Goal: Task Accomplishment & Management: Manage account settings

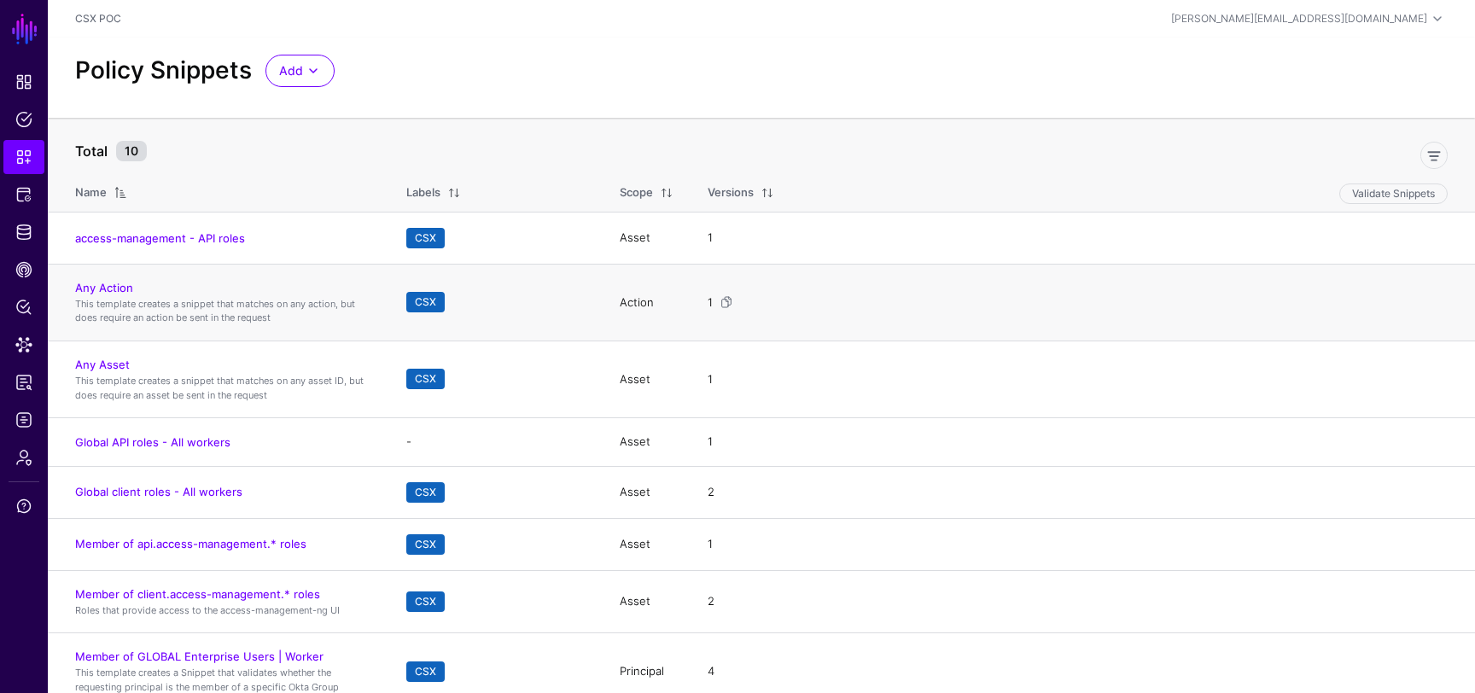
scroll to position [17, 0]
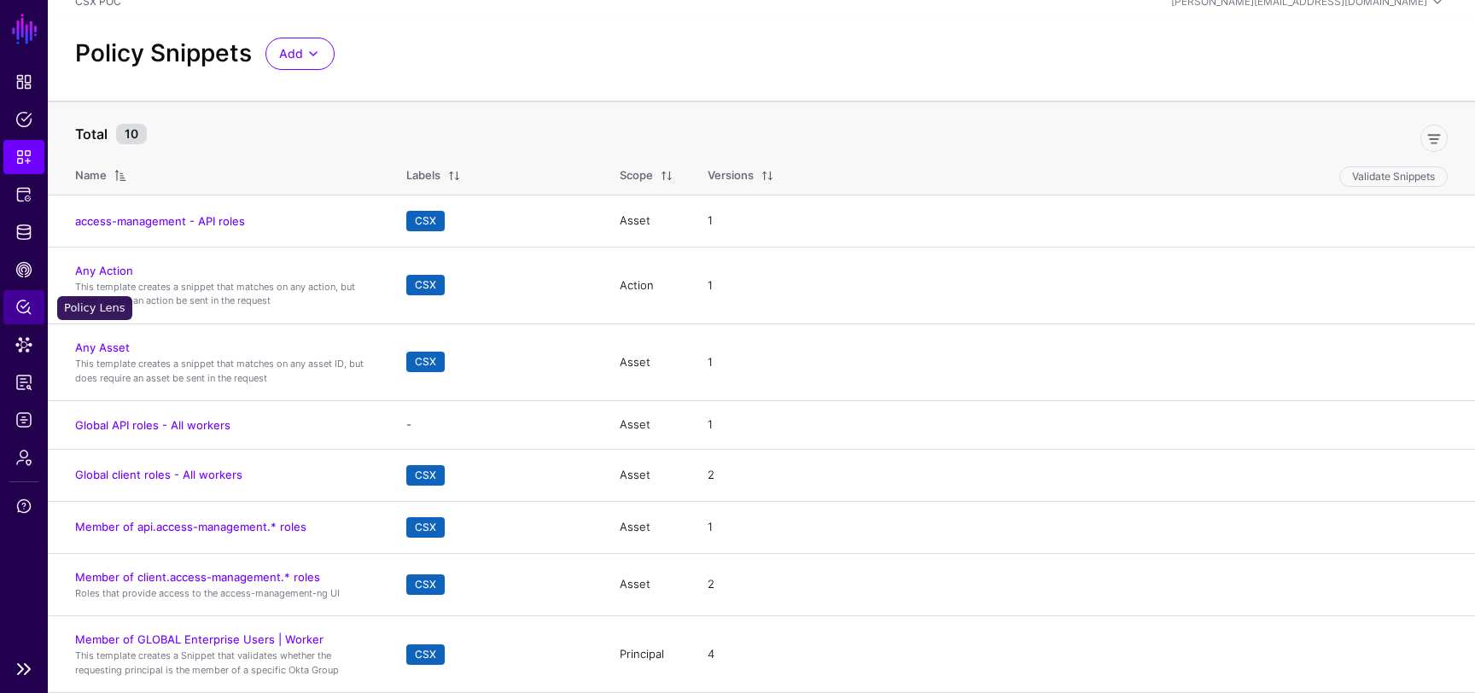
click at [20, 315] on span "Policy Lens" at bounding box center [23, 307] width 17 height 17
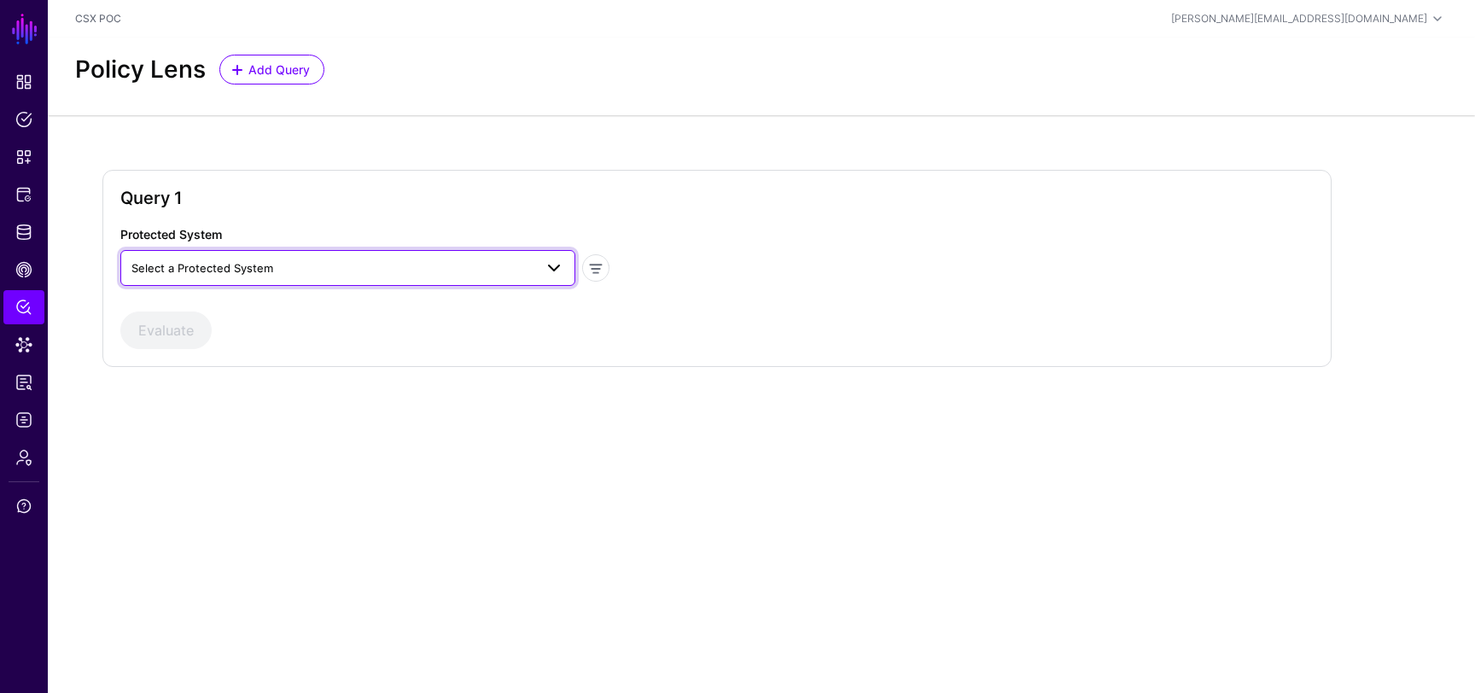
click at [358, 263] on span "Select a Protected System" at bounding box center [332, 268] width 402 height 19
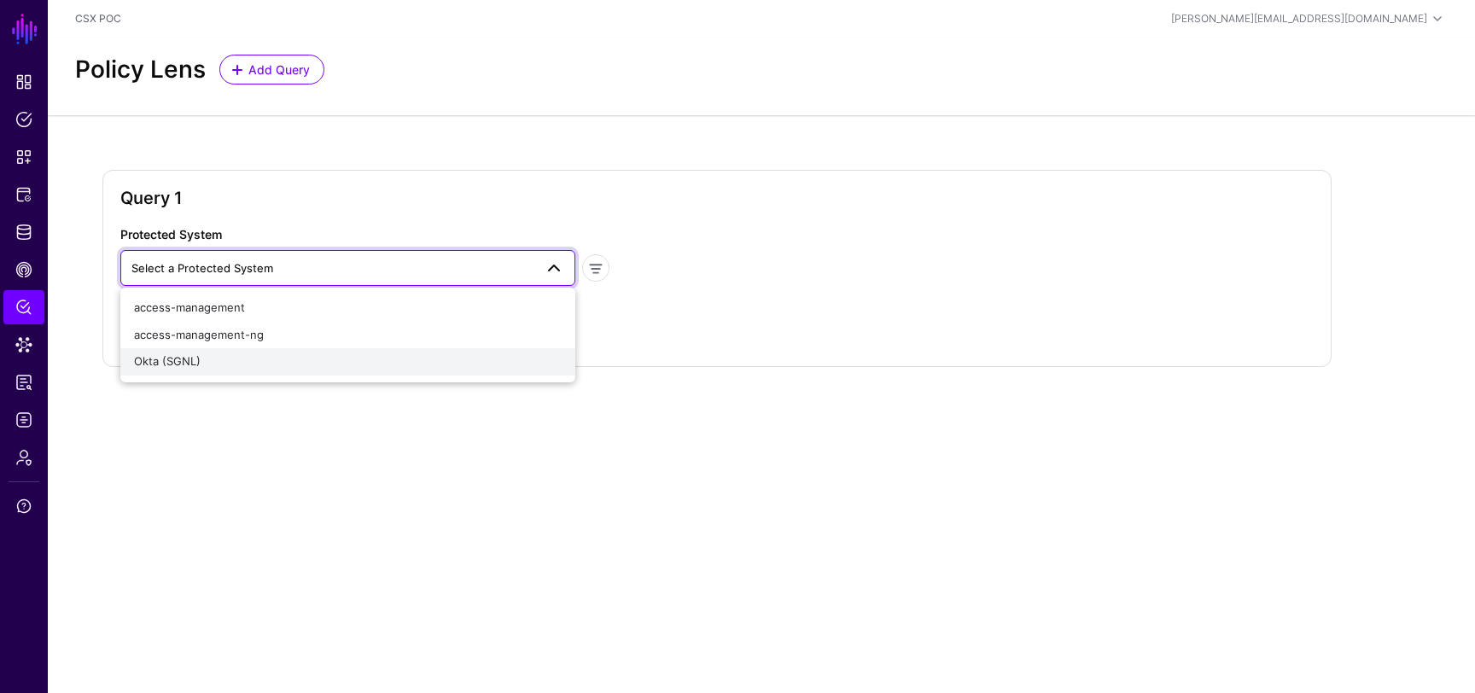
click at [307, 357] on div "Okta (SGNL)" at bounding box center [348, 361] width 428 height 17
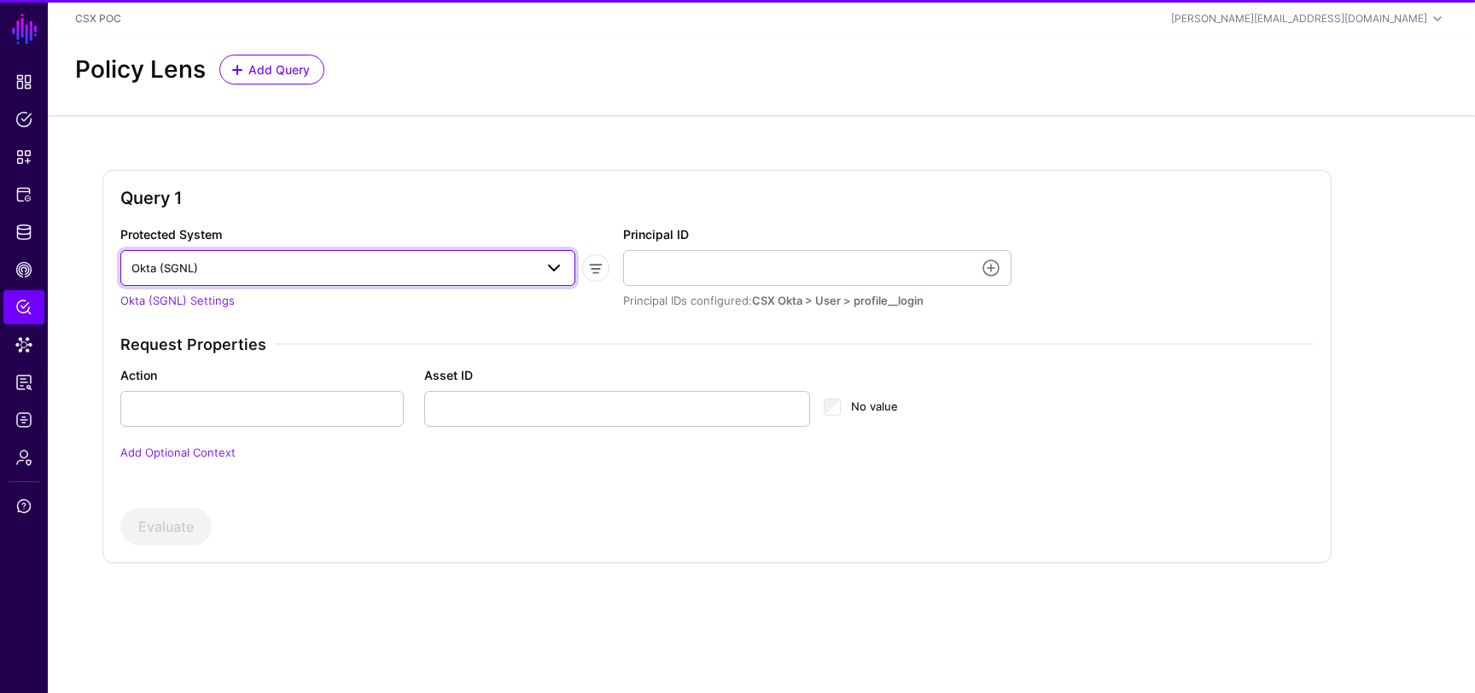
click at [379, 277] on span "Okta (SGNL)" at bounding box center [347, 268] width 433 height 20
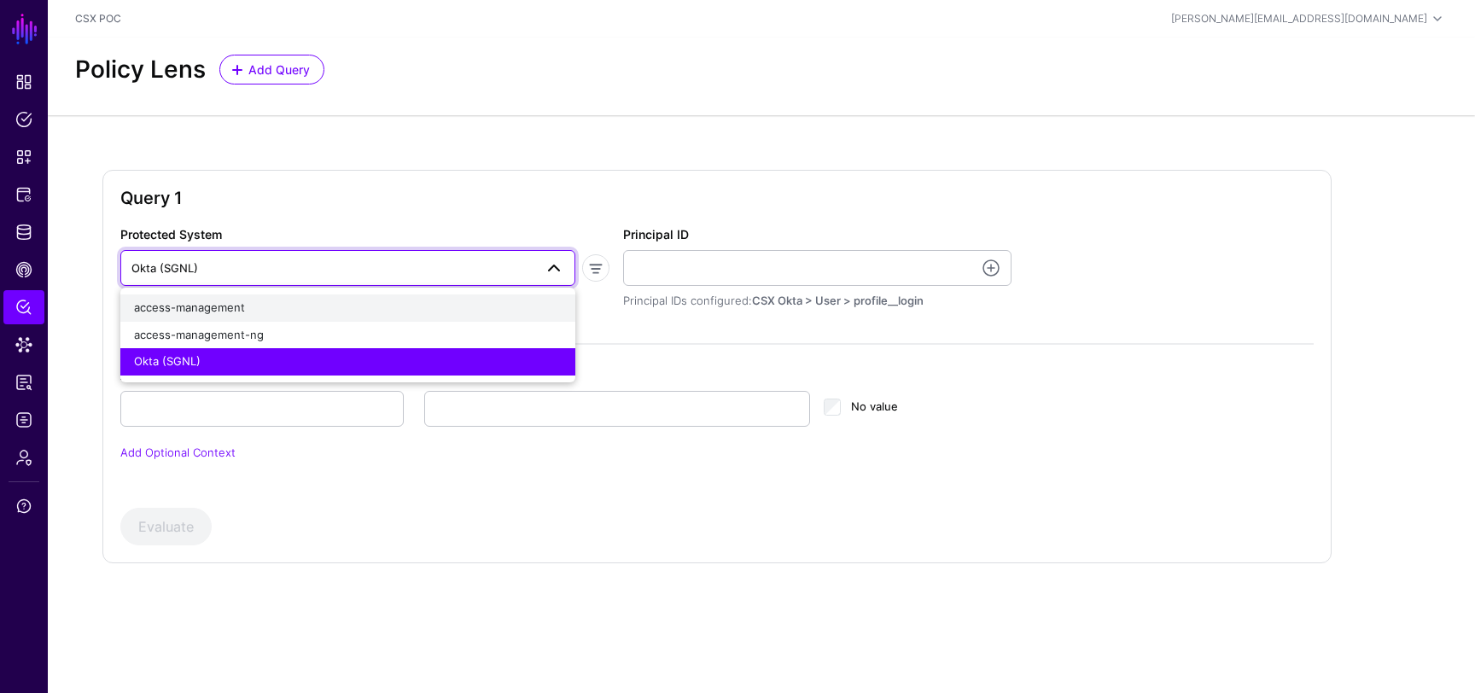
click at [348, 313] on div "access-management" at bounding box center [348, 308] width 428 height 17
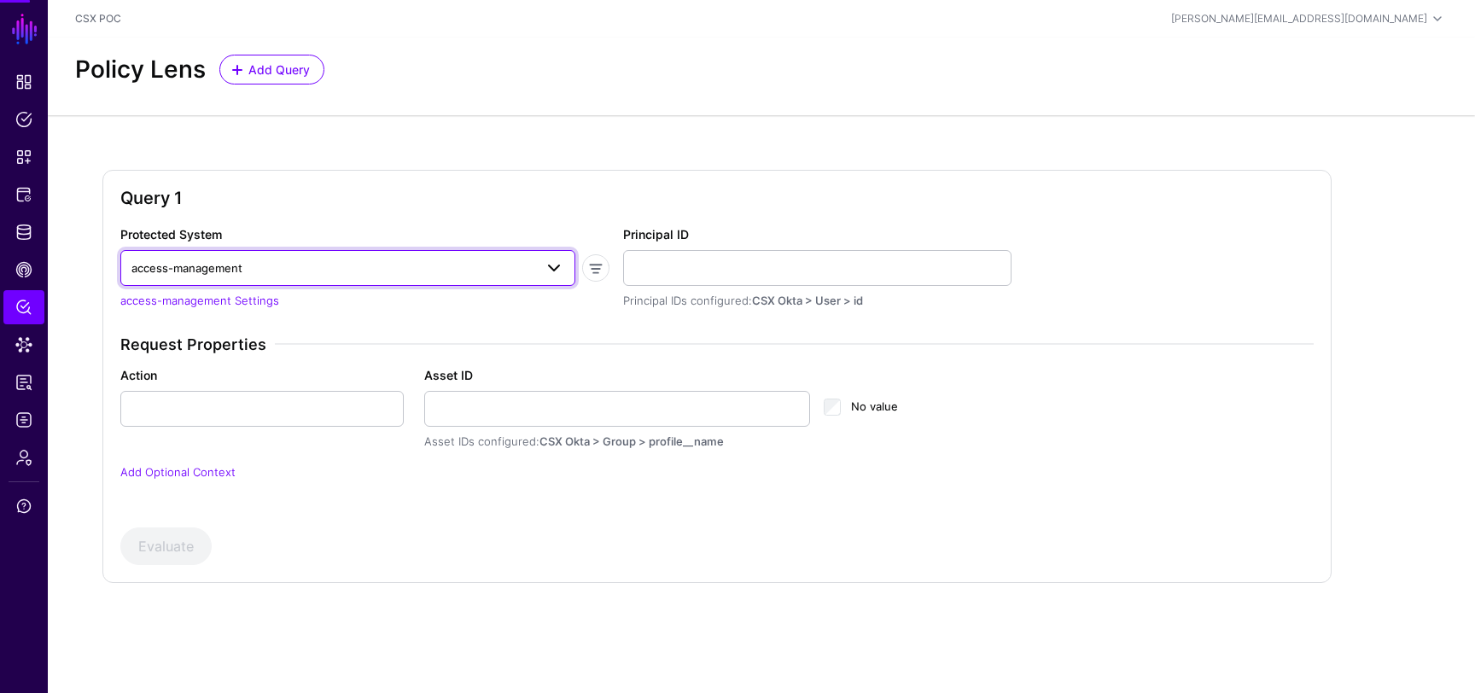
click at [355, 272] on span "access-management" at bounding box center [332, 268] width 402 height 19
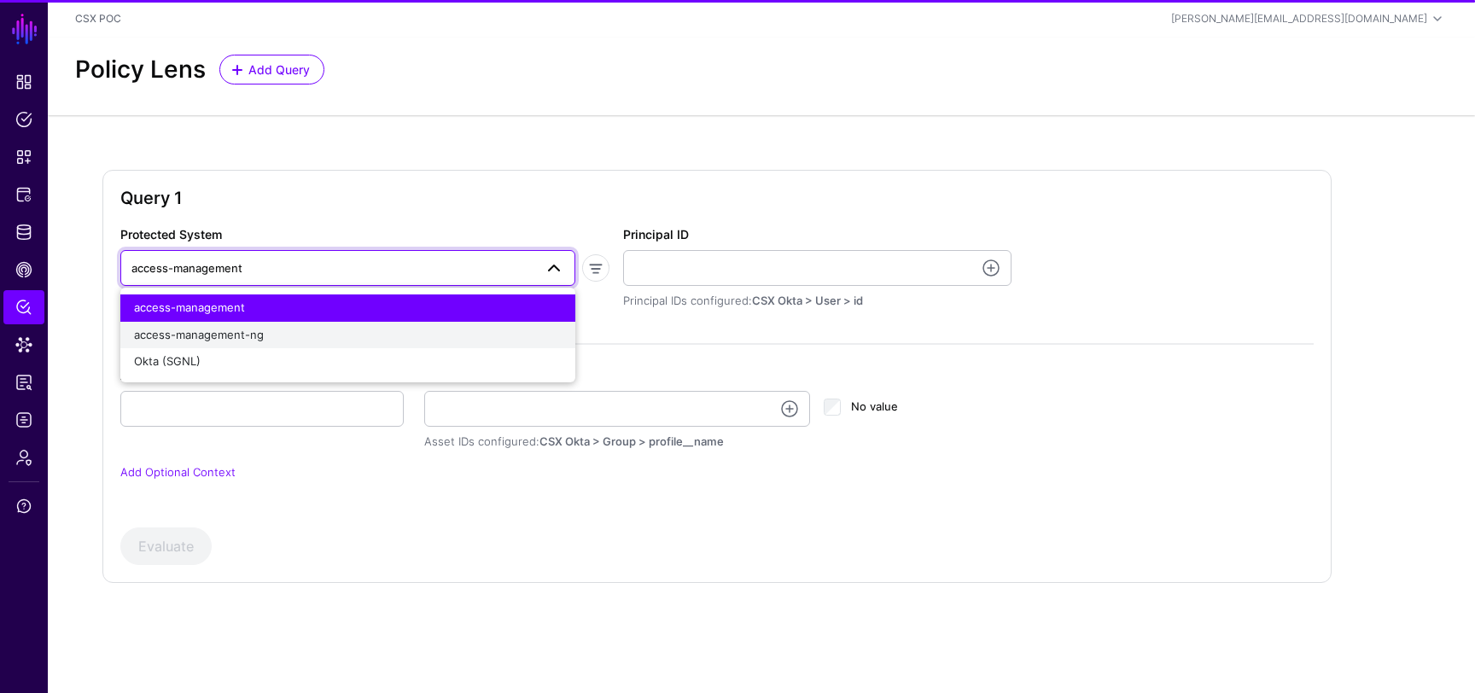
click at [335, 333] on div "access-management-ng" at bounding box center [348, 335] width 428 height 17
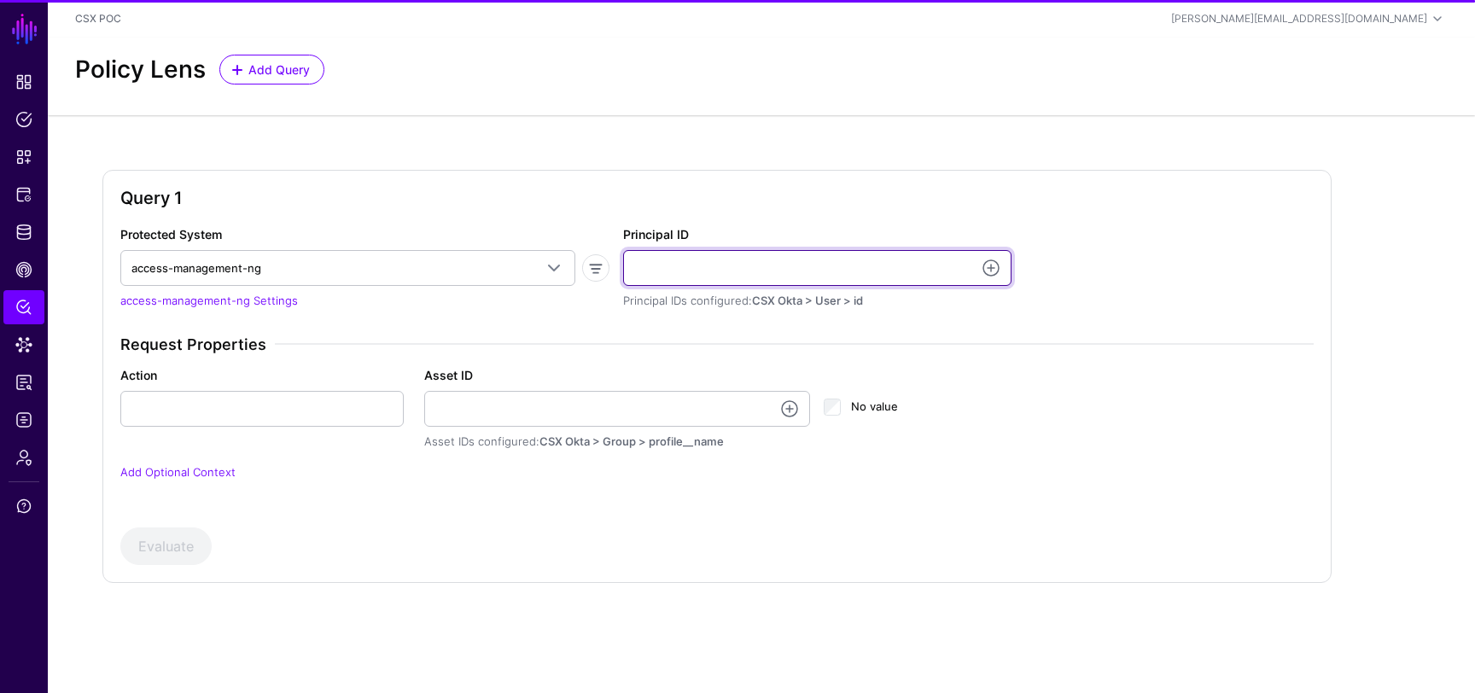
click at [755, 260] on input "Principal ID" at bounding box center [817, 268] width 388 height 36
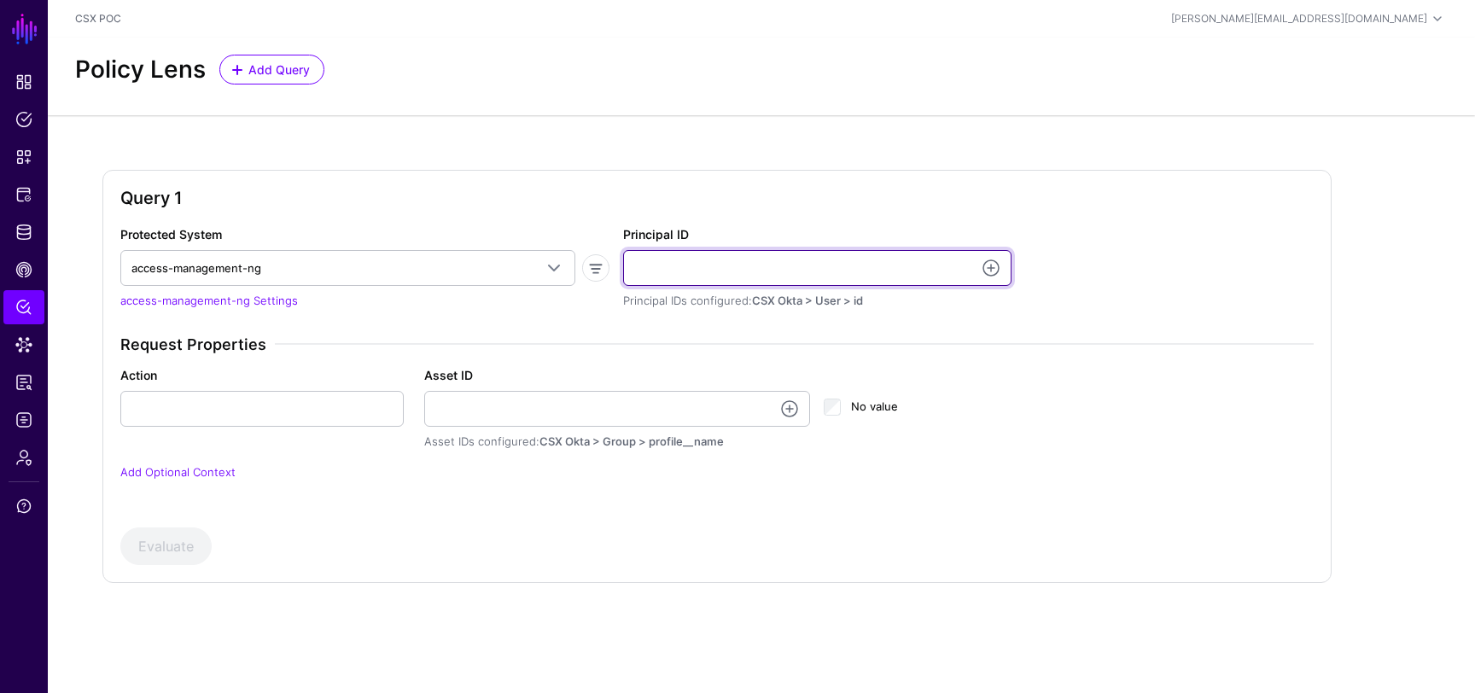
type input "**********"
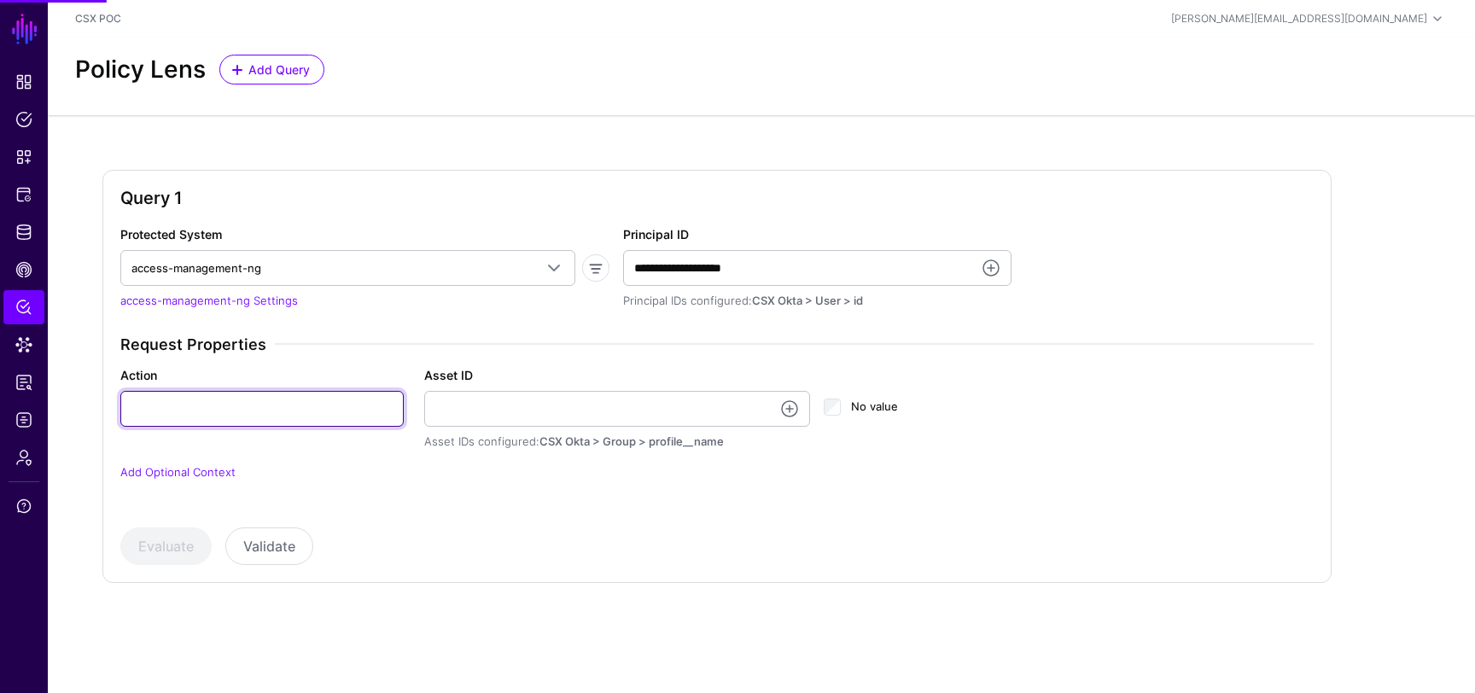
click at [218, 416] on input "Action" at bounding box center [261, 409] width 283 height 36
type input "******"
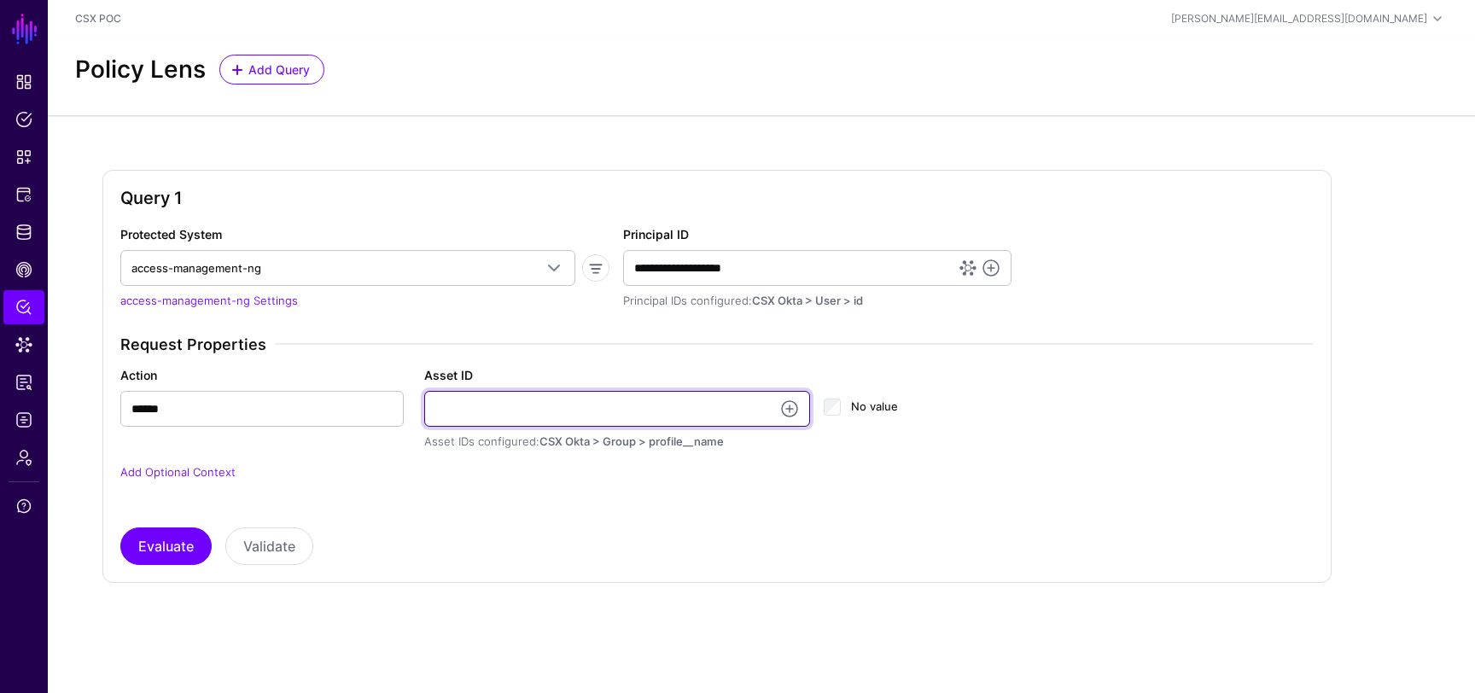
click at [520, 422] on input "Asset ID" at bounding box center [617, 409] width 387 height 36
click at [590, 408] on input "Asset ID" at bounding box center [617, 409] width 387 height 36
type input "*"
type input "**********"
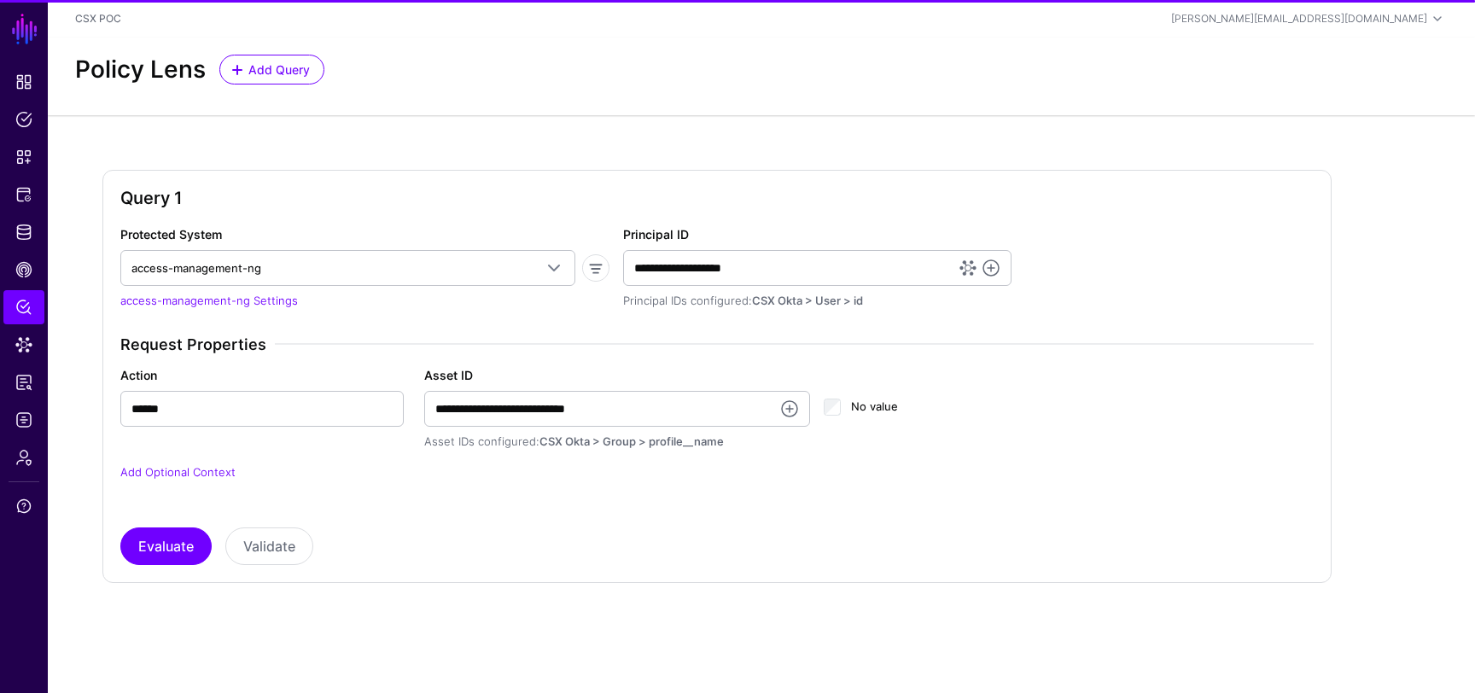
click at [541, 513] on div "**********" at bounding box center [717, 395] width 1194 height 340
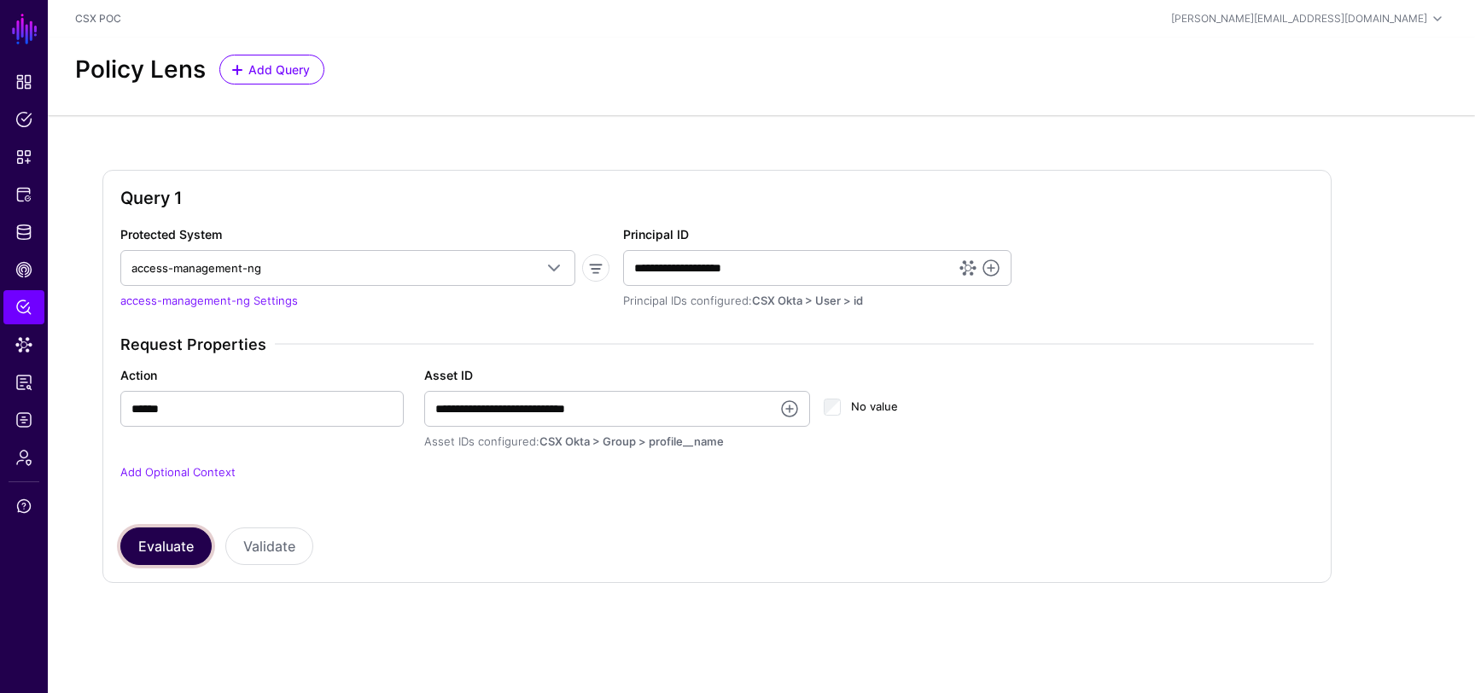
click at [179, 552] on button "Evaluate" at bounding box center [165, 547] width 91 height 38
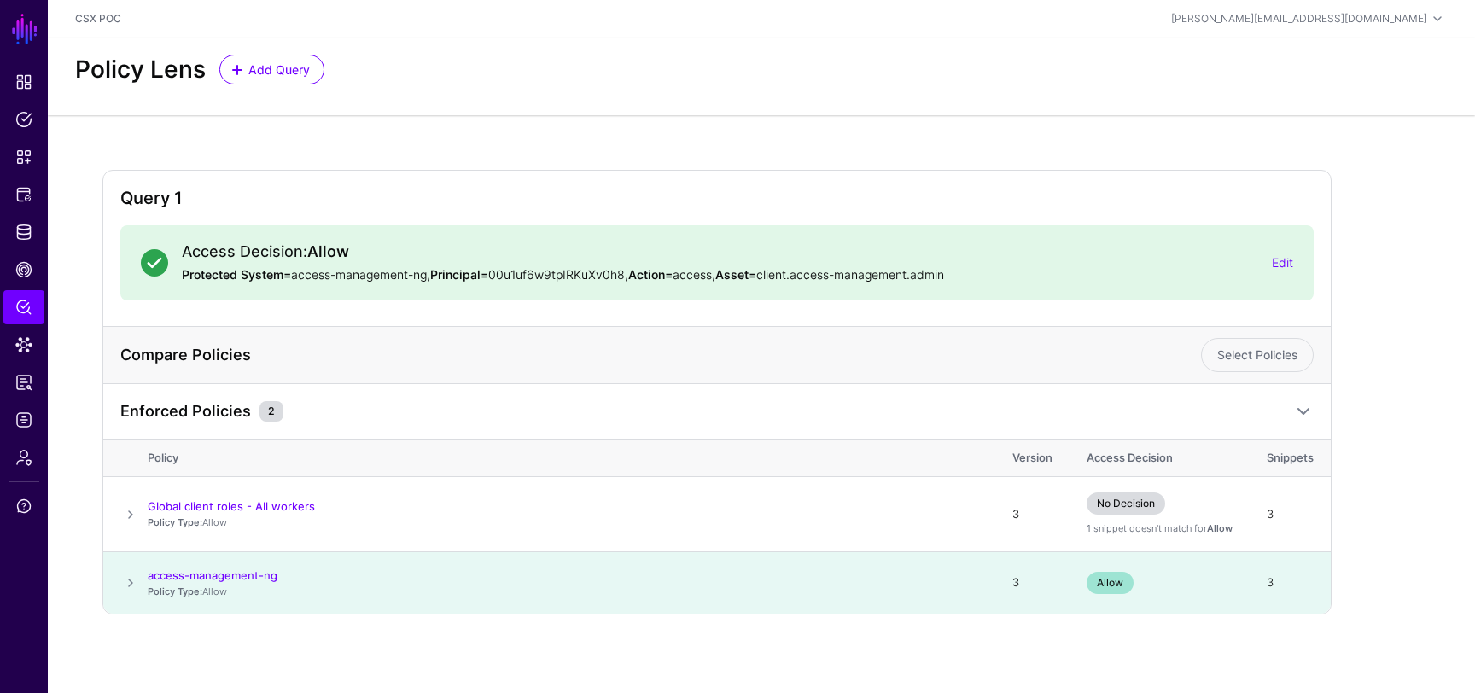
scroll to position [3, 0]
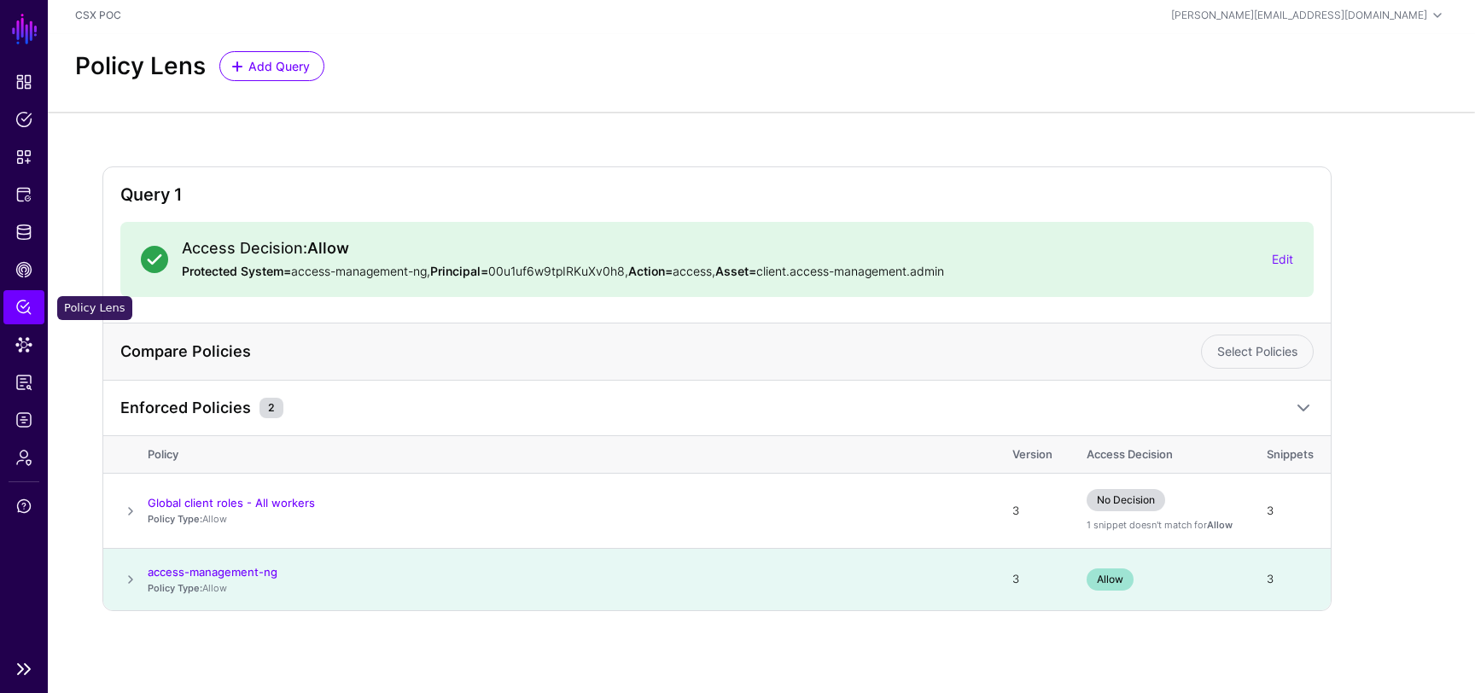
click at [20, 309] on span "Policy Lens" at bounding box center [23, 307] width 17 height 17
click at [28, 301] on span "Policy Lens" at bounding box center [23, 307] width 17 height 17
click at [1282, 258] on link "Edit" at bounding box center [1282, 259] width 21 height 15
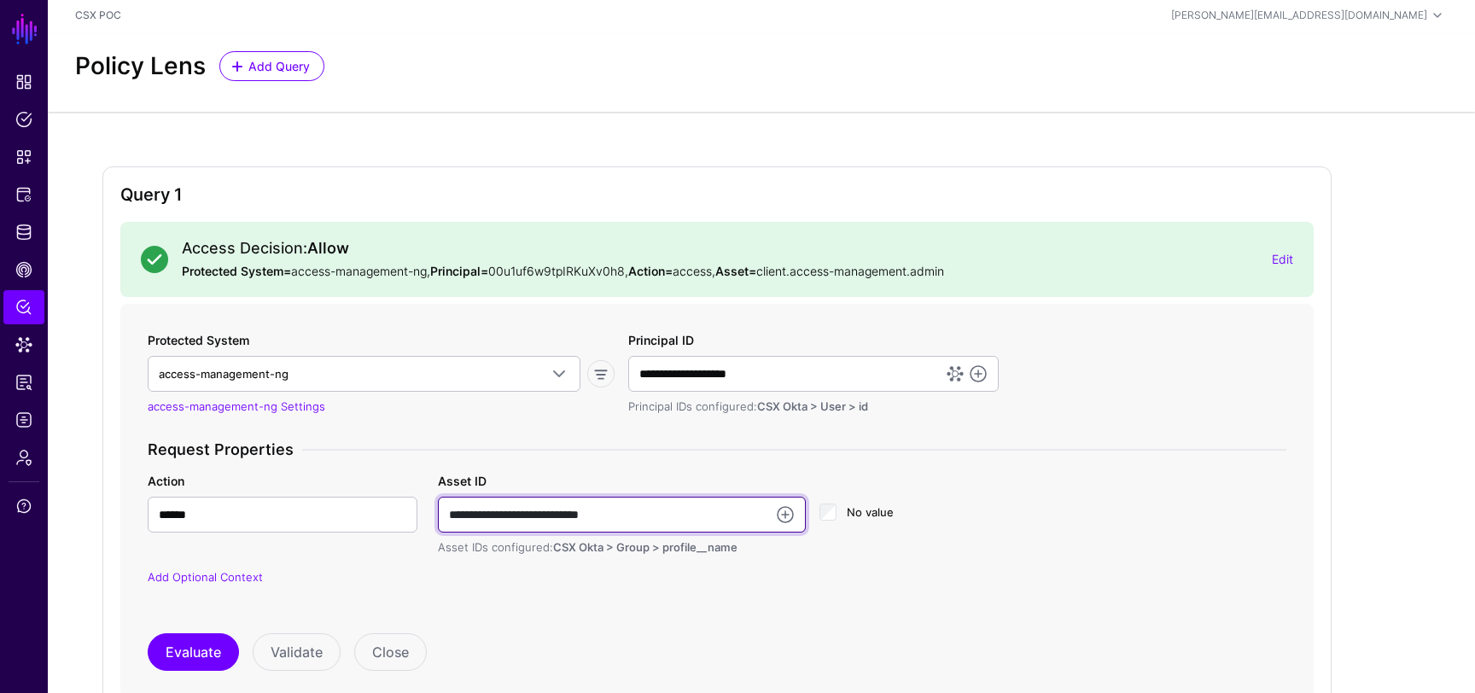
click at [630, 518] on input "**********" at bounding box center [622, 515] width 368 height 36
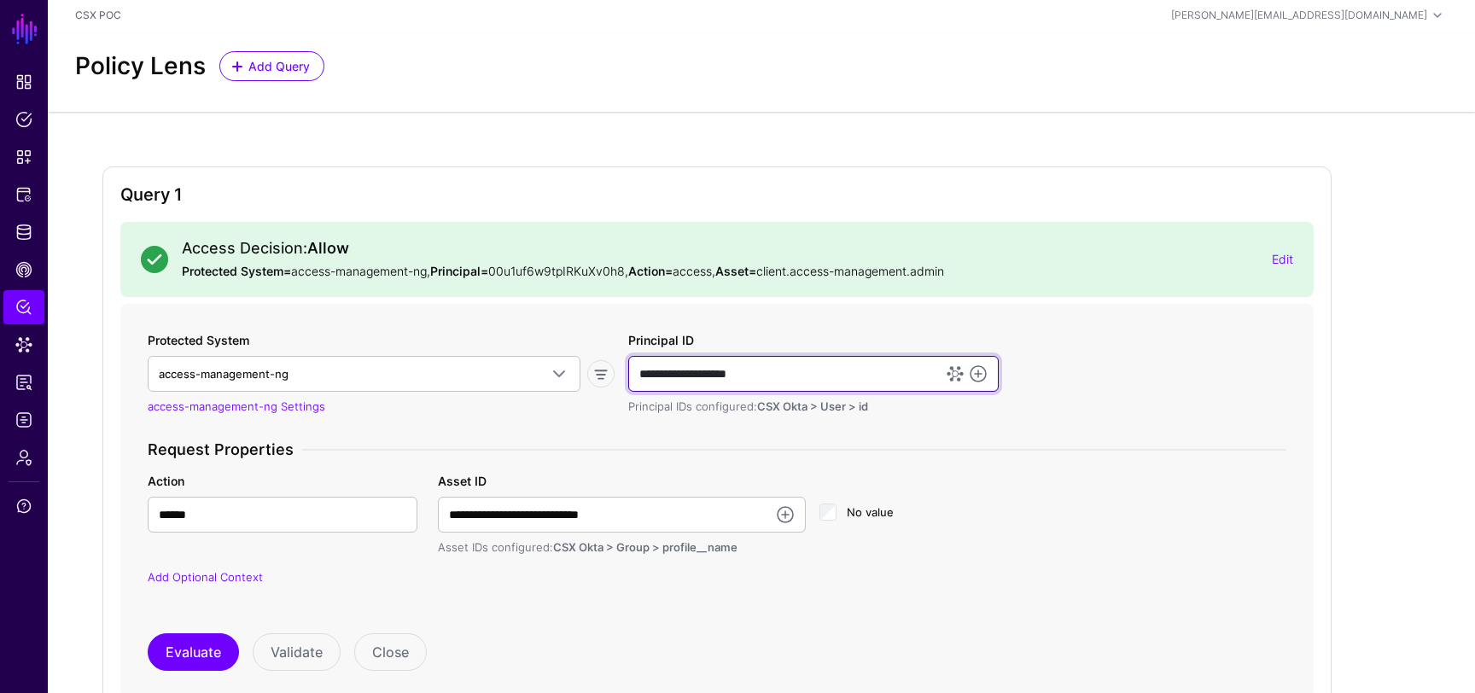
click at [832, 377] on input "**********" at bounding box center [813, 374] width 371 height 36
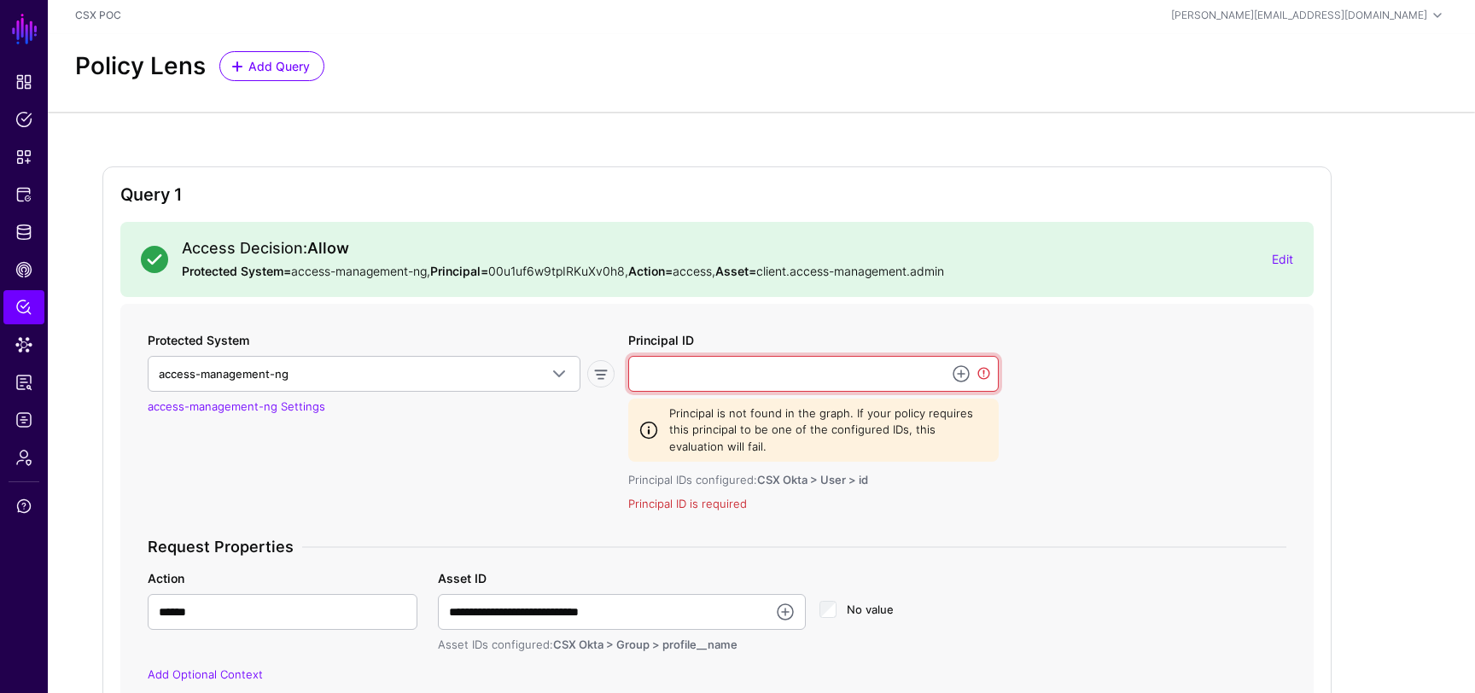
click at [839, 363] on input "Principal ID" at bounding box center [813, 374] width 371 height 36
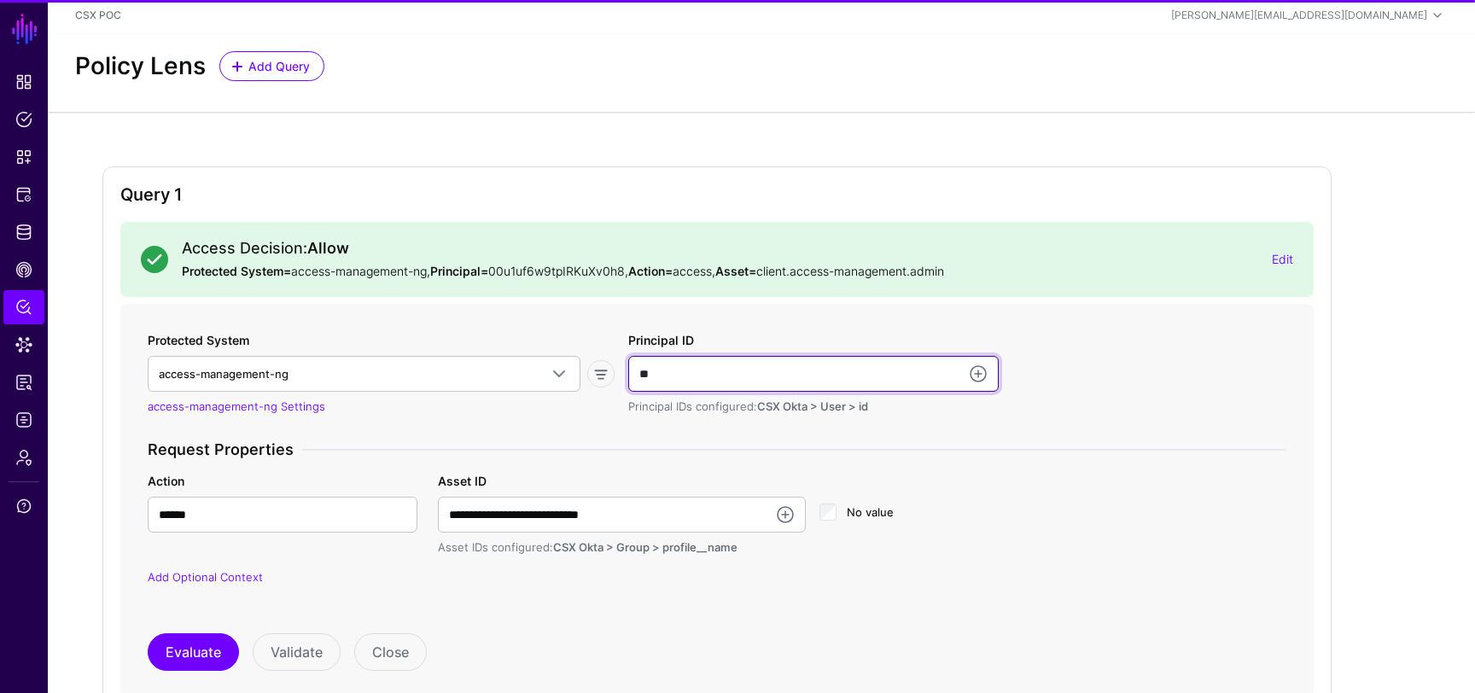
type input "*"
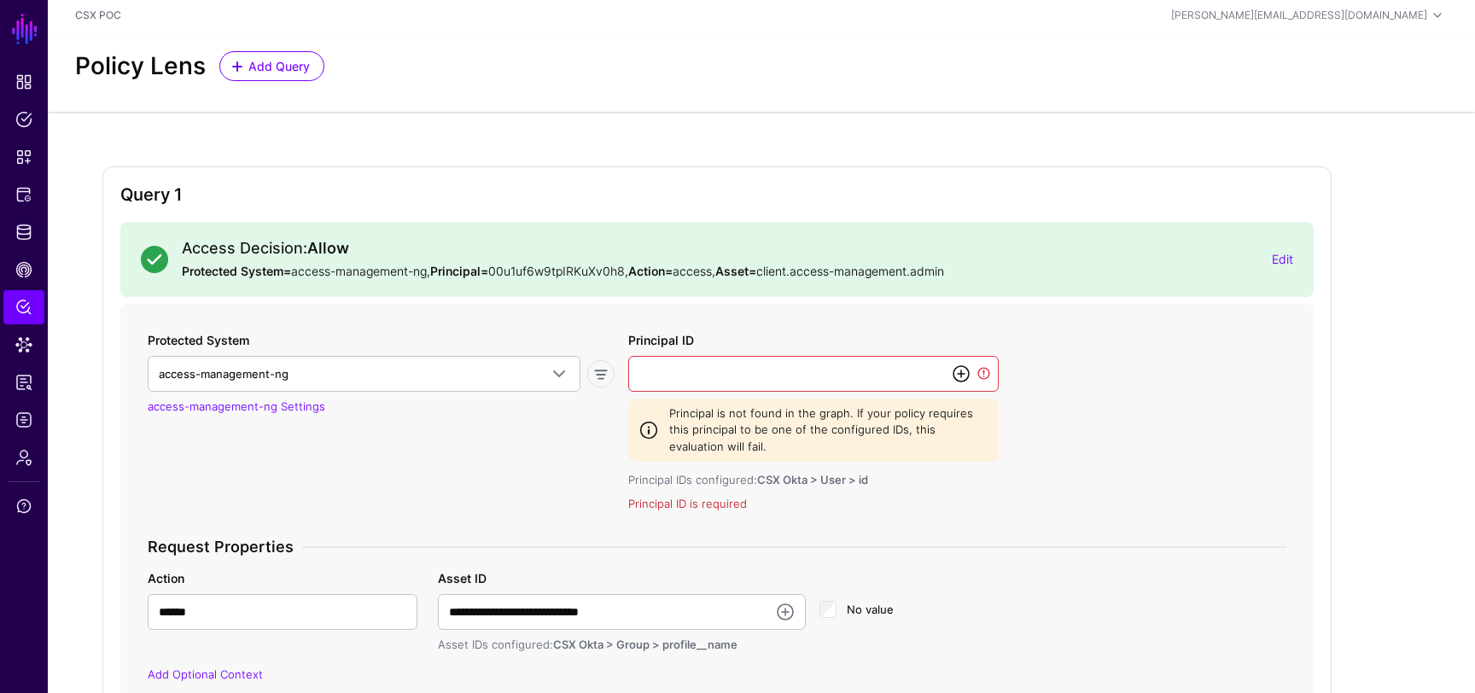
click at [958, 371] on link at bounding box center [961, 374] width 20 height 20
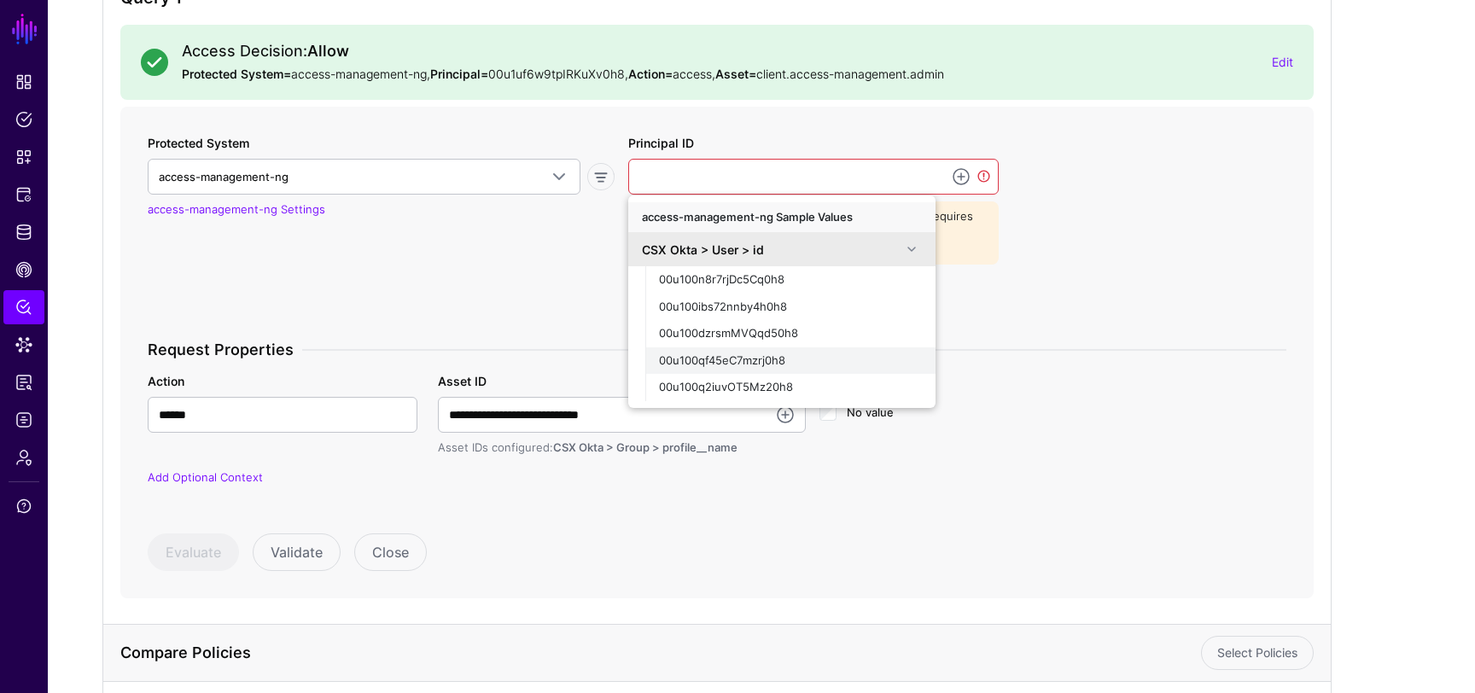
scroll to position [206, 0]
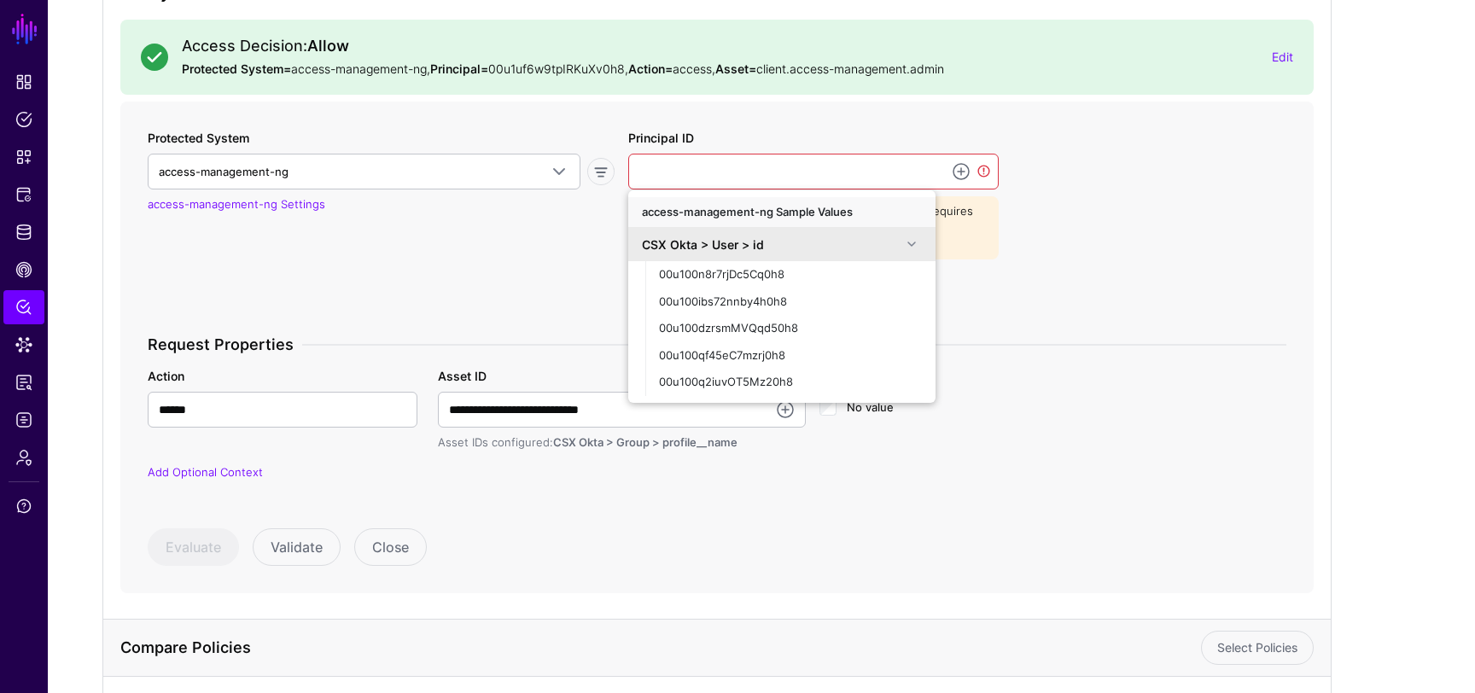
click at [897, 236] on div "CSX Okta > User > id" at bounding box center [772, 245] width 260 height 18
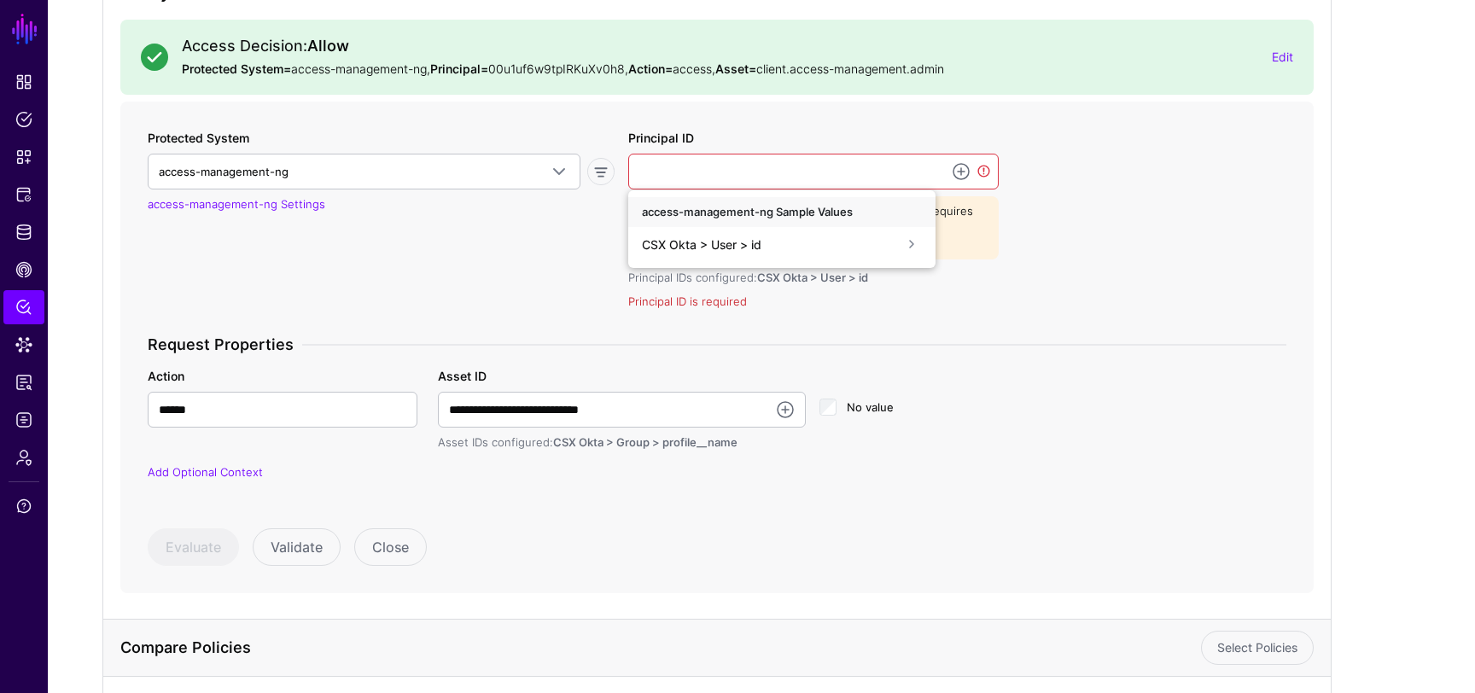
click at [827, 245] on div "CSX Okta > User > id" at bounding box center [772, 245] width 260 height 18
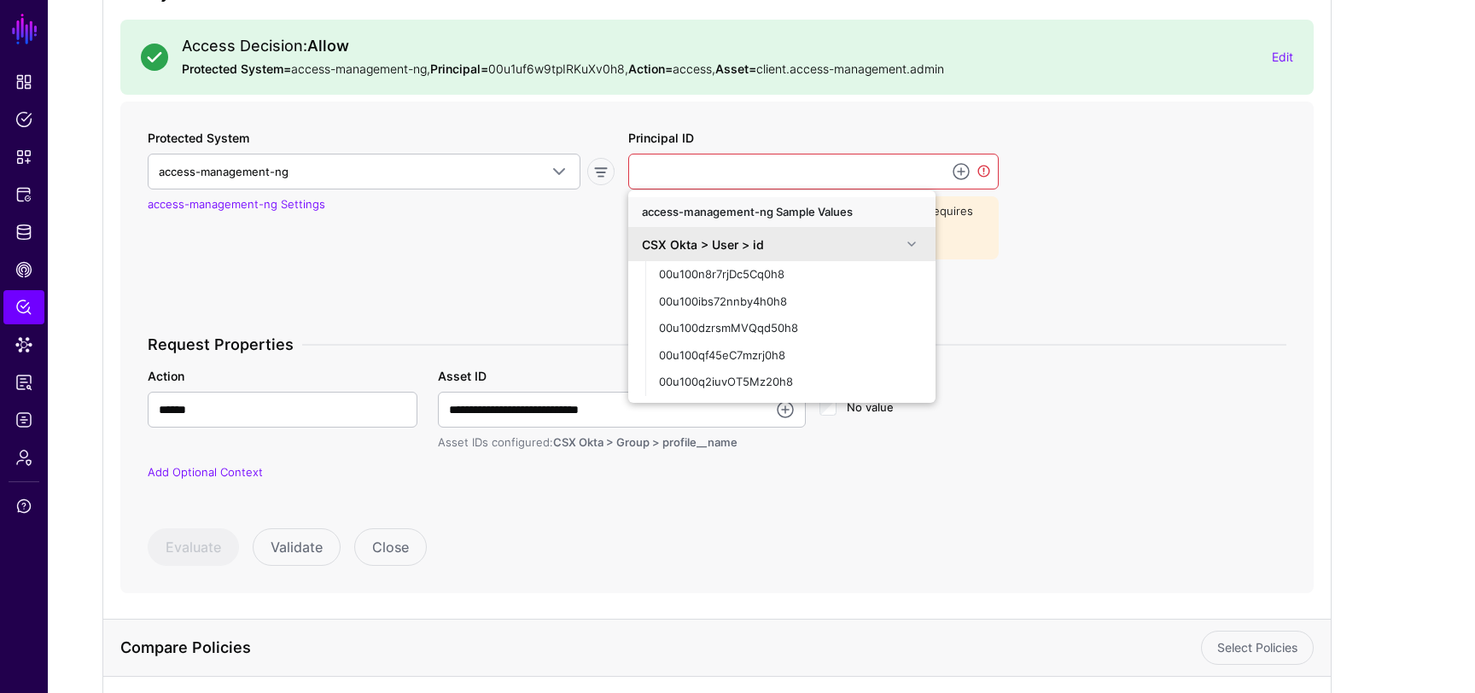
click at [1049, 284] on div "**********" at bounding box center [717, 316] width 1153 height 374
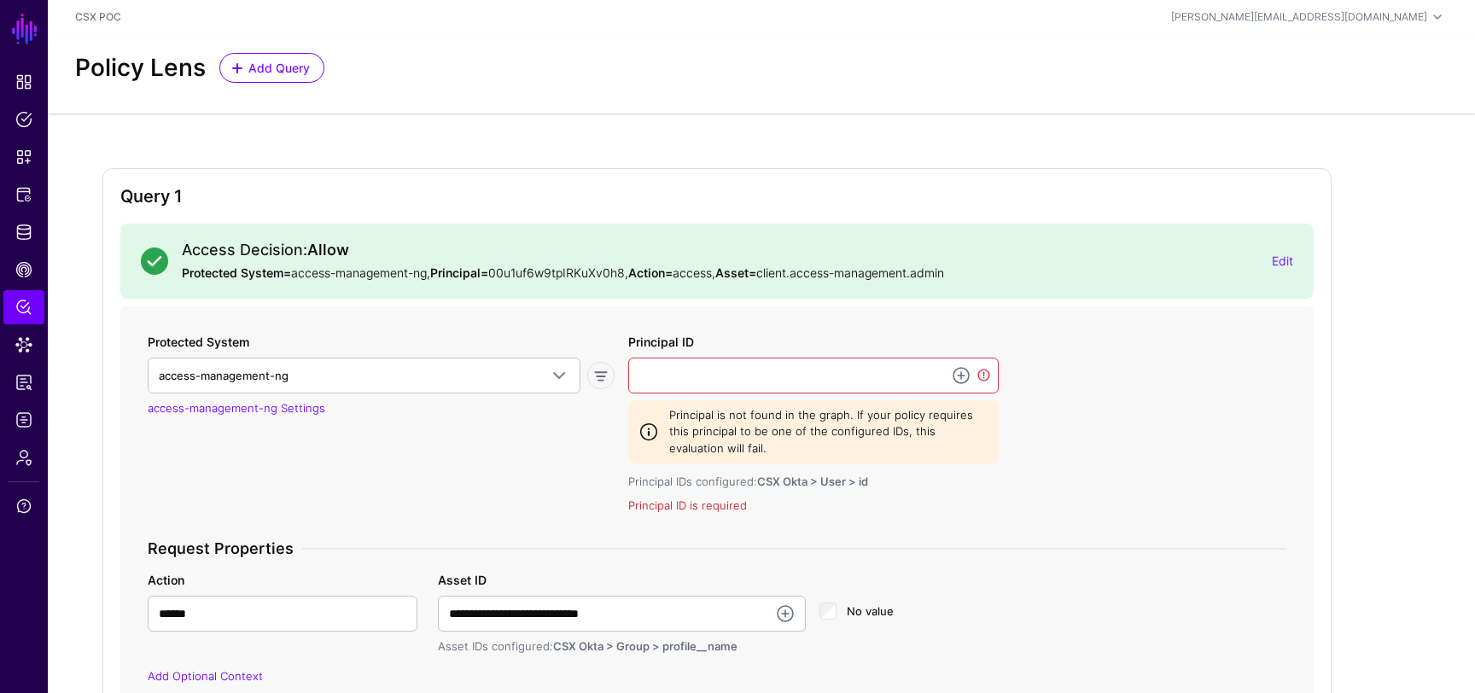
scroll to position [0, 0]
click at [825, 369] on input "Principal ID" at bounding box center [813, 377] width 371 height 36
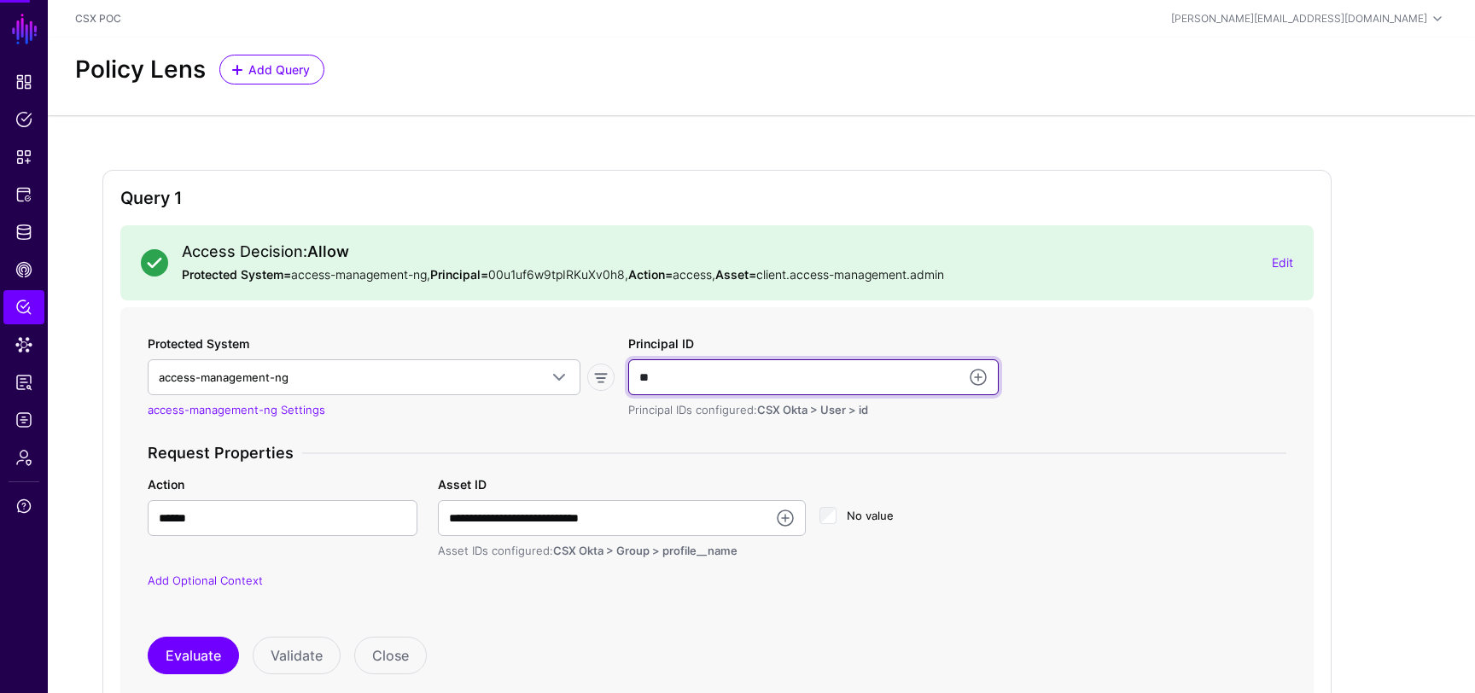
type input "*"
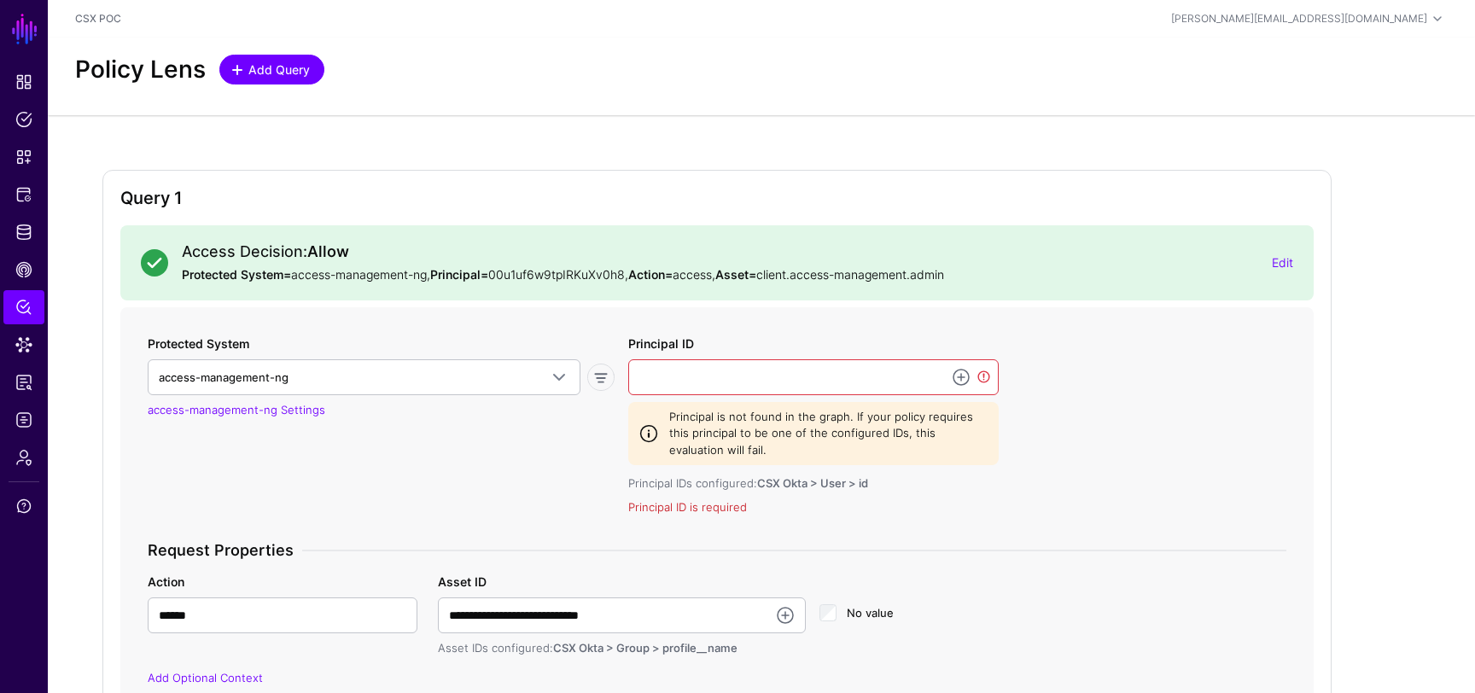
click at [287, 77] on span "Add Query" at bounding box center [280, 70] width 66 height 18
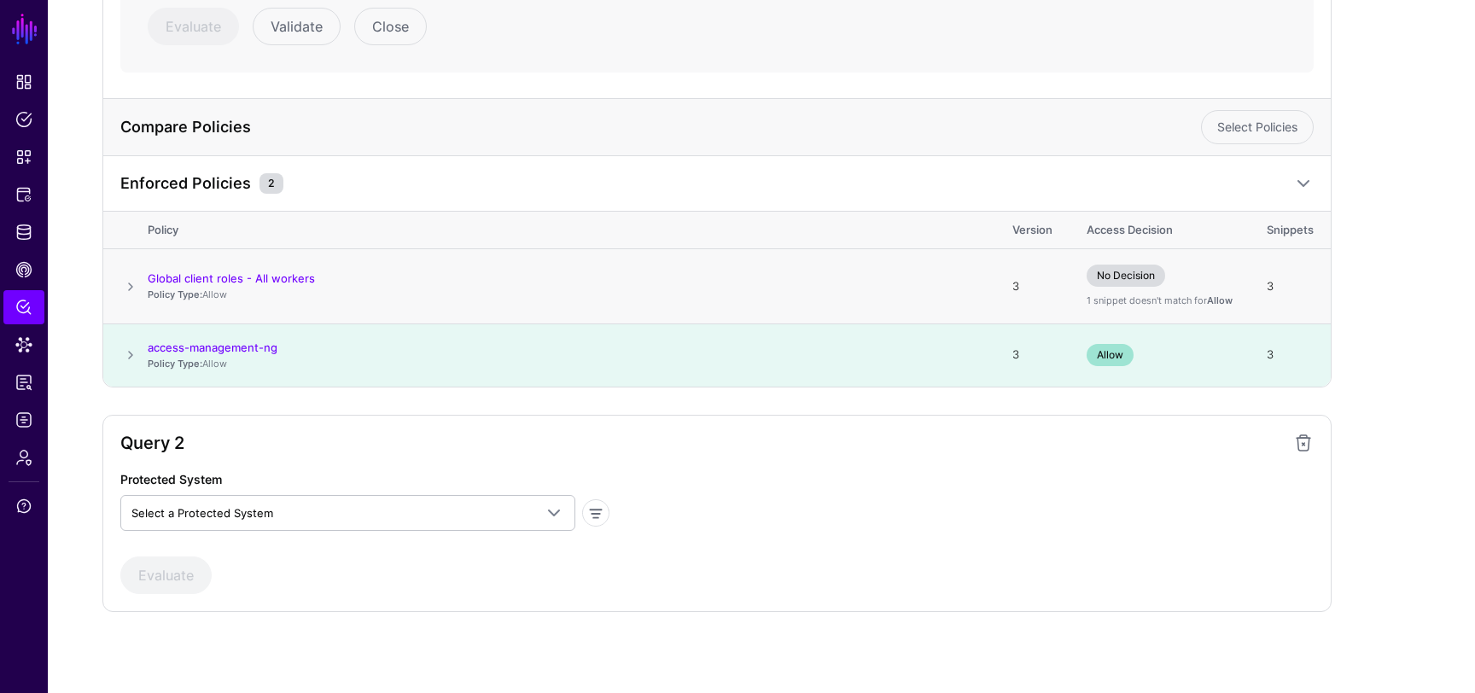
scroll to position [727, 0]
click at [1306, 445] on span at bounding box center [1304, 443] width 20 height 20
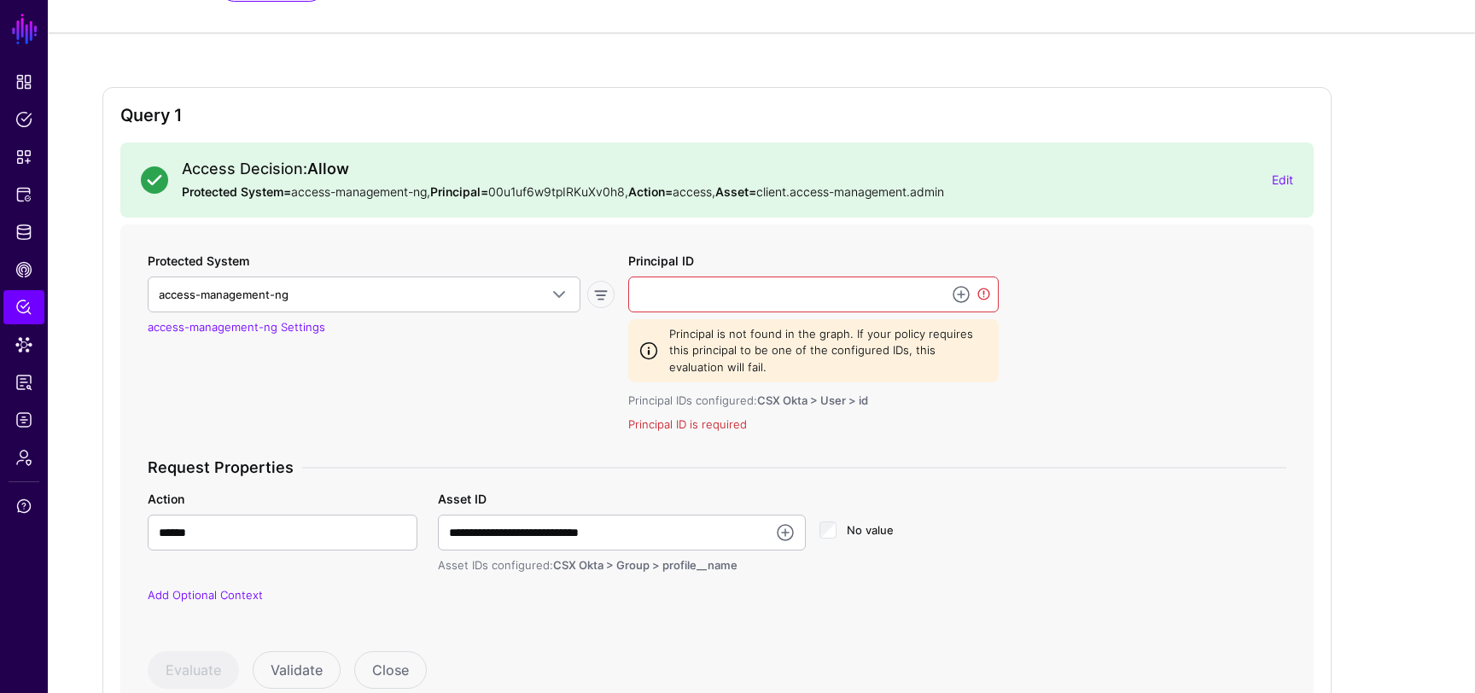
scroll to position [81, 0]
click at [774, 295] on input "Principal ID" at bounding box center [813, 296] width 371 height 36
paste input "**********"
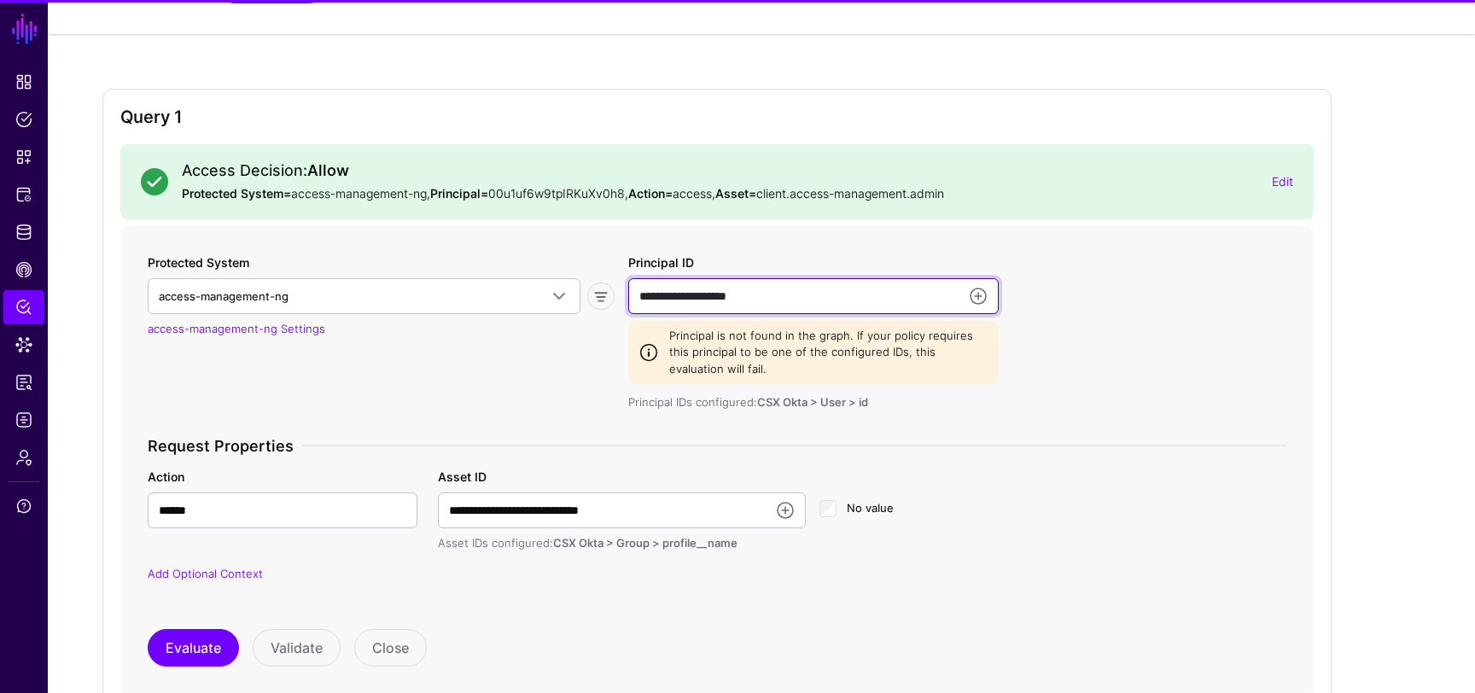
type input "**********"
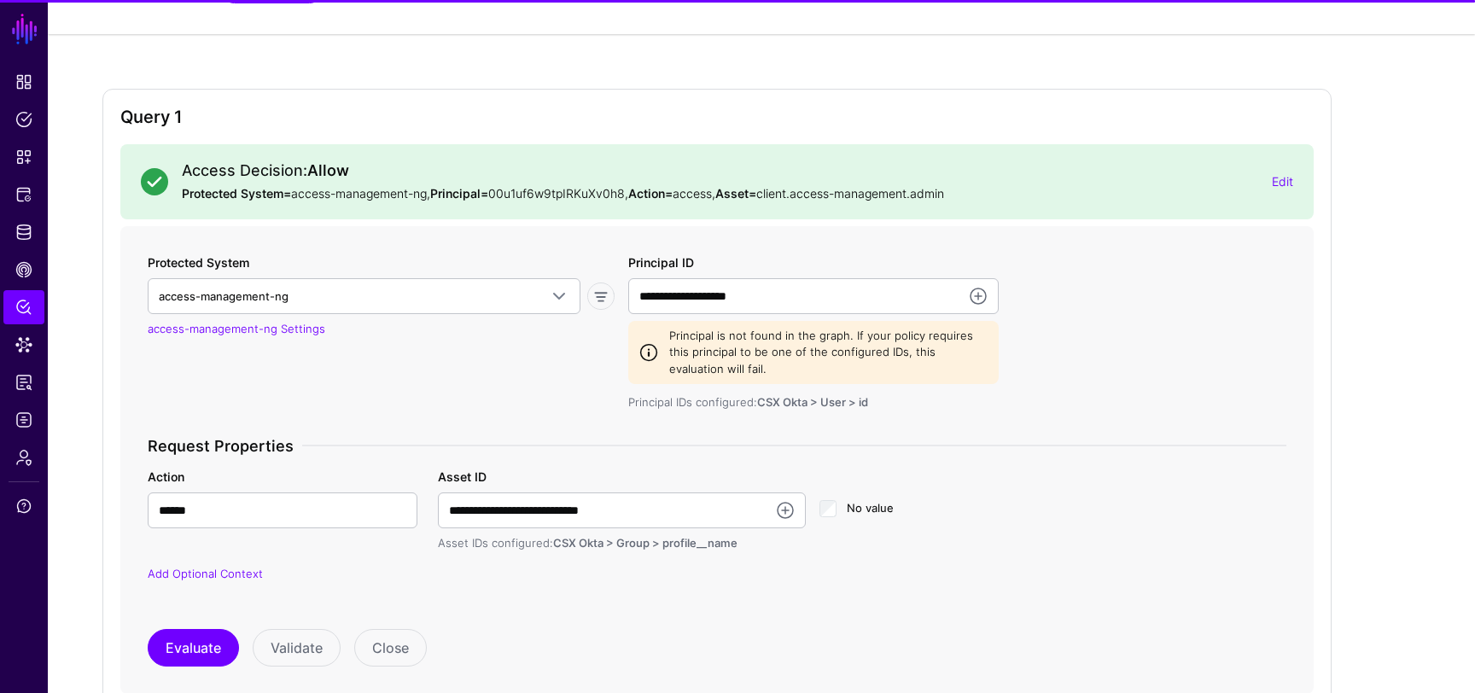
click at [1115, 389] on div "**********" at bounding box center [717, 429] width 1153 height 351
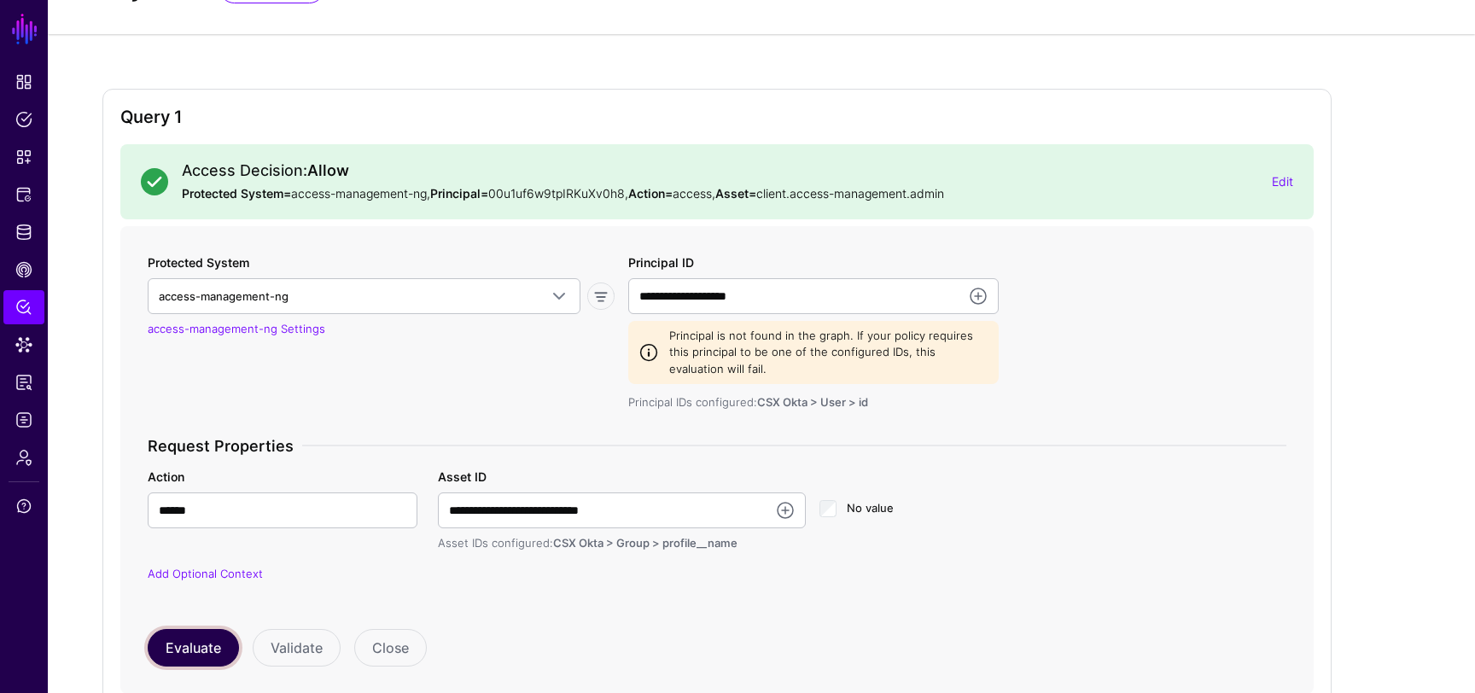
click at [184, 650] on button "Evaluate" at bounding box center [193, 648] width 91 height 38
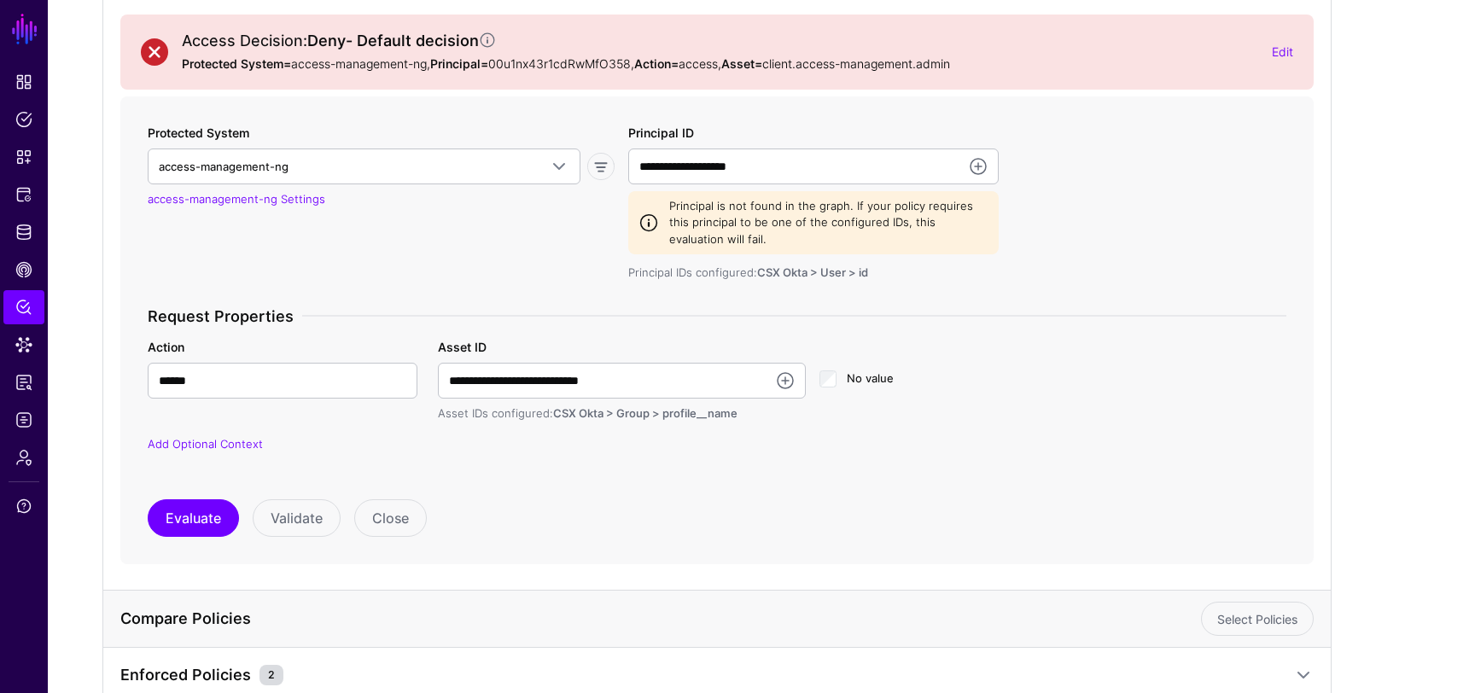
scroll to position [187, 0]
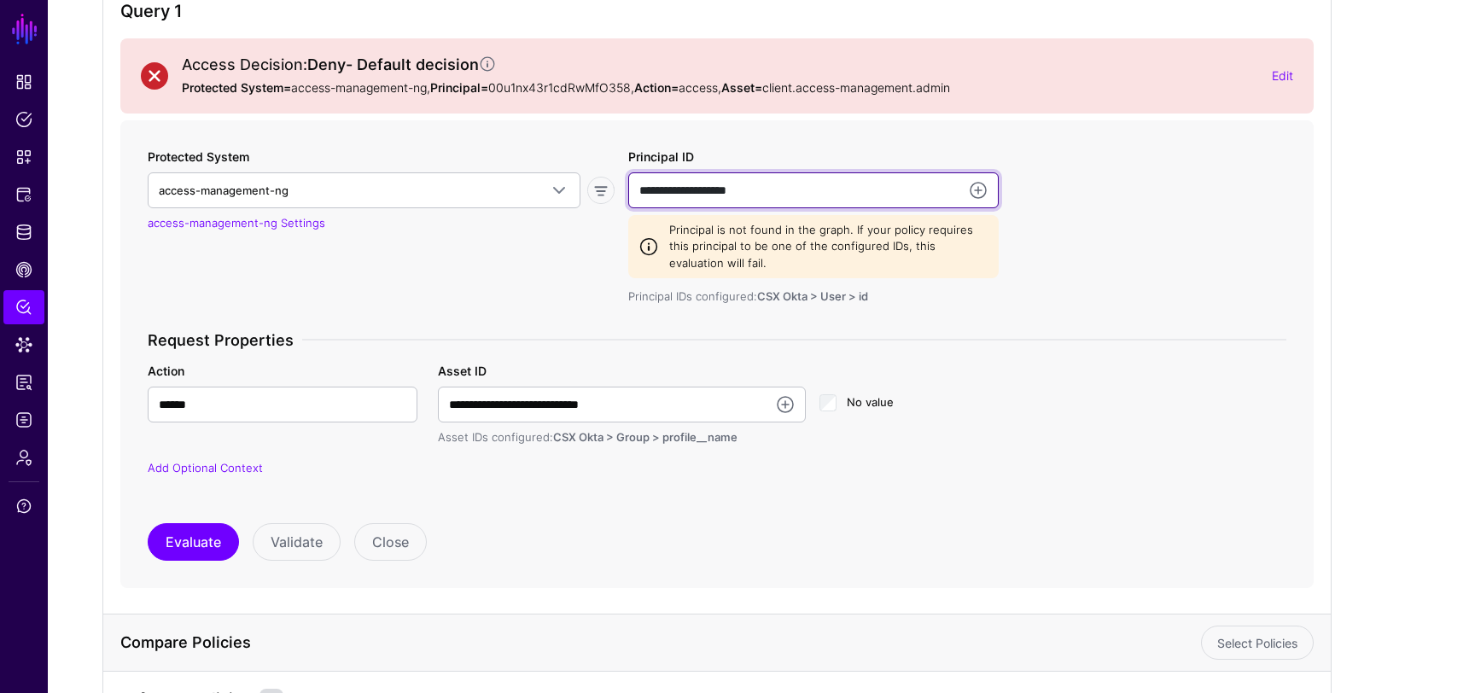
click at [760, 183] on input "**********" at bounding box center [813, 190] width 371 height 36
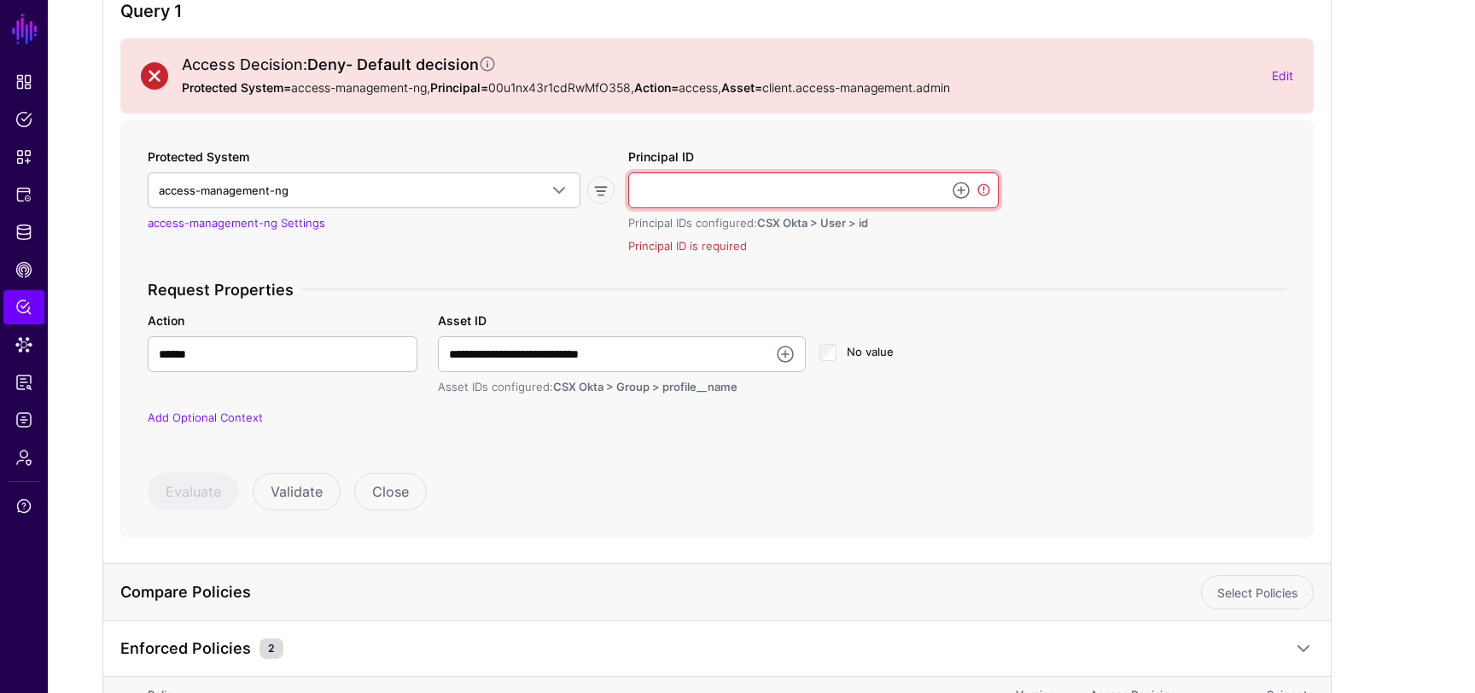
paste input "**********"
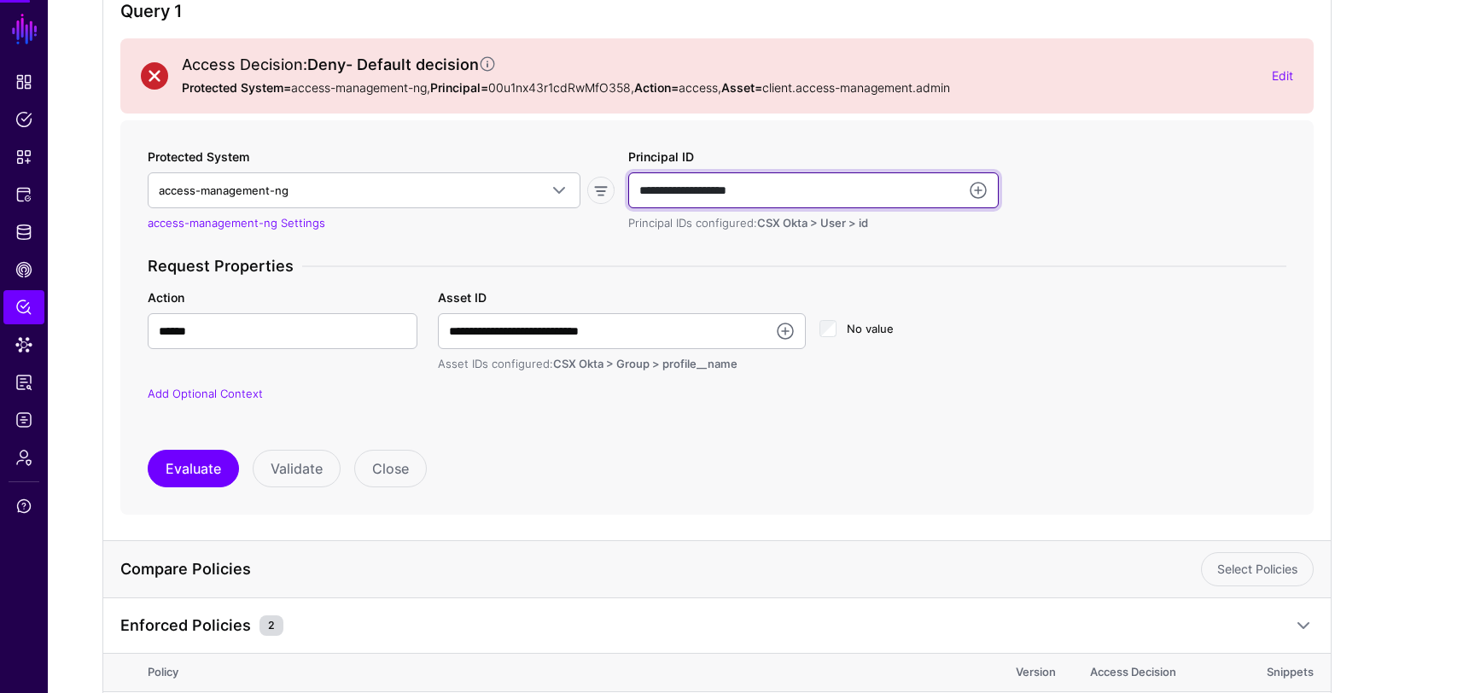
type input "**********"
click at [1120, 273] on h3 "Request Properties" at bounding box center [717, 266] width 1139 height 19
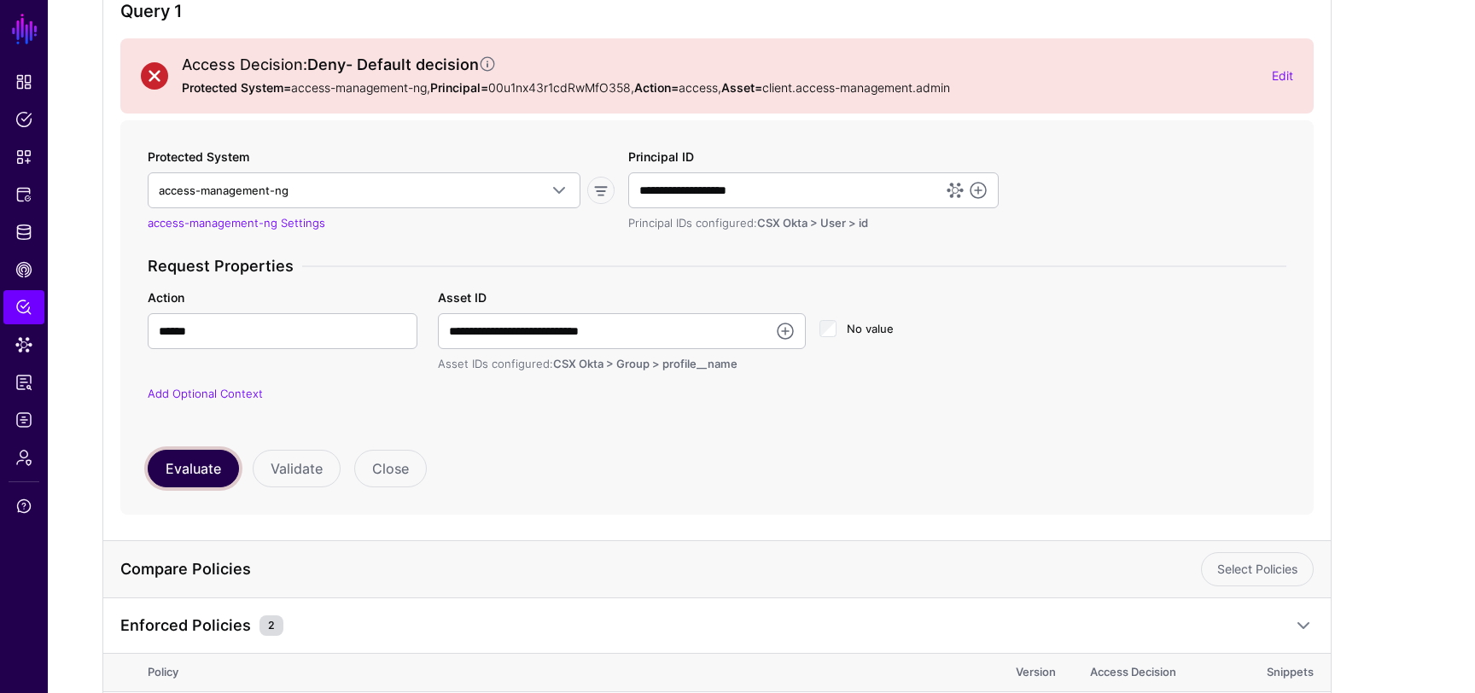
click at [217, 466] on button "Evaluate" at bounding box center [193, 469] width 91 height 38
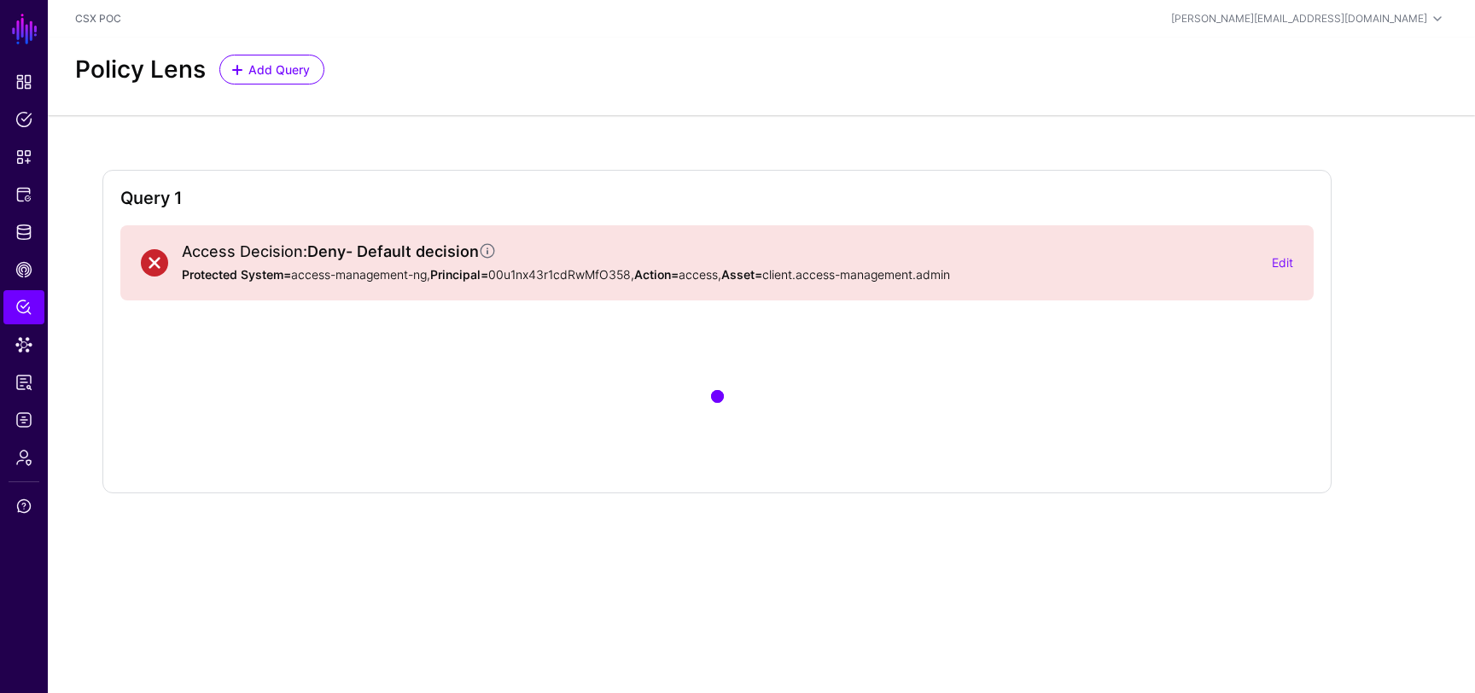
scroll to position [0, 0]
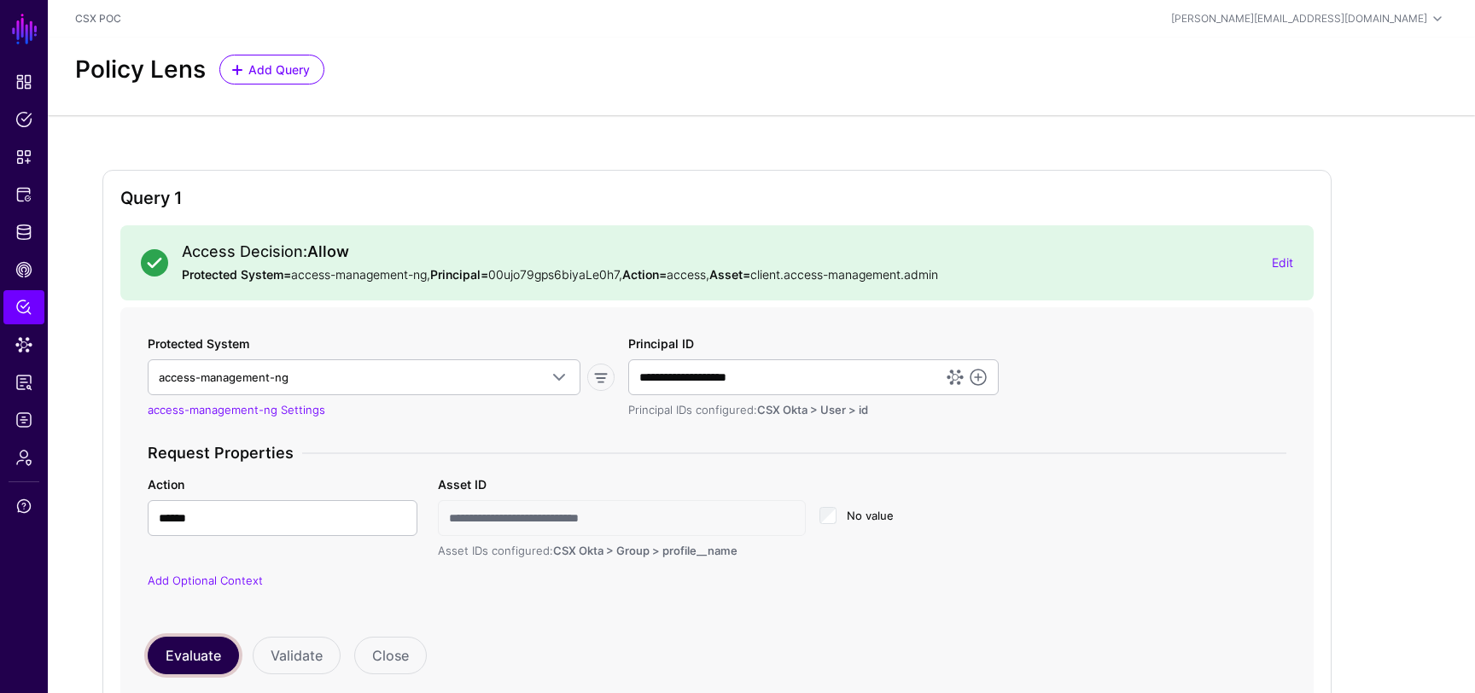
click at [192, 659] on button "Evaluate" at bounding box center [193, 656] width 91 height 38
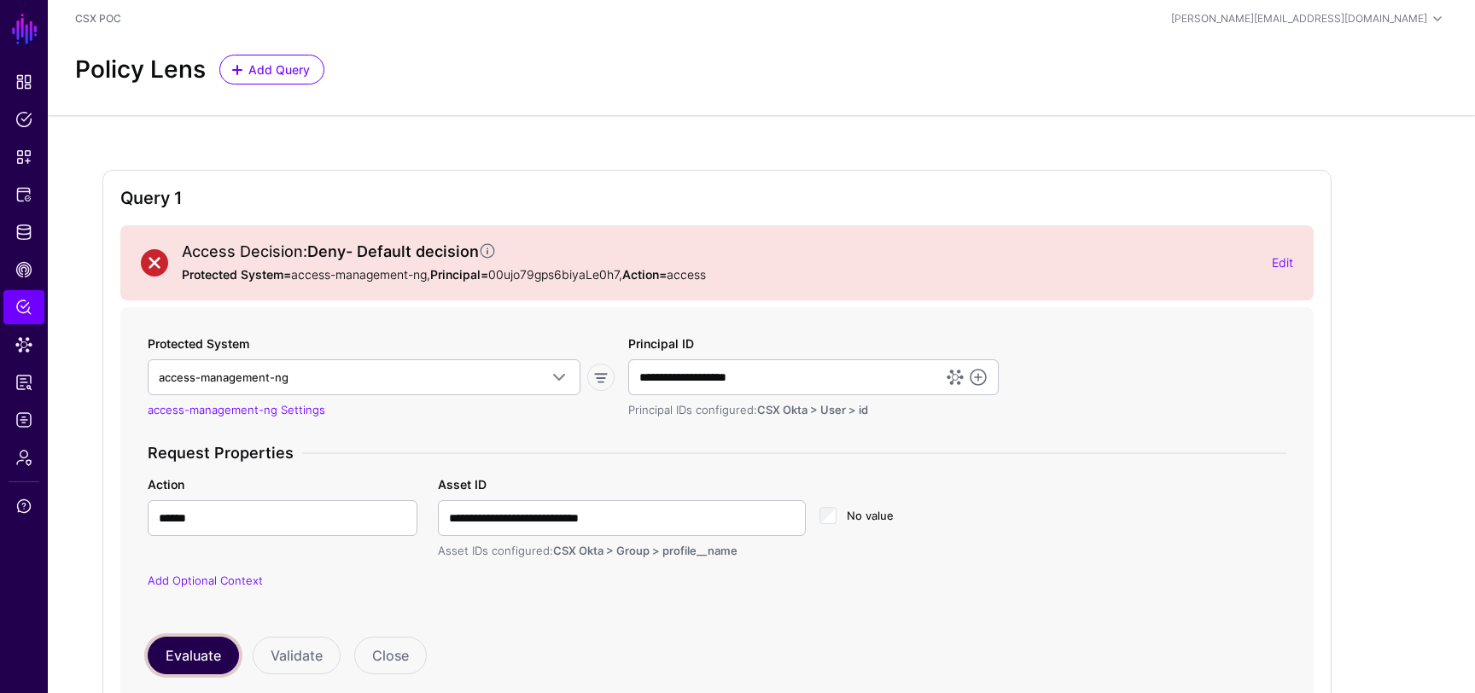
click at [201, 643] on button "Evaluate" at bounding box center [193, 656] width 91 height 38
click at [204, 646] on button "Evaluate" at bounding box center [193, 656] width 91 height 38
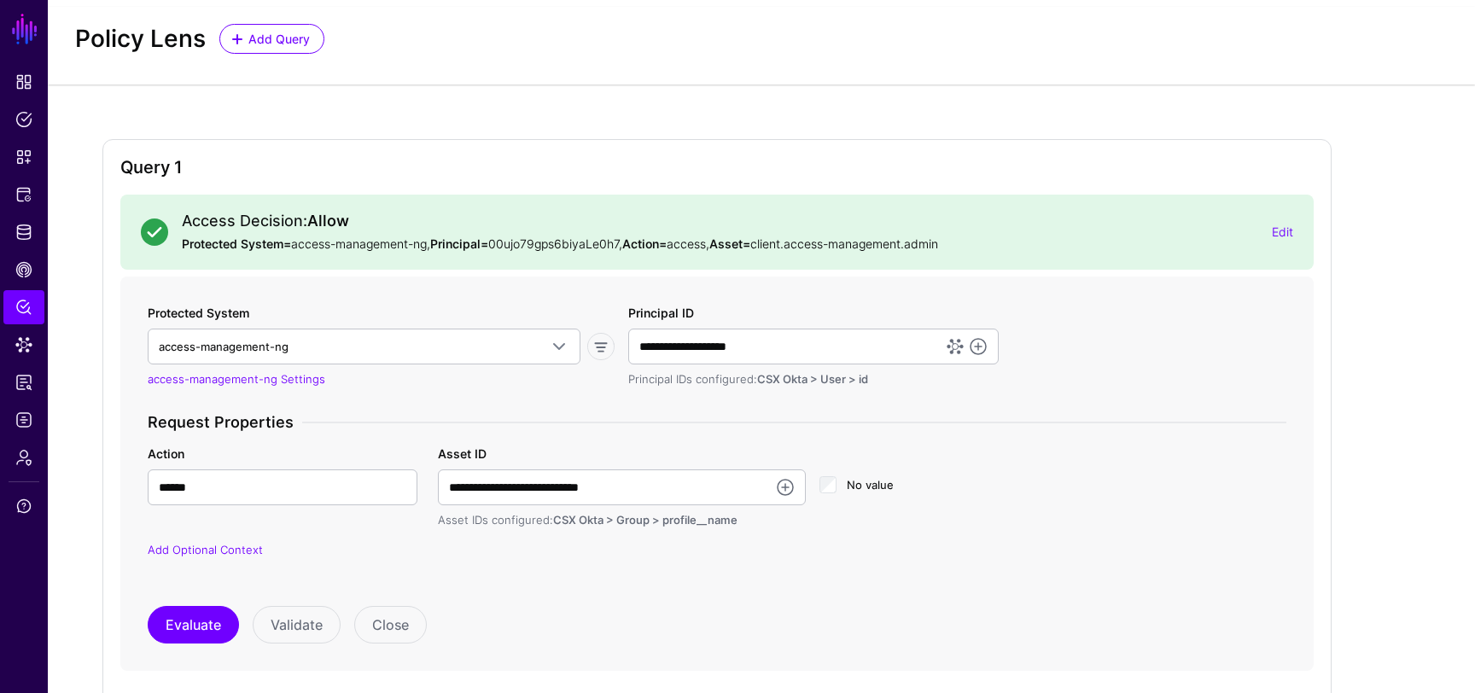
scroll to position [45, 0]
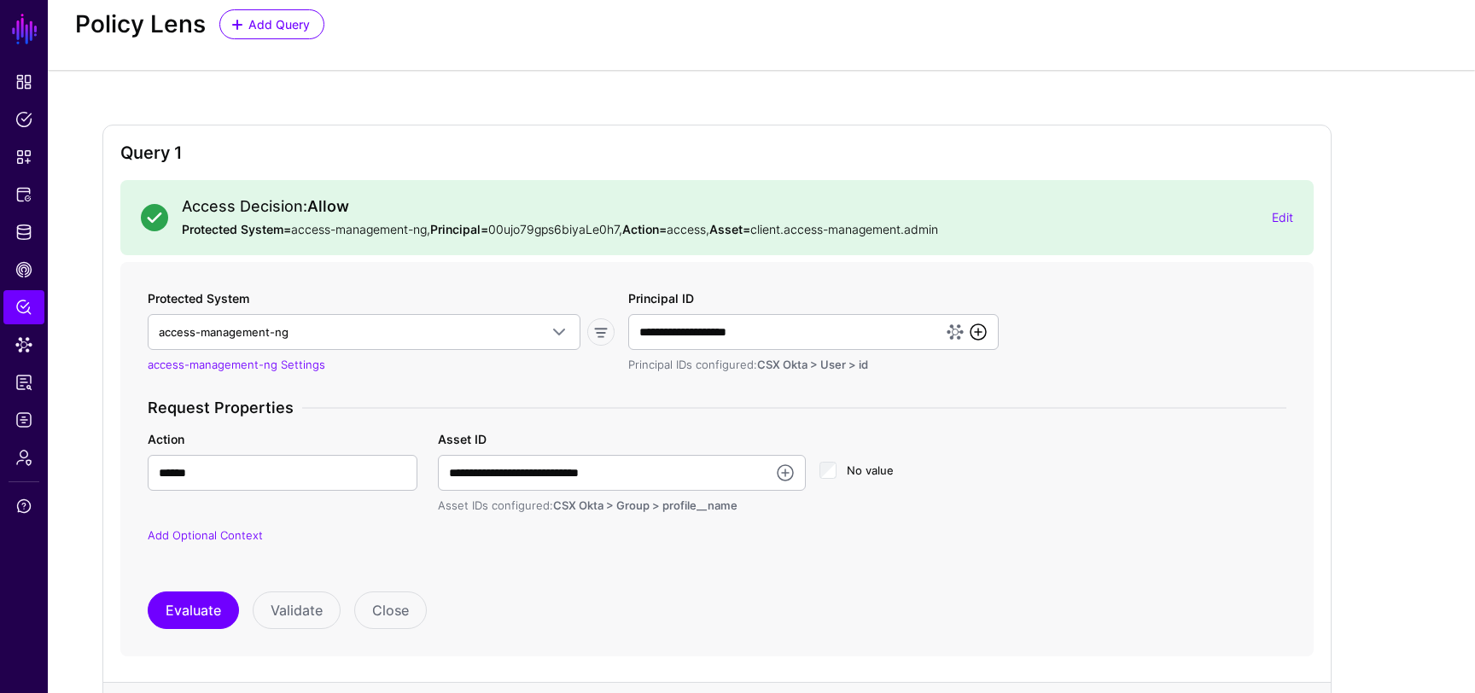
click at [981, 327] on link at bounding box center [978, 332] width 20 height 20
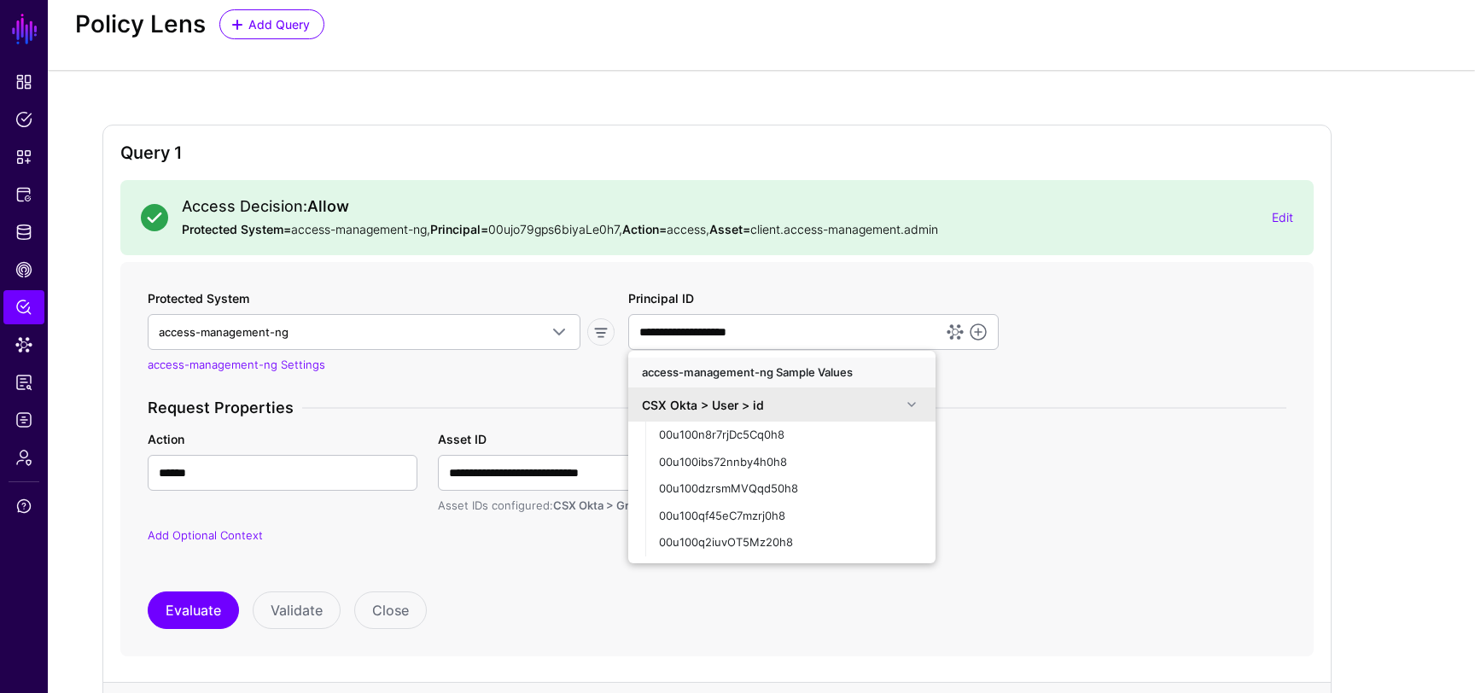
click at [902, 403] on span at bounding box center [912, 404] width 20 height 20
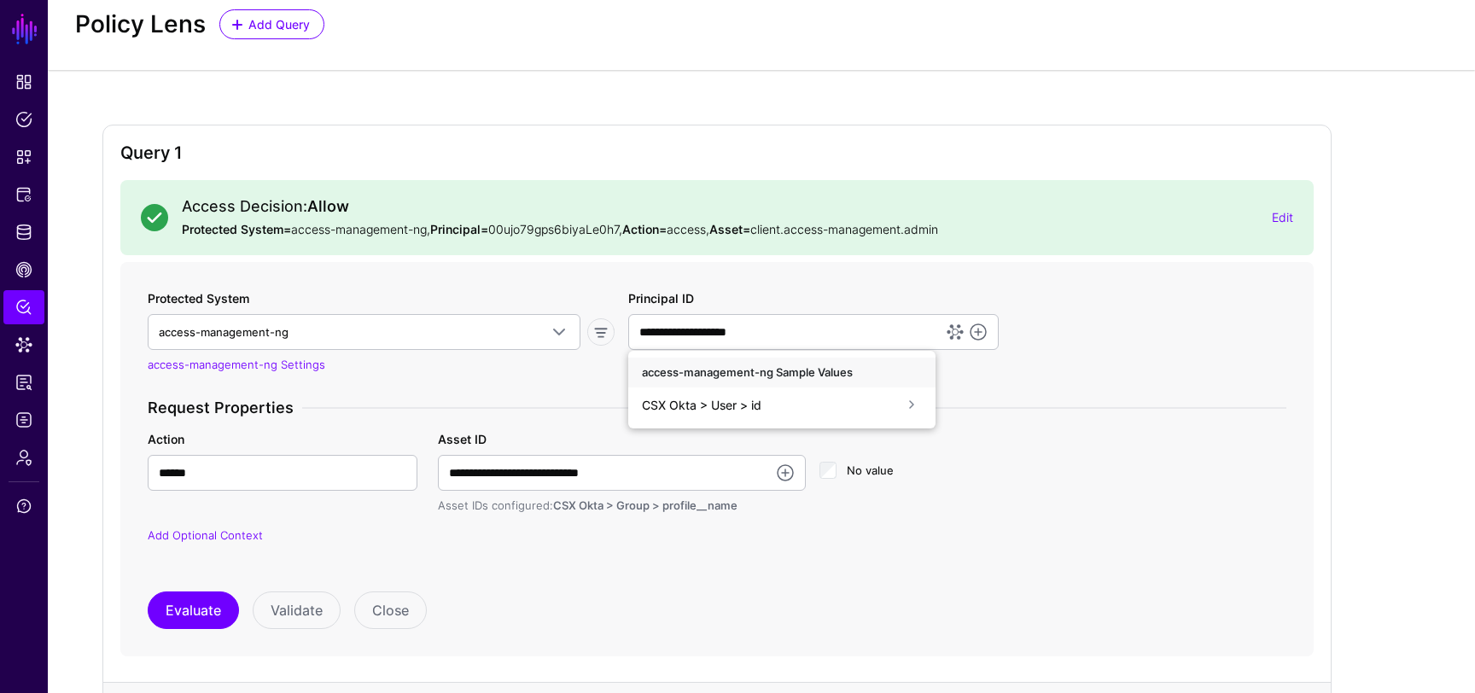
click at [904, 405] on span at bounding box center [912, 404] width 20 height 20
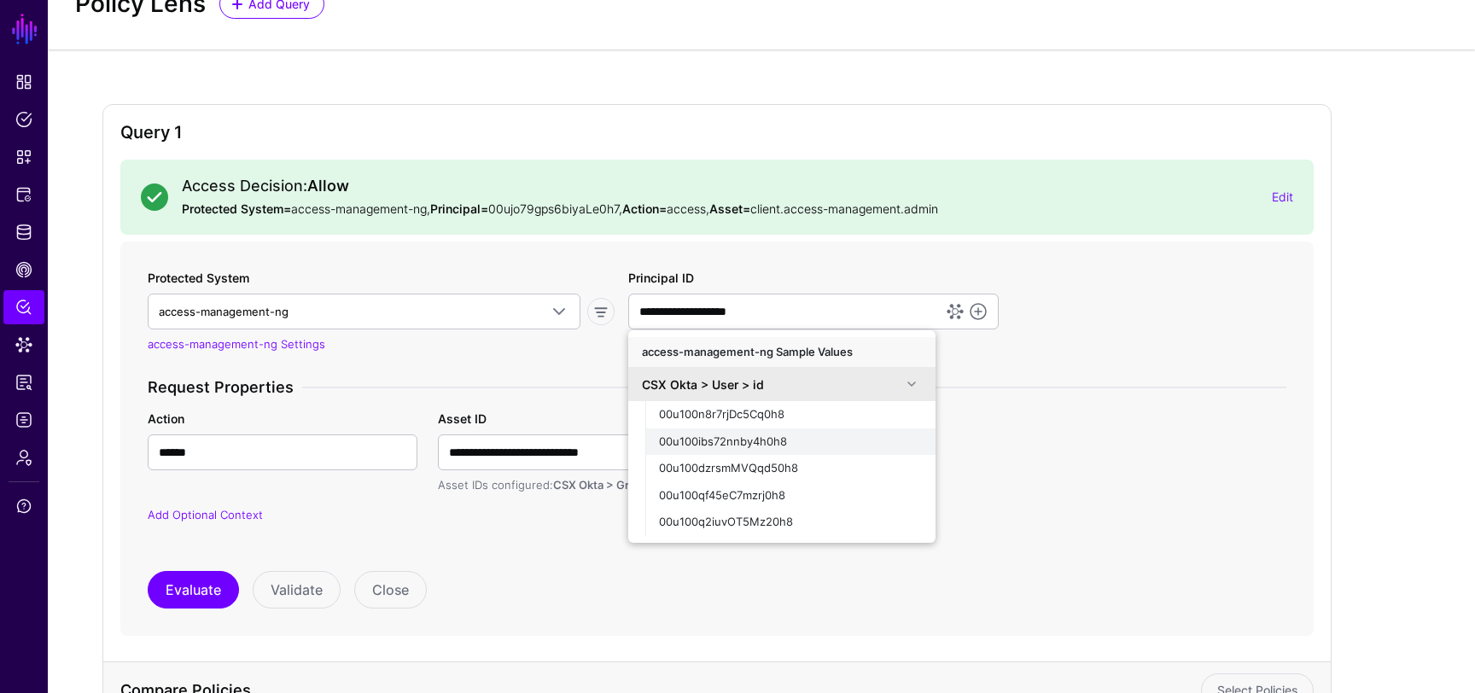
scroll to position [50, 0]
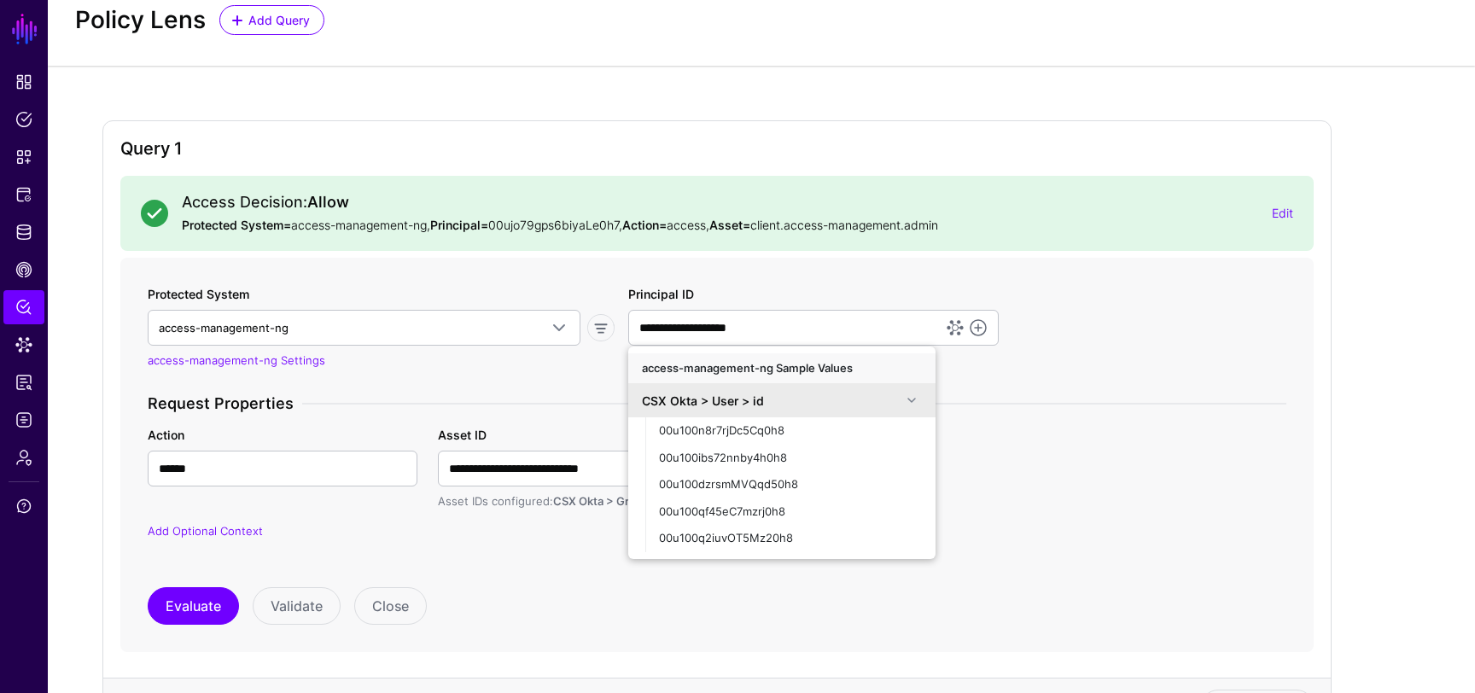
click at [1014, 441] on div "**********" at bounding box center [717, 468] width 1160 height 85
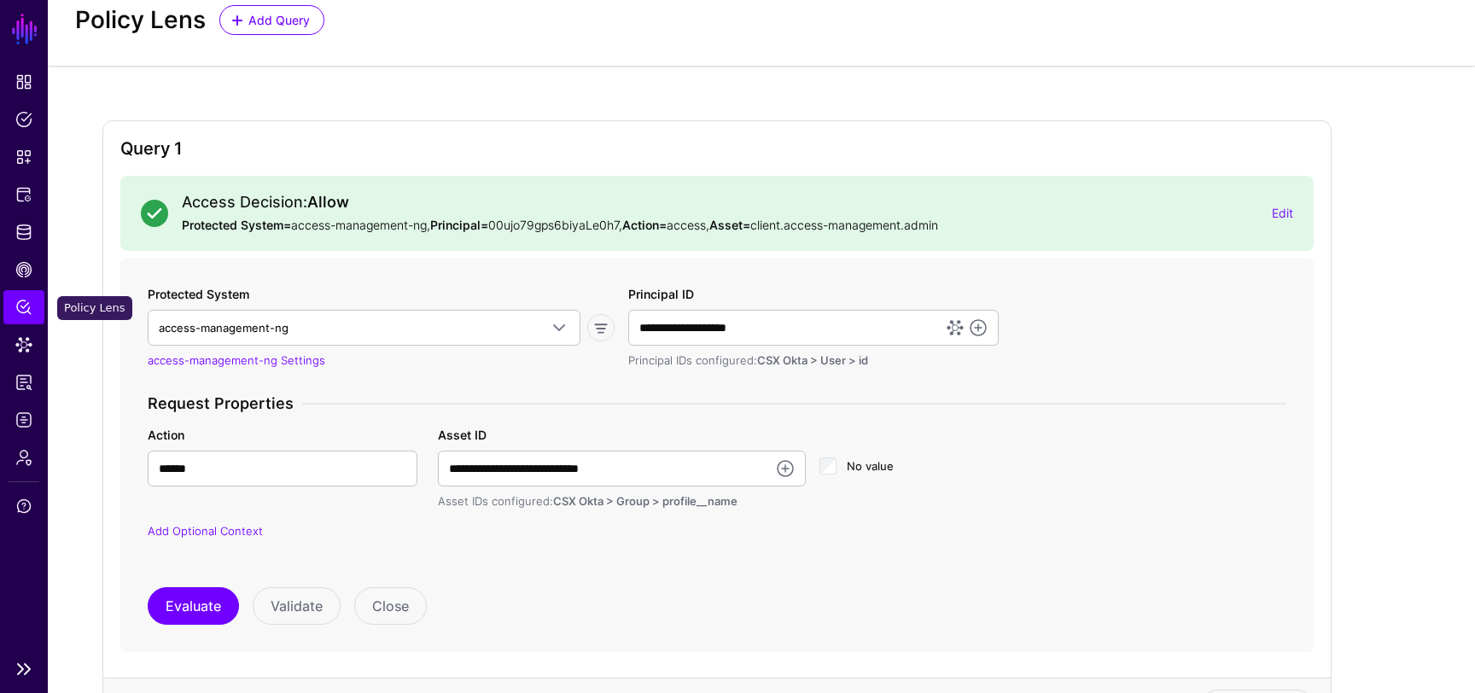
click at [22, 301] on span "Policy Lens" at bounding box center [23, 307] width 17 height 17
click at [22, 113] on span "Policies" at bounding box center [23, 119] width 17 height 17
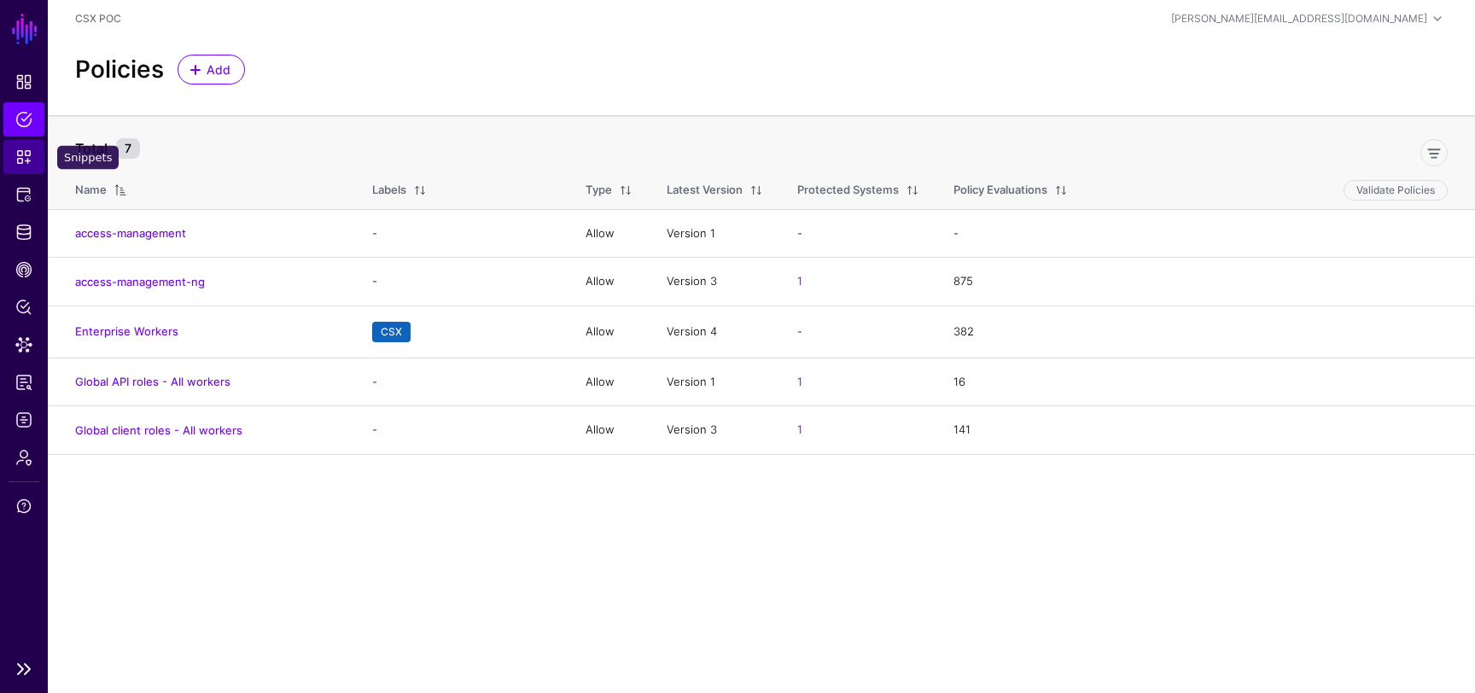
click at [29, 163] on span "Snippets" at bounding box center [23, 157] width 17 height 17
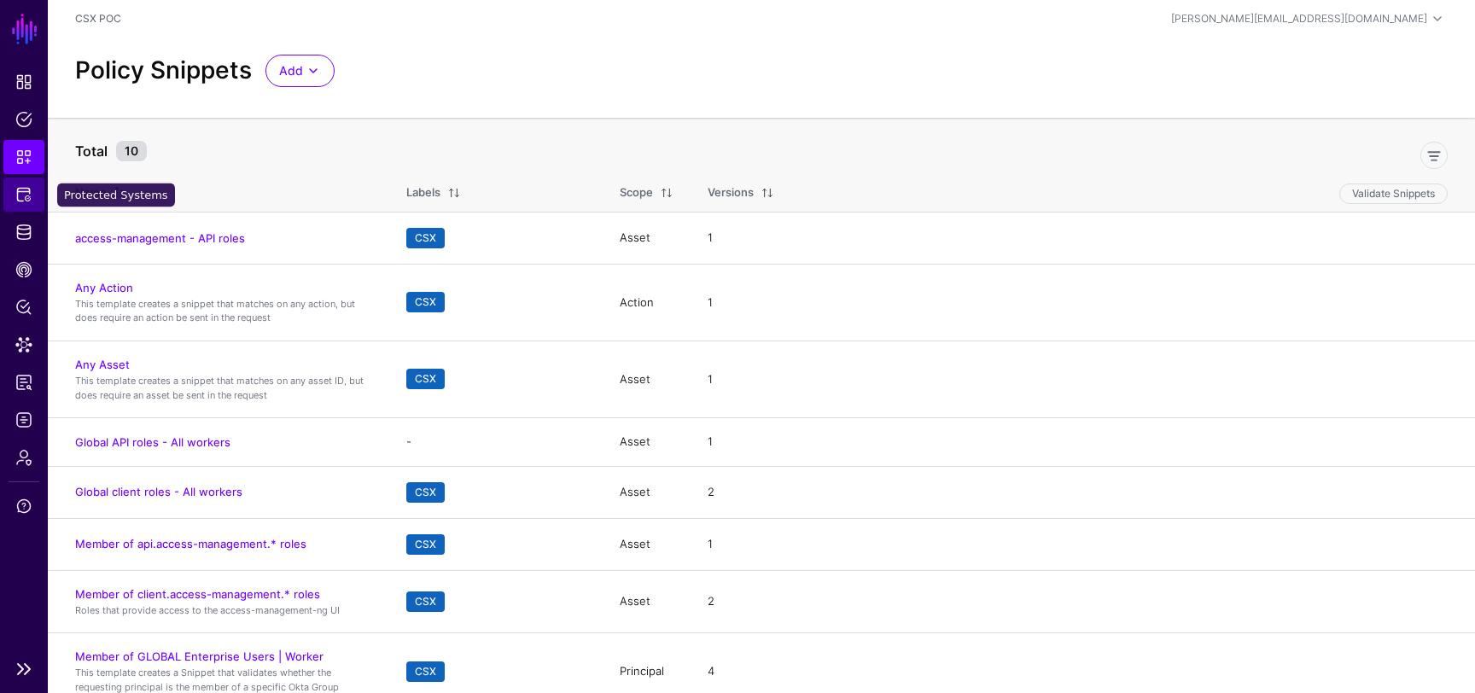
click at [31, 196] on span "Protected Systems" at bounding box center [23, 194] width 17 height 17
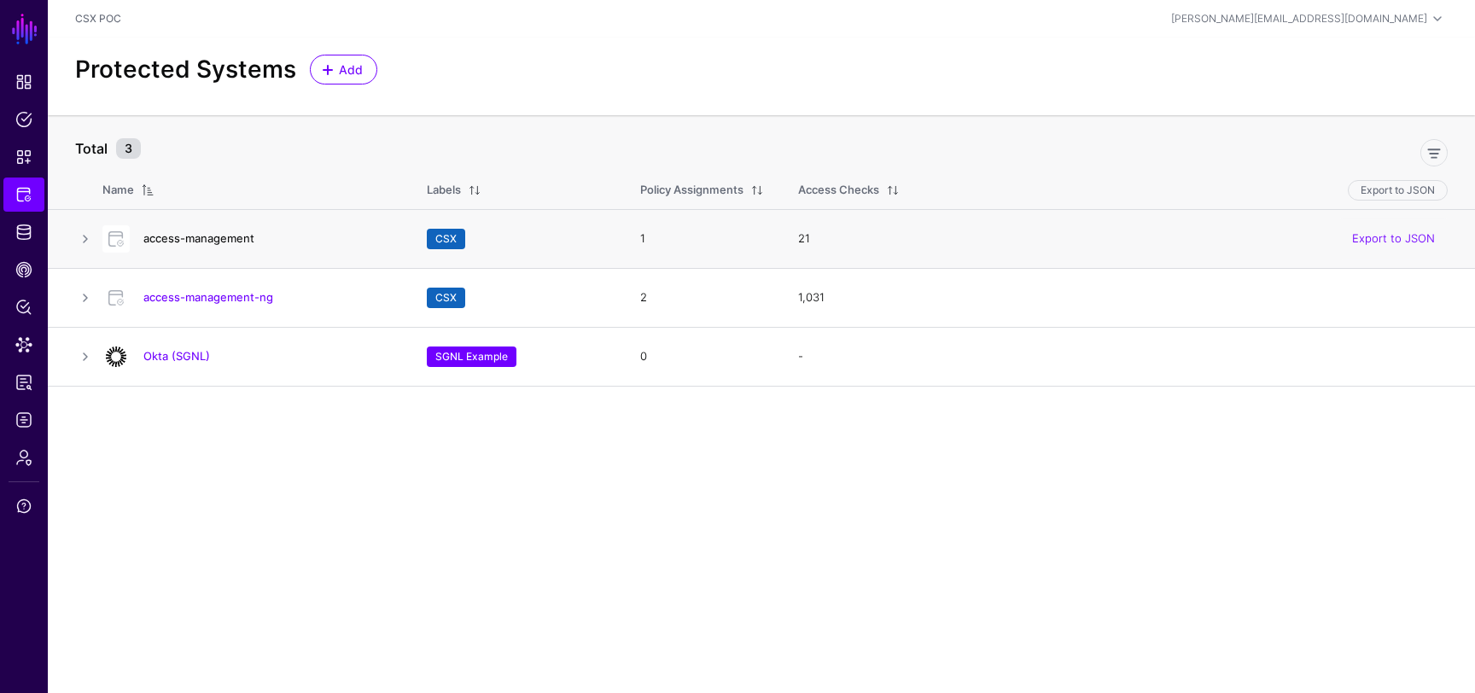
click at [240, 238] on link "access-management" at bounding box center [198, 238] width 111 height 14
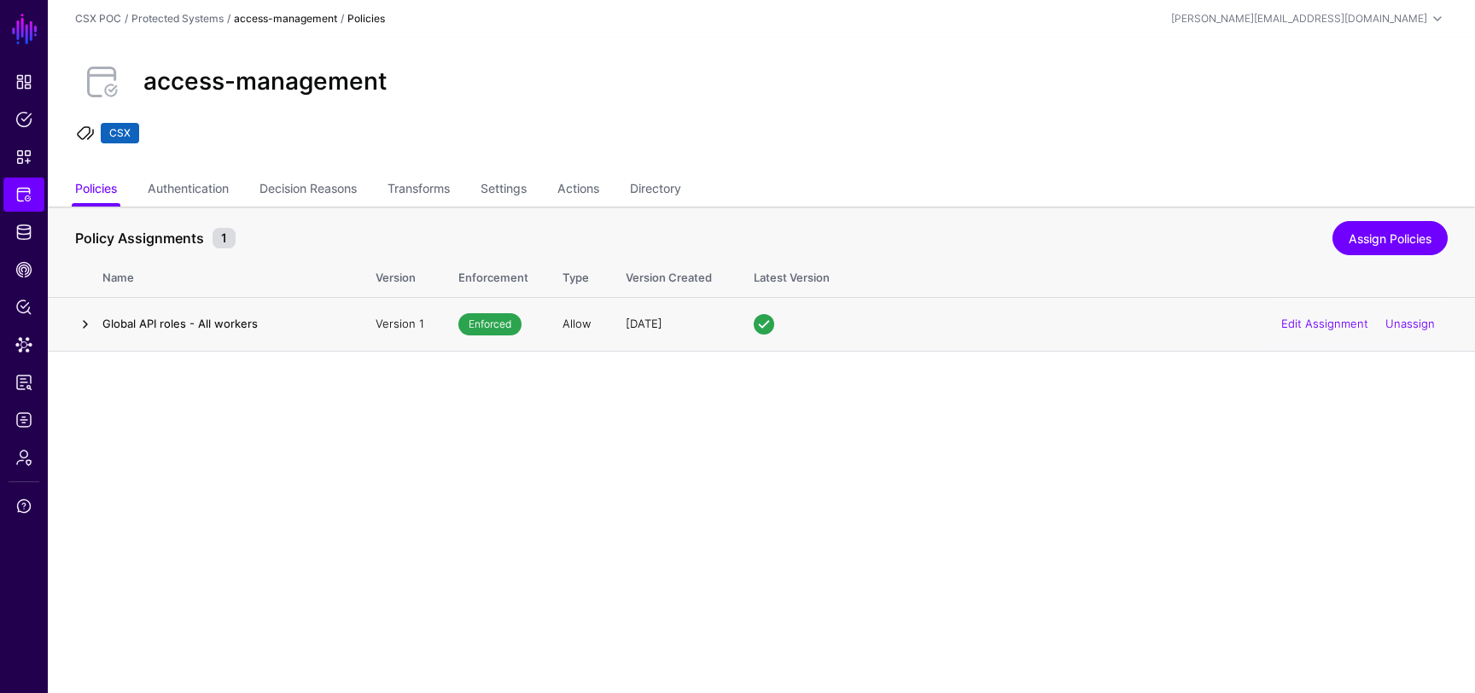
click at [89, 329] on link at bounding box center [85, 324] width 20 height 20
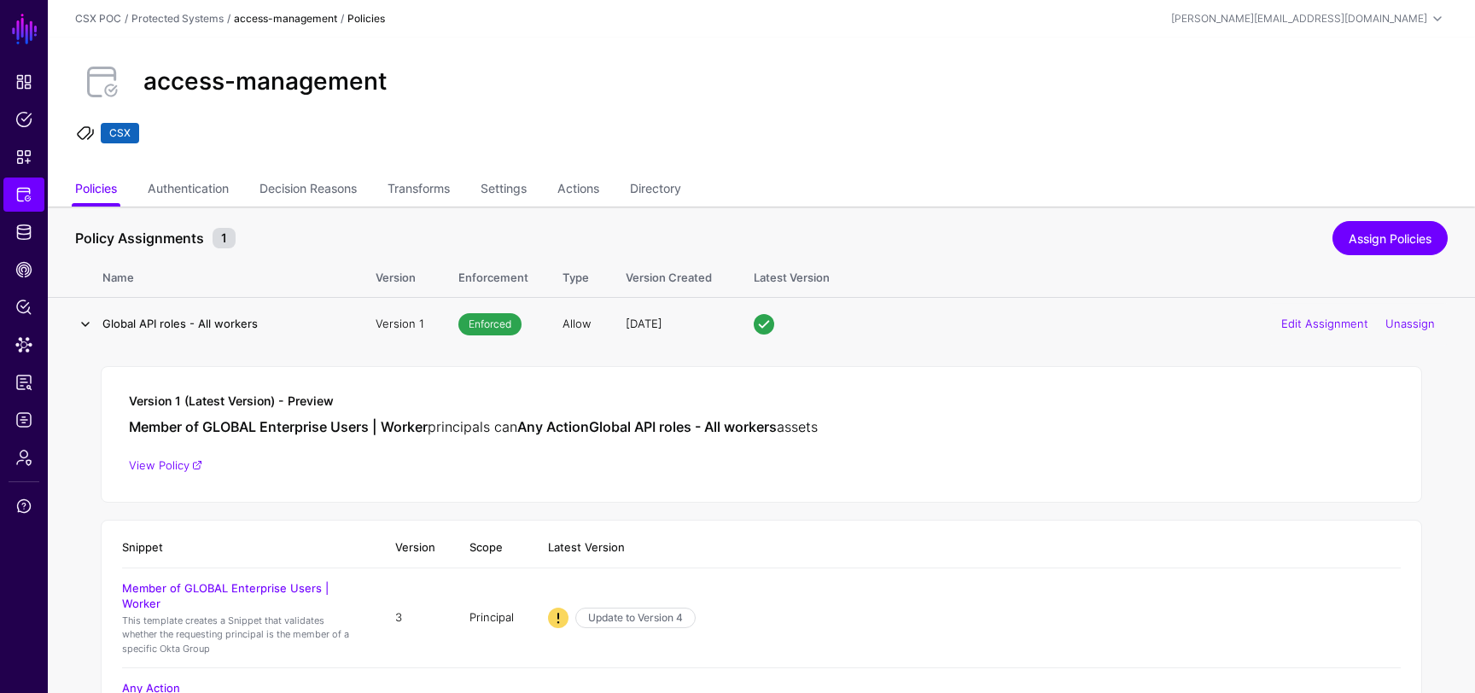
click at [91, 322] on link at bounding box center [85, 324] width 20 height 20
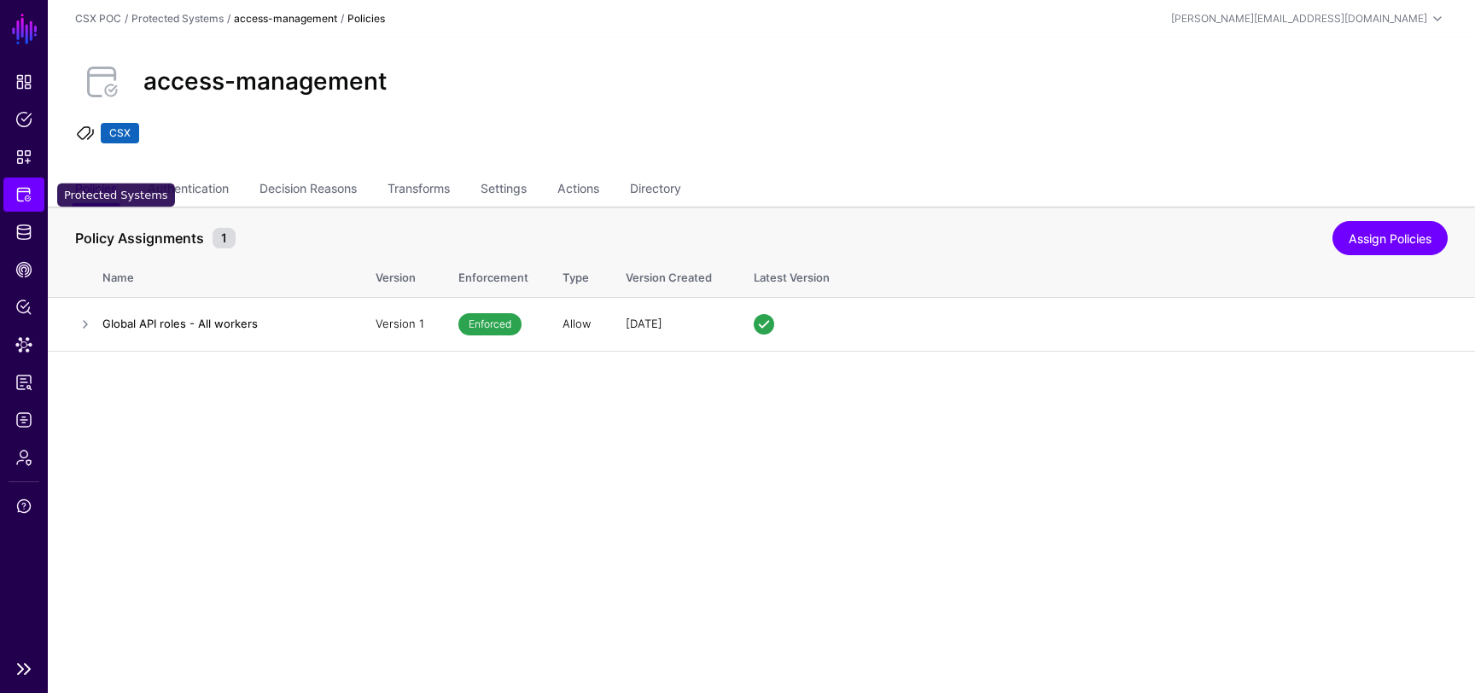
click at [23, 196] on span "Protected Systems" at bounding box center [23, 194] width 17 height 17
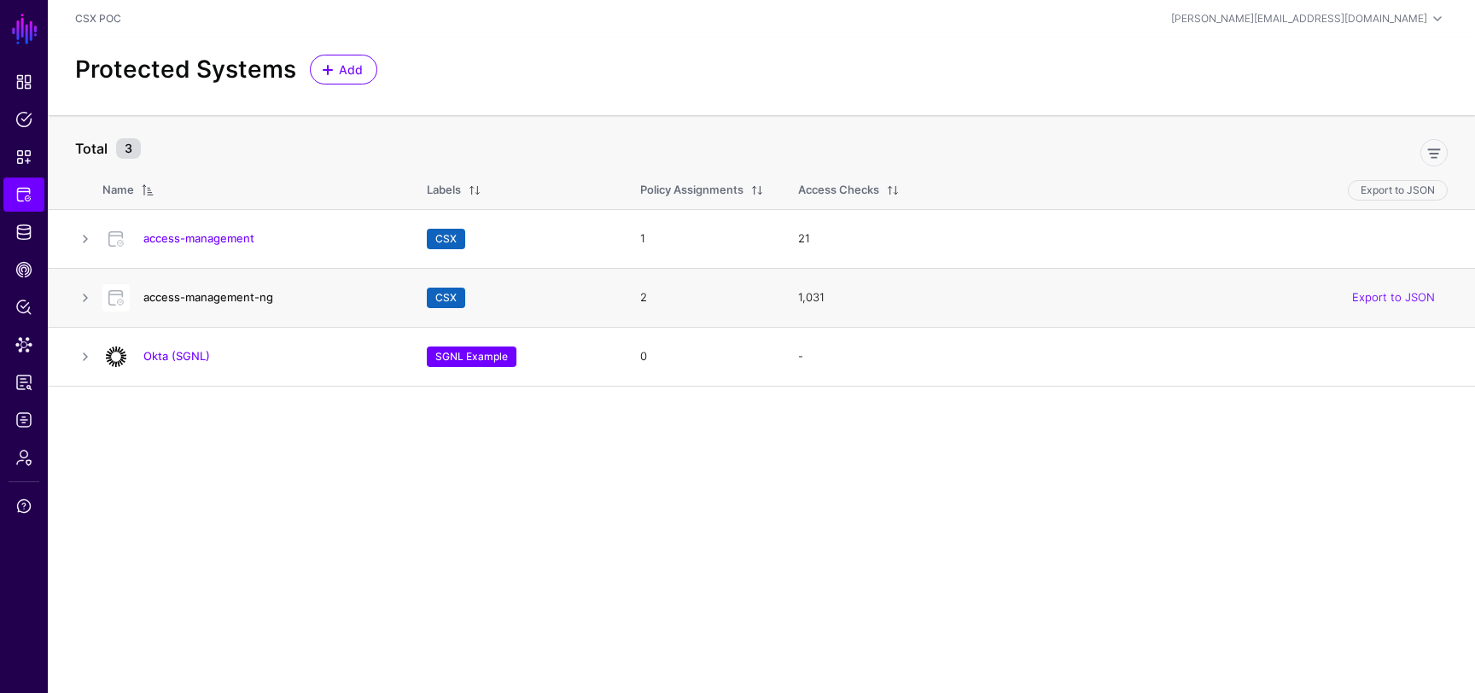
click at [213, 301] on link "access-management-ng" at bounding box center [208, 297] width 130 height 14
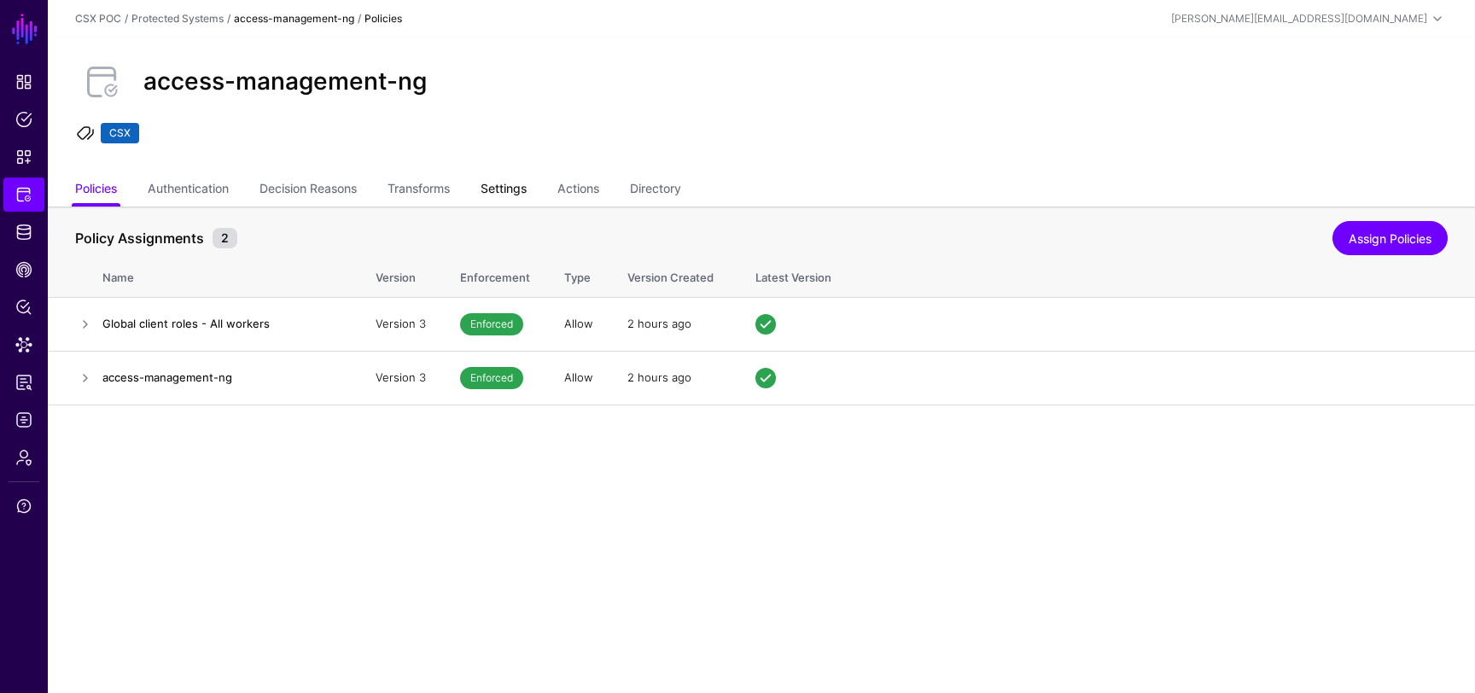
click at [513, 181] on link "Settings" at bounding box center [504, 190] width 46 height 32
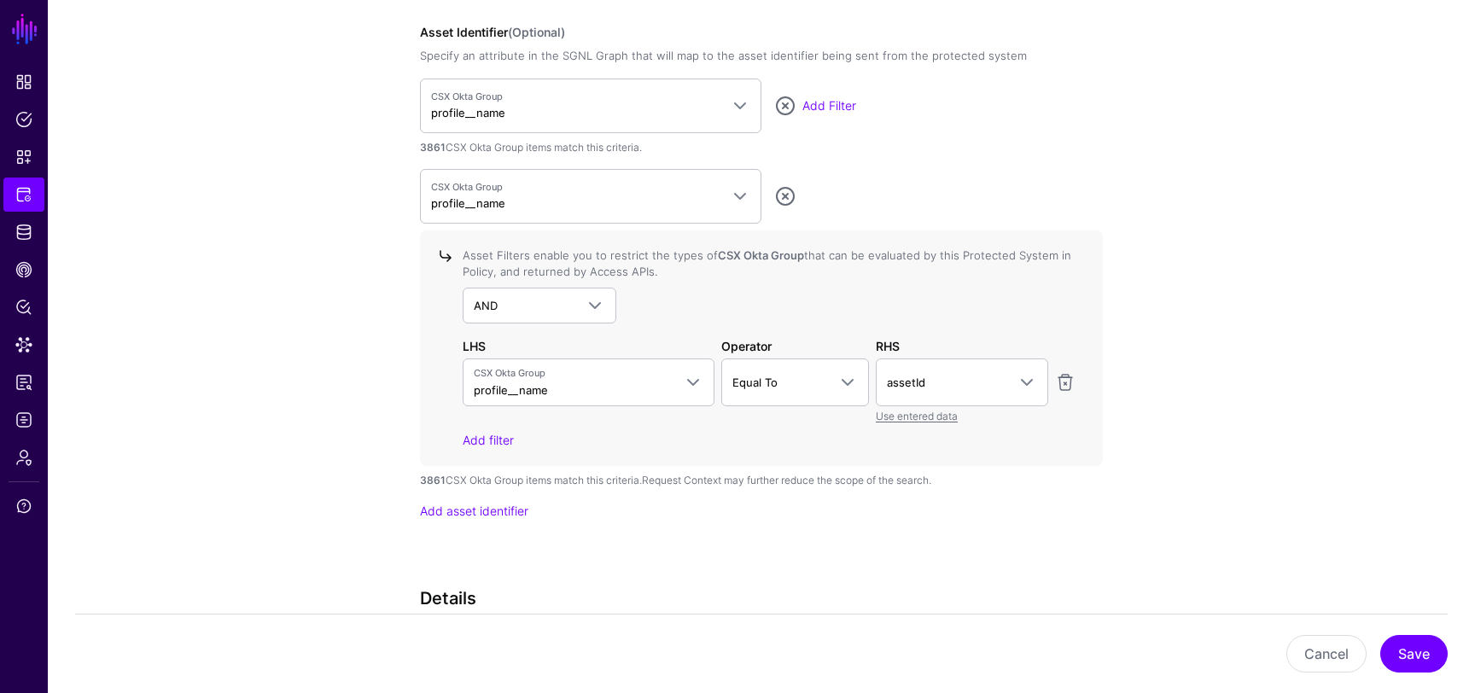
scroll to position [1695, 0]
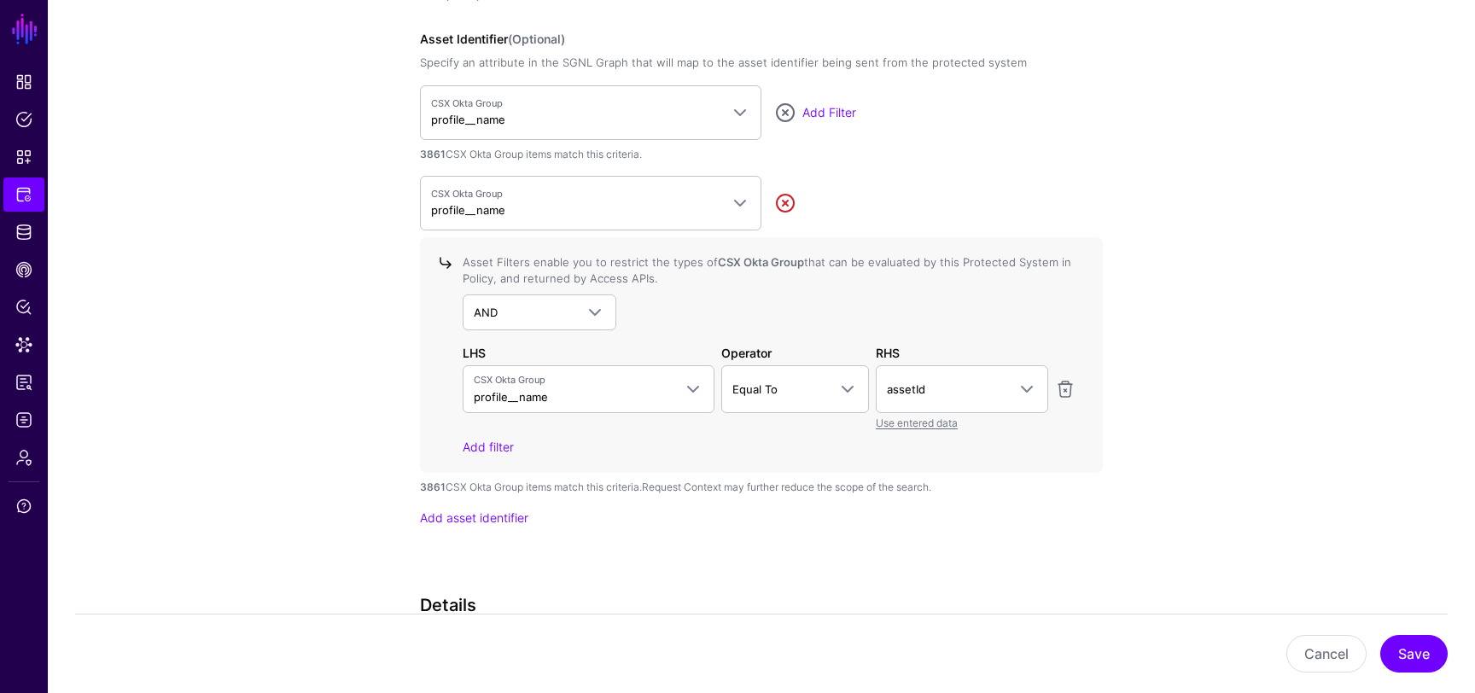
click at [791, 195] on link at bounding box center [785, 203] width 20 height 20
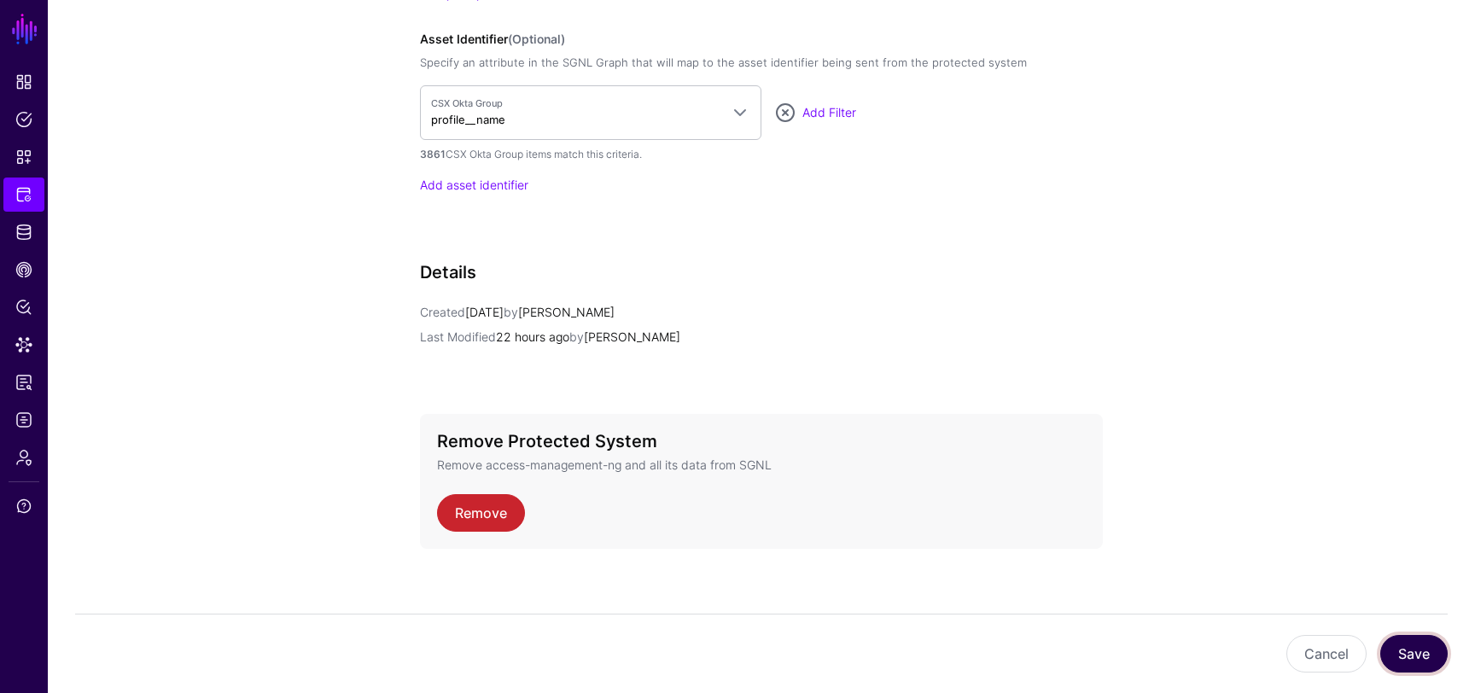
click at [1426, 656] on button "Save" at bounding box center [1414, 654] width 67 height 38
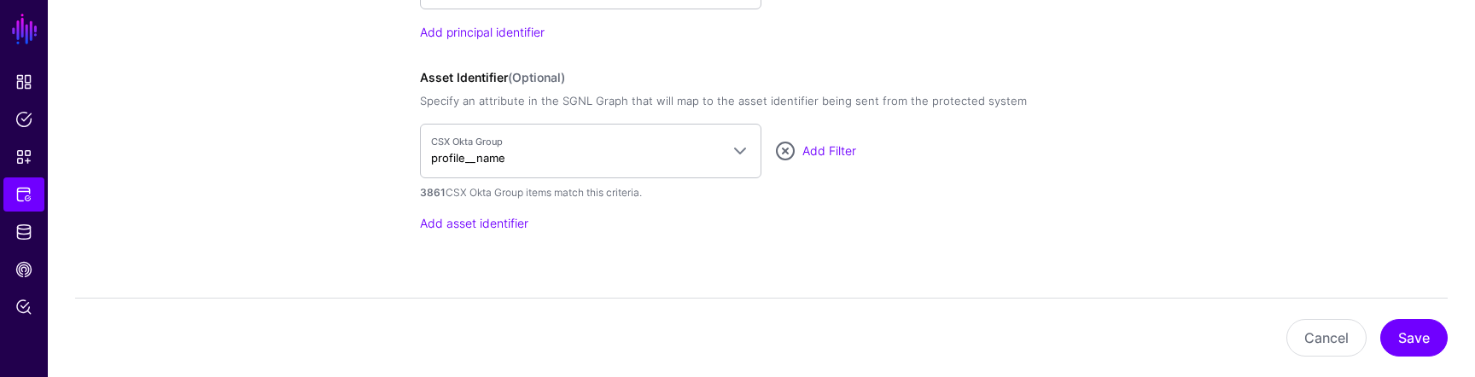
scroll to position [1652, 0]
click at [14, 198] on link "Protected Systems" at bounding box center [23, 195] width 41 height 34
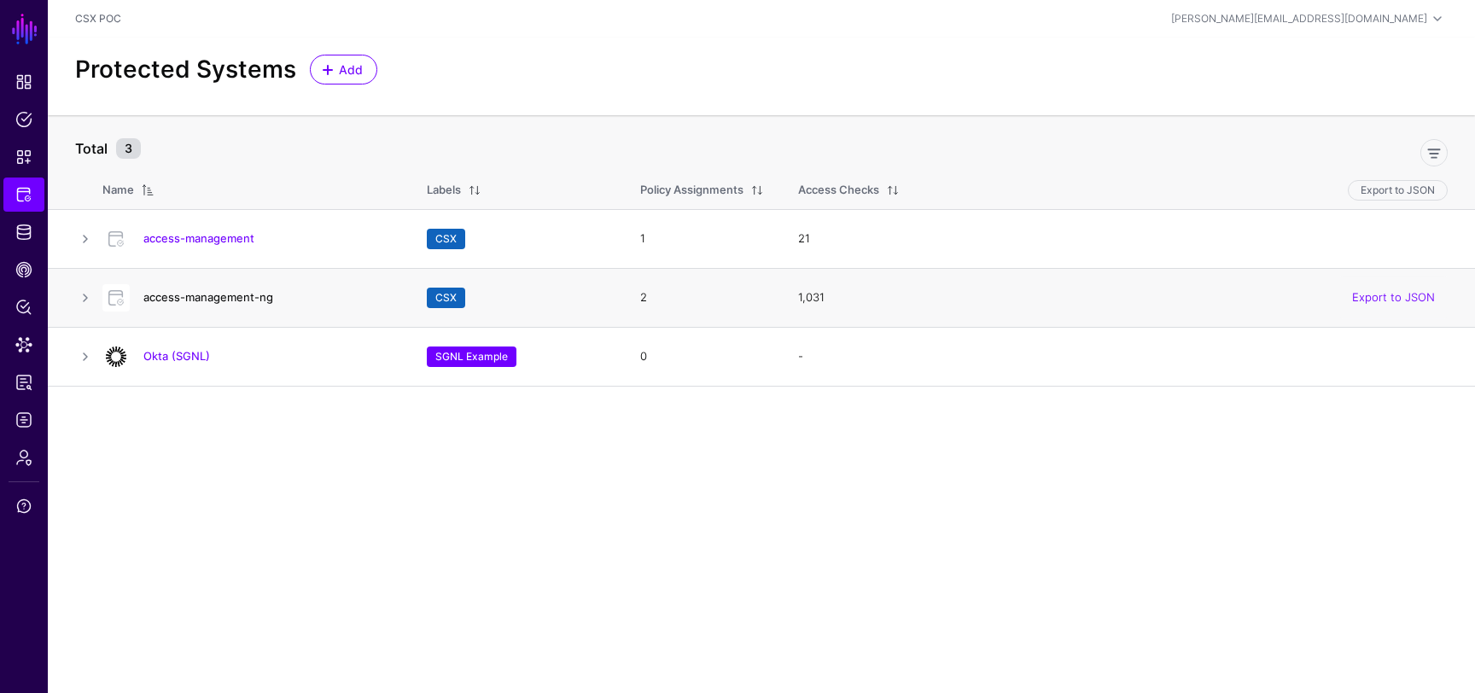
click at [231, 300] on link "access-management-ng" at bounding box center [208, 297] width 130 height 14
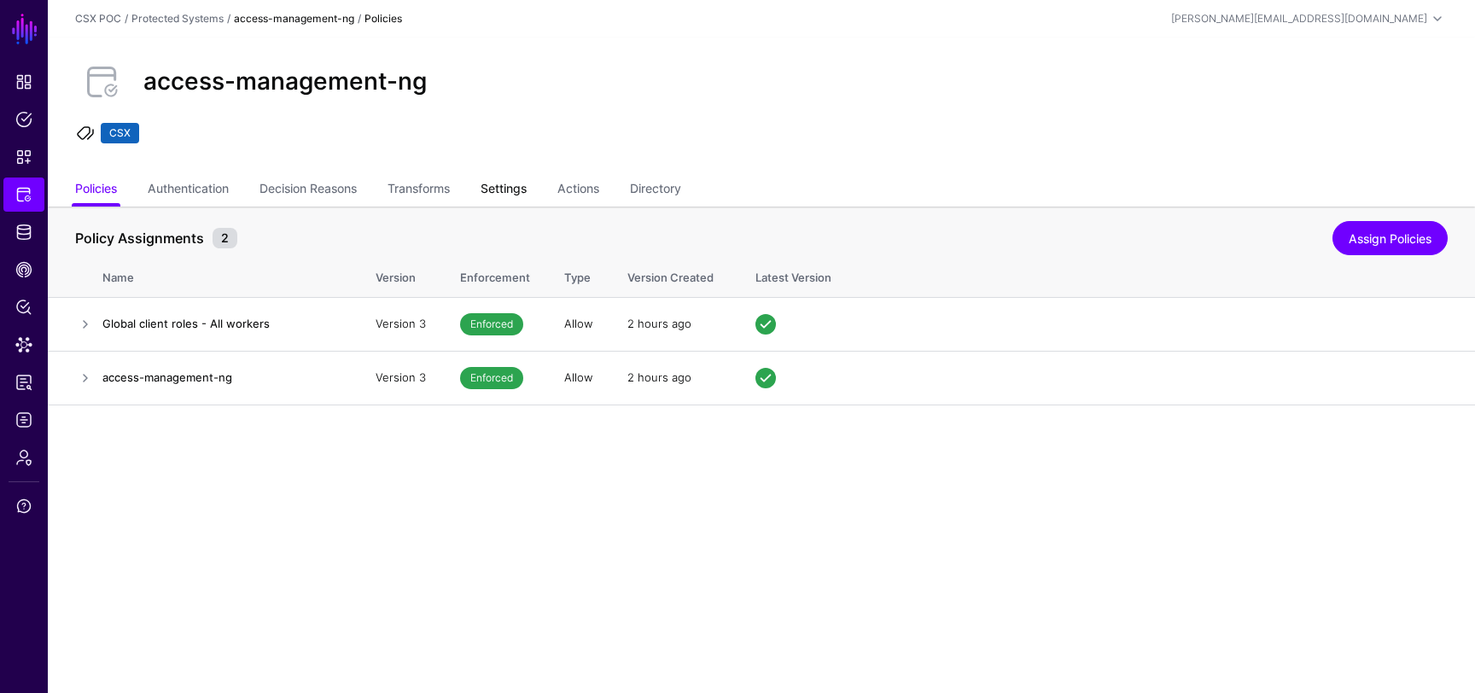
click at [507, 182] on link "Settings" at bounding box center [504, 190] width 46 height 32
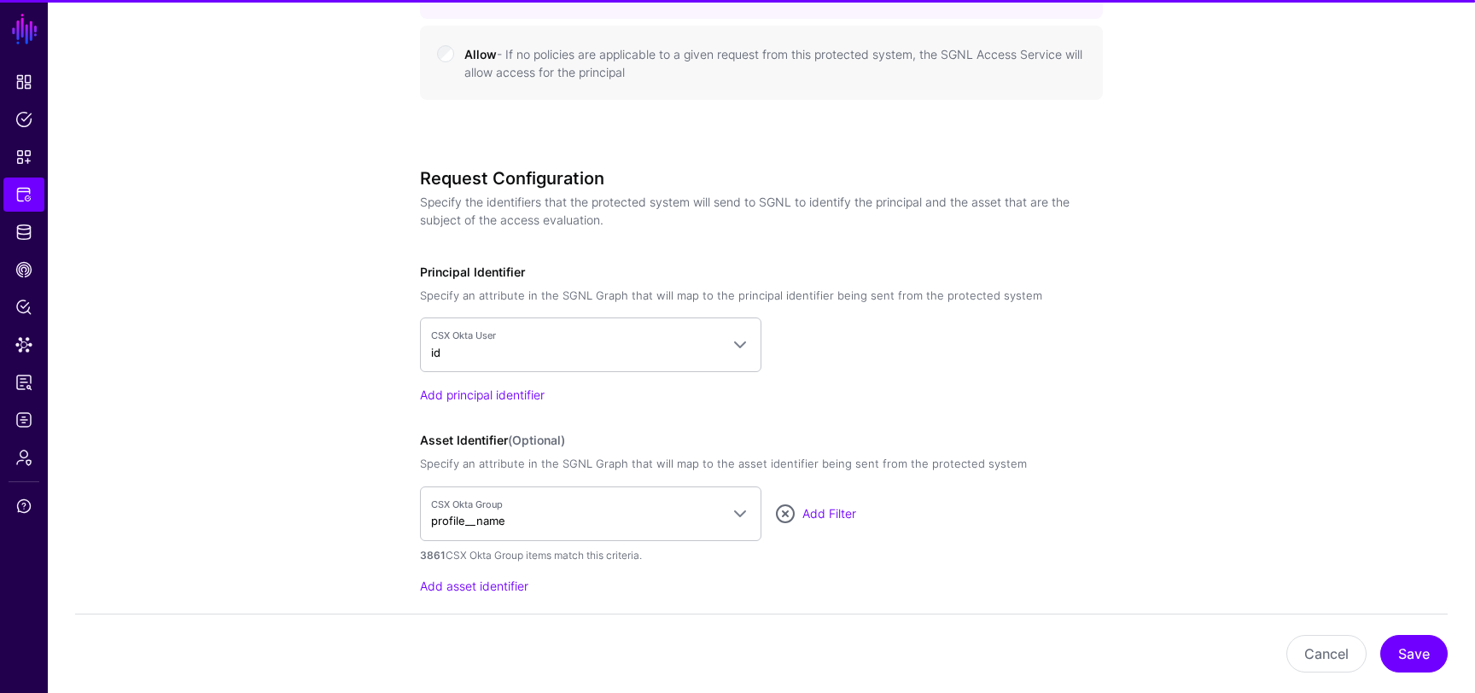
scroll to position [1436, 0]
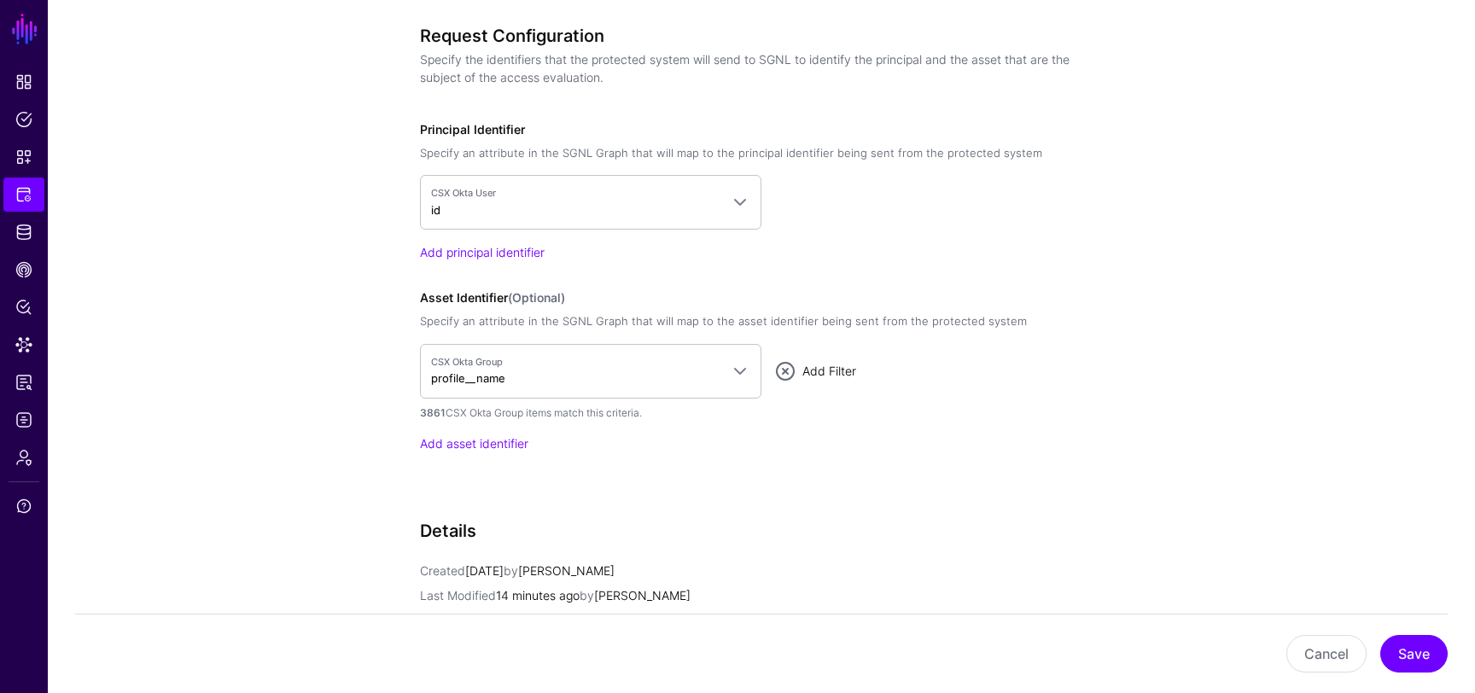
click at [834, 366] on link "Add Filter" at bounding box center [830, 371] width 54 height 15
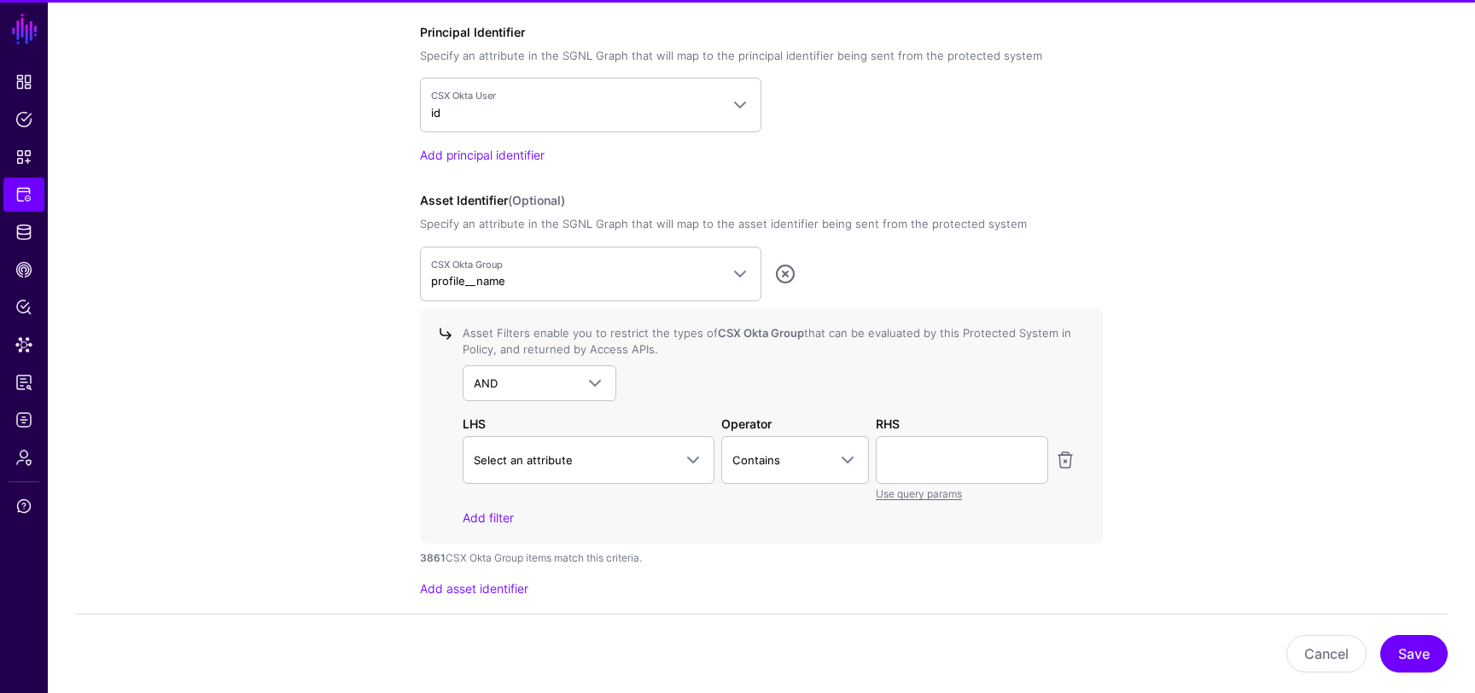
scroll to position [1592, 0]
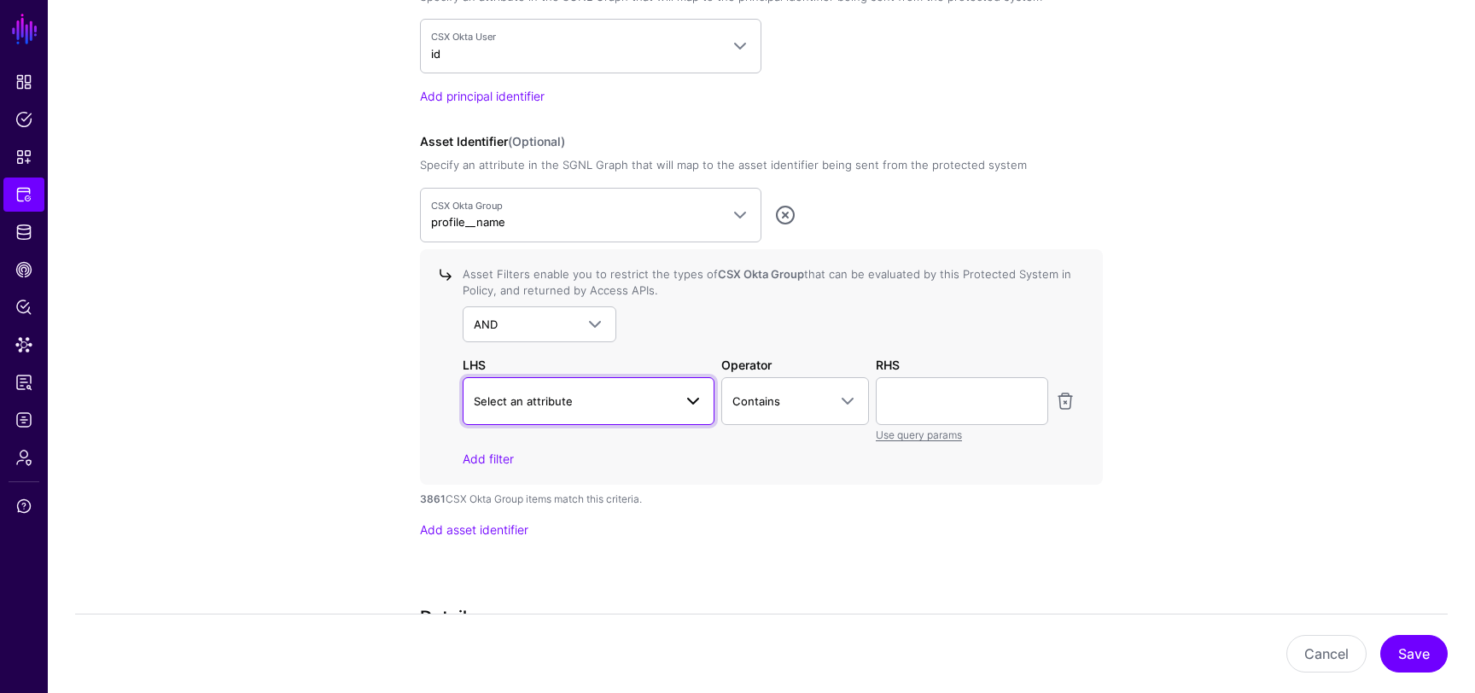
click at [653, 411] on link "Select an attribute" at bounding box center [589, 401] width 252 height 48
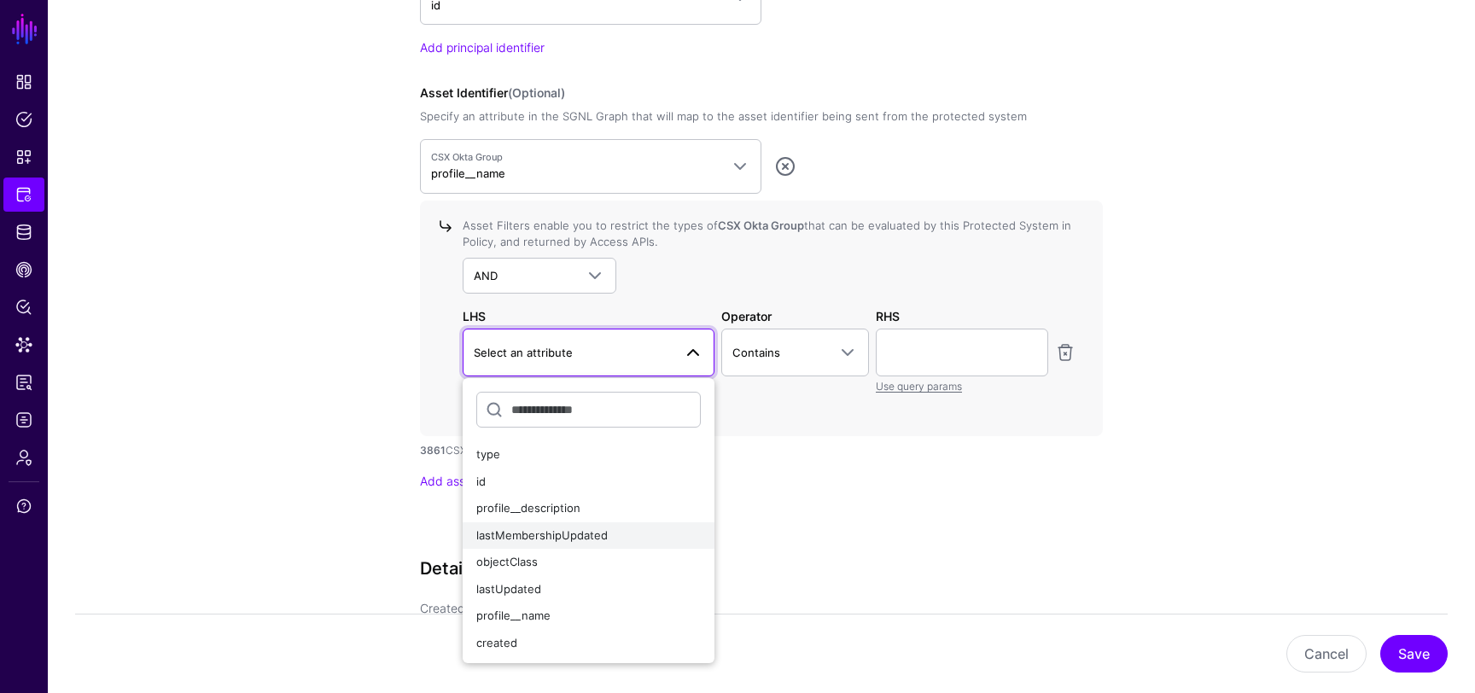
scroll to position [1644, 0]
click at [571, 606] on div "profile__name" at bounding box center [588, 613] width 225 height 17
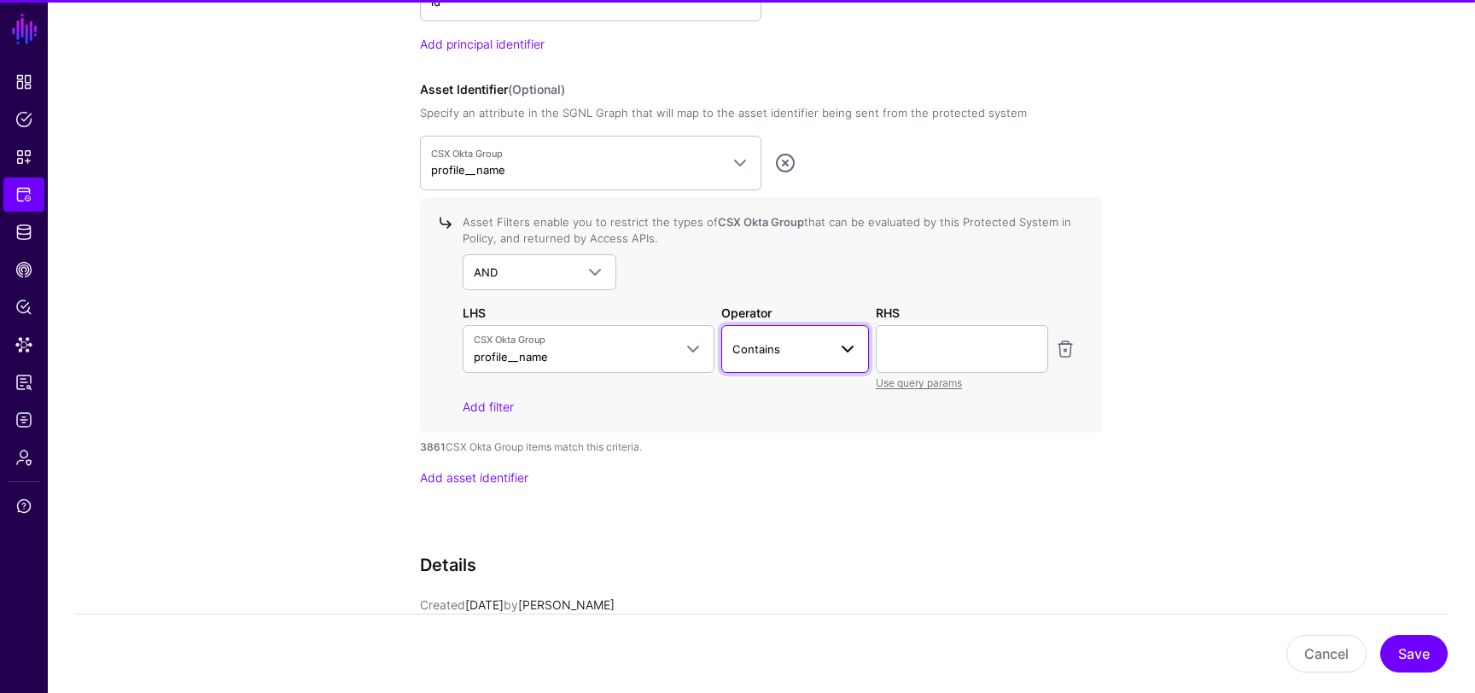
click at [798, 353] on span "Contains" at bounding box center [781, 349] width 96 height 19
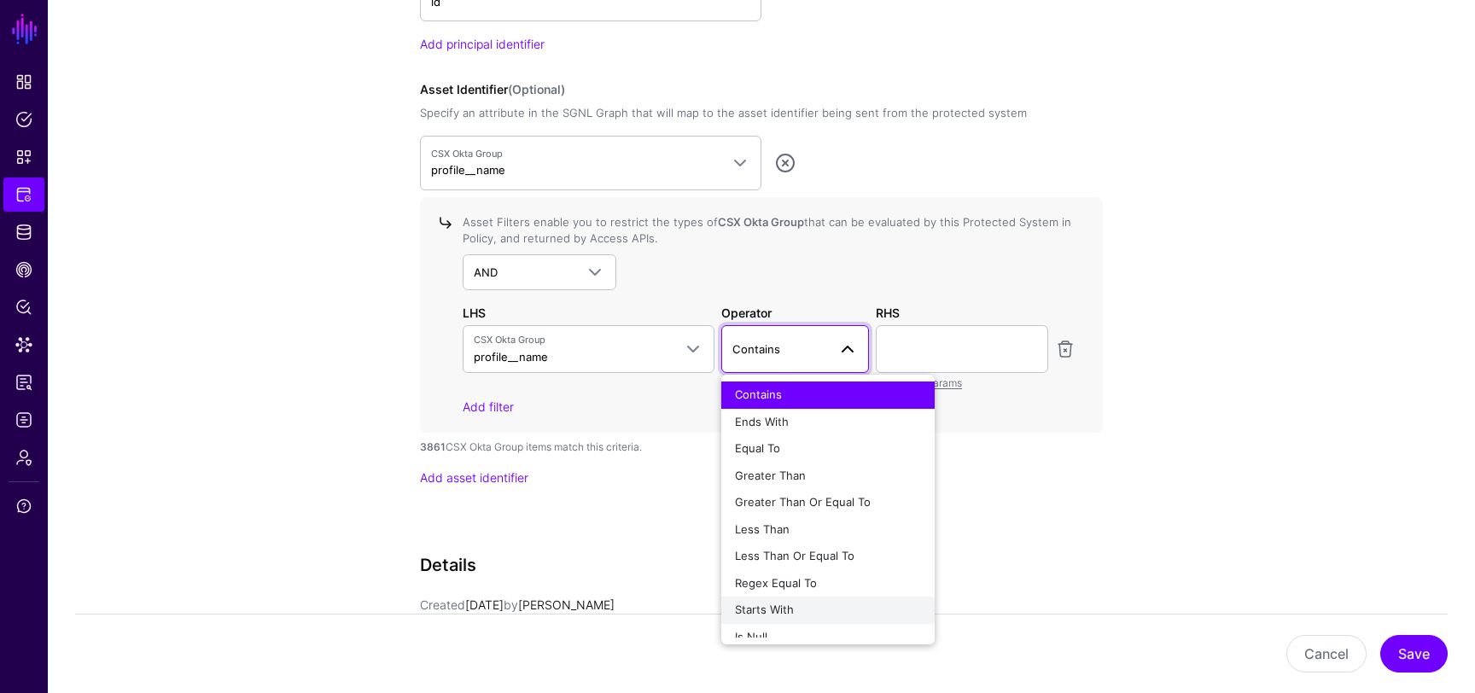
click at [797, 605] on div "Starts With" at bounding box center [828, 610] width 186 height 17
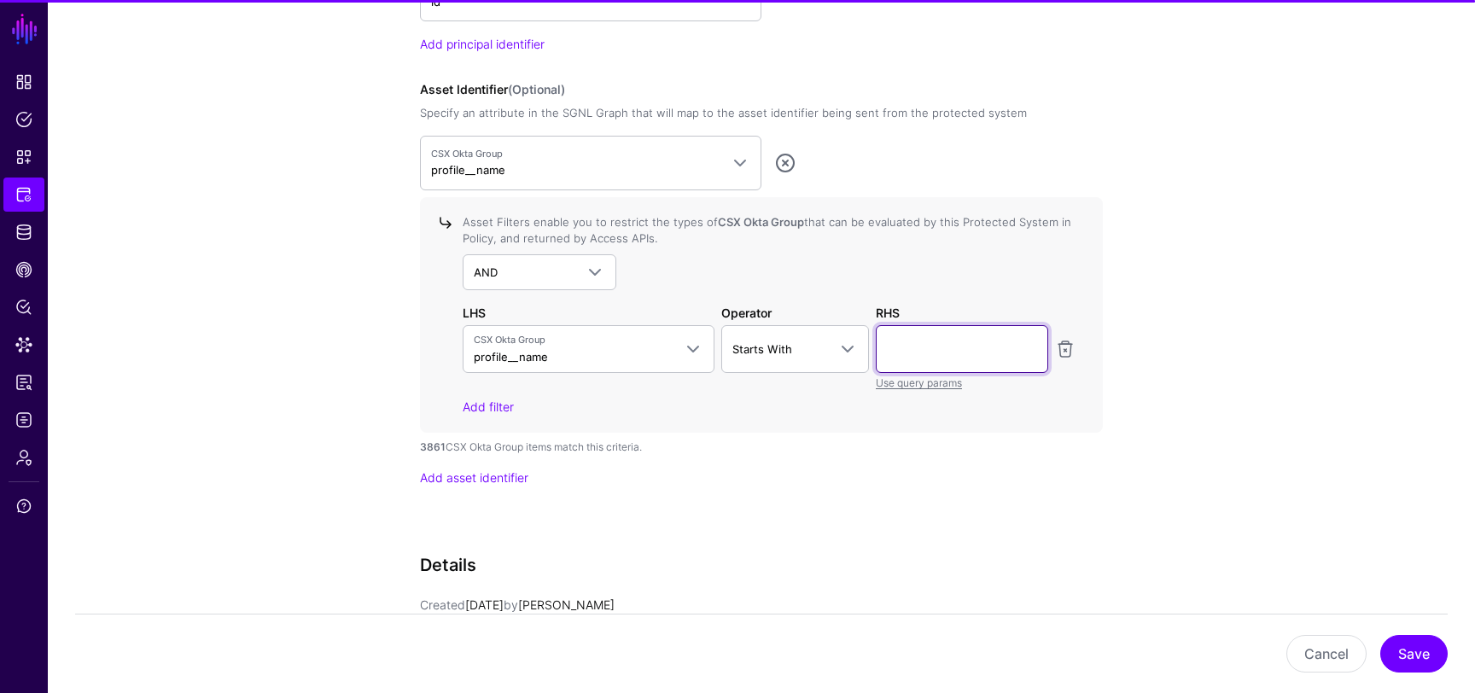
click at [924, 342] on input "text" at bounding box center [962, 349] width 172 height 48
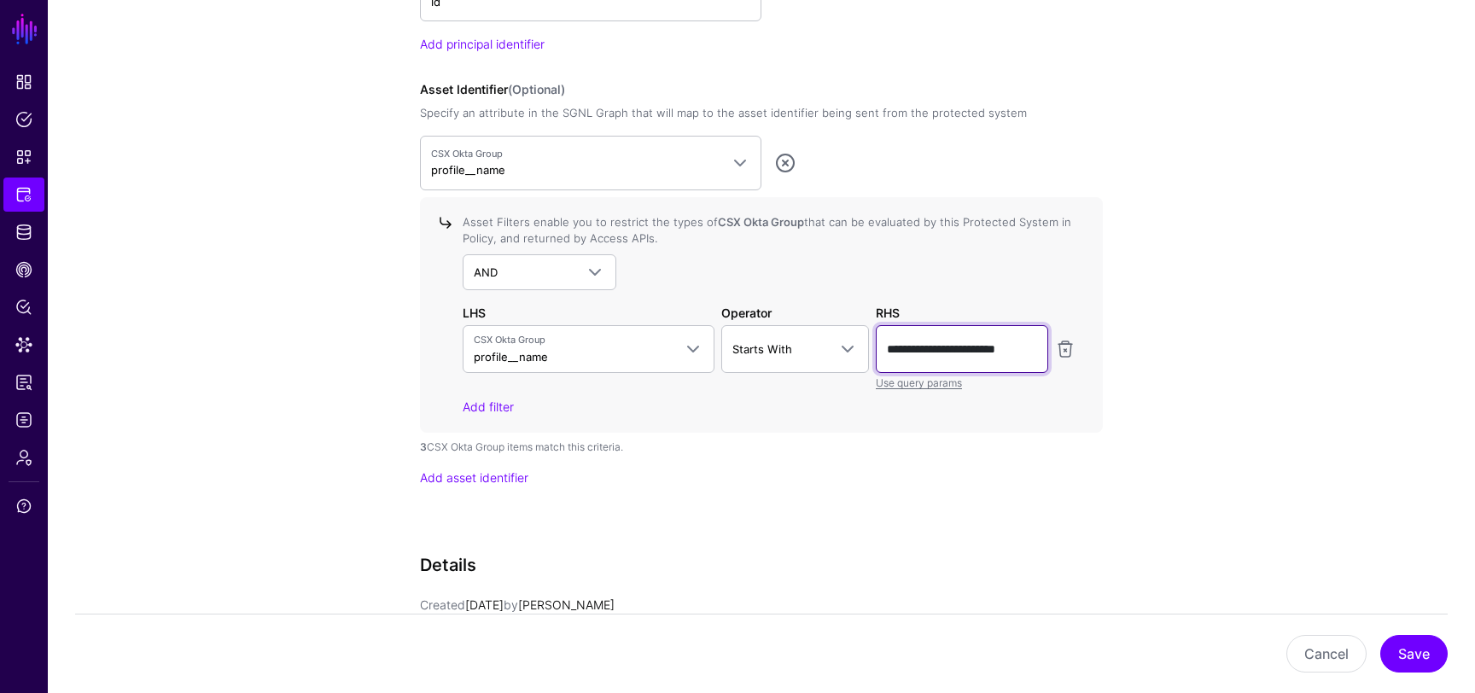
scroll to position [0, 5]
drag, startPoint x: 931, startPoint y: 346, endPoint x: 1271, endPoint y: 405, distance: 345.7
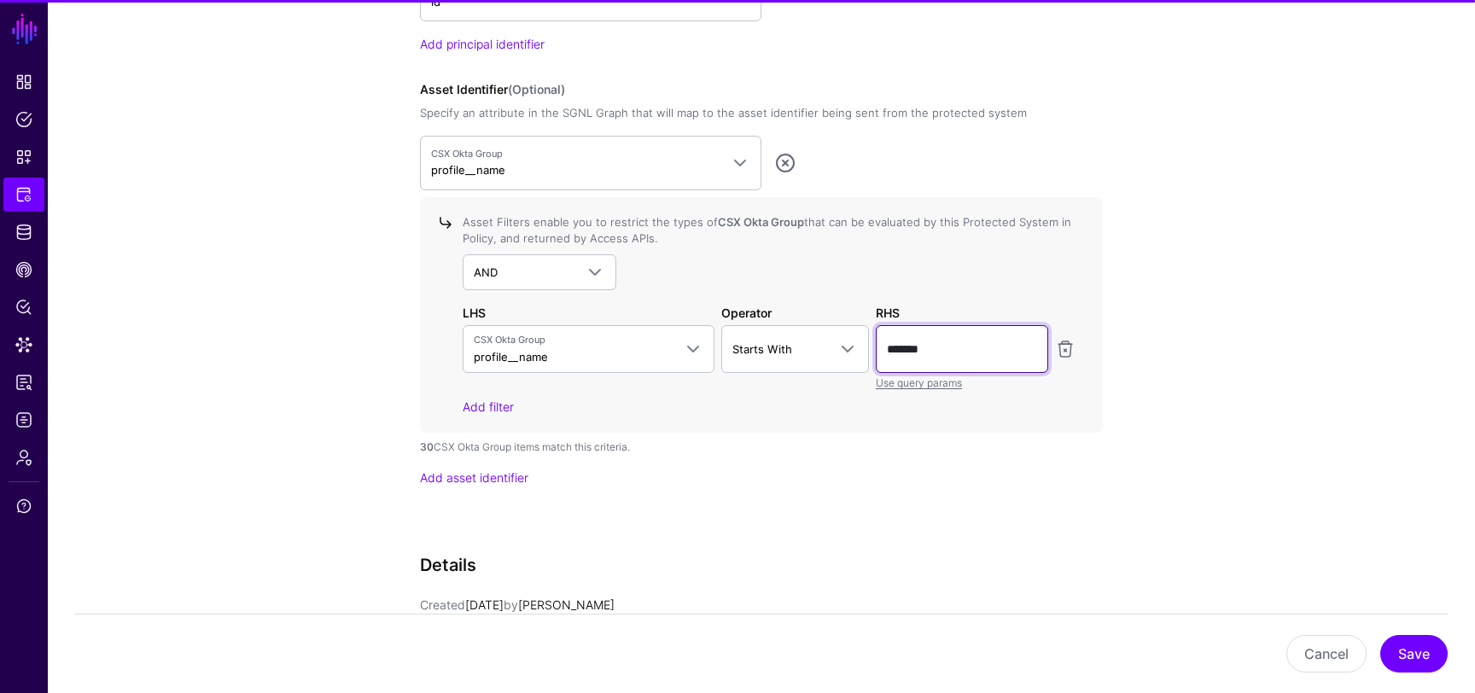
type input "*******"
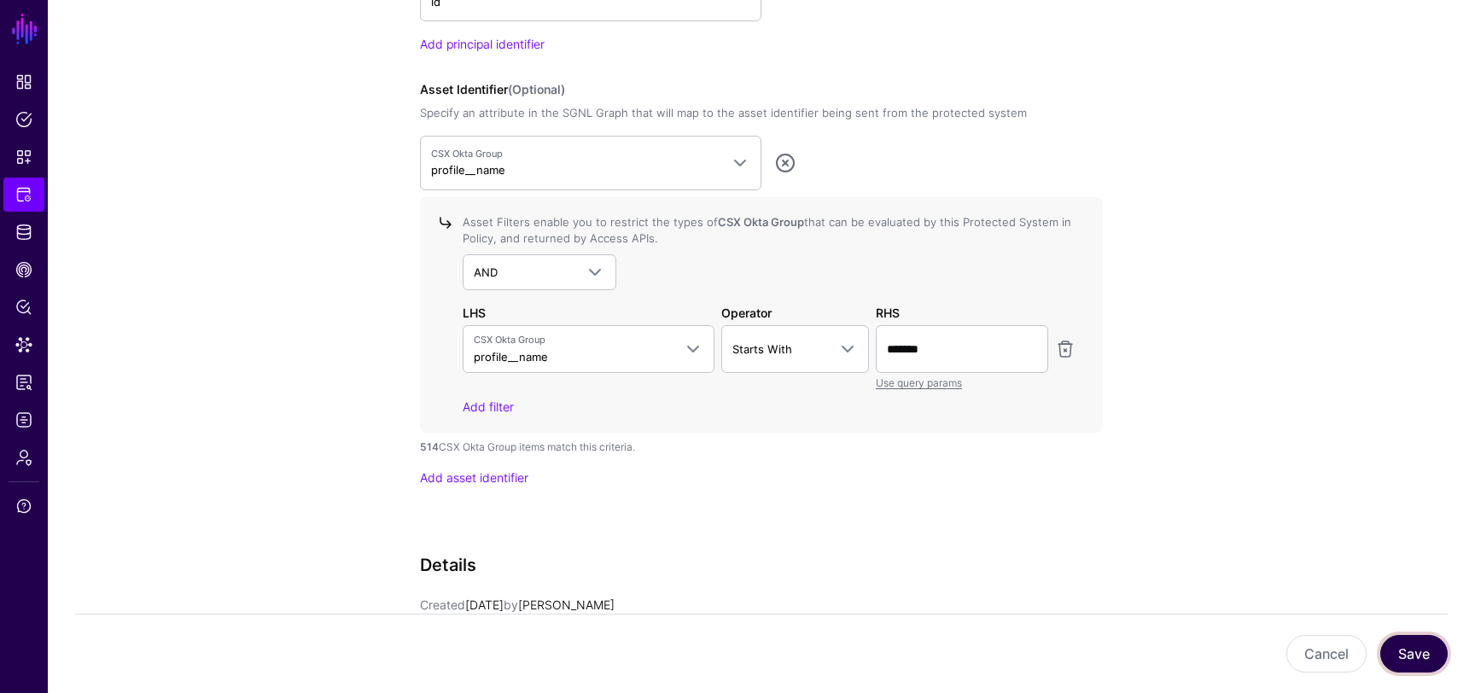
click at [1419, 657] on button "Save" at bounding box center [1414, 654] width 67 height 38
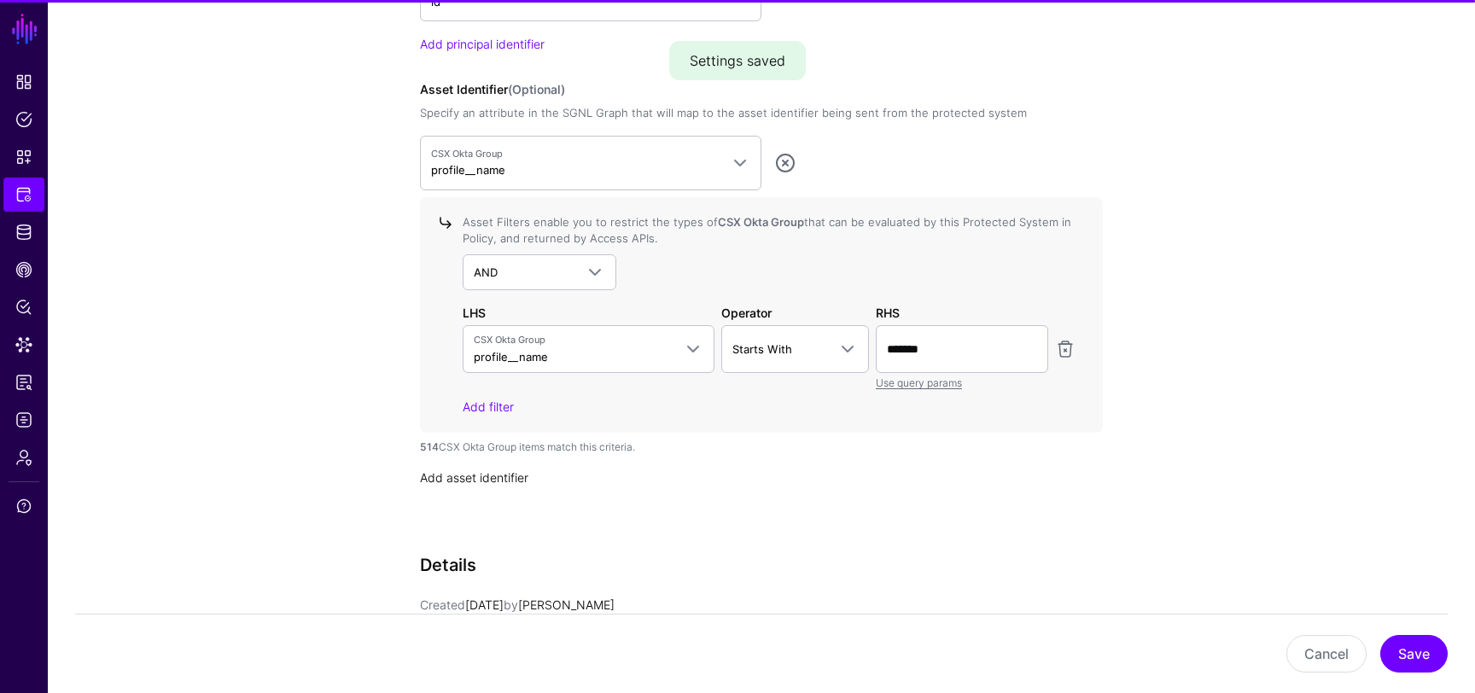
click at [505, 480] on link "Add asset identifier" at bounding box center [474, 477] width 108 height 15
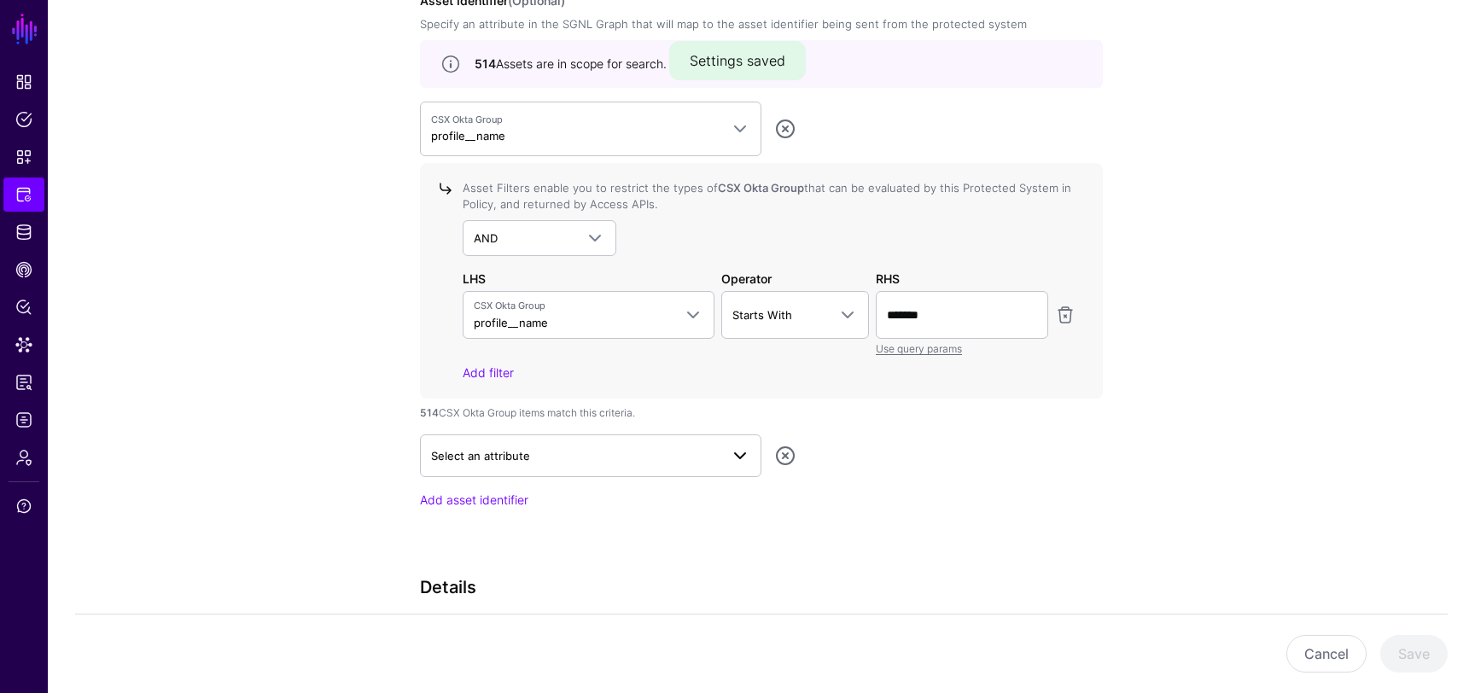
scroll to position [1779, 0]
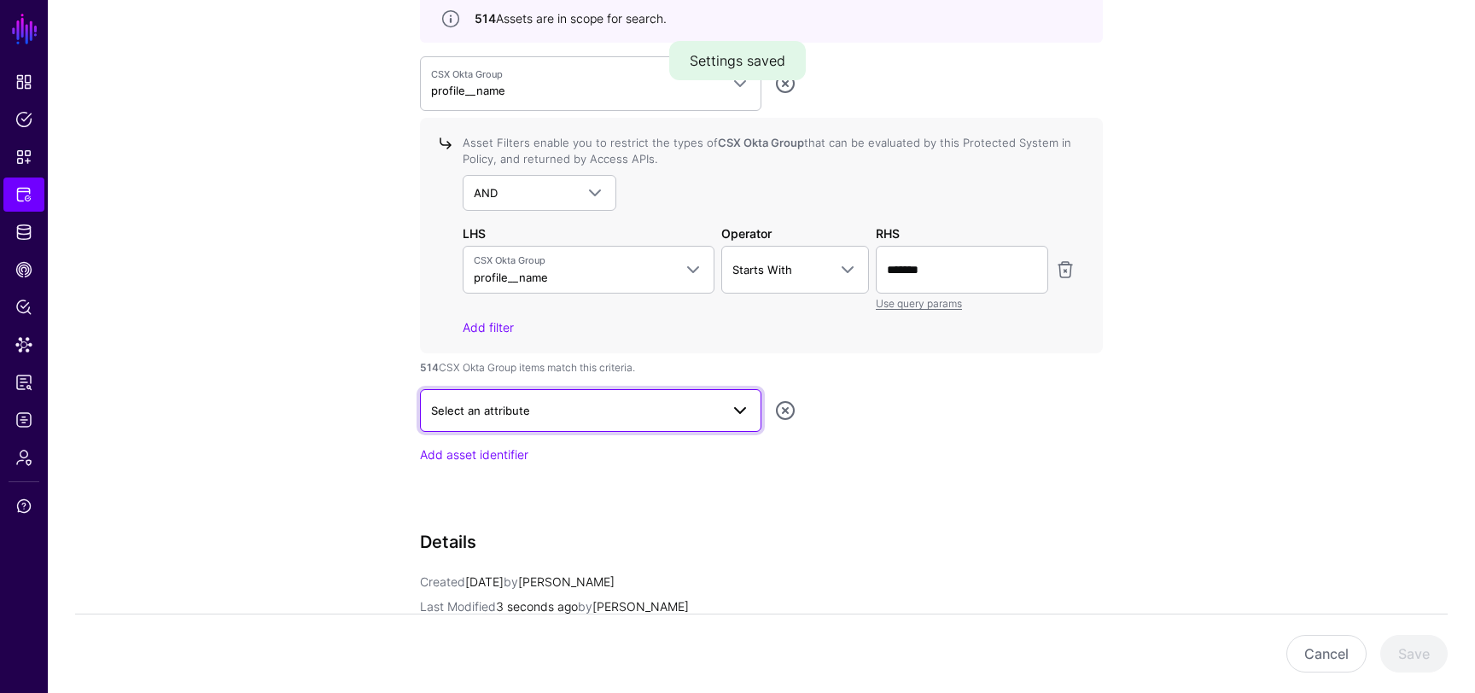
click at [724, 398] on link "Select an attribute" at bounding box center [591, 410] width 342 height 43
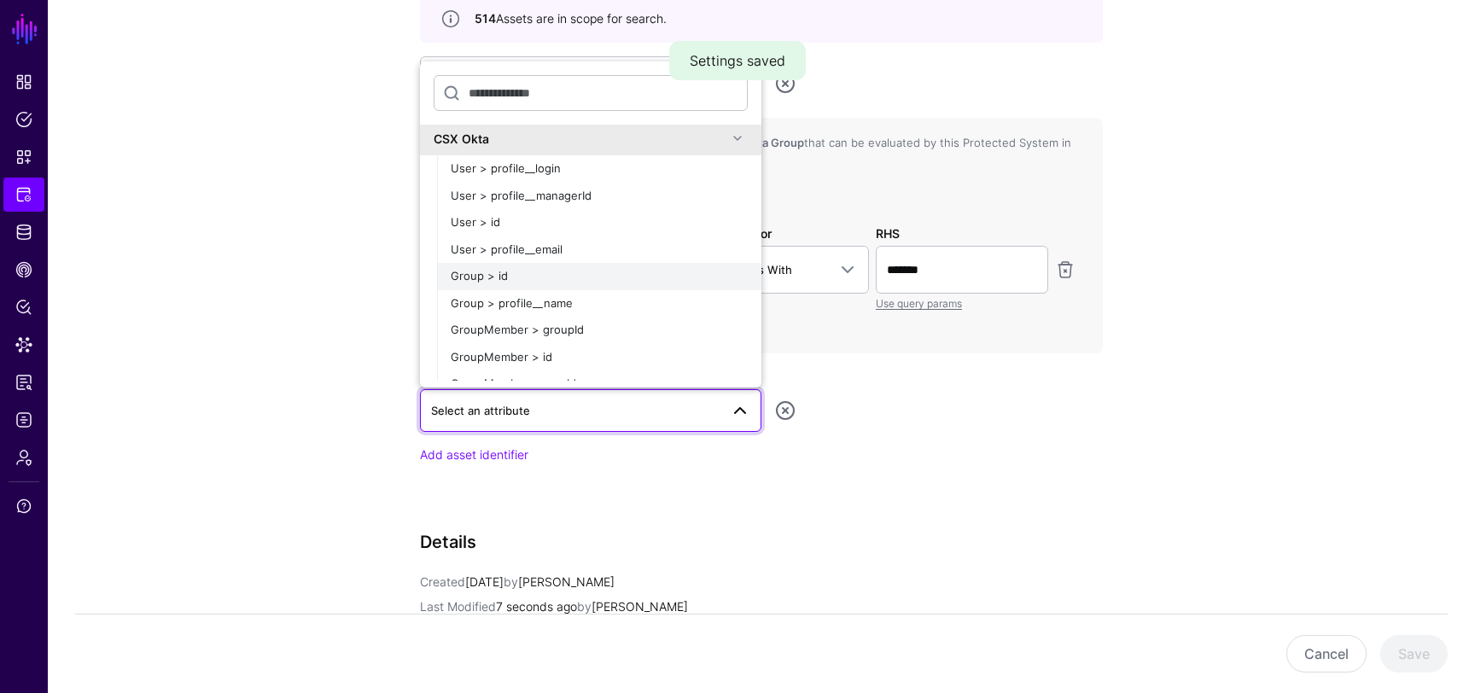
scroll to position [0, 0]
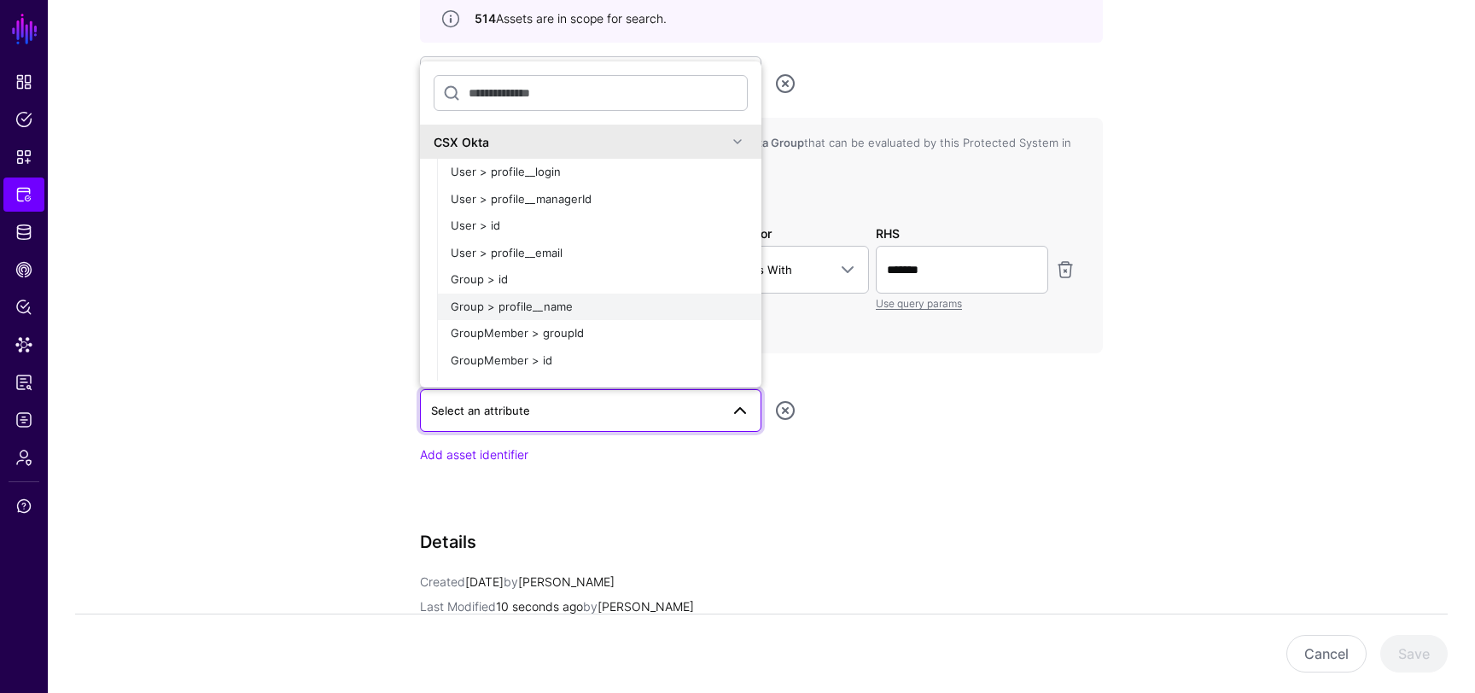
click at [611, 301] on div "Group > profile__name" at bounding box center [599, 307] width 297 height 17
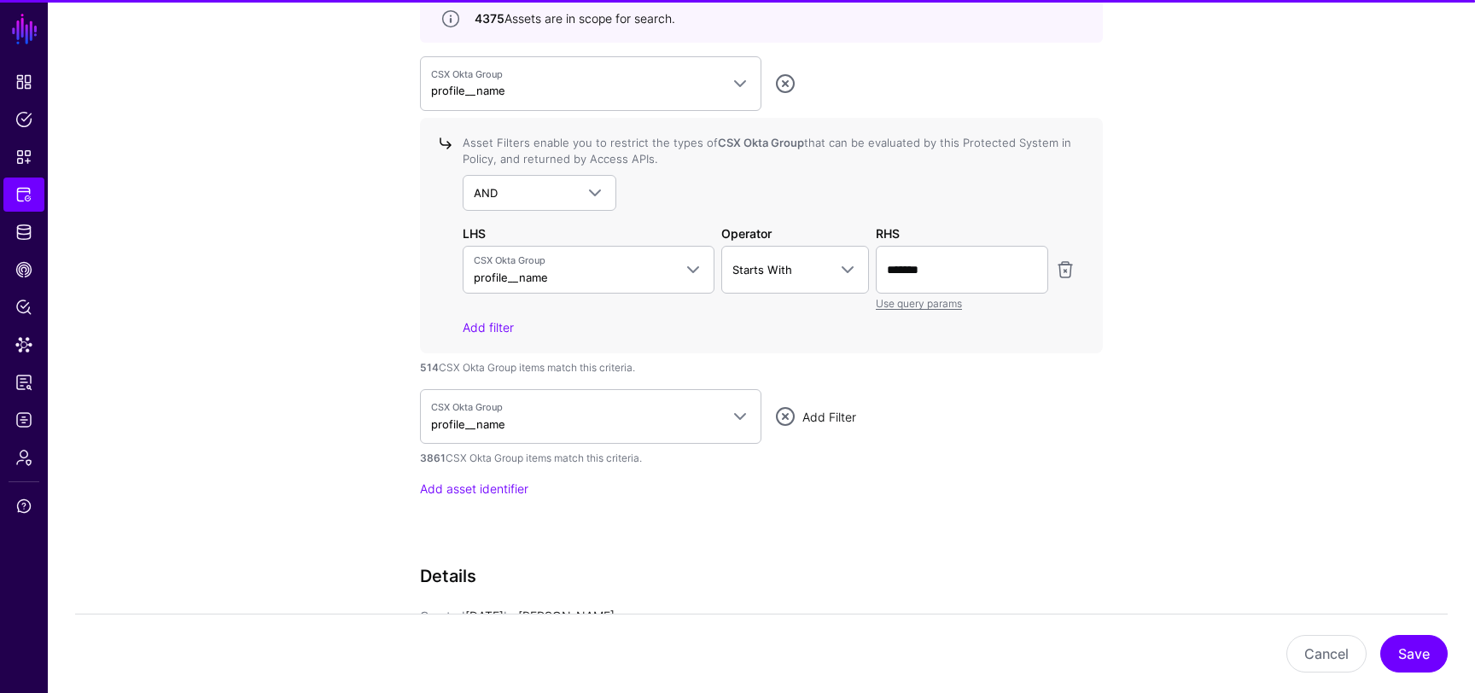
click at [831, 418] on link "Add Filter" at bounding box center [830, 417] width 54 height 15
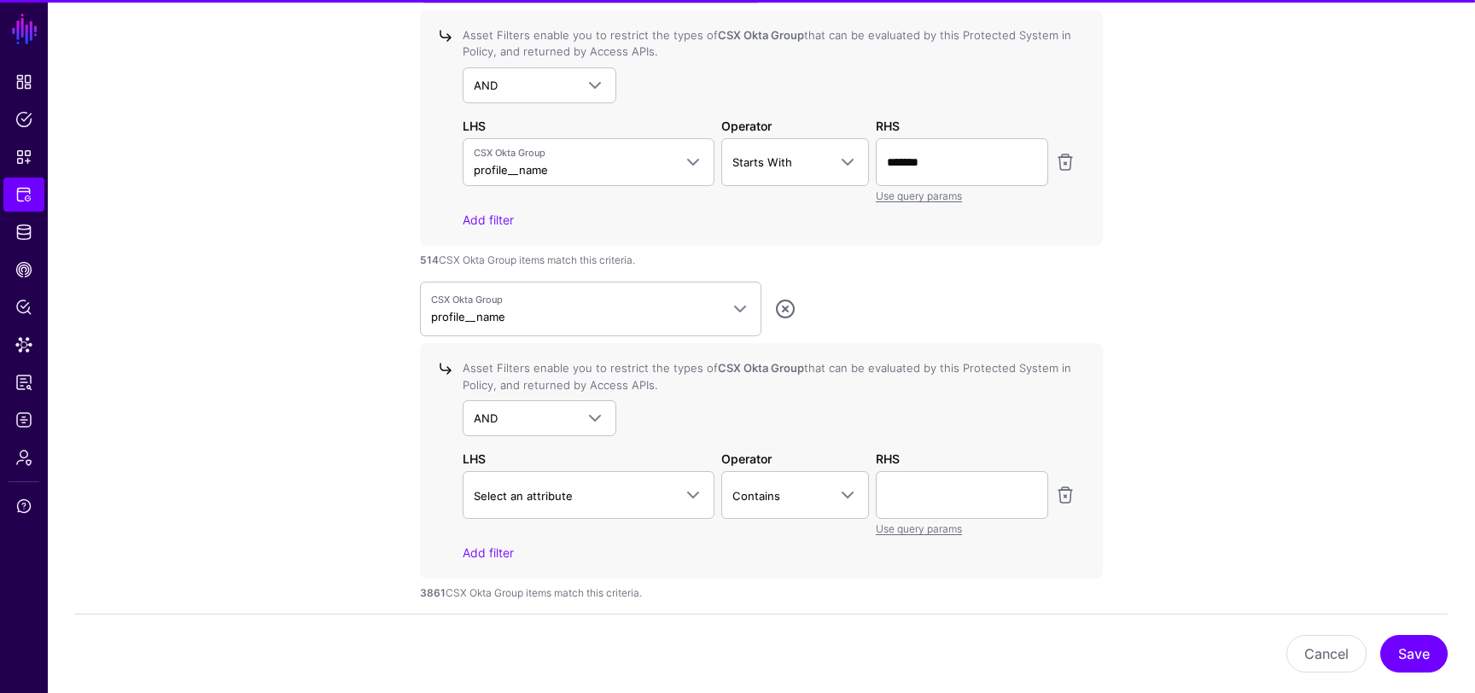
scroll to position [1938, 0]
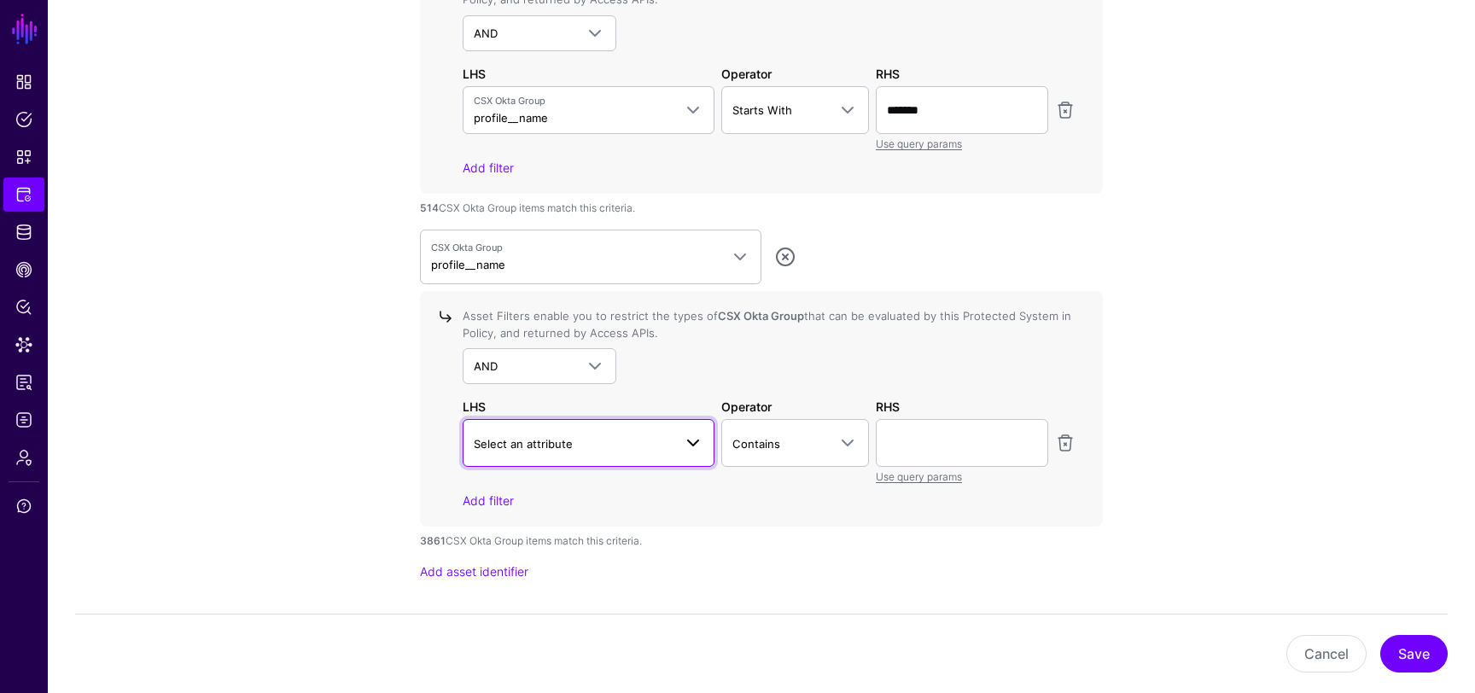
click at [704, 442] on link "Select an attribute" at bounding box center [589, 443] width 252 height 48
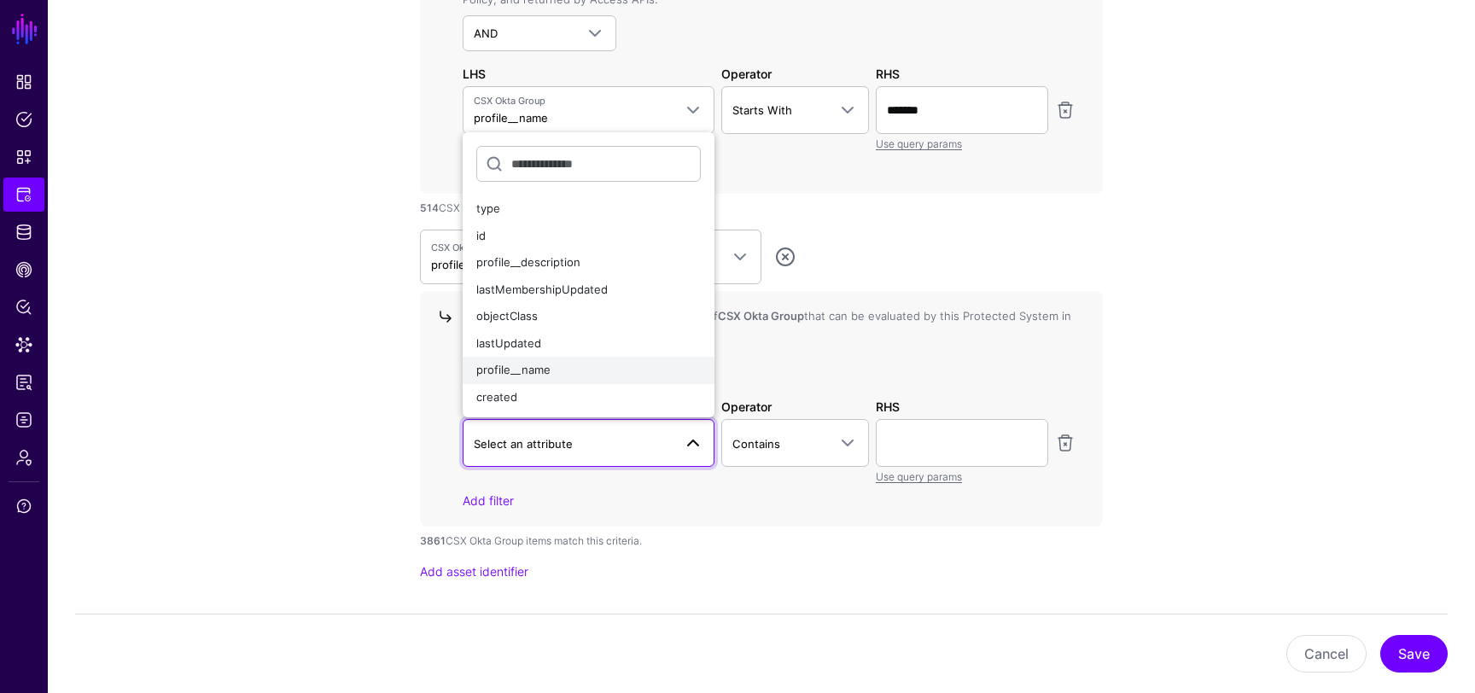
click at [593, 372] on div "profile__name" at bounding box center [588, 370] width 225 height 17
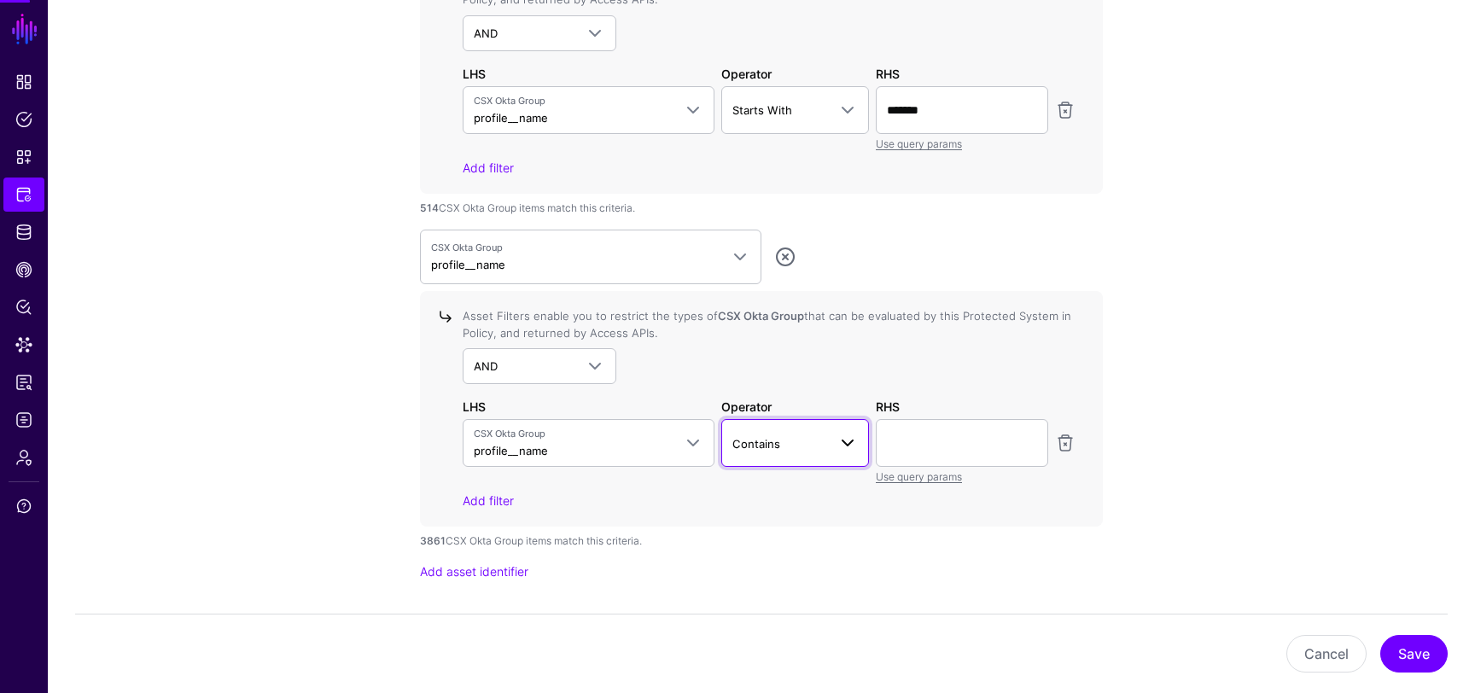
click at [781, 441] on span "Contains" at bounding box center [781, 444] width 96 height 19
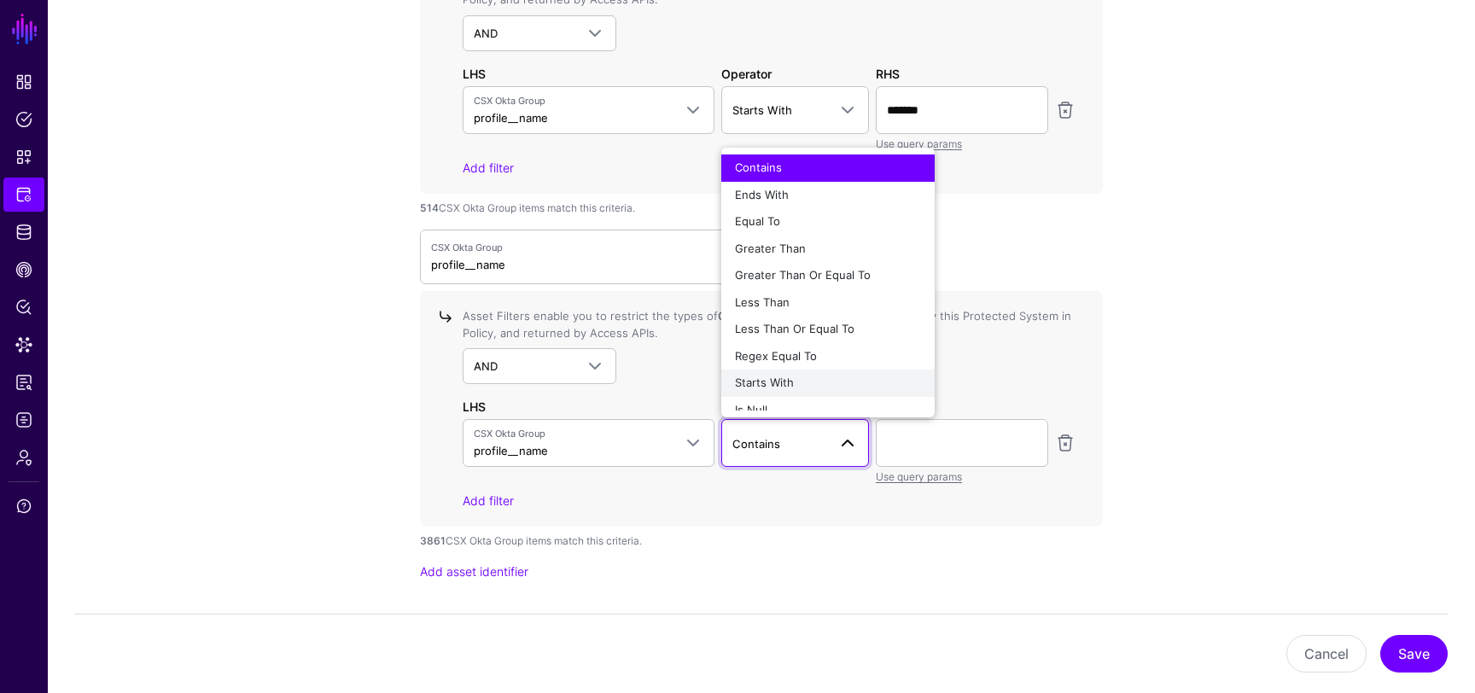
click at [809, 380] on div "Starts With" at bounding box center [828, 383] width 186 height 17
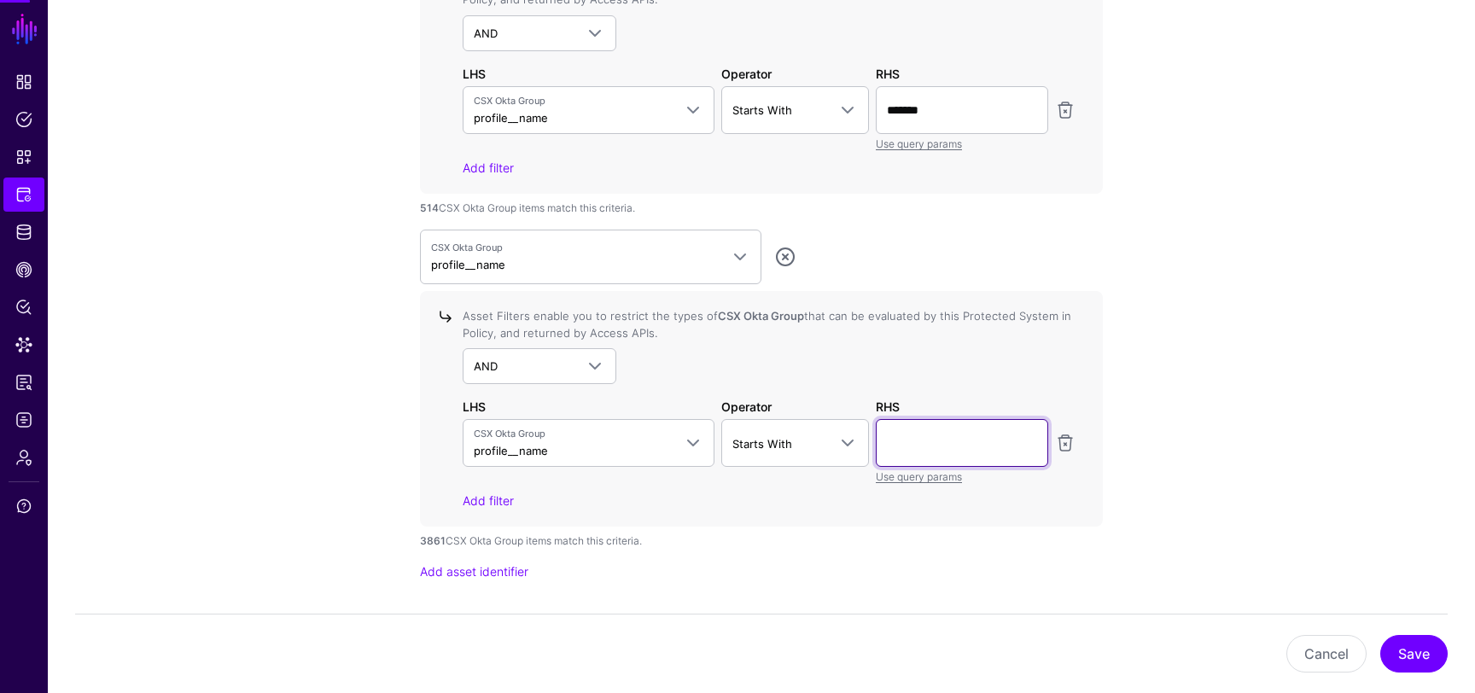
click at [918, 445] on input "text" at bounding box center [962, 443] width 172 height 48
type input "*"
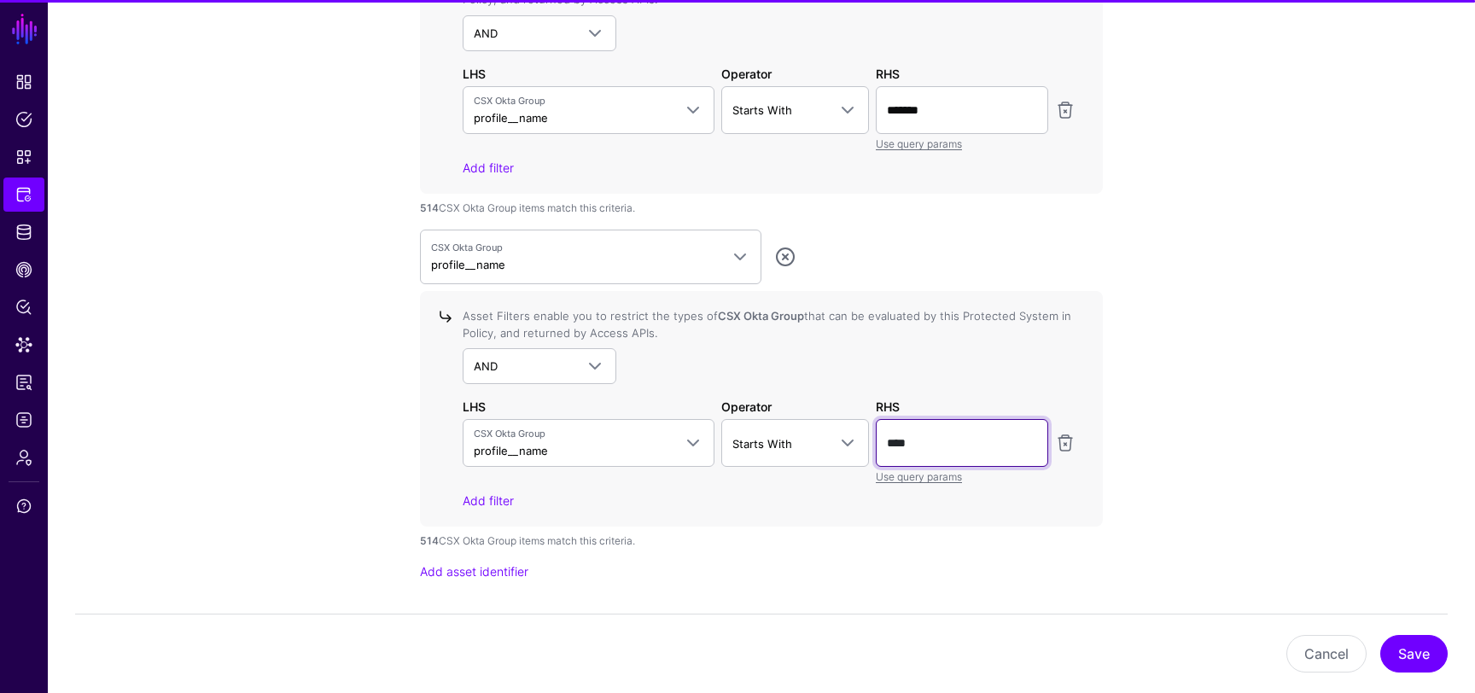
type input "****"
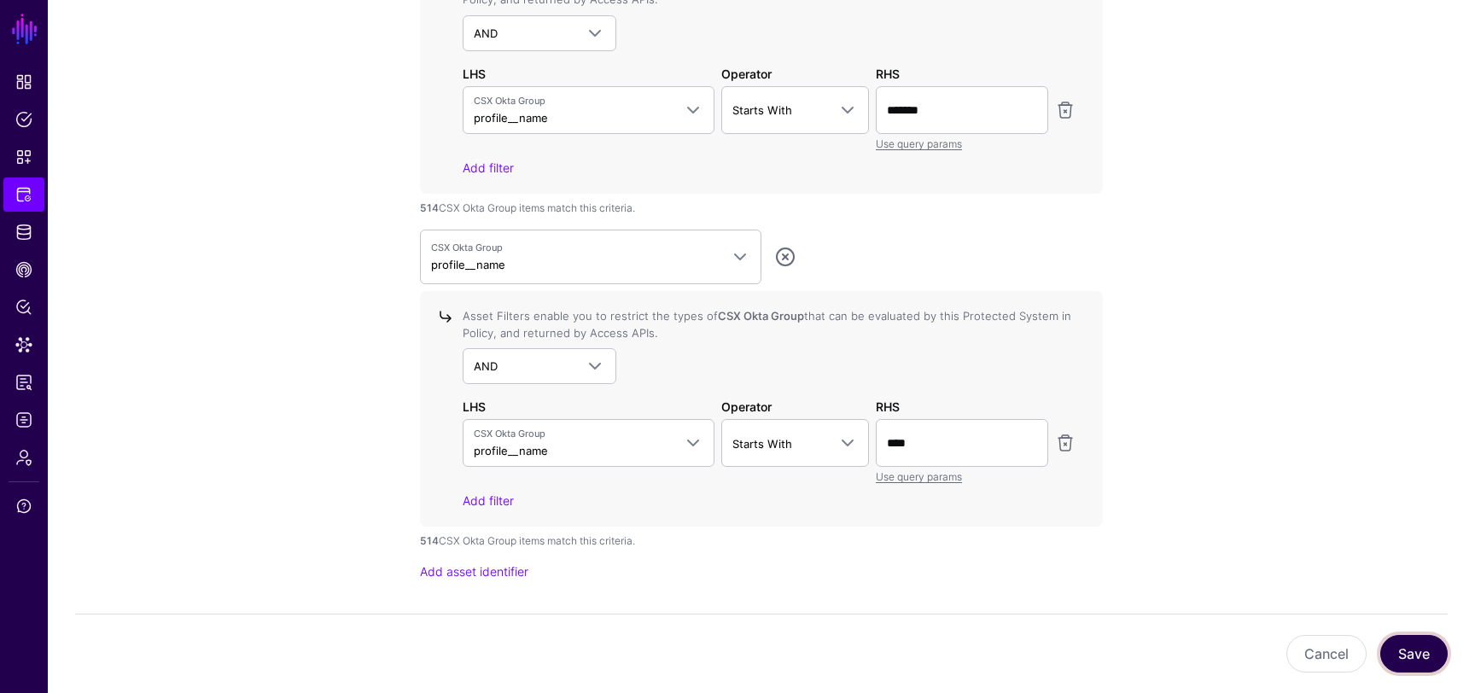
click at [1399, 661] on button "Save" at bounding box center [1414, 654] width 67 height 38
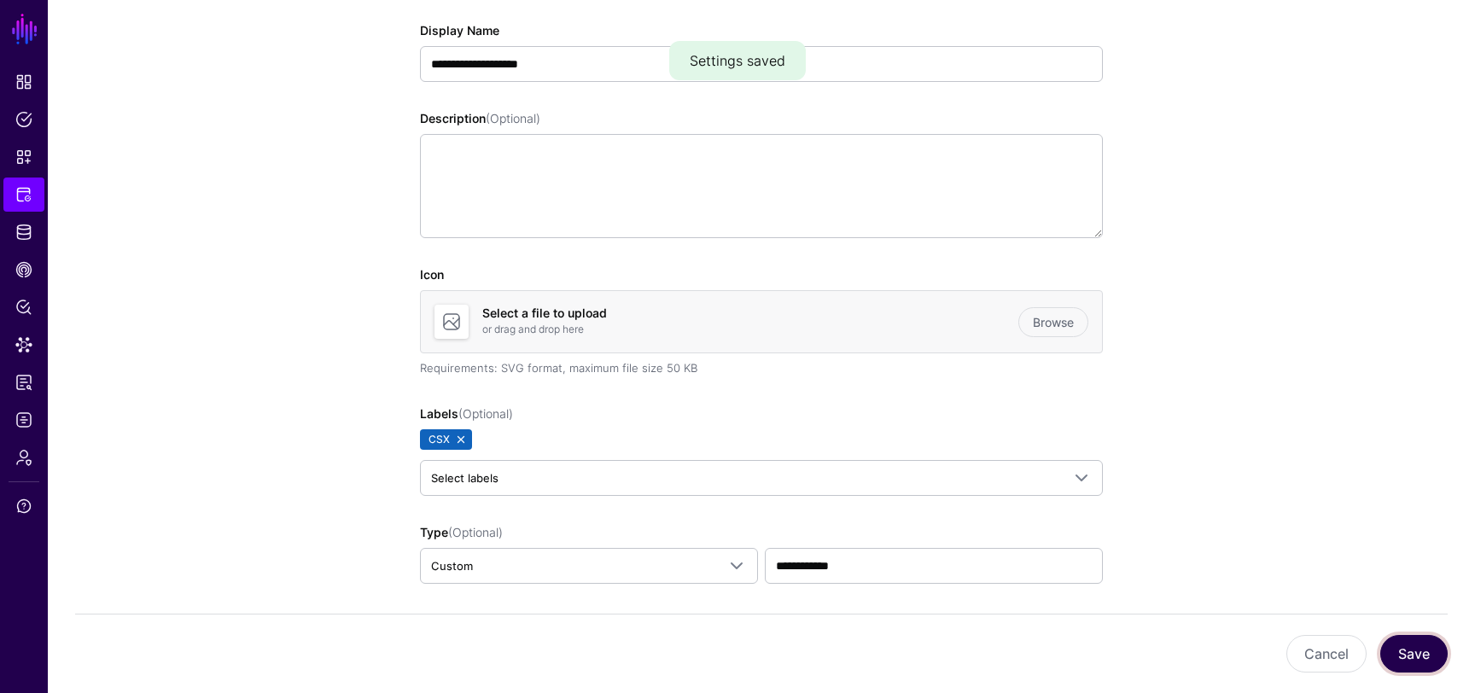
scroll to position [0, 0]
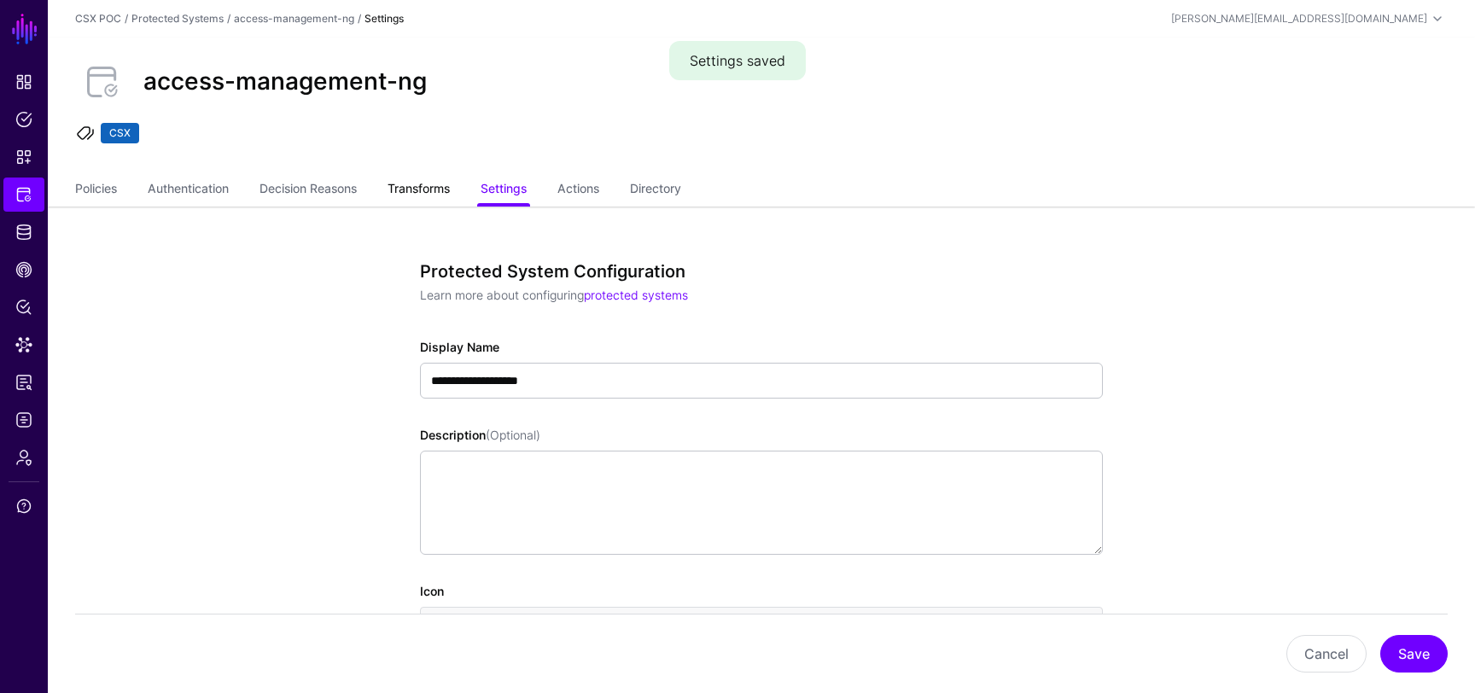
click at [425, 189] on link "Transforms" at bounding box center [419, 190] width 62 height 32
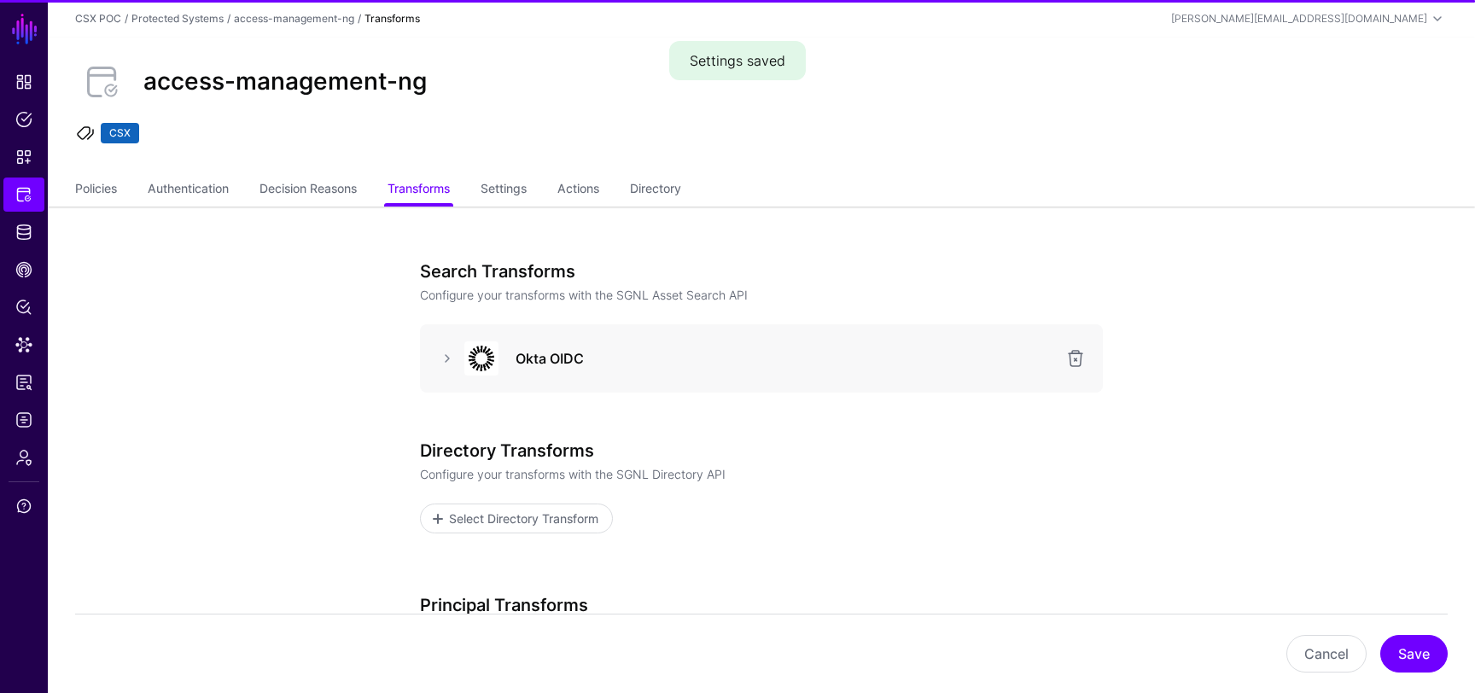
click at [458, 357] on div at bounding box center [479, 359] width 51 height 34
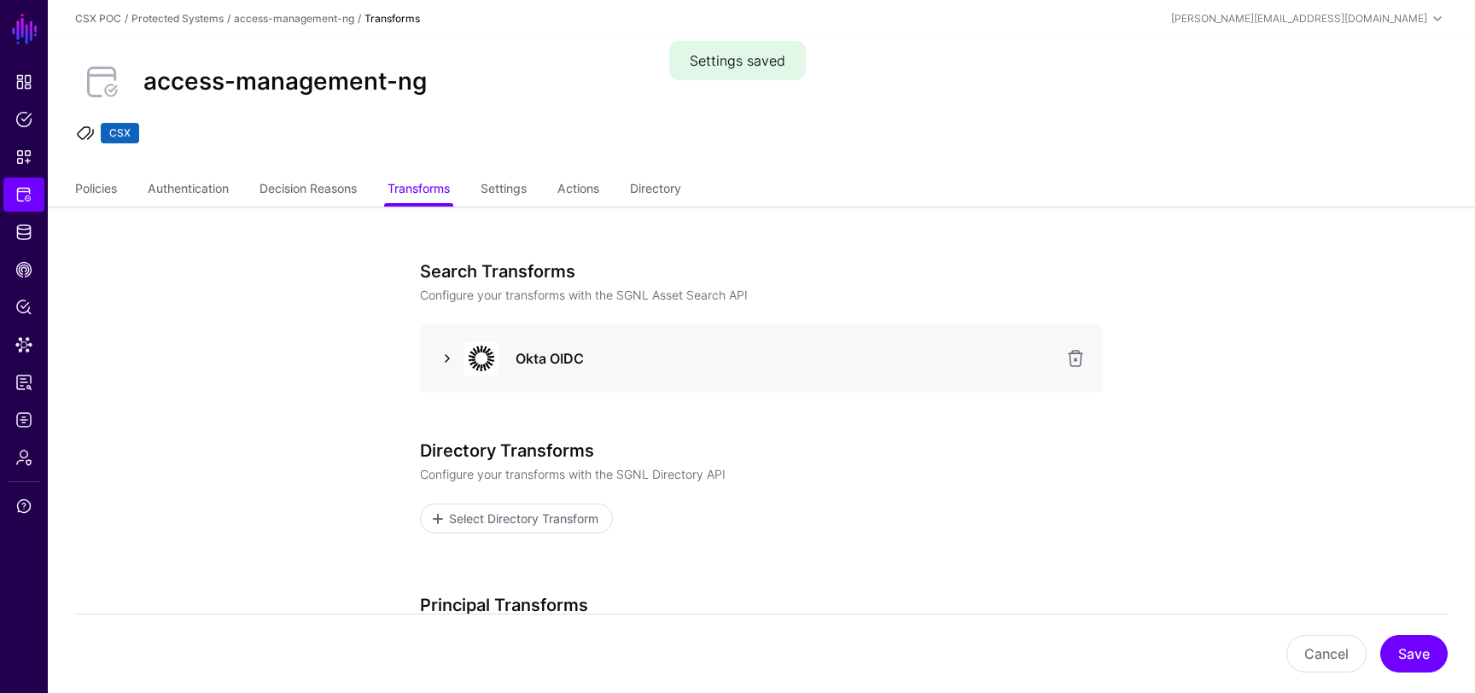
click at [454, 355] on link at bounding box center [447, 358] width 20 height 20
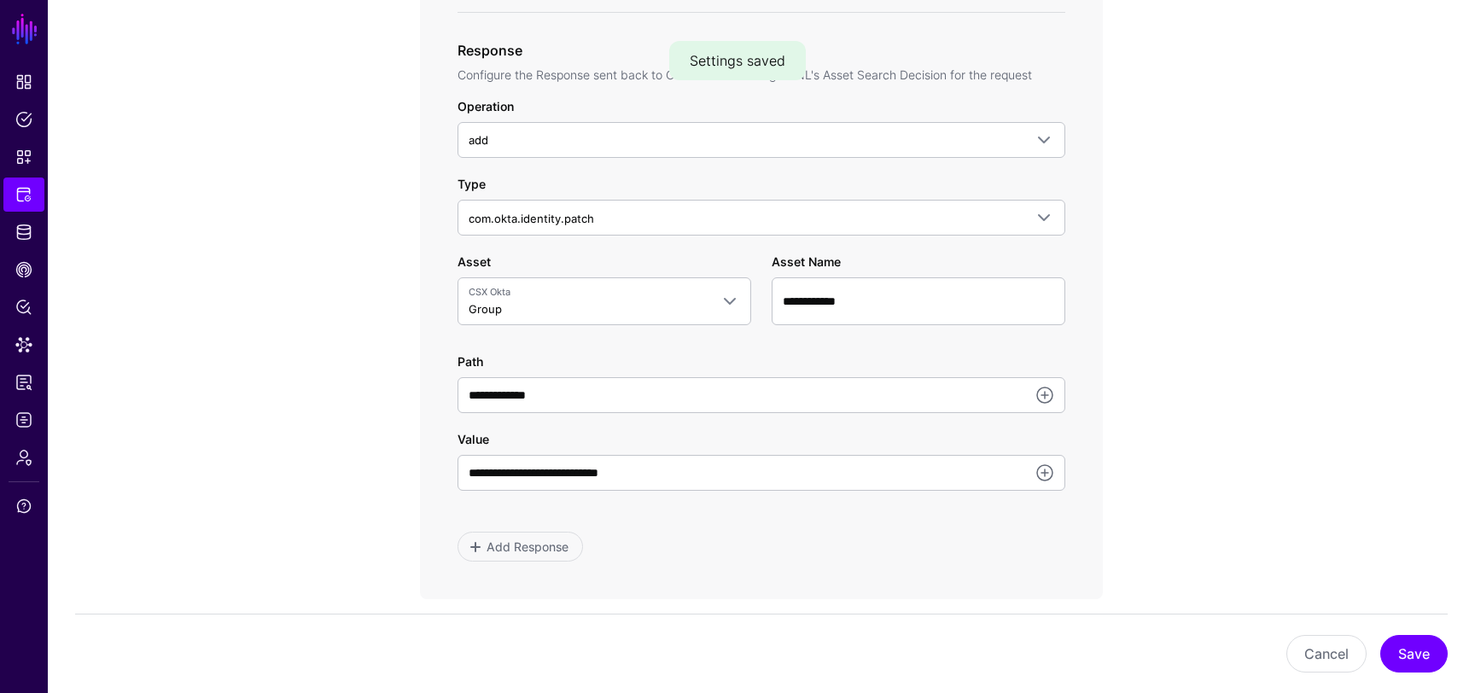
scroll to position [898, 0]
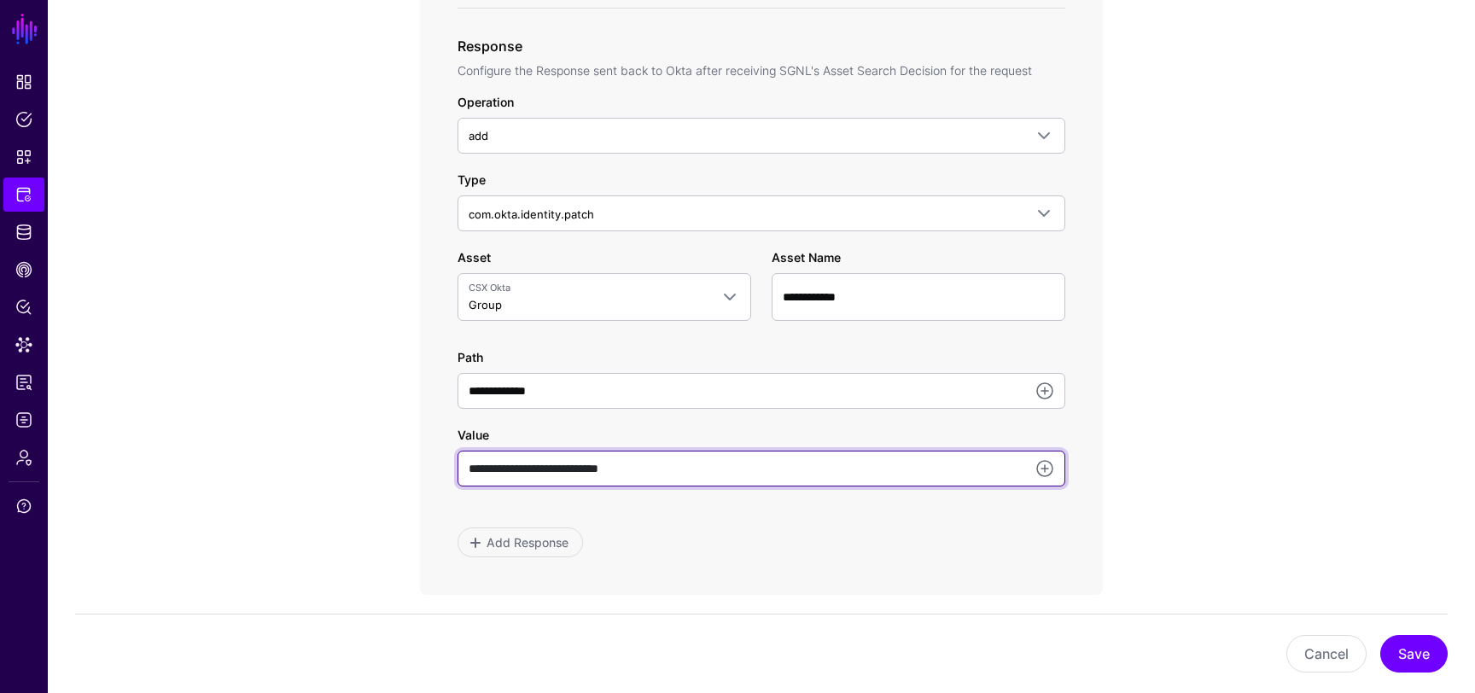
click at [960, 473] on input "**********" at bounding box center [762, 469] width 608 height 36
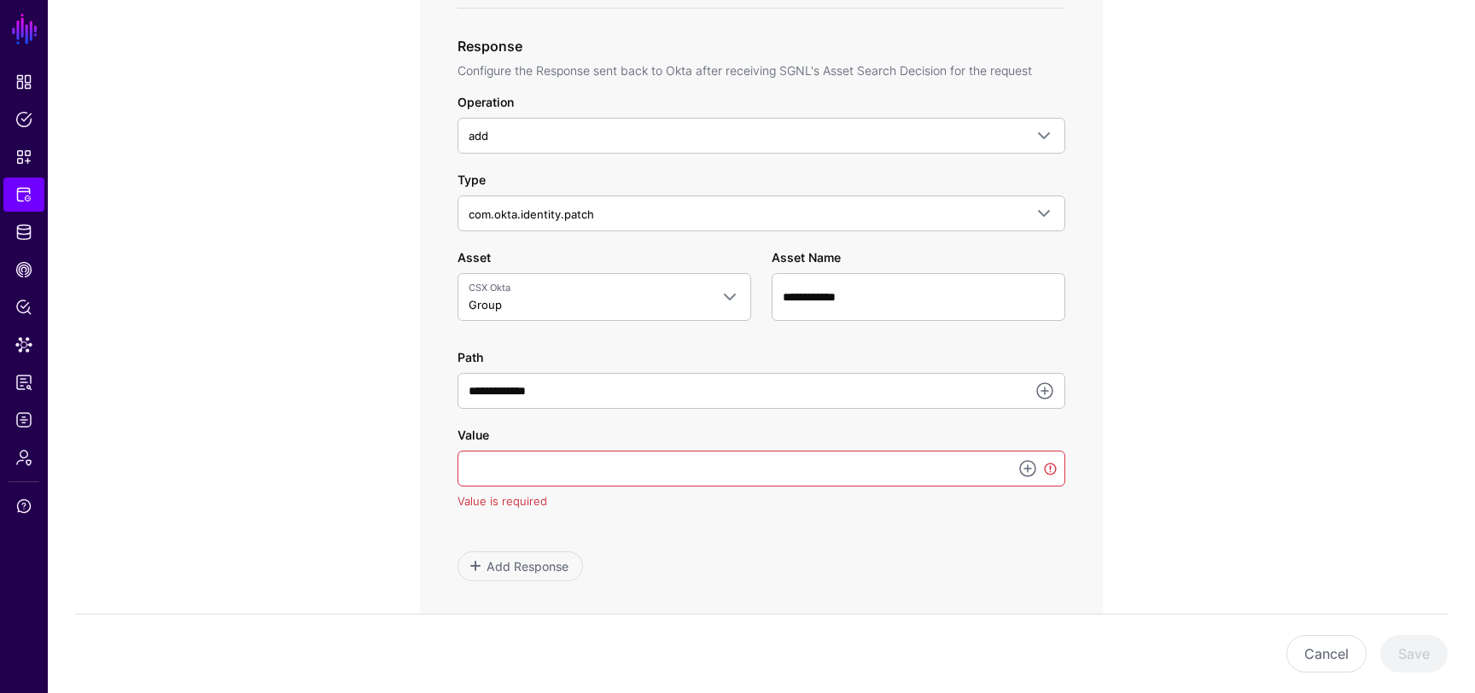
click at [1283, 457] on app-integrations-item-transforms "**********" at bounding box center [762, 237] width 1428 height 1859
click at [1030, 466] on link at bounding box center [1028, 469] width 20 height 20
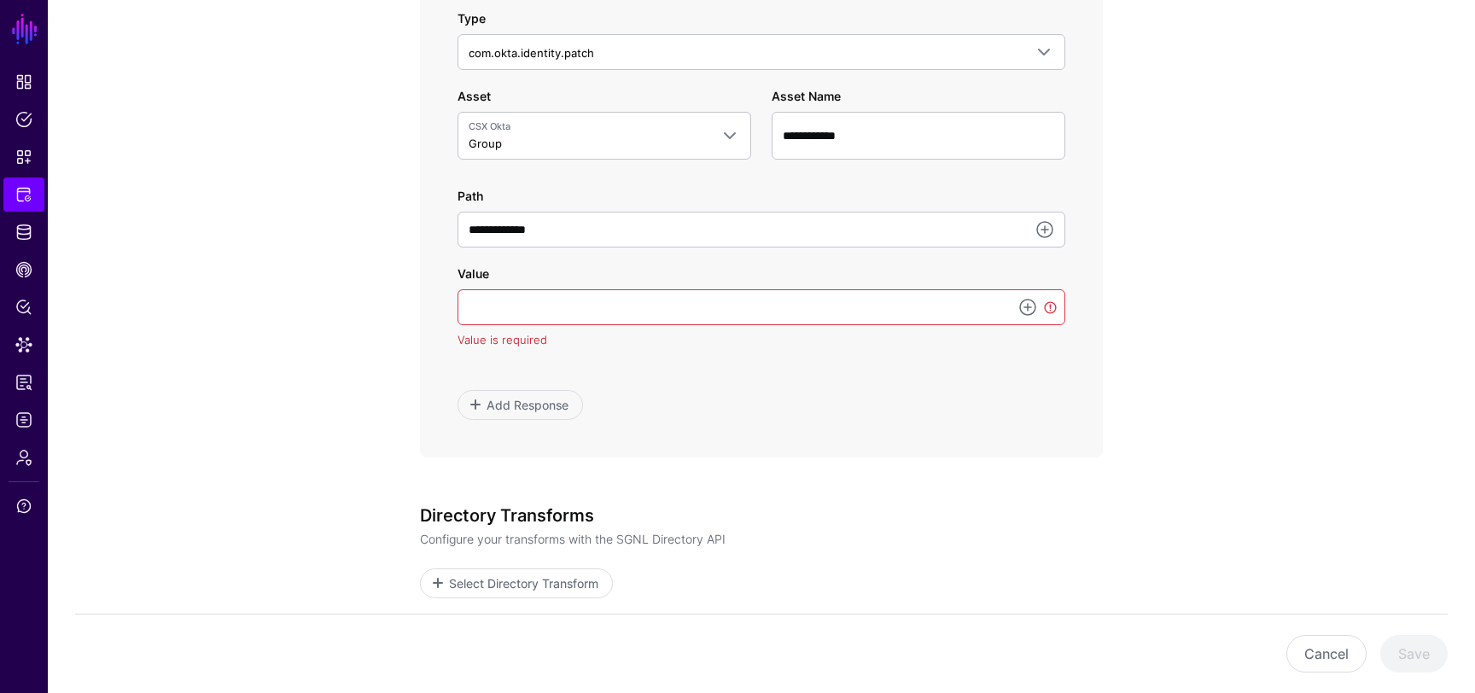
scroll to position [1036, 0]
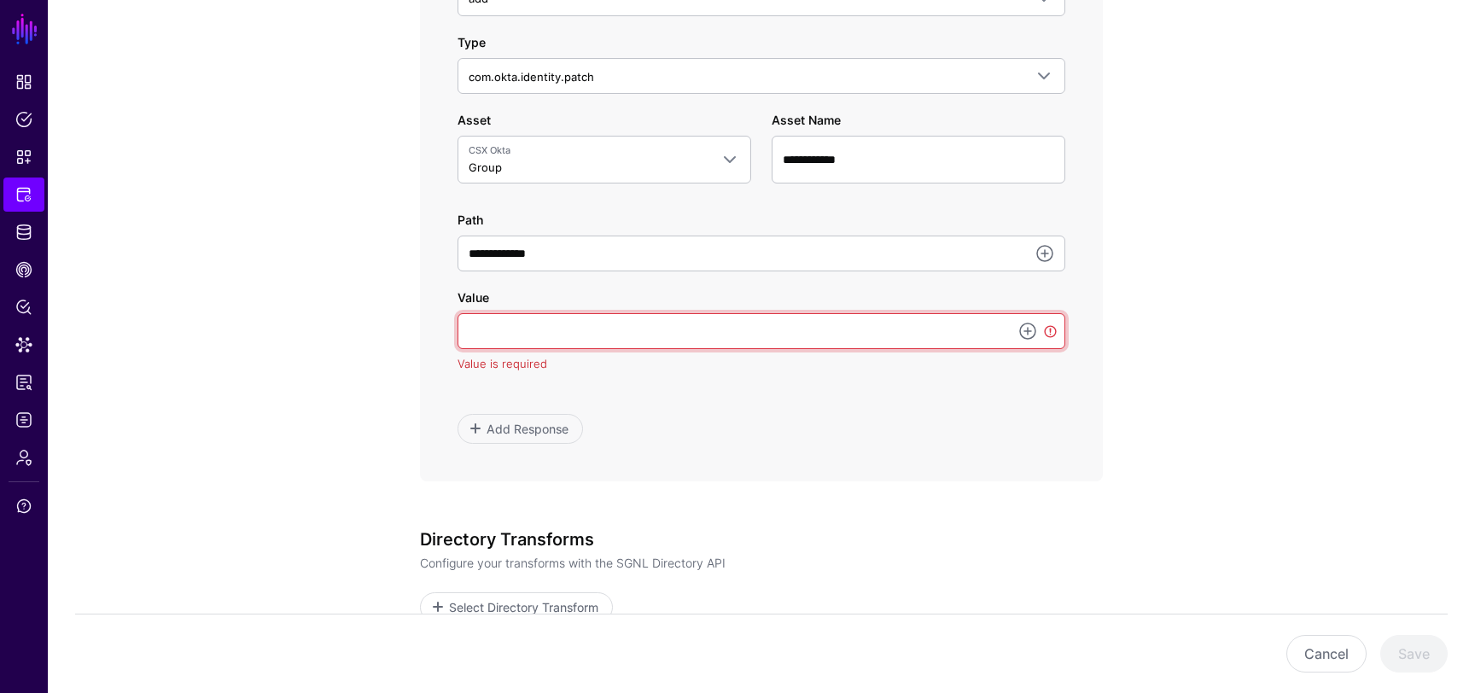
click at [914, 324] on input "Value" at bounding box center [762, 331] width 608 height 36
click at [919, 418] on div "Add Response" at bounding box center [762, 429] width 608 height 30
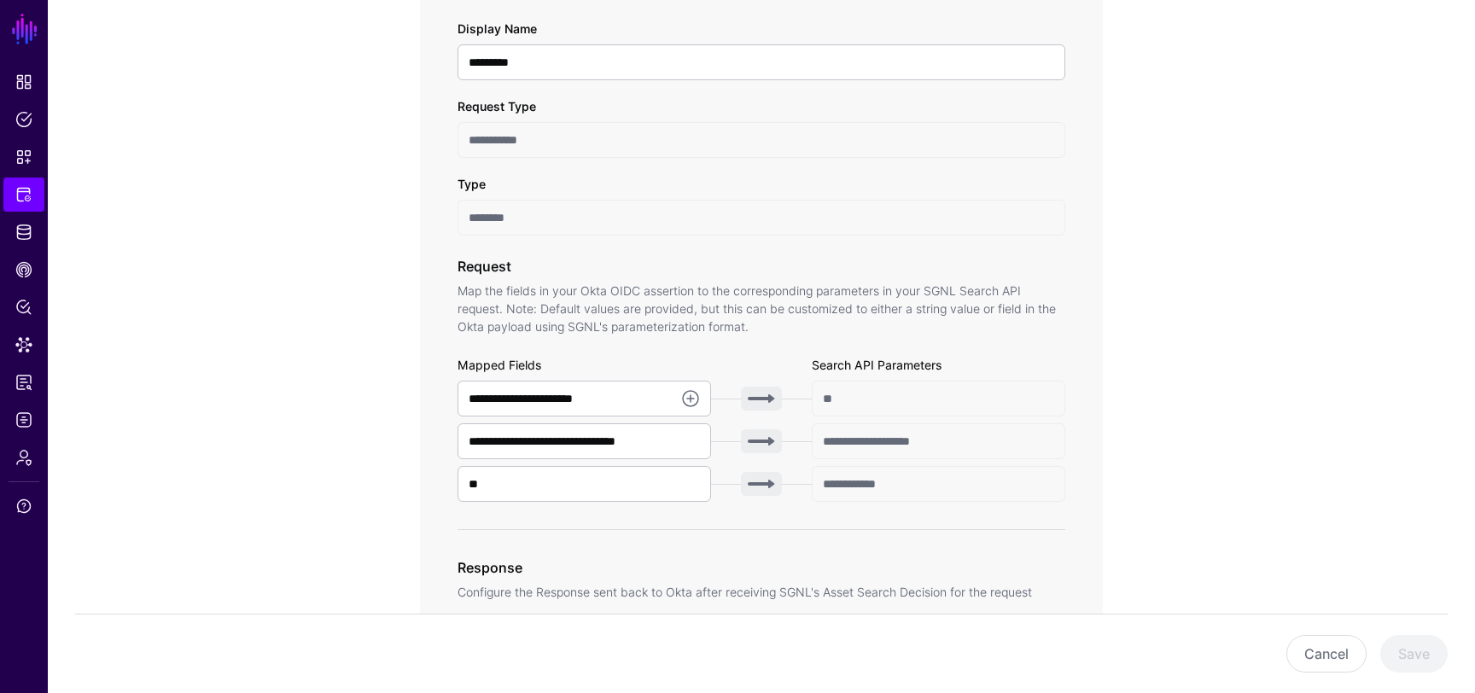
scroll to position [158, 0]
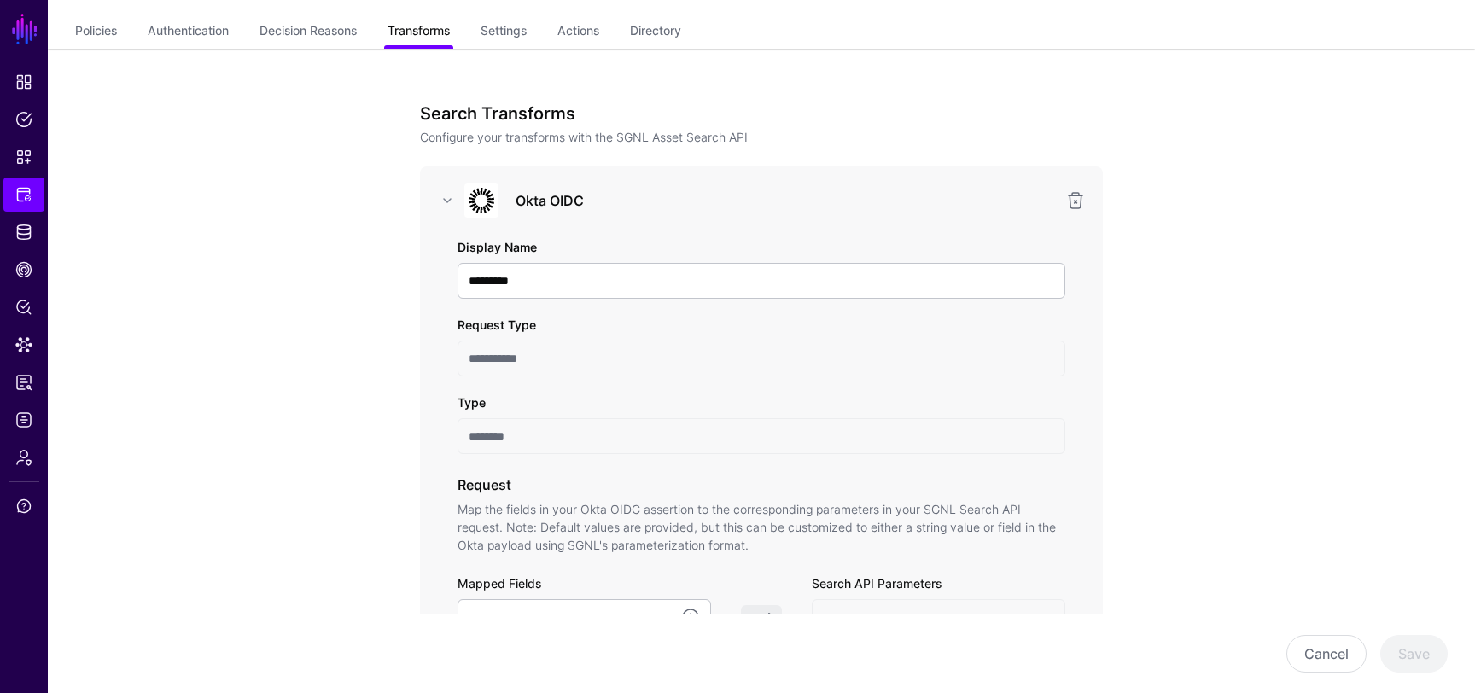
click at [422, 39] on link "Transforms" at bounding box center [419, 32] width 62 height 32
click at [415, 30] on link "Transforms" at bounding box center [419, 32] width 62 height 32
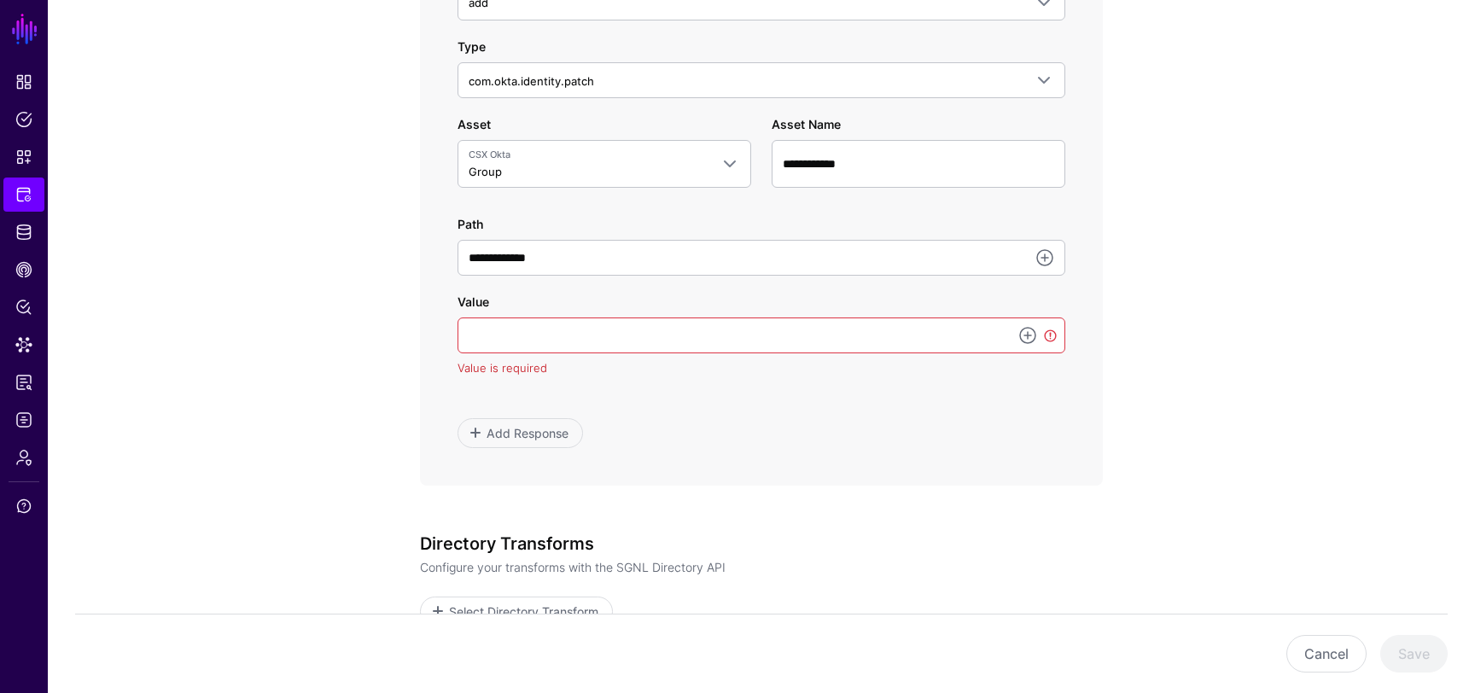
scroll to position [1019, 0]
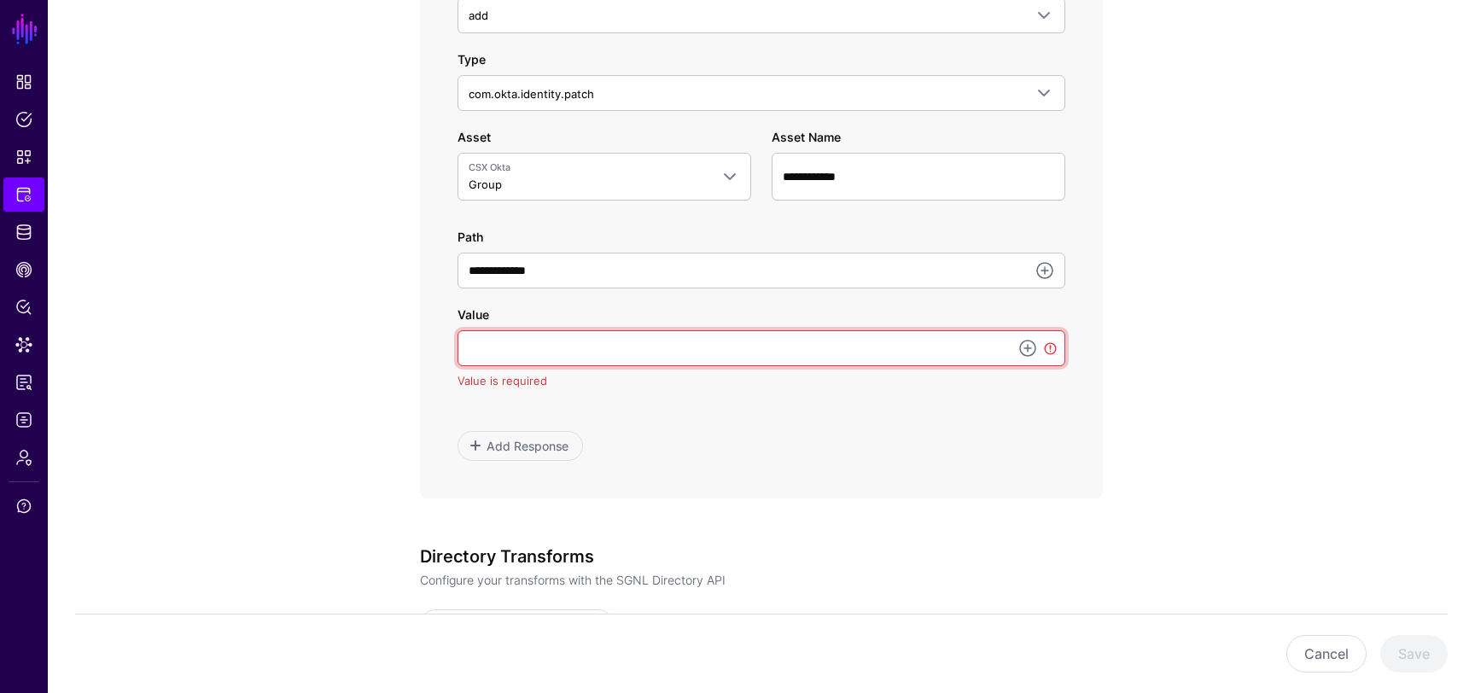
click at [731, 340] on input "Value" at bounding box center [762, 348] width 608 height 36
click at [1027, 351] on link at bounding box center [1028, 348] width 20 height 20
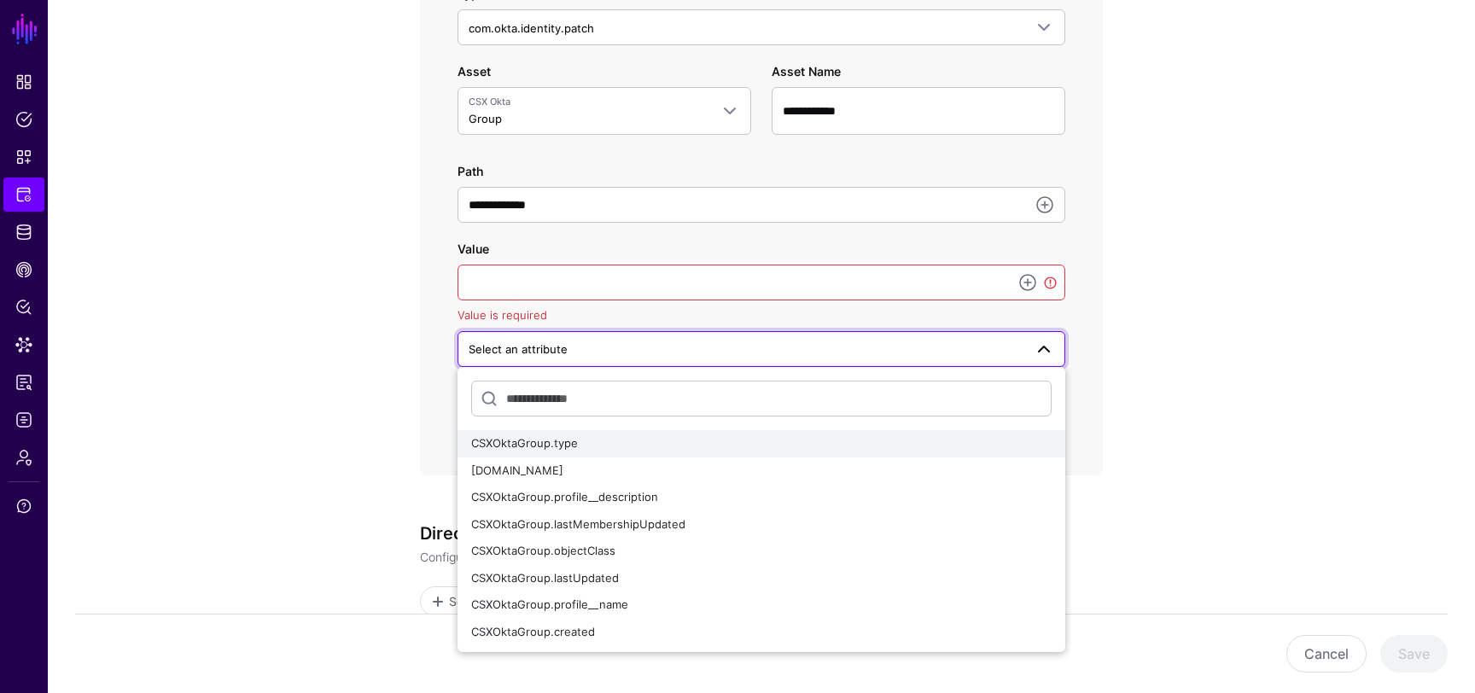
scroll to position [1086, 0]
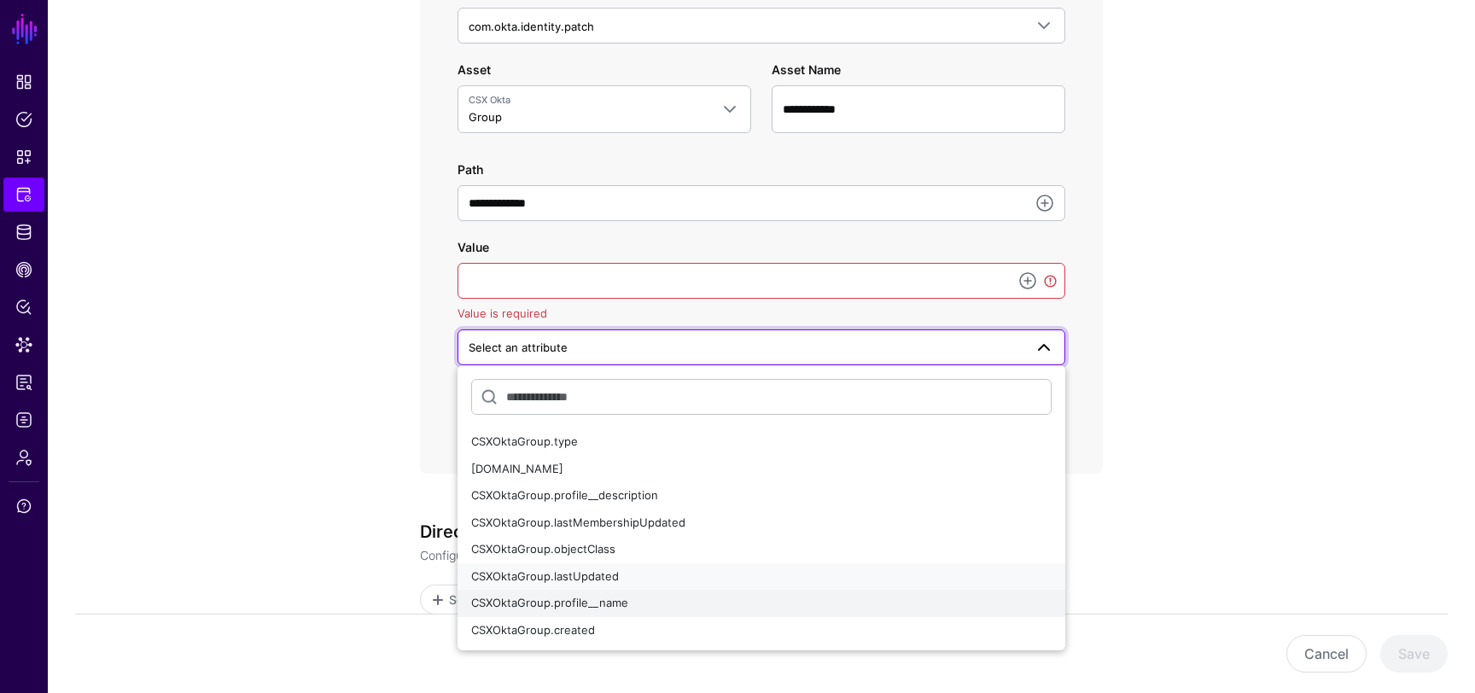
drag, startPoint x: 740, startPoint y: 583, endPoint x: 740, endPoint y: 599, distance: 16.2
click at [740, 599] on ul "CSXOktaGroup.type CSXOktaGroup.id CSXOktaGroup.profile__description CSXOktaGrou…" at bounding box center [762, 536] width 608 height 215
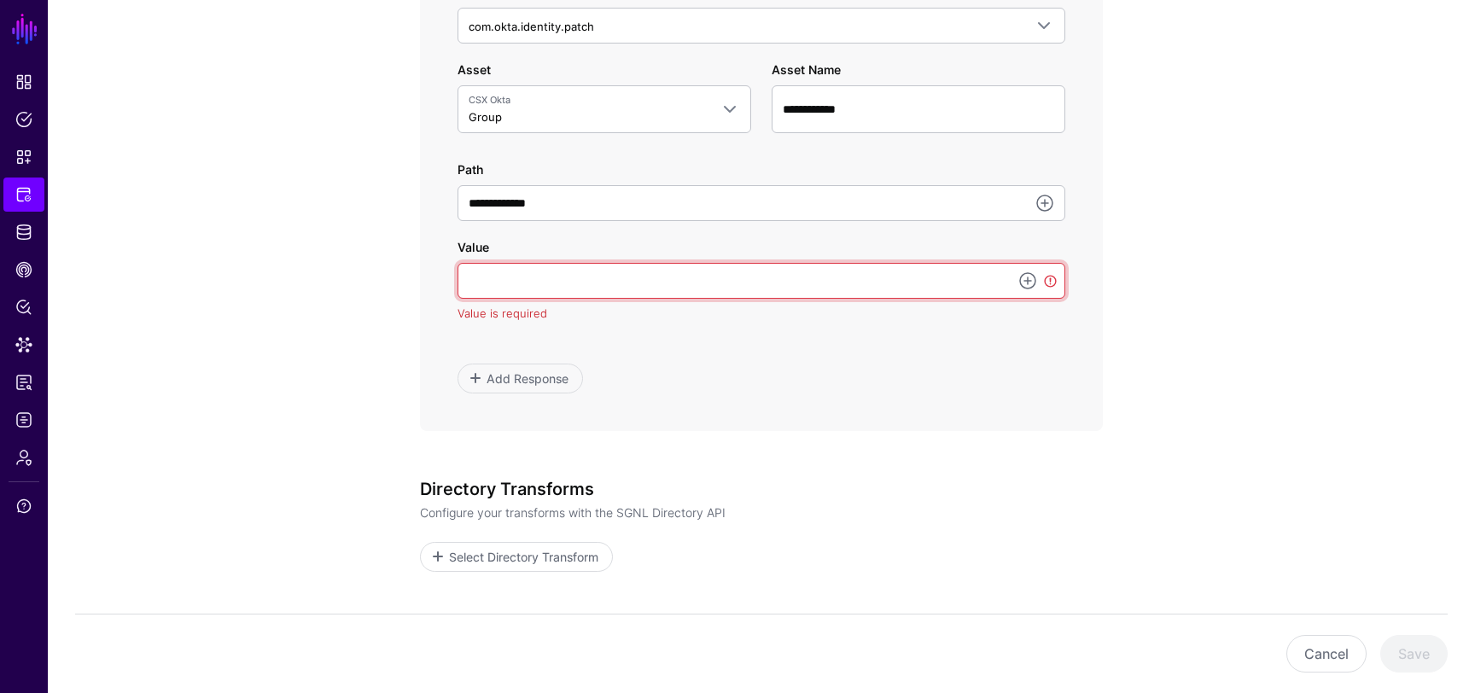
click at [699, 272] on input "Value" at bounding box center [762, 281] width 608 height 36
click at [636, 284] on input "Value" at bounding box center [762, 281] width 608 height 36
click at [1028, 286] on link at bounding box center [1028, 281] width 20 height 20
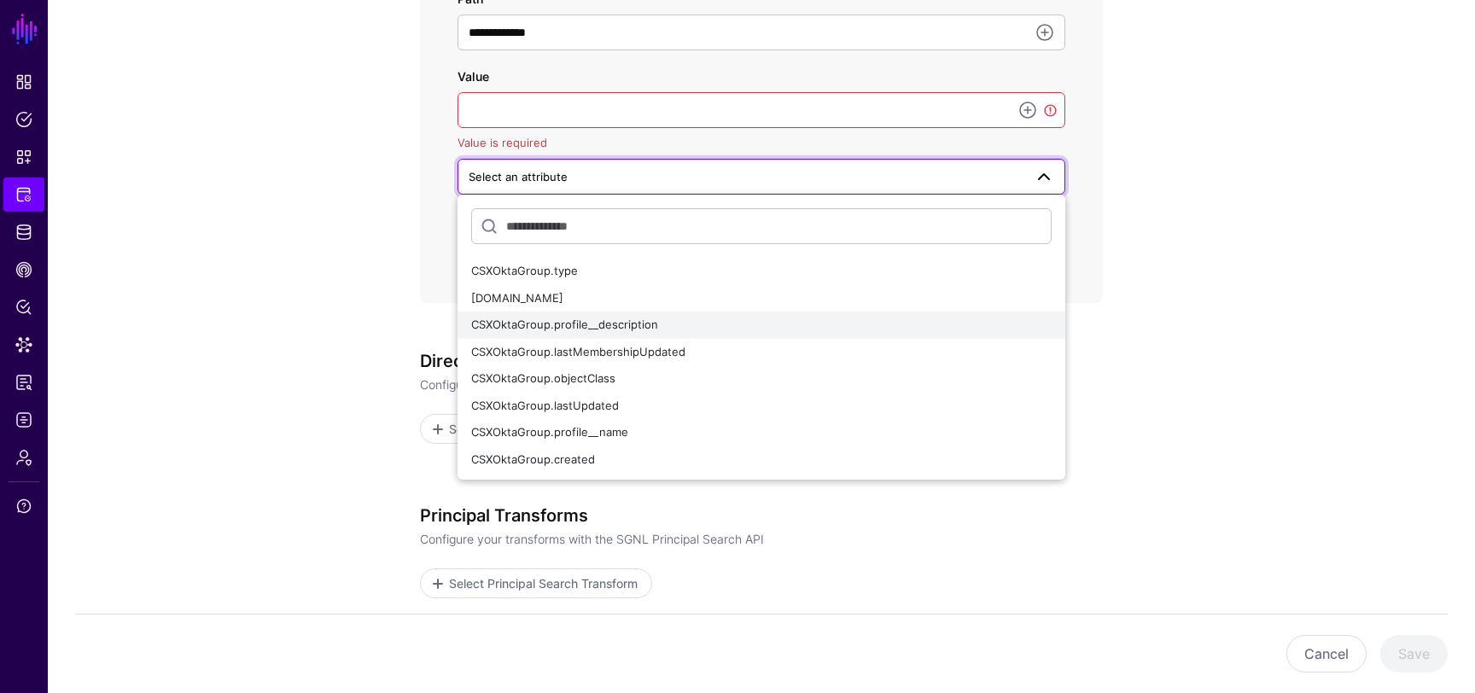
scroll to position [1268, 0]
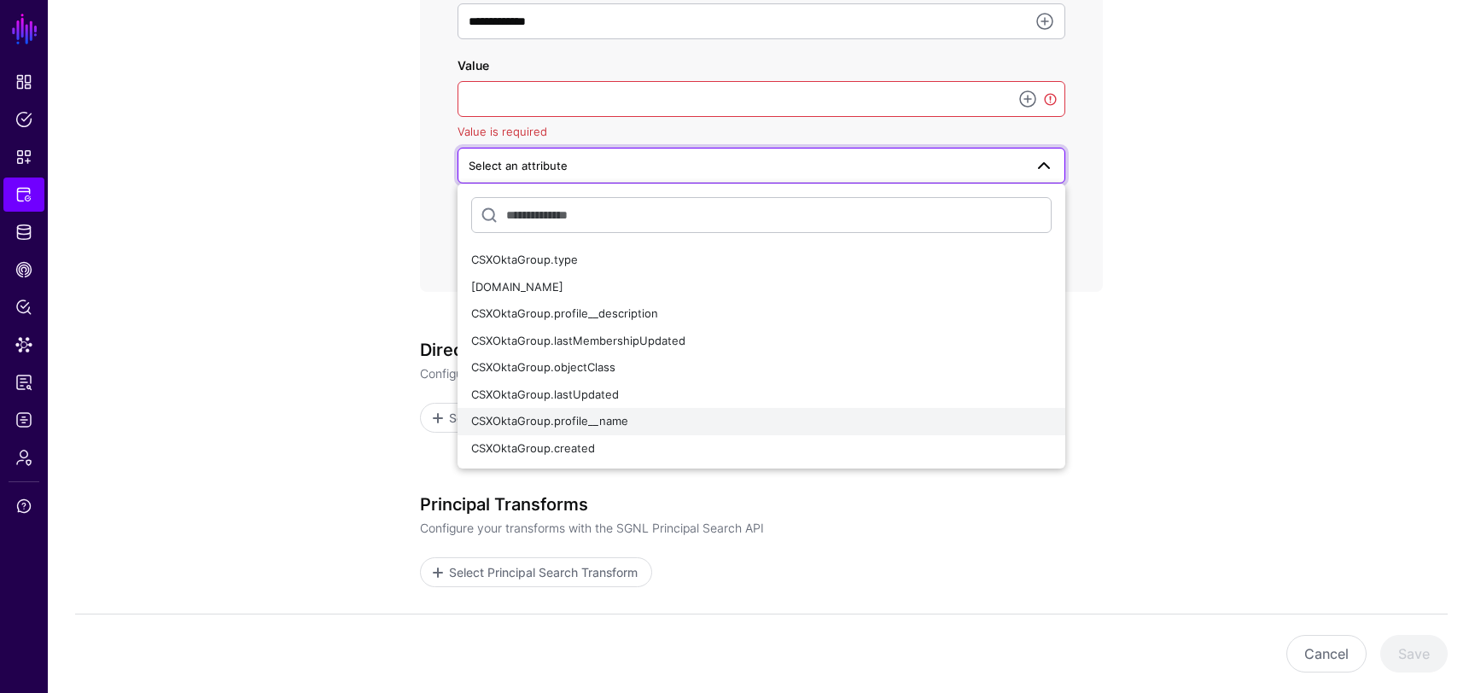
click at [612, 419] on span "CSXOktaGroup.profile__name" at bounding box center [549, 421] width 157 height 14
type input "**********"
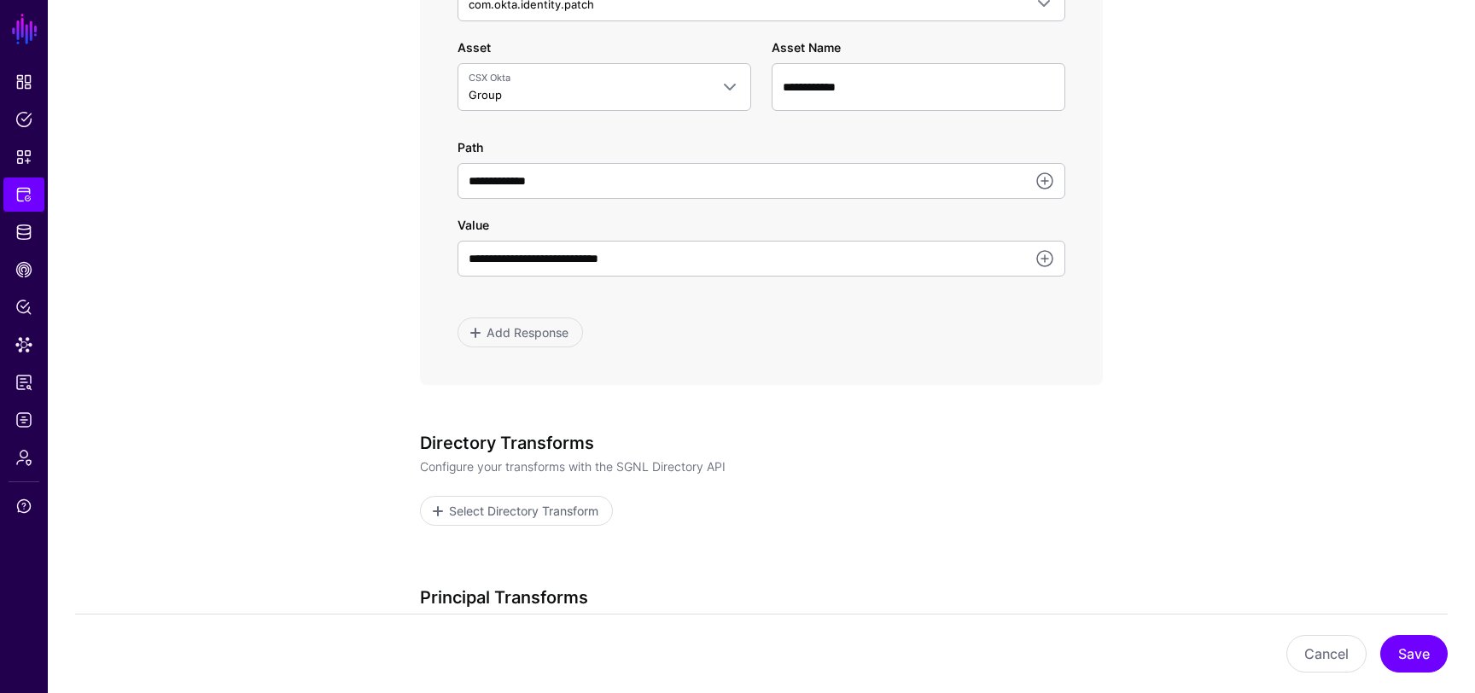
scroll to position [1057, 0]
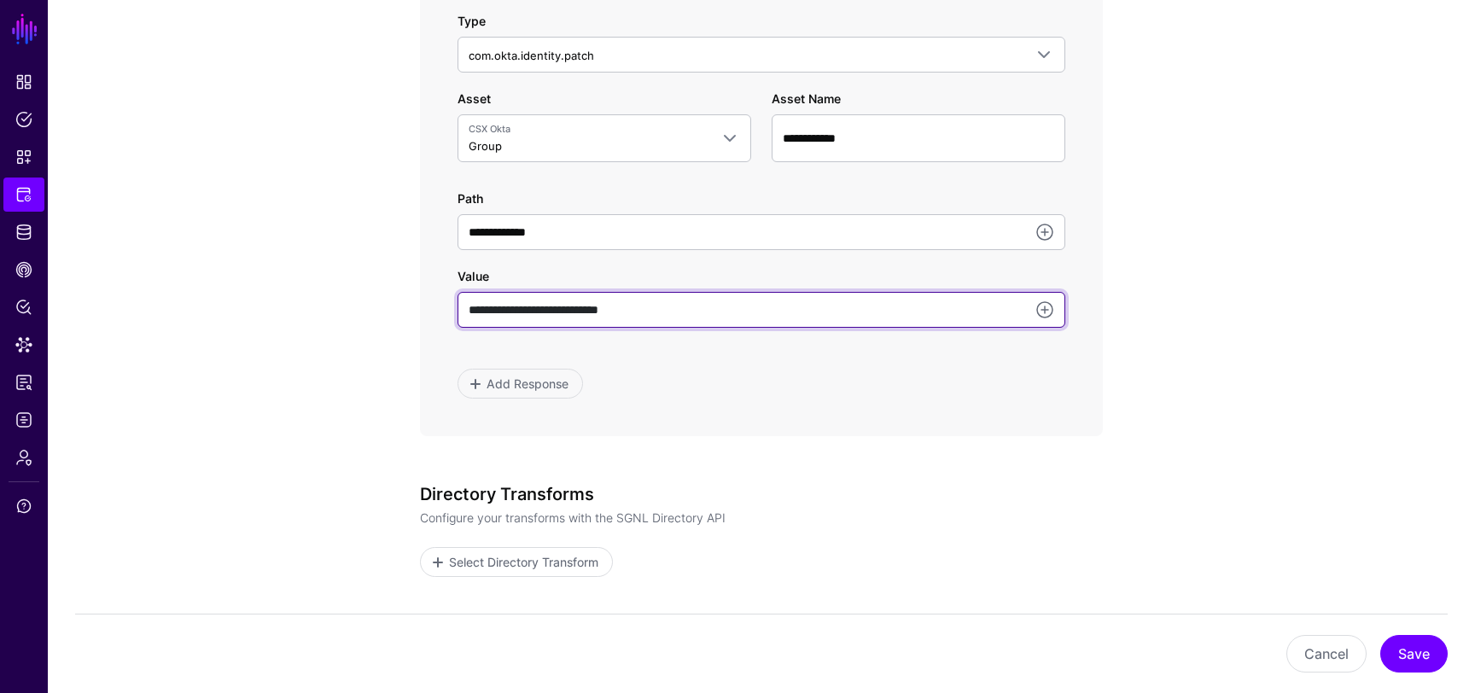
click at [751, 318] on input "**********" at bounding box center [762, 310] width 608 height 36
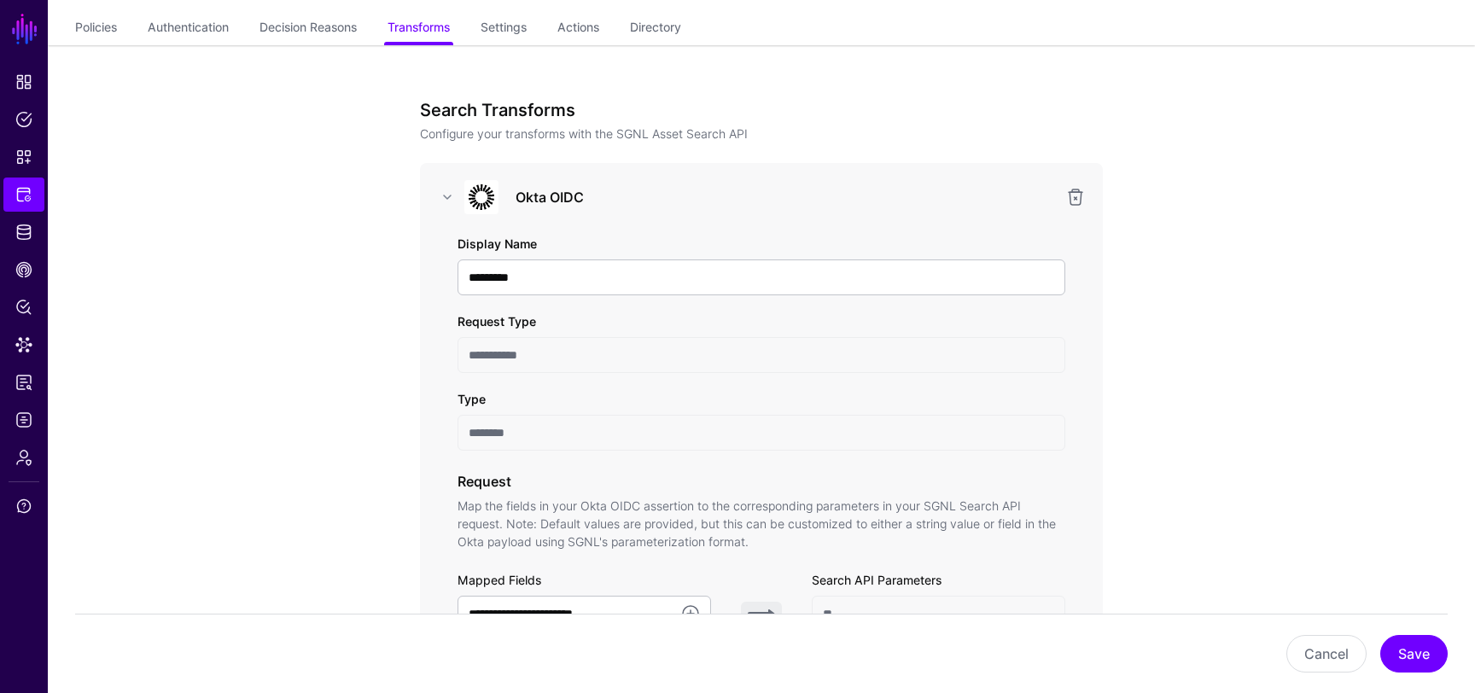
scroll to position [0, 0]
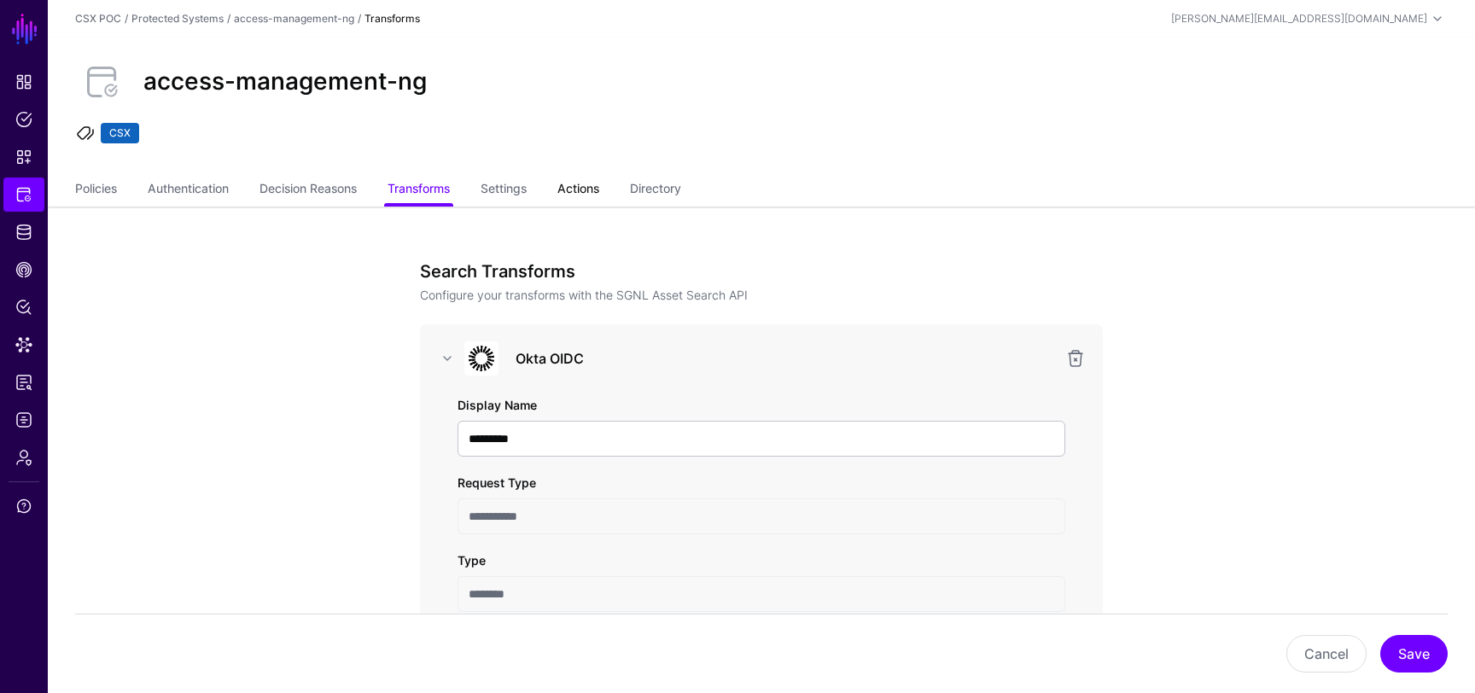
click at [599, 194] on link "Actions" at bounding box center [579, 190] width 42 height 32
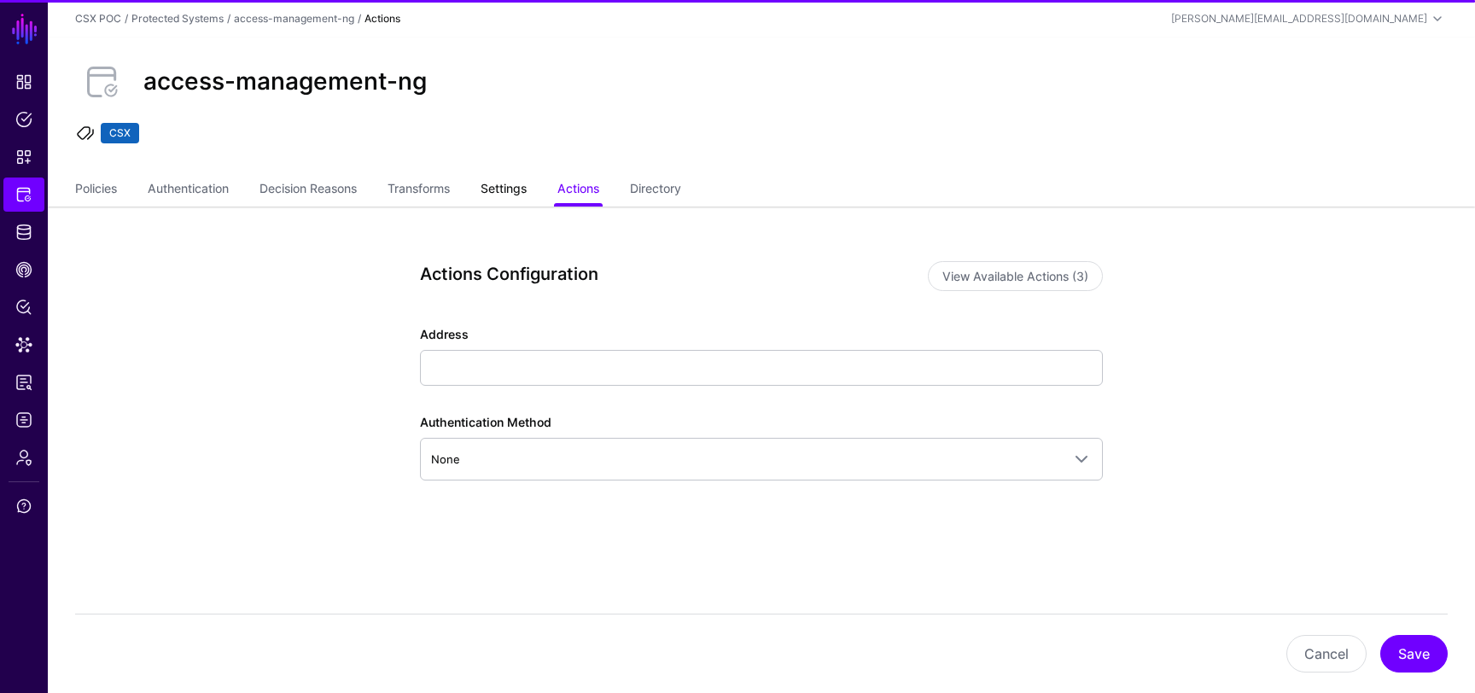
click at [499, 192] on link "Settings" at bounding box center [504, 190] width 46 height 32
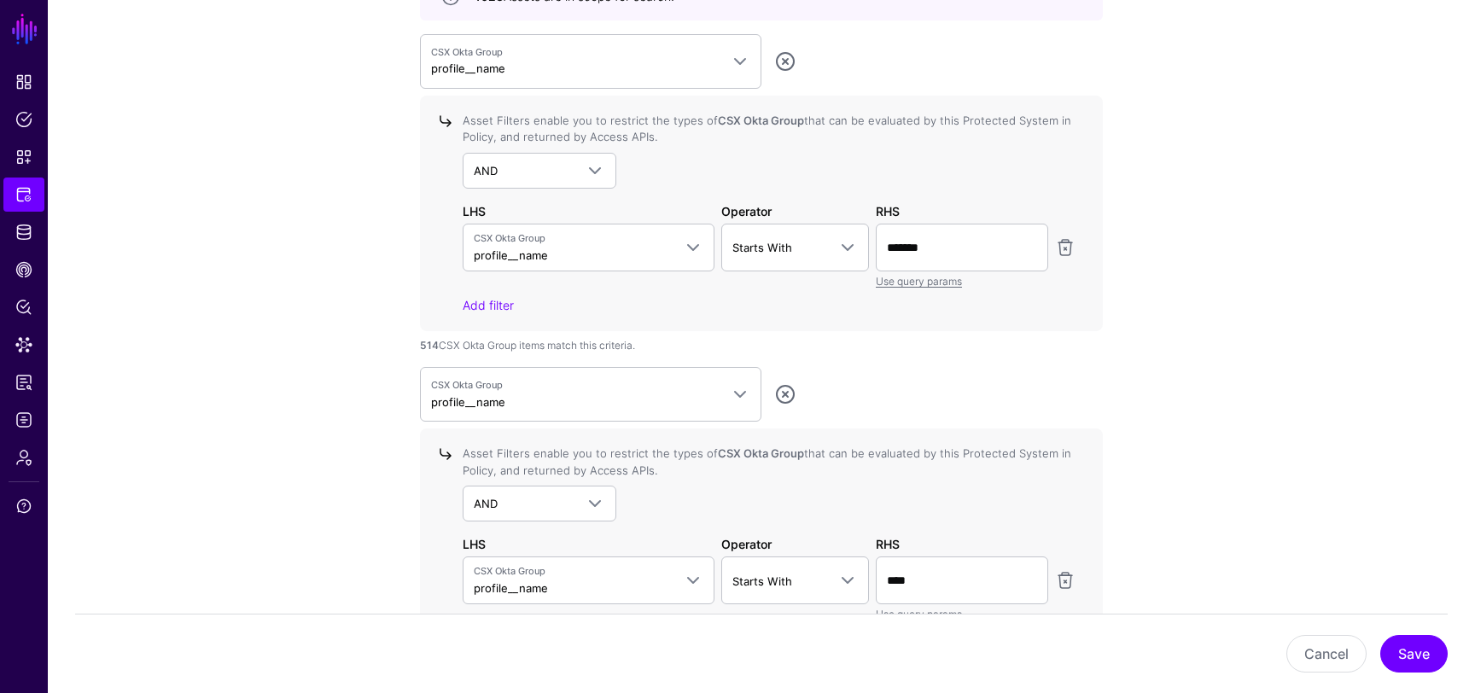
scroll to position [1793, 0]
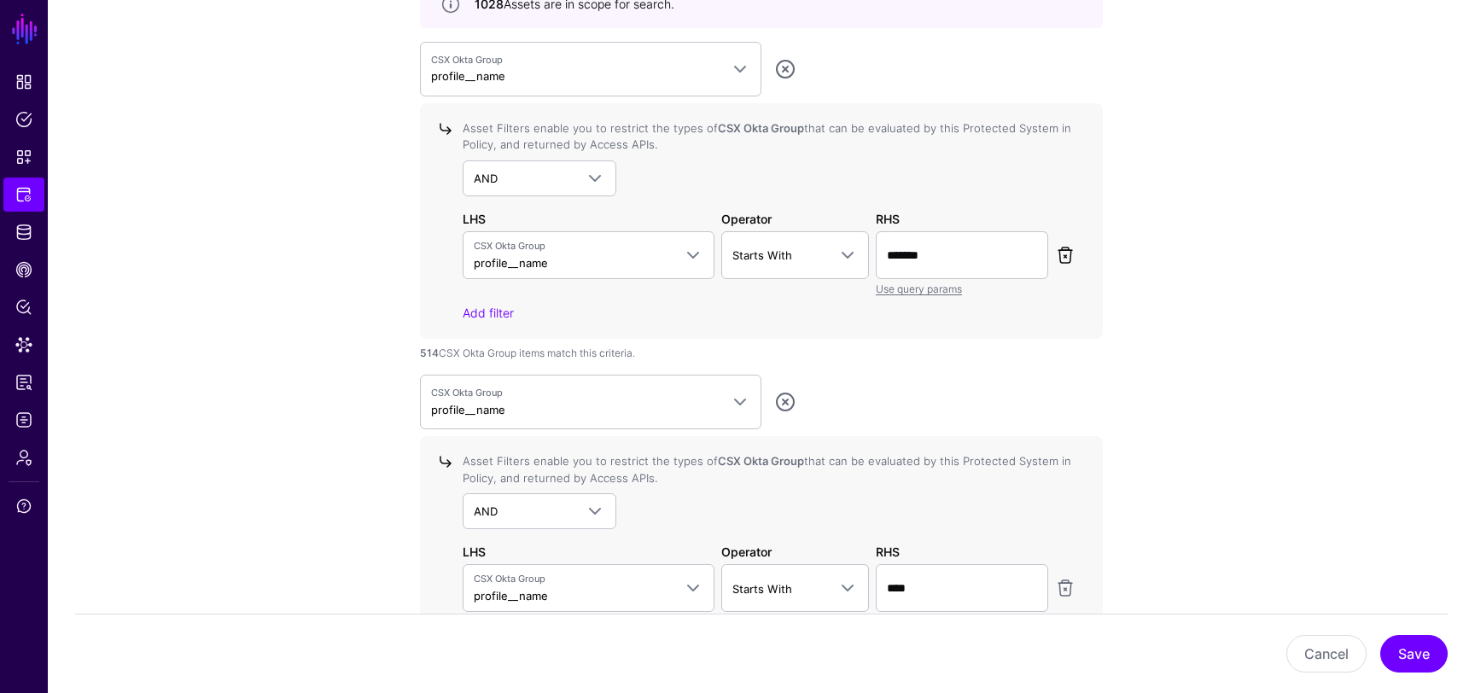
click at [1069, 252] on link at bounding box center [1065, 255] width 20 height 20
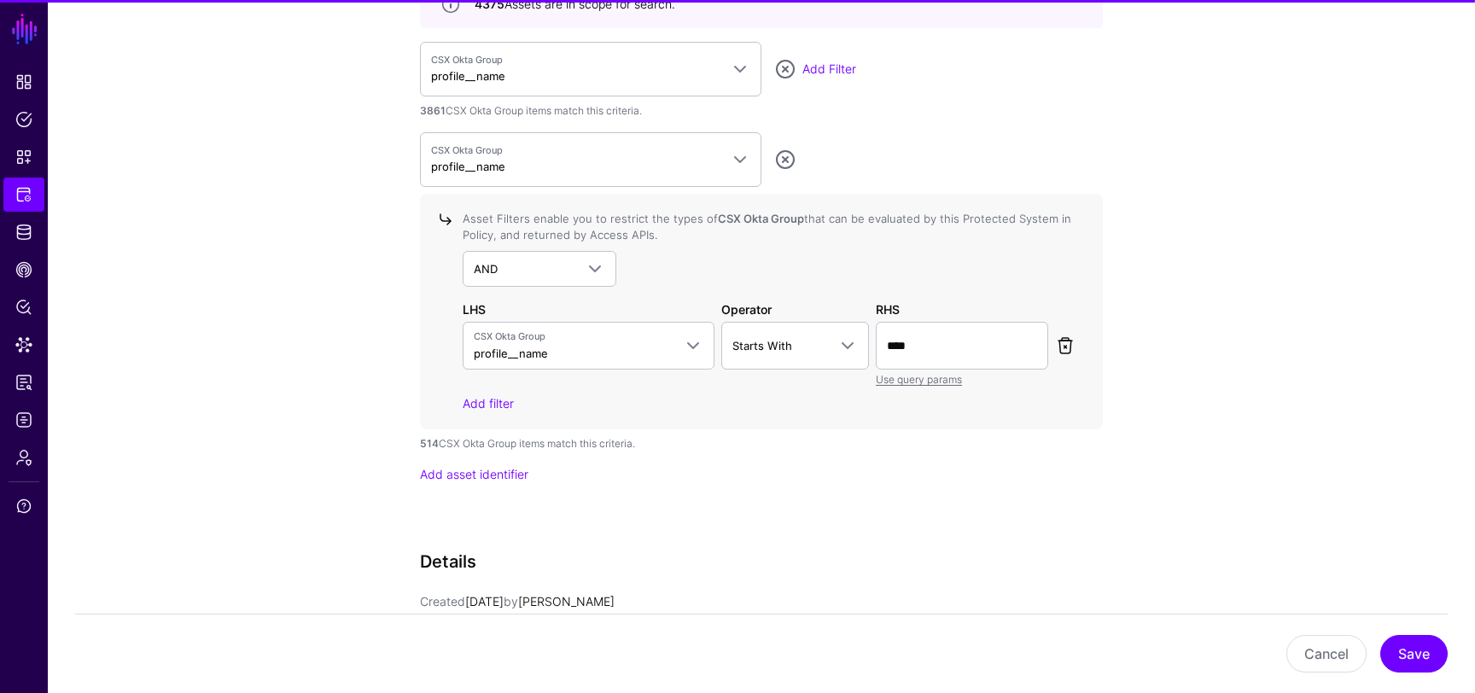
click at [1065, 349] on link at bounding box center [1065, 346] width 20 height 20
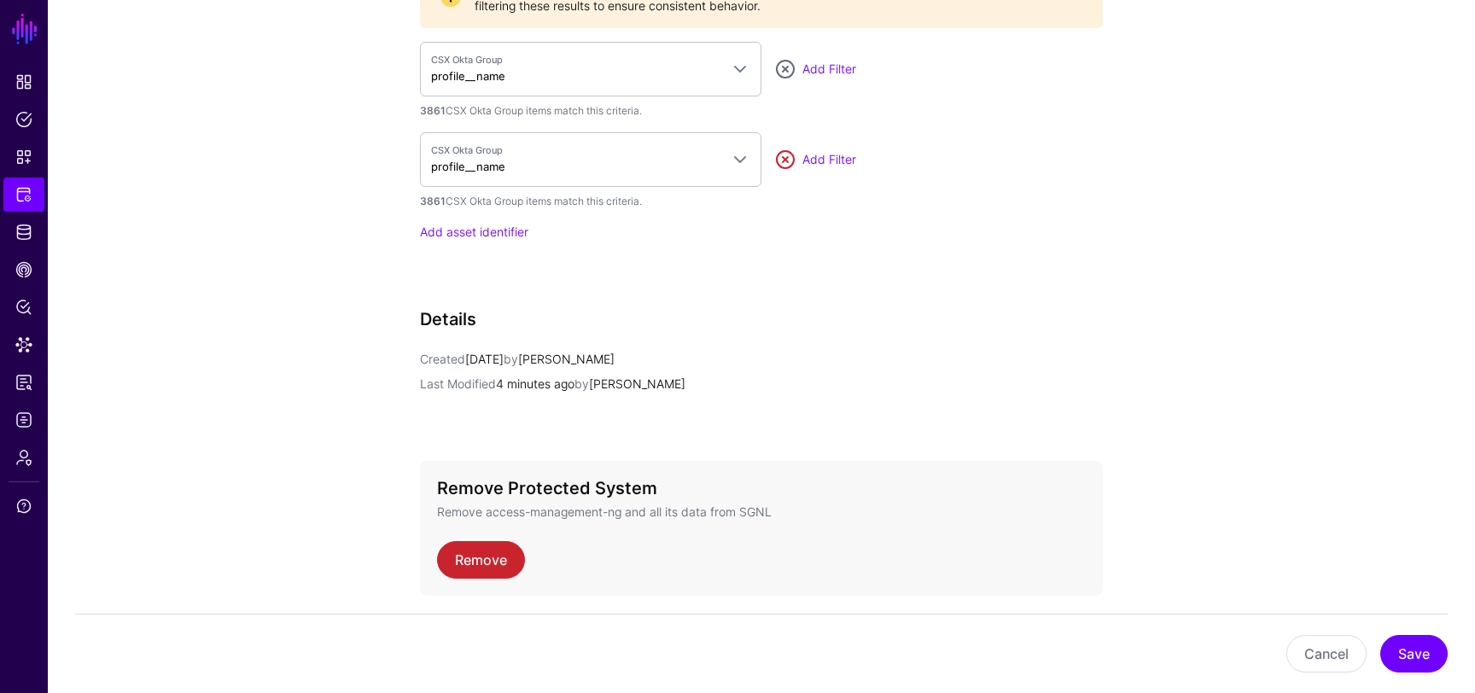
click at [786, 156] on link at bounding box center [785, 159] width 20 height 20
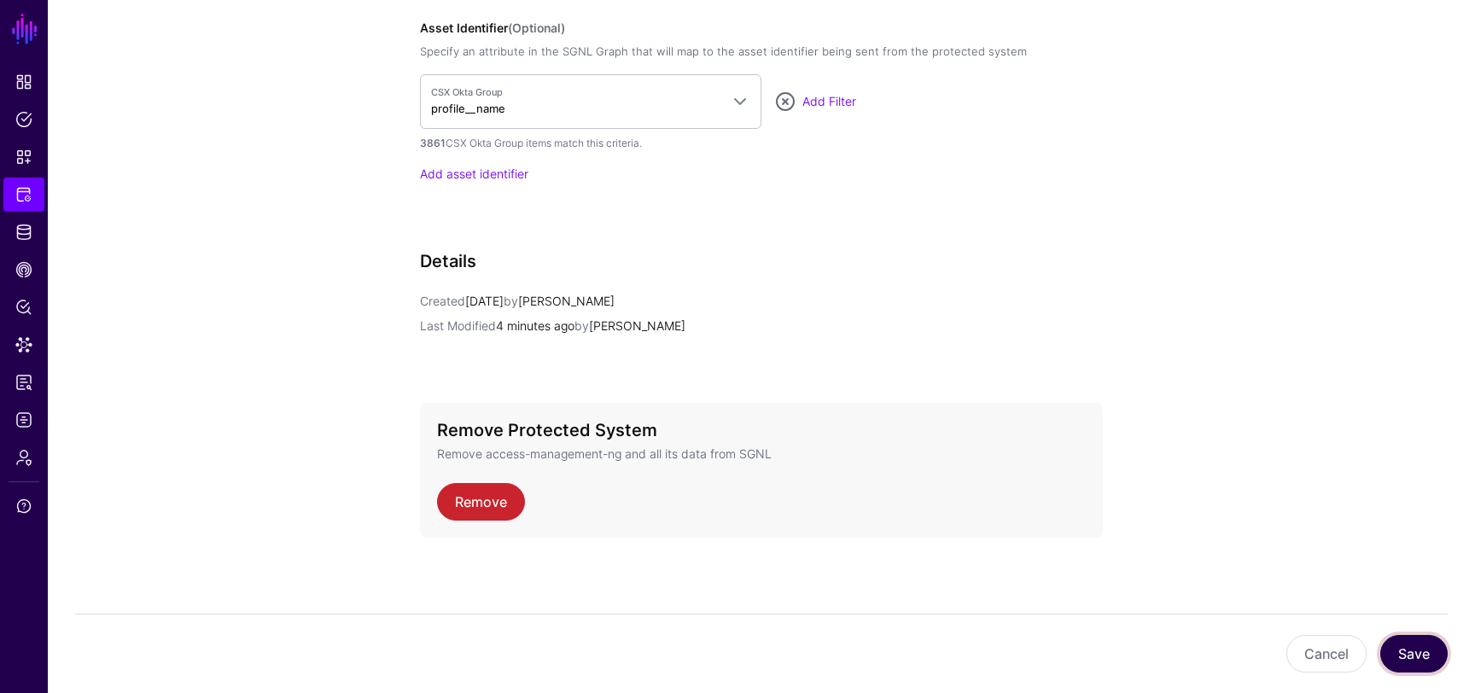
click at [1403, 654] on button "Save" at bounding box center [1414, 654] width 67 height 38
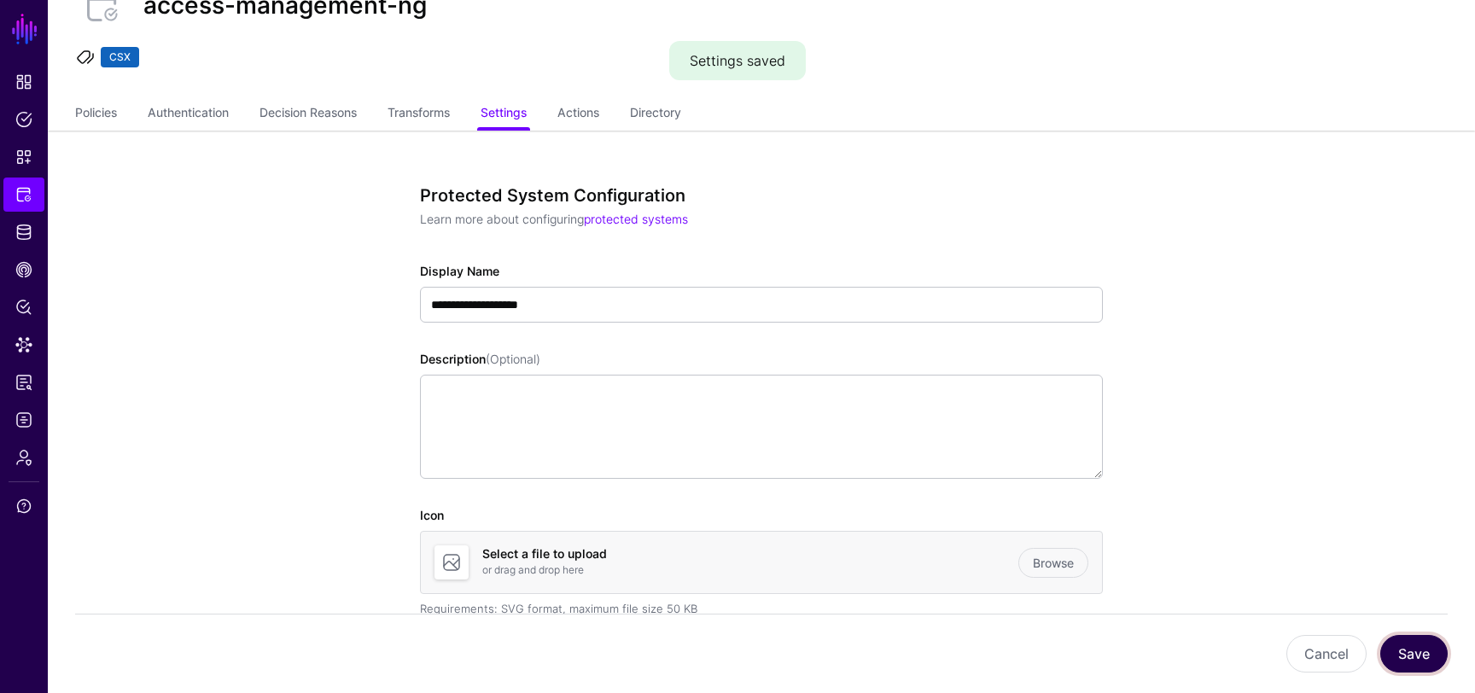
scroll to position [0, 0]
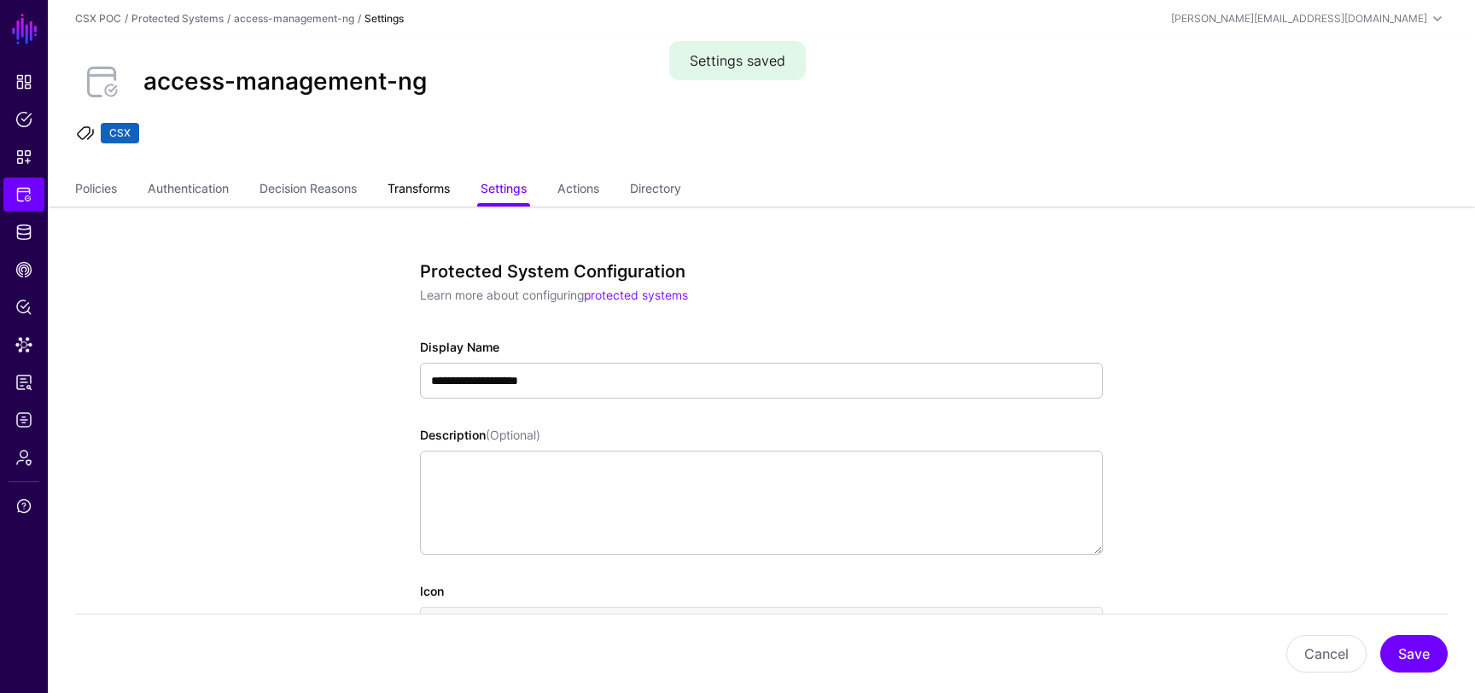
click at [447, 191] on link "Transforms" at bounding box center [419, 190] width 62 height 32
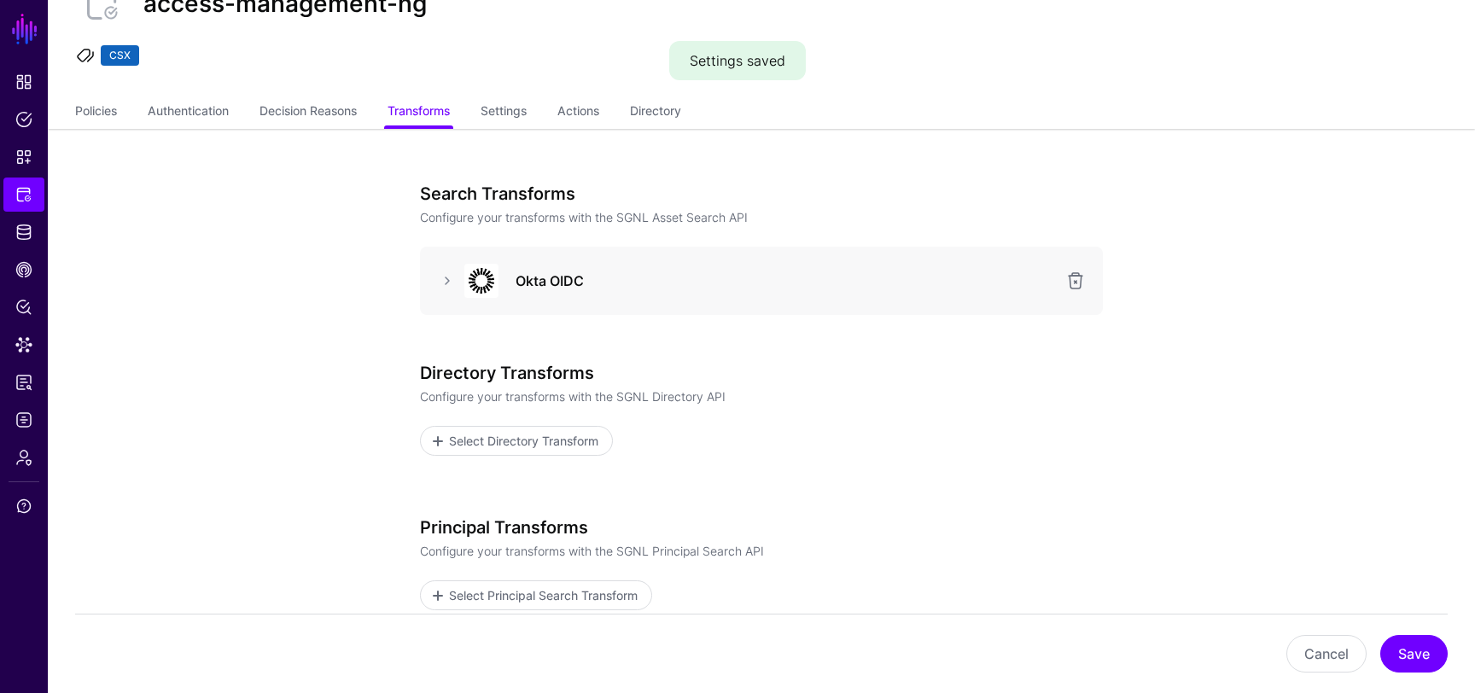
scroll to position [46, 0]
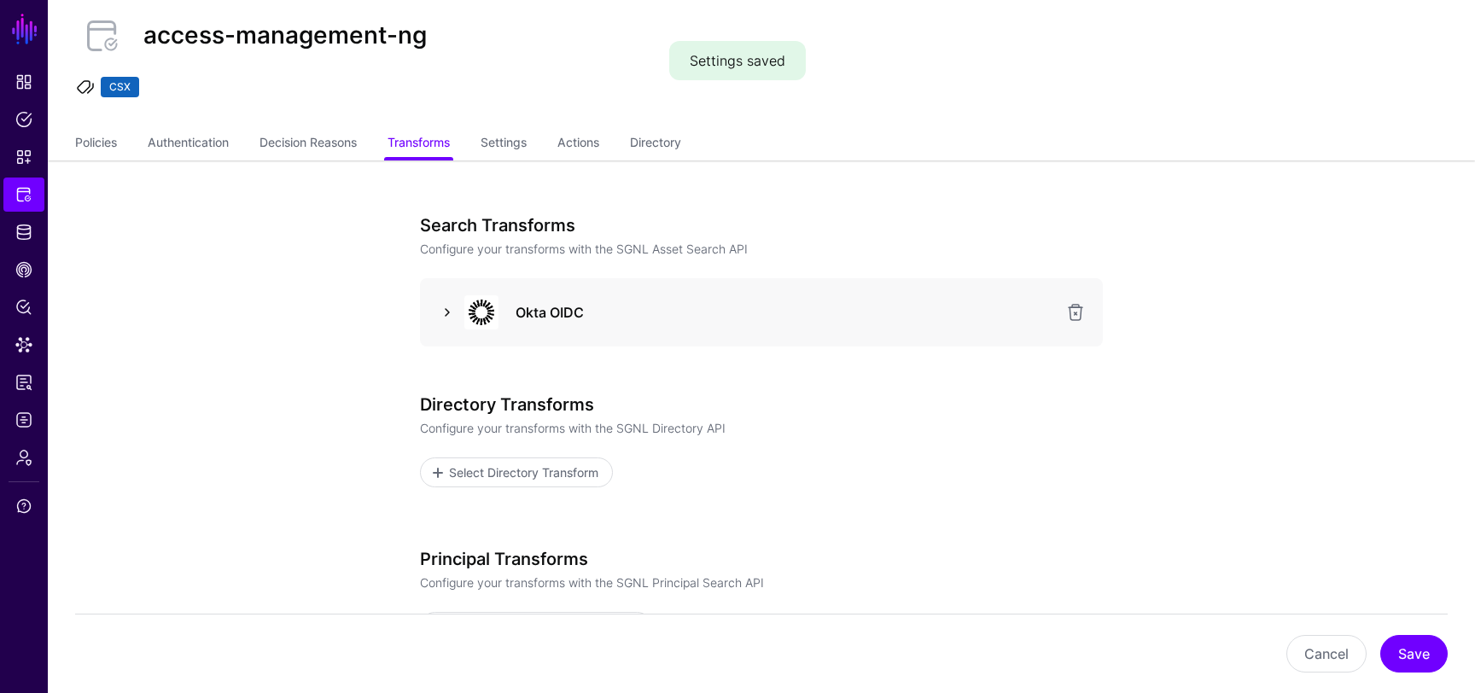
click at [445, 317] on link at bounding box center [447, 312] width 20 height 20
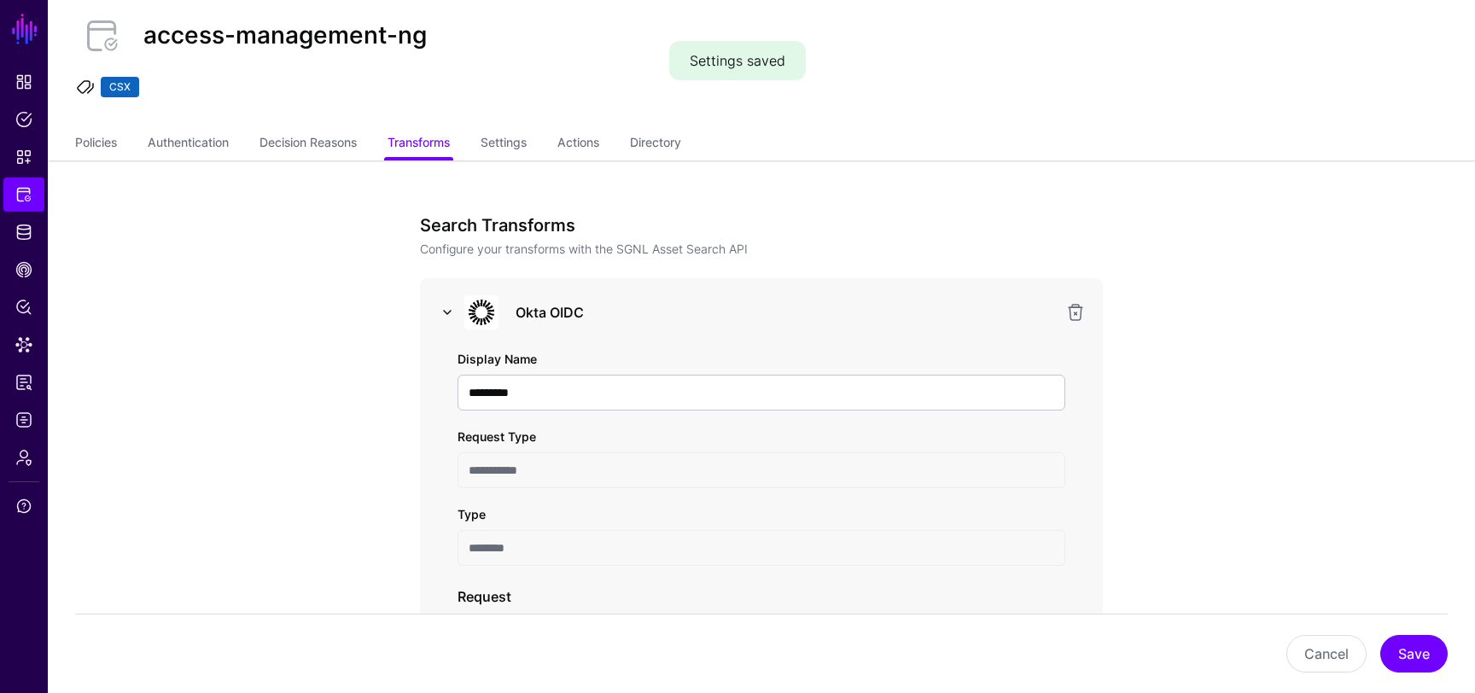
click at [445, 317] on link at bounding box center [447, 312] width 20 height 20
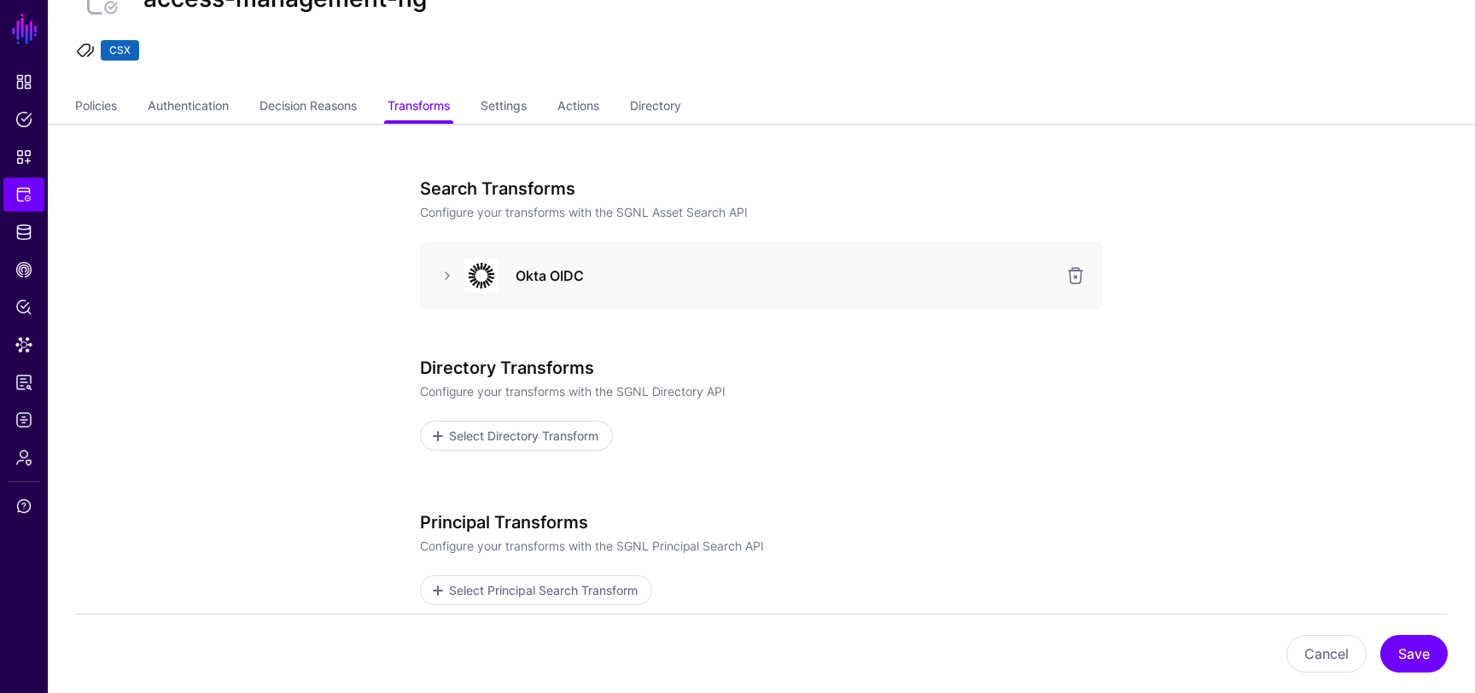
scroll to position [61, 0]
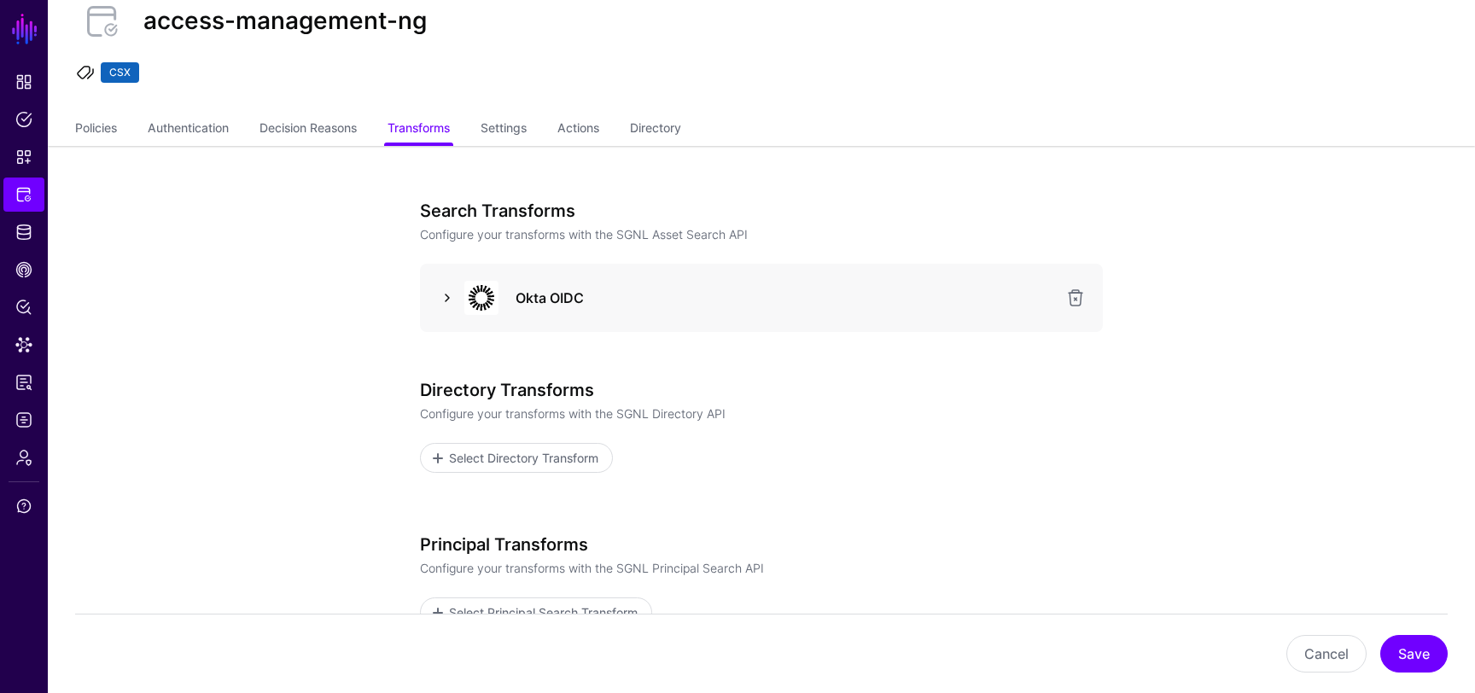
click at [454, 297] on link at bounding box center [447, 298] width 20 height 20
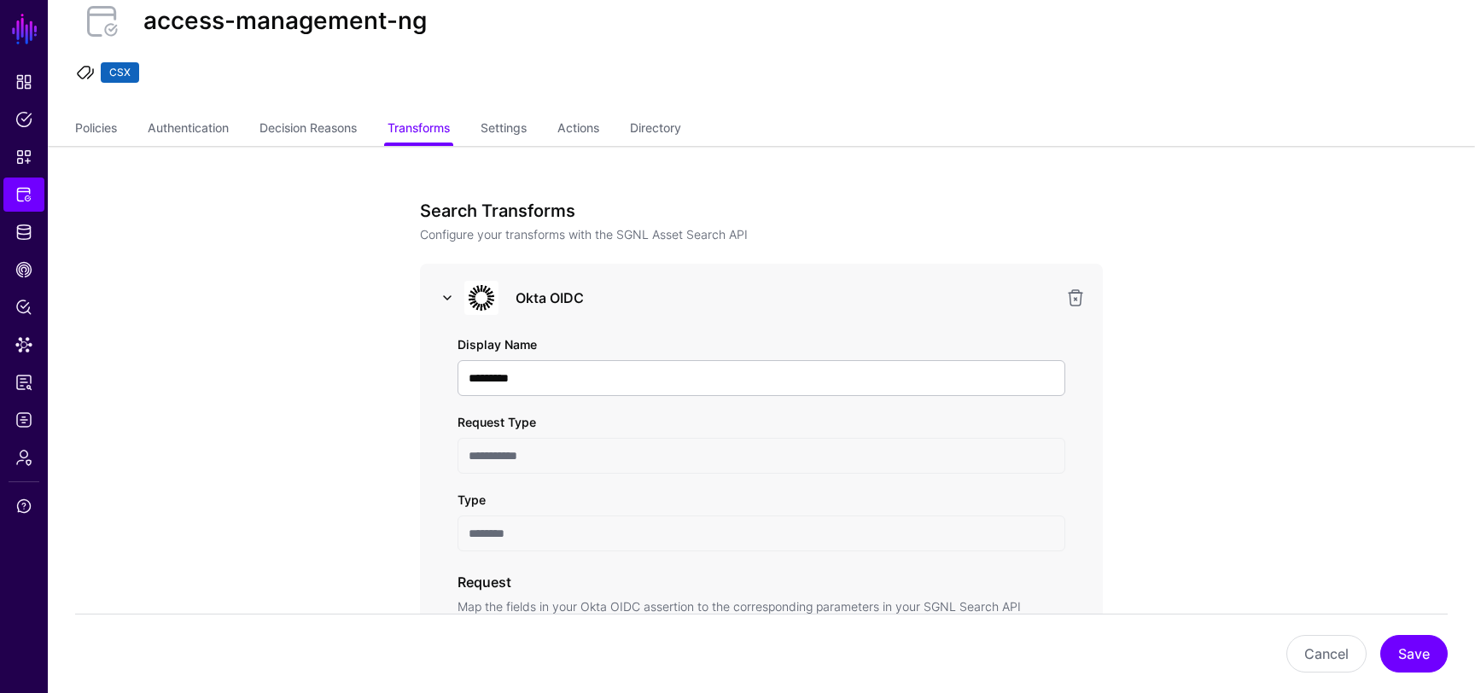
click at [454, 297] on link at bounding box center [447, 298] width 20 height 20
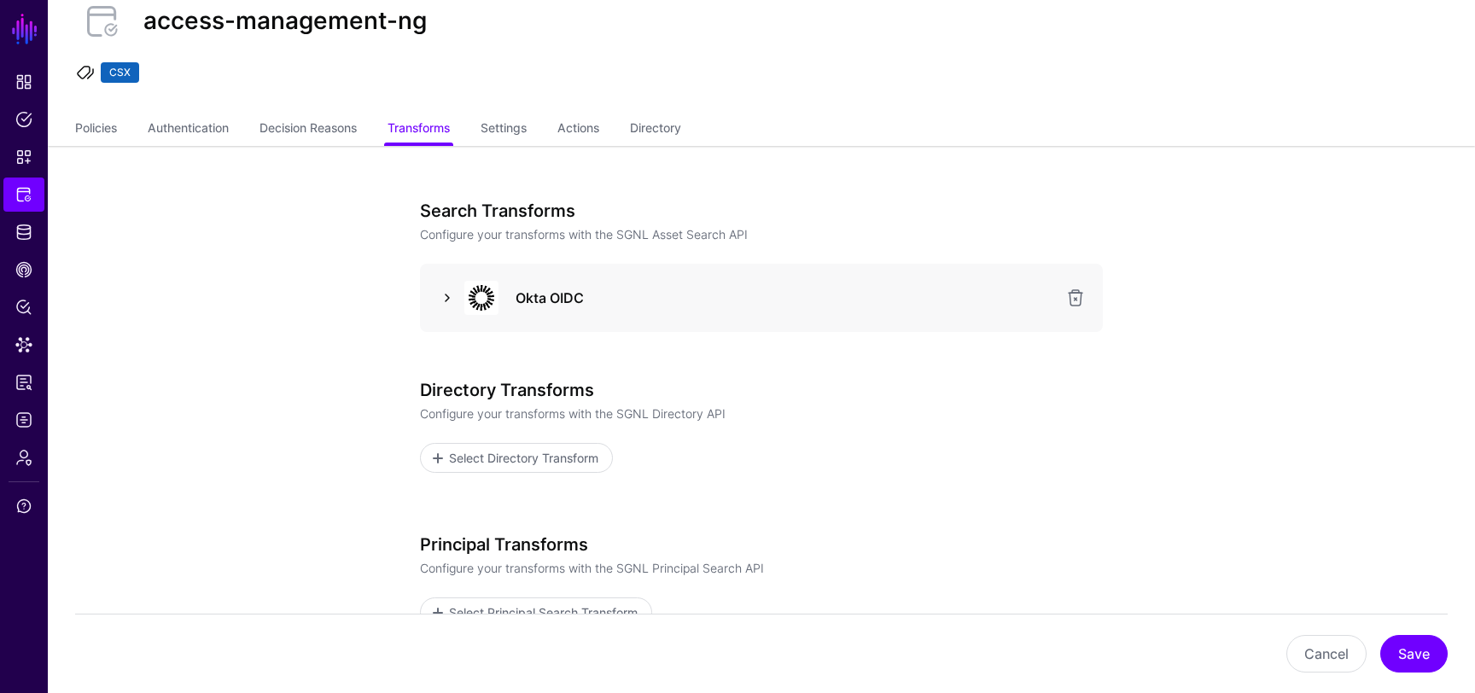
click at [446, 301] on link at bounding box center [447, 298] width 20 height 20
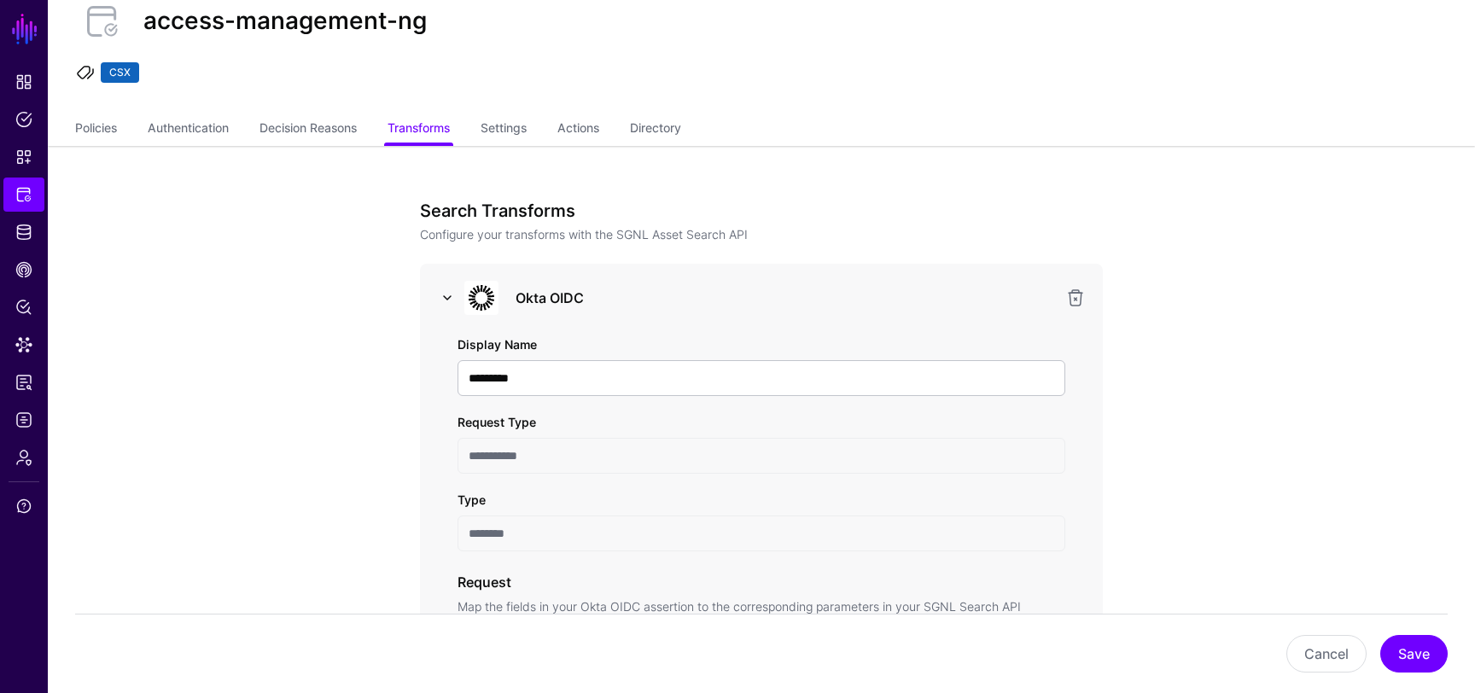
click at [446, 301] on link at bounding box center [447, 298] width 20 height 20
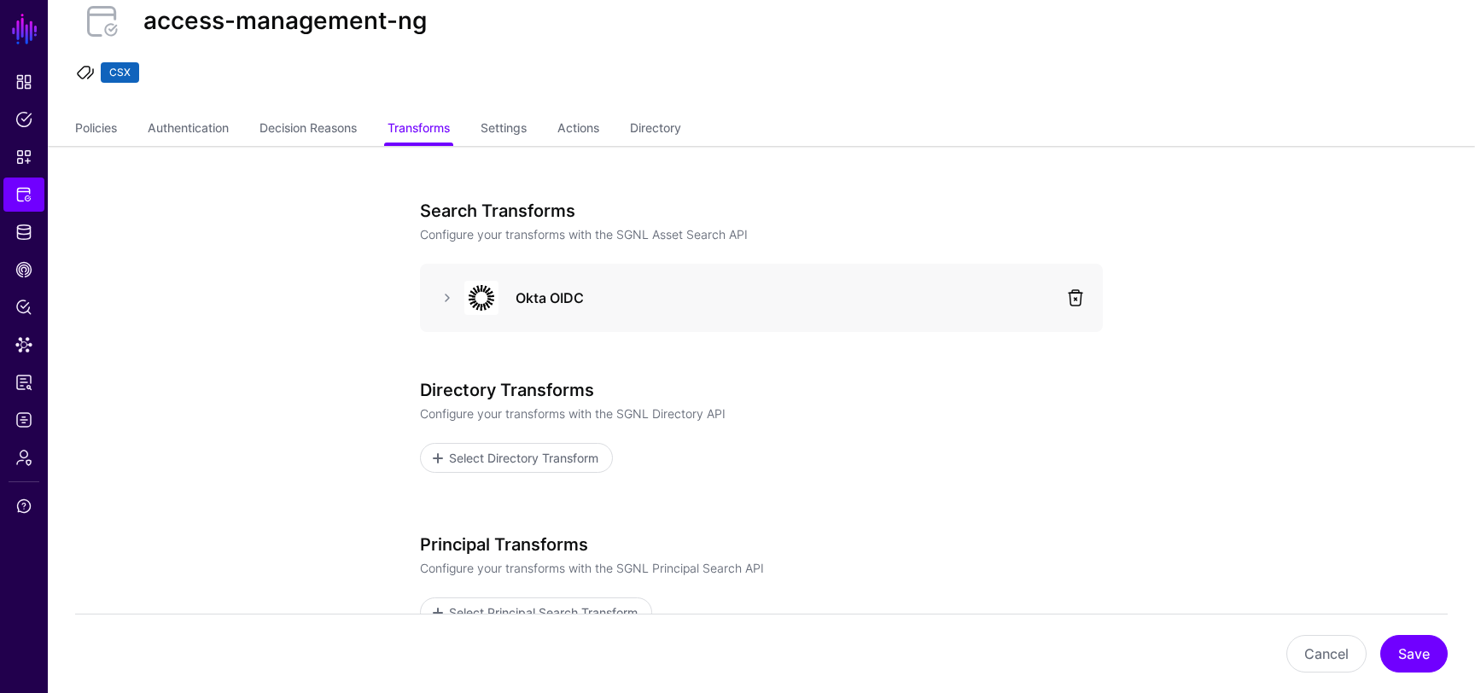
click at [1080, 307] on link at bounding box center [1076, 298] width 20 height 20
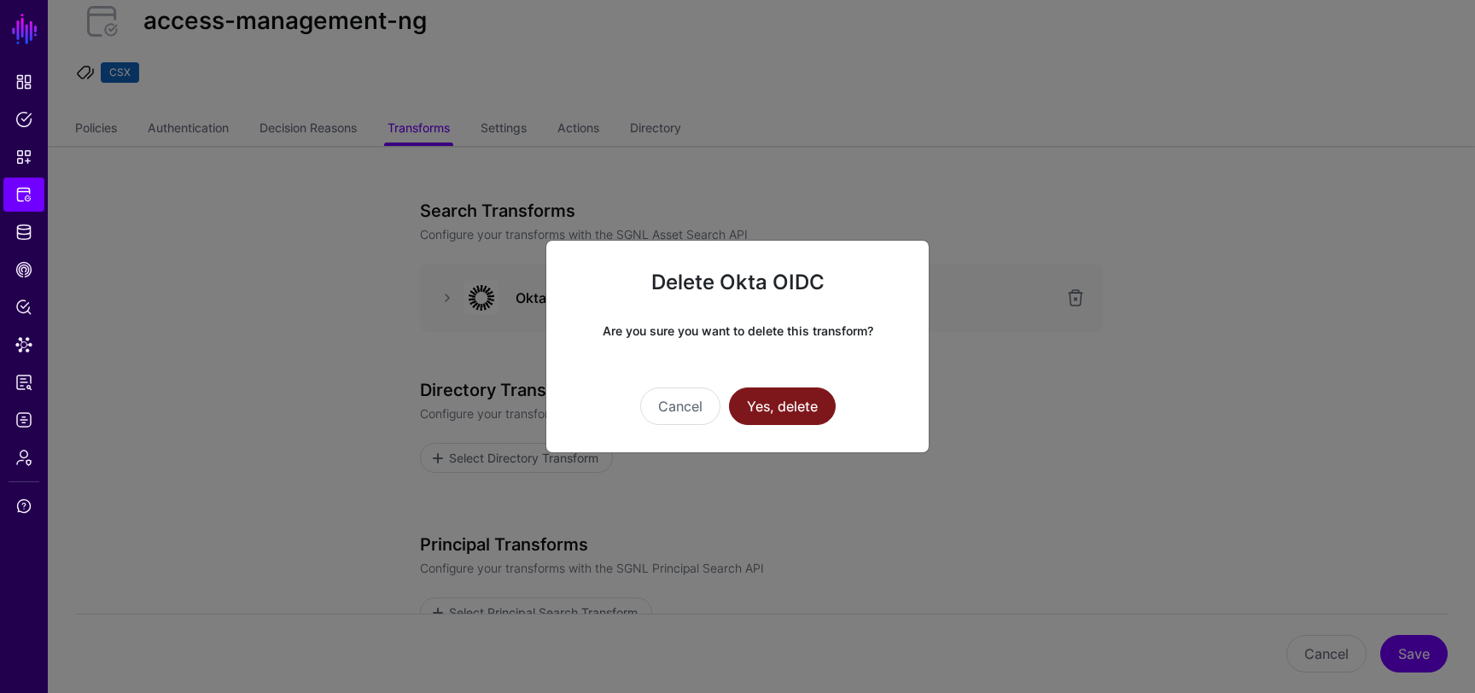
click at [775, 408] on button "Yes, delete" at bounding box center [782, 407] width 107 height 38
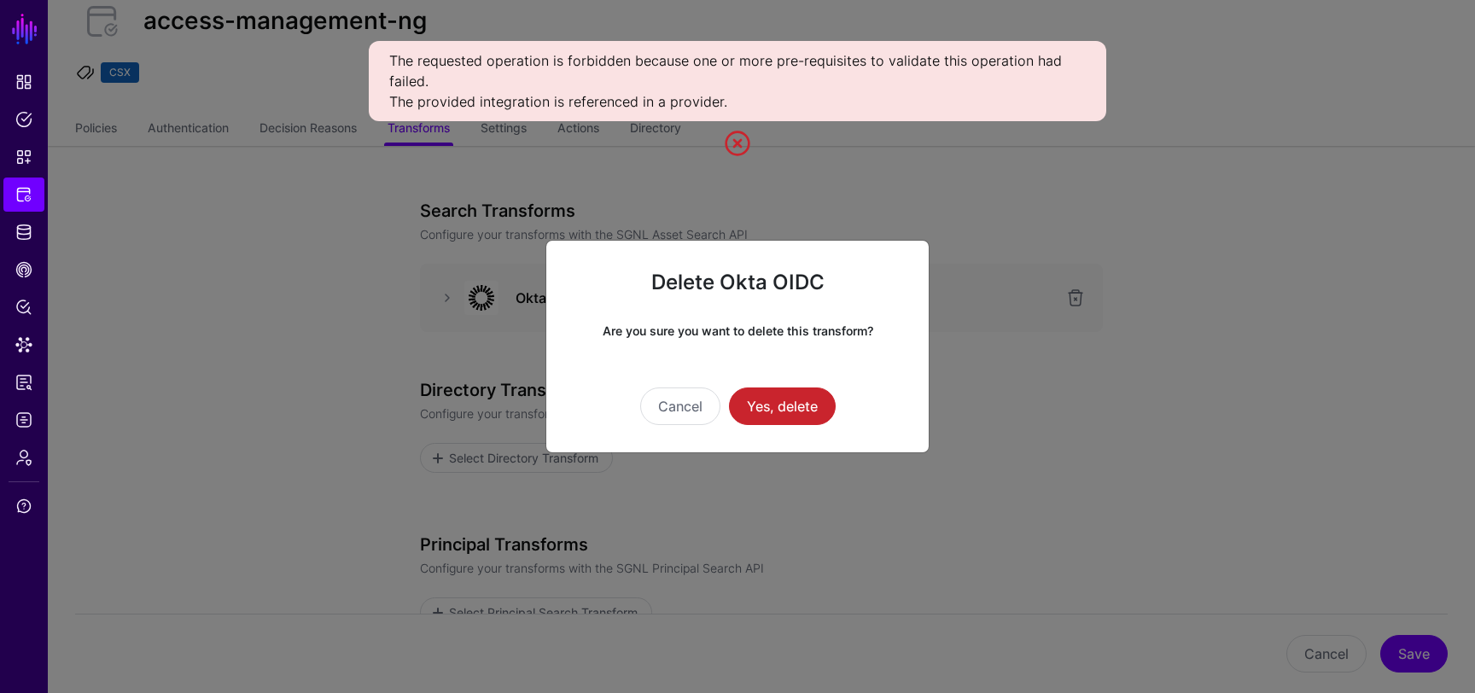
click at [710, 361] on div "Cancel Yes, delete" at bounding box center [738, 382] width 328 height 85
click at [690, 411] on button "Cancel" at bounding box center [680, 407] width 80 height 38
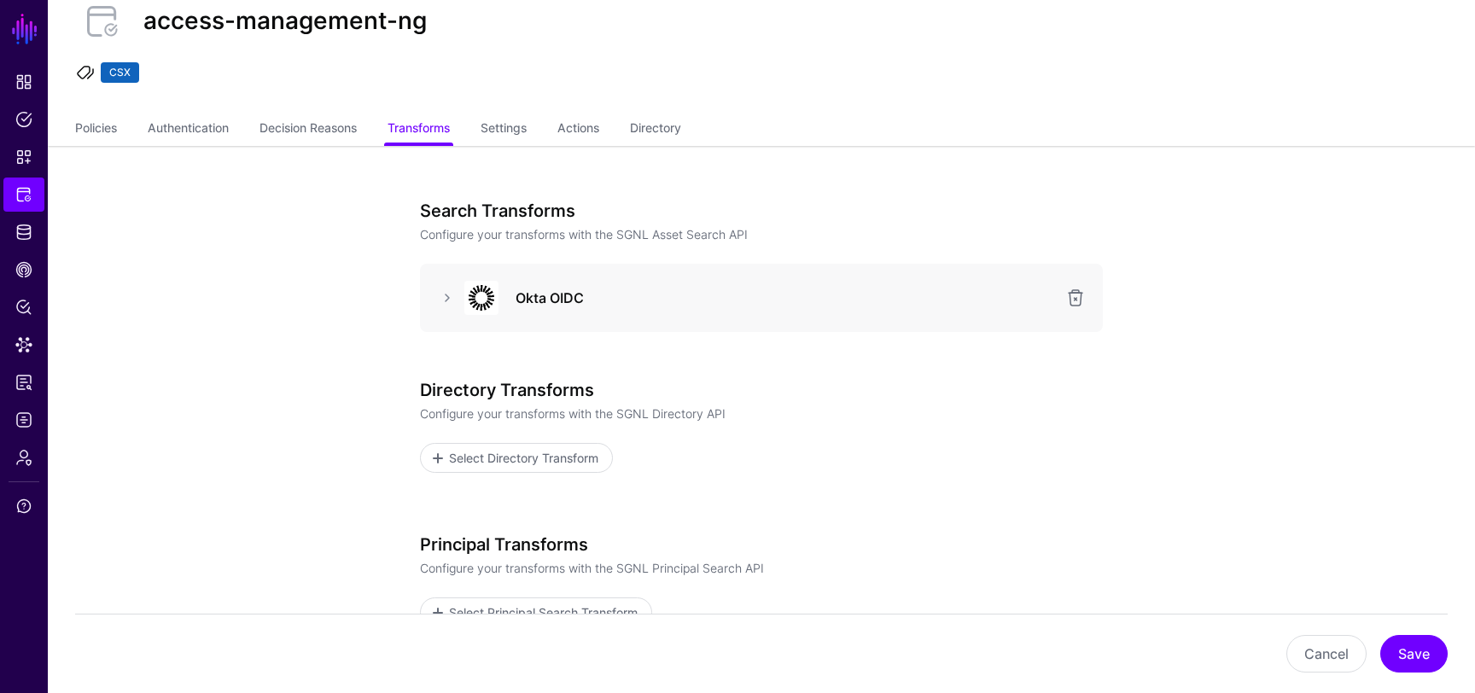
scroll to position [248, 0]
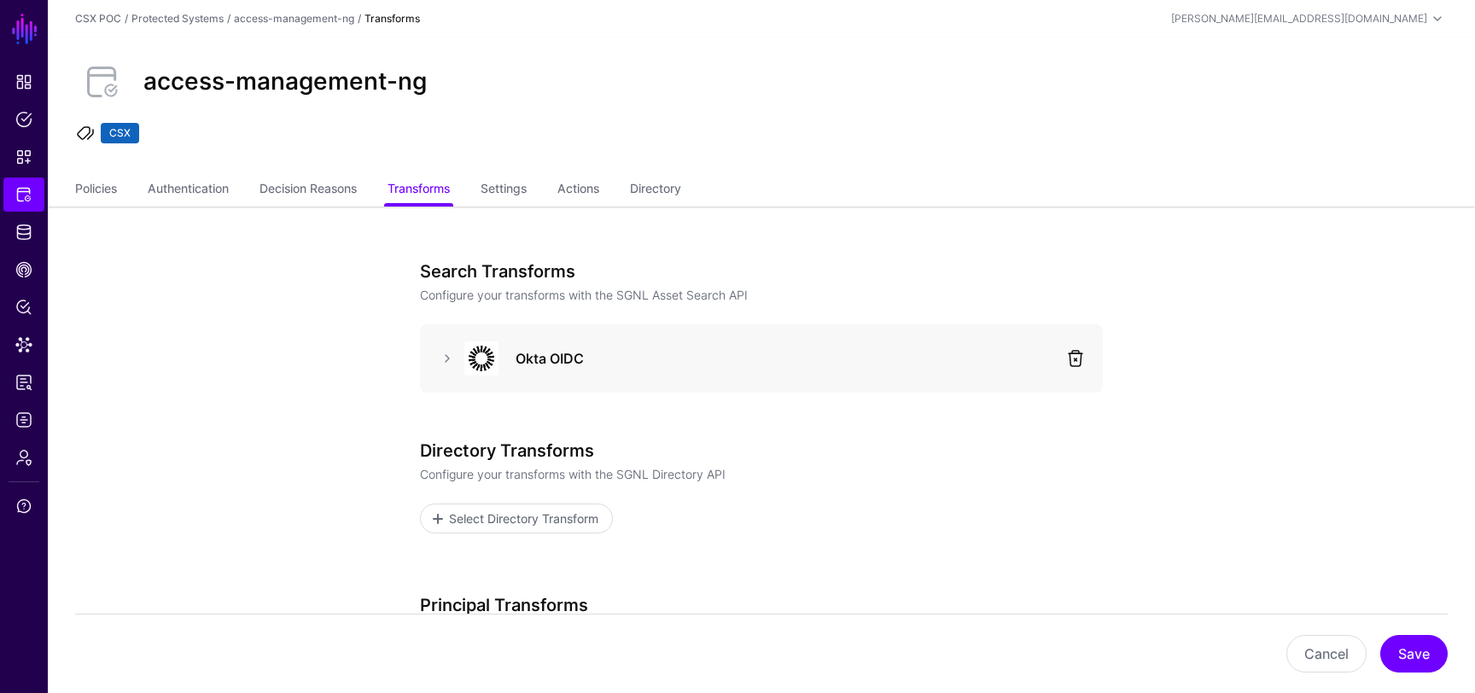
click at [1077, 357] on link at bounding box center [1076, 358] width 20 height 20
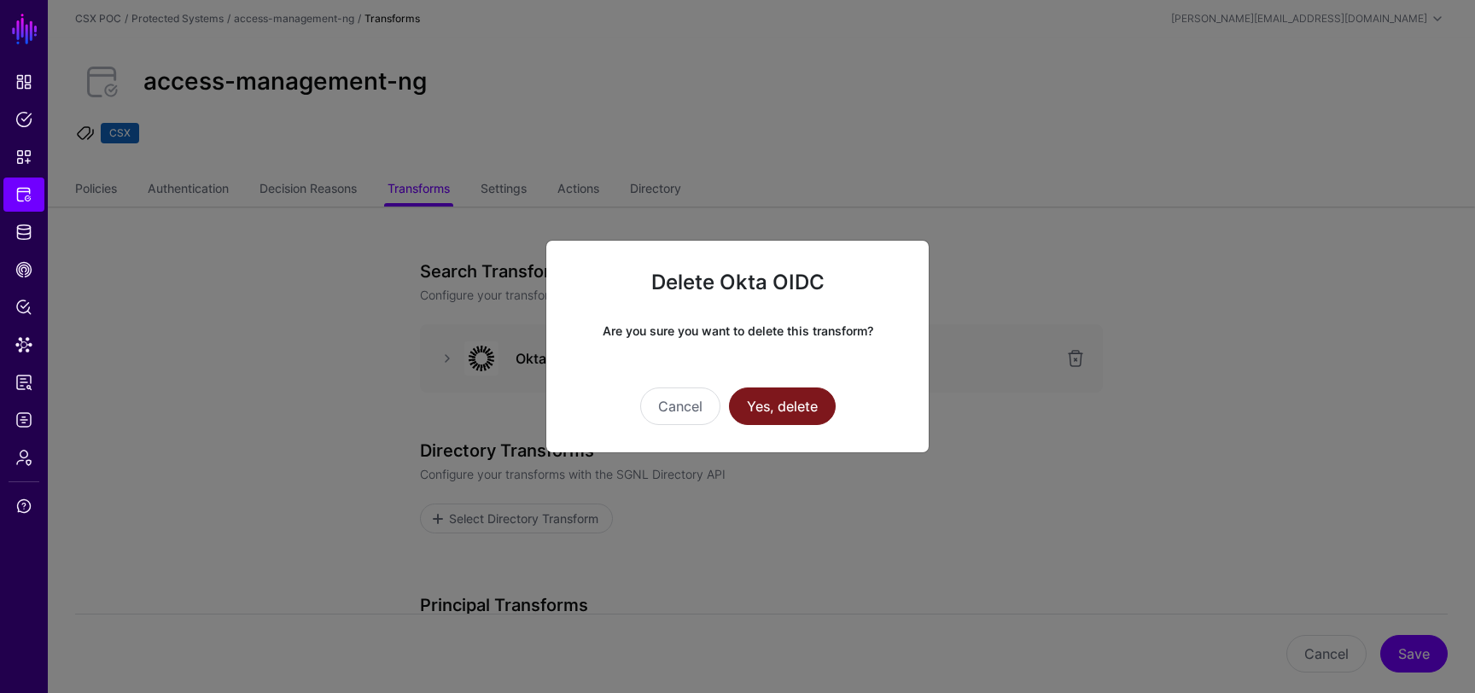
click at [781, 403] on button "Yes, delete" at bounding box center [782, 407] width 107 height 38
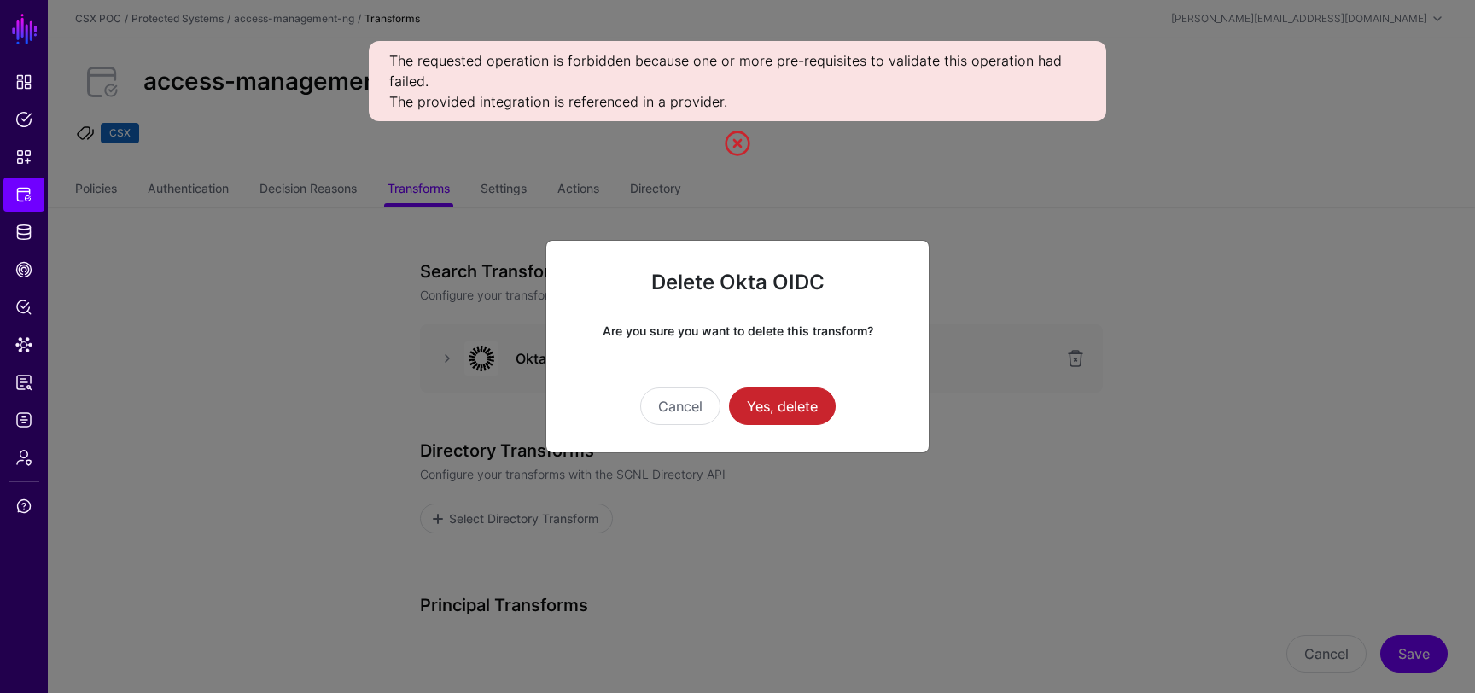
click at [727, 415] on div "Cancel Yes, delete" at bounding box center [738, 407] width 328 height 38
click at [697, 423] on button "Cancel" at bounding box center [680, 407] width 80 height 38
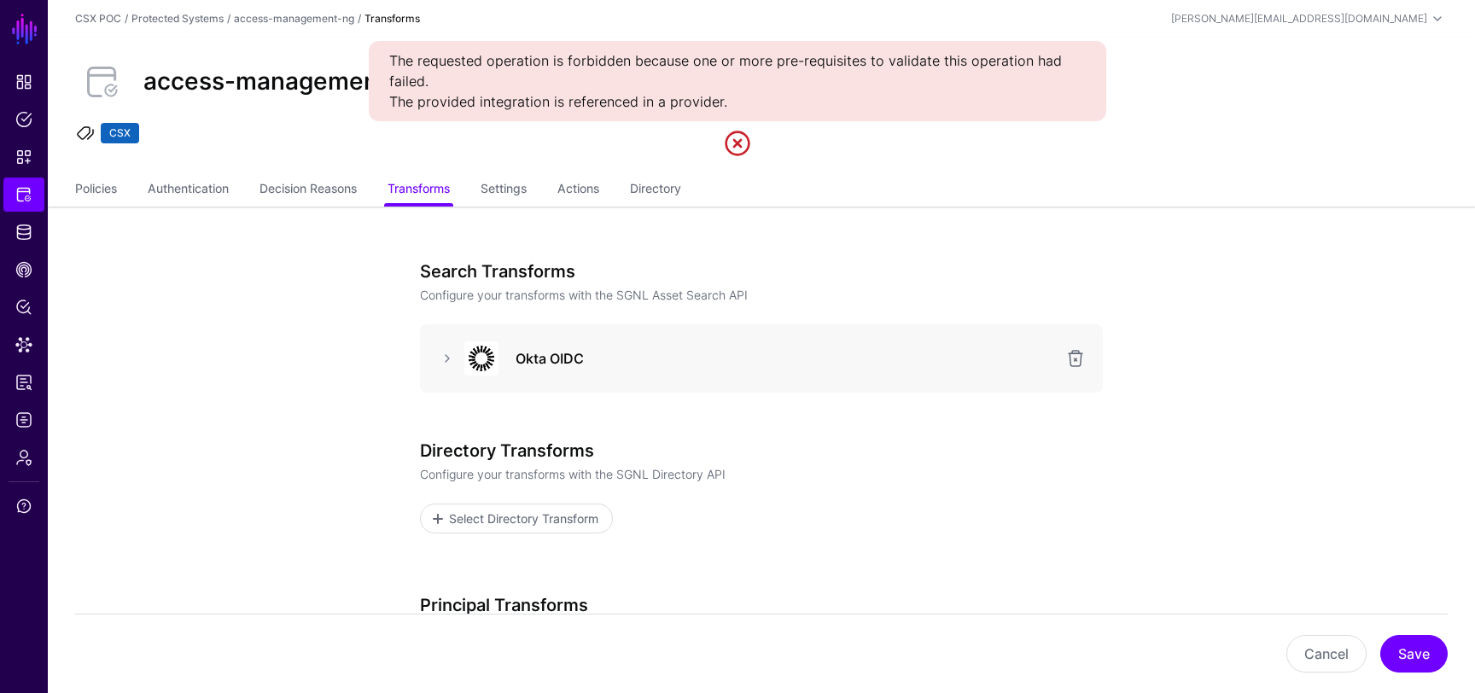
click at [459, 356] on div at bounding box center [479, 359] width 51 height 34
click at [444, 357] on link at bounding box center [447, 358] width 20 height 20
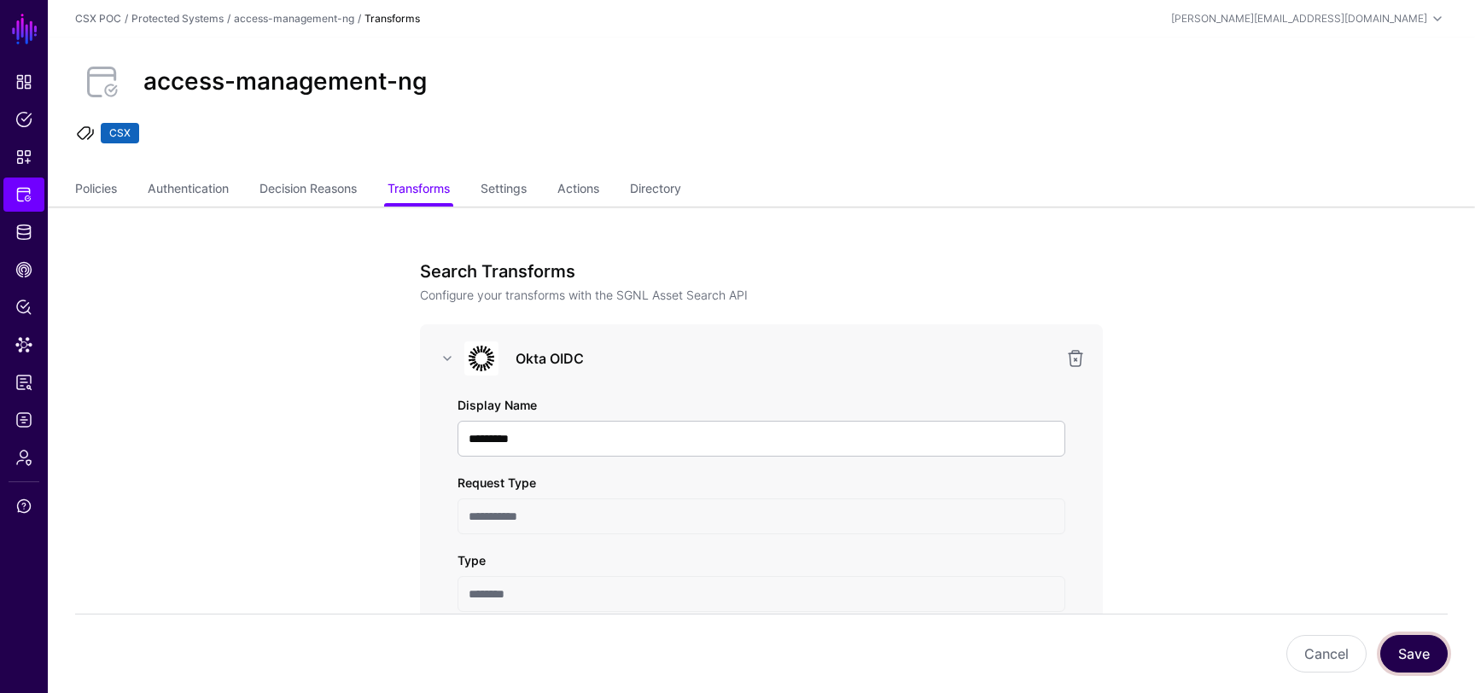
click at [1422, 664] on button "Save" at bounding box center [1414, 654] width 67 height 38
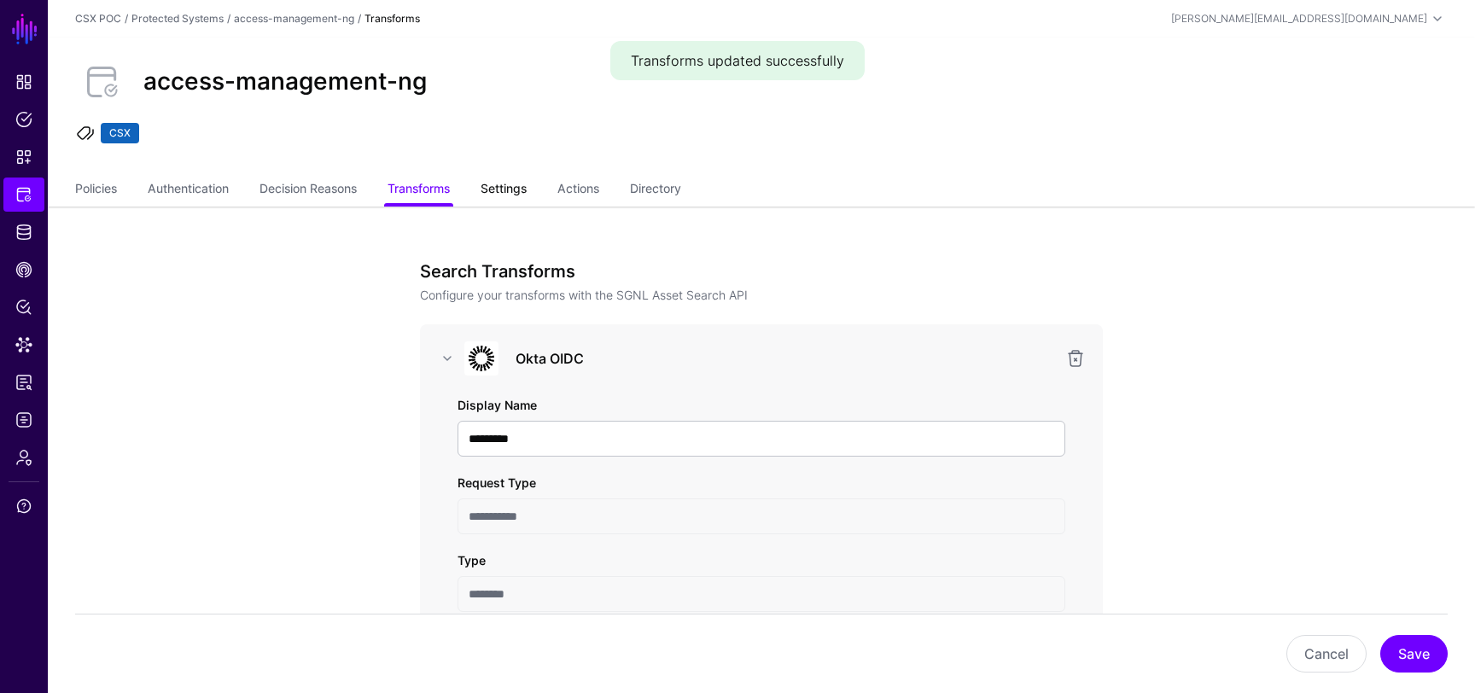
click at [516, 191] on link "Settings" at bounding box center [504, 190] width 46 height 32
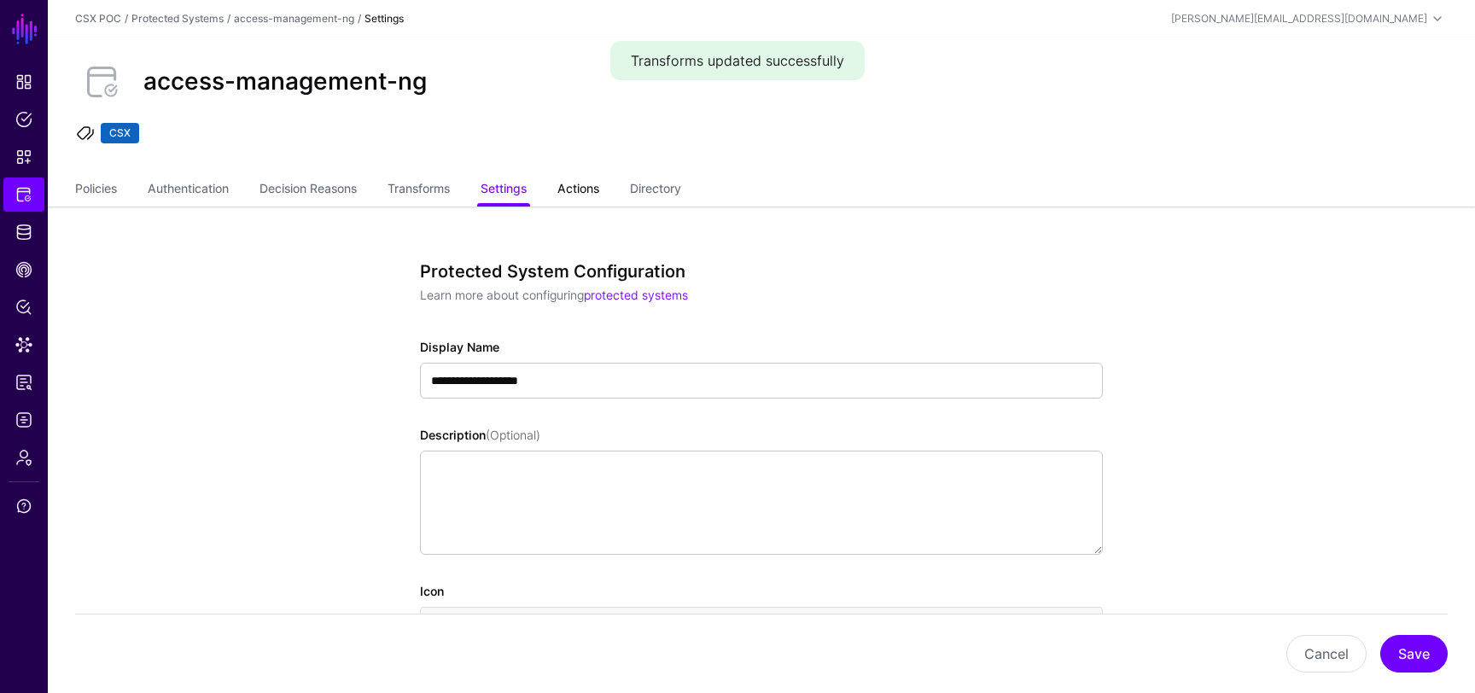
click at [585, 184] on link "Actions" at bounding box center [579, 190] width 42 height 32
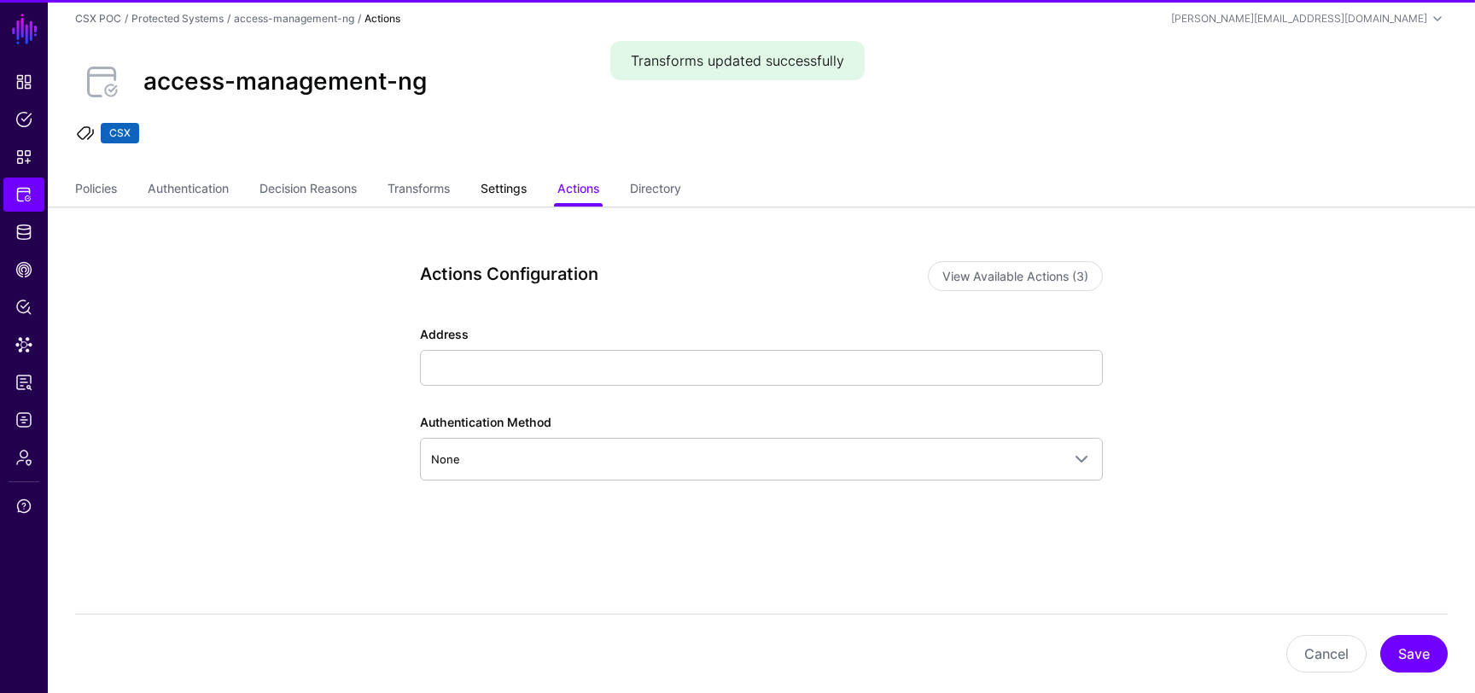
click at [505, 190] on link "Settings" at bounding box center [504, 190] width 46 height 32
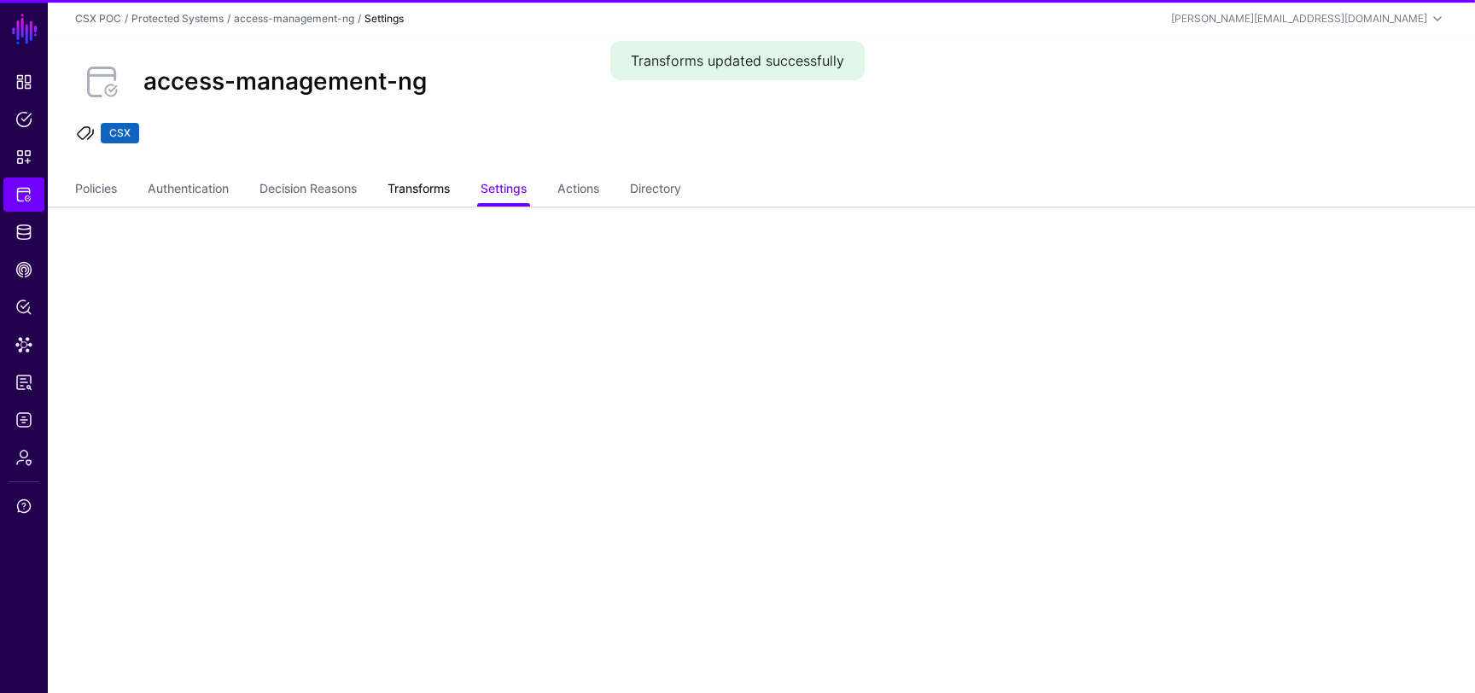
click at [429, 190] on link "Transforms" at bounding box center [419, 190] width 62 height 32
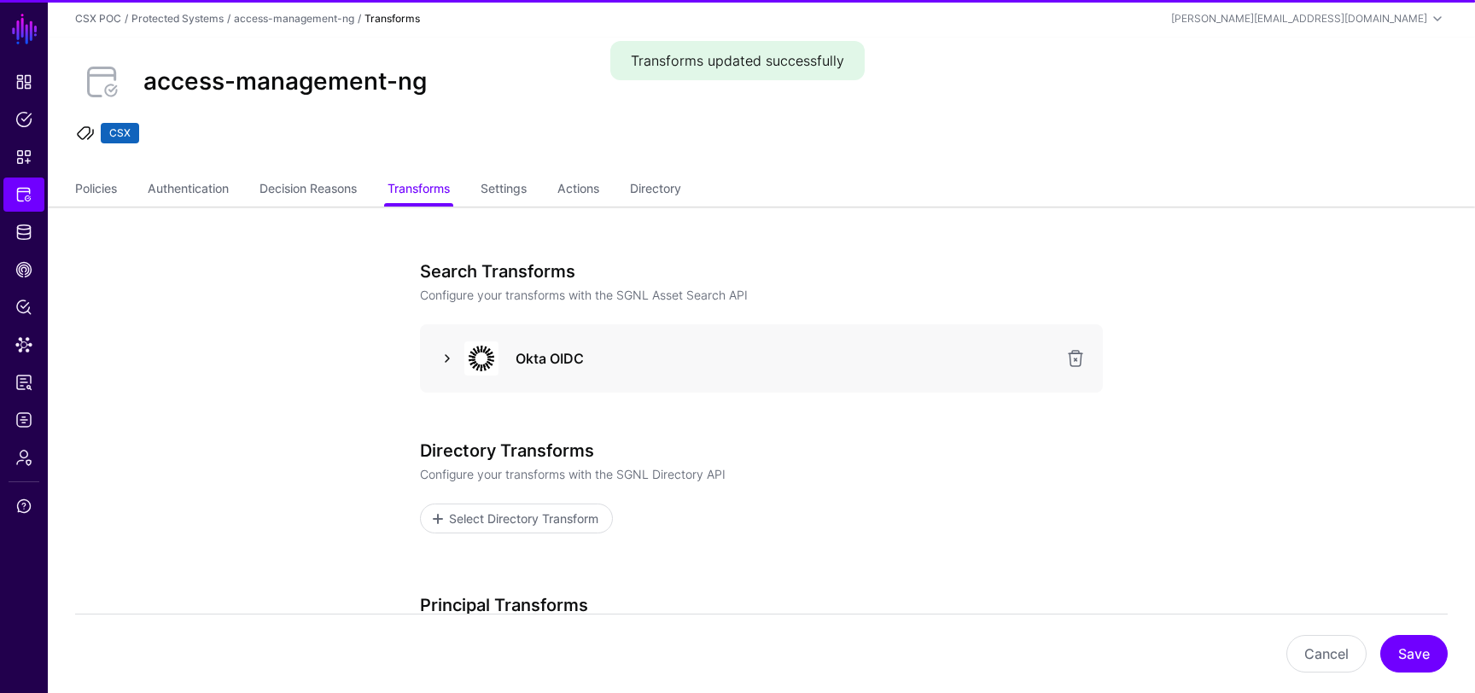
click at [445, 356] on link at bounding box center [447, 358] width 20 height 20
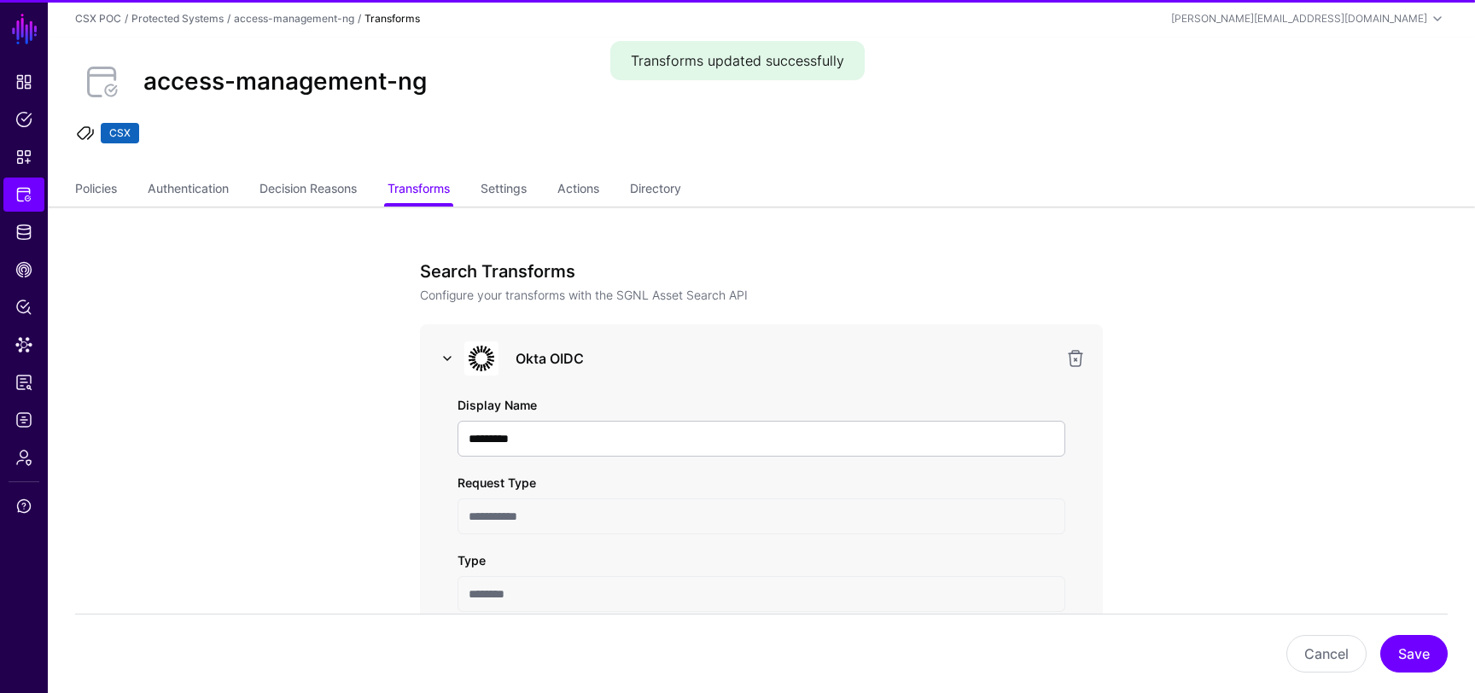
click at [445, 356] on link at bounding box center [447, 358] width 20 height 20
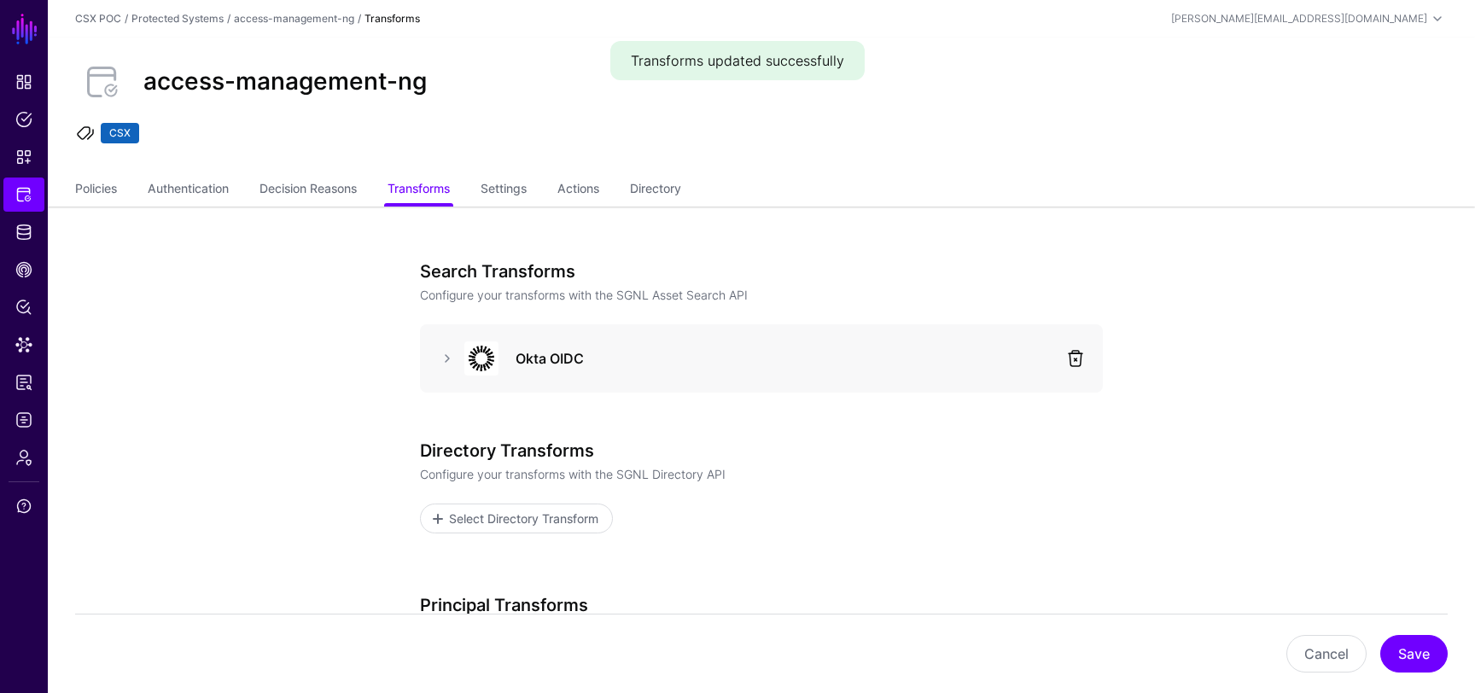
click at [1084, 359] on link at bounding box center [1076, 358] width 20 height 20
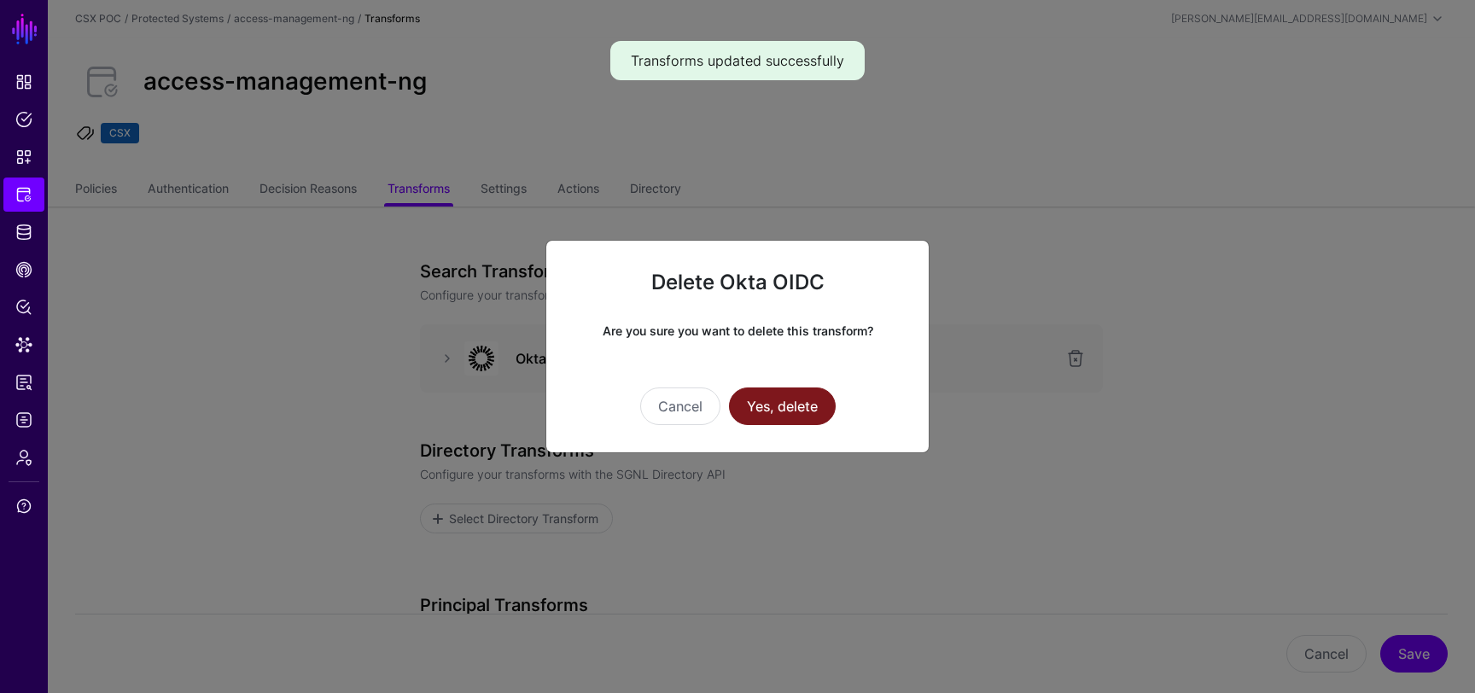
click at [812, 400] on button "Yes, delete" at bounding box center [782, 407] width 107 height 38
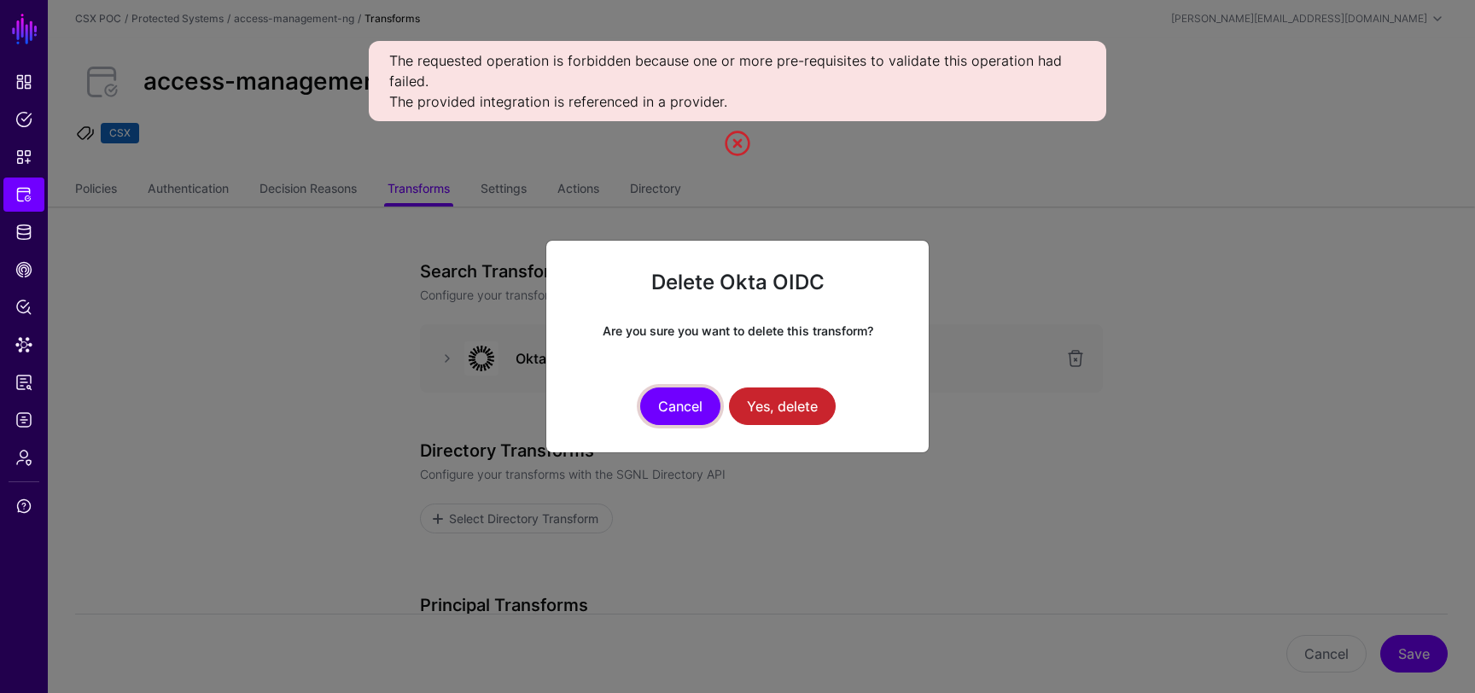
click at [684, 404] on button "Cancel" at bounding box center [680, 407] width 80 height 38
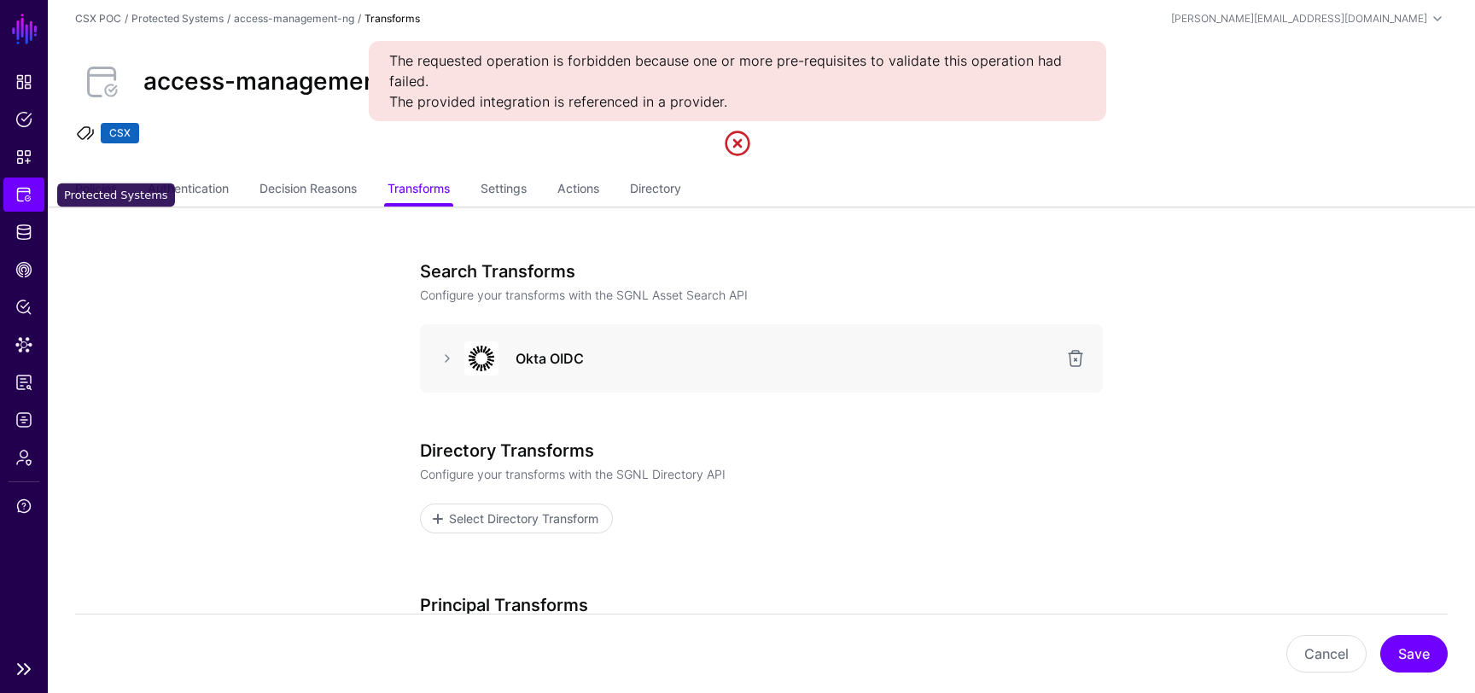
click at [16, 190] on span "Protected Systems" at bounding box center [23, 194] width 17 height 17
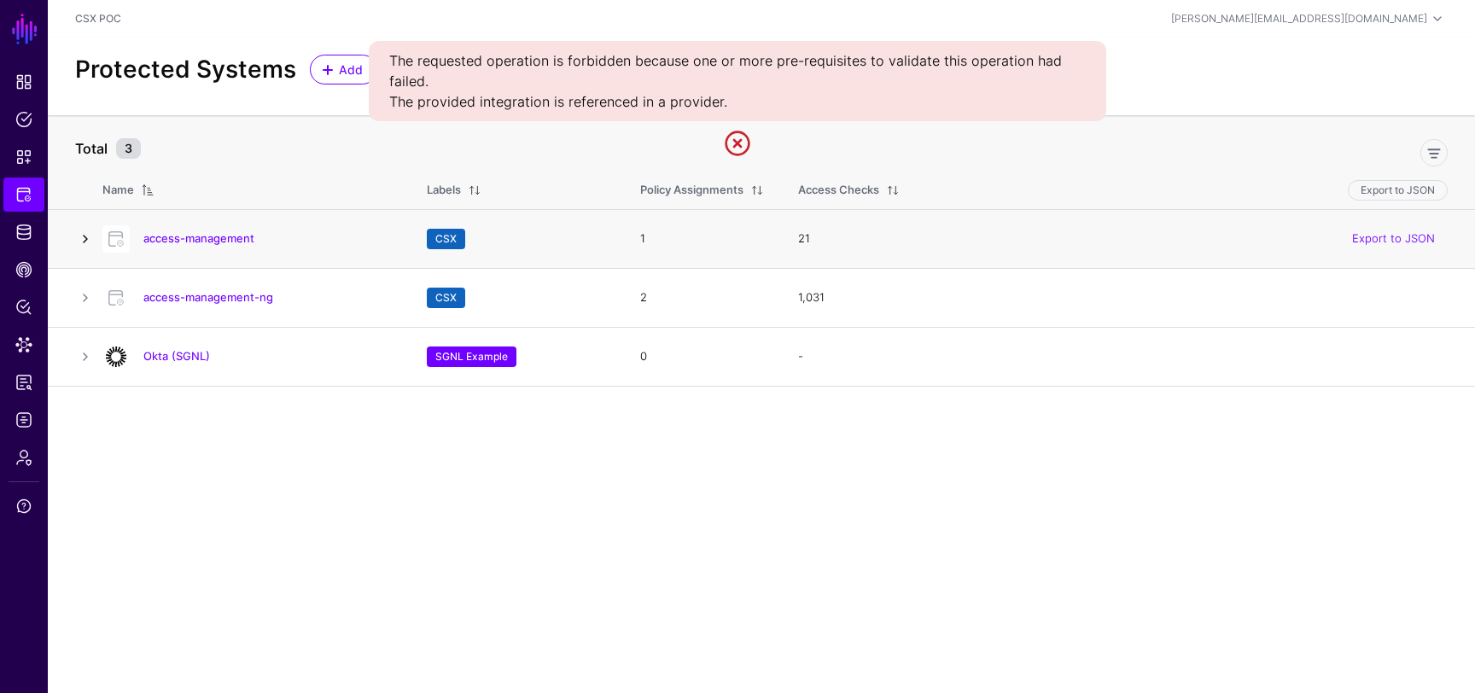
click at [91, 242] on link at bounding box center [85, 239] width 20 height 20
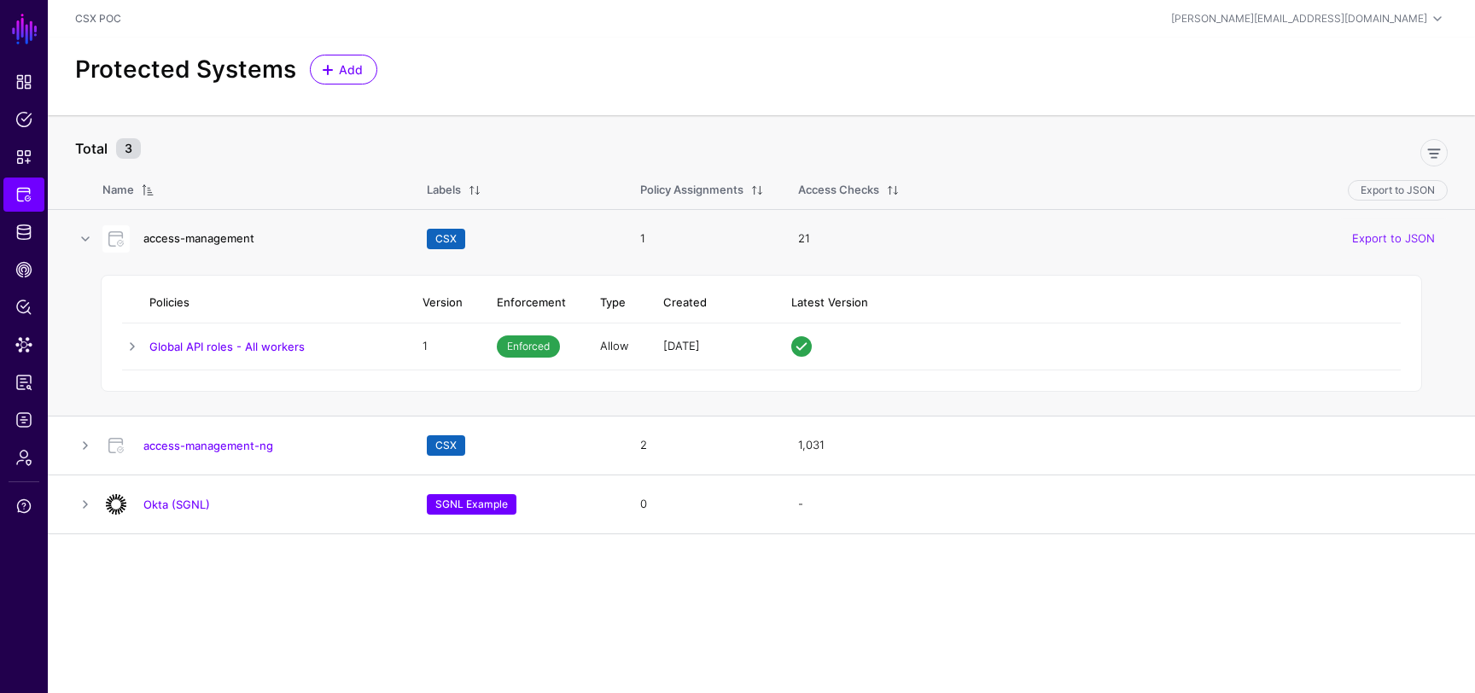
click at [199, 232] on link "access-management" at bounding box center [198, 238] width 111 height 14
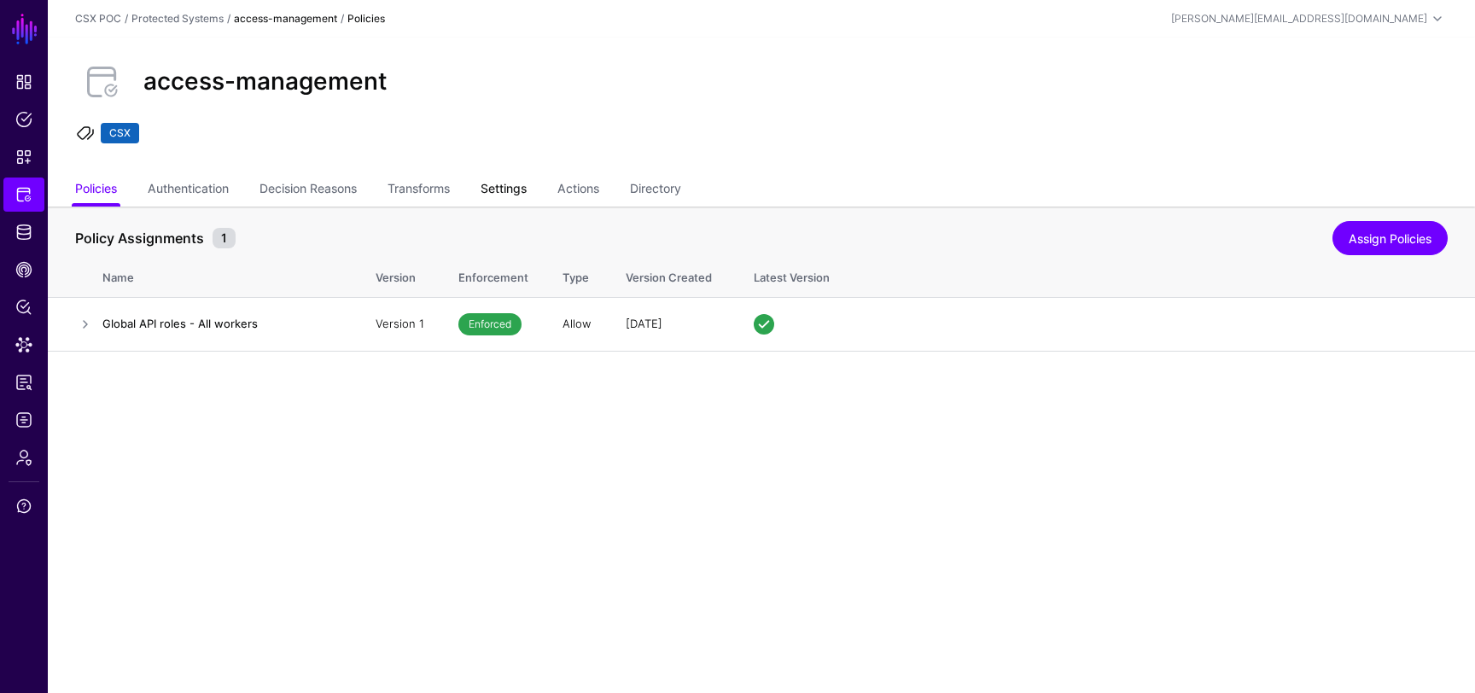
click at [515, 198] on link "Settings" at bounding box center [504, 190] width 46 height 32
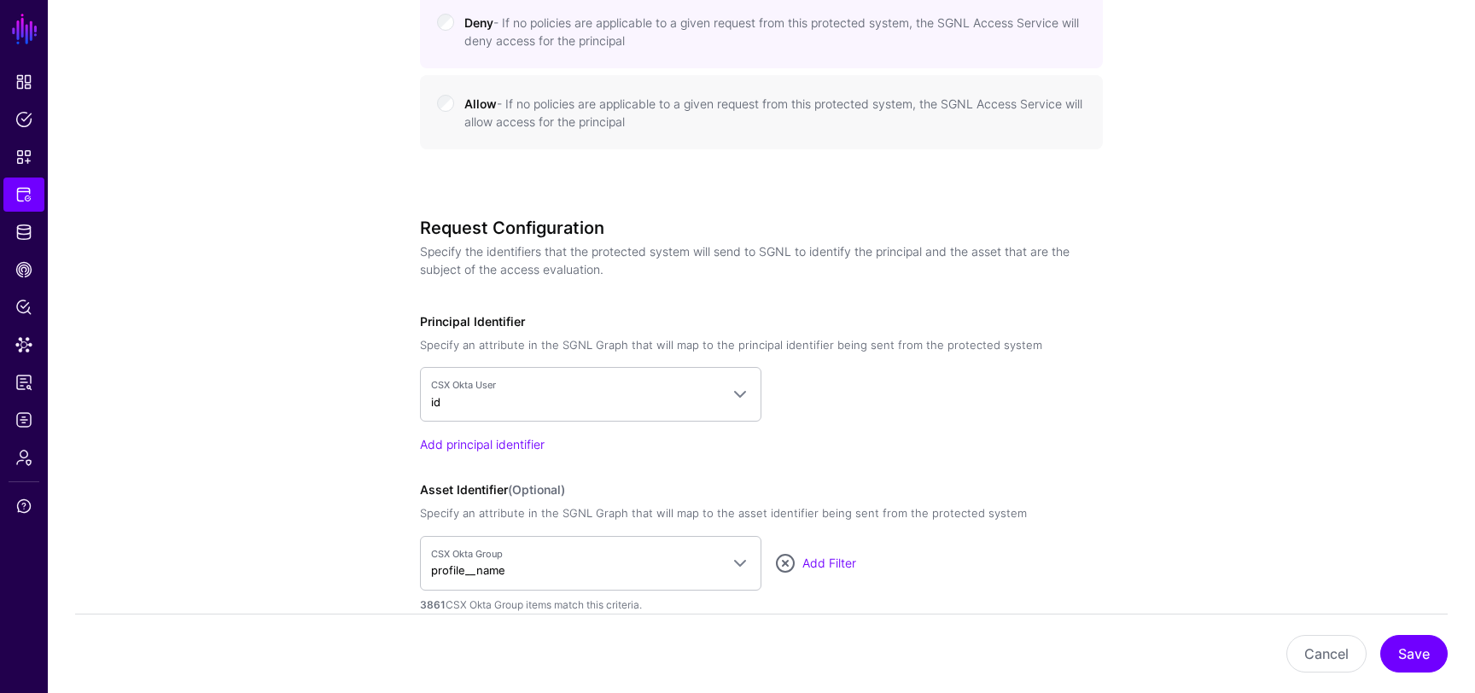
scroll to position [1706, 0]
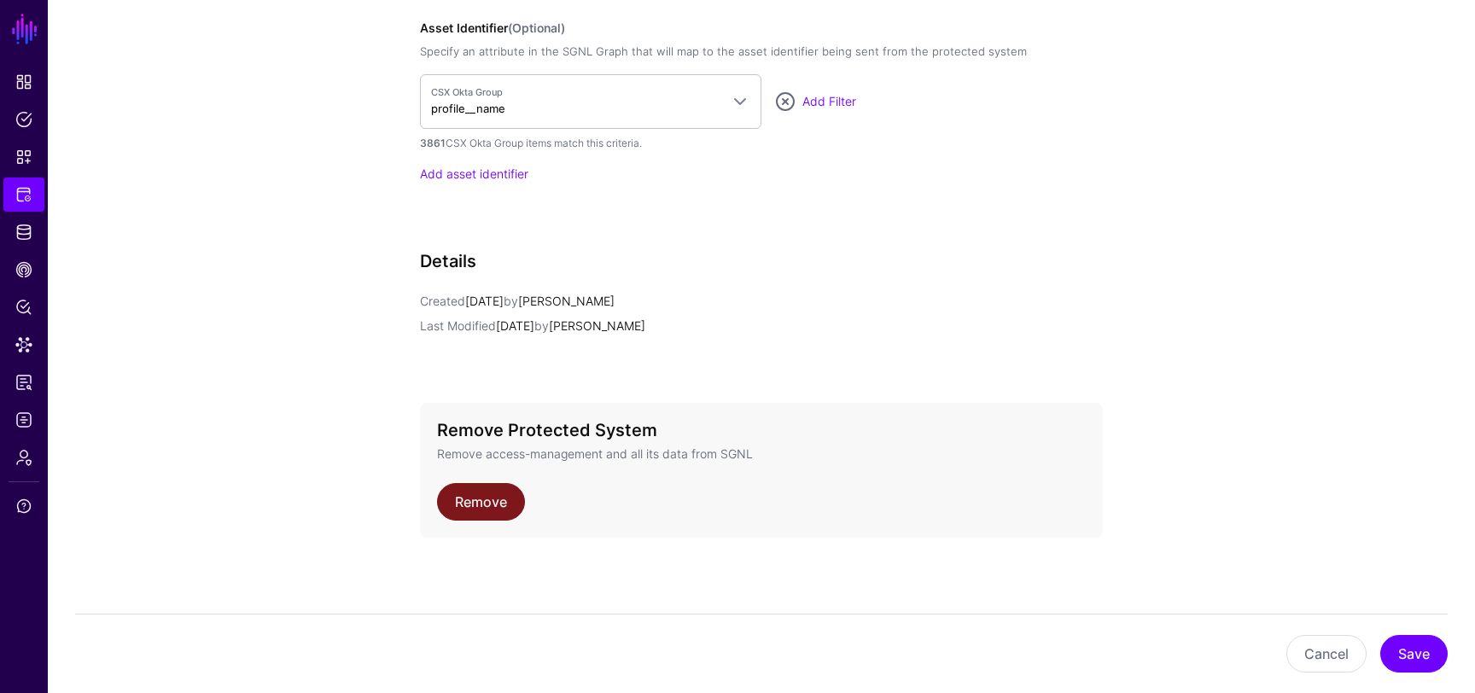
click at [478, 488] on link "Remove" at bounding box center [481, 502] width 88 height 38
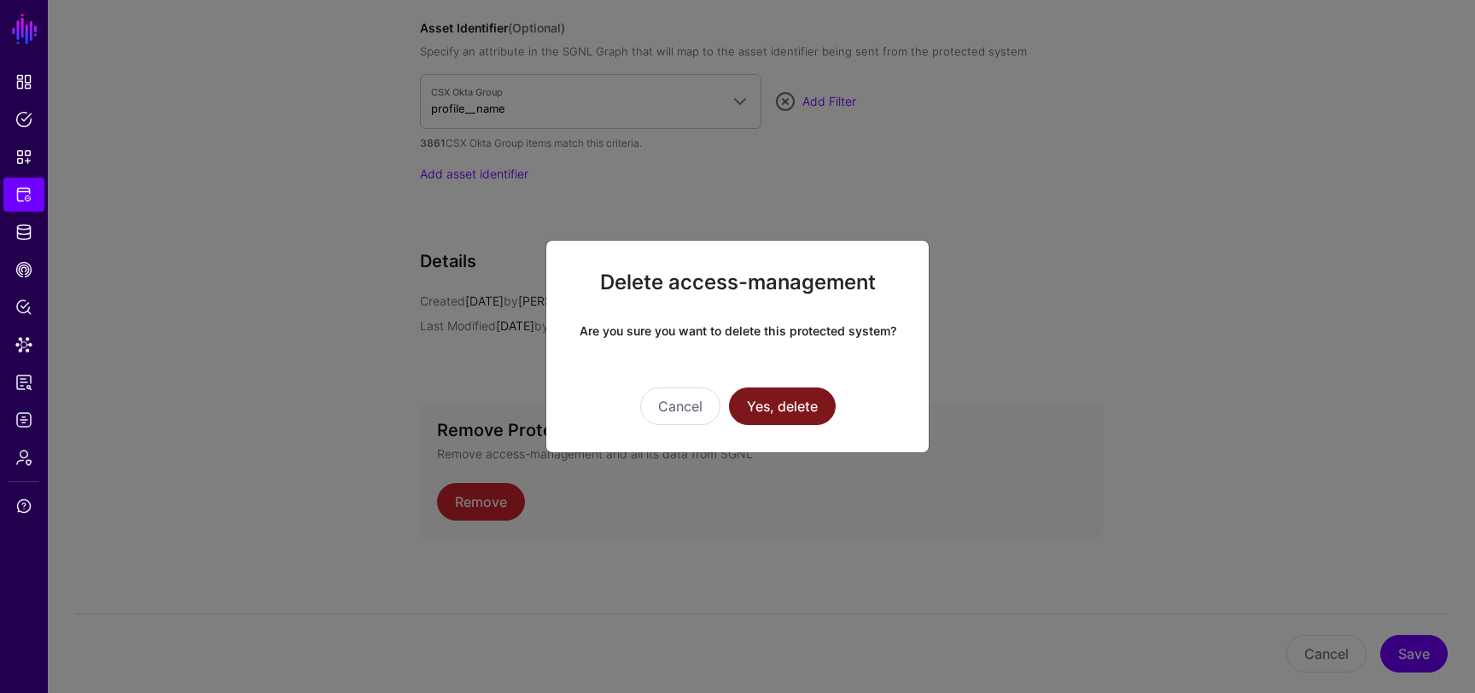
click at [795, 412] on button "Yes, delete" at bounding box center [782, 407] width 107 height 38
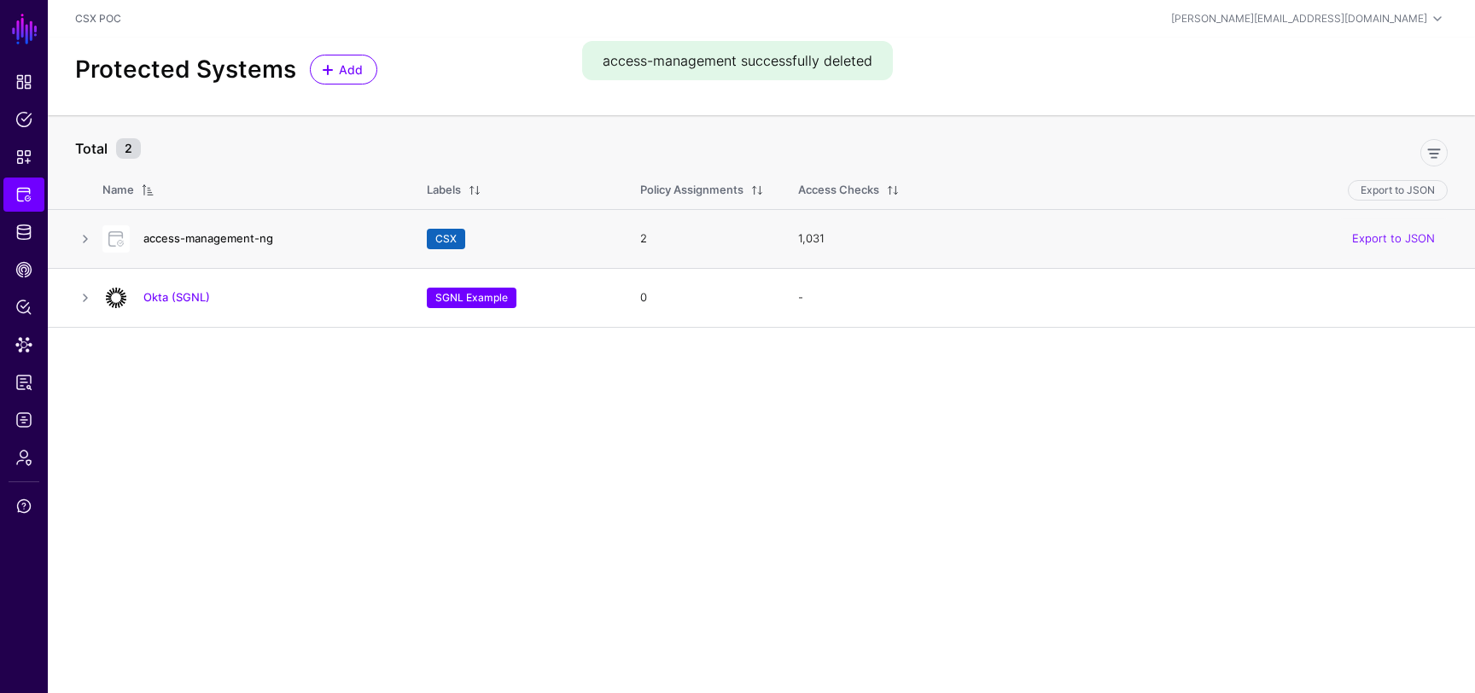
click at [232, 240] on link "access-management-ng" at bounding box center [208, 238] width 130 height 14
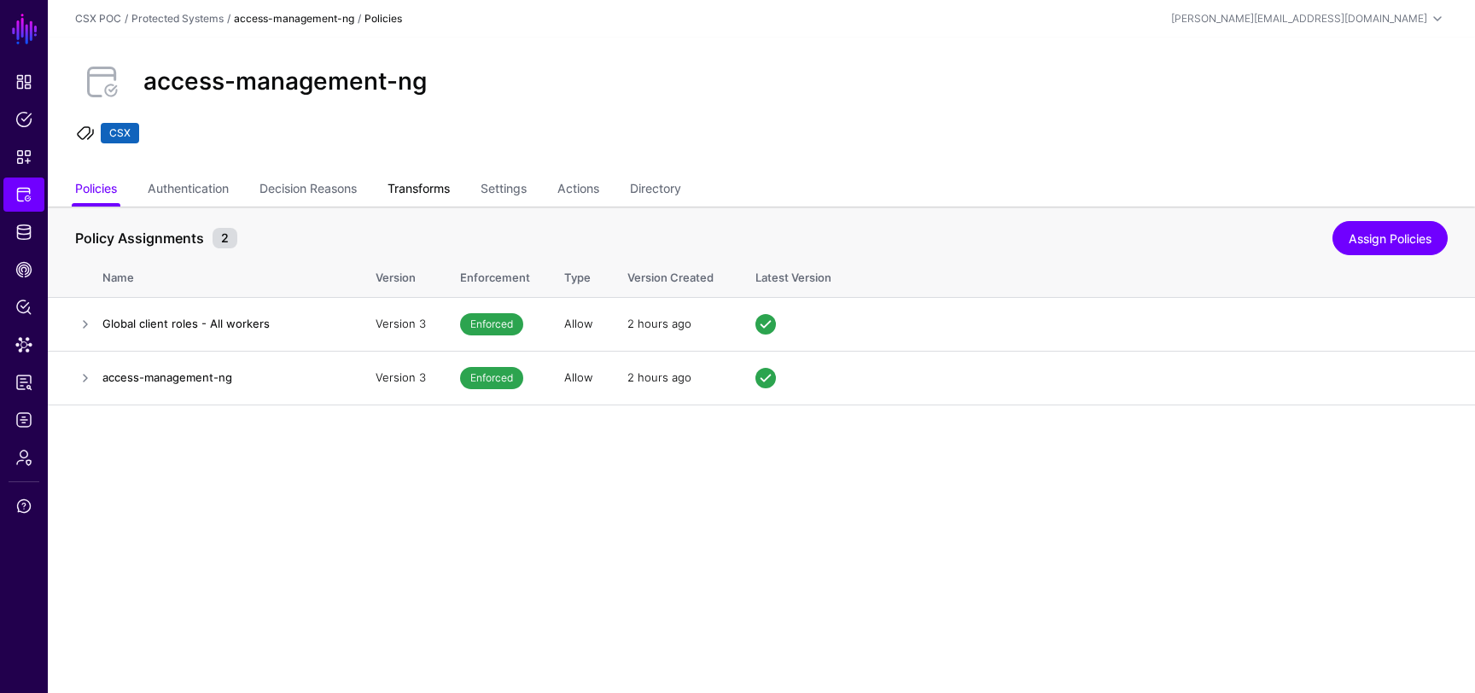
click at [450, 188] on link "Transforms" at bounding box center [419, 190] width 62 height 32
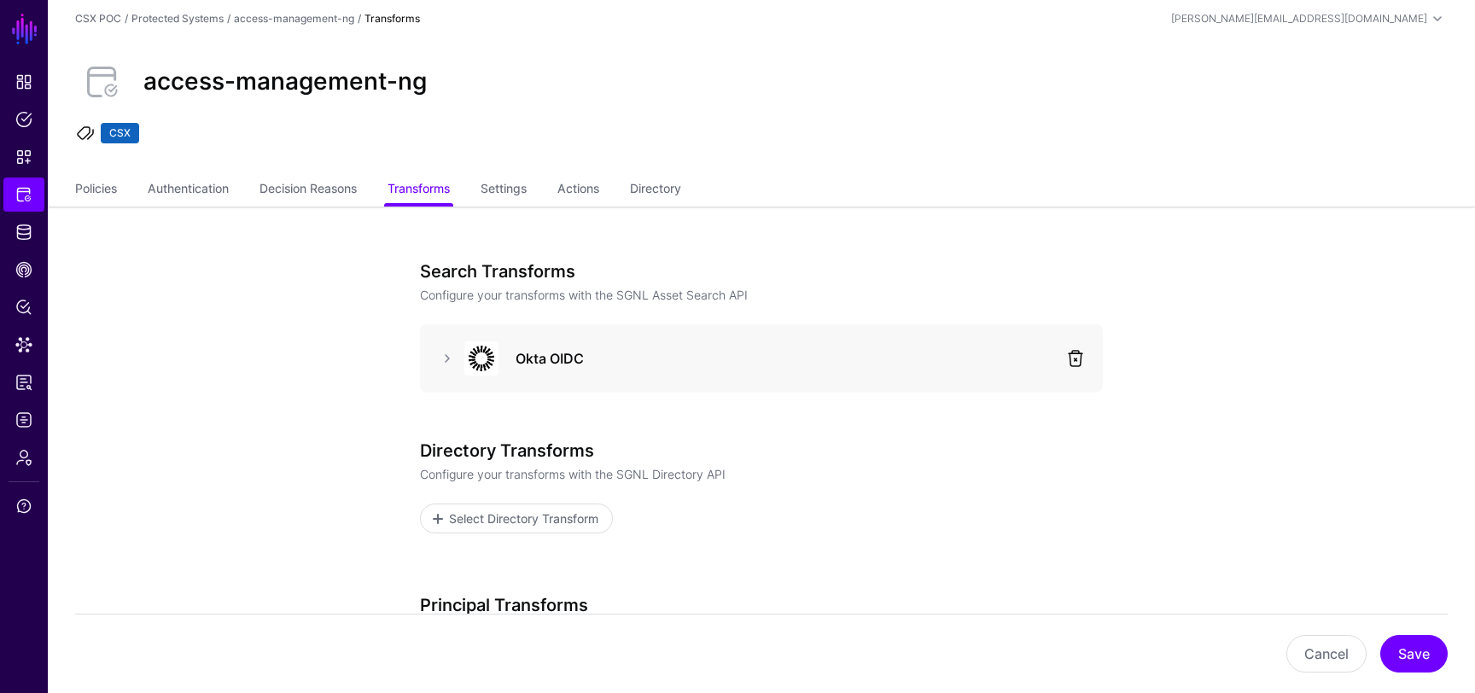
click at [1071, 360] on link at bounding box center [1076, 358] width 20 height 20
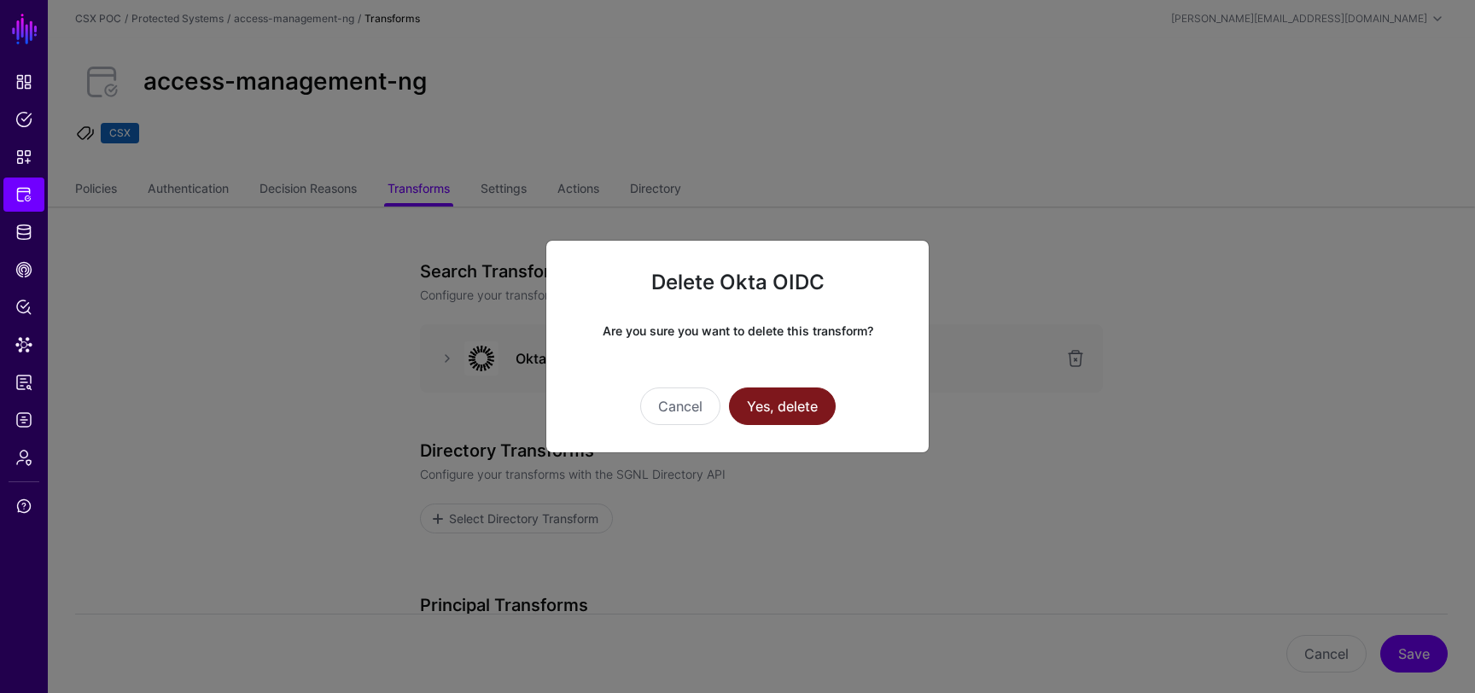
click at [809, 413] on button "Yes, delete" at bounding box center [782, 407] width 107 height 38
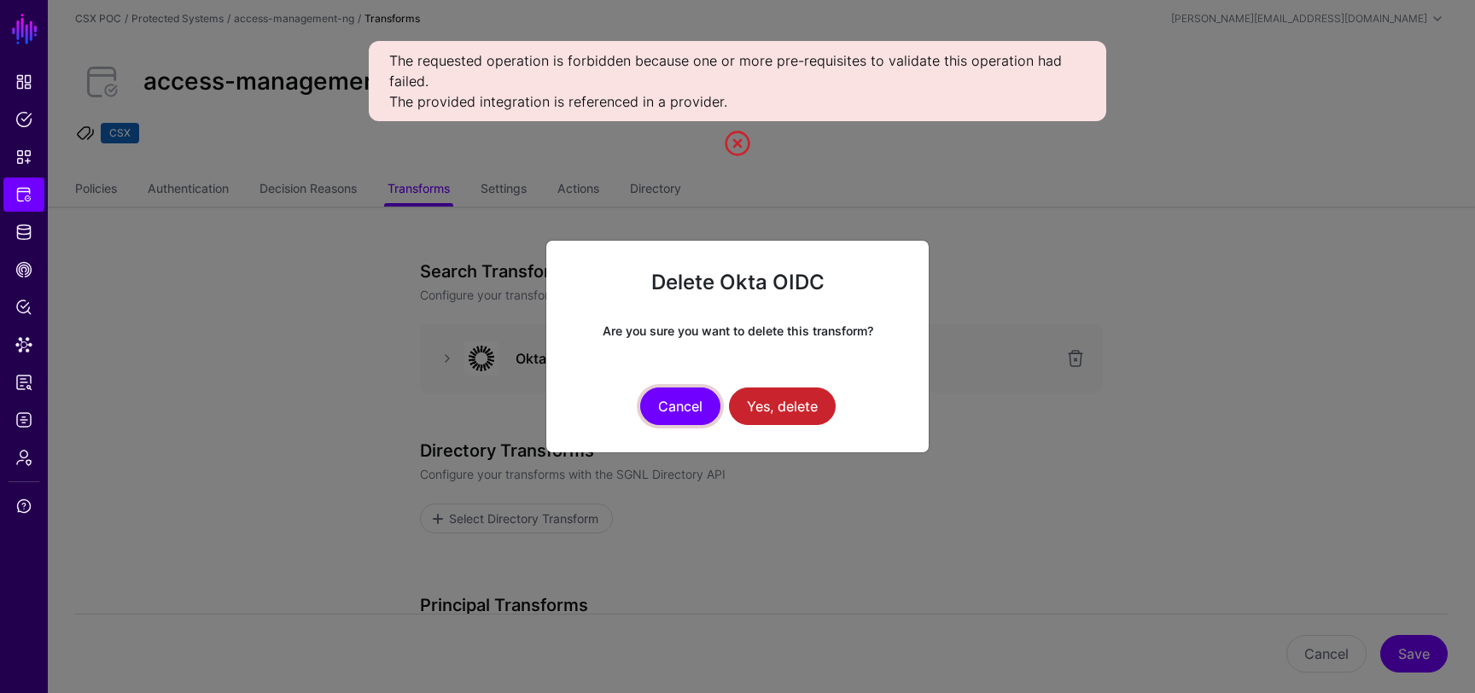
click at [680, 393] on button "Cancel" at bounding box center [680, 407] width 80 height 38
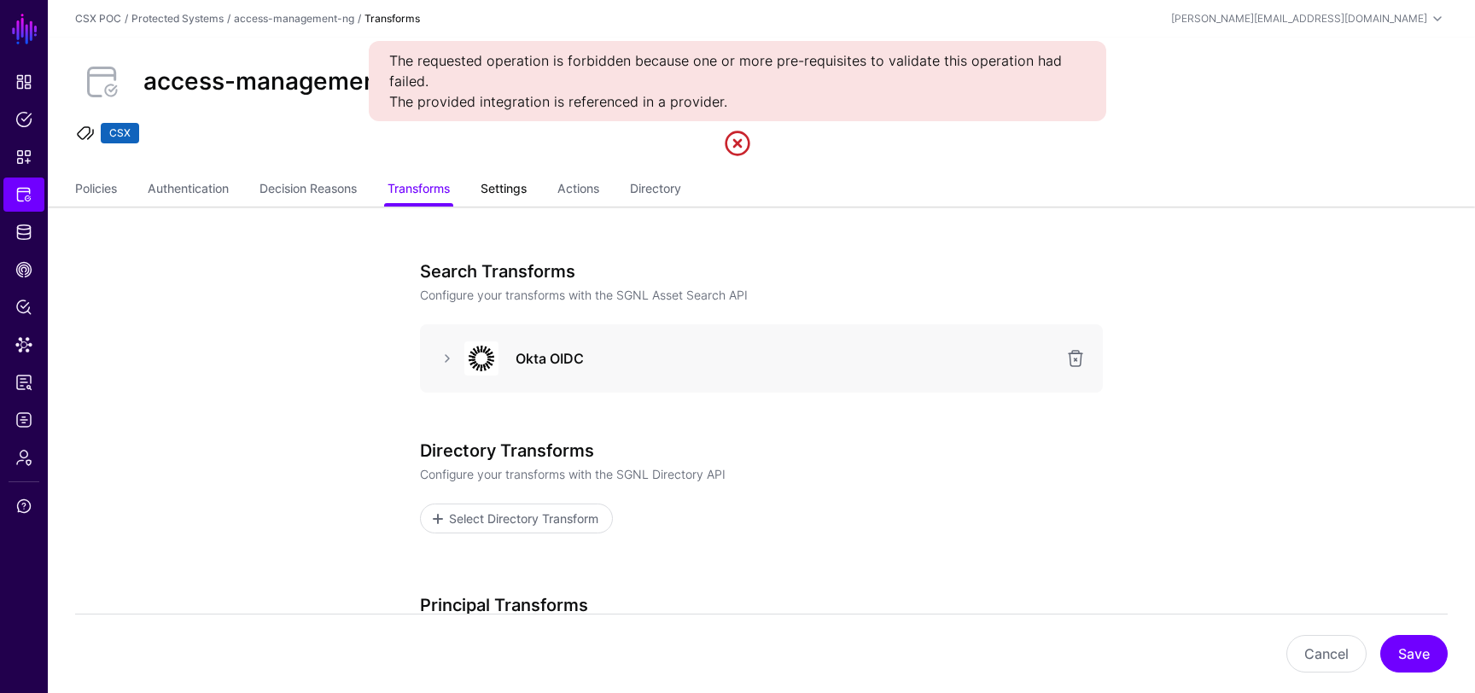
click at [517, 191] on link "Settings" at bounding box center [504, 190] width 46 height 32
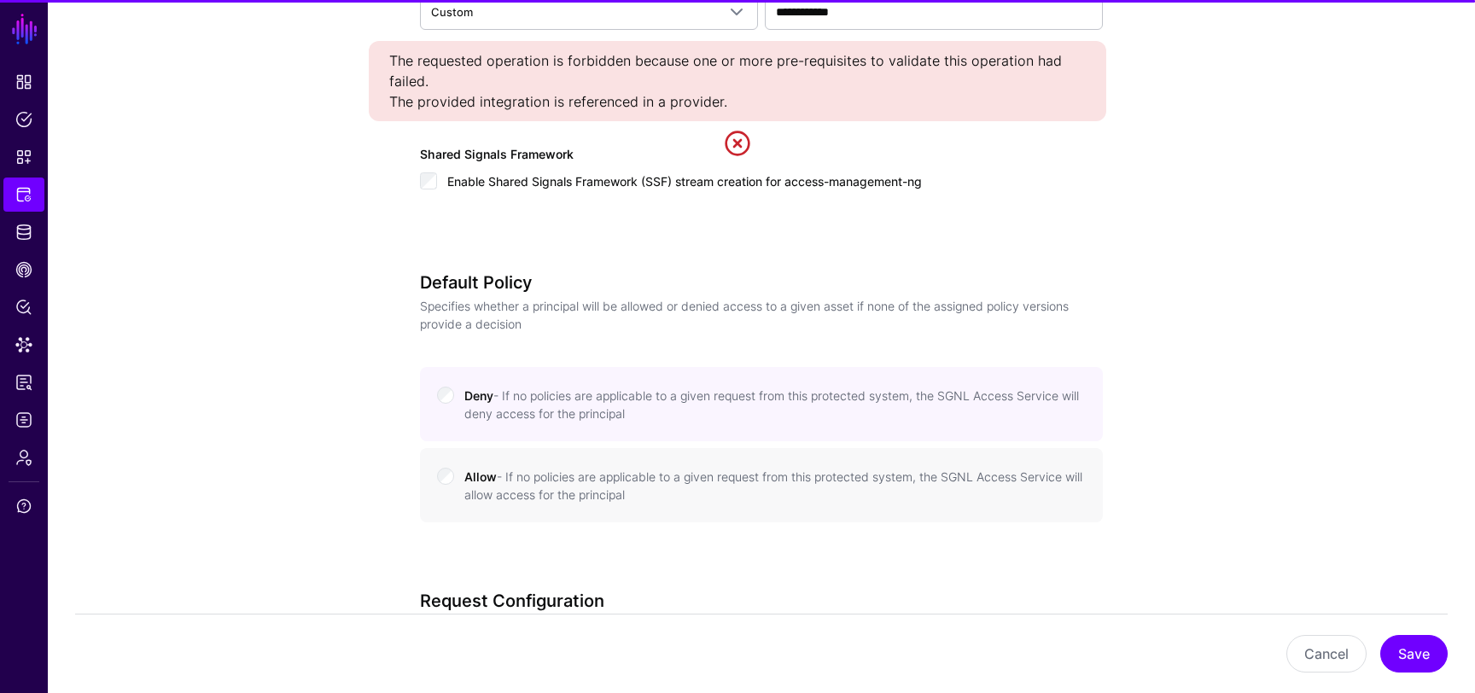
scroll to position [1706, 0]
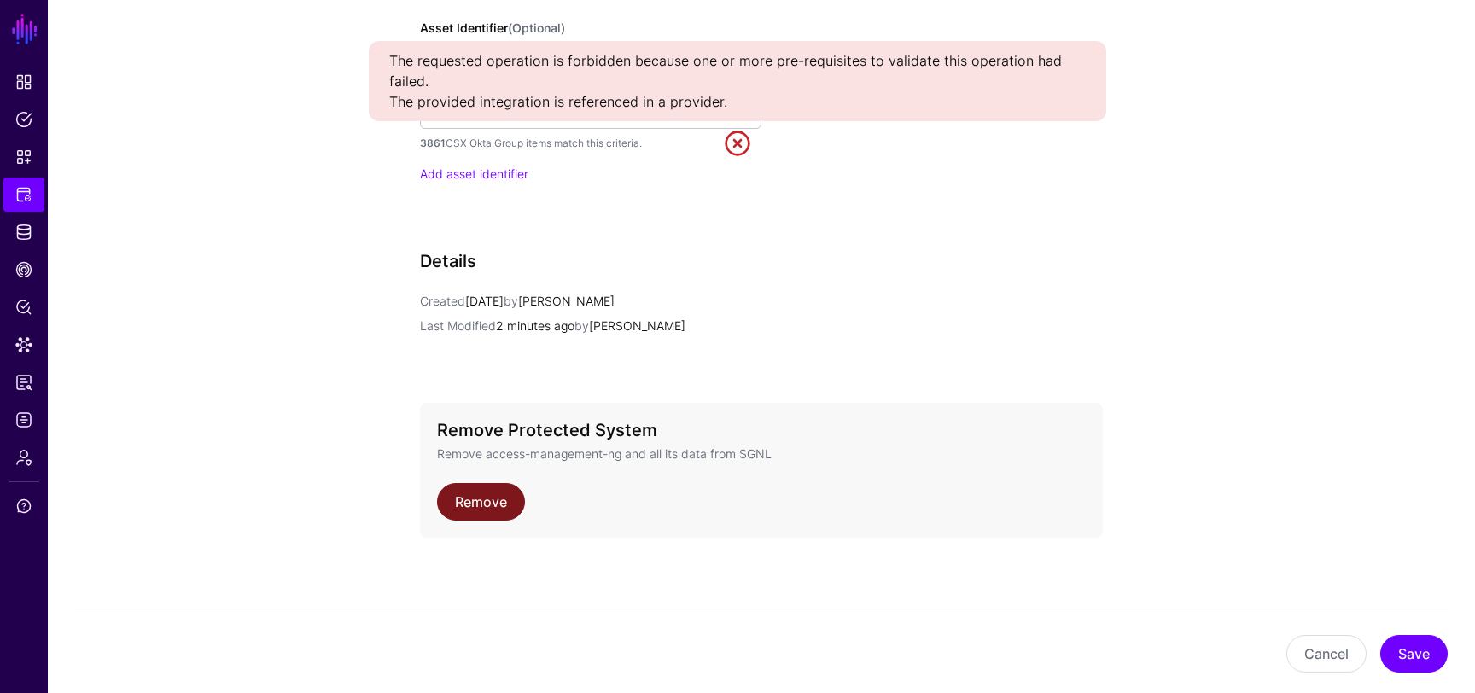
click at [515, 502] on link "Remove" at bounding box center [481, 502] width 88 height 38
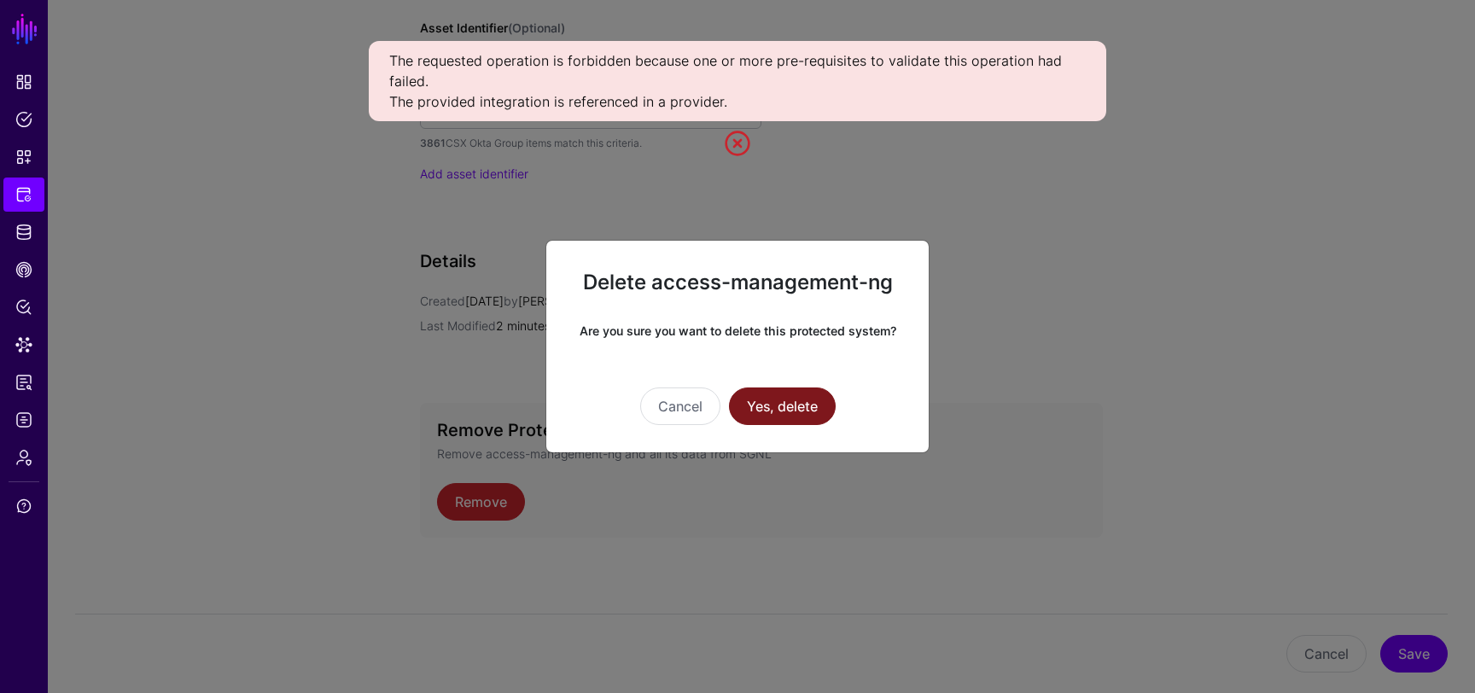
click at [789, 412] on button "Yes, delete" at bounding box center [782, 407] width 107 height 38
click at [995, 272] on ngb-modal-window "Delete access-management-ng Are you sure you want to delete this protected syst…" at bounding box center [737, 346] width 1475 height 693
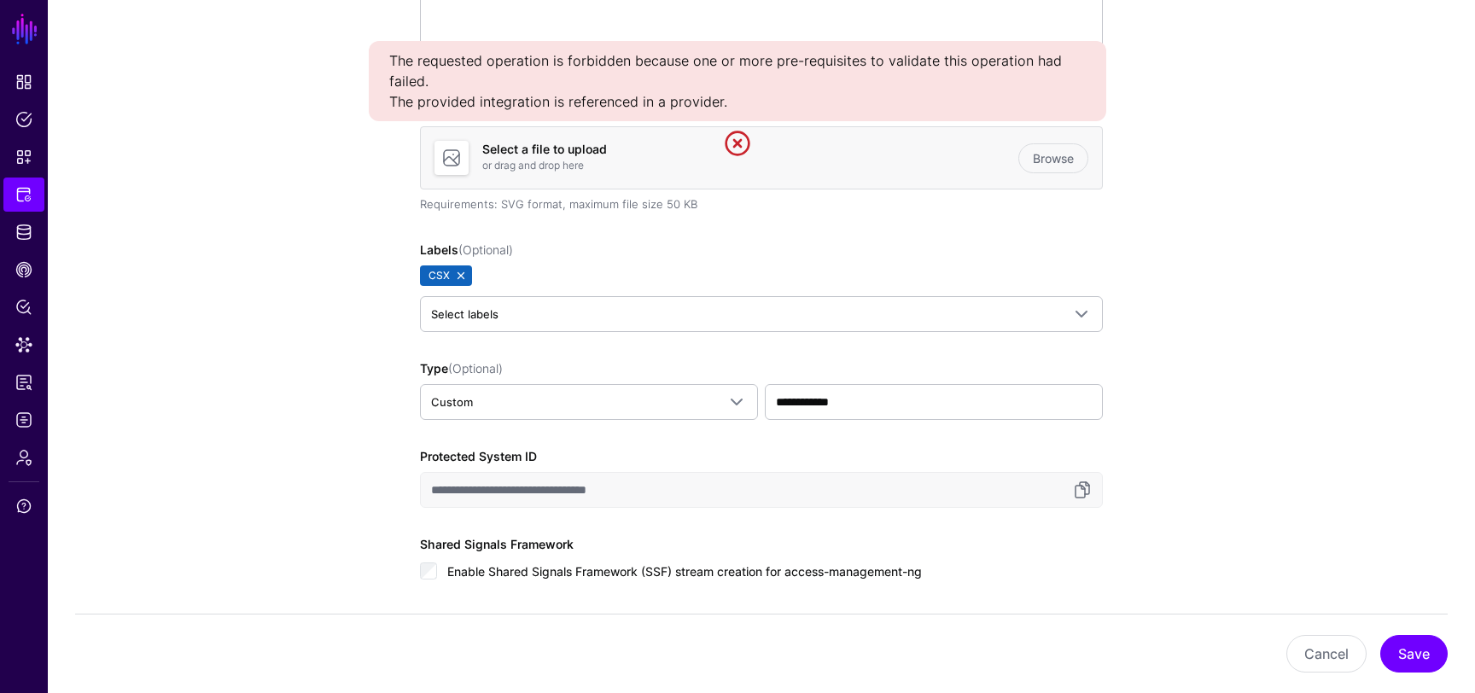
scroll to position [0, 0]
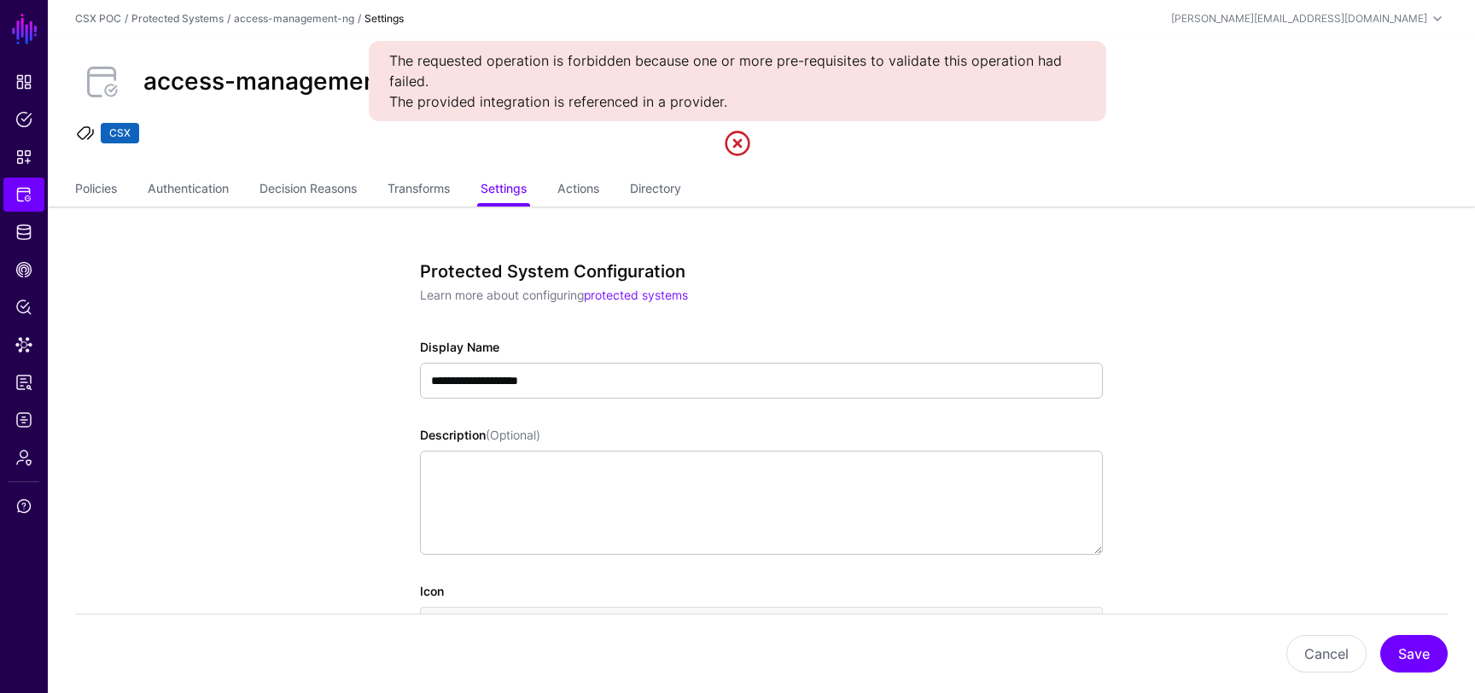
click at [735, 138] on link at bounding box center [737, 143] width 27 height 27
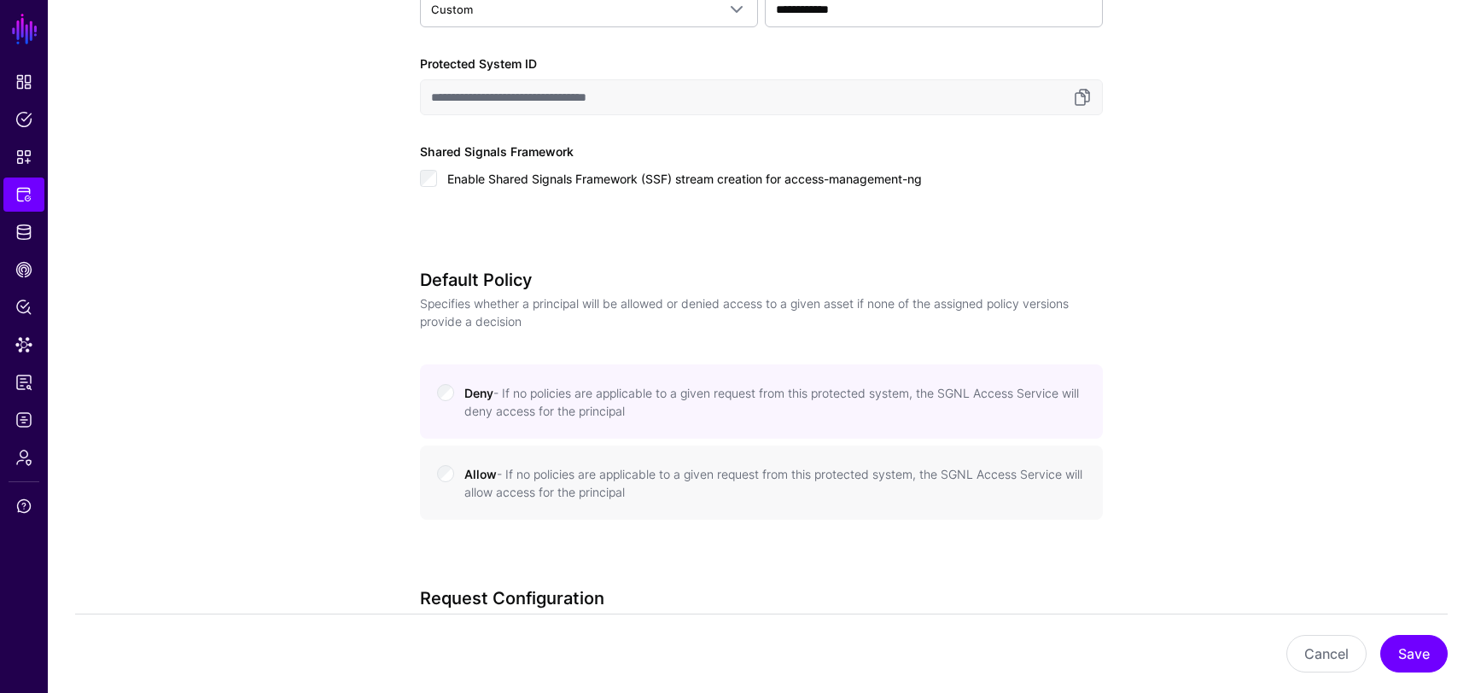
scroll to position [1706, 0]
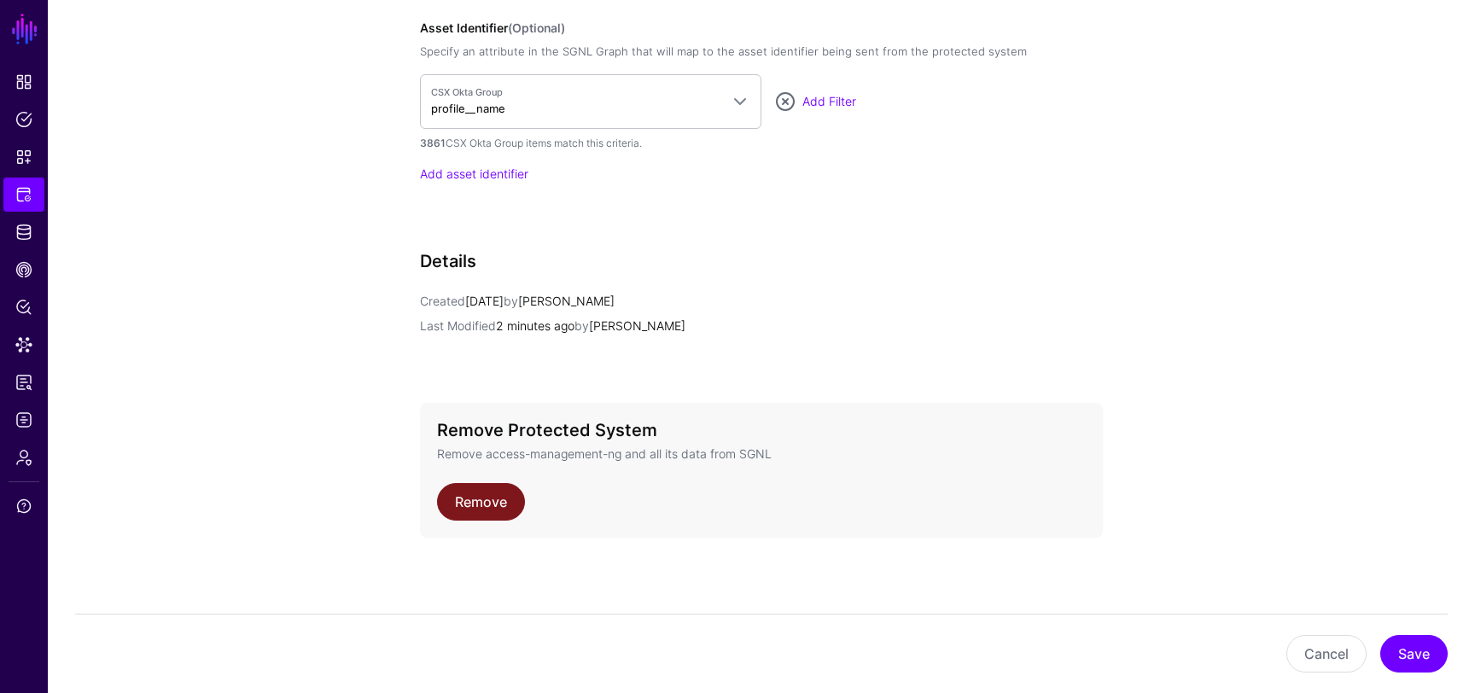
click at [499, 499] on link "Remove" at bounding box center [481, 502] width 88 height 38
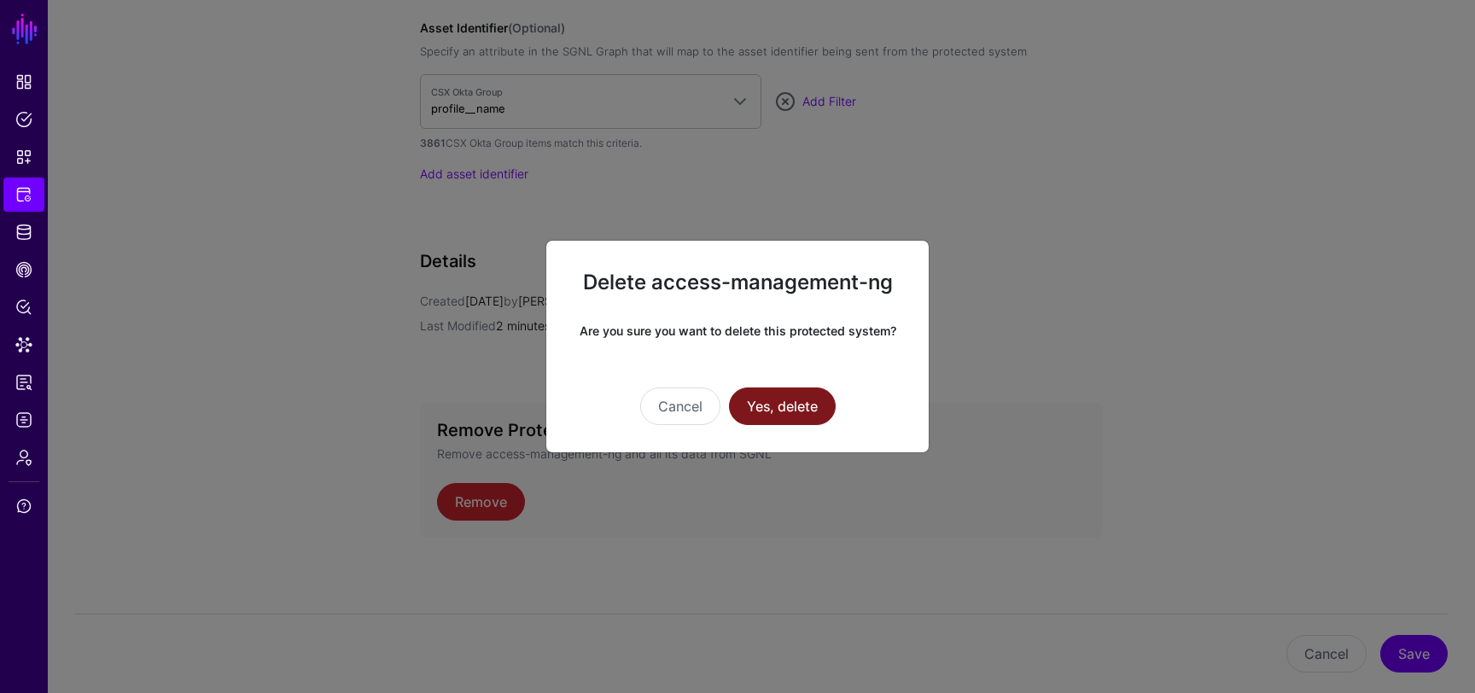
click at [785, 407] on button "Yes, delete" at bounding box center [782, 407] width 107 height 38
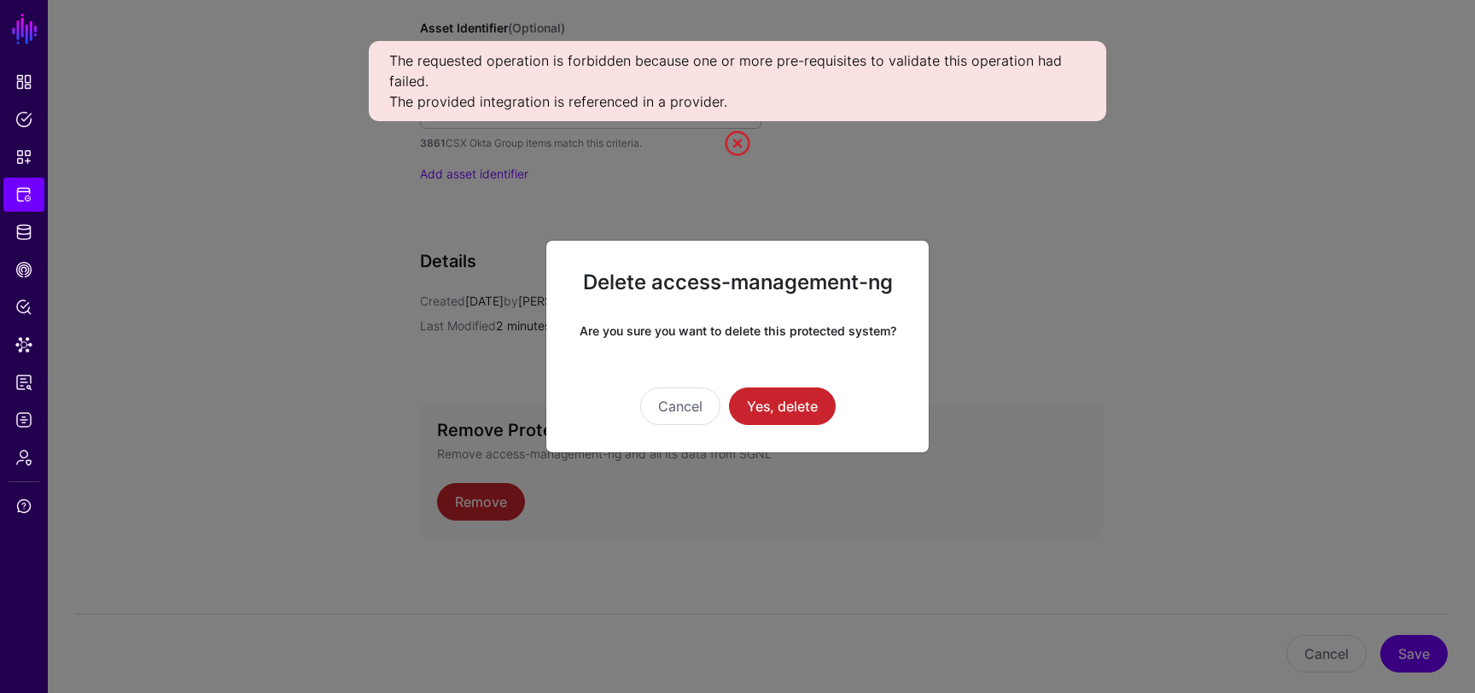
click at [727, 143] on link at bounding box center [737, 143] width 27 height 27
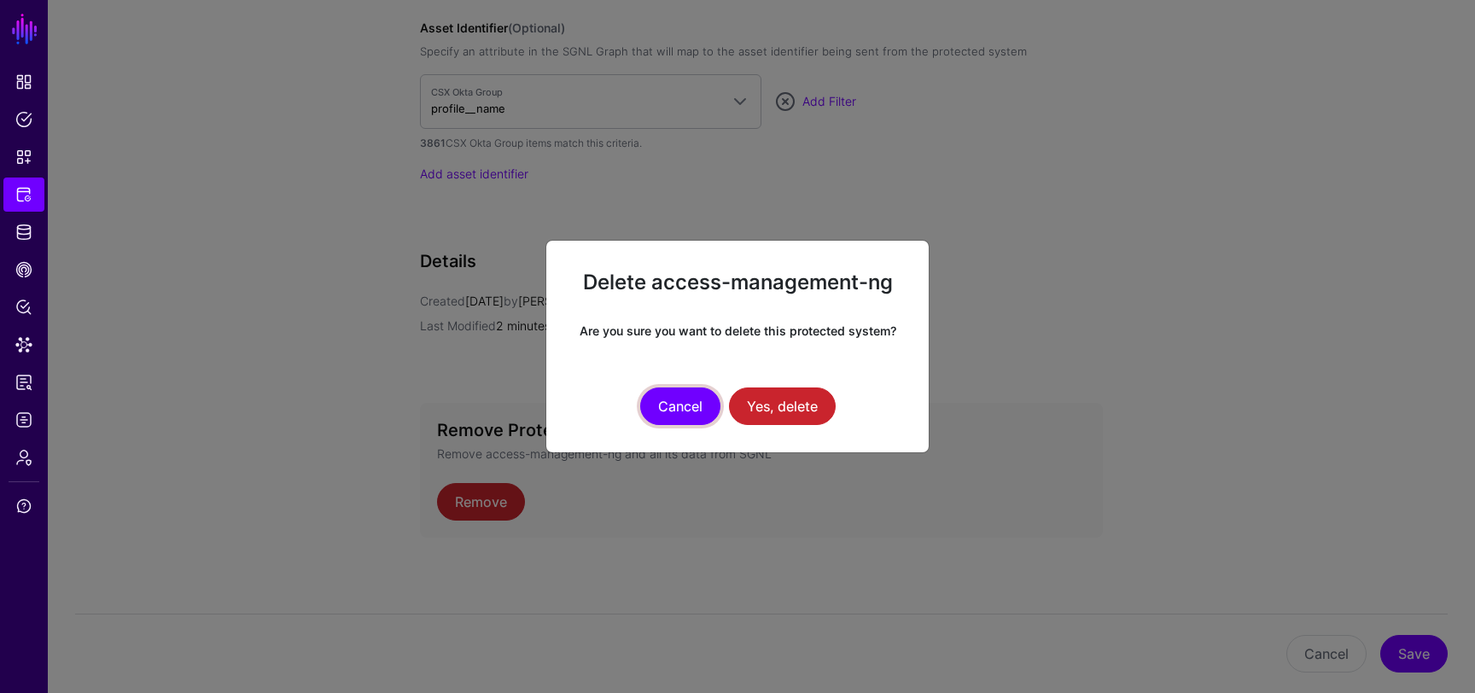
click at [687, 409] on button "Cancel" at bounding box center [680, 407] width 80 height 38
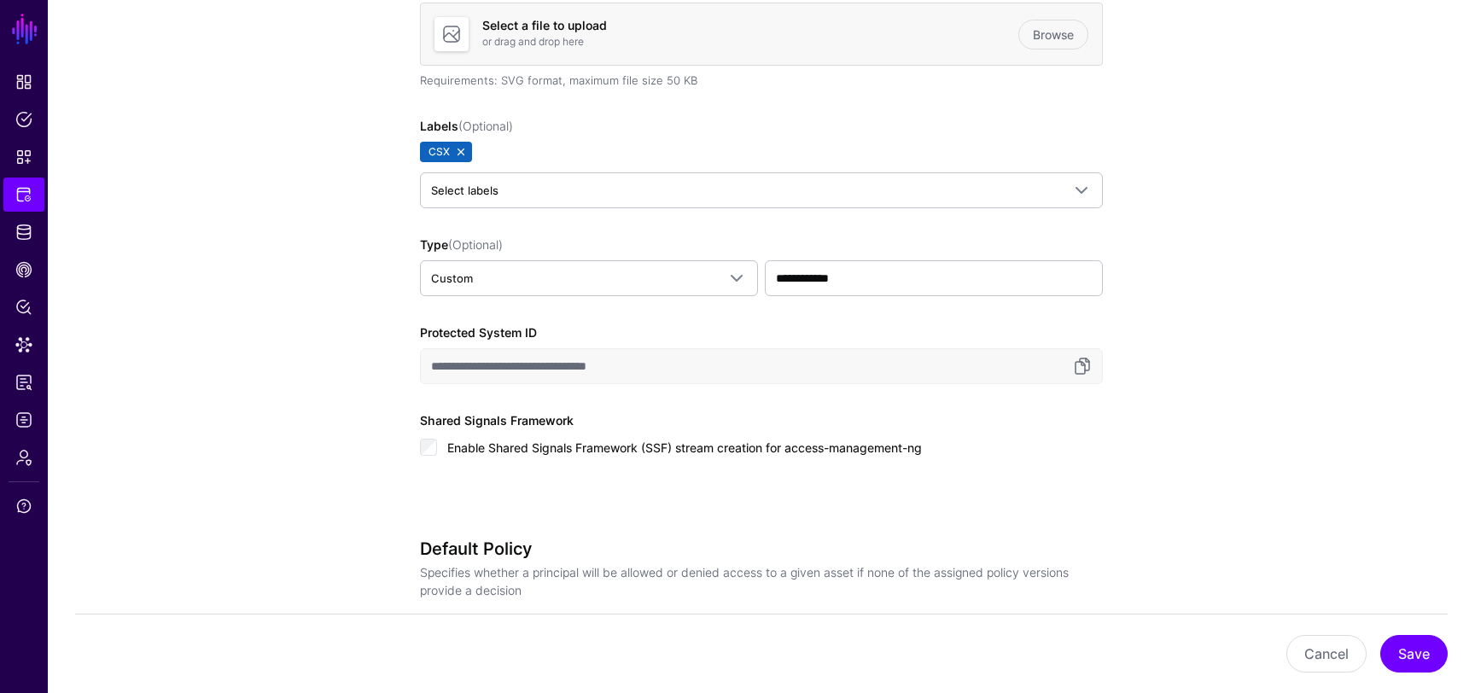
scroll to position [0, 0]
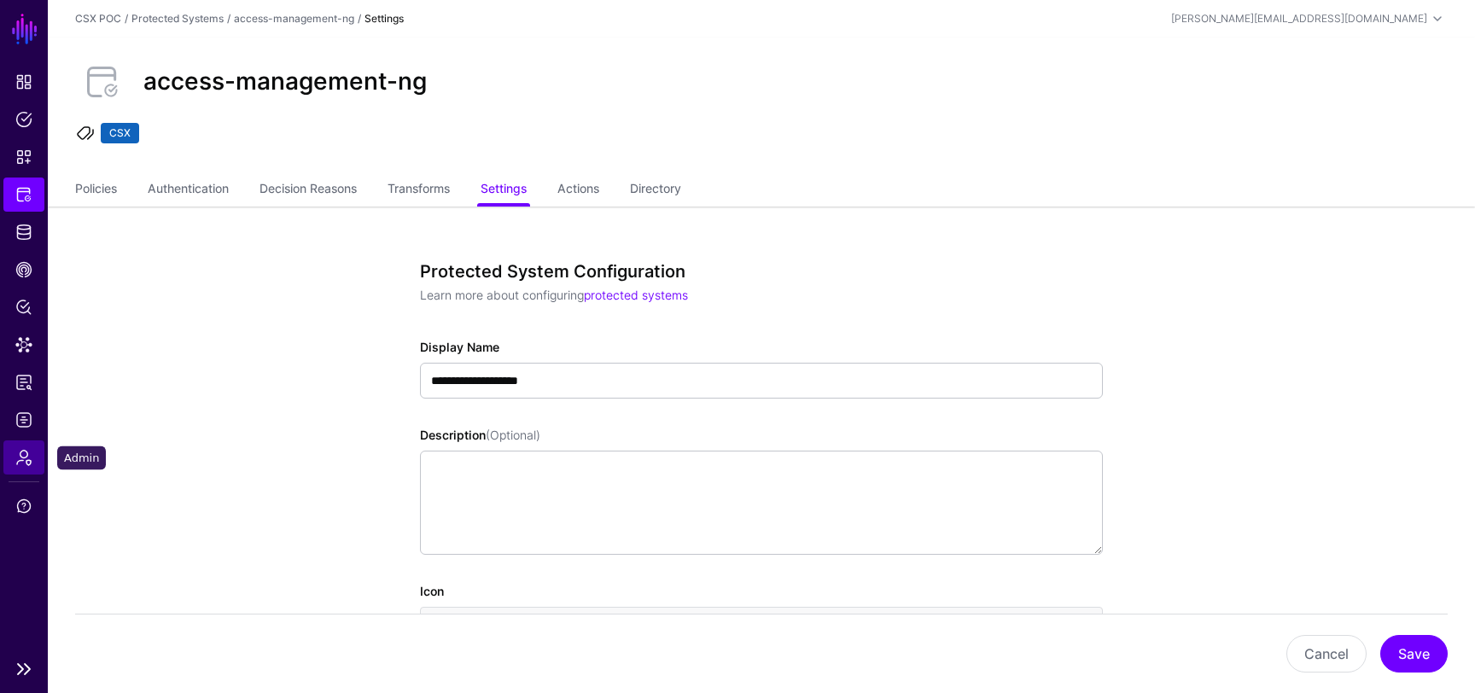
click at [24, 449] on span "Admin" at bounding box center [23, 457] width 17 height 17
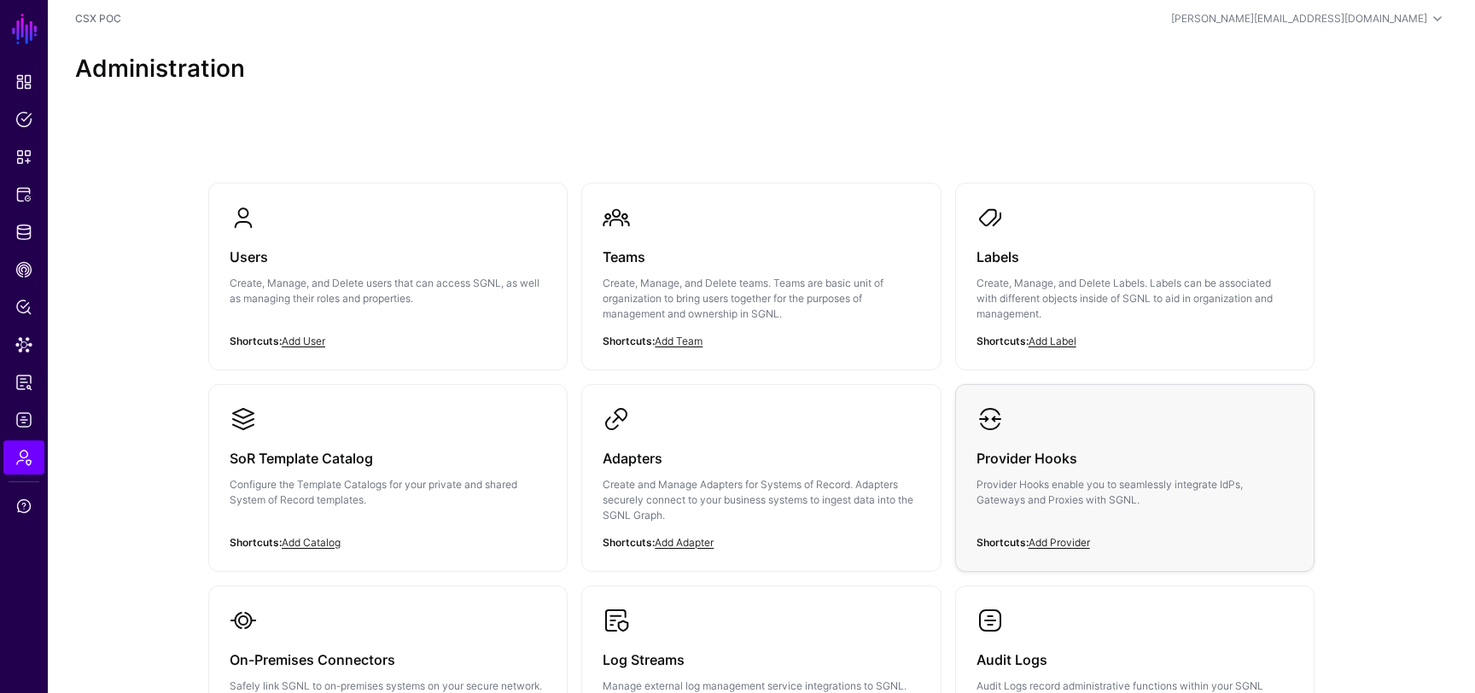
click at [1015, 463] on h3 "Provider Hooks" at bounding box center [1135, 459] width 317 height 24
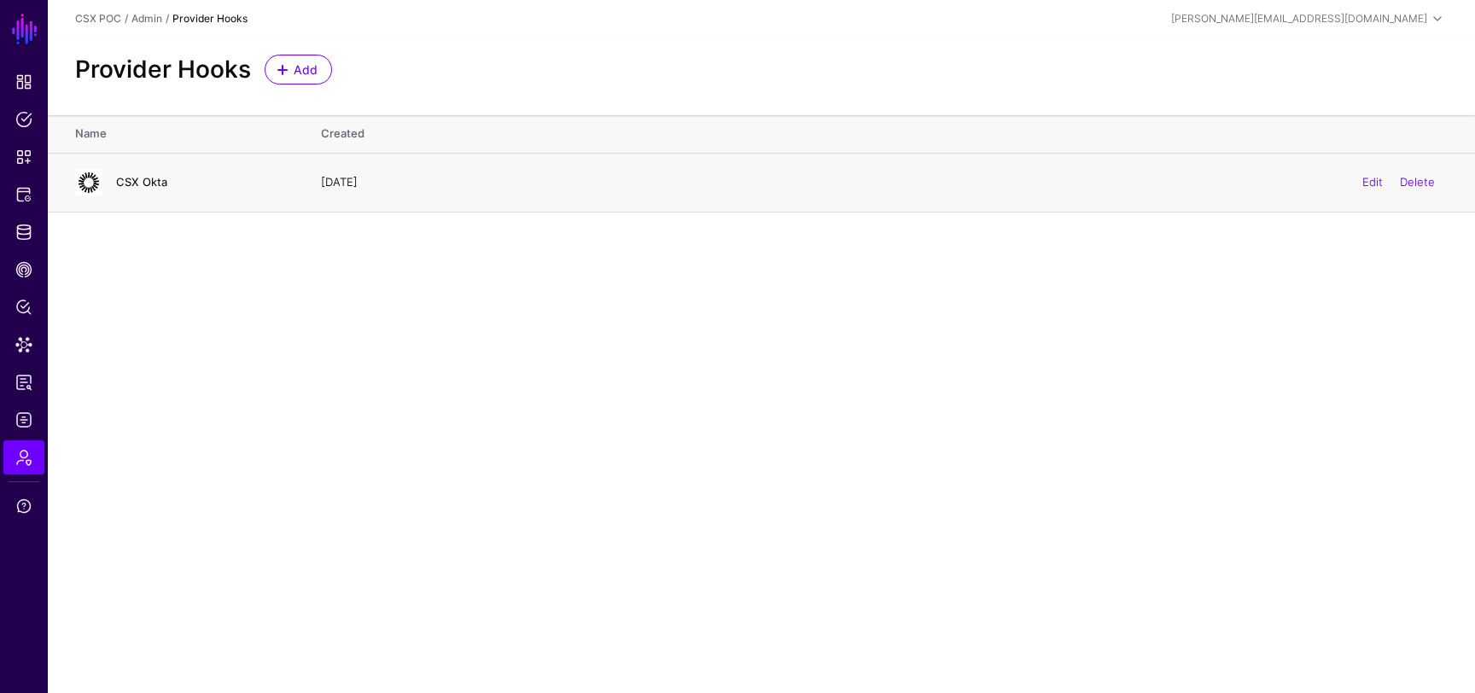
click at [142, 186] on link "CSX Okta" at bounding box center [141, 182] width 51 height 14
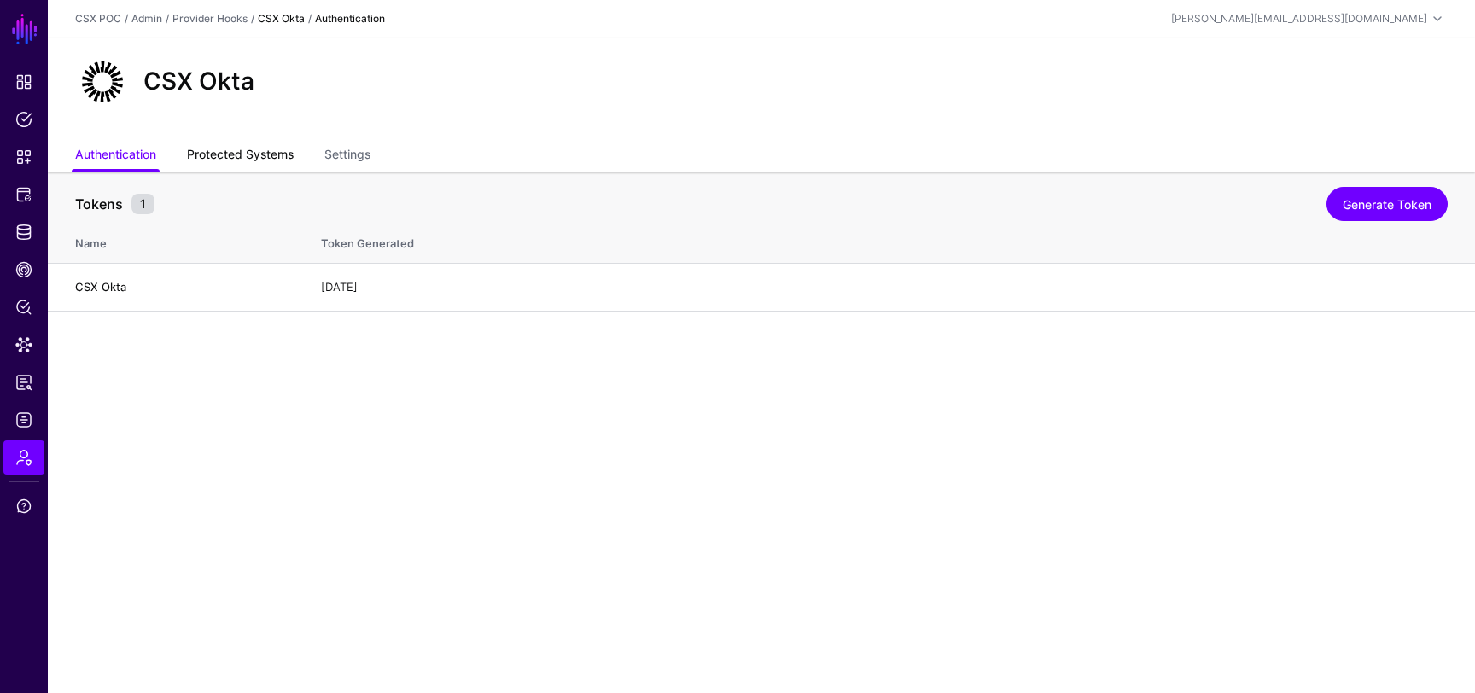
click at [247, 148] on link "Protected Systems" at bounding box center [240, 156] width 107 height 32
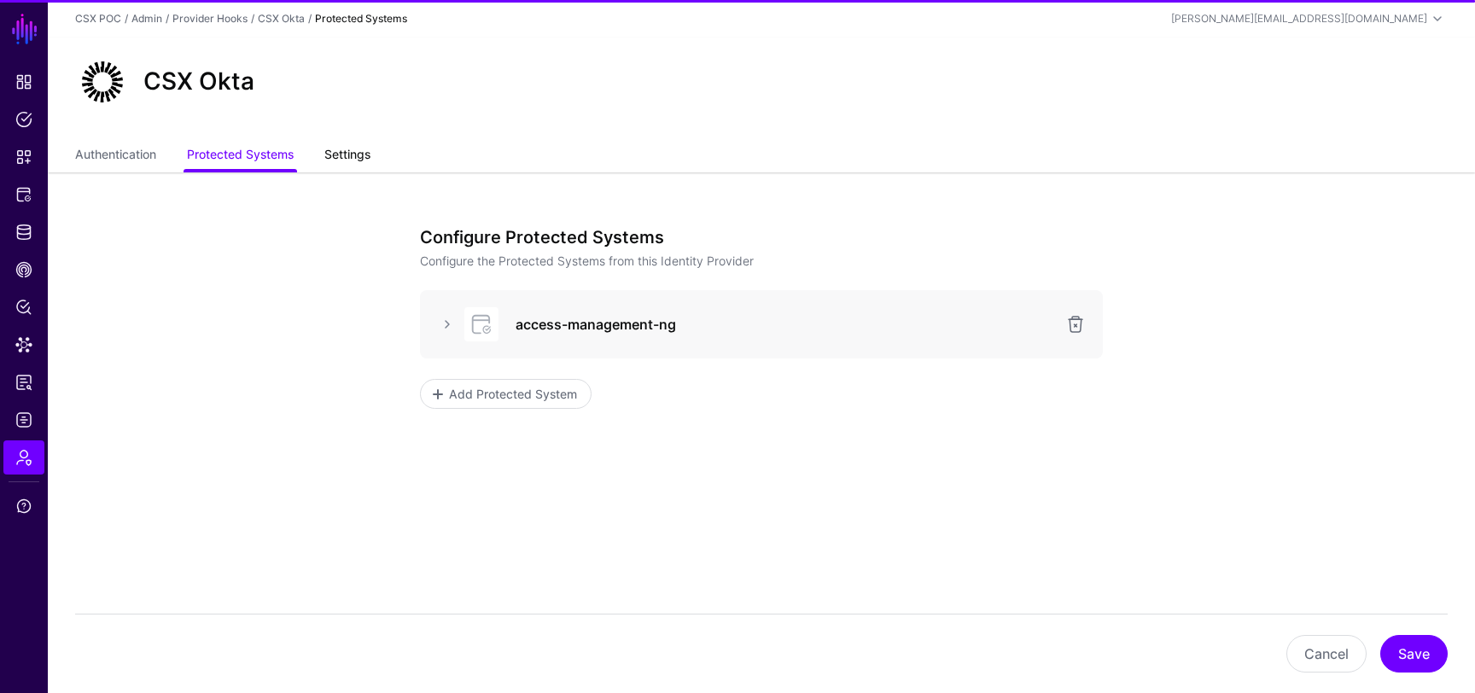
click at [346, 152] on link "Settings" at bounding box center [347, 156] width 46 height 32
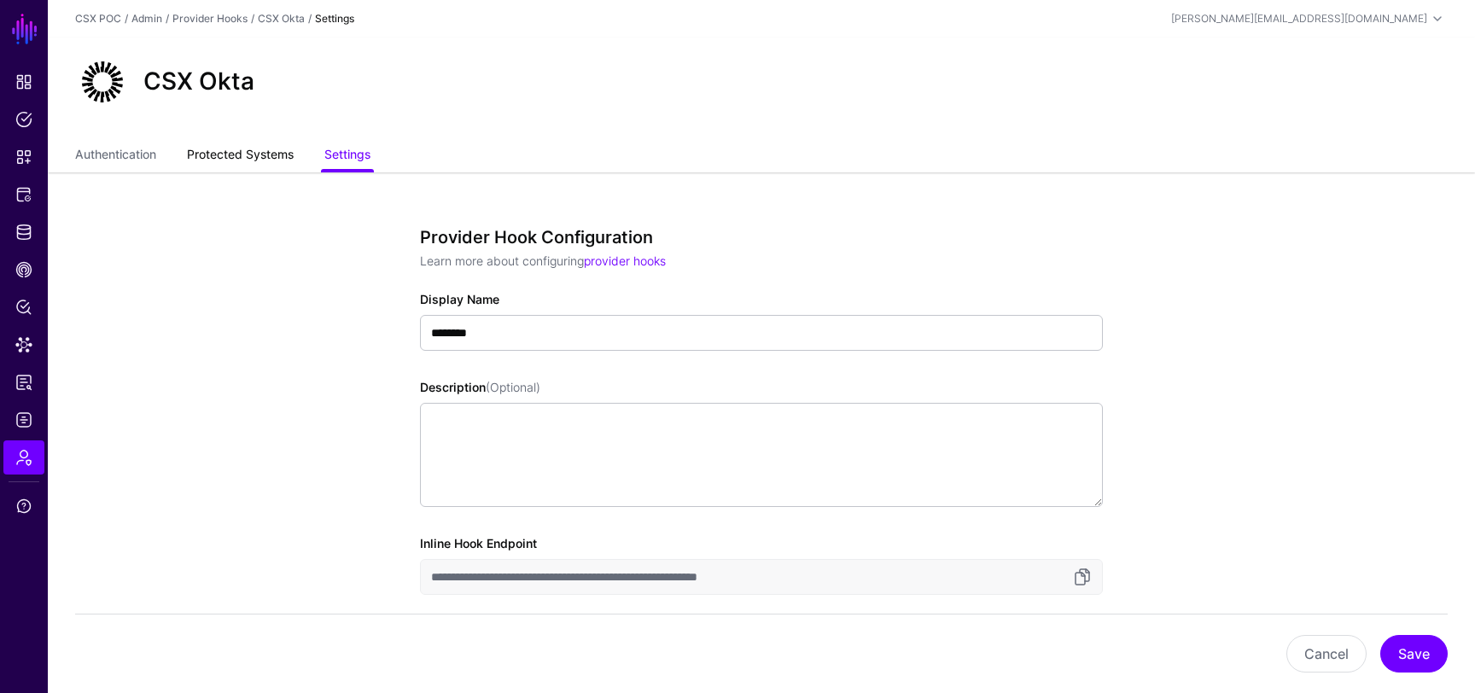
click at [248, 151] on link "Protected Systems" at bounding box center [240, 156] width 107 height 32
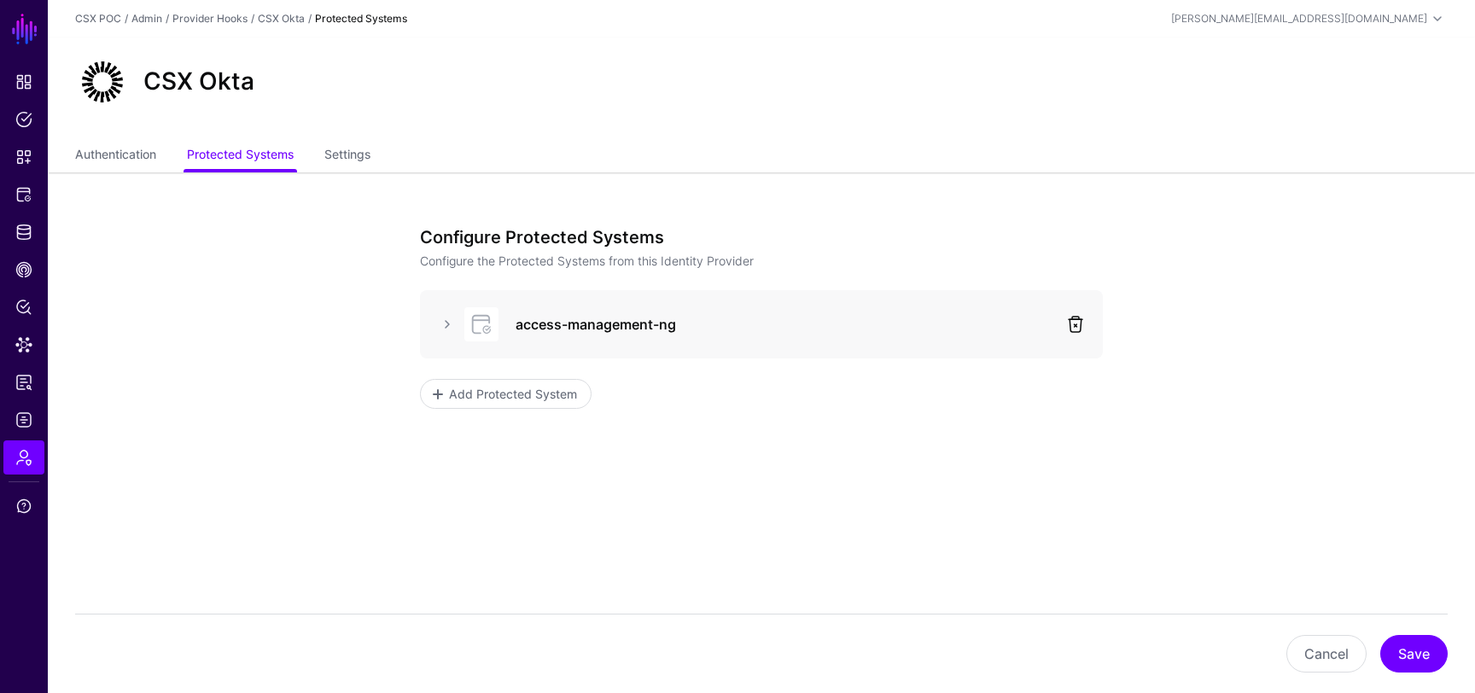
click at [1081, 319] on link at bounding box center [1076, 324] width 20 height 20
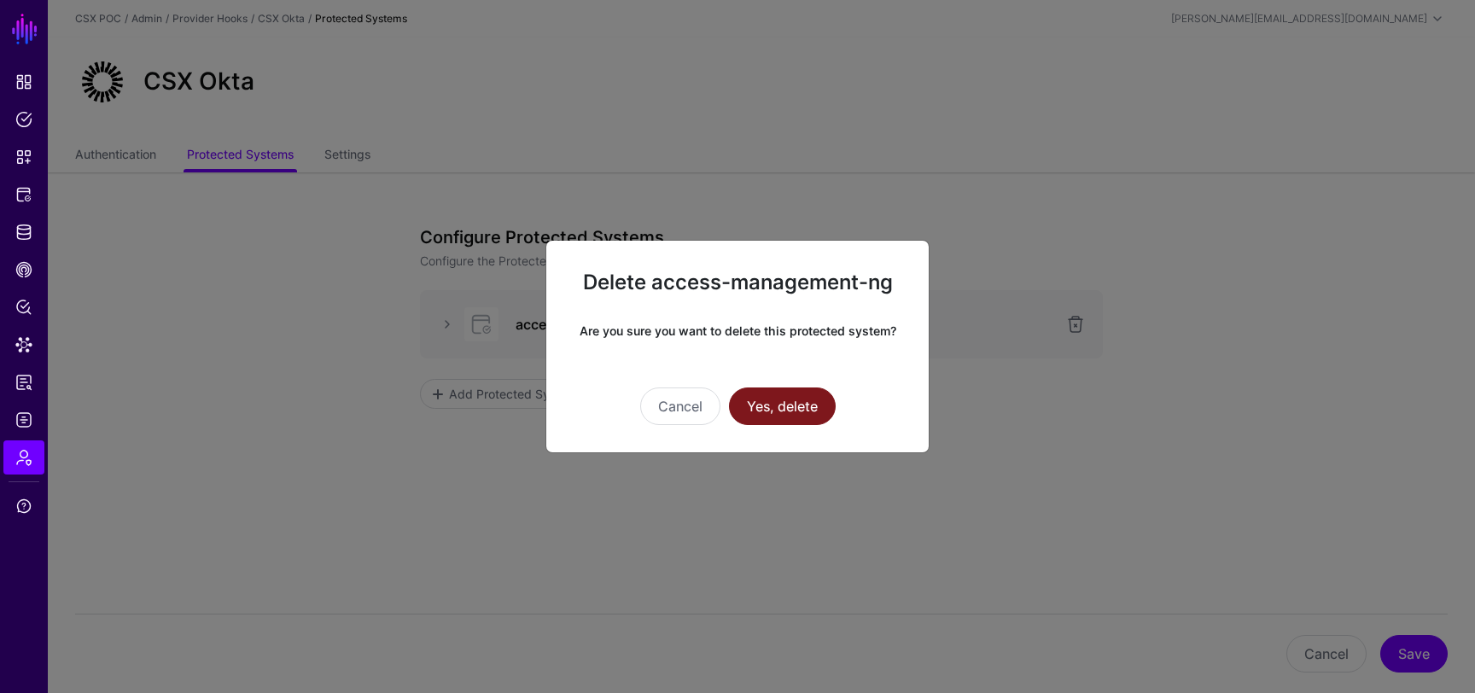
click at [783, 400] on button "Yes, delete" at bounding box center [782, 407] width 107 height 38
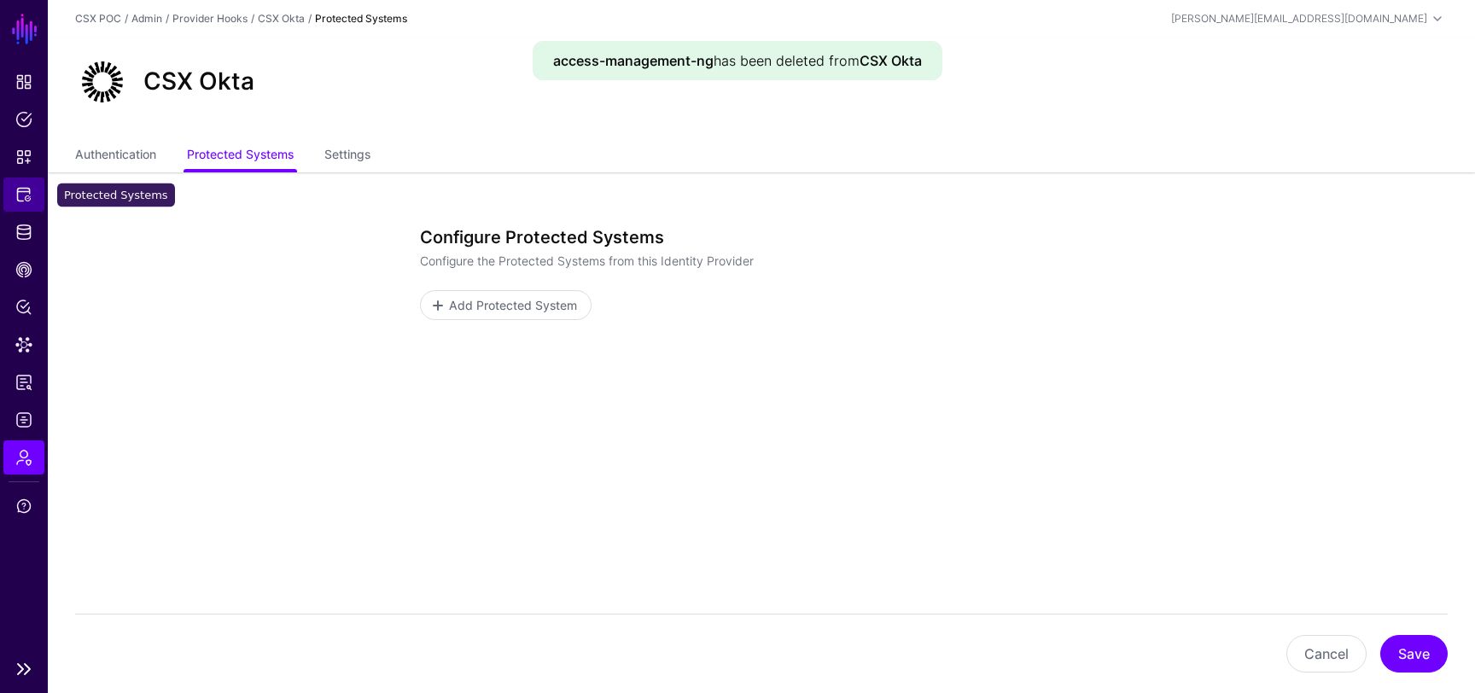
click at [22, 187] on span "Protected Systems" at bounding box center [23, 194] width 17 height 17
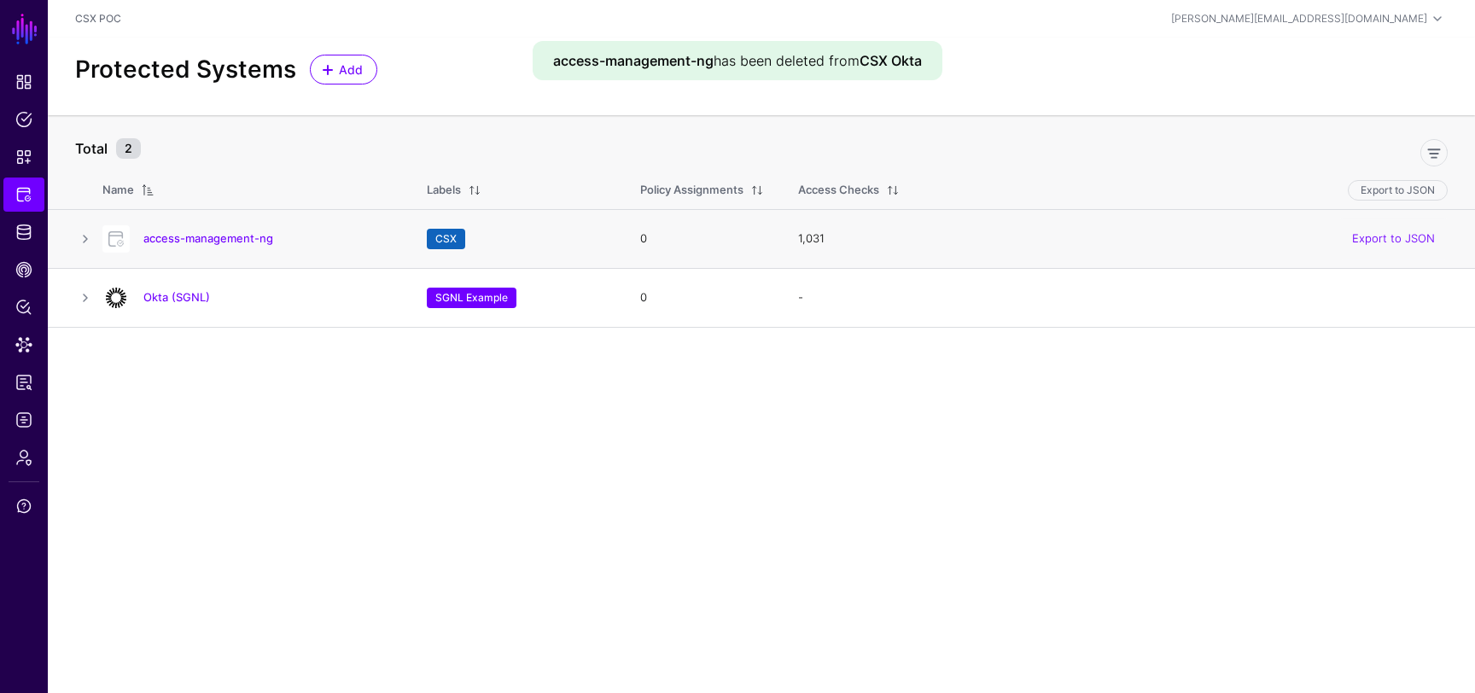
click at [197, 248] on div "access-management-ng" at bounding box center [248, 238] width 304 height 27
click at [225, 230] on div "access-management-ng" at bounding box center [248, 238] width 304 height 27
click at [225, 234] on link "access-management-ng" at bounding box center [208, 238] width 130 height 14
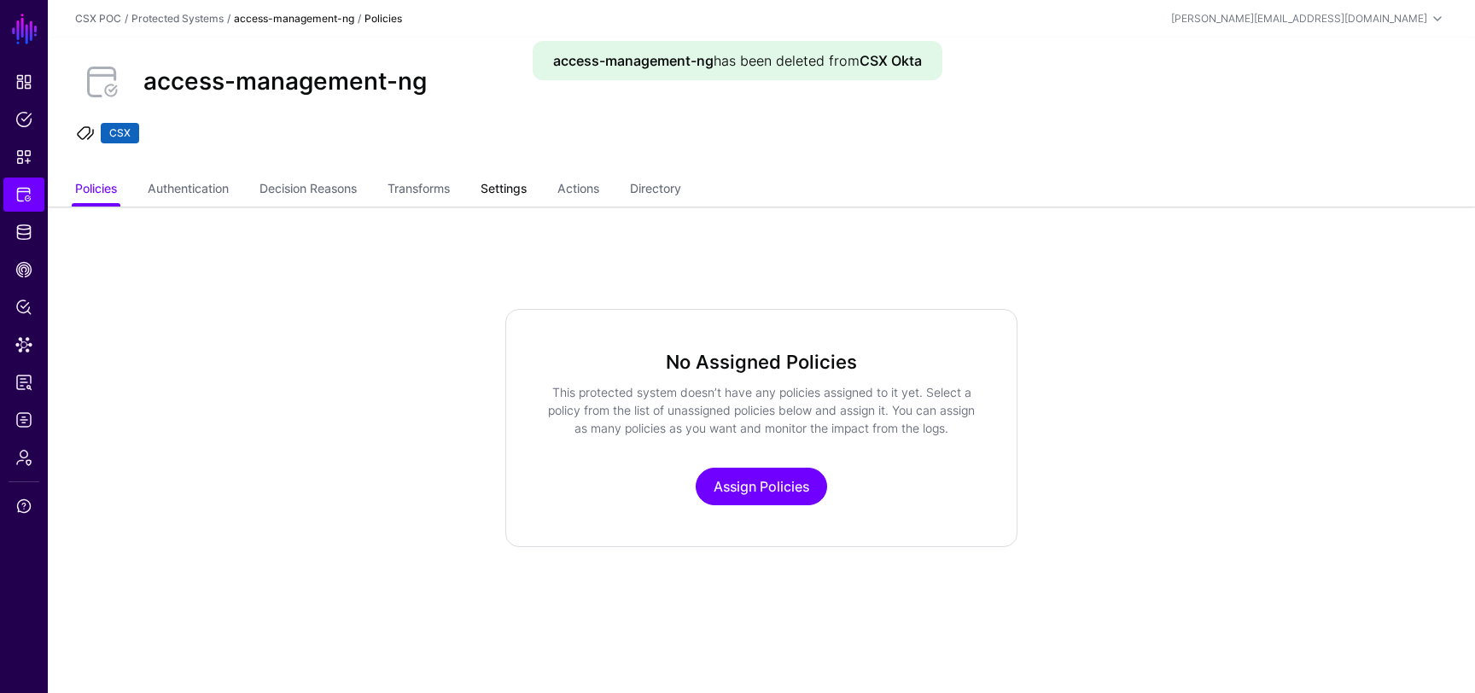
click at [525, 191] on link "Settings" at bounding box center [504, 190] width 46 height 32
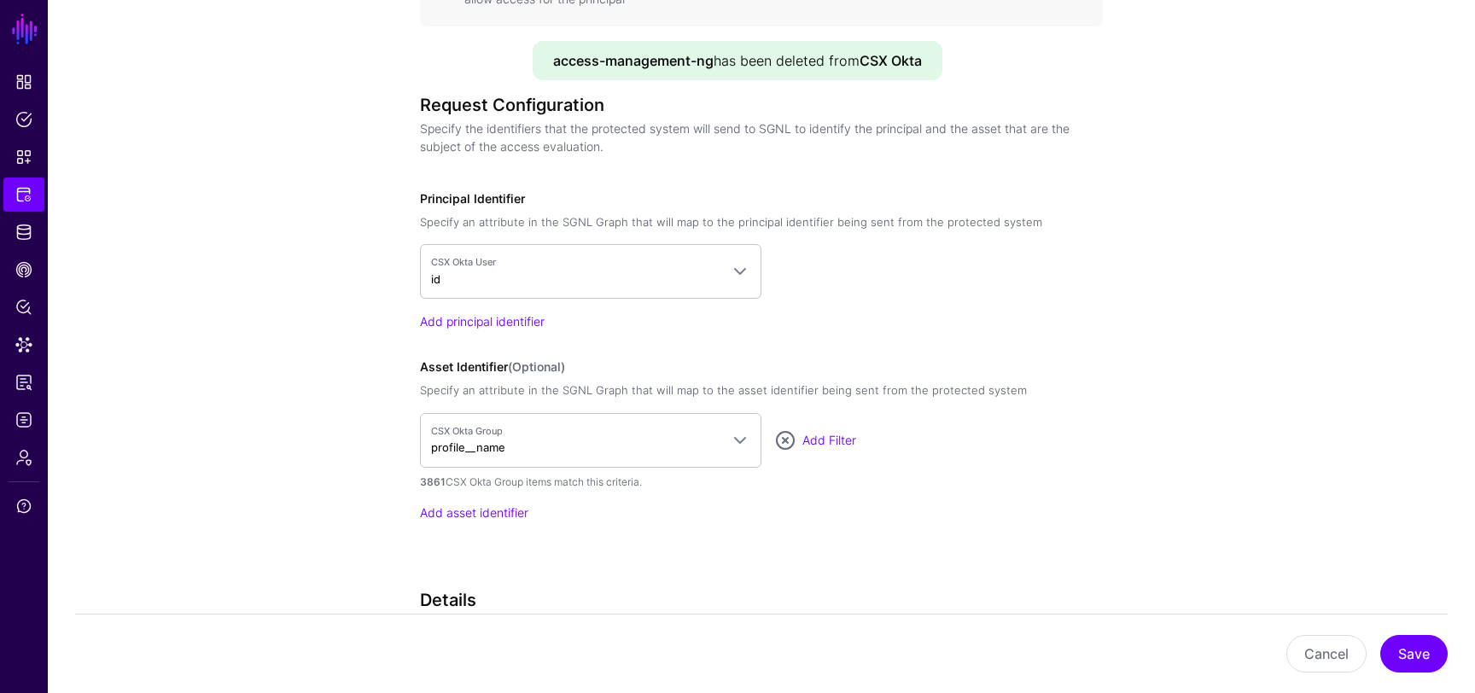
scroll to position [1706, 0]
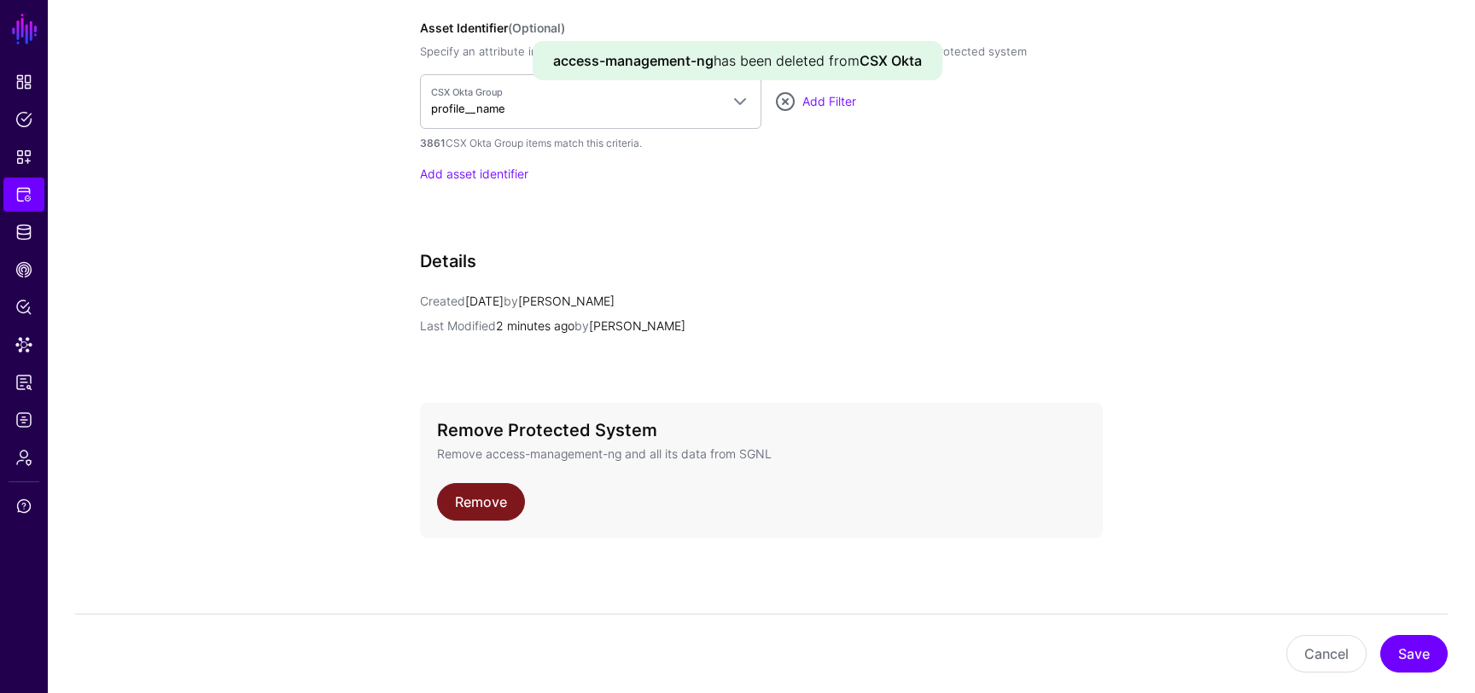
click at [492, 499] on link "Remove" at bounding box center [481, 502] width 88 height 38
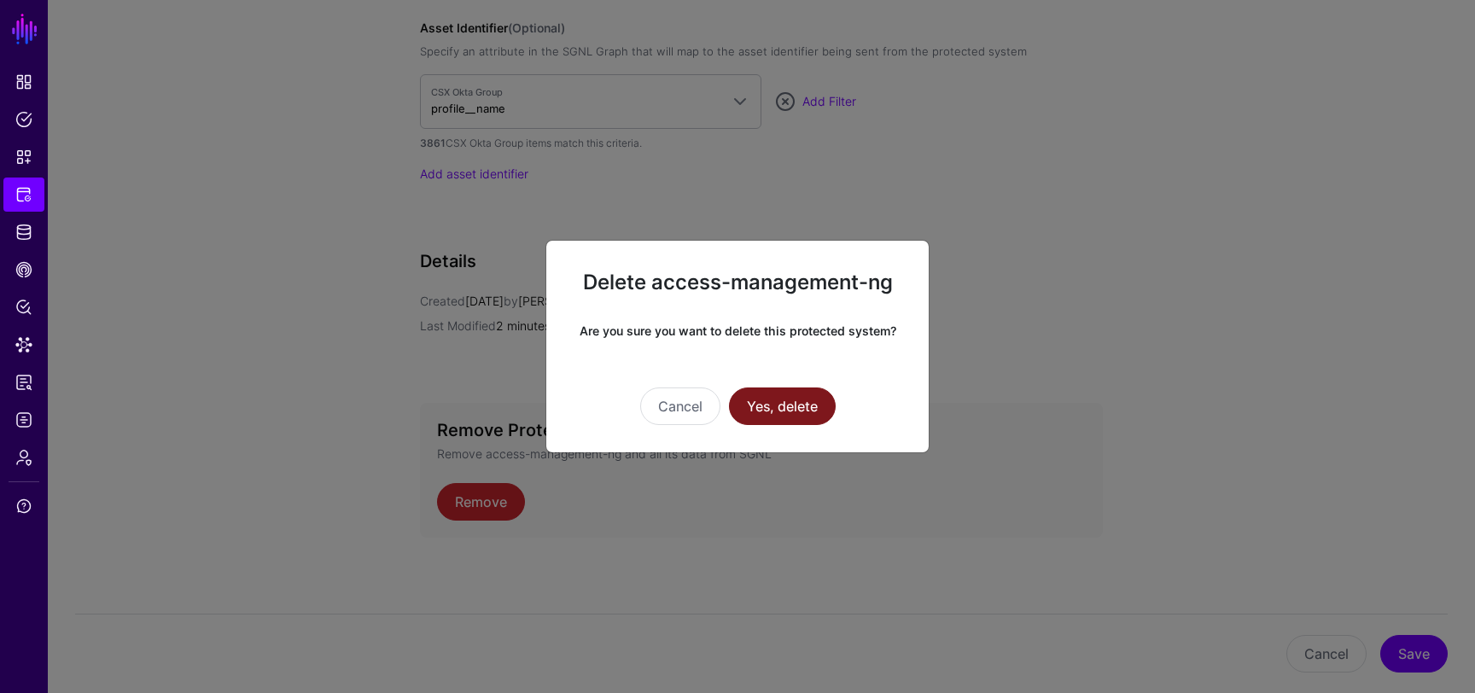
click at [789, 409] on button "Yes, delete" at bounding box center [782, 407] width 107 height 38
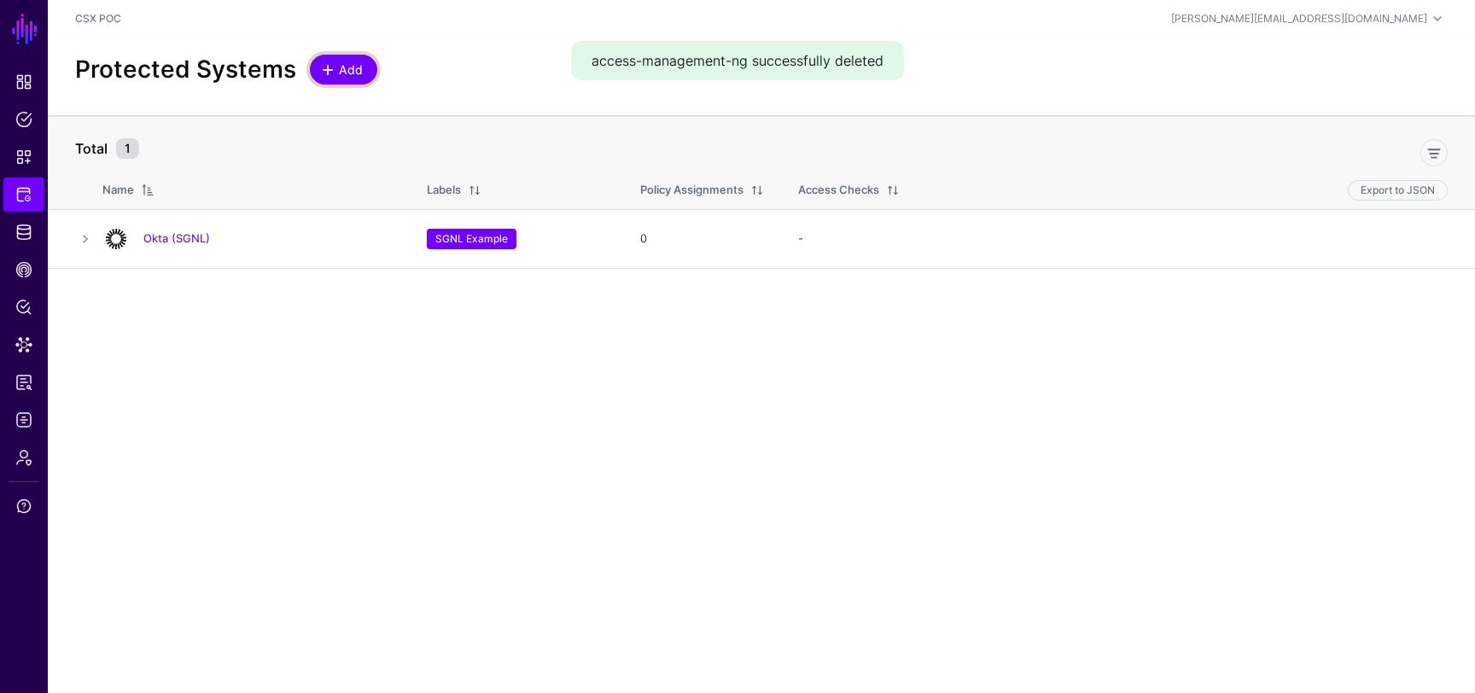
click at [326, 67] on span at bounding box center [328, 70] width 14 height 14
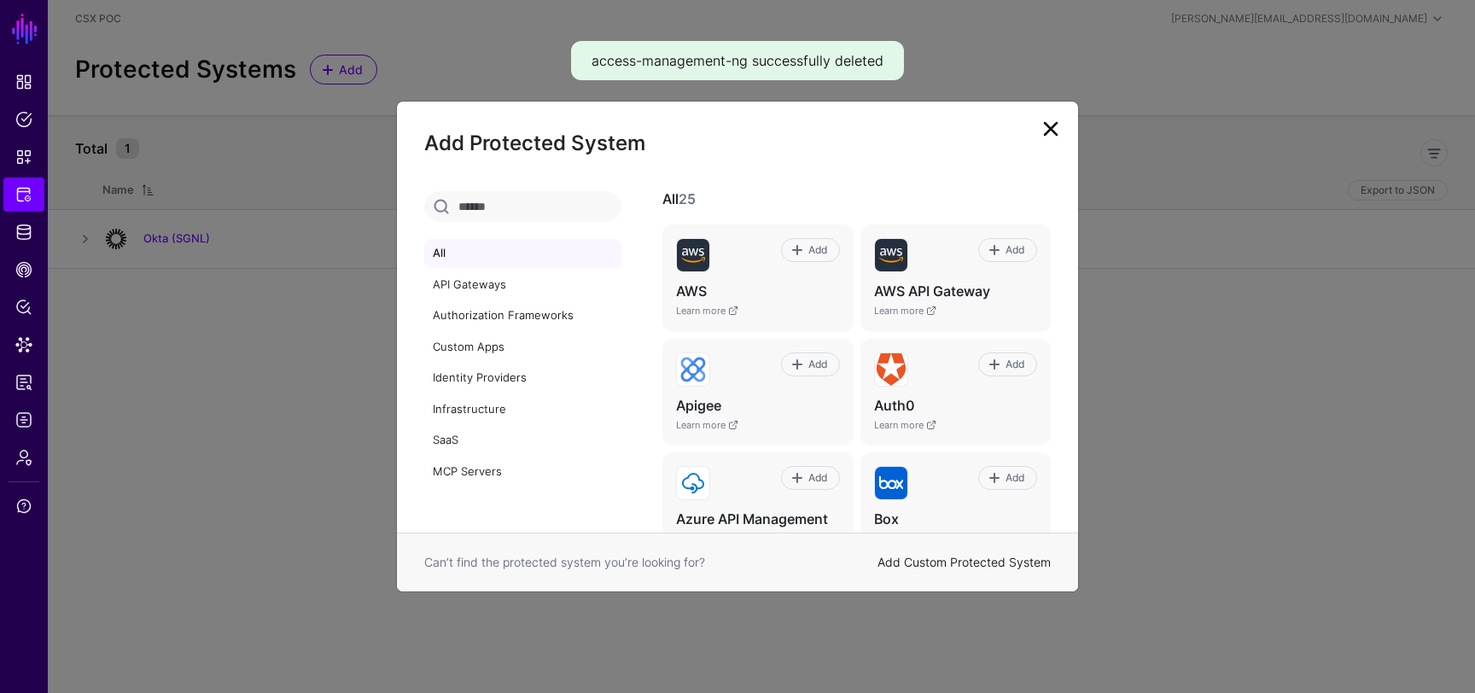
click at [901, 560] on link "Add Custom Protected System" at bounding box center [964, 562] width 173 height 15
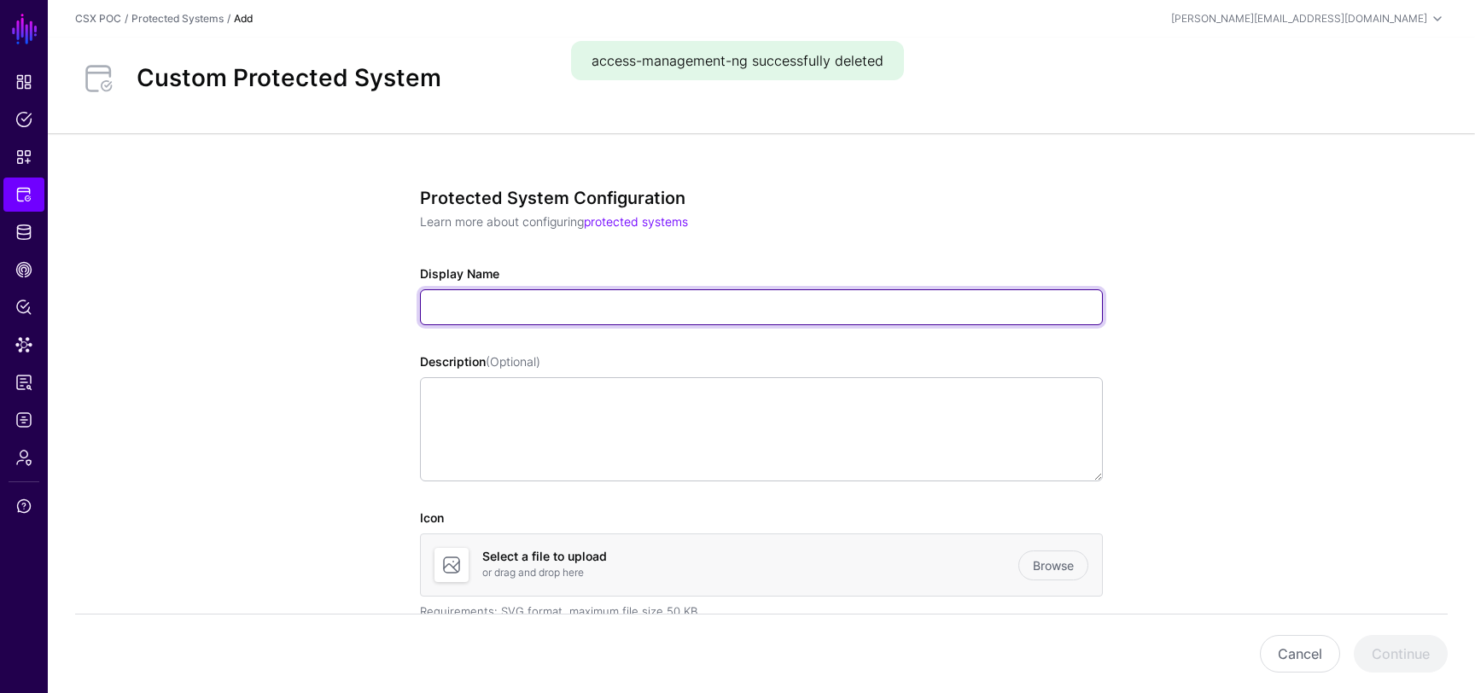
click at [470, 301] on input "Display Name" at bounding box center [761, 307] width 683 height 36
type input "**********"
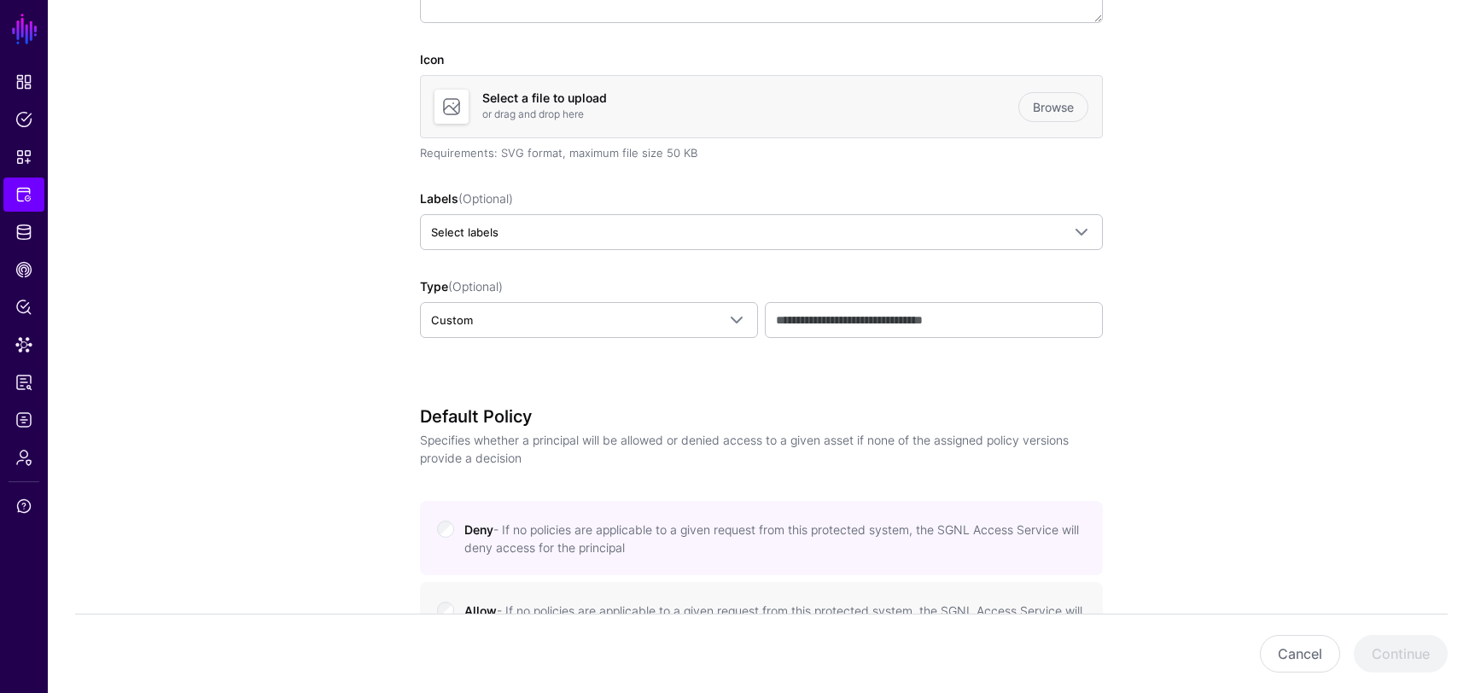
scroll to position [388, 0]
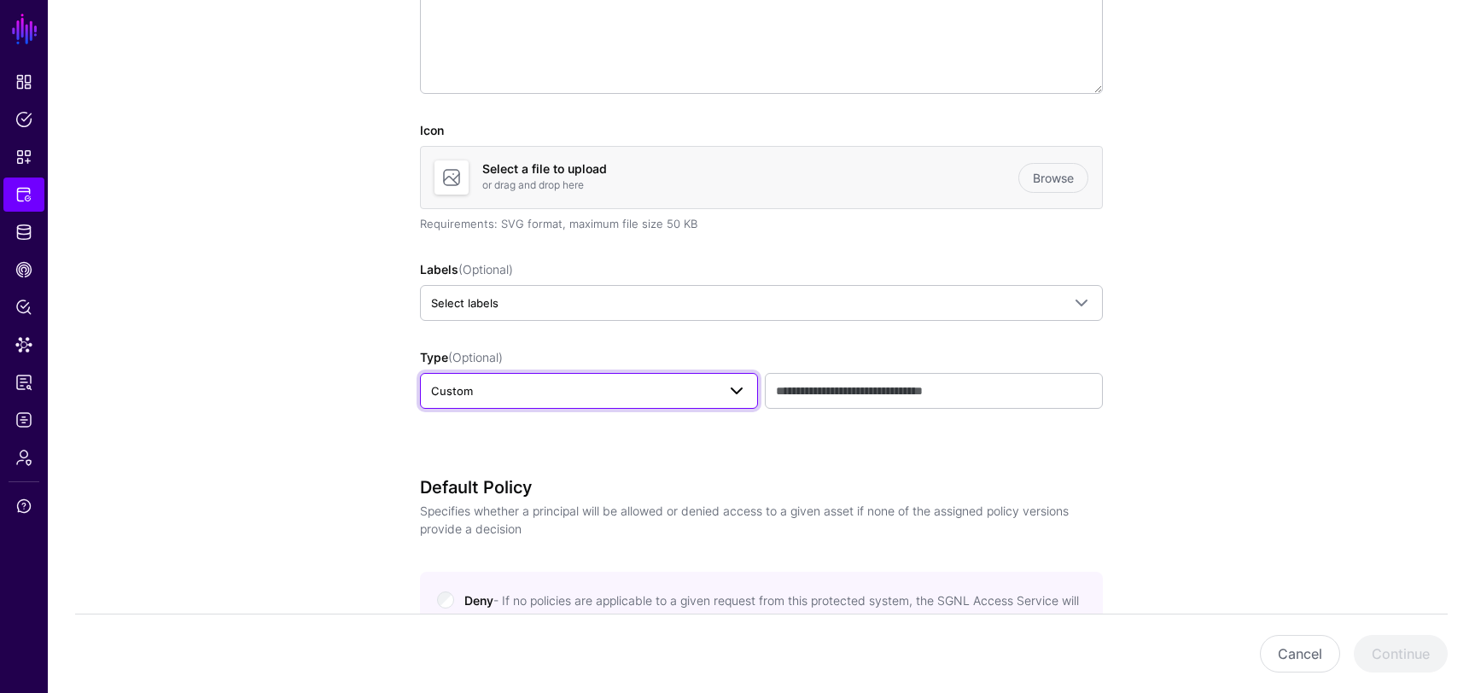
click at [731, 383] on span at bounding box center [737, 391] width 20 height 20
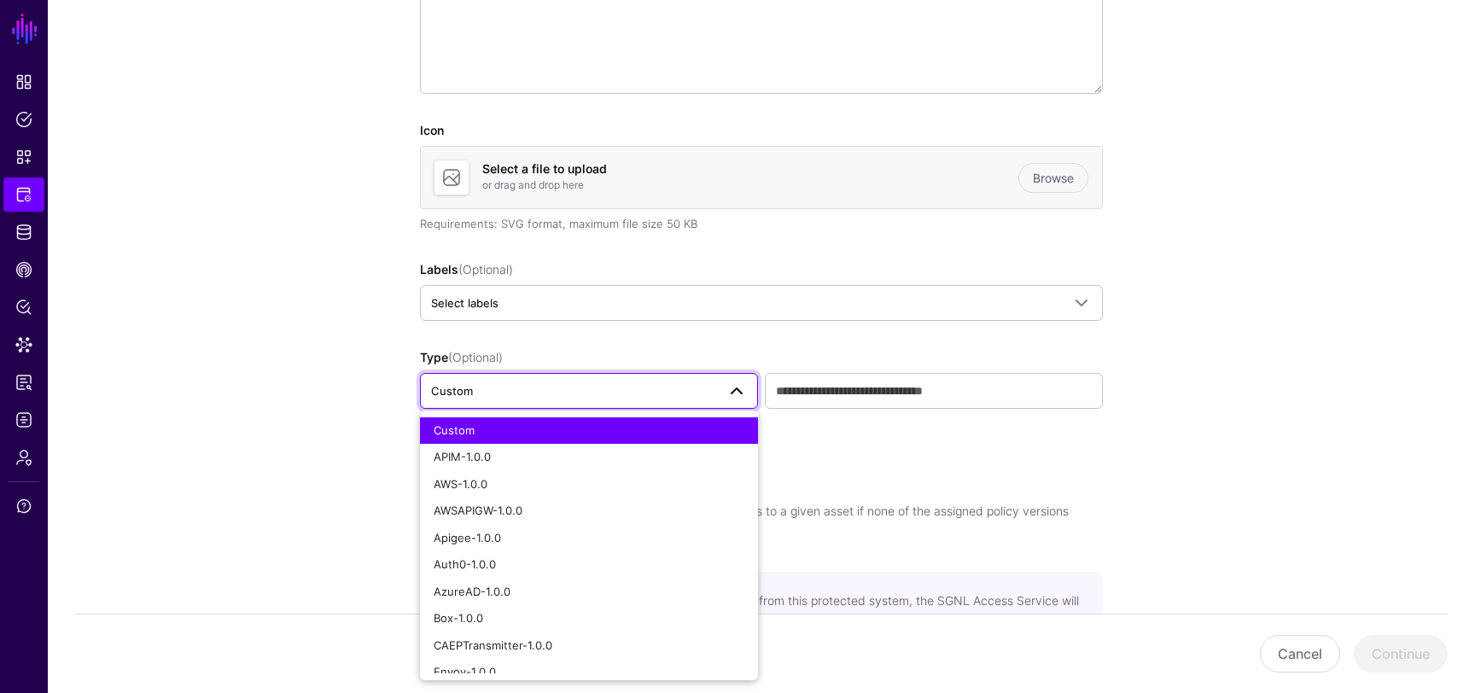
click at [341, 393] on app-integrations-details-form "**********" at bounding box center [762, 522] width 1428 height 1552
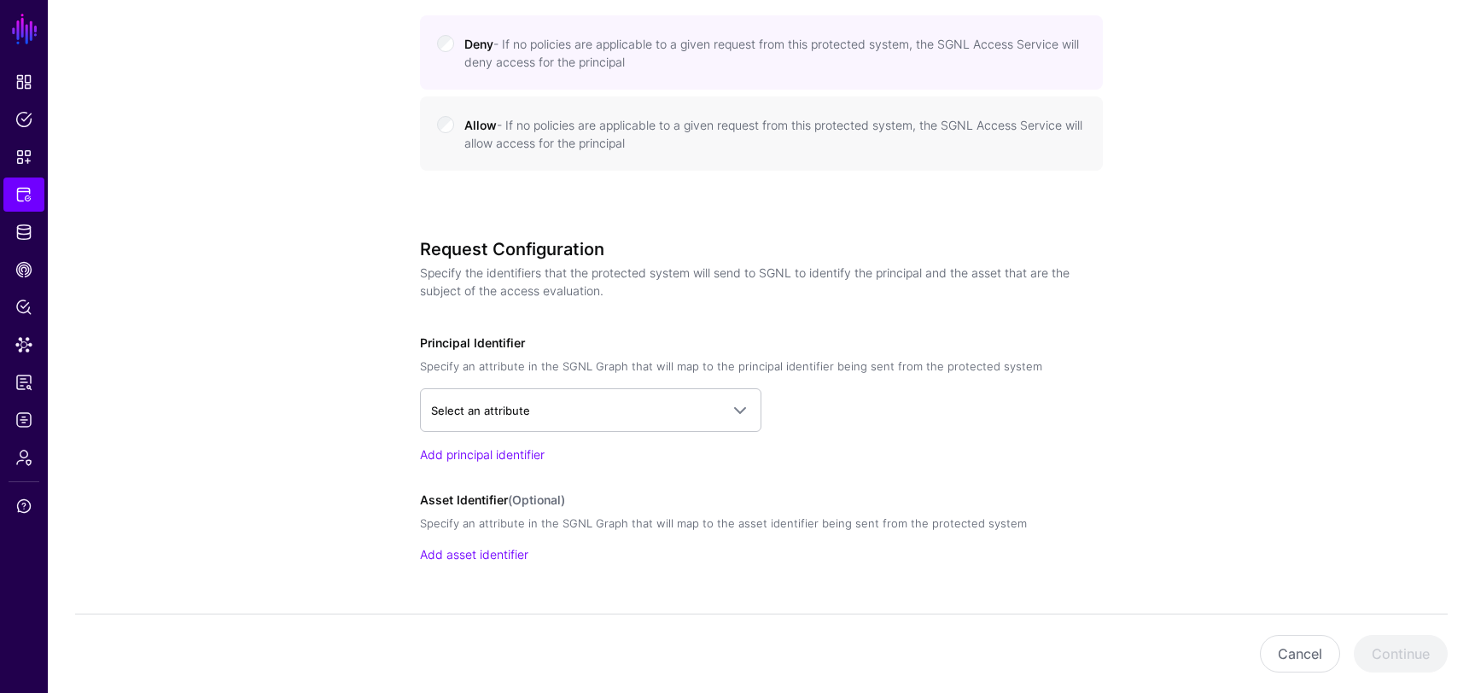
scroll to position [991, 0]
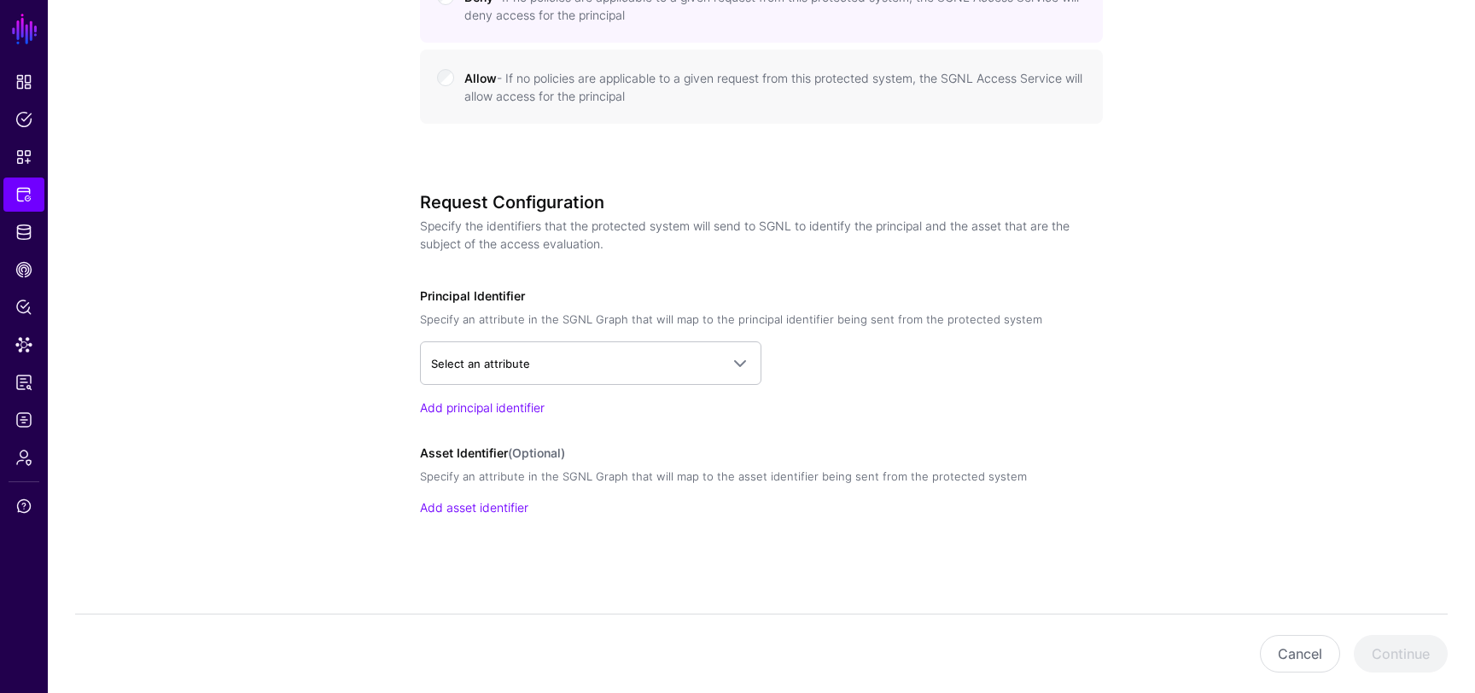
click at [553, 384] on div "Select an attribute CSX Okta User > profile__login User > profile__managerId Us…" at bounding box center [761, 379] width 683 height 74
click at [556, 372] on span "Select an attribute" at bounding box center [590, 363] width 319 height 20
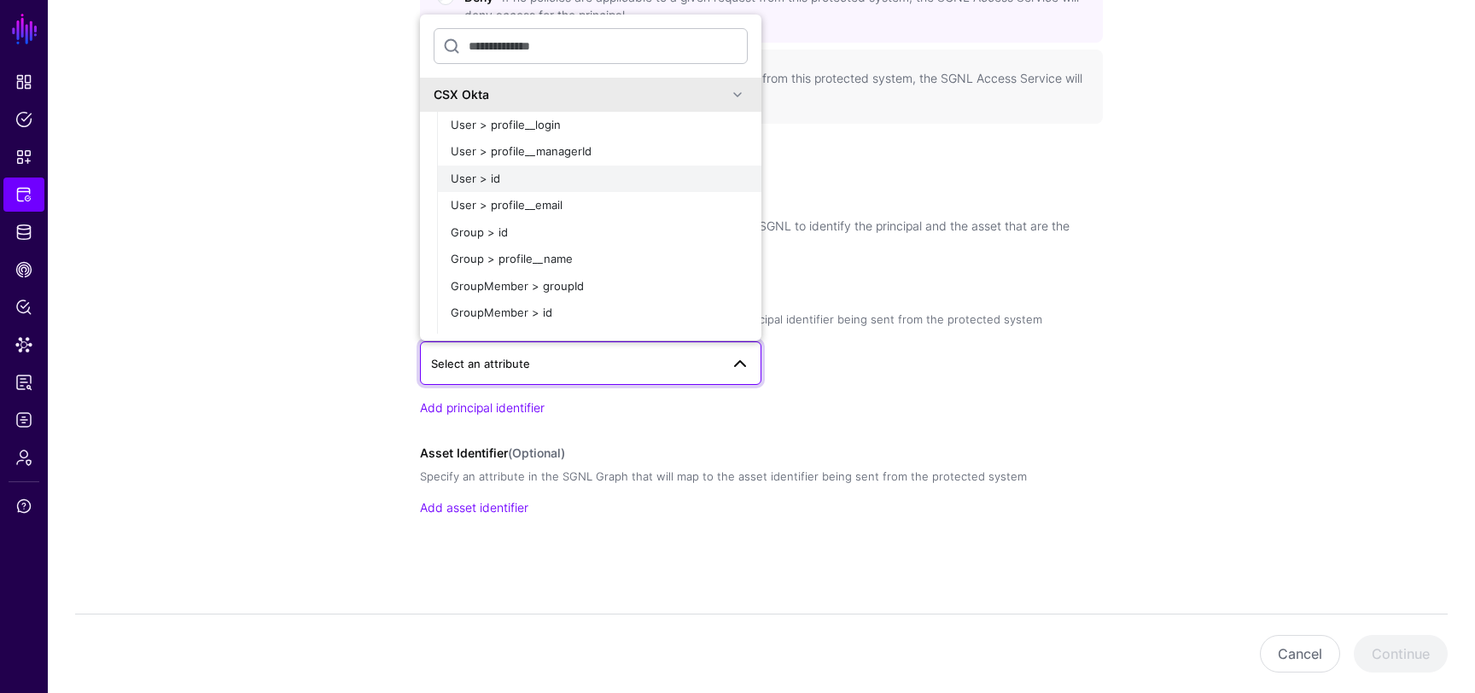
click at [534, 171] on div "User > id" at bounding box center [599, 179] width 297 height 17
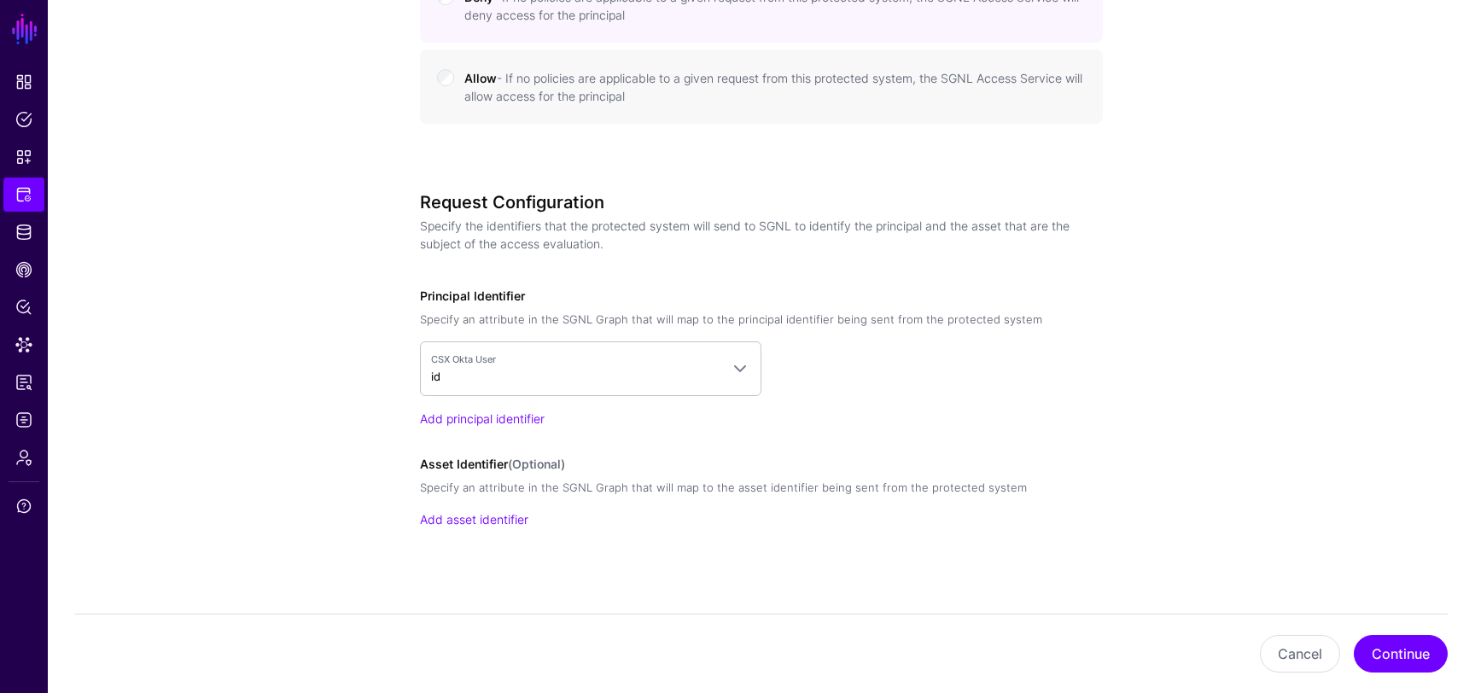
click at [1394, 651] on button "Continue" at bounding box center [1401, 654] width 94 height 38
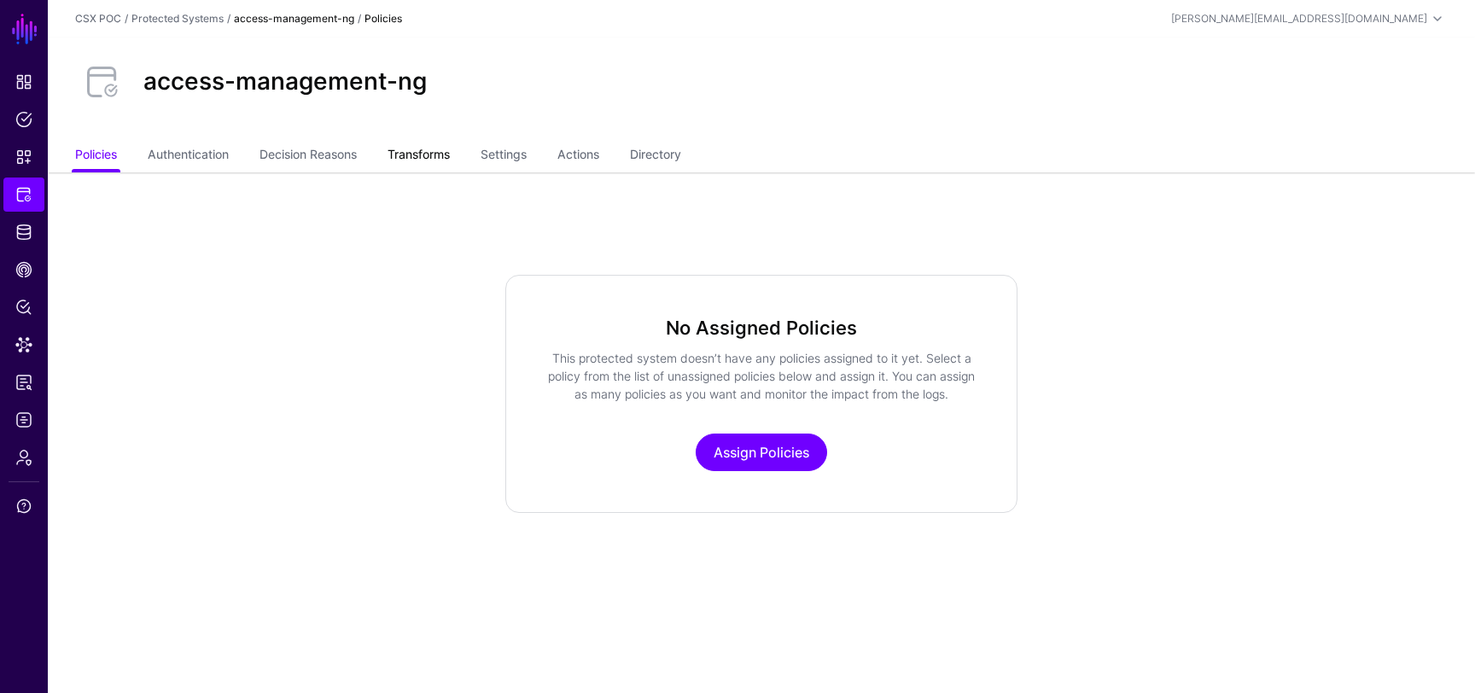
click at [441, 156] on link "Transforms" at bounding box center [419, 156] width 62 height 32
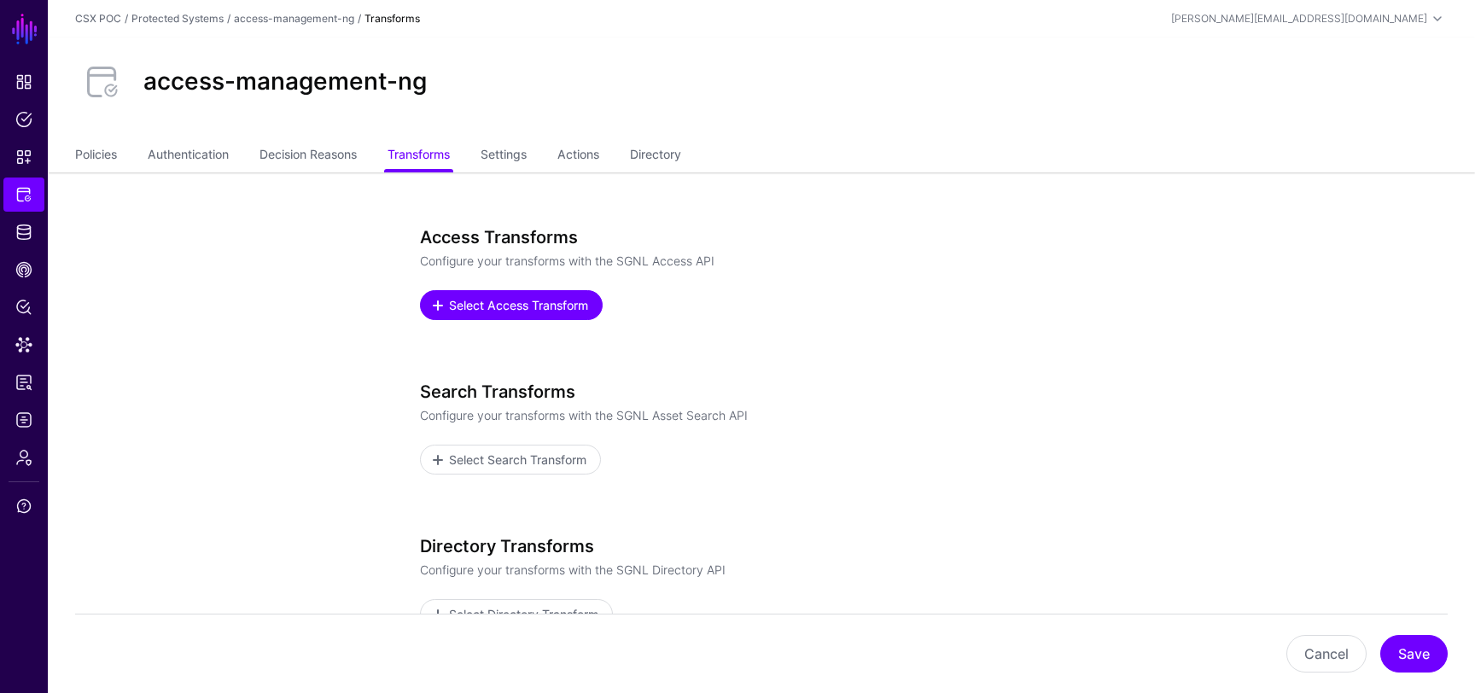
click at [521, 295] on link "Select Access Transform" at bounding box center [511, 305] width 183 height 30
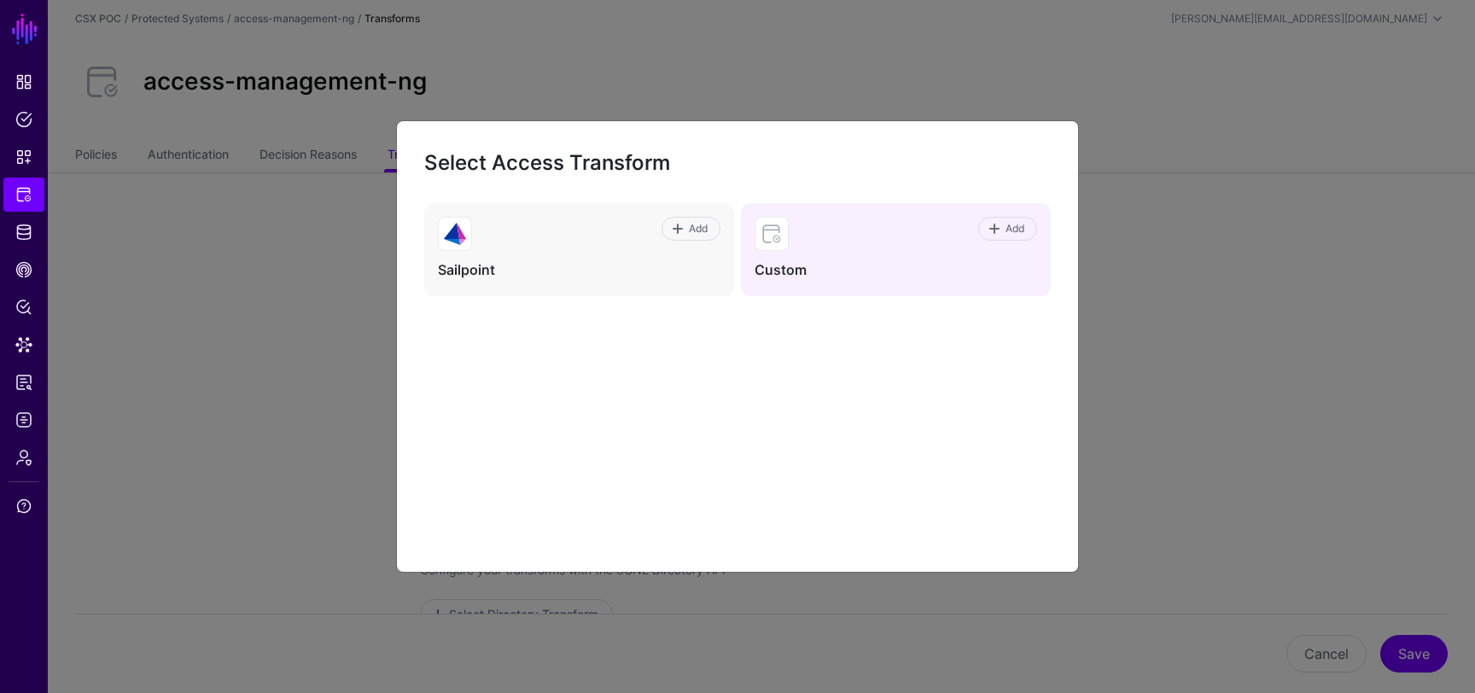
click at [808, 233] on div "Add" at bounding box center [913, 234] width 248 height 34
click at [1011, 227] on span "Add" at bounding box center [1015, 228] width 23 height 15
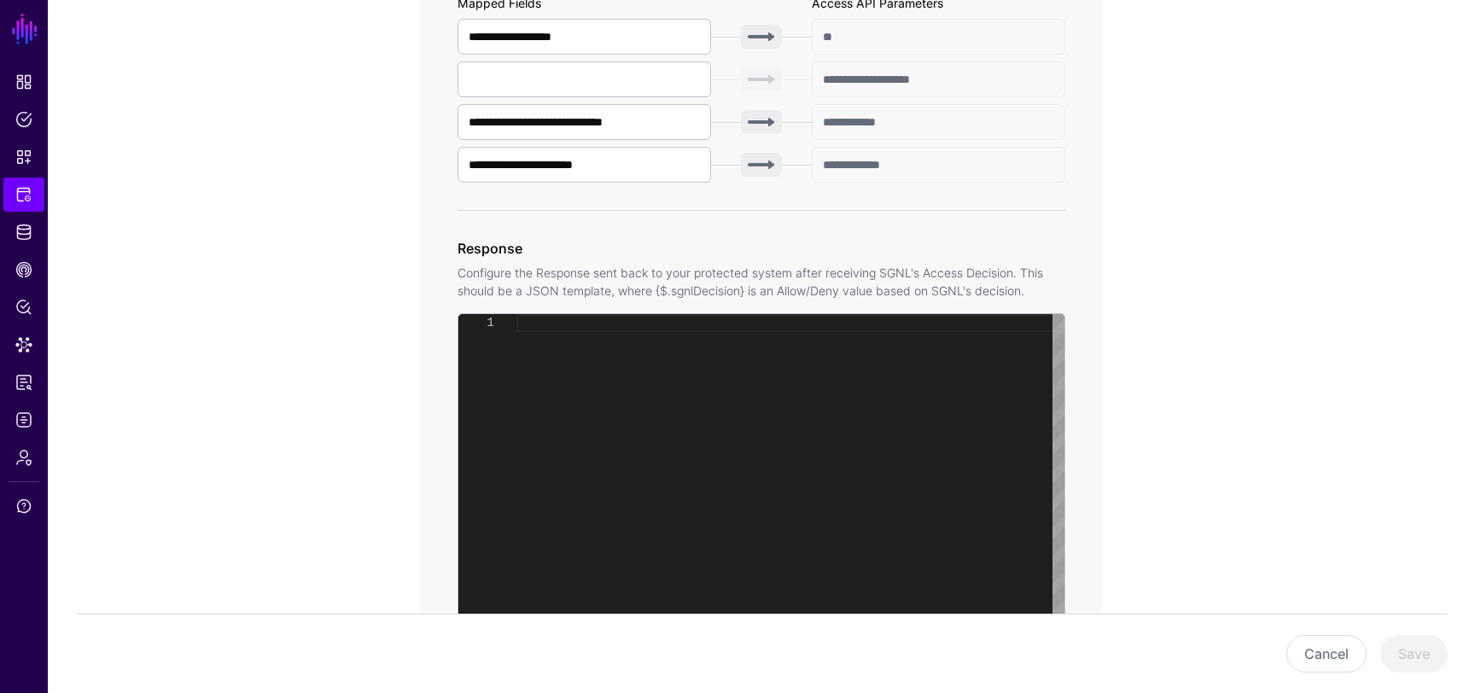
scroll to position [794, 0]
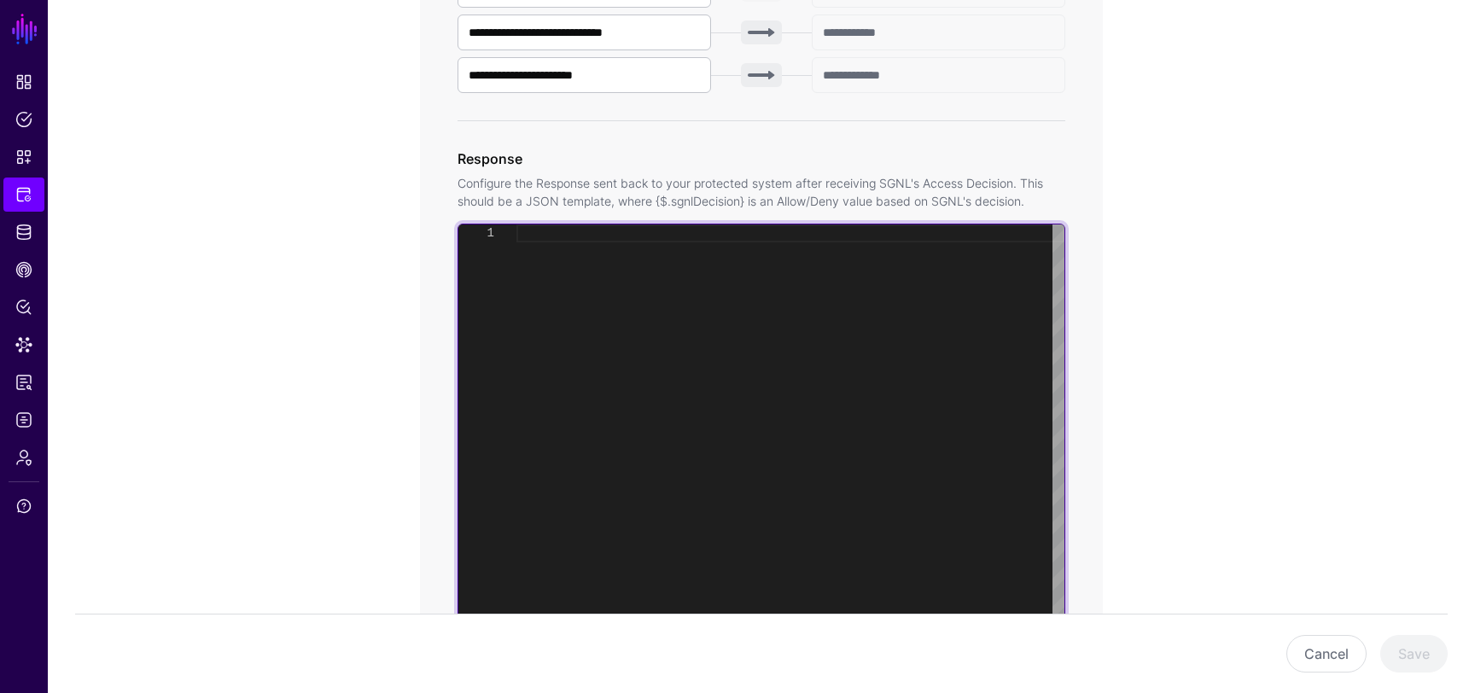
click at [852, 283] on div at bounding box center [791, 437] width 548 height 425
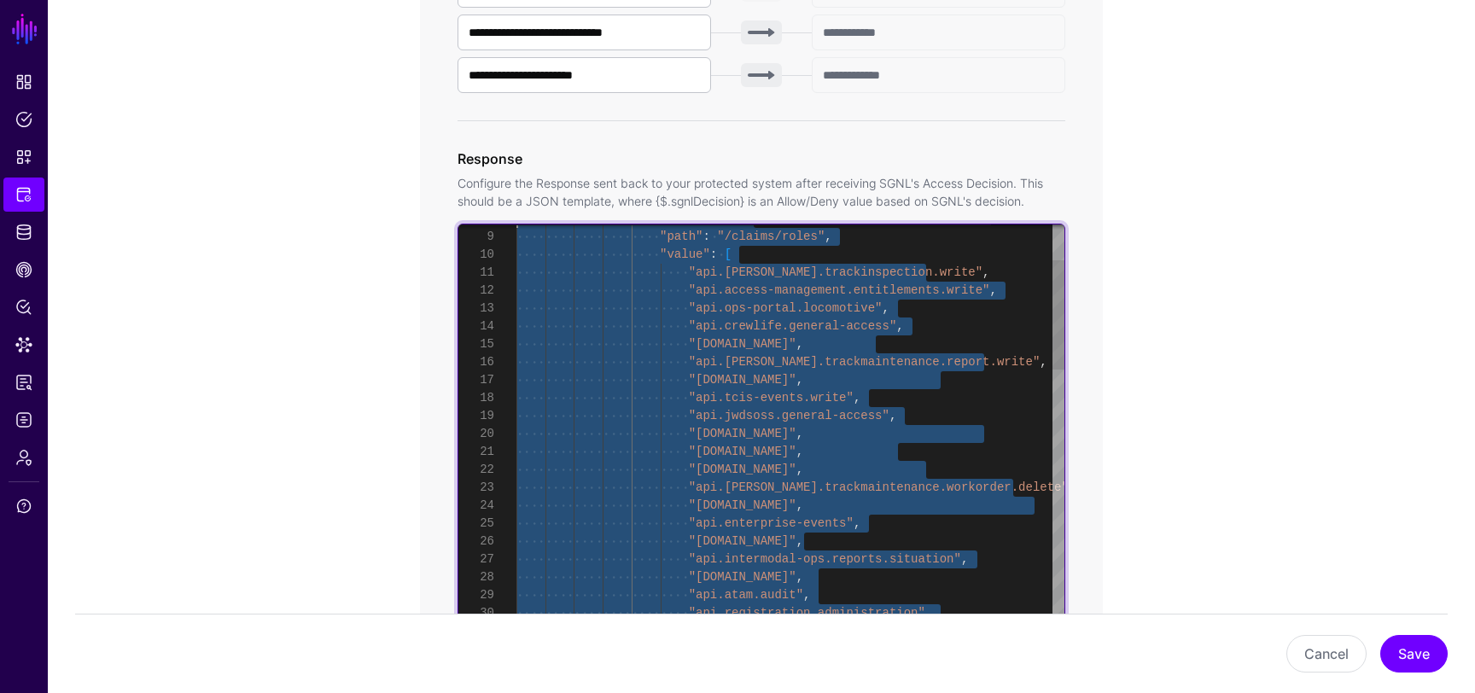
scroll to position [90, 0]
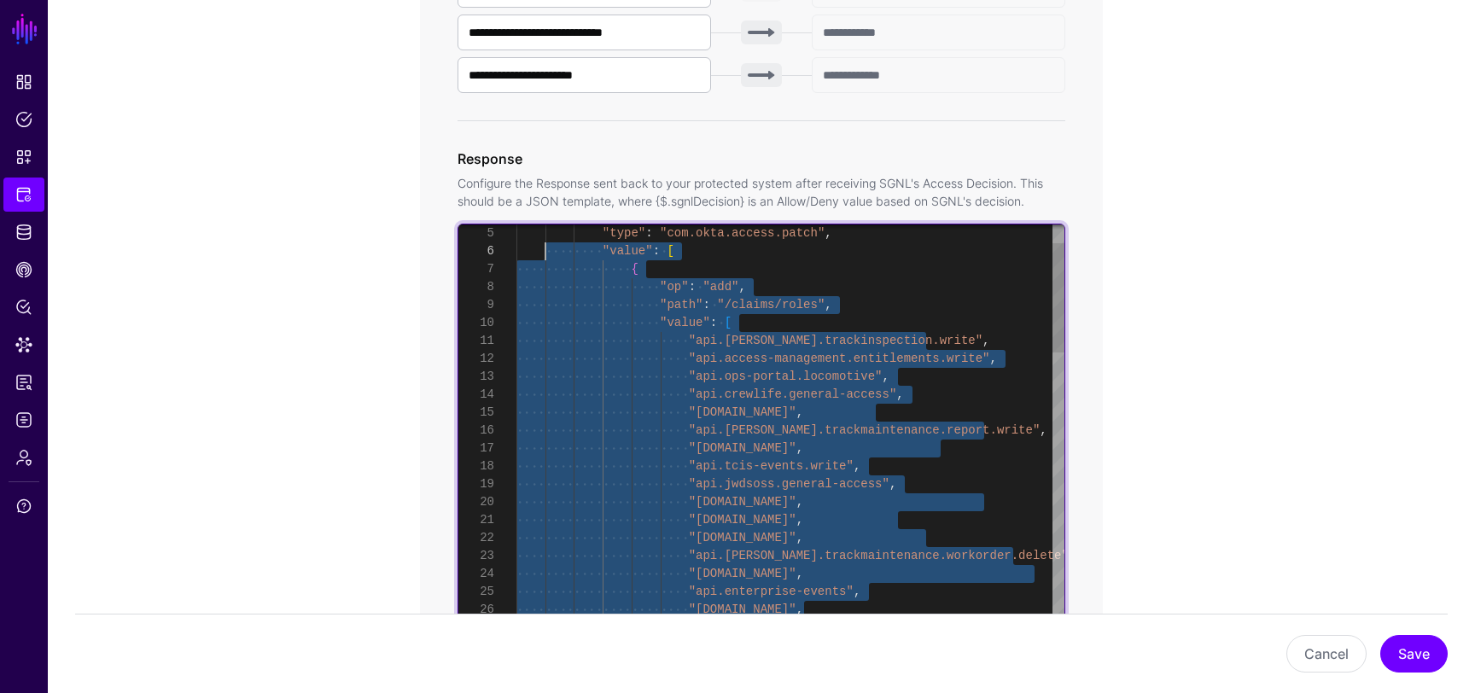
drag, startPoint x: 991, startPoint y: 406, endPoint x: 546, endPoint y: 251, distance: 471.7
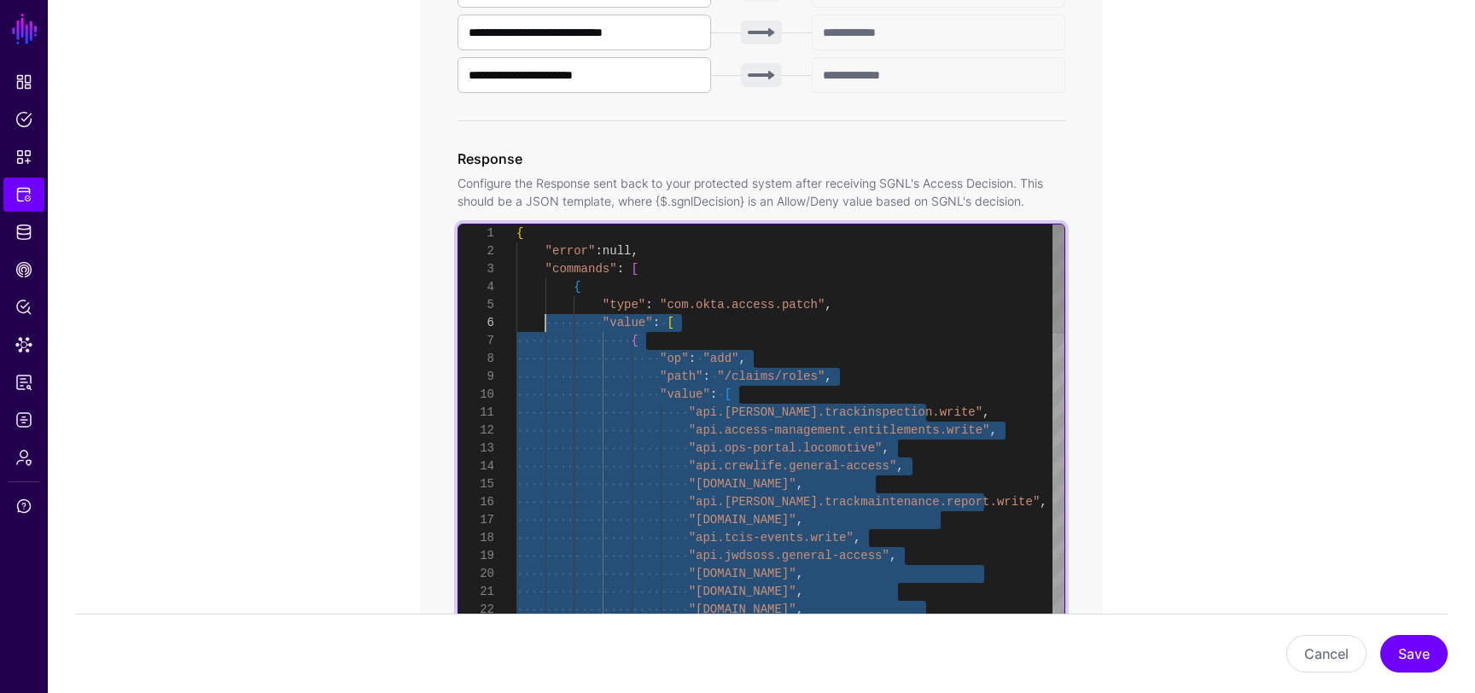
type textarea "**********"
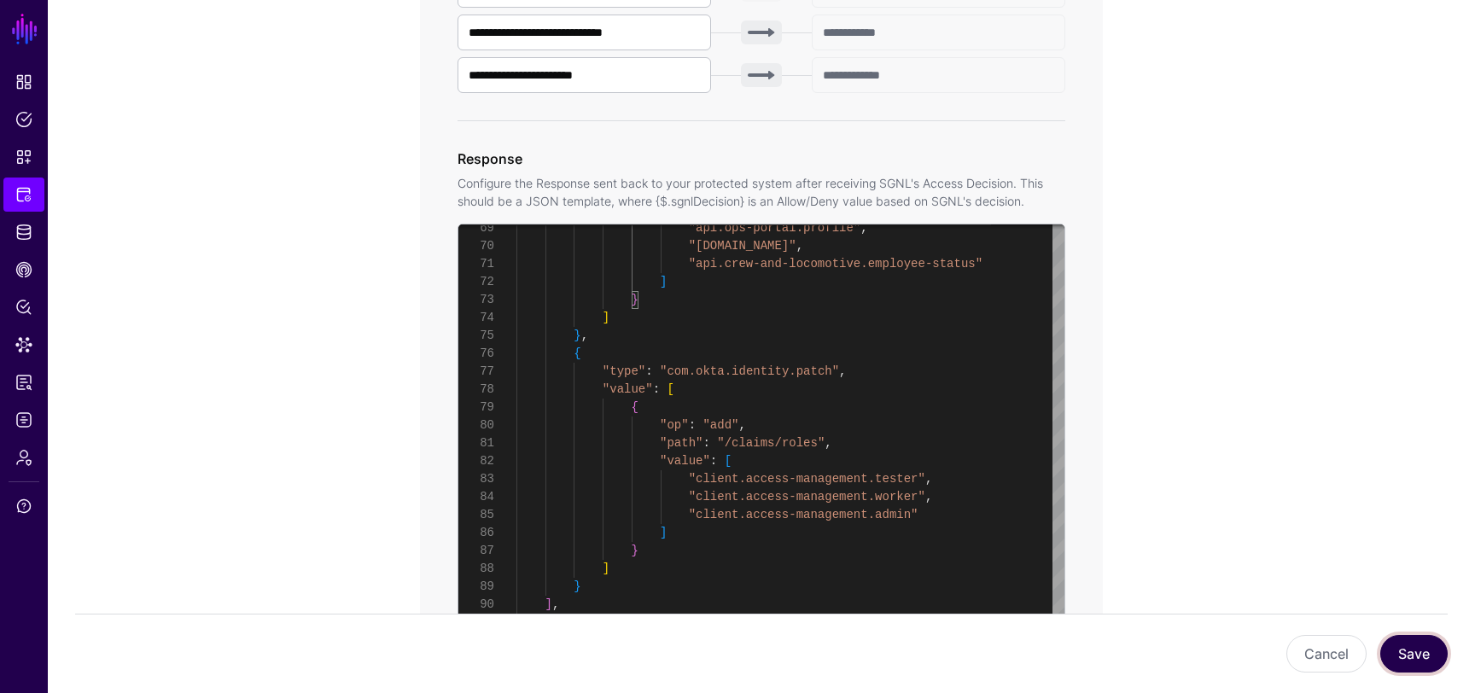
click at [1417, 655] on button "Save" at bounding box center [1414, 654] width 67 height 38
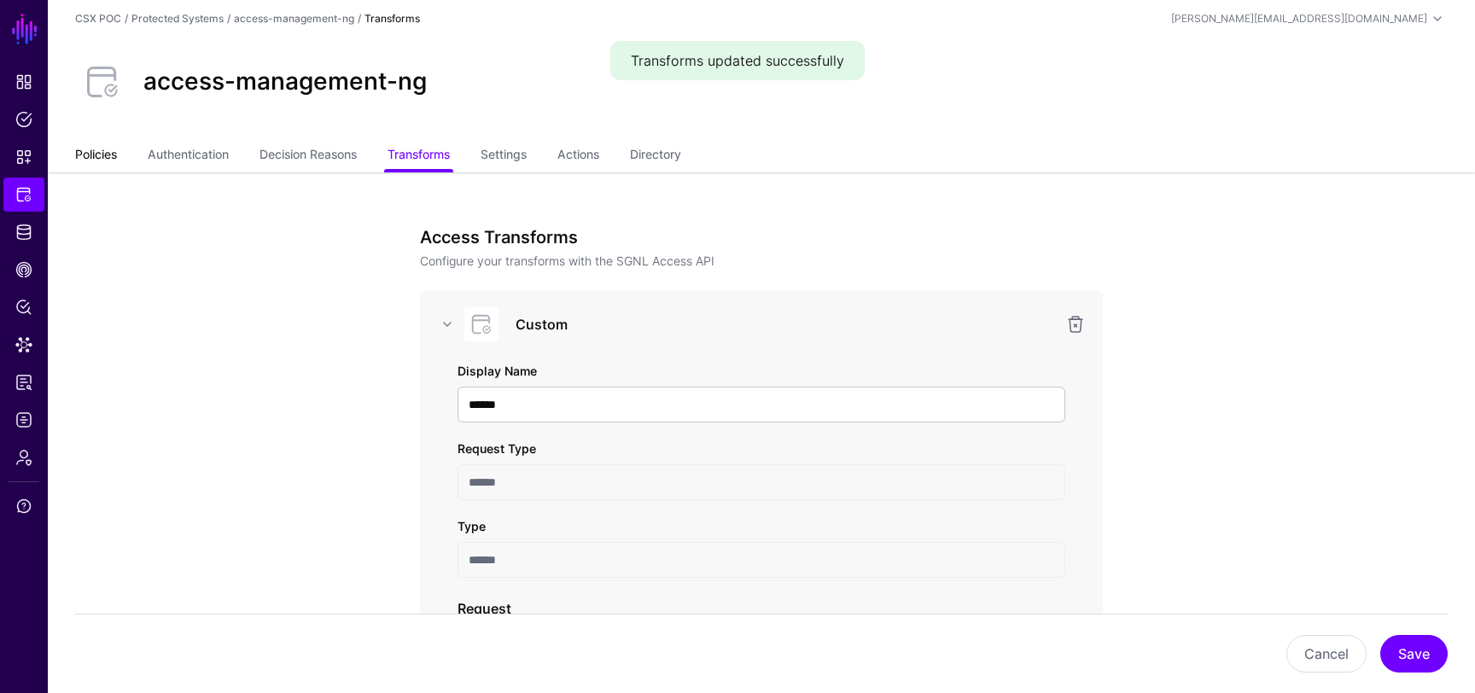
click at [112, 161] on link "Policies" at bounding box center [96, 156] width 42 height 32
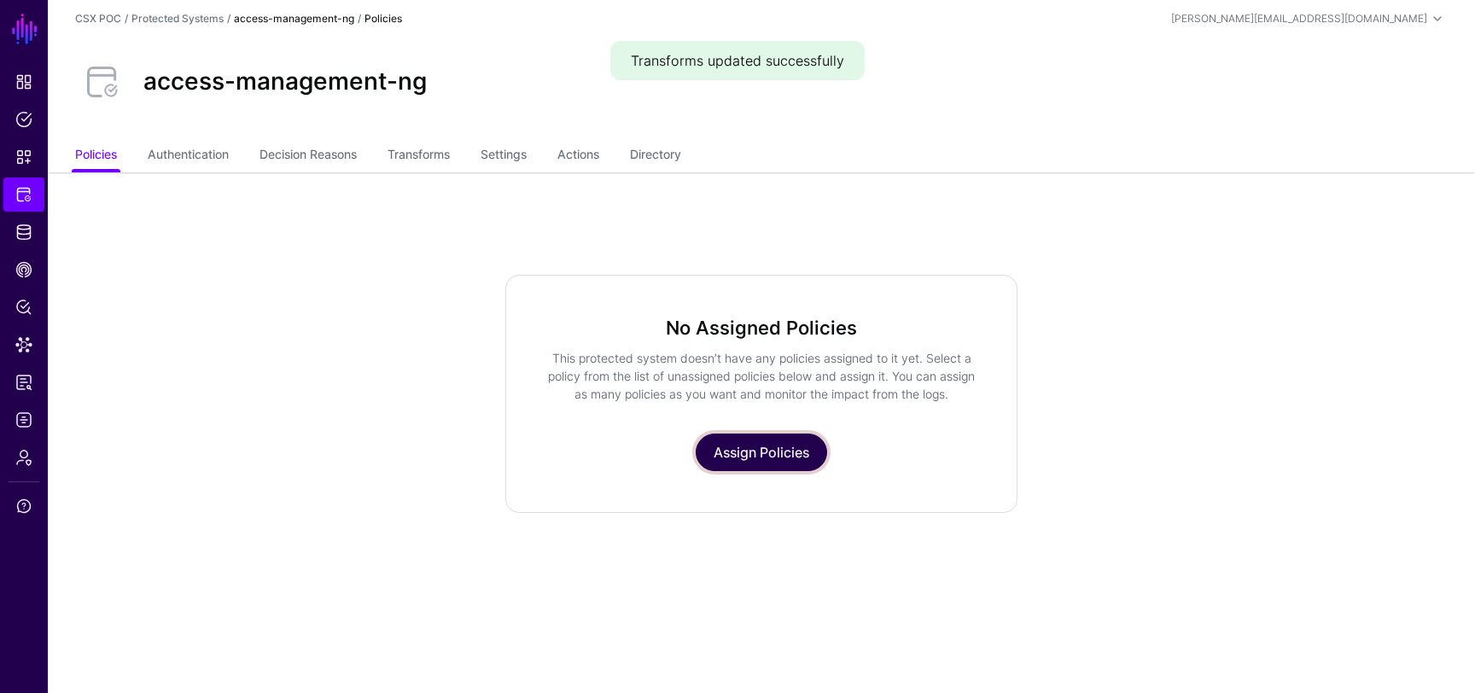
click at [740, 462] on link "Assign Policies" at bounding box center [761, 453] width 131 height 38
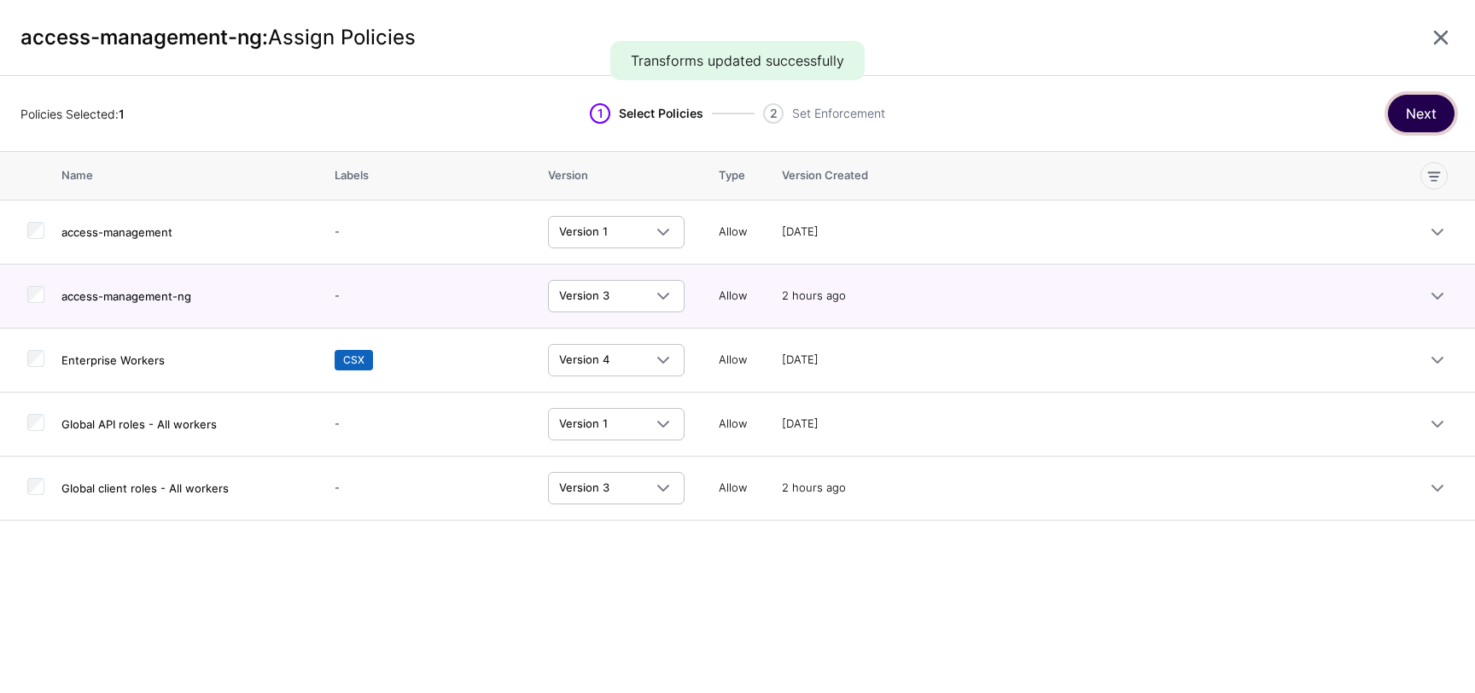
click at [1408, 127] on button "Next" at bounding box center [1421, 114] width 67 height 38
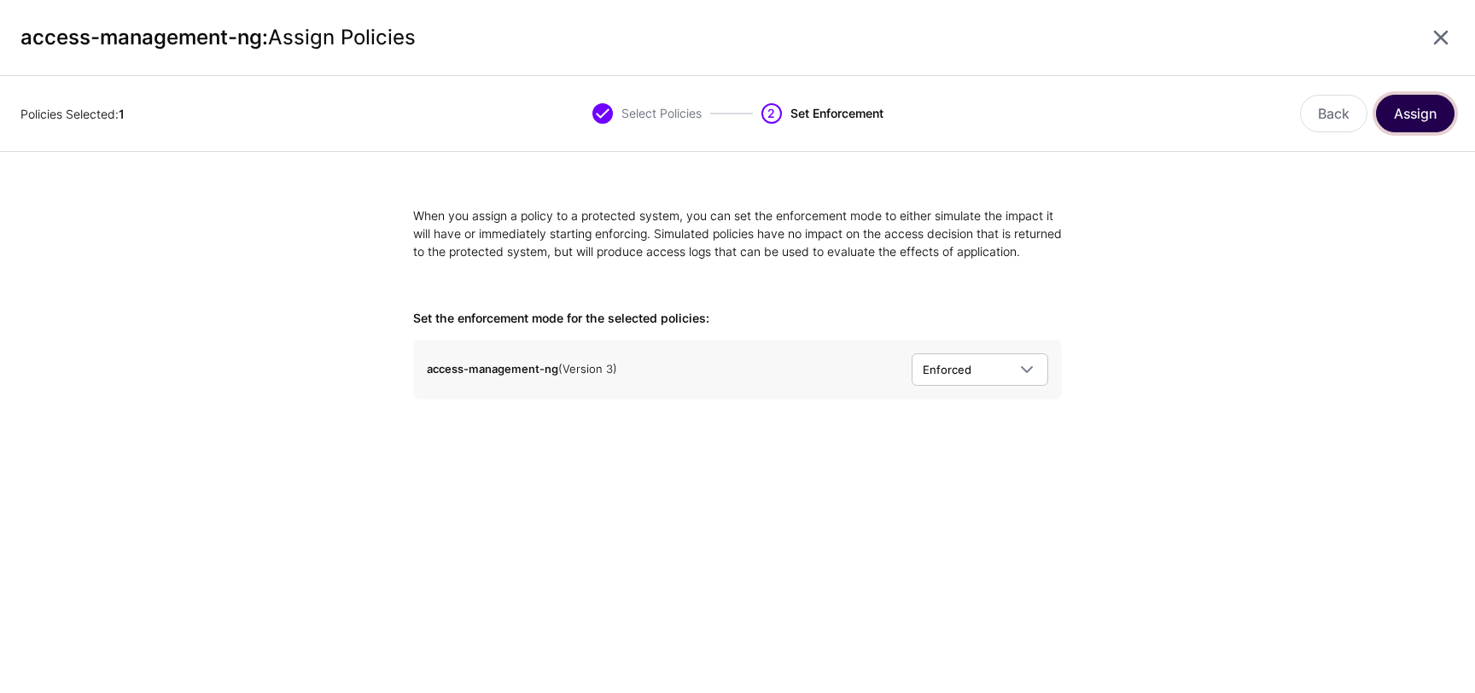
click at [1417, 112] on button "Assign" at bounding box center [1415, 114] width 79 height 38
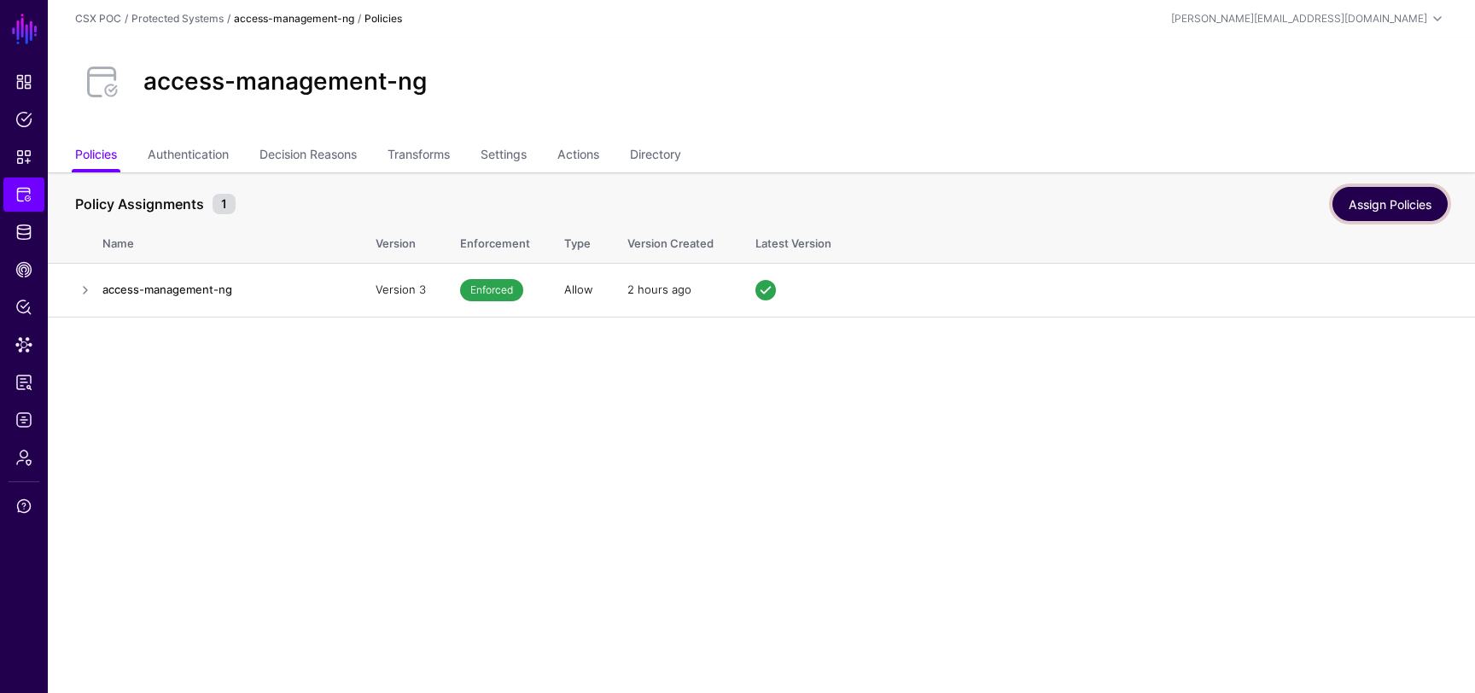
click at [1386, 210] on link "Assign Policies" at bounding box center [1390, 204] width 115 height 34
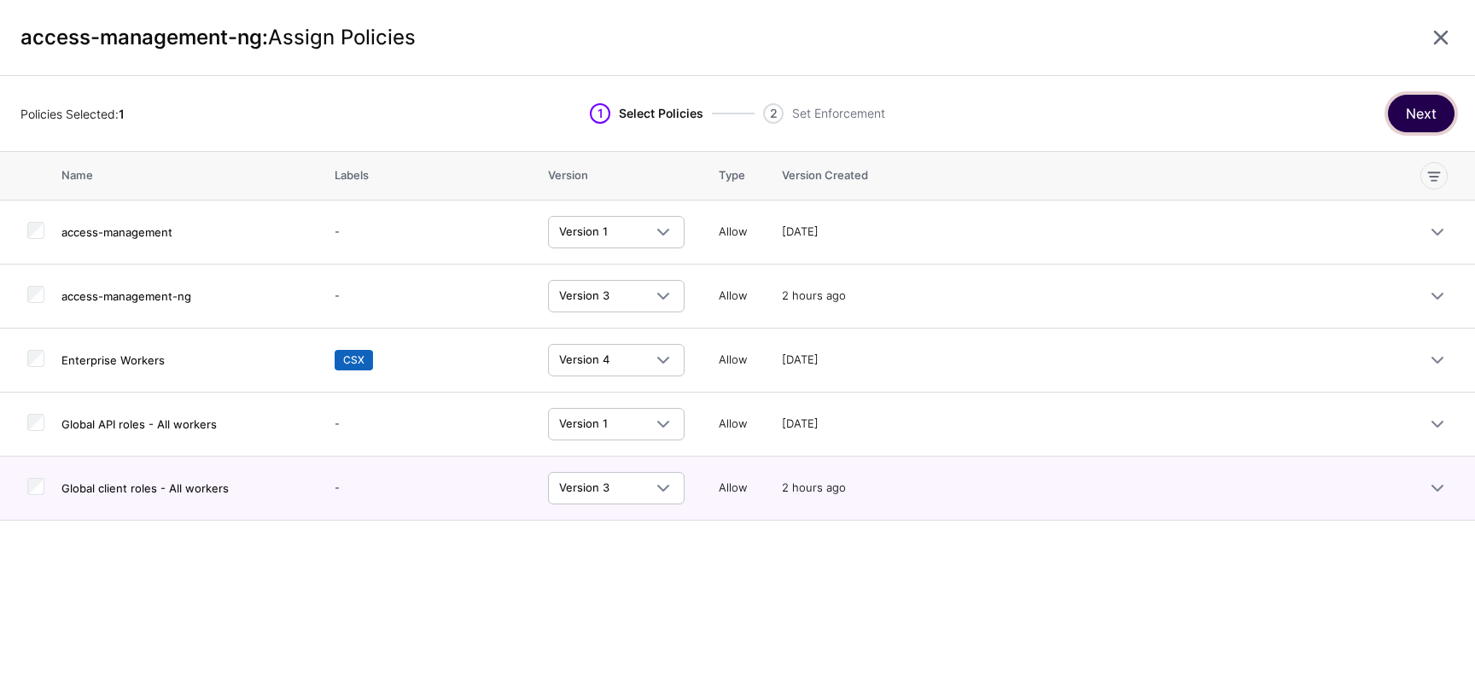
click at [1411, 108] on button "Next" at bounding box center [1421, 114] width 67 height 38
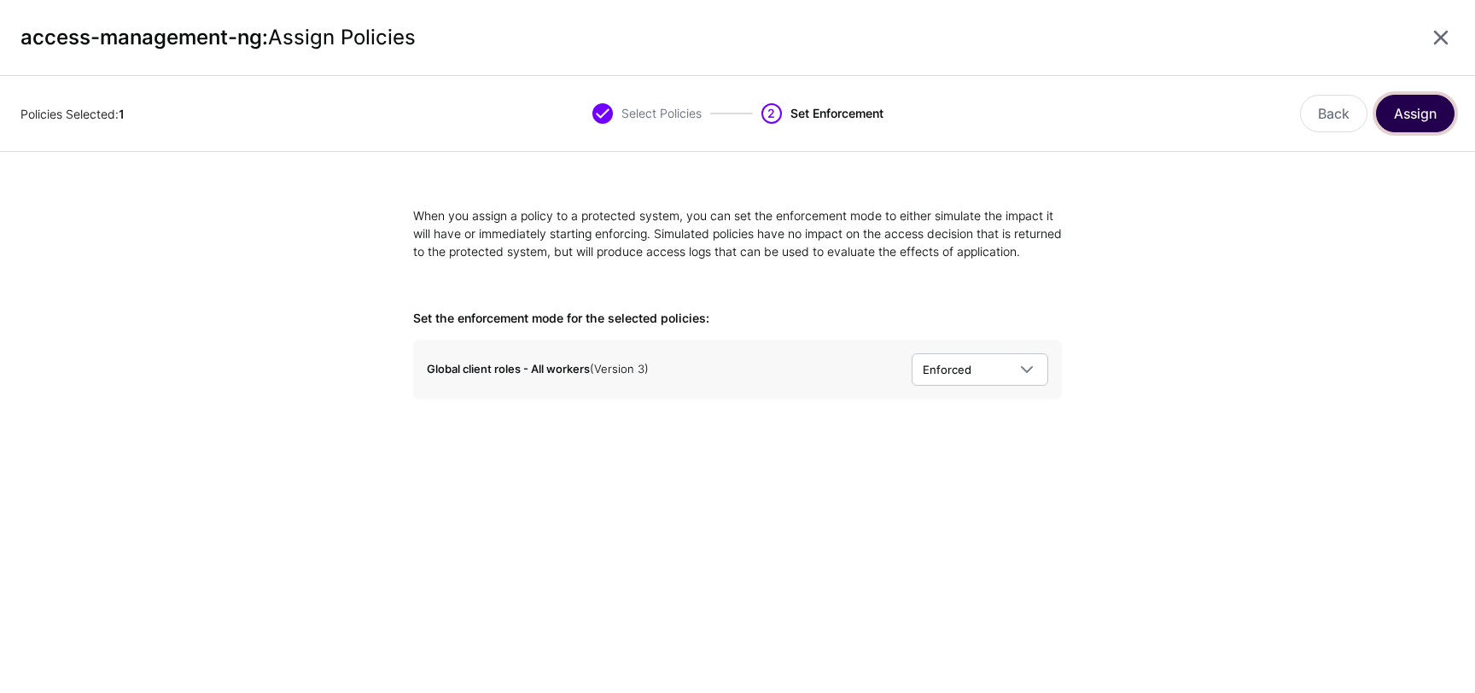
click at [1423, 110] on button "Assign" at bounding box center [1415, 114] width 79 height 38
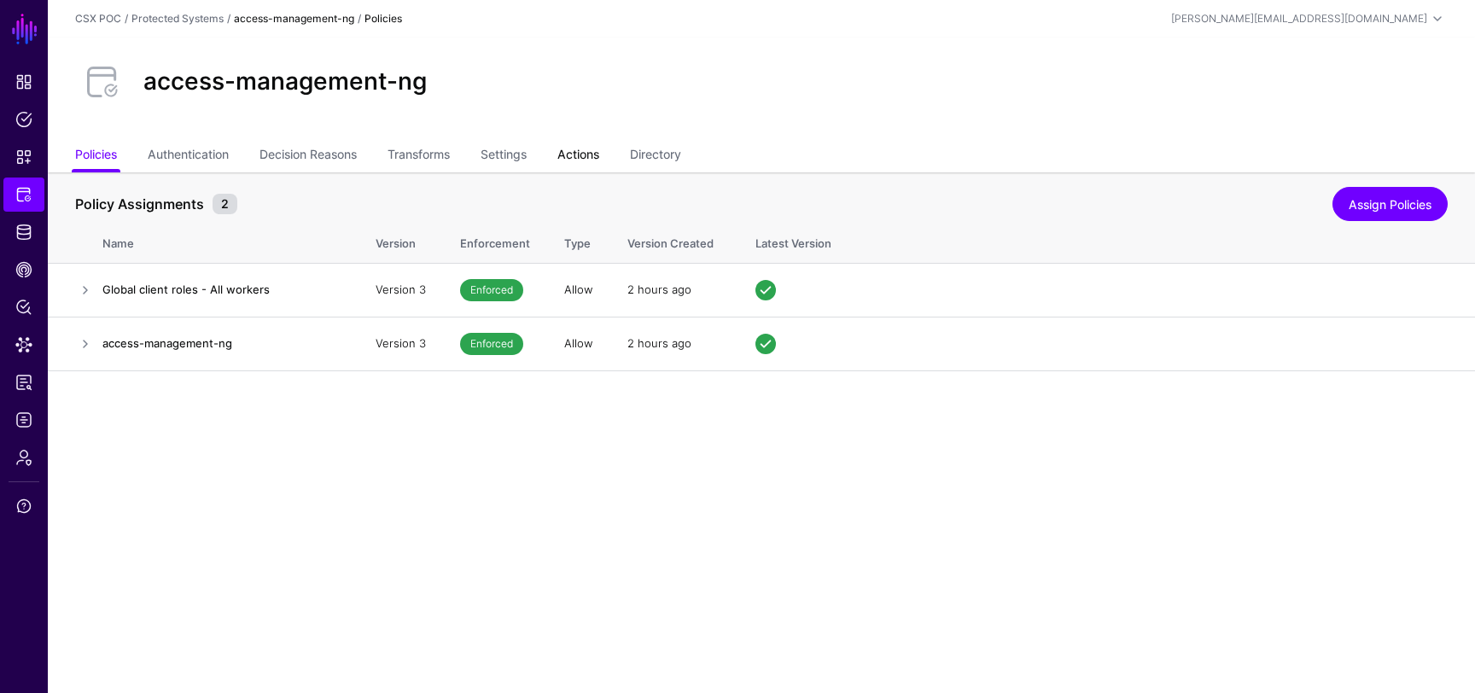
click at [599, 150] on link "Actions" at bounding box center [579, 156] width 42 height 32
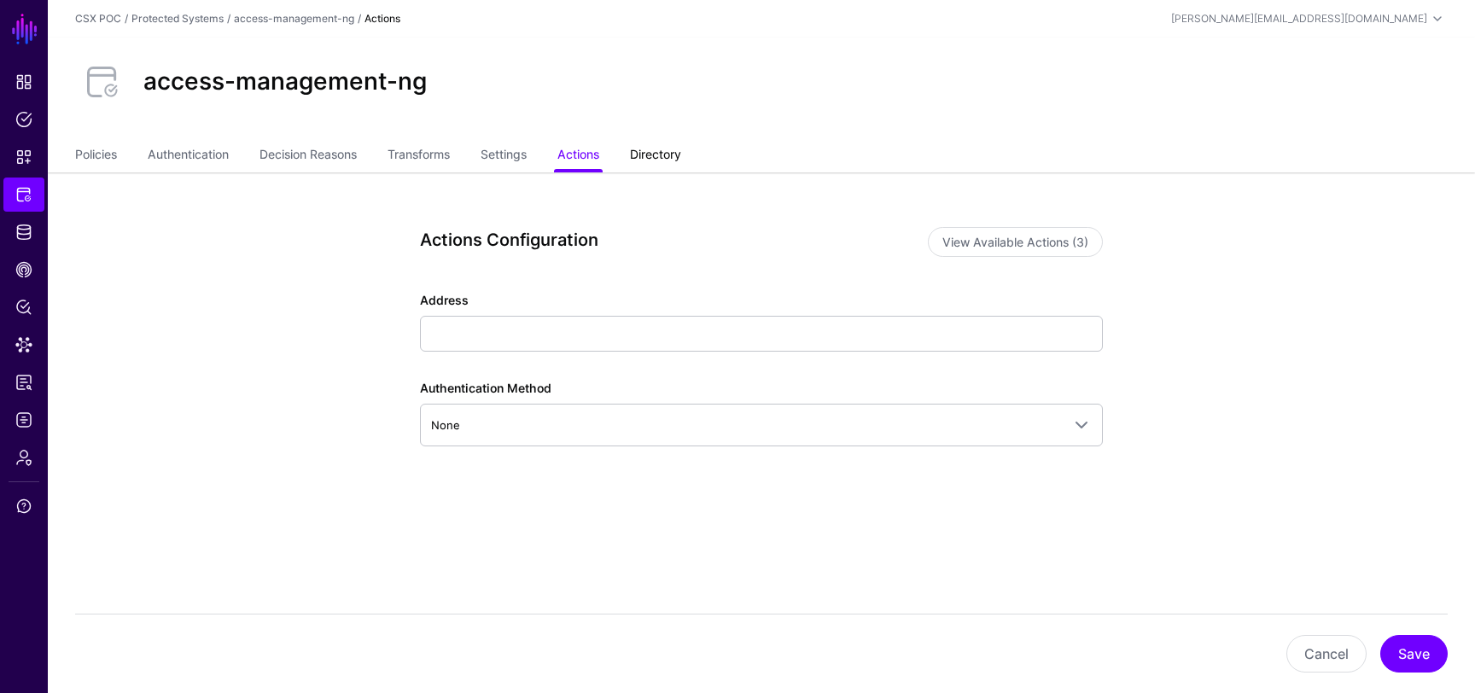
click at [651, 148] on link "Directory" at bounding box center [655, 156] width 51 height 32
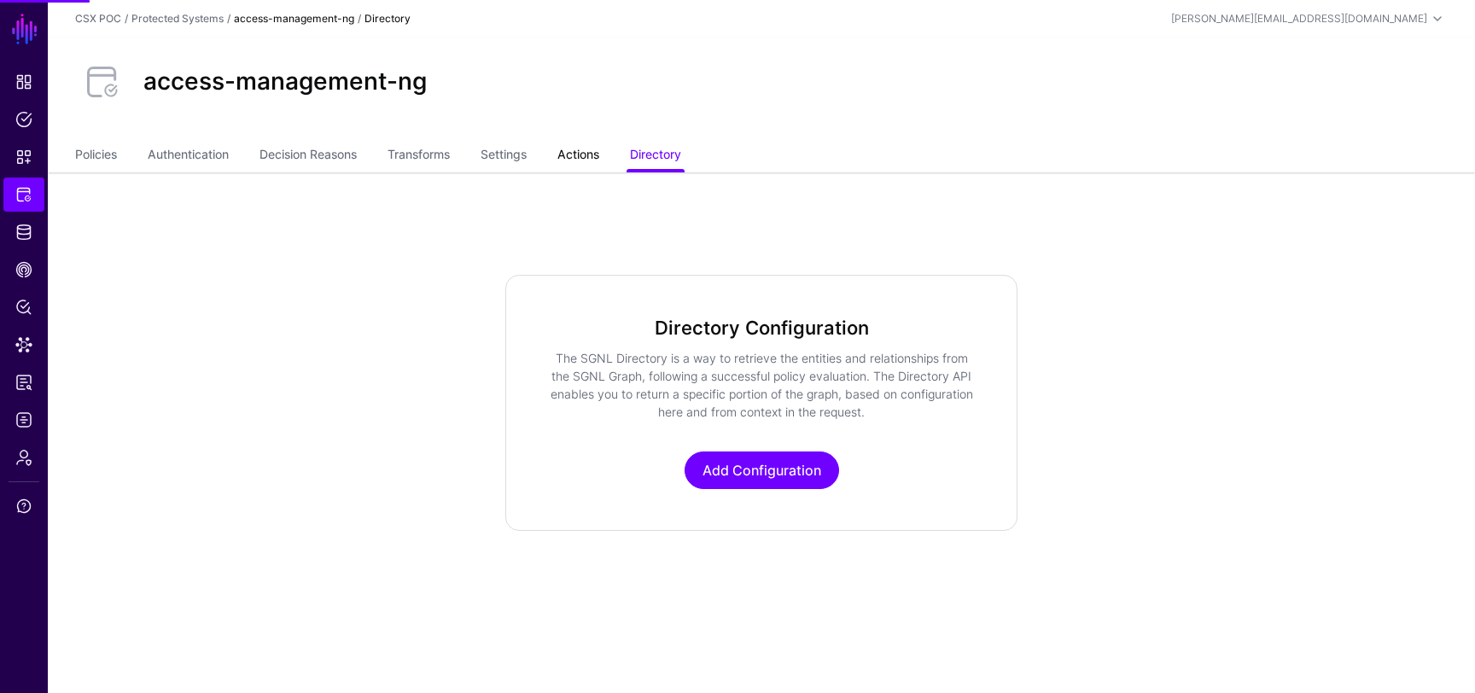
click at [578, 156] on link "Actions" at bounding box center [579, 156] width 42 height 32
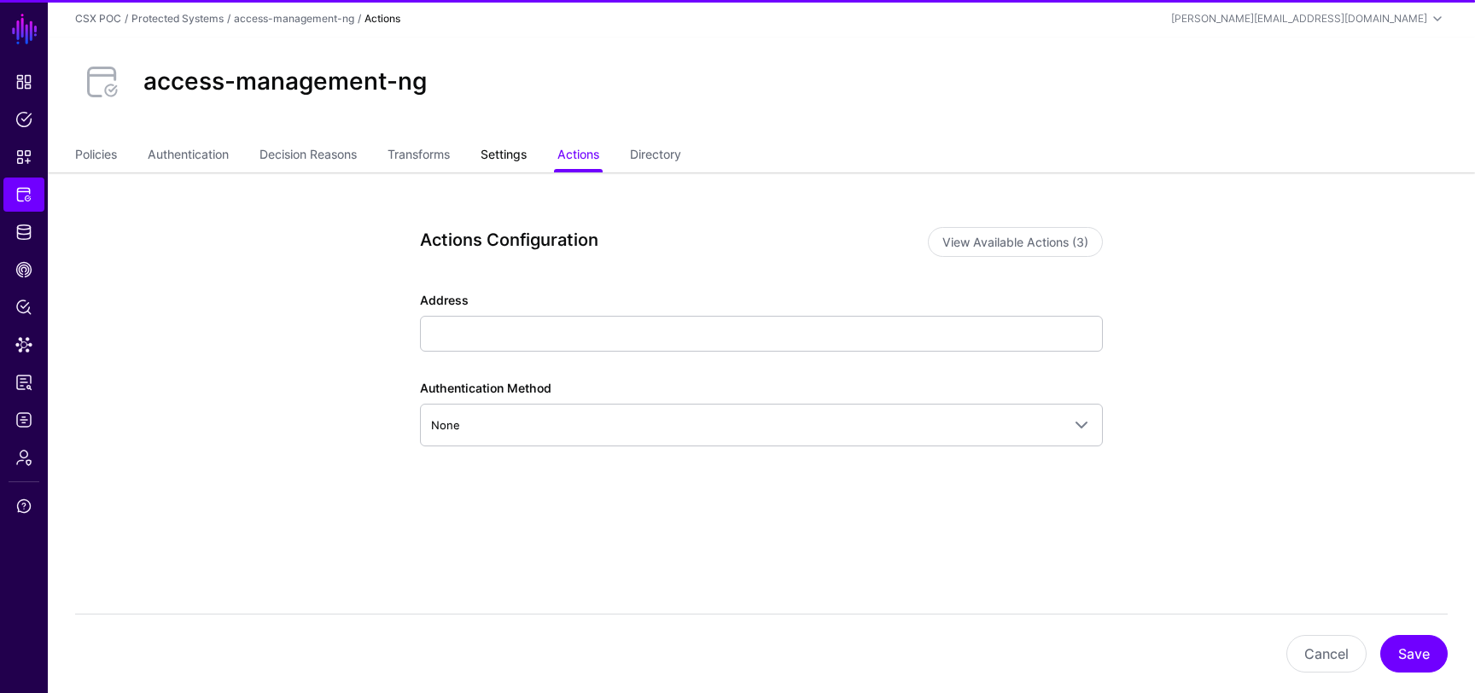
click at [517, 154] on link "Settings" at bounding box center [504, 156] width 46 height 32
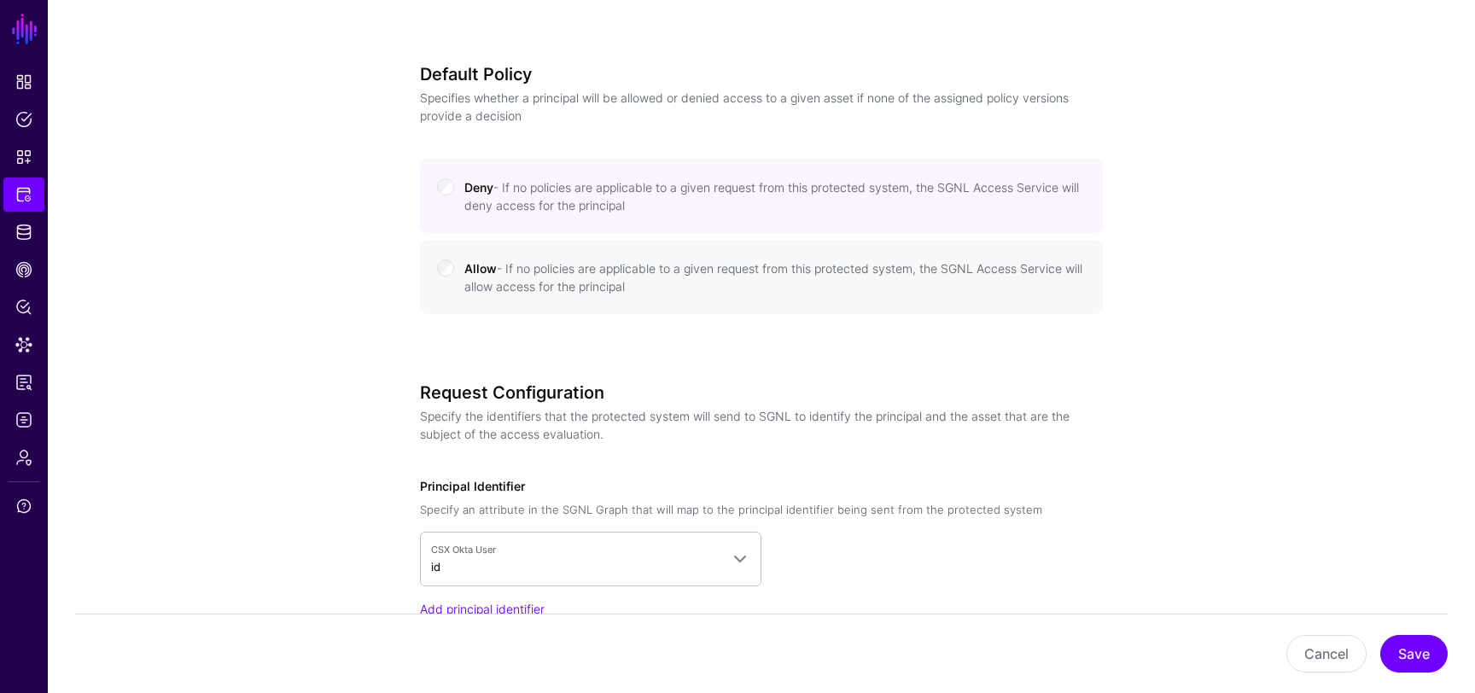
scroll to position [1206, 0]
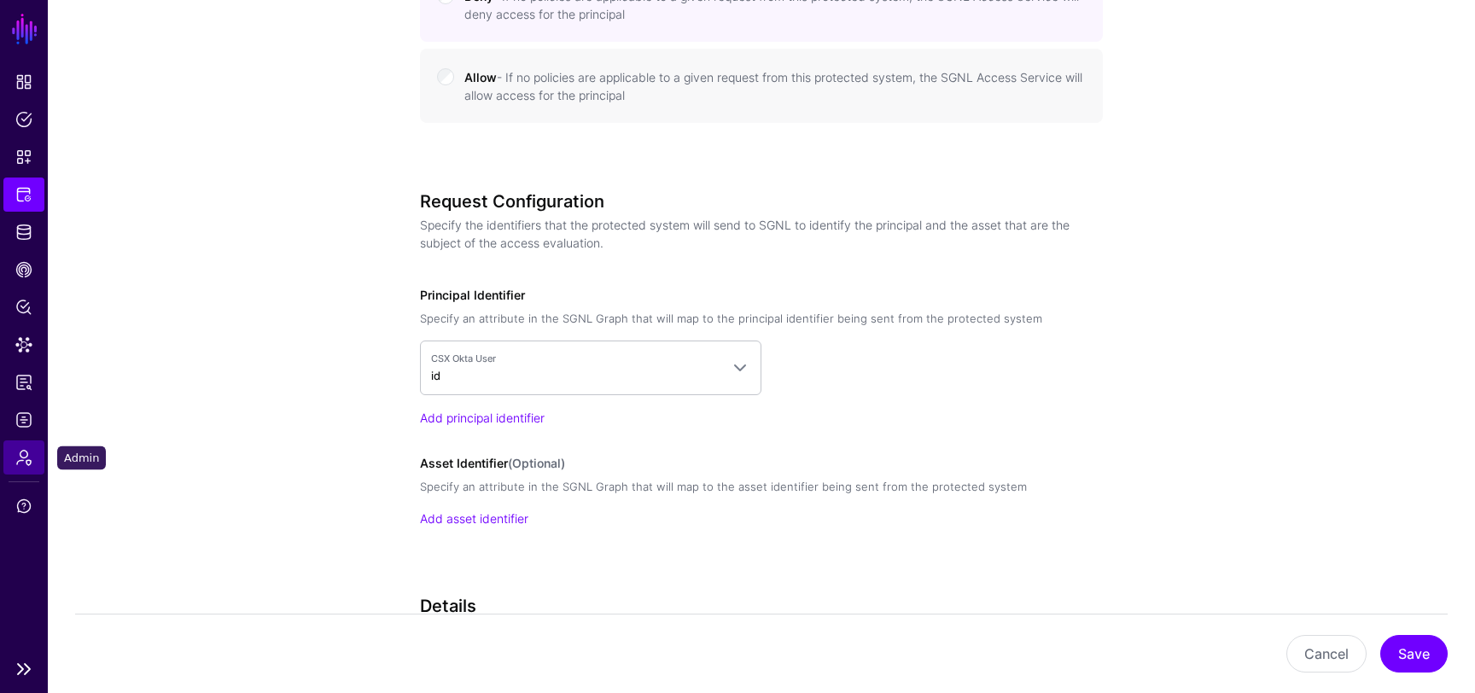
click at [36, 458] on link "Admin" at bounding box center [23, 458] width 41 height 34
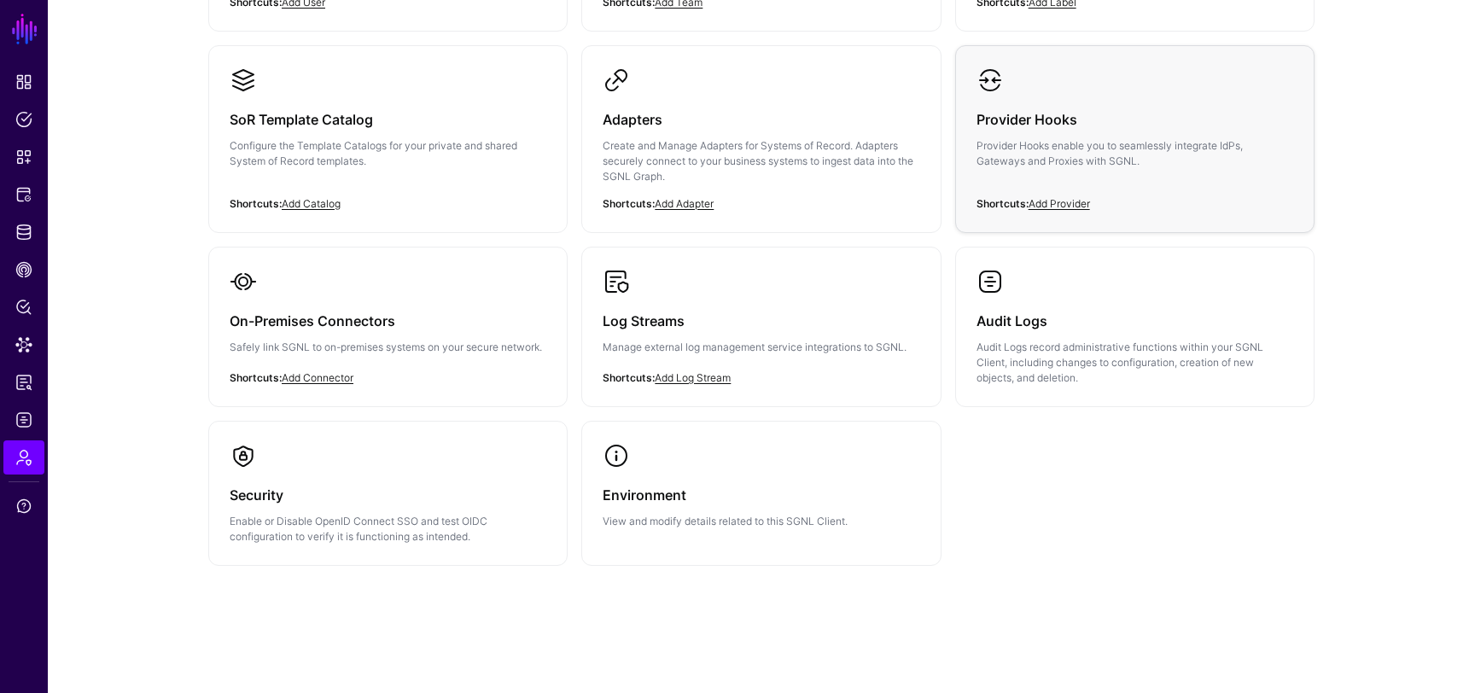
click at [1067, 131] on div "Provider Hooks Provider Hooks enable you to seamlessly integrate IdPs, Gateways…" at bounding box center [1135, 145] width 317 height 102
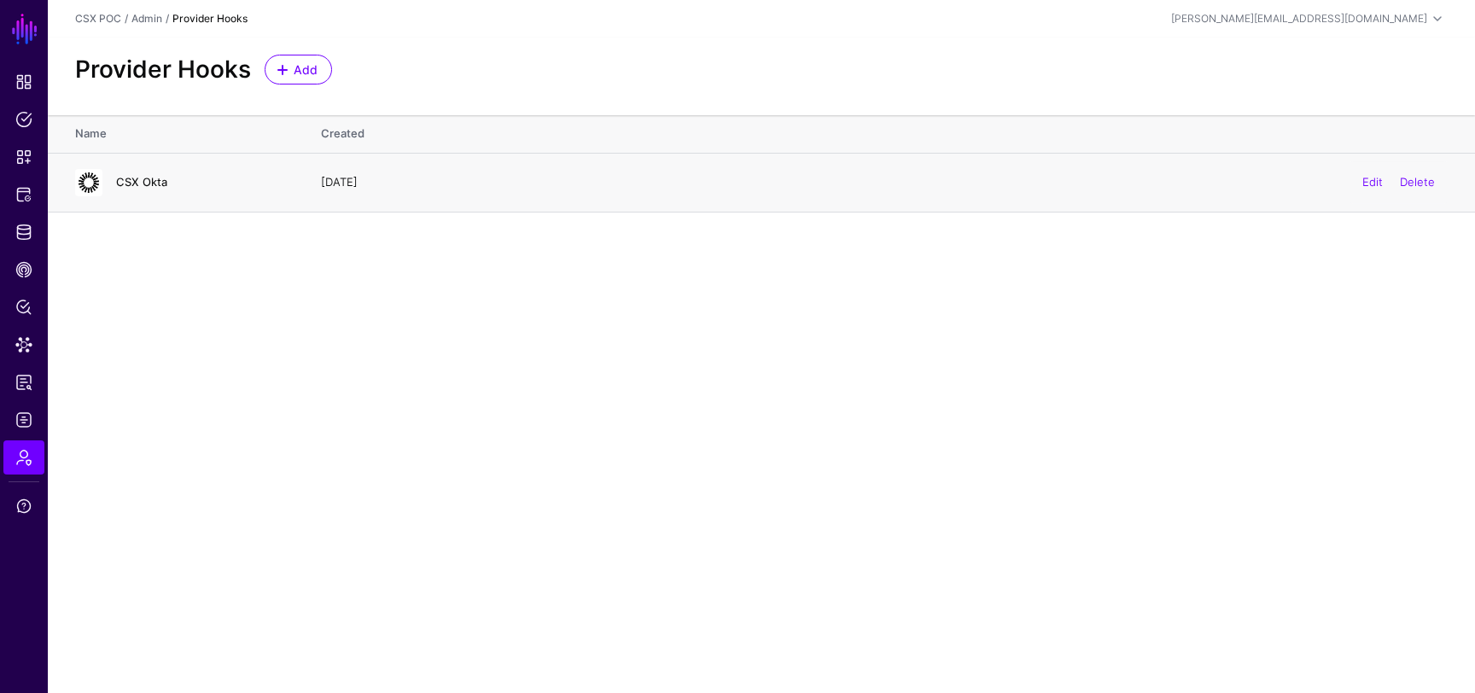
click at [143, 178] on link "CSX Okta" at bounding box center [141, 182] width 51 height 14
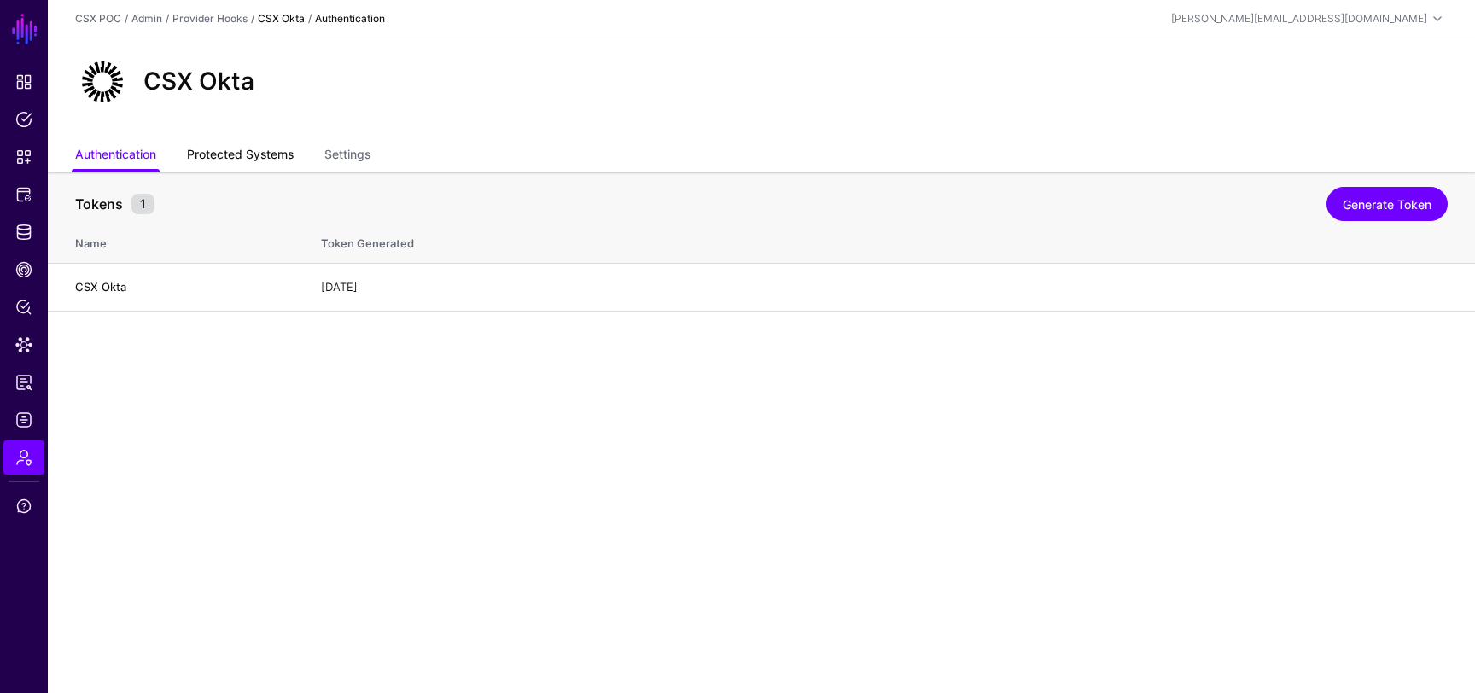
click at [243, 151] on link "Protected Systems" at bounding box center [240, 156] width 107 height 32
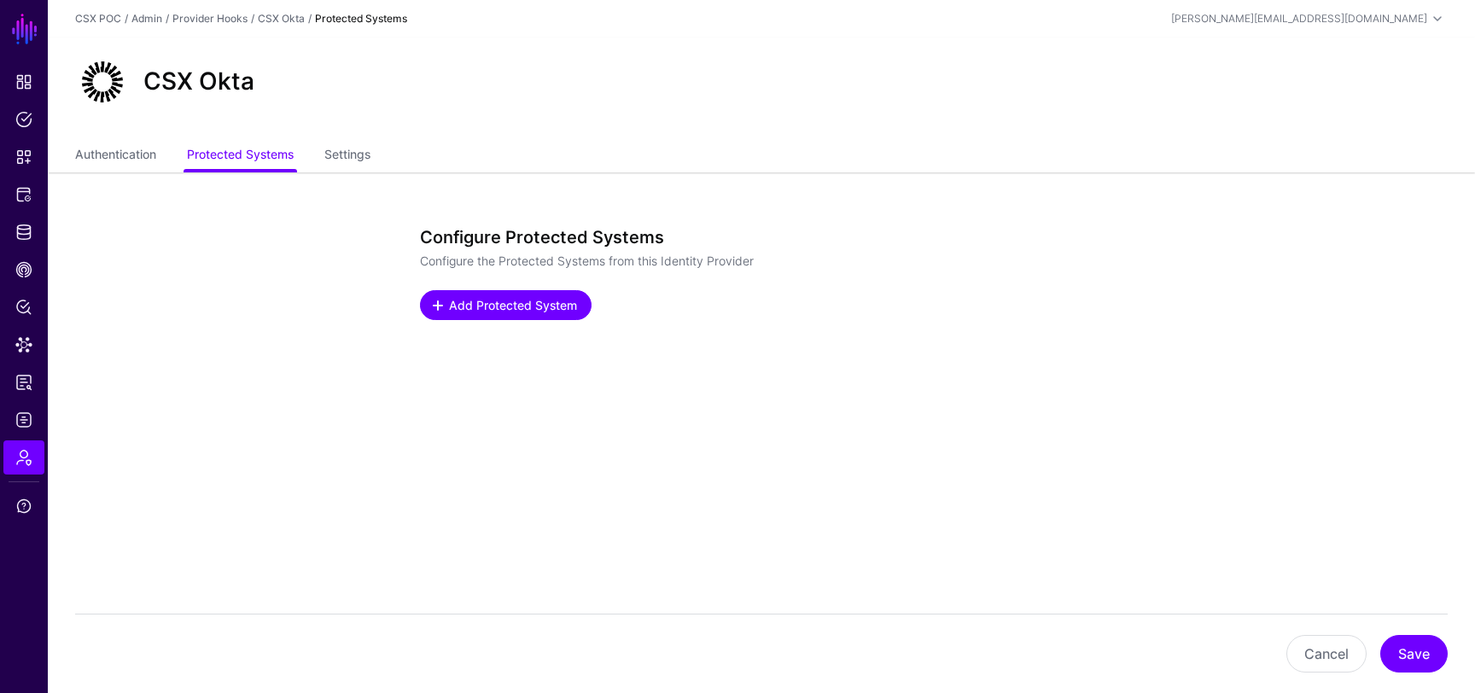
click at [517, 316] on link "Add Protected System" at bounding box center [506, 305] width 172 height 30
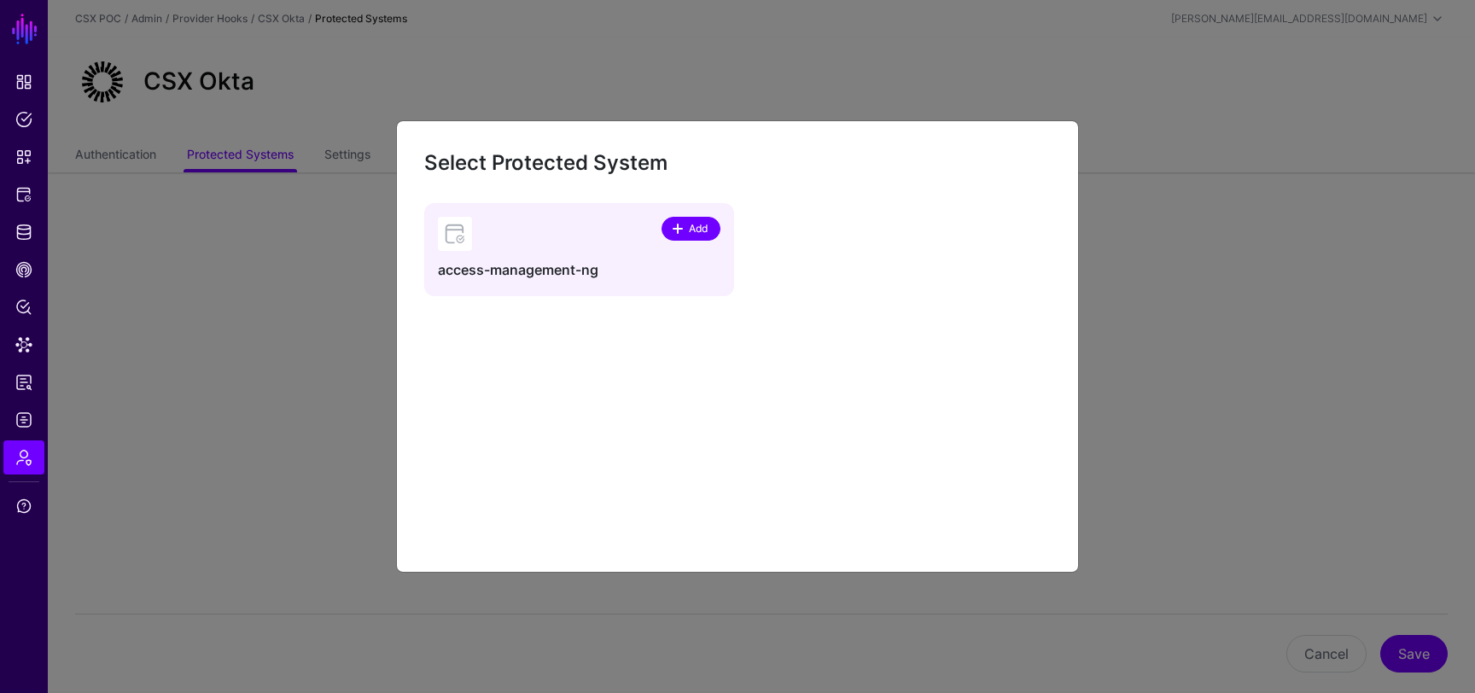
click at [695, 227] on span "Add" at bounding box center [698, 228] width 23 height 15
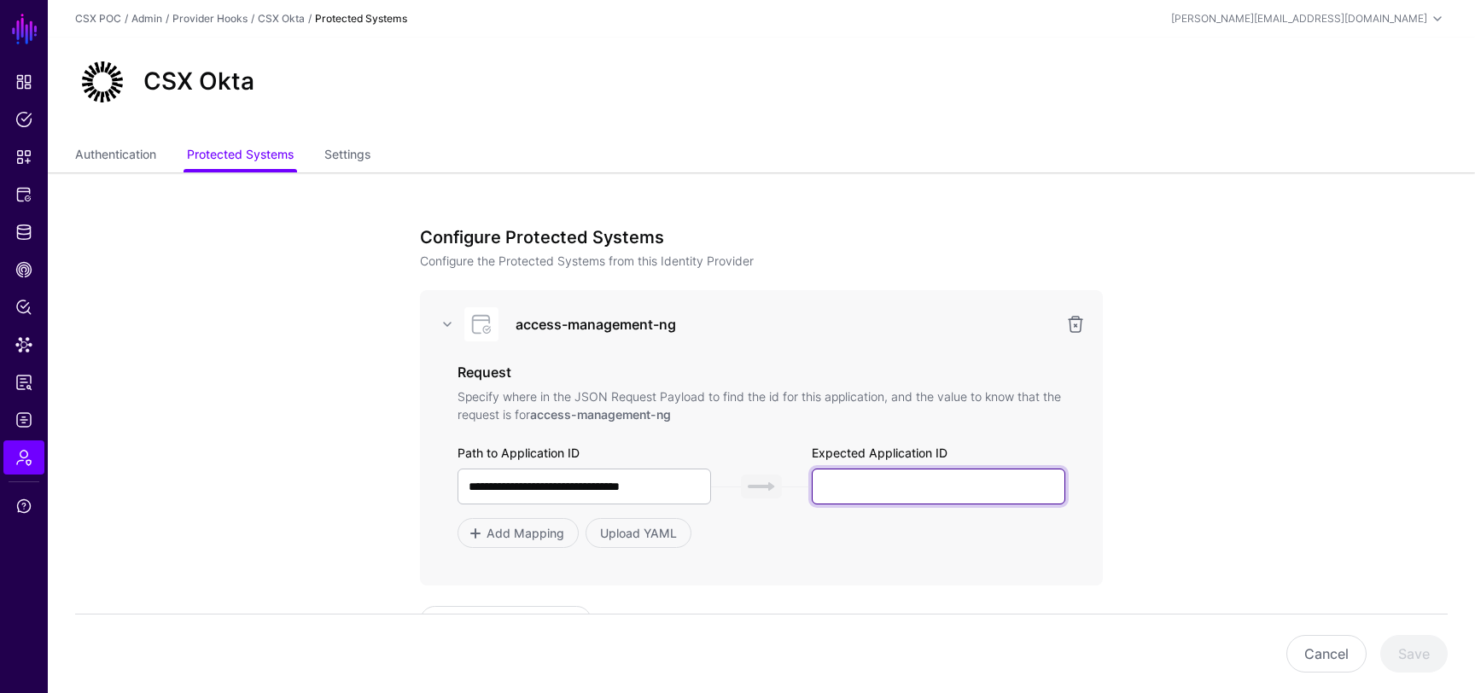
click at [897, 481] on input "text" at bounding box center [939, 487] width 254 height 36
type input "**********"
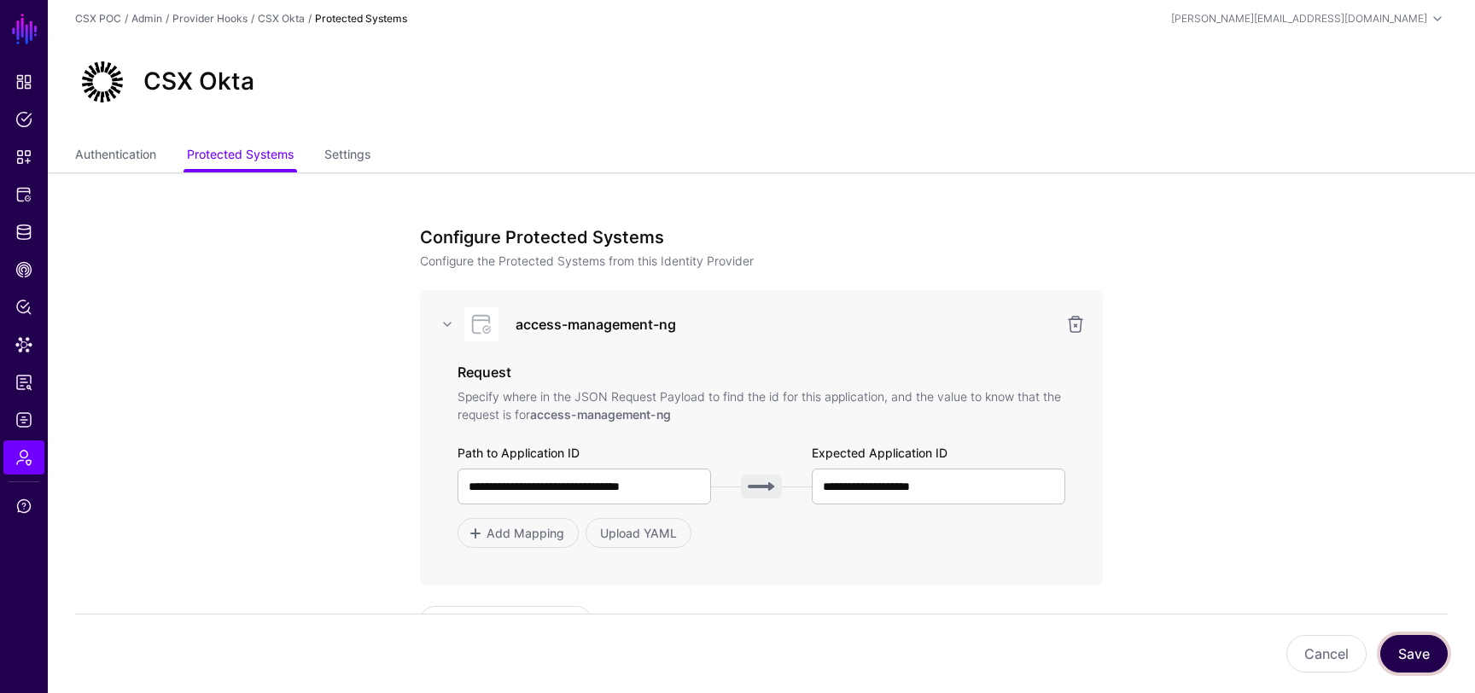
click at [1423, 667] on button "Save" at bounding box center [1414, 654] width 67 height 38
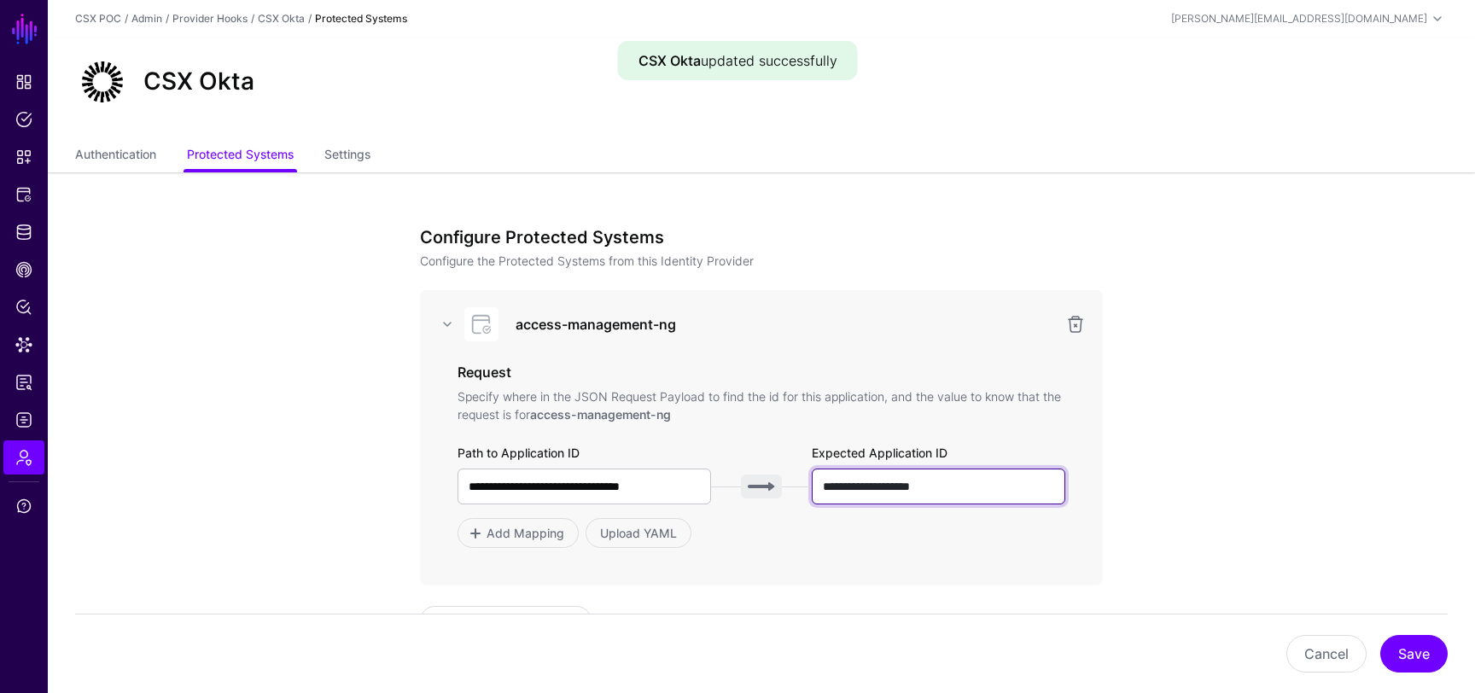
click at [955, 493] on input "**********" at bounding box center [939, 487] width 254 height 36
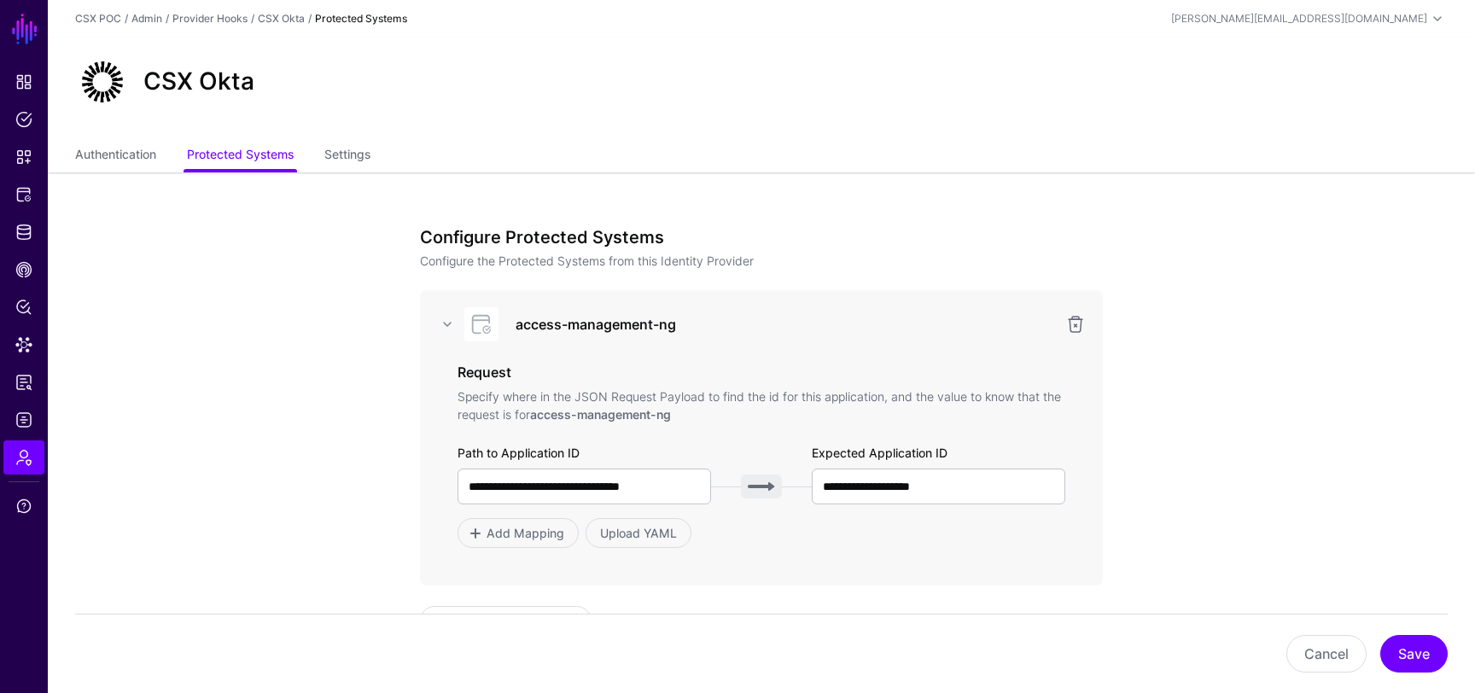
click at [1161, 421] on app-admin-providers-item-integrations "**********" at bounding box center [762, 520] width 1428 height 696
click at [21, 189] on span "Protected Systems" at bounding box center [23, 194] width 17 height 17
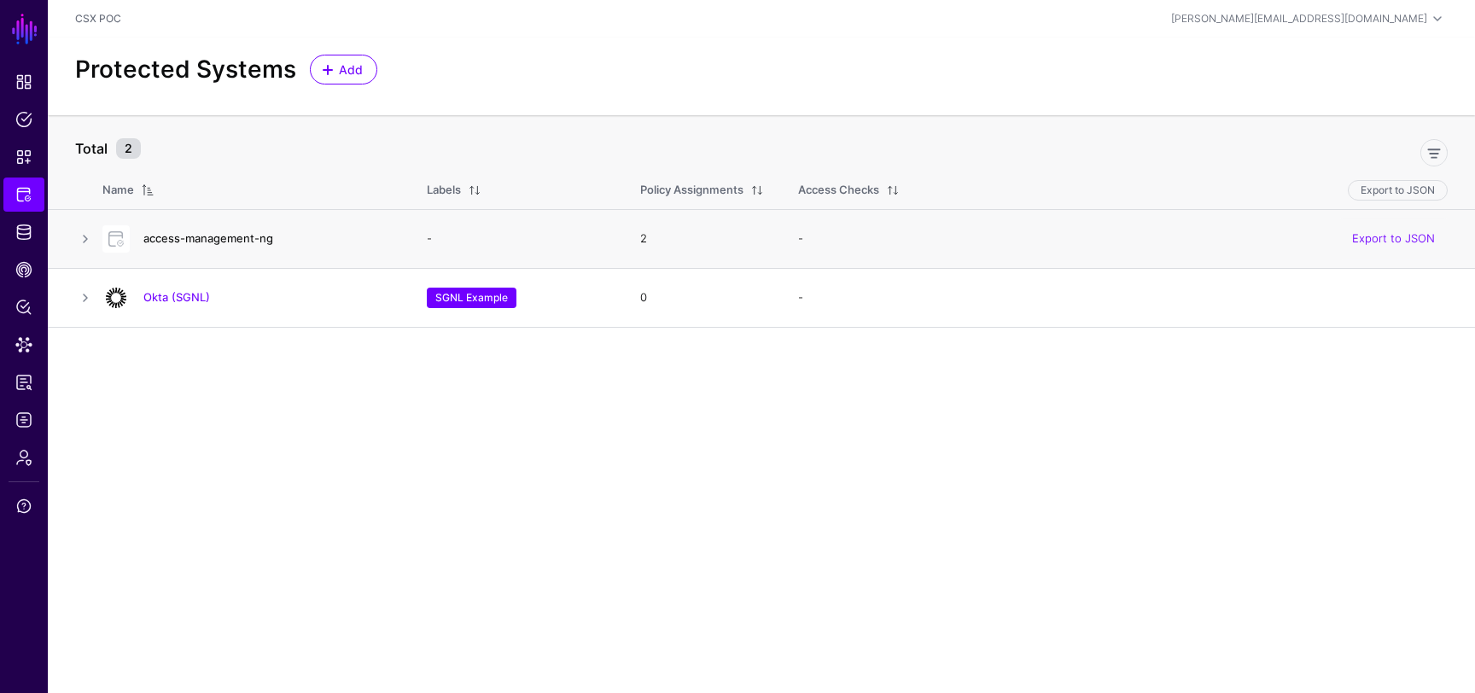
click at [217, 233] on link "access-management-ng" at bounding box center [208, 238] width 130 height 14
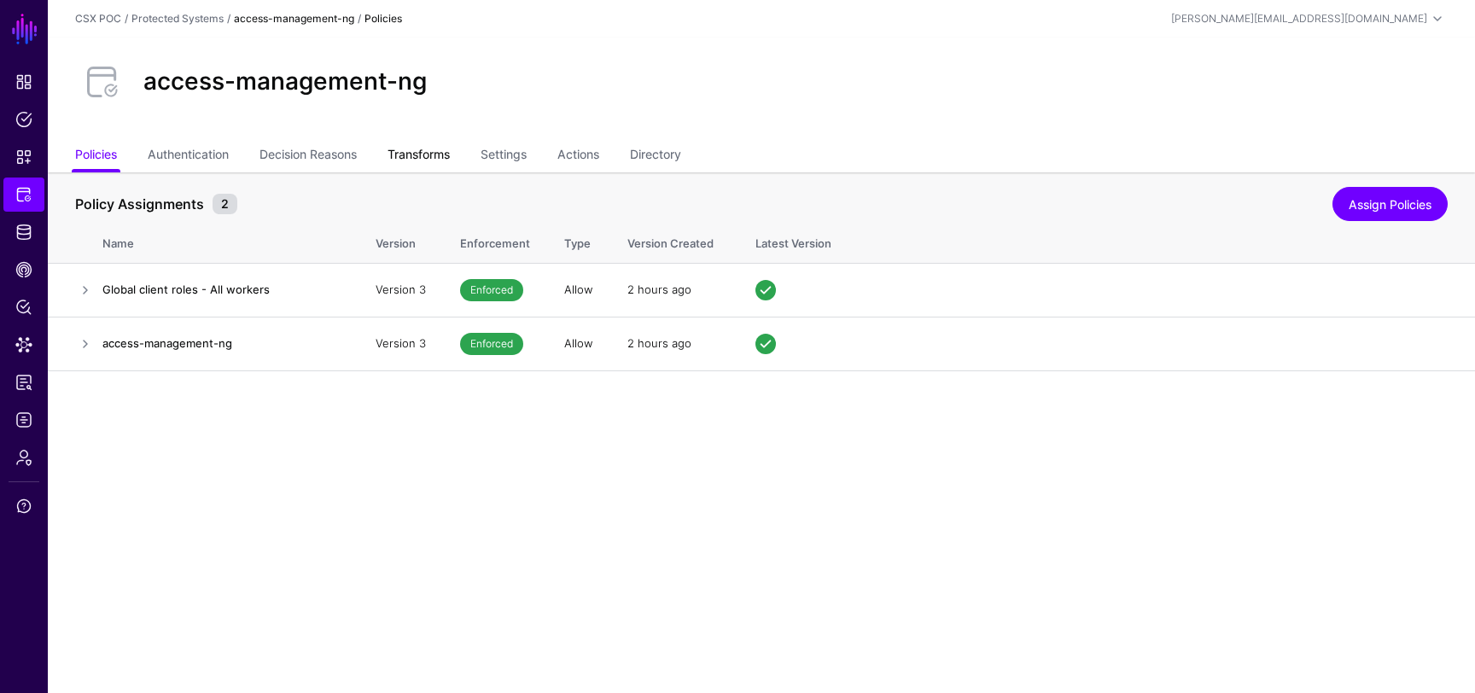
click at [420, 151] on link "Transforms" at bounding box center [419, 156] width 62 height 32
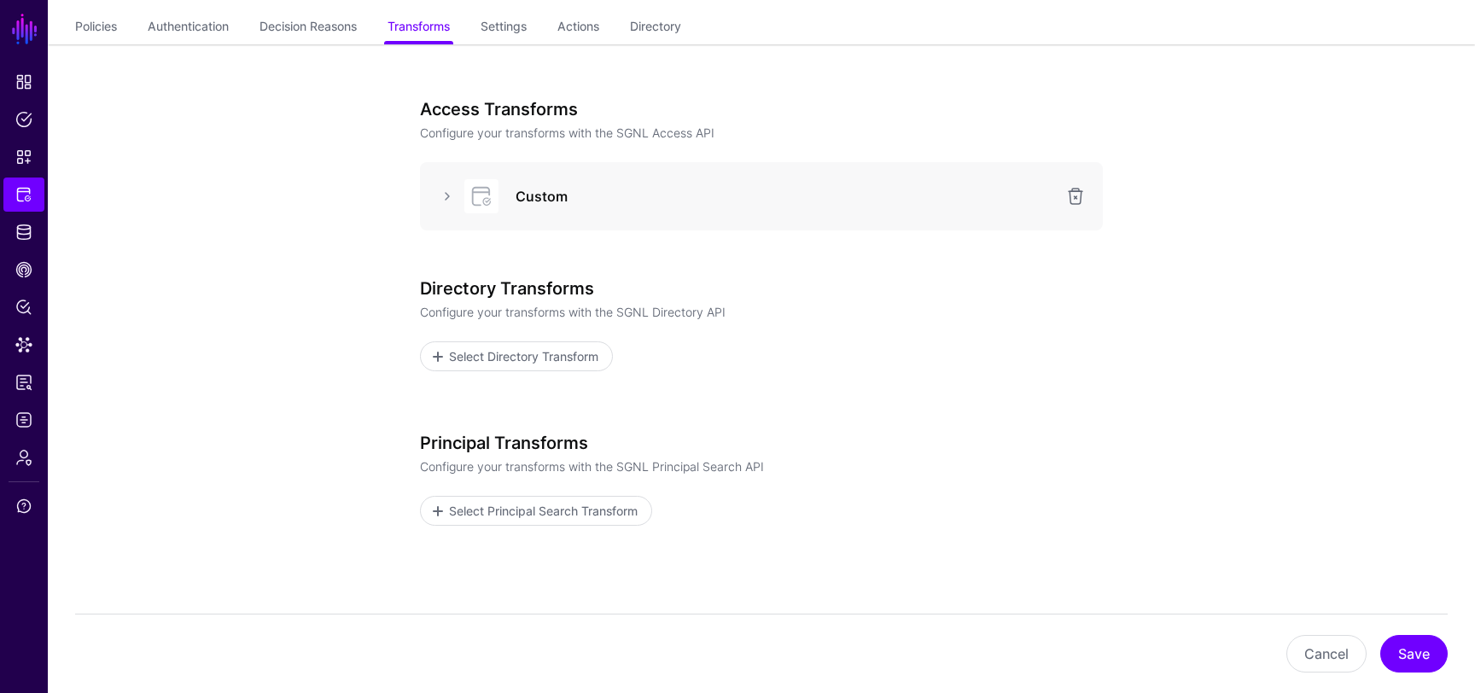
scroll to position [213, 0]
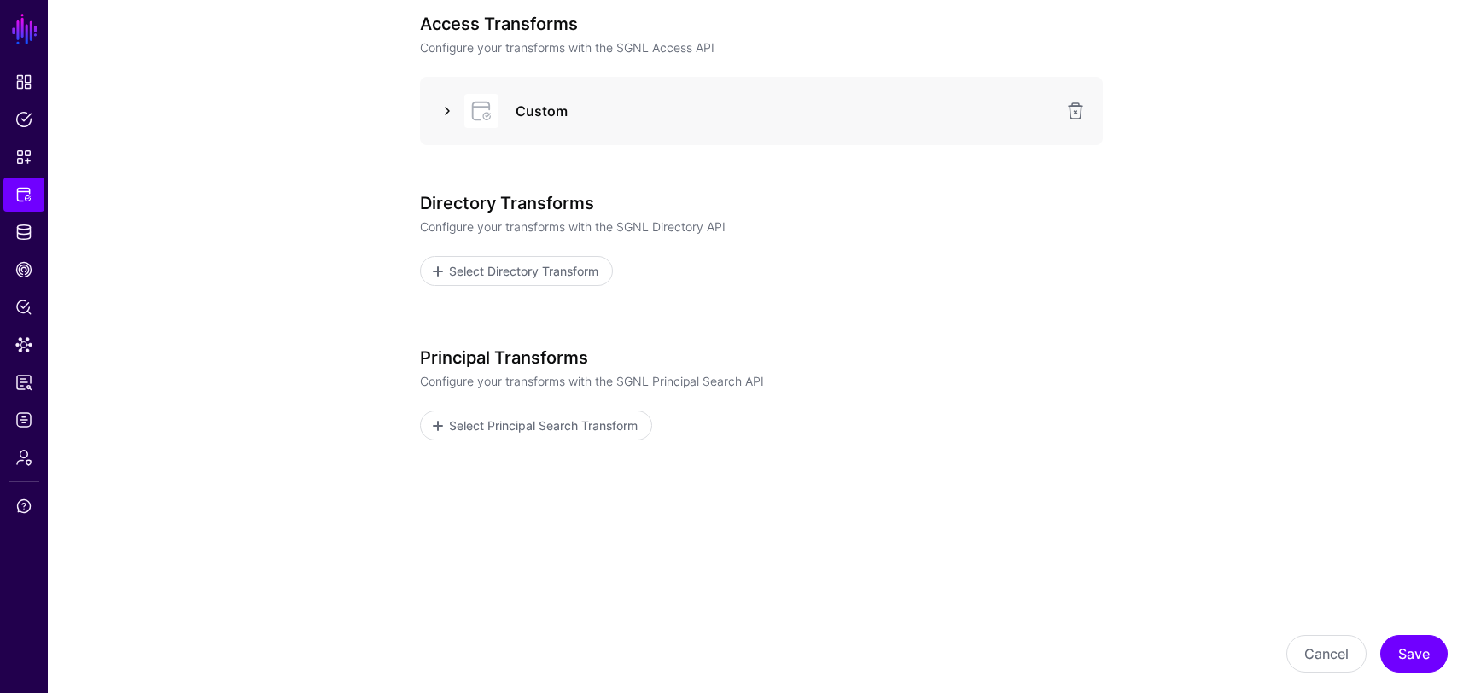
click at [451, 114] on link at bounding box center [447, 111] width 20 height 20
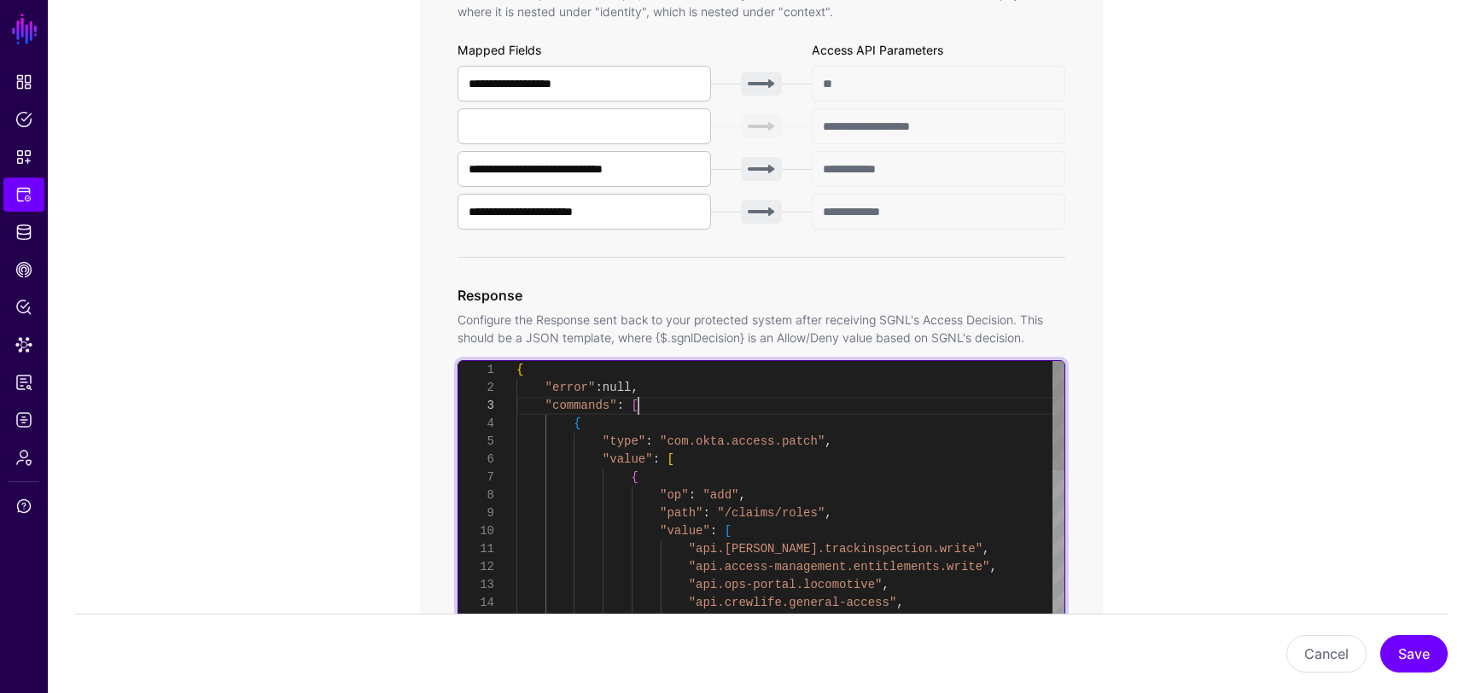
scroll to position [36, 0]
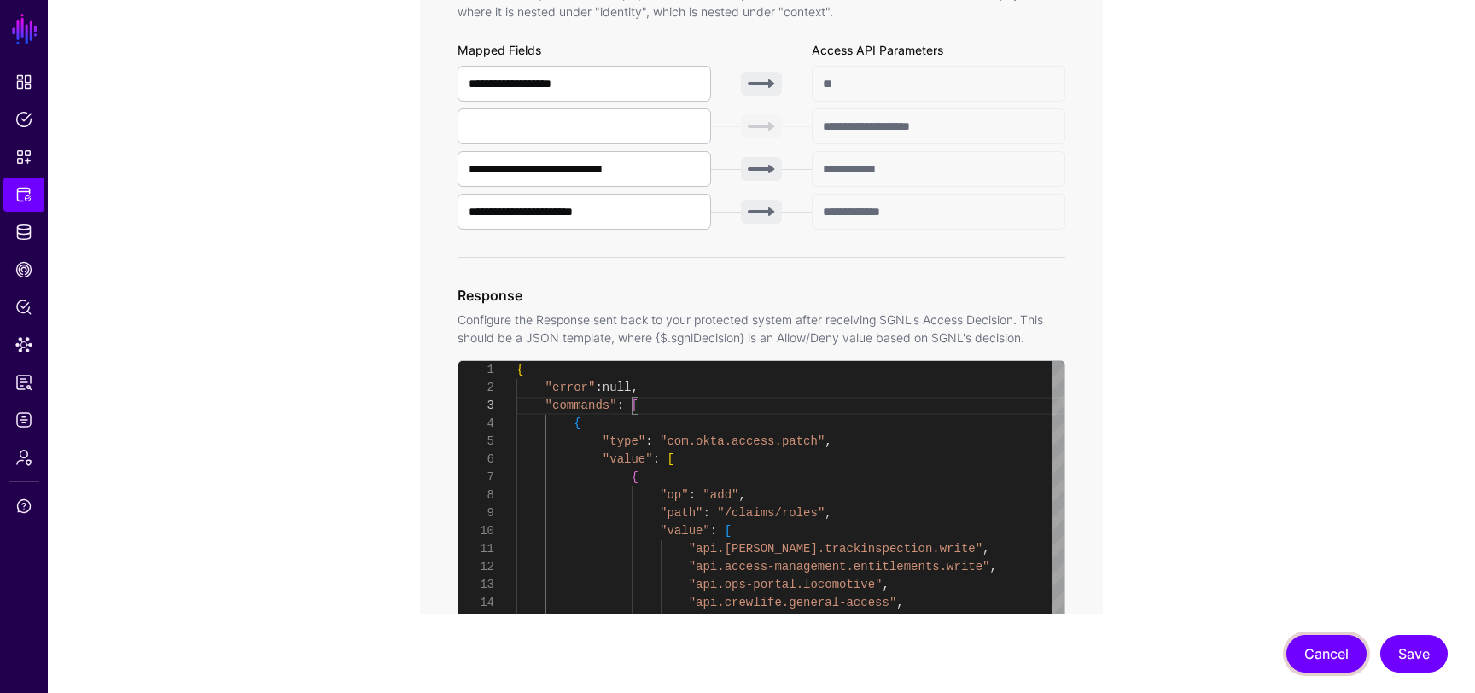
click at [1313, 669] on button "Cancel" at bounding box center [1327, 654] width 80 height 38
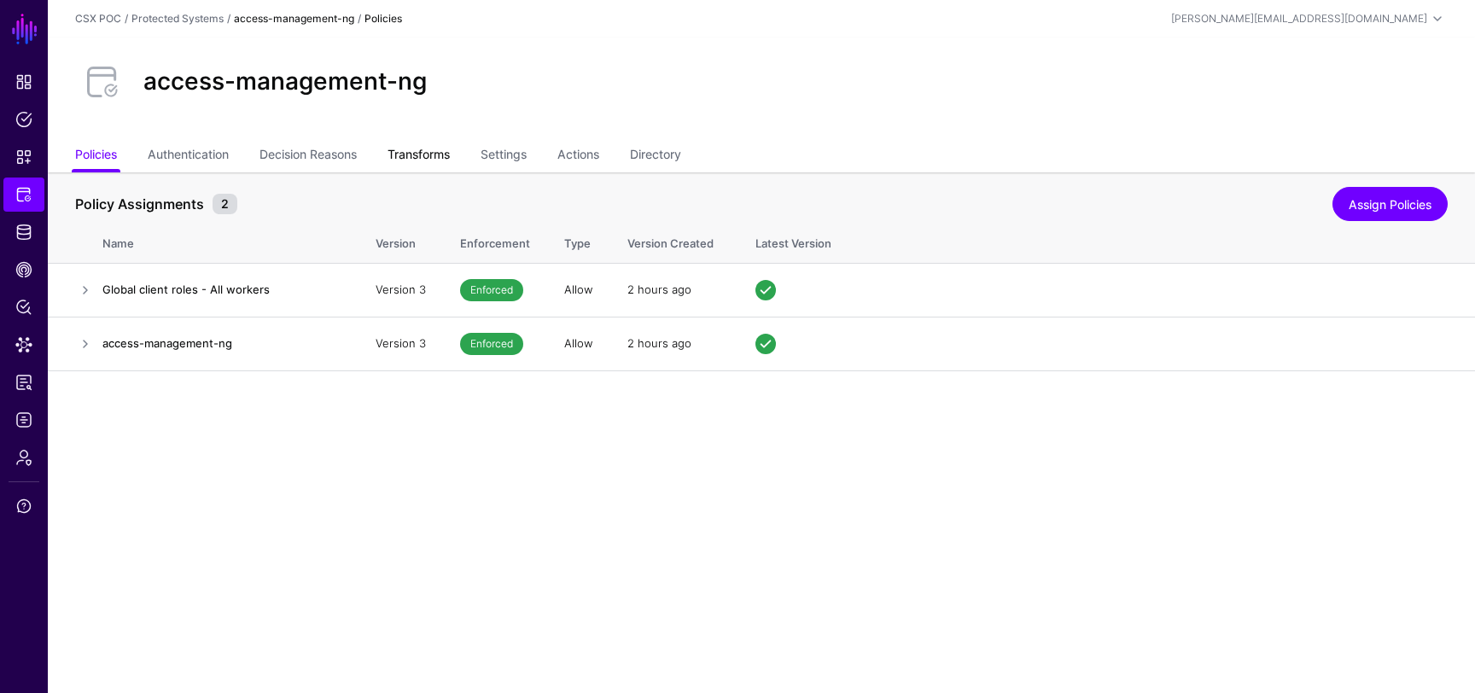
click at [423, 149] on link "Transforms" at bounding box center [419, 156] width 62 height 32
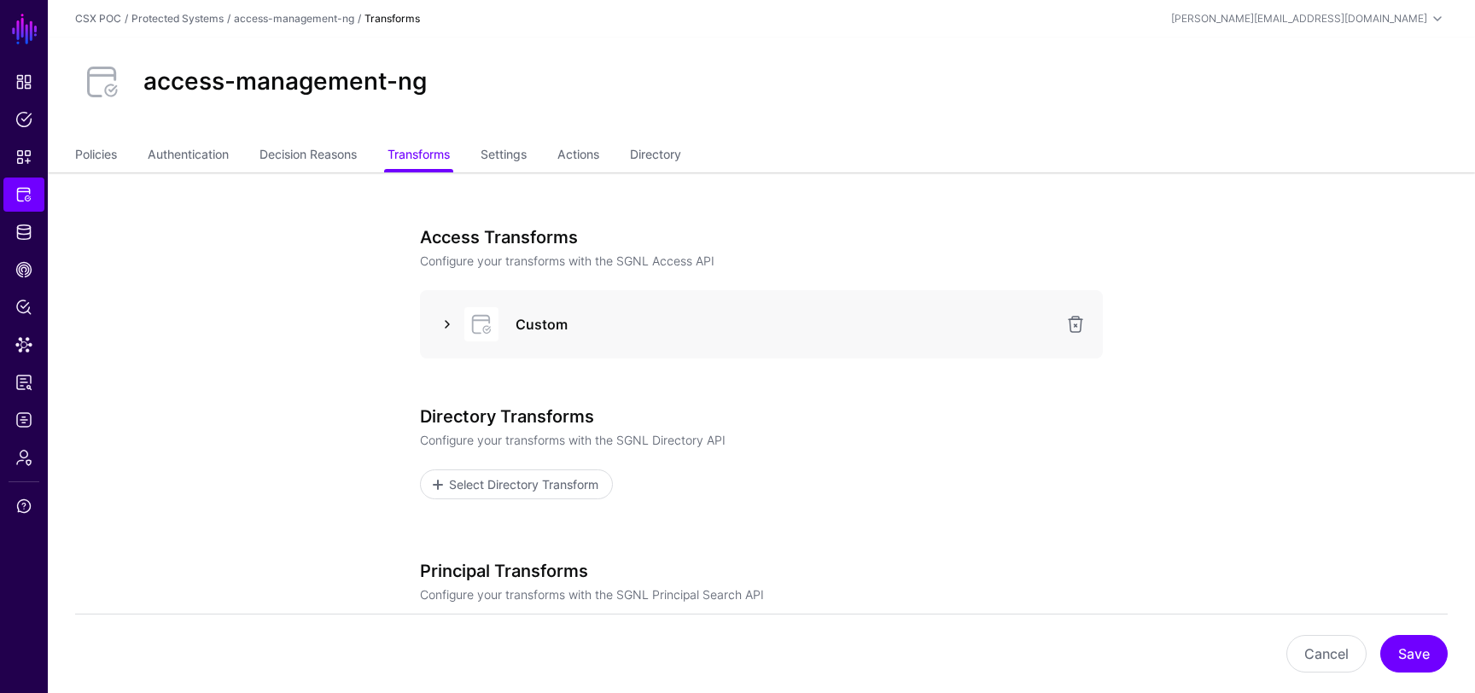
click at [448, 321] on link at bounding box center [447, 324] width 20 height 20
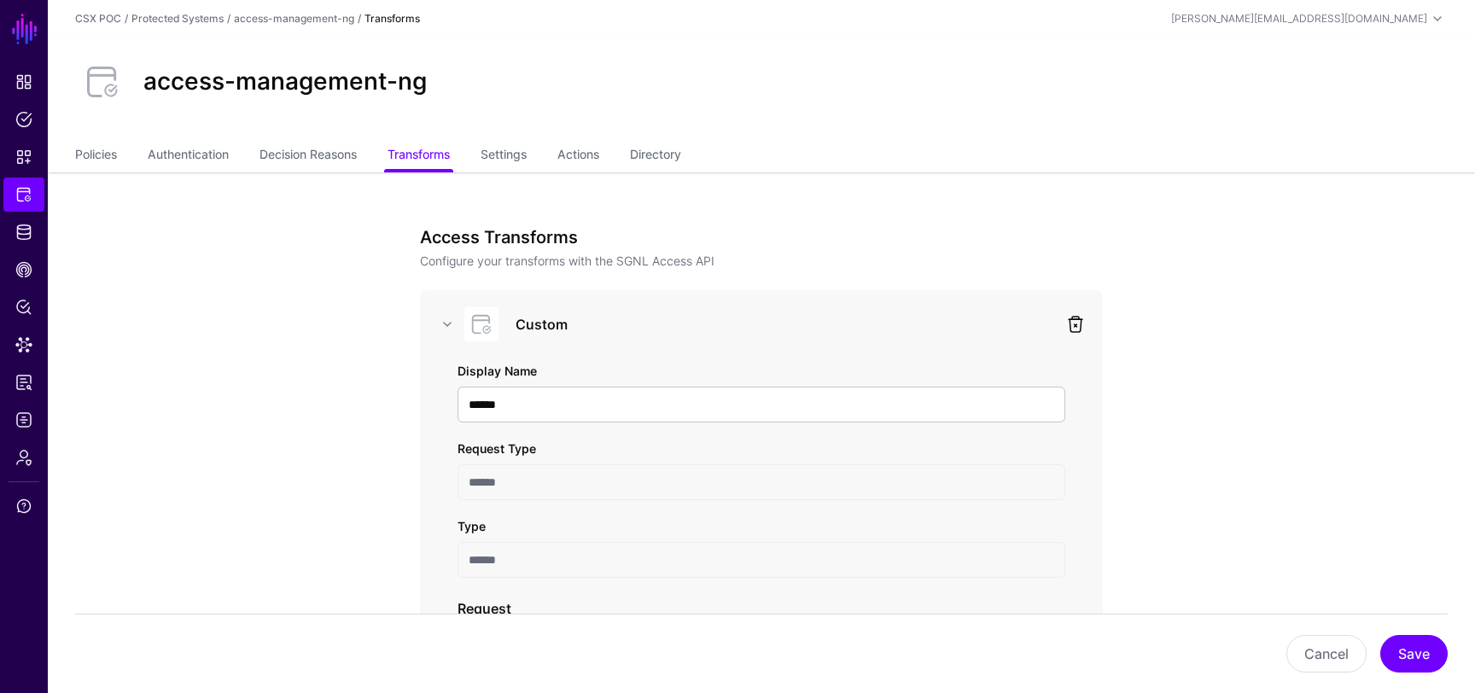
click at [1068, 325] on link at bounding box center [1076, 324] width 20 height 20
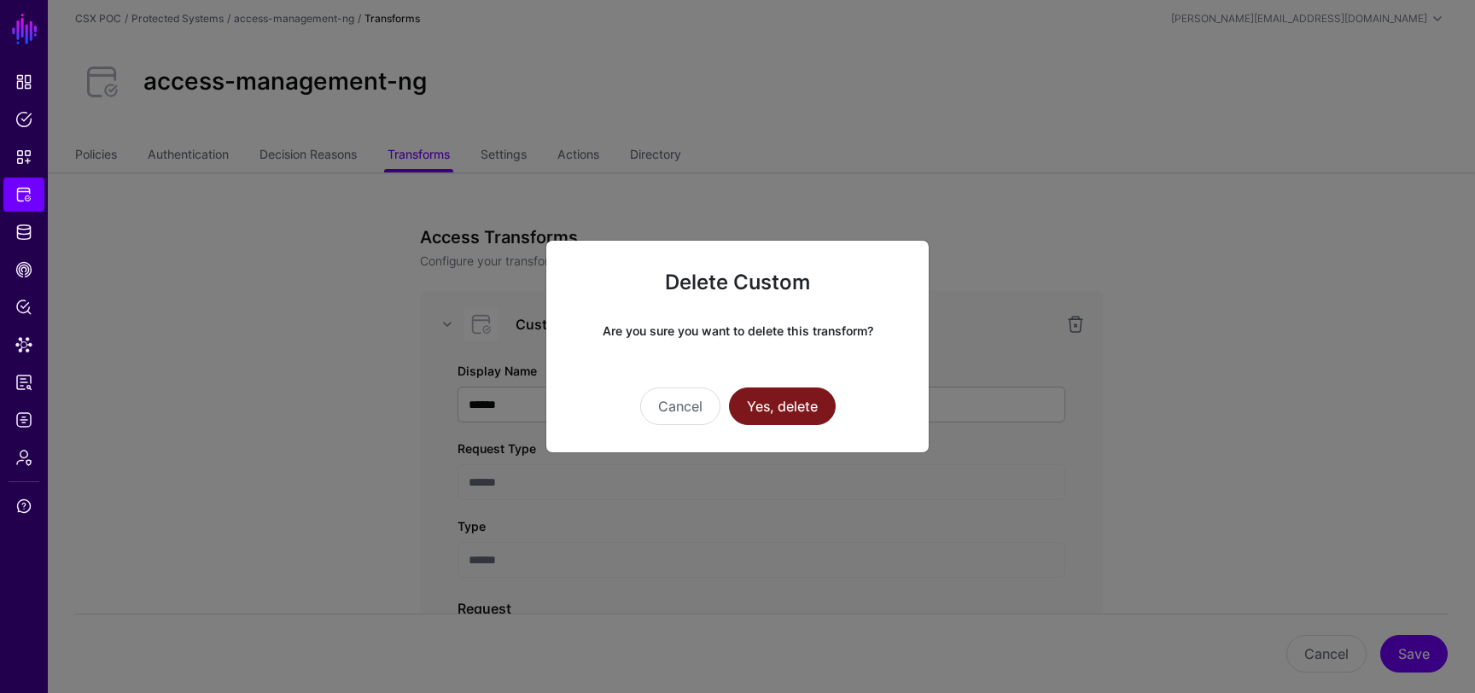
click at [778, 422] on button "Yes, delete" at bounding box center [782, 407] width 107 height 38
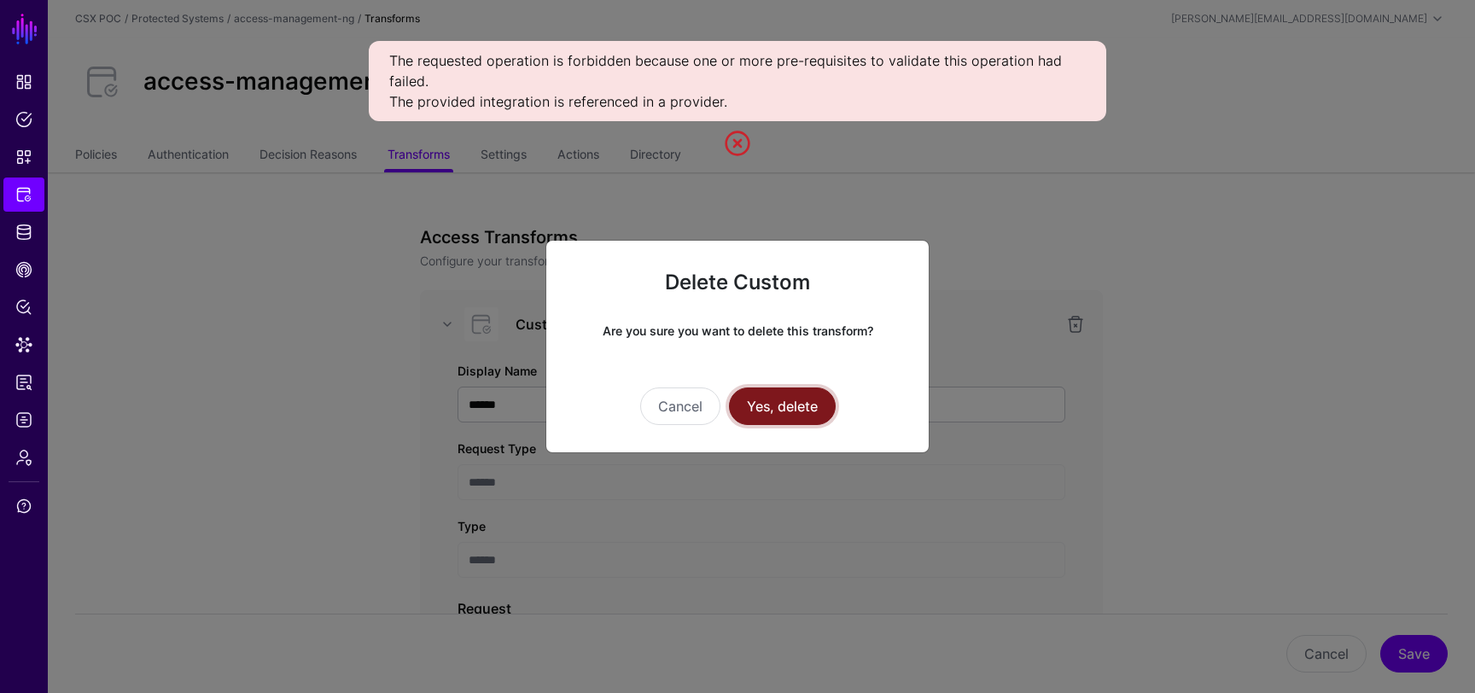
click at [790, 410] on button "Yes, delete" at bounding box center [782, 407] width 107 height 38
click at [722, 400] on div "Cancel Yes, delete" at bounding box center [738, 407] width 328 height 38
click at [705, 406] on button "Cancel" at bounding box center [680, 407] width 80 height 38
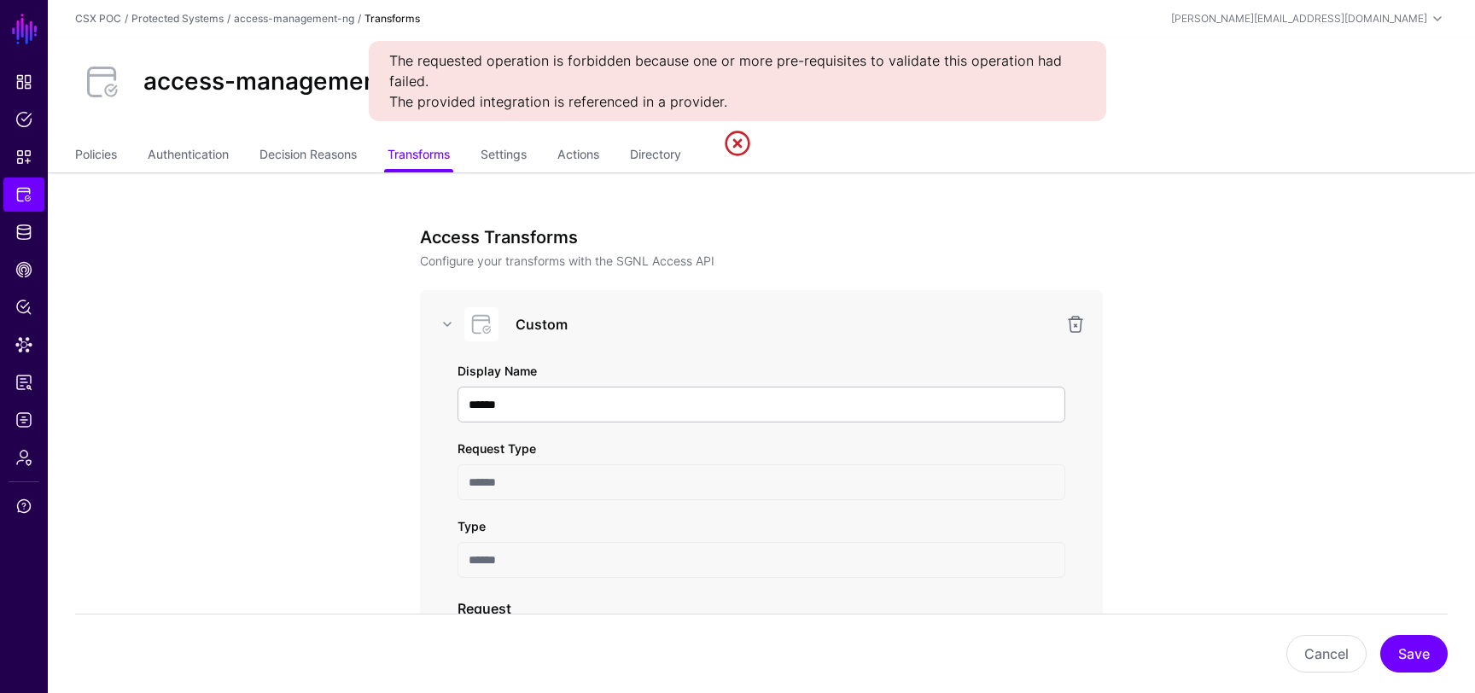
click at [740, 155] on link at bounding box center [737, 143] width 27 height 27
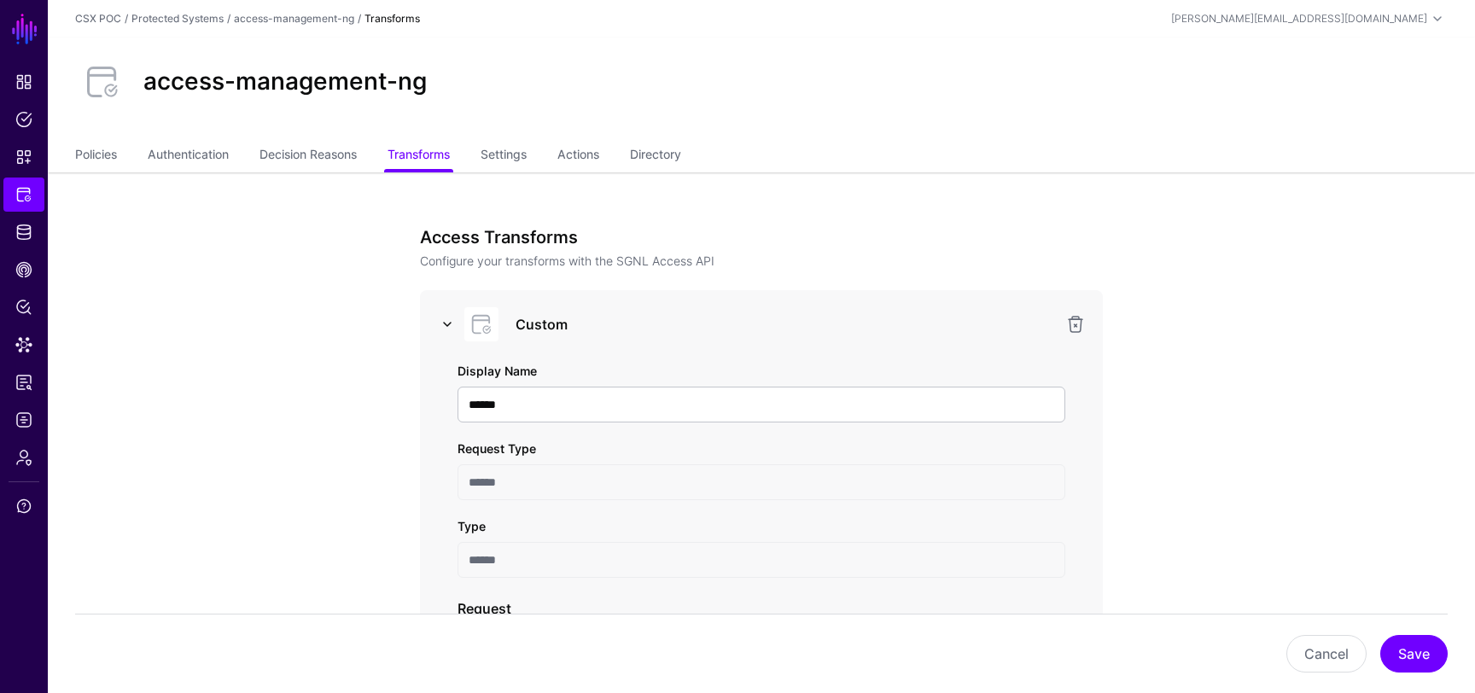
click at [454, 325] on link at bounding box center [447, 324] width 20 height 20
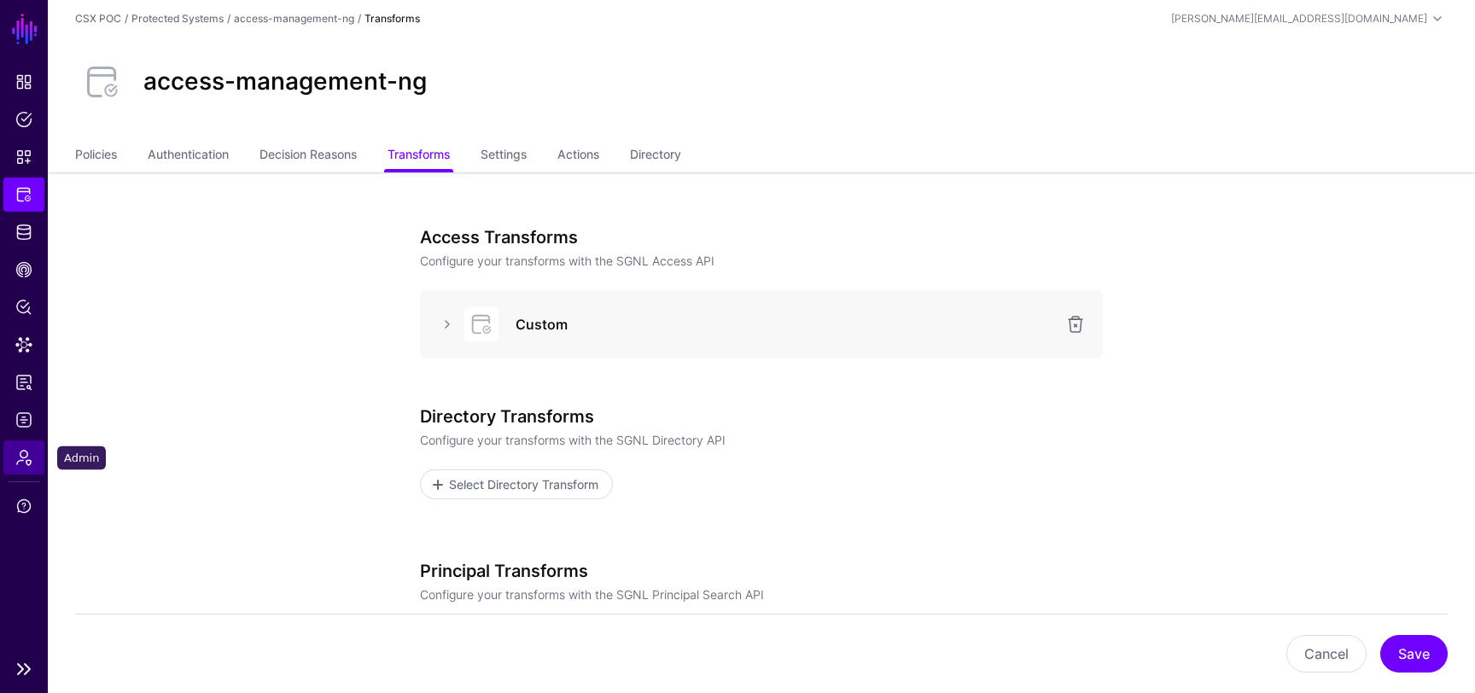
click at [28, 466] on link "Admin" at bounding box center [23, 458] width 41 height 34
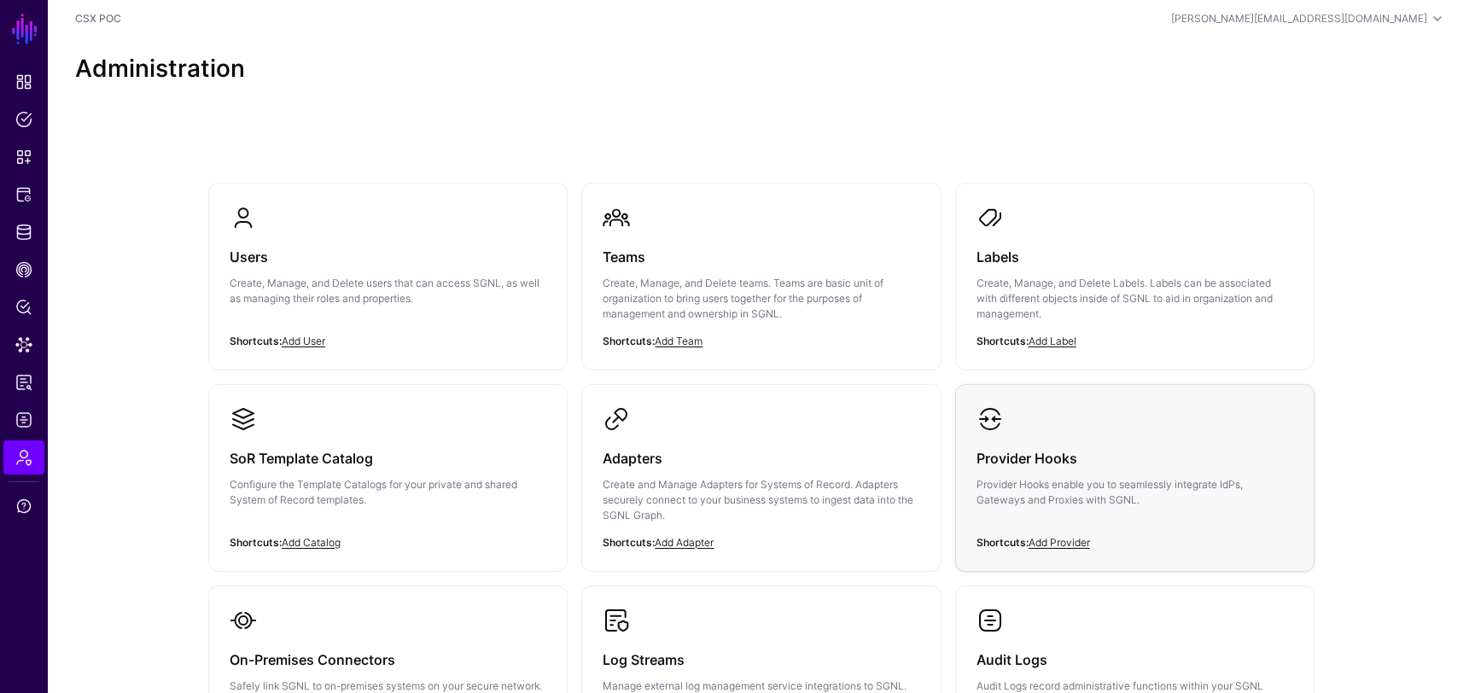
click at [994, 435] on div "Provider Hooks Provider Hooks enable you to seamlessly integrate IdPs, Gateways…" at bounding box center [1135, 484] width 317 height 102
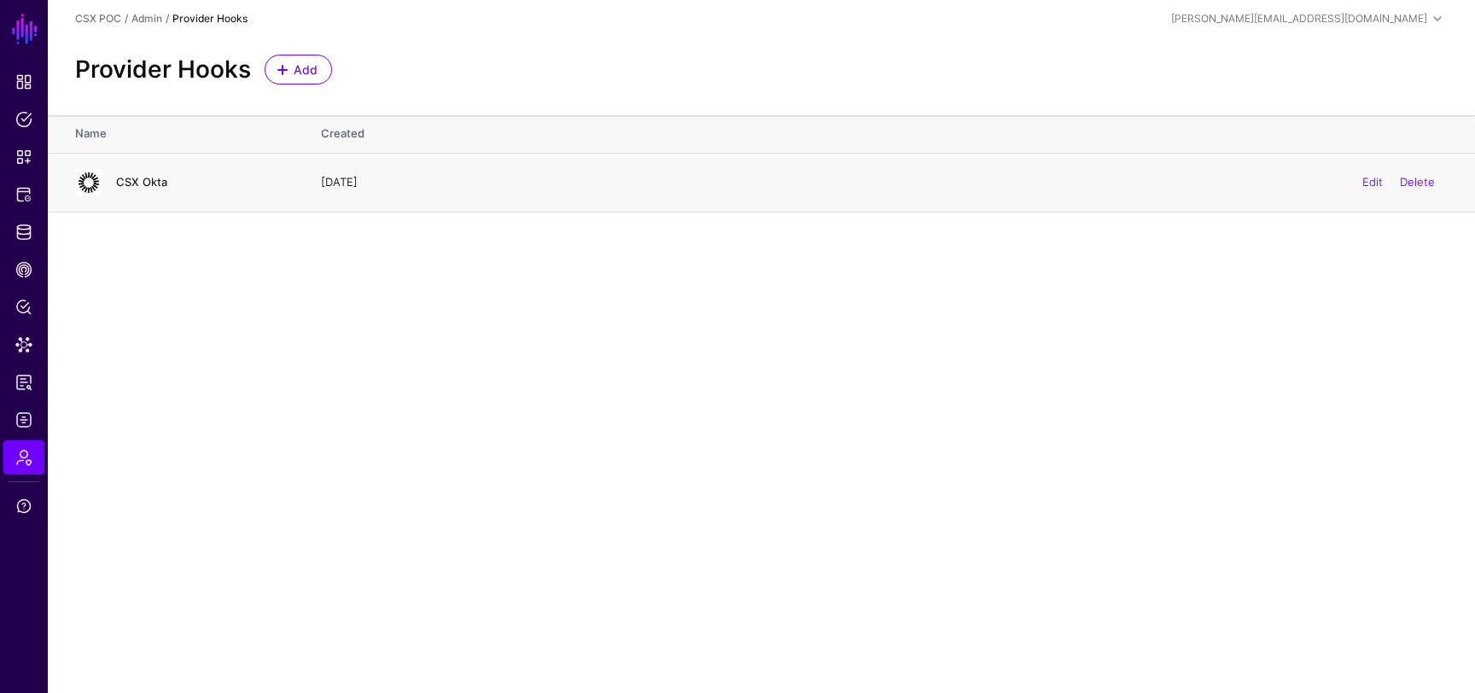
click at [142, 186] on link "CSX Okta" at bounding box center [141, 182] width 51 height 14
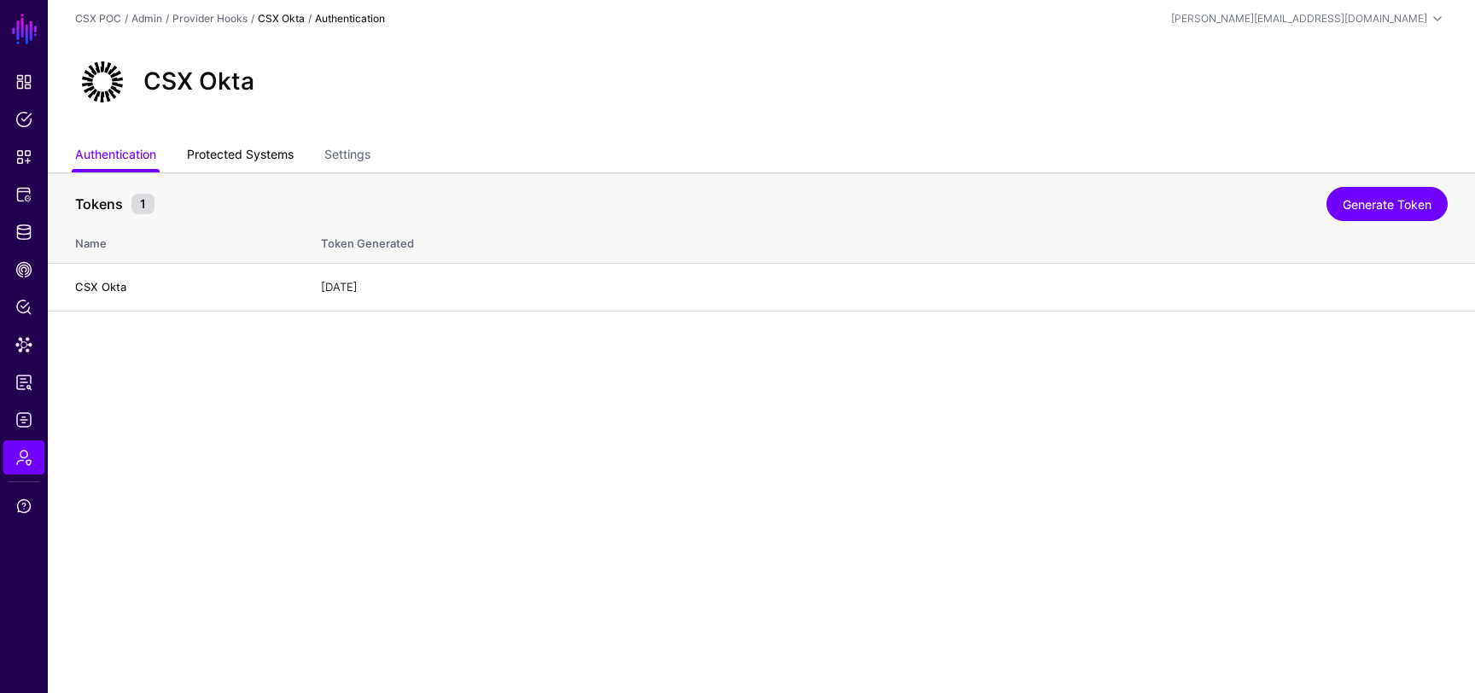
click at [281, 160] on link "Protected Systems" at bounding box center [240, 156] width 107 height 32
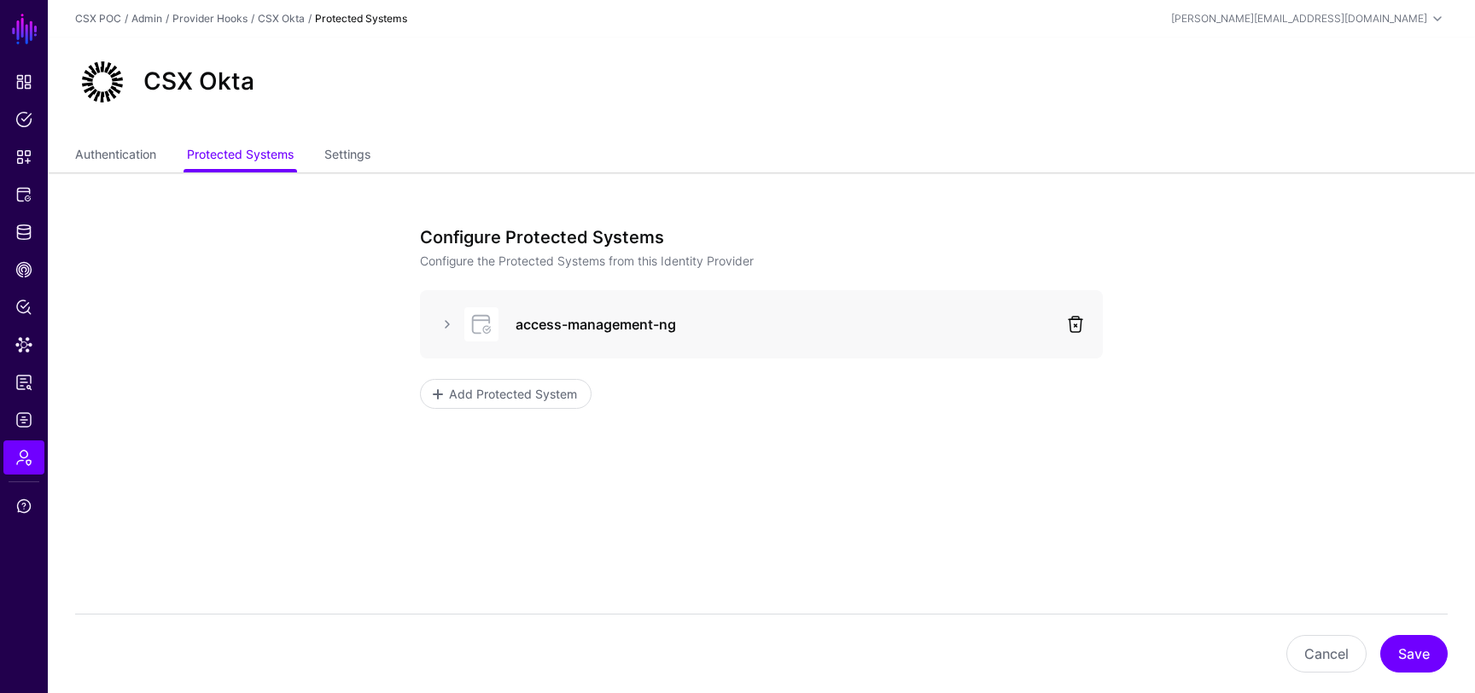
click at [1072, 327] on link at bounding box center [1076, 324] width 20 height 20
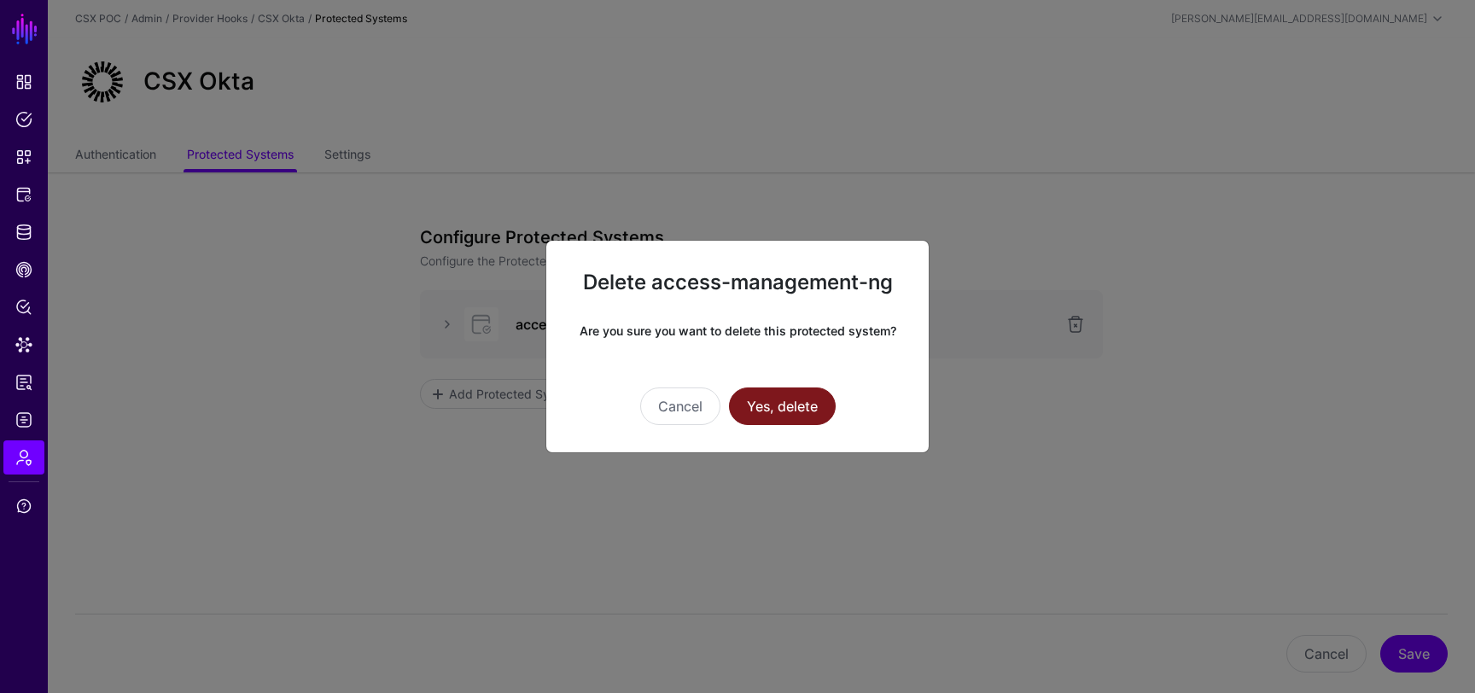
click at [791, 411] on button "Yes, delete" at bounding box center [782, 407] width 107 height 38
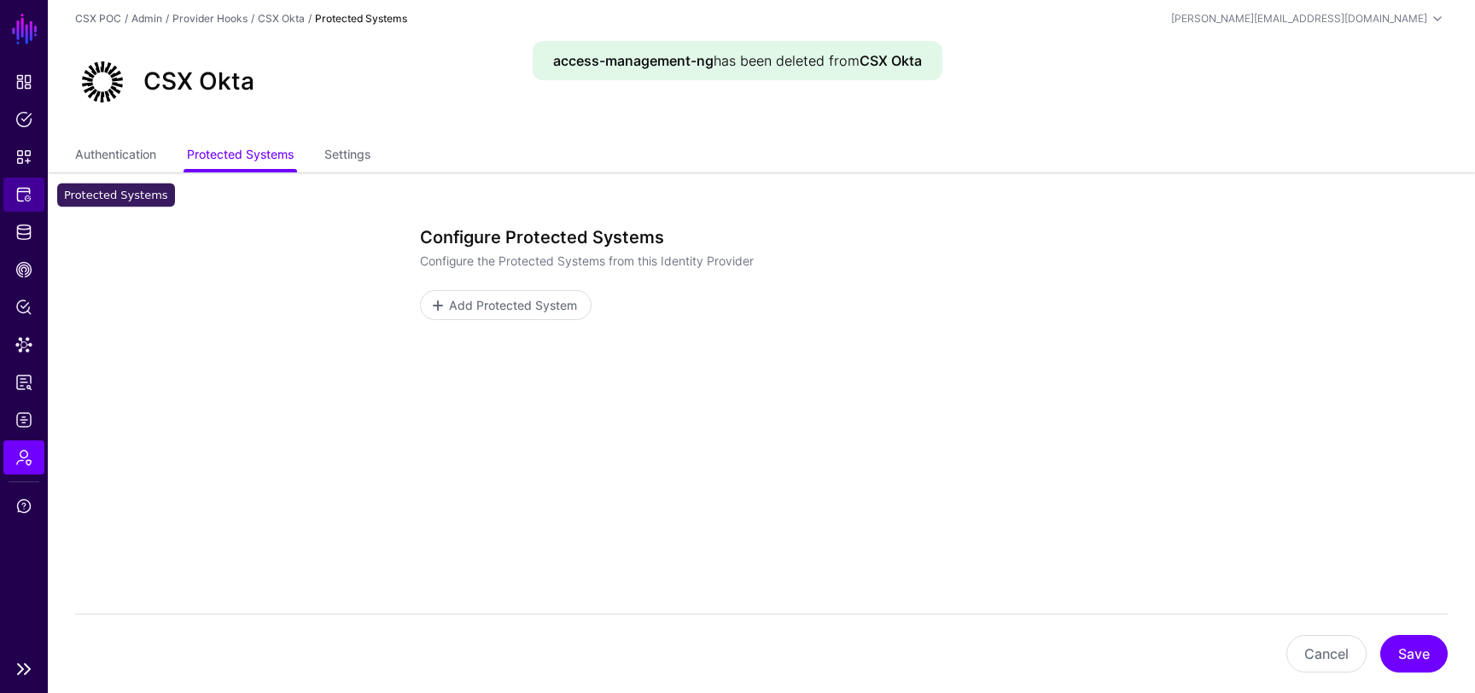
click at [14, 205] on link "Protected Systems" at bounding box center [23, 195] width 41 height 34
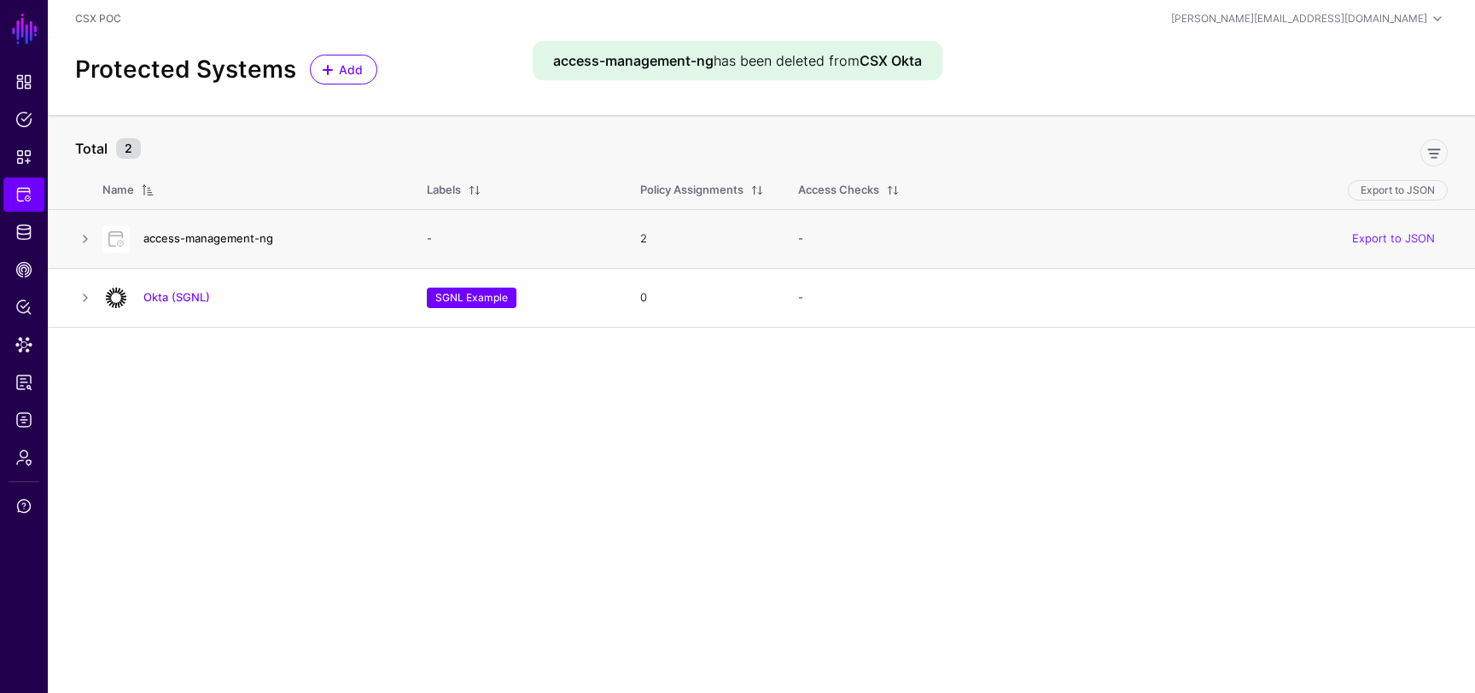
click at [202, 240] on link "access-management-ng" at bounding box center [208, 238] width 130 height 14
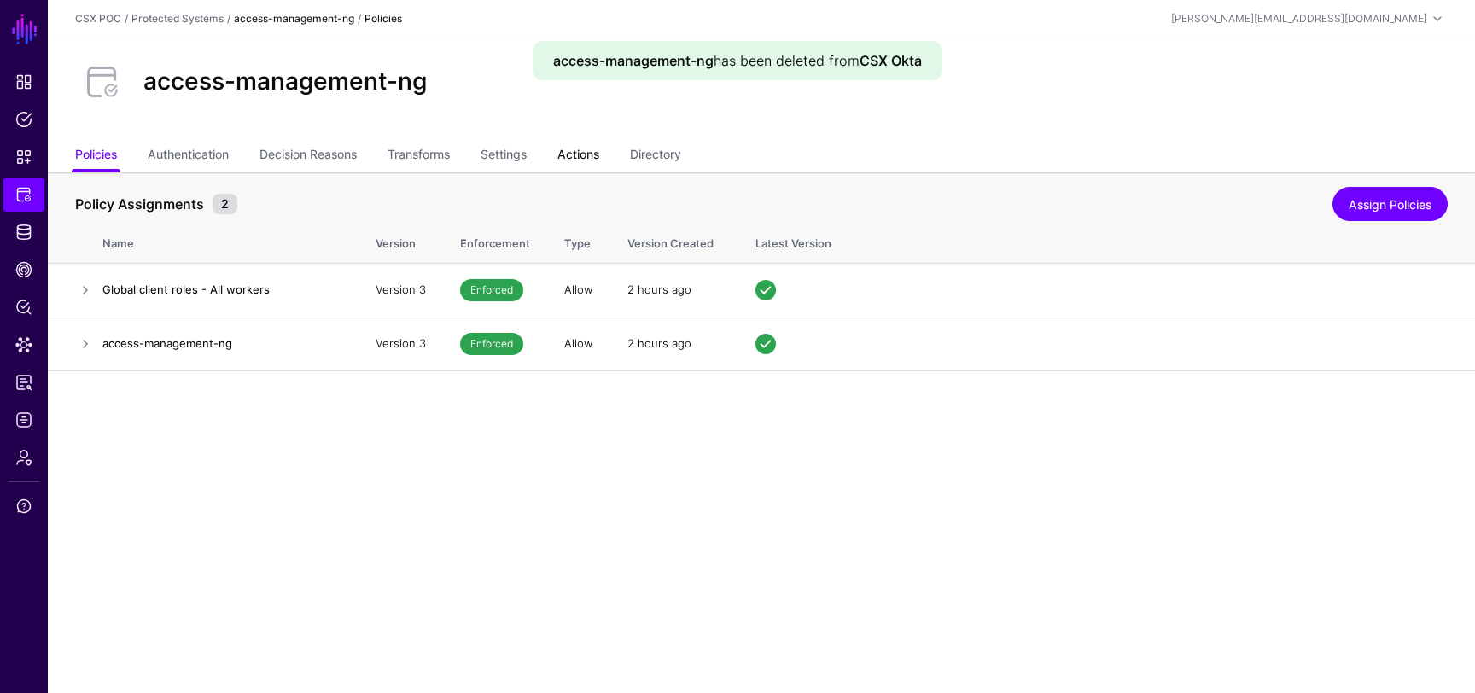
click at [587, 146] on link "Actions" at bounding box center [579, 156] width 42 height 32
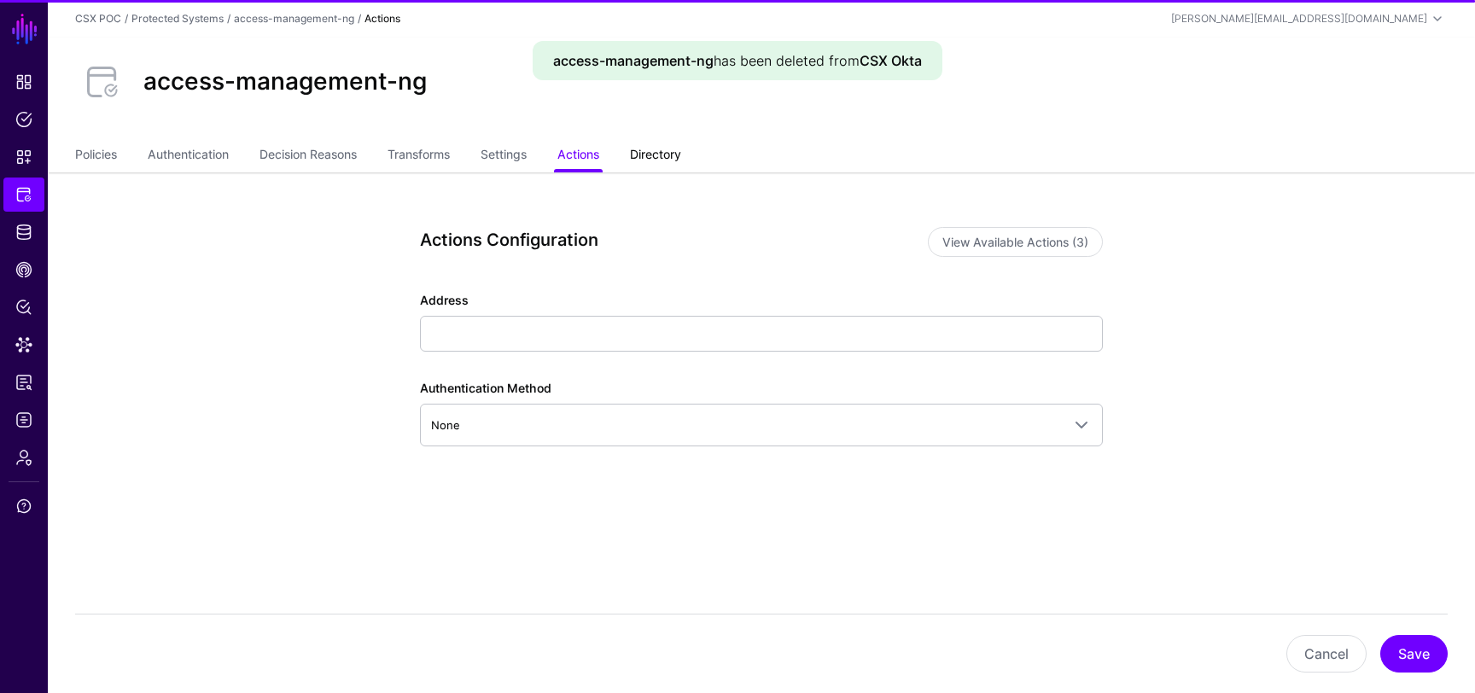
click at [657, 145] on link "Directory" at bounding box center [655, 156] width 51 height 32
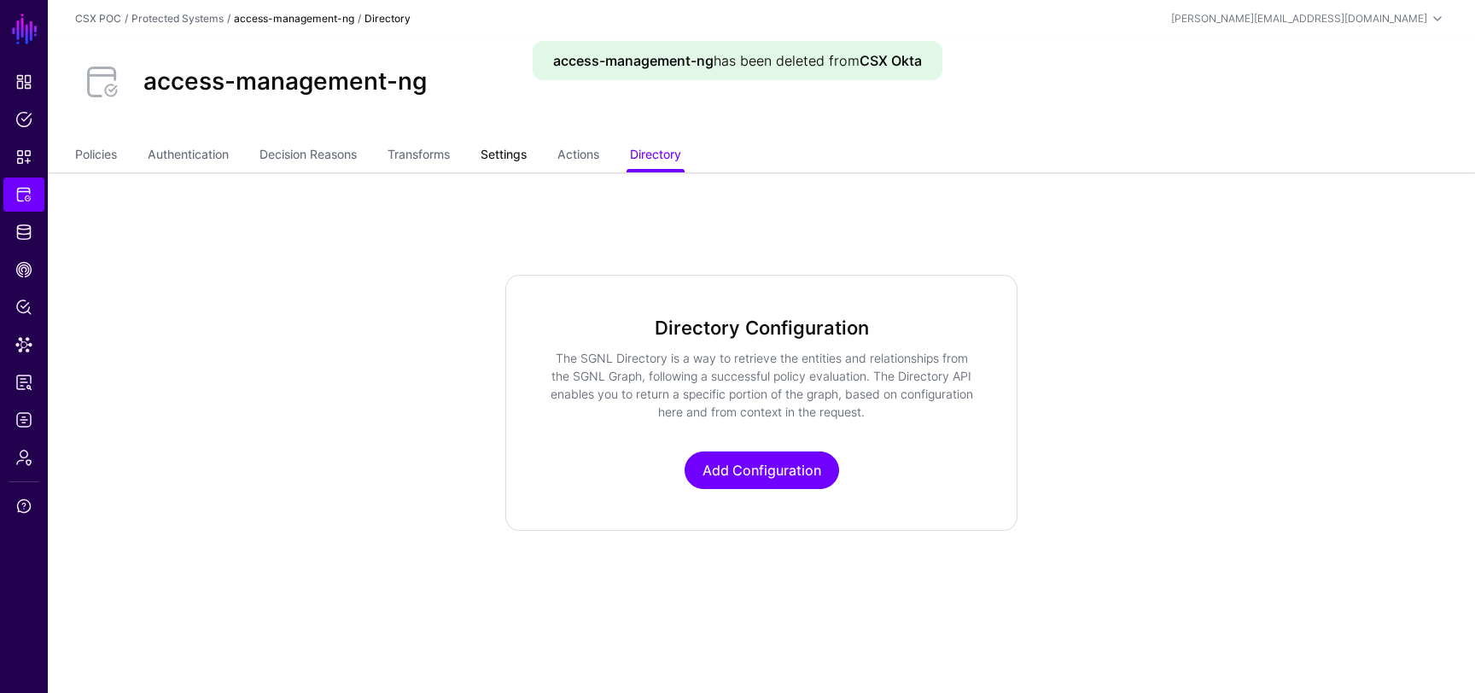
click at [506, 143] on link "Settings" at bounding box center [504, 156] width 46 height 32
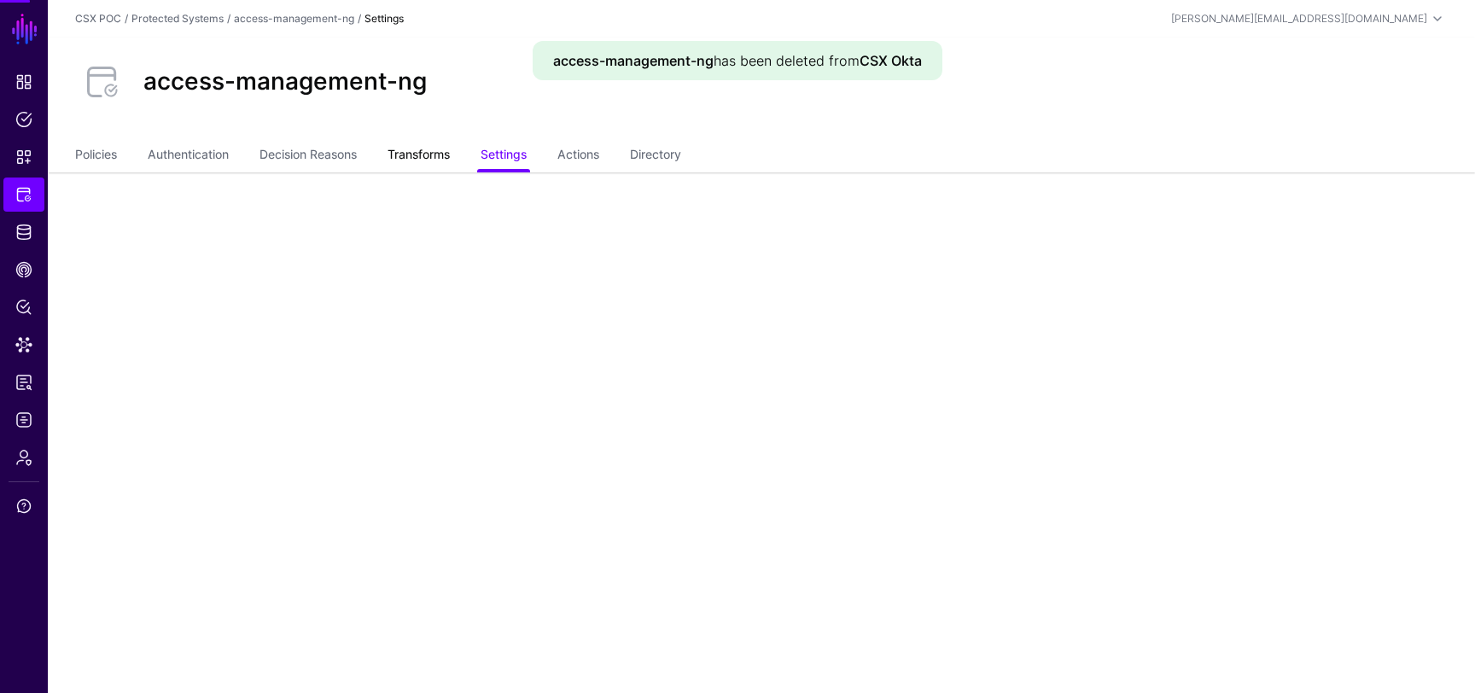
click at [422, 152] on link "Transforms" at bounding box center [419, 156] width 62 height 32
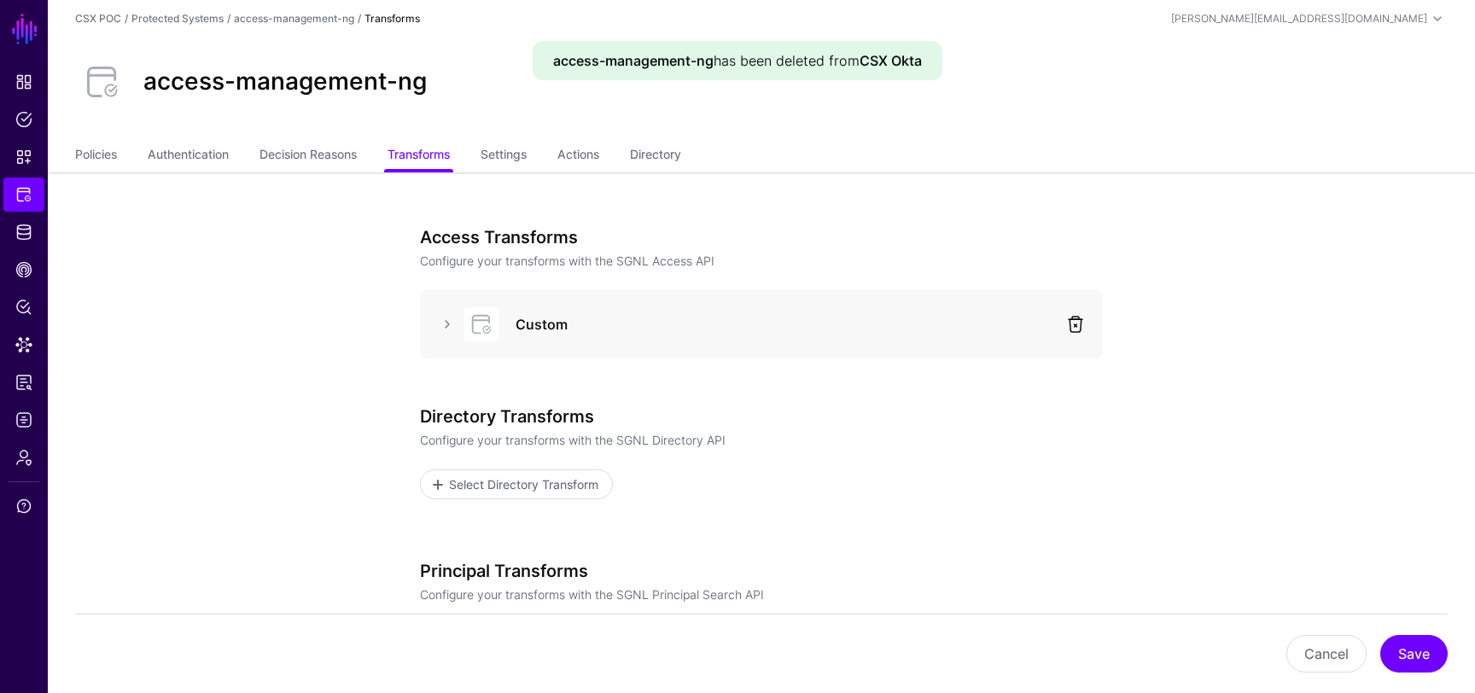
click at [1082, 334] on link at bounding box center [1076, 324] width 20 height 20
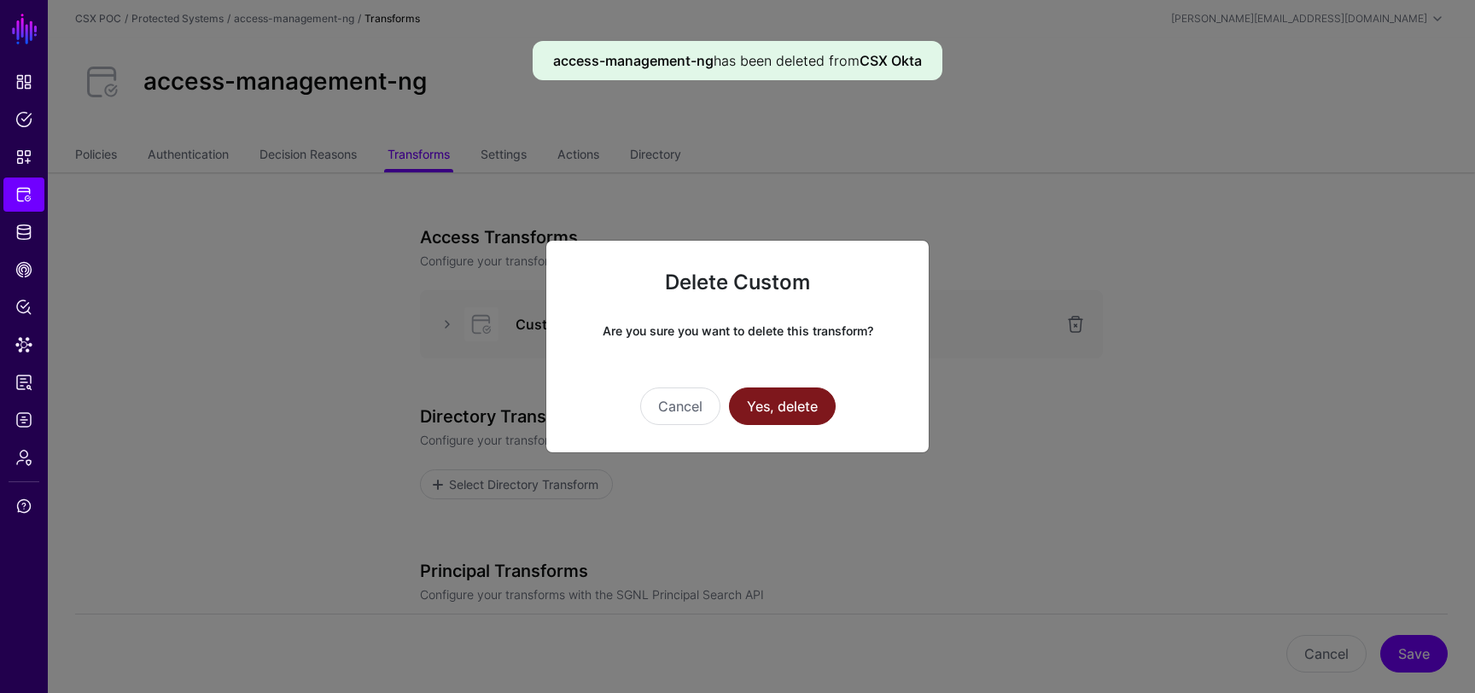
click at [770, 416] on button "Yes, delete" at bounding box center [782, 407] width 107 height 38
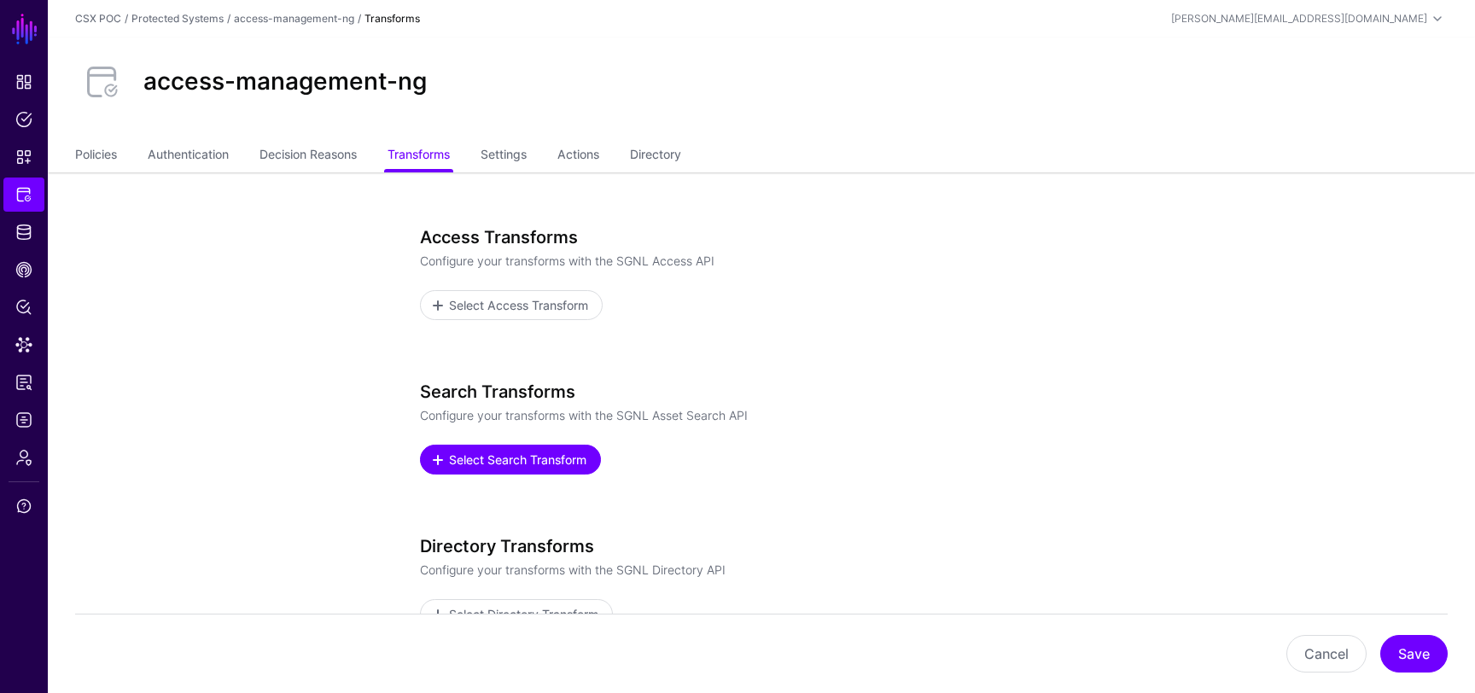
click at [570, 448] on link "Select Search Transform" at bounding box center [510, 460] width 181 height 30
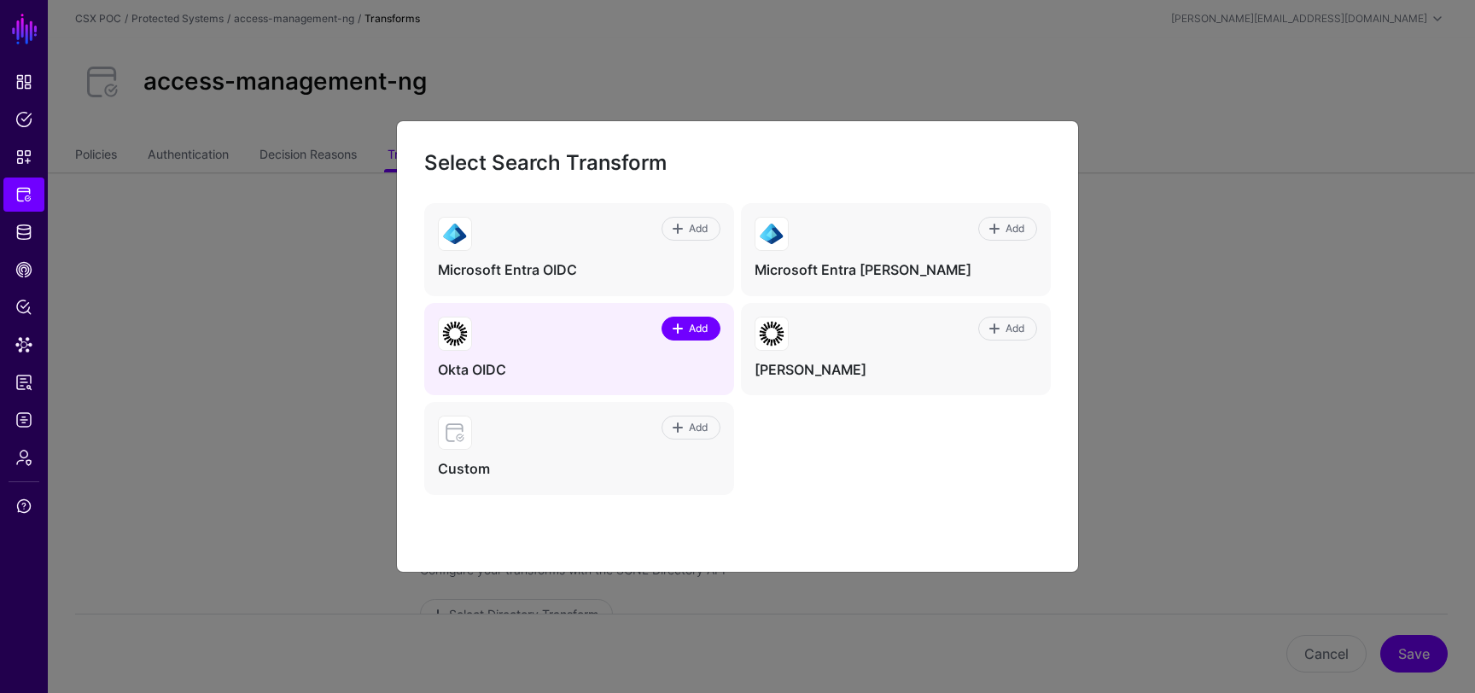
click at [687, 331] on span "Add" at bounding box center [698, 328] width 23 height 15
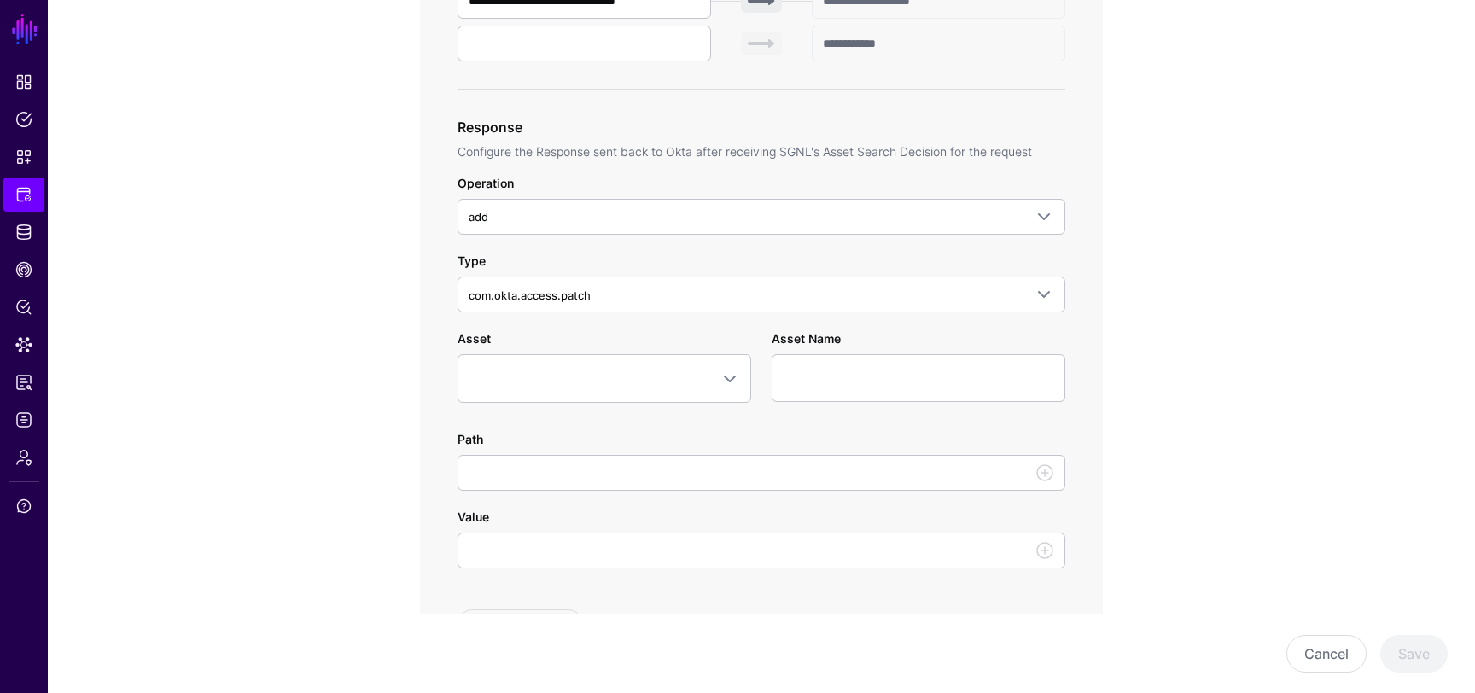
scroll to position [788, 0]
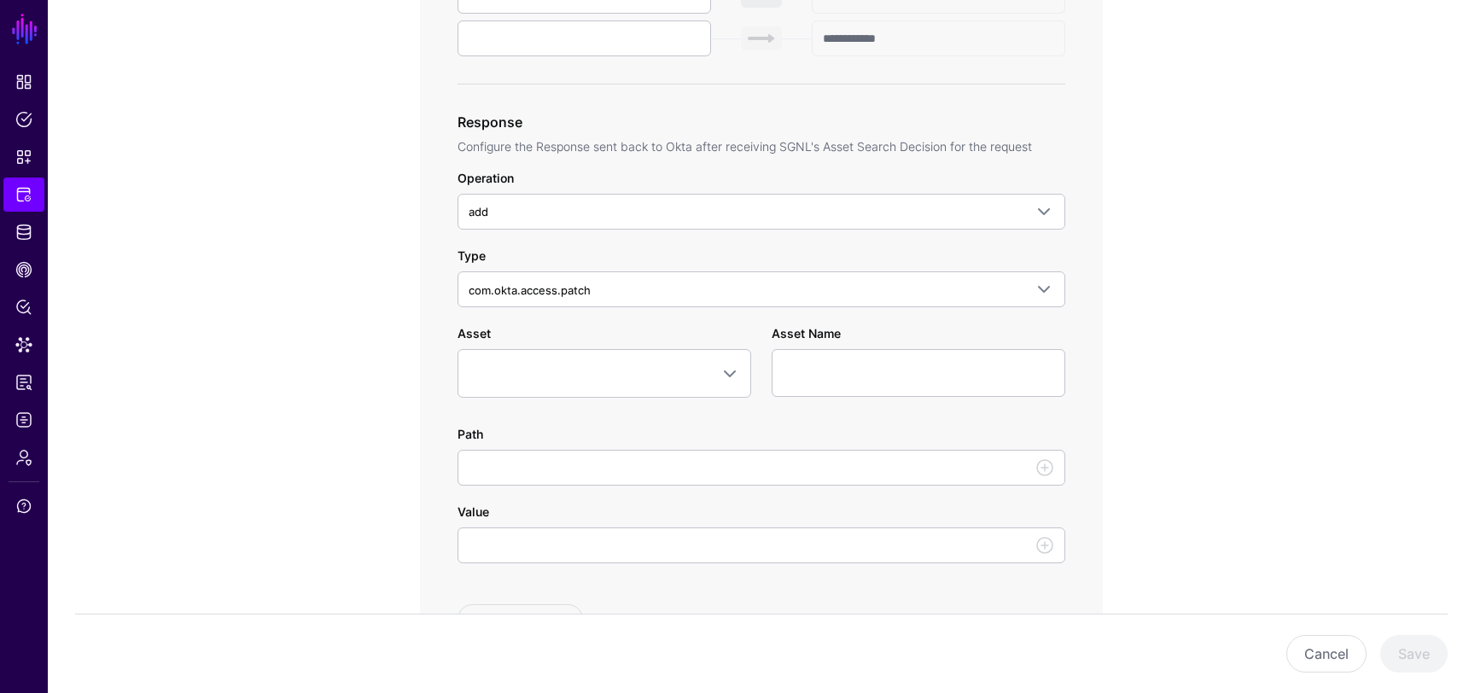
click at [1002, 246] on div "Operation add add replace Type com.okta.access.patch com.okta.access.patch com.…" at bounding box center [762, 401] width 608 height 465
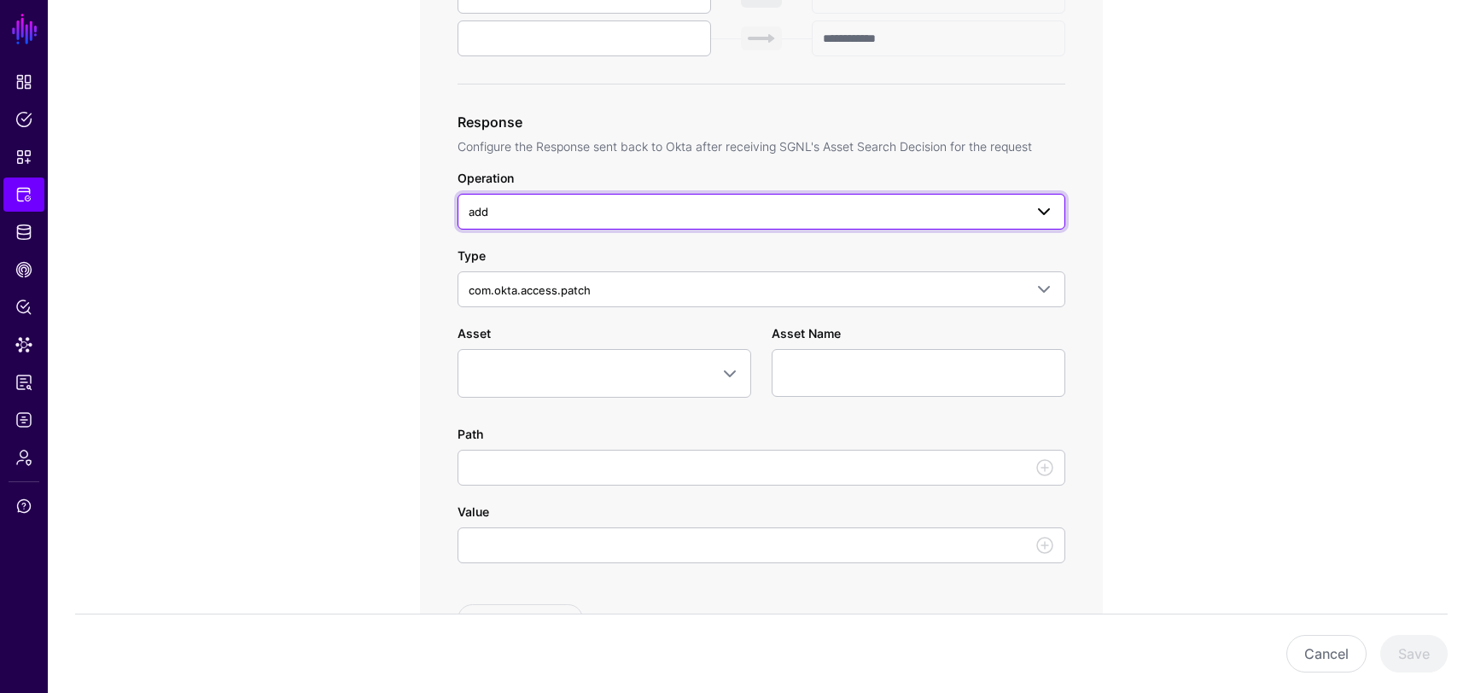
click at [1002, 220] on span "add" at bounding box center [762, 212] width 586 height 20
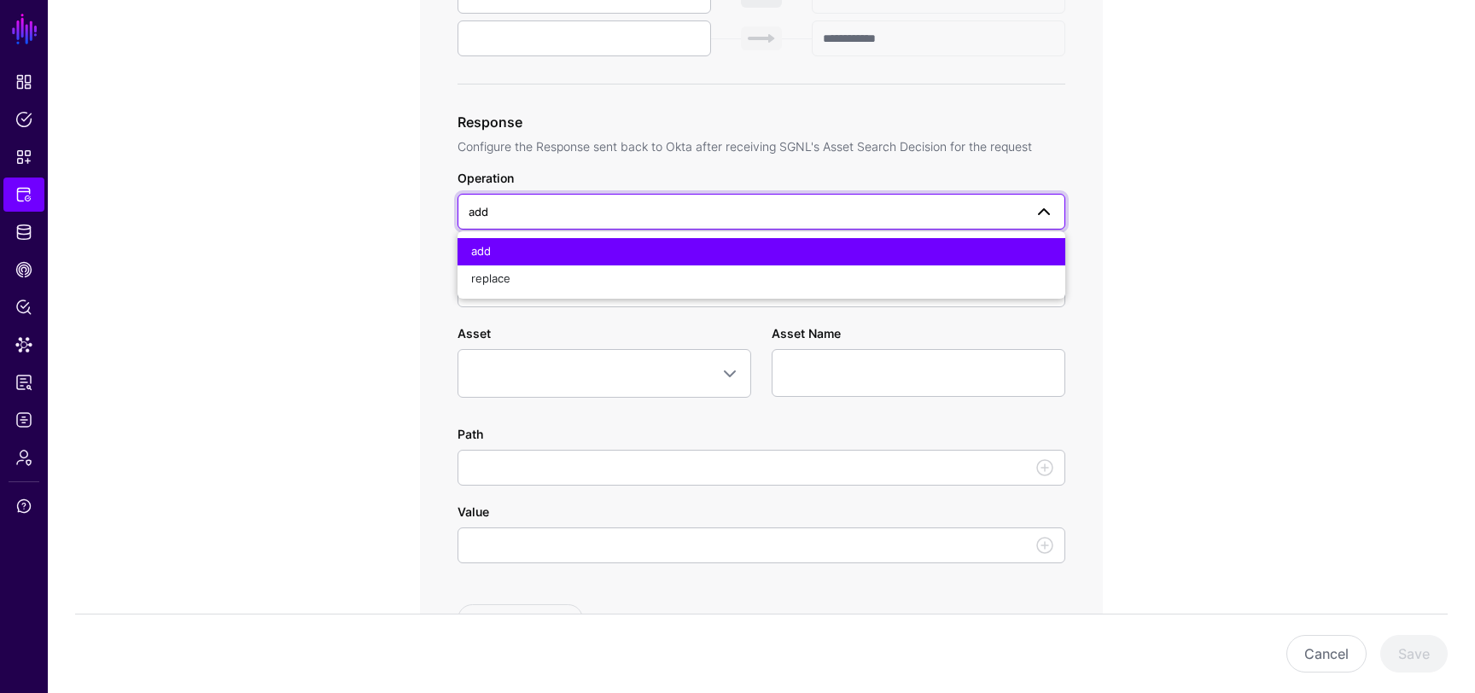
click at [1118, 237] on div "**********" at bounding box center [761, 302] width 792 height 1836
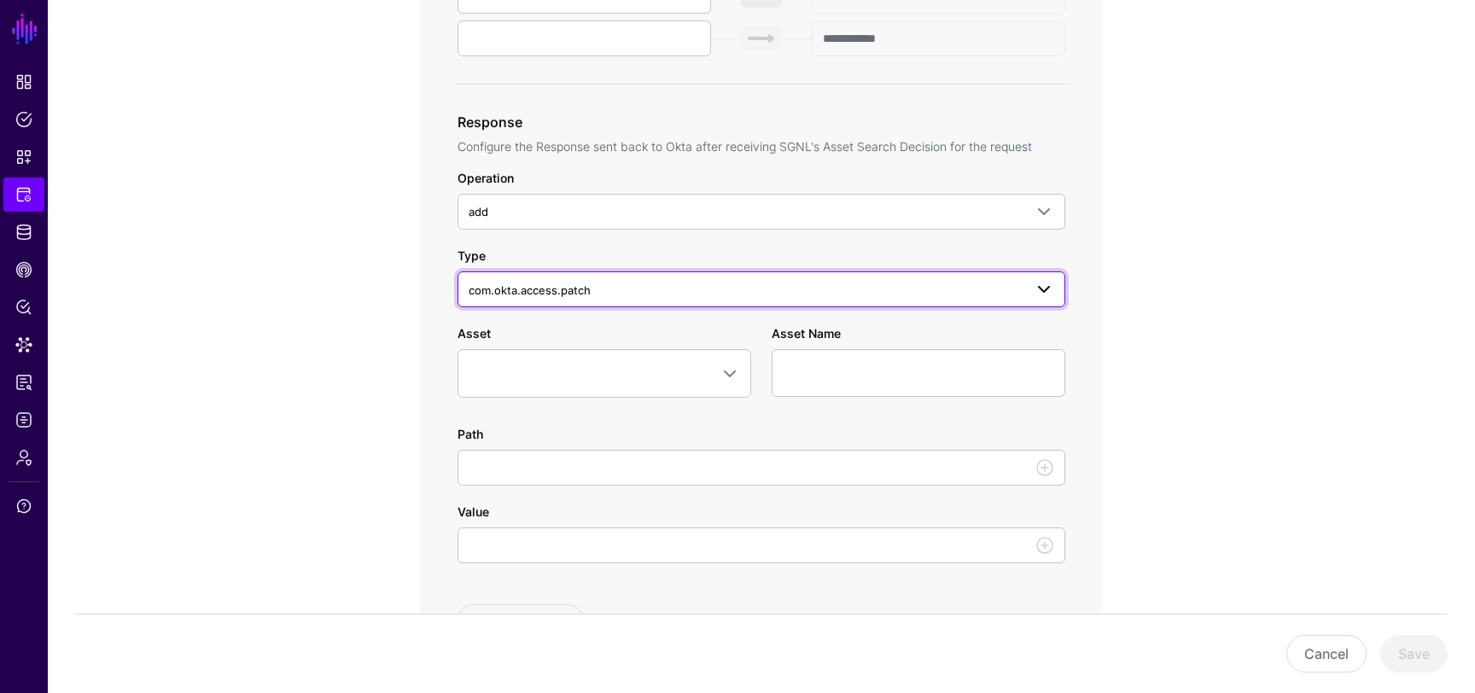
click at [681, 291] on span "com.okta.access.patch" at bounding box center [746, 290] width 555 height 19
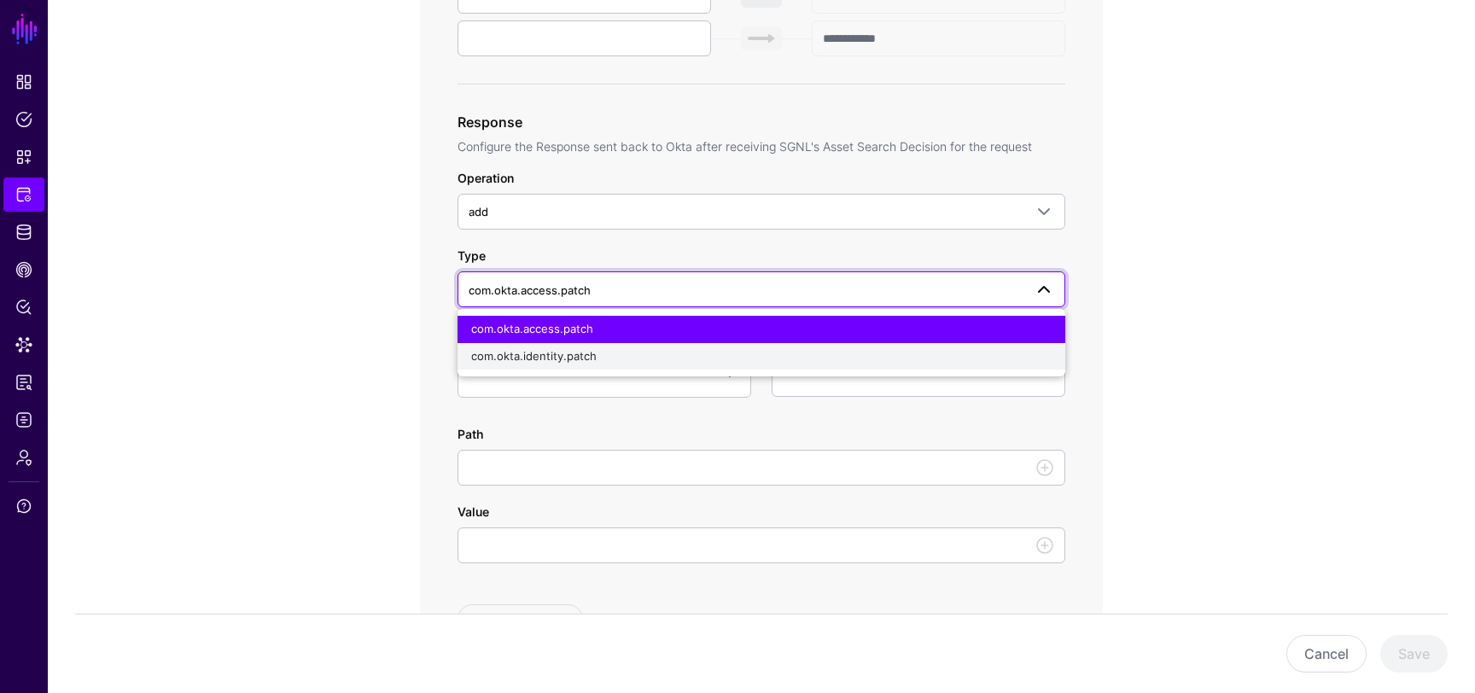
click at [651, 348] on div "com.okta.identity.patch" at bounding box center [761, 356] width 581 height 17
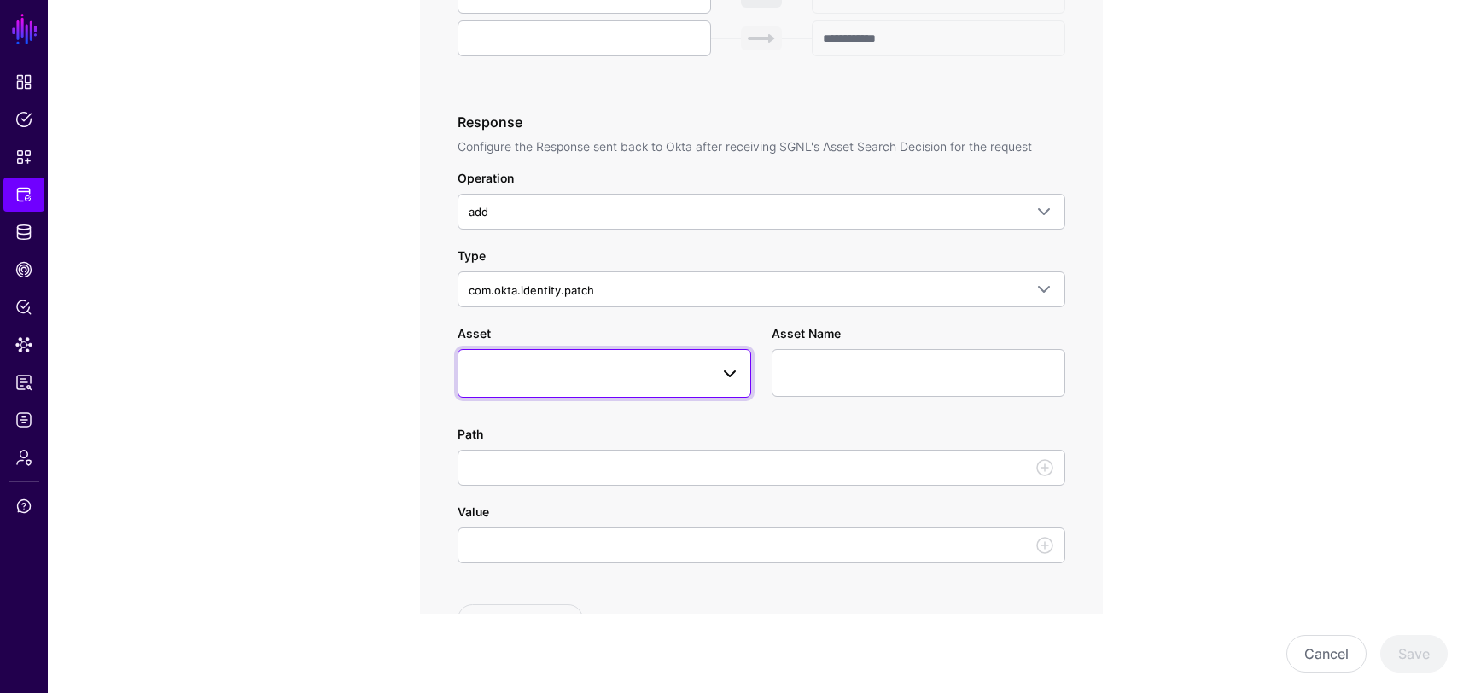
click at [650, 376] on span at bounding box center [605, 373] width 272 height 20
click at [407, 357] on div "**********" at bounding box center [761, 302] width 792 height 1836
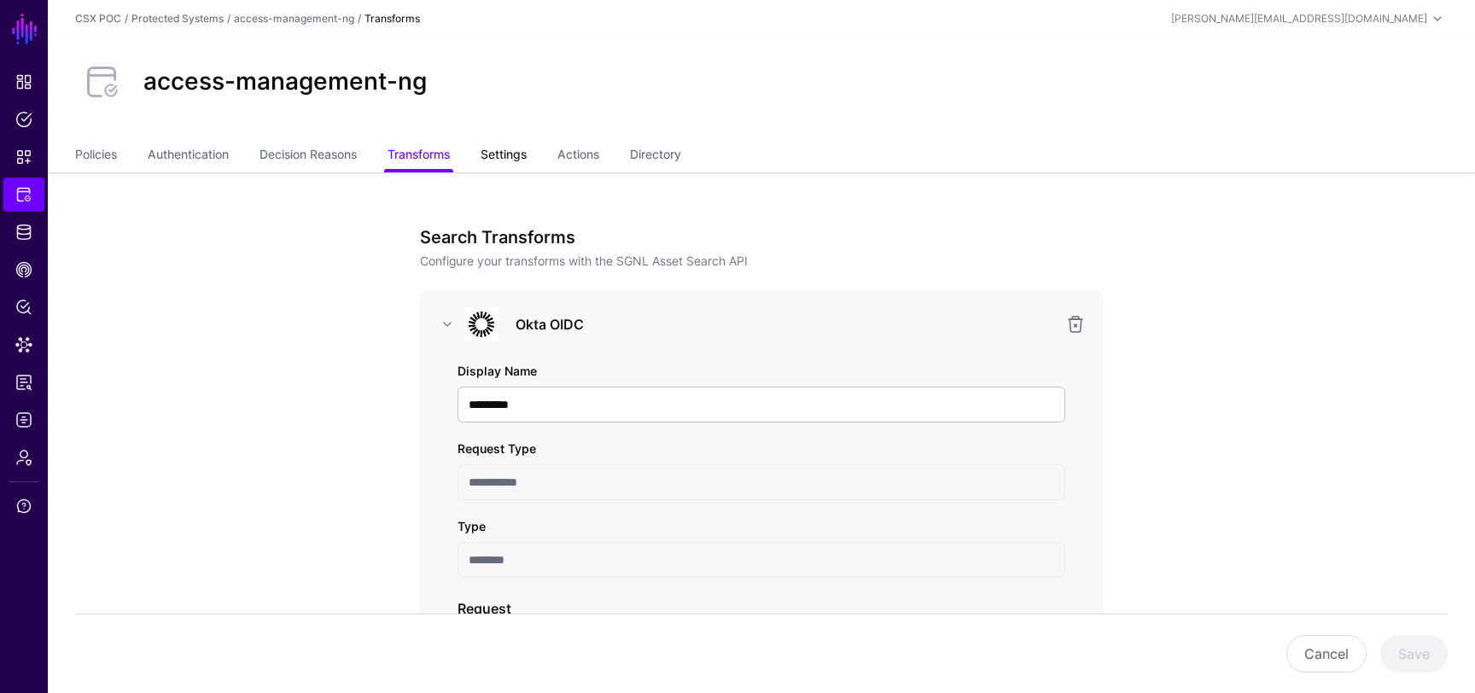
click at [503, 156] on link "Settings" at bounding box center [504, 156] width 46 height 32
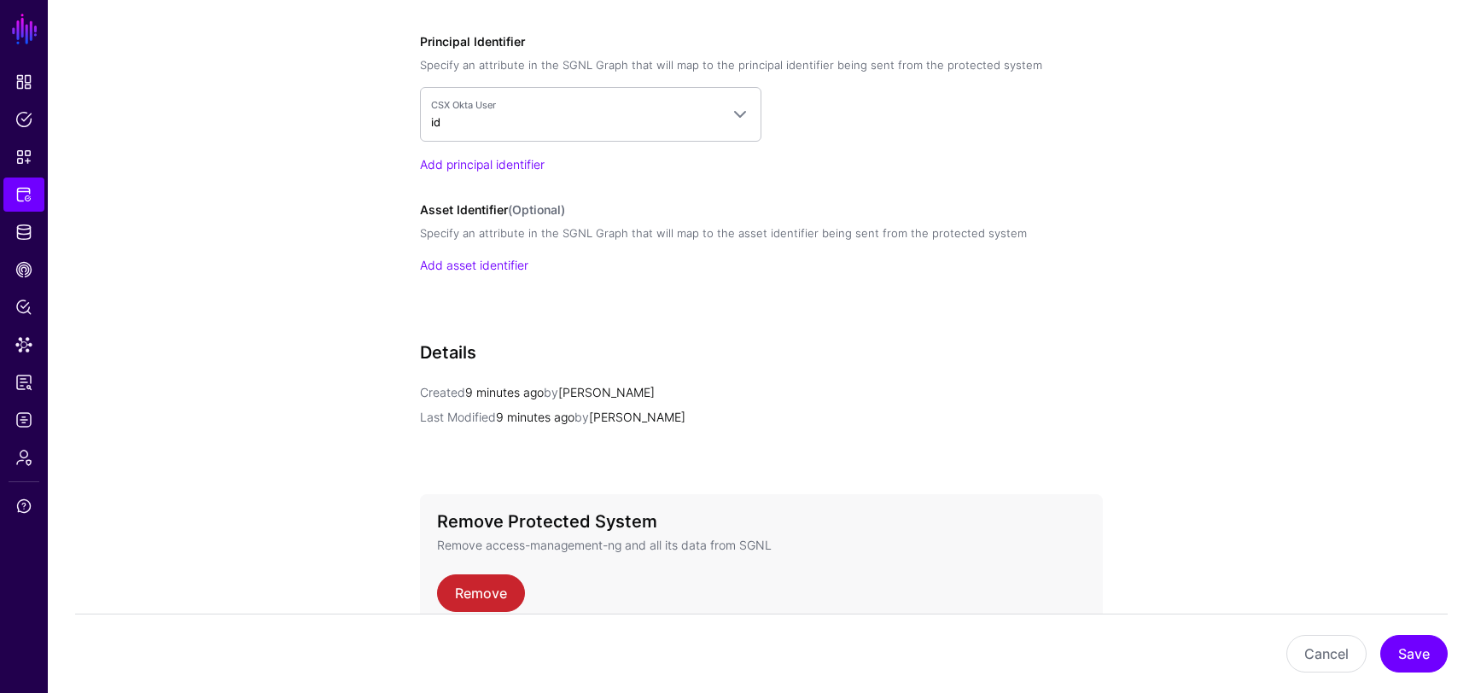
scroll to position [1442, 0]
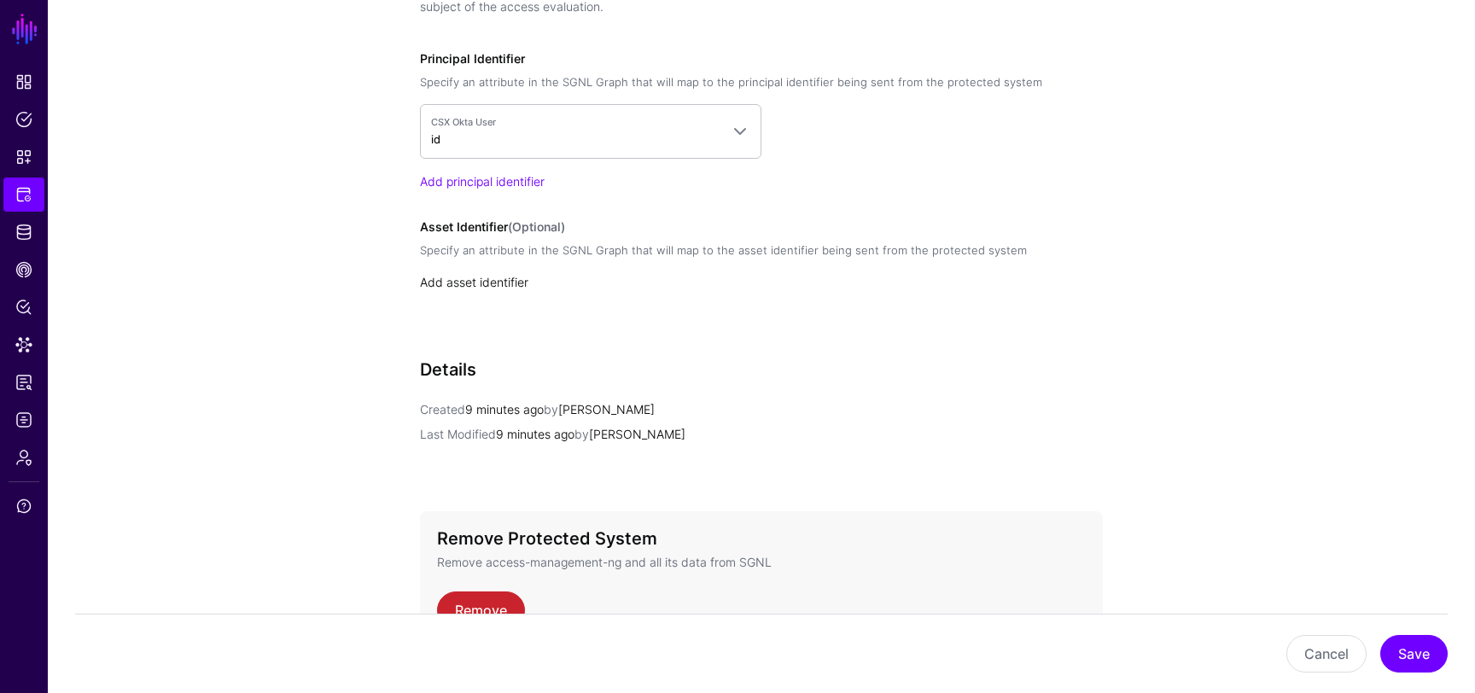
click at [472, 273] on div "Add asset identifier" at bounding box center [761, 282] width 683 height 18
click at [479, 287] on link "Add asset identifier" at bounding box center [474, 282] width 108 height 15
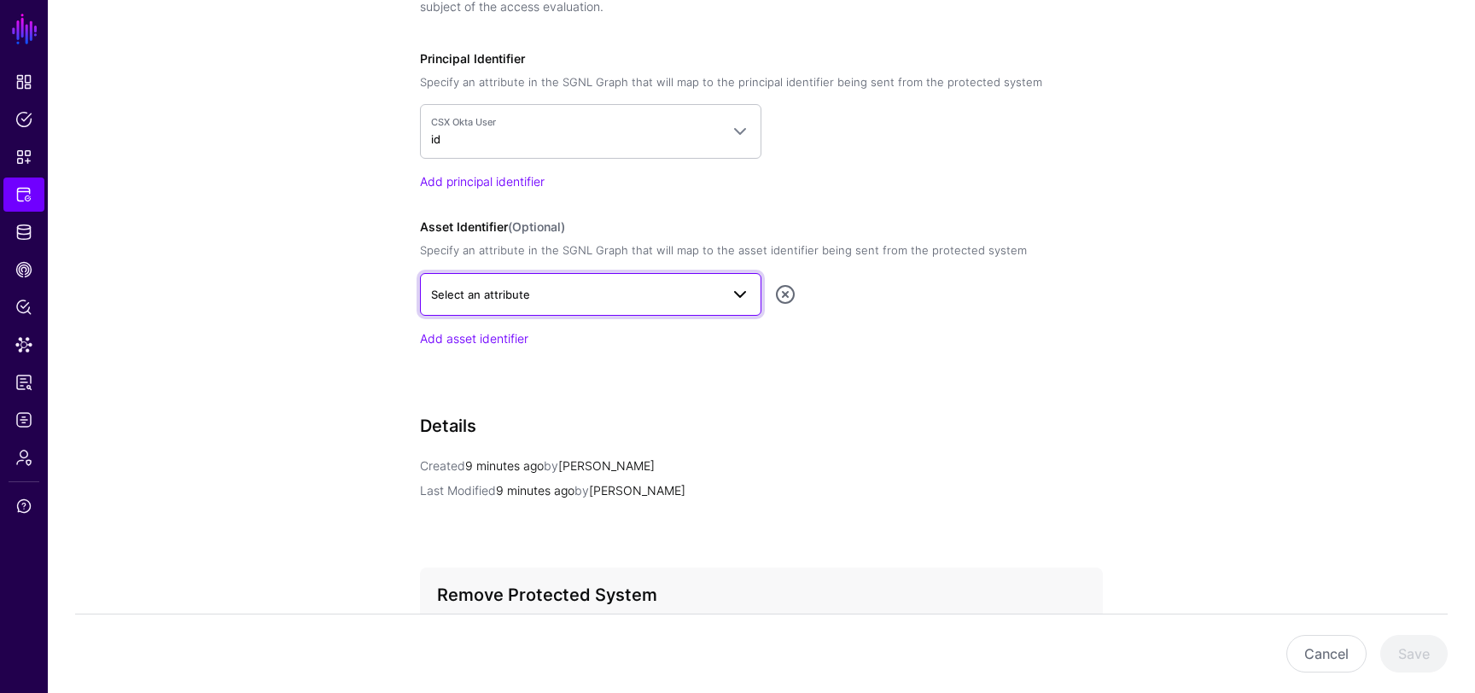
click at [509, 310] on link "Select an attribute" at bounding box center [591, 294] width 342 height 43
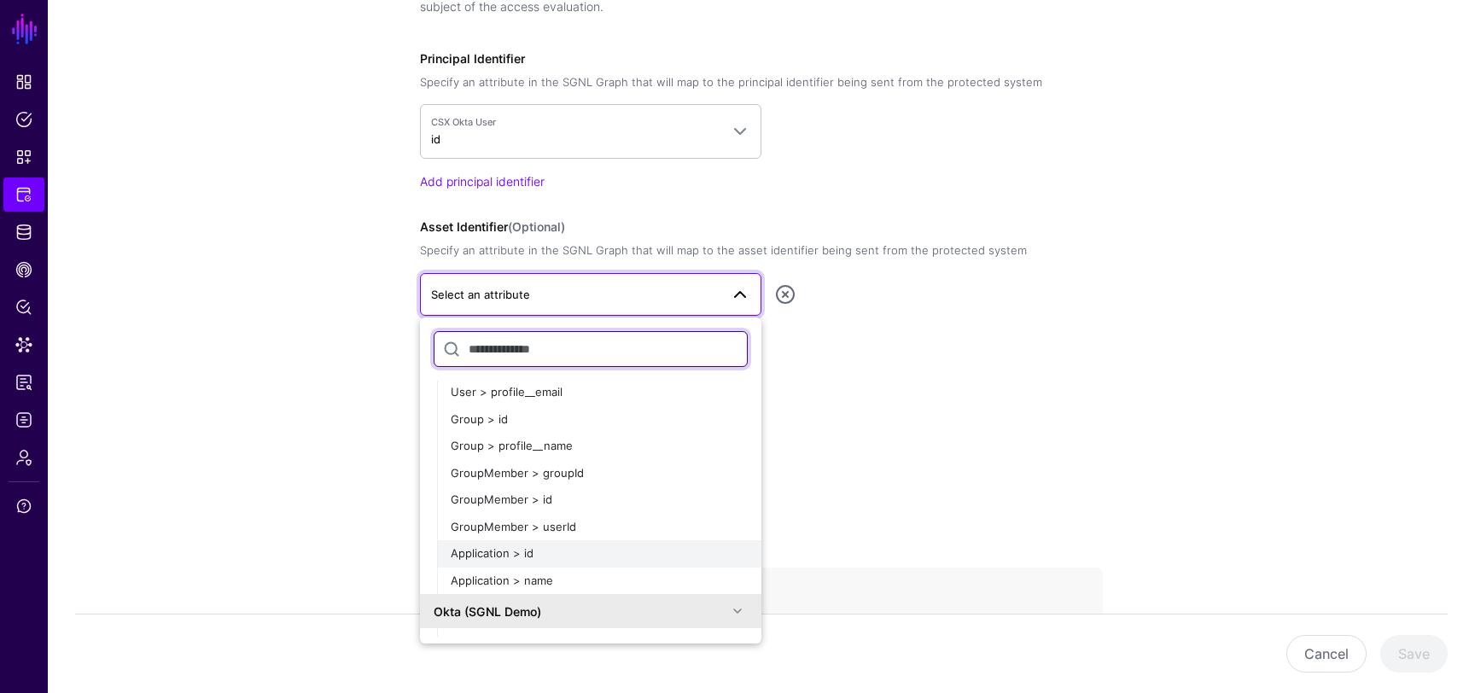
scroll to position [114, 0]
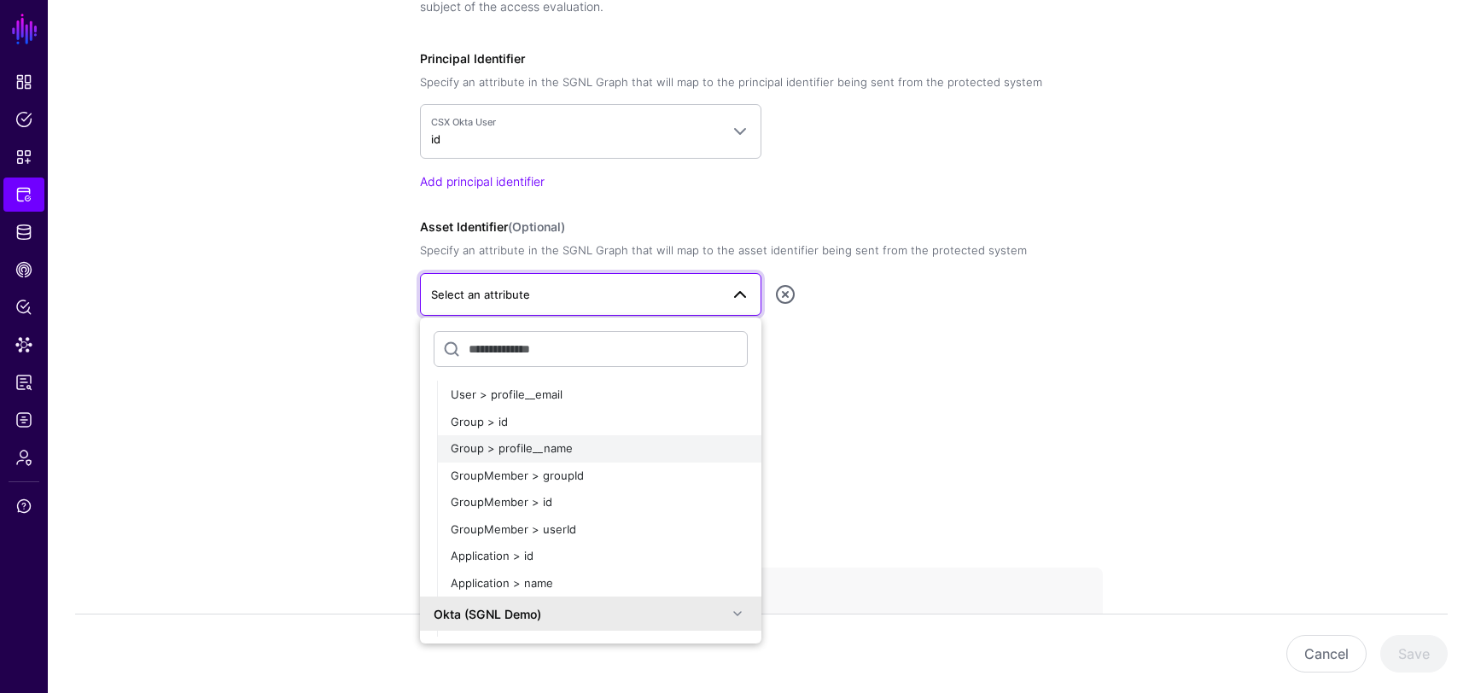
click at [517, 451] on span "Group > profile__name" at bounding box center [512, 448] width 122 height 14
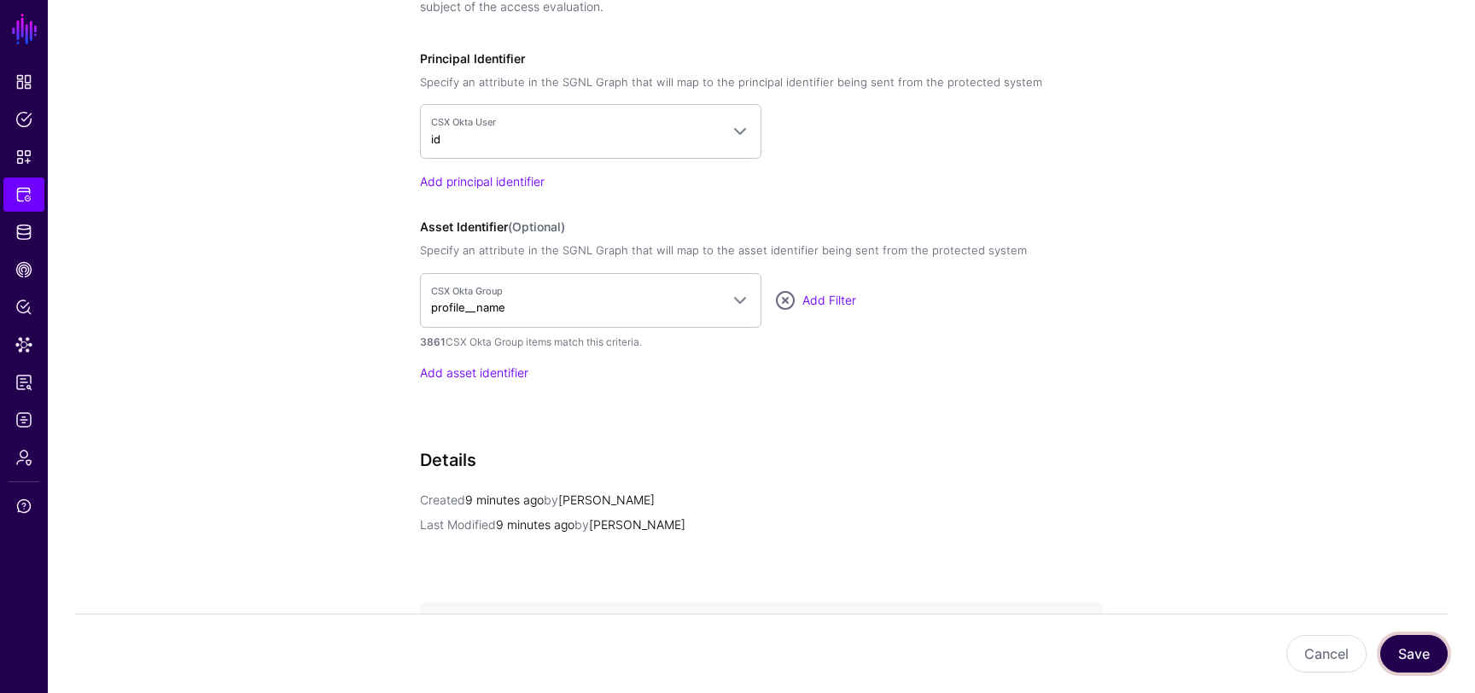
click at [1390, 651] on button "Save" at bounding box center [1414, 654] width 67 height 38
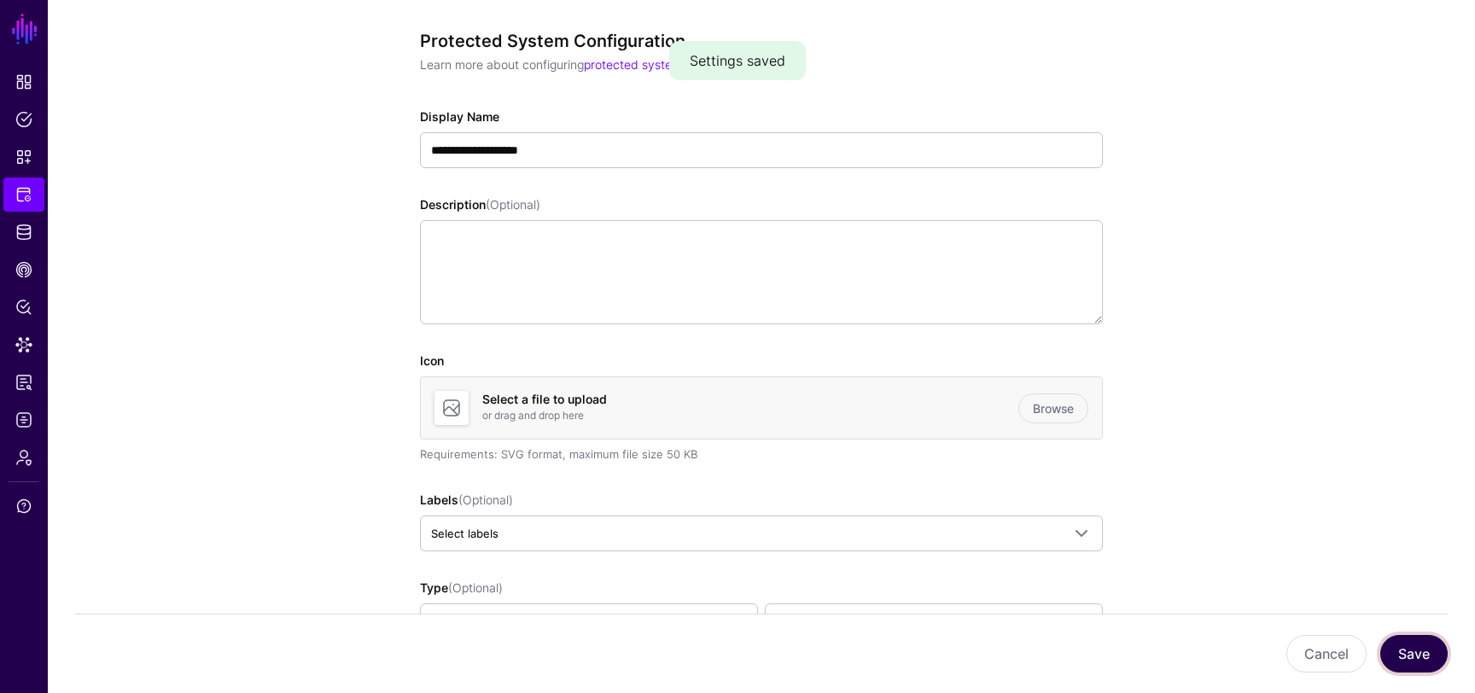
scroll to position [0, 0]
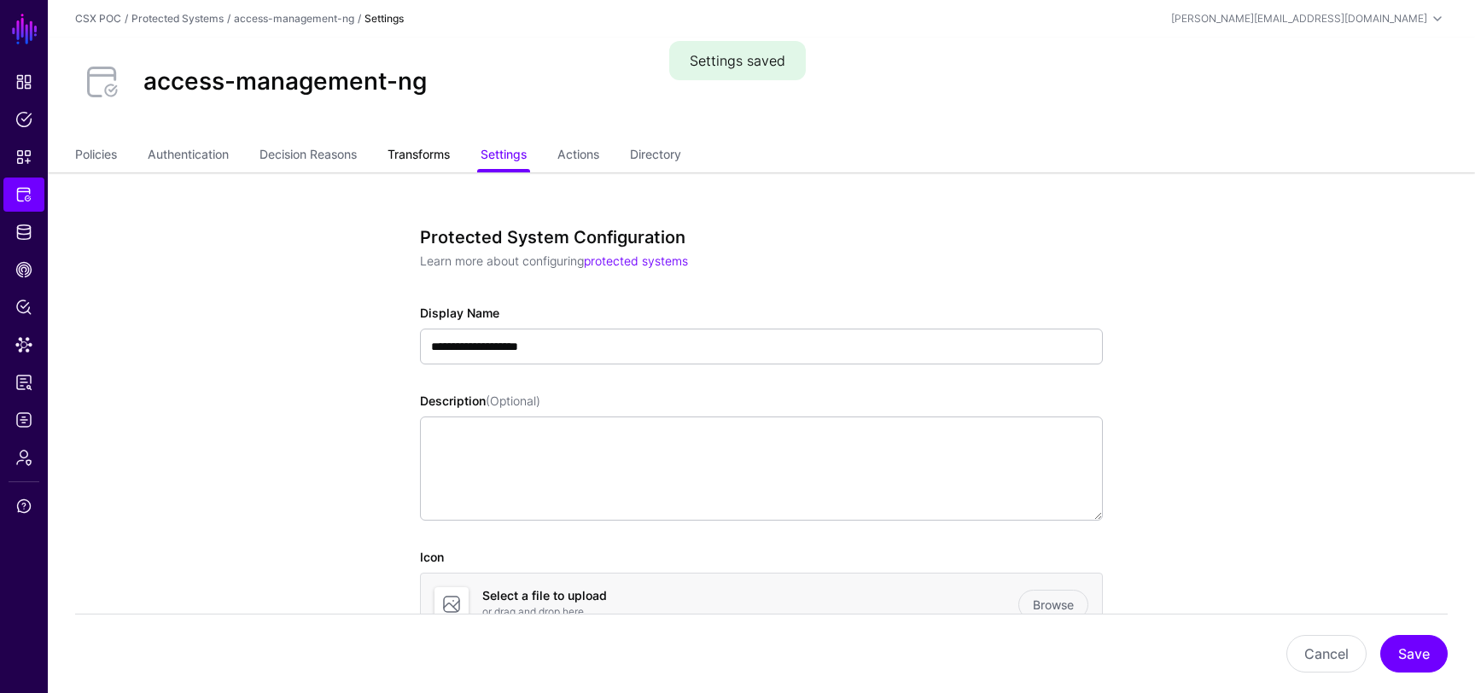
click at [419, 172] on link "Transforms" at bounding box center [419, 156] width 62 height 32
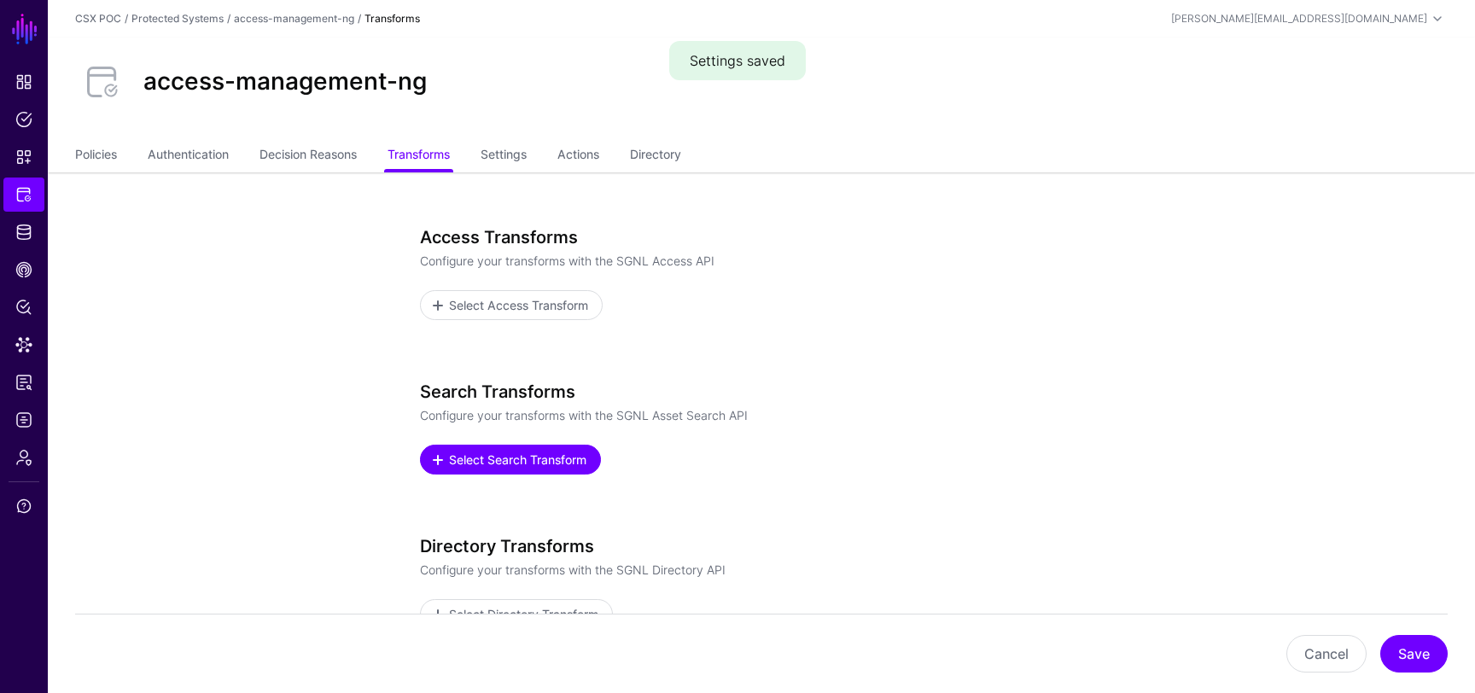
click at [516, 453] on span "Select Search Transform" at bounding box center [518, 460] width 142 height 18
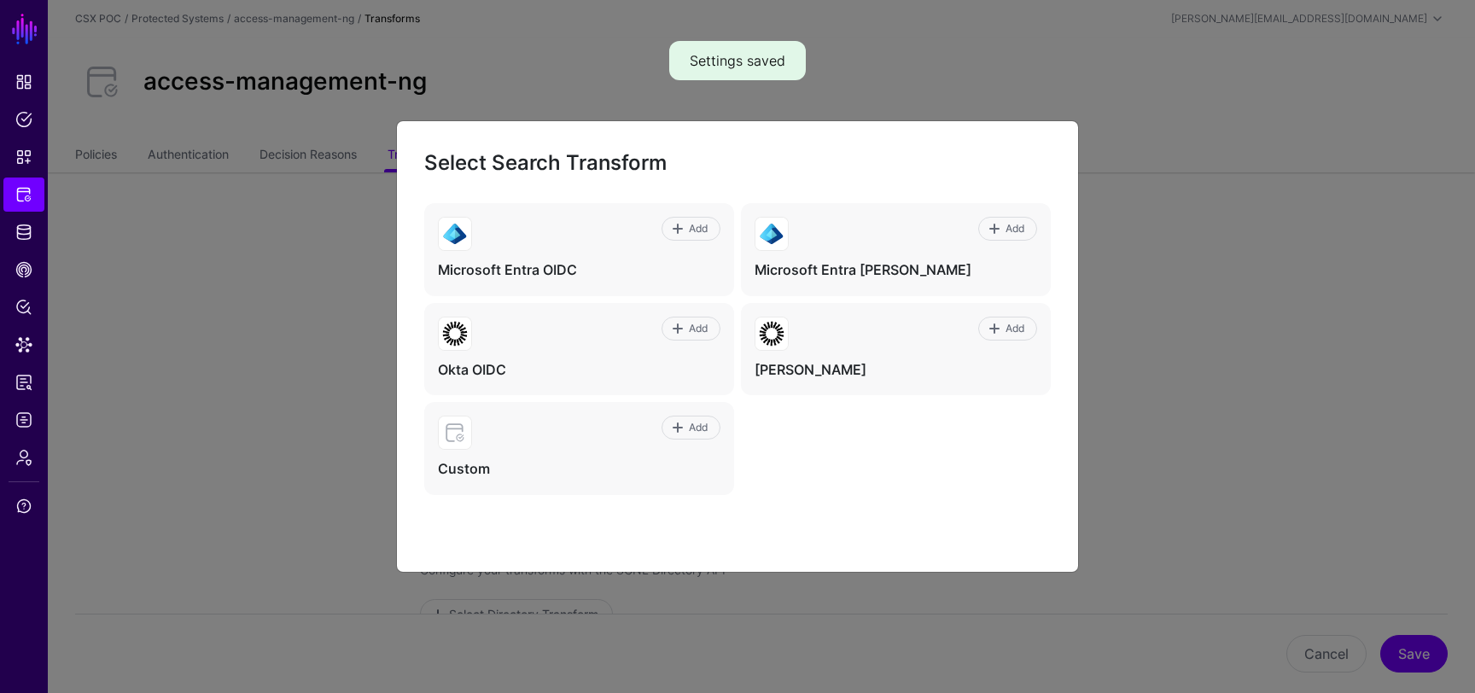
click at [1332, 417] on ngb-modal-window "Select Search Transform Add Microsoft Entra OIDC Add Microsoft Entra [PERSON_NA…" at bounding box center [737, 346] width 1475 height 693
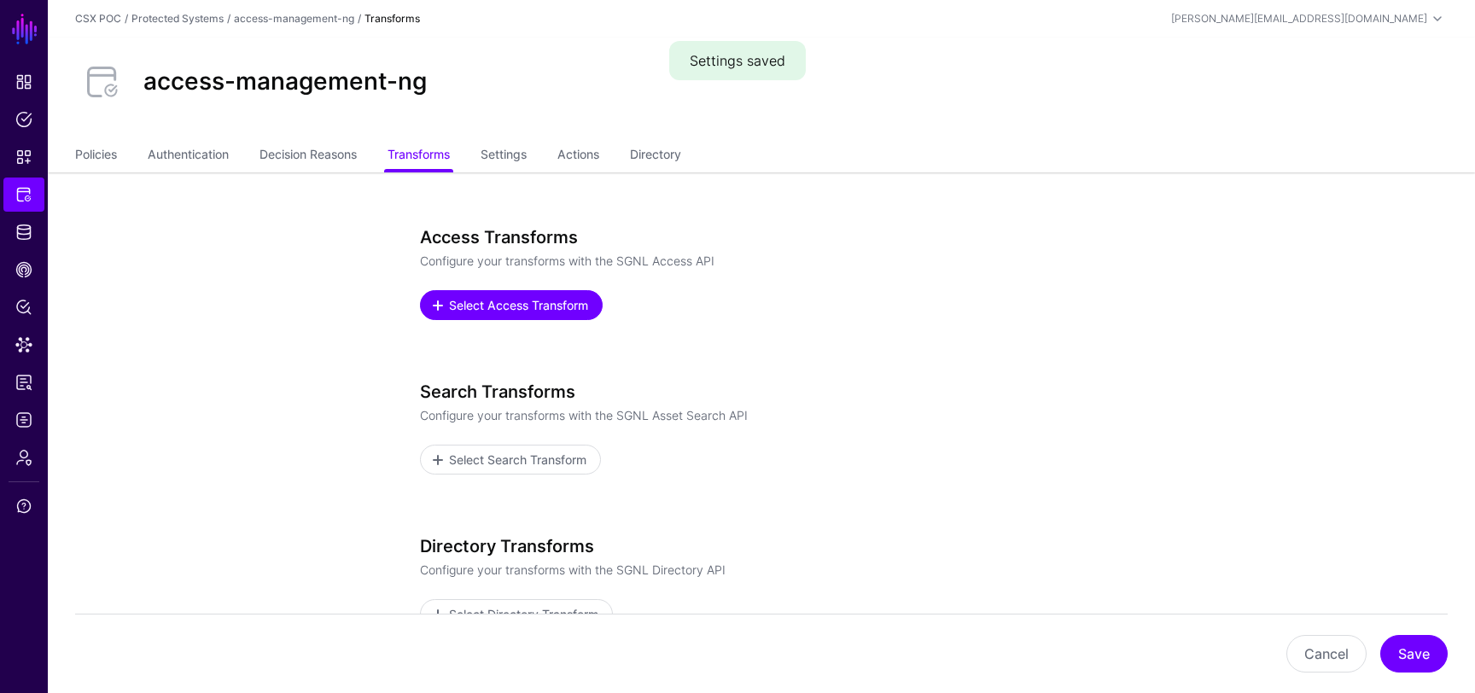
click at [536, 301] on span "Select Access Transform" at bounding box center [518, 305] width 143 height 18
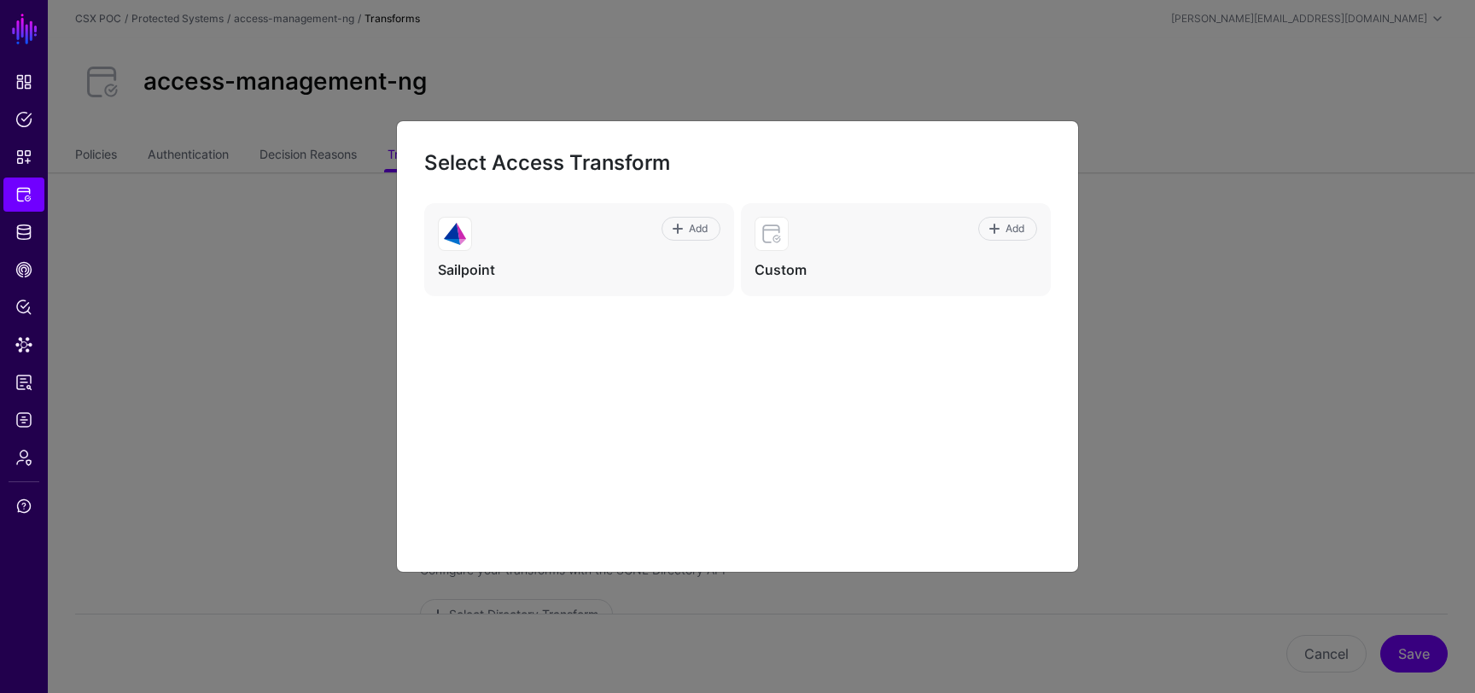
click at [1212, 317] on ngb-modal-window "Select Access Transform Add Sailpoint Add Custom" at bounding box center [737, 346] width 1475 height 693
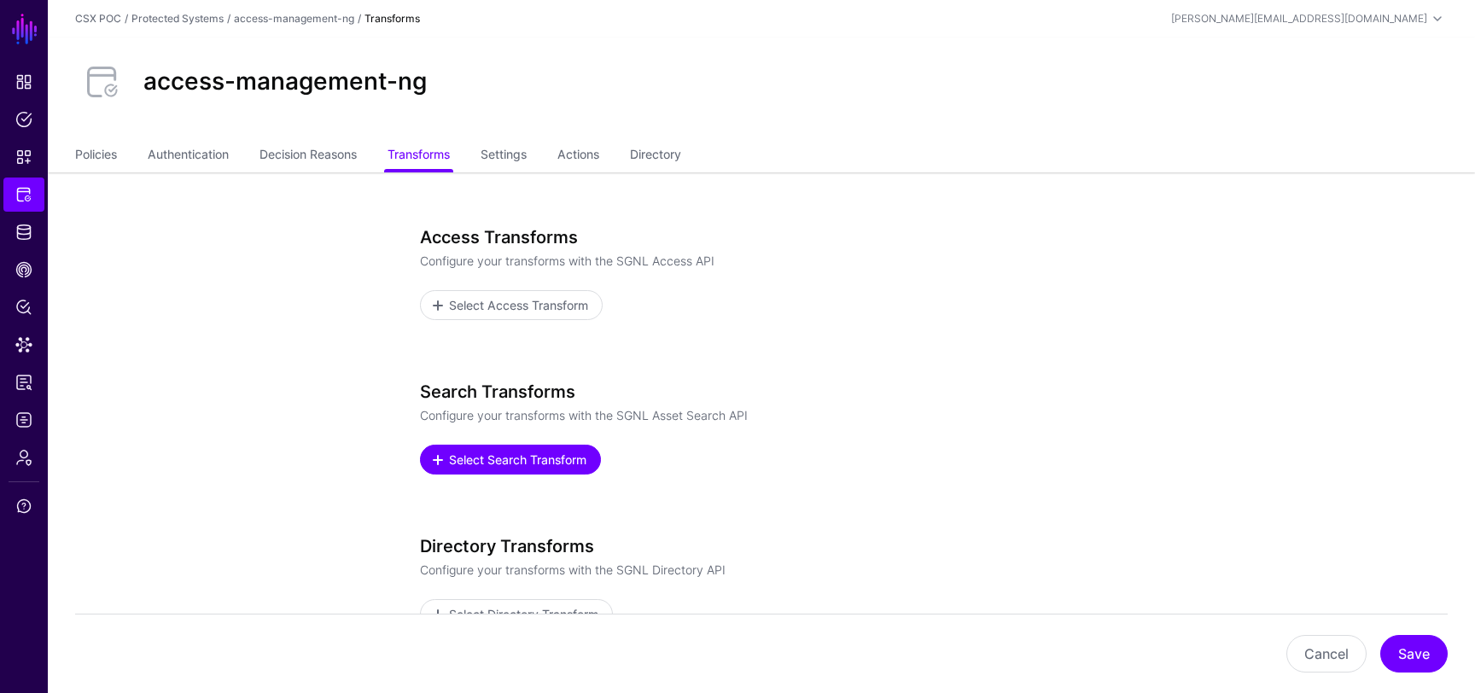
click at [511, 470] on link "Select Search Transform" at bounding box center [510, 460] width 181 height 30
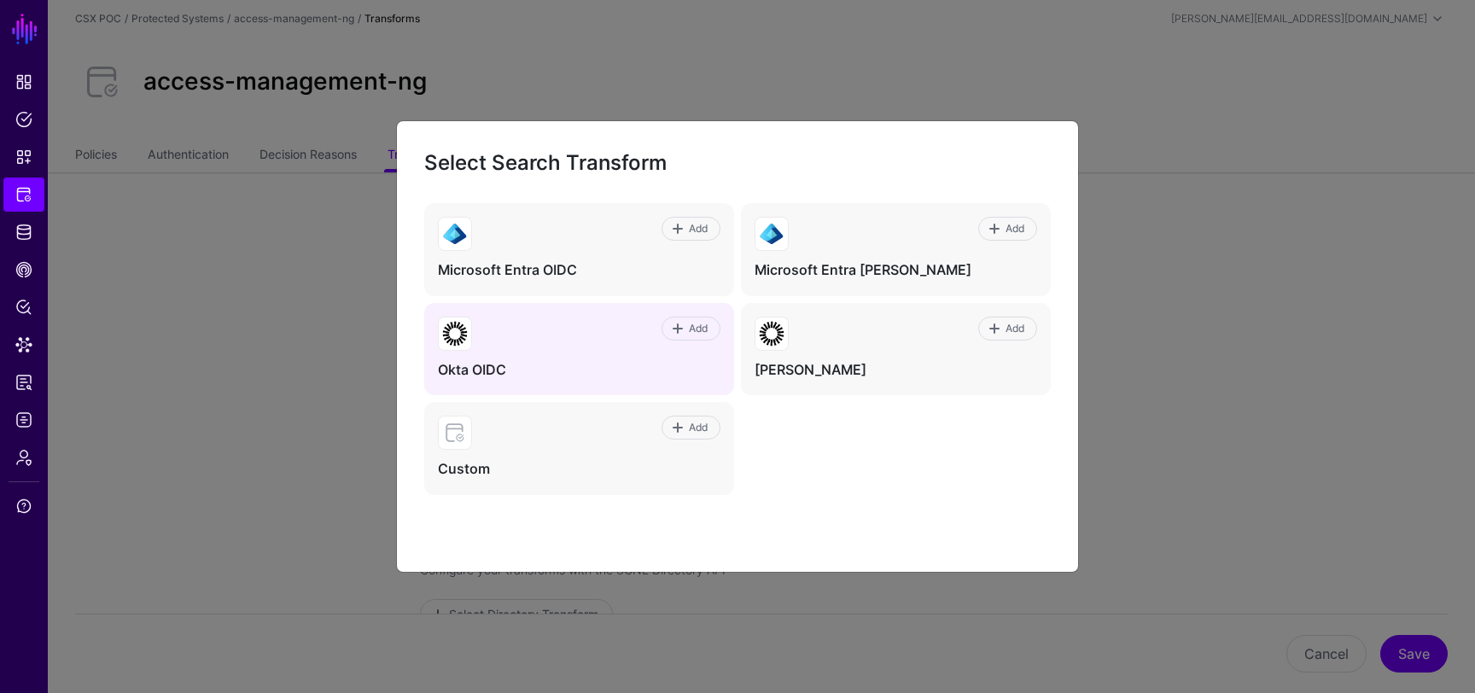
click at [642, 354] on div "Add Okta OIDC" at bounding box center [579, 349] width 310 height 93
click at [682, 330] on span at bounding box center [678, 329] width 14 height 14
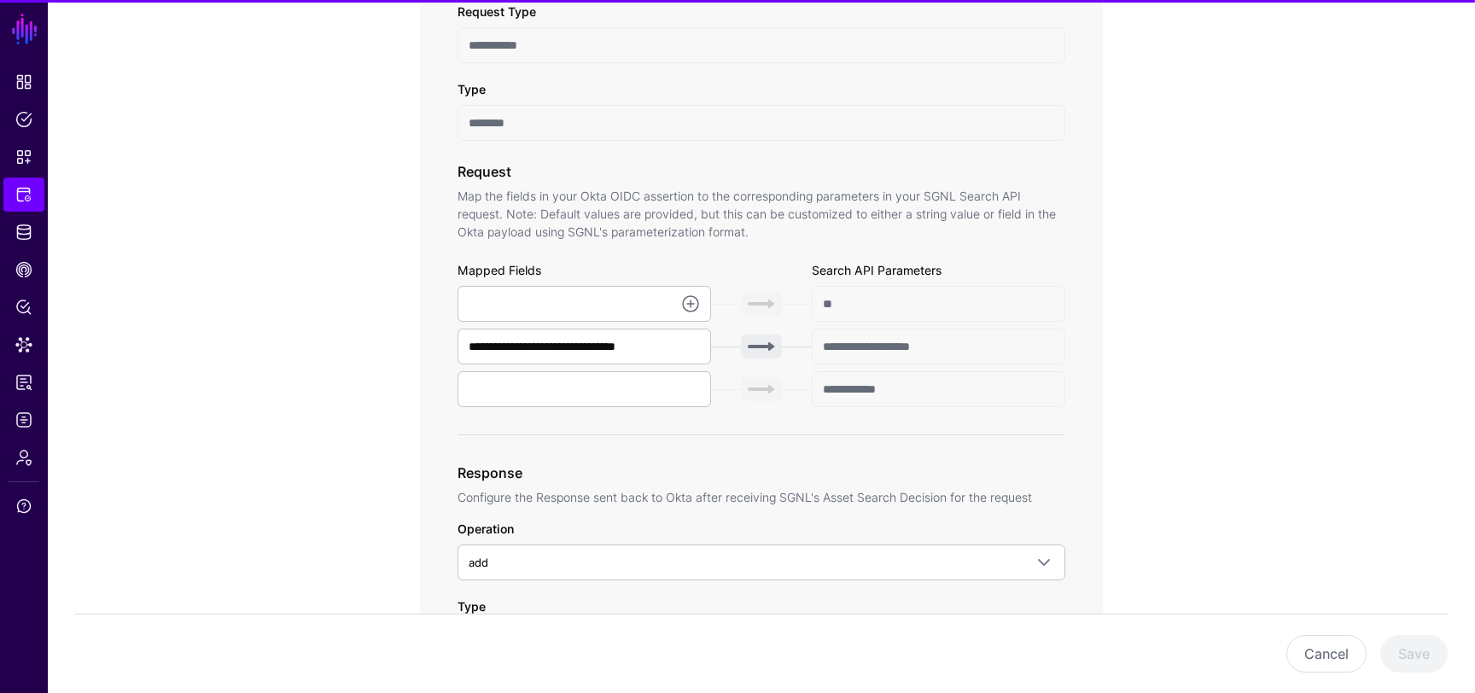
scroll to position [505, 0]
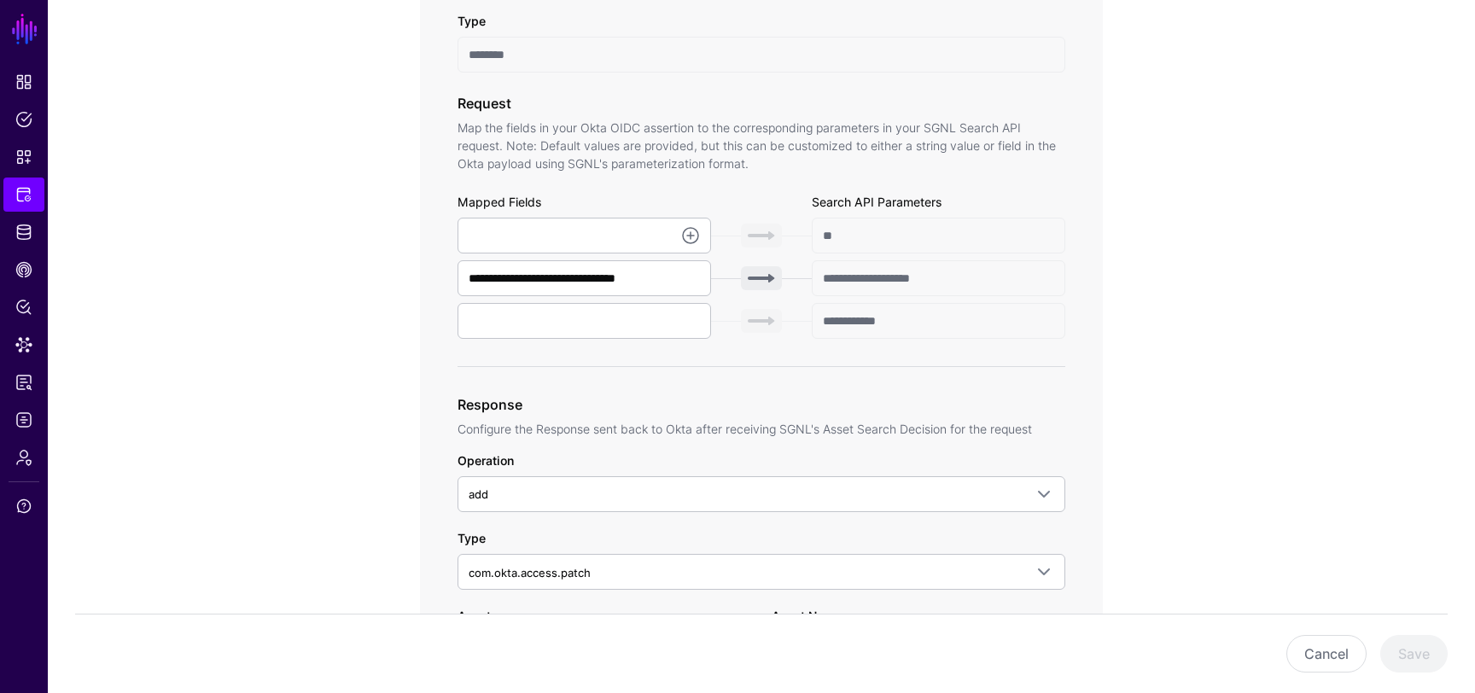
click at [596, 197] on div "Mapped Fields" at bounding box center [585, 205] width 254 height 25
click at [596, 238] on input "text" at bounding box center [585, 236] width 254 height 36
type input "**********"
click at [621, 239] on input "**********" at bounding box center [585, 236] width 254 height 36
click at [433, 384] on div "**********" at bounding box center [761, 370] width 683 height 1170
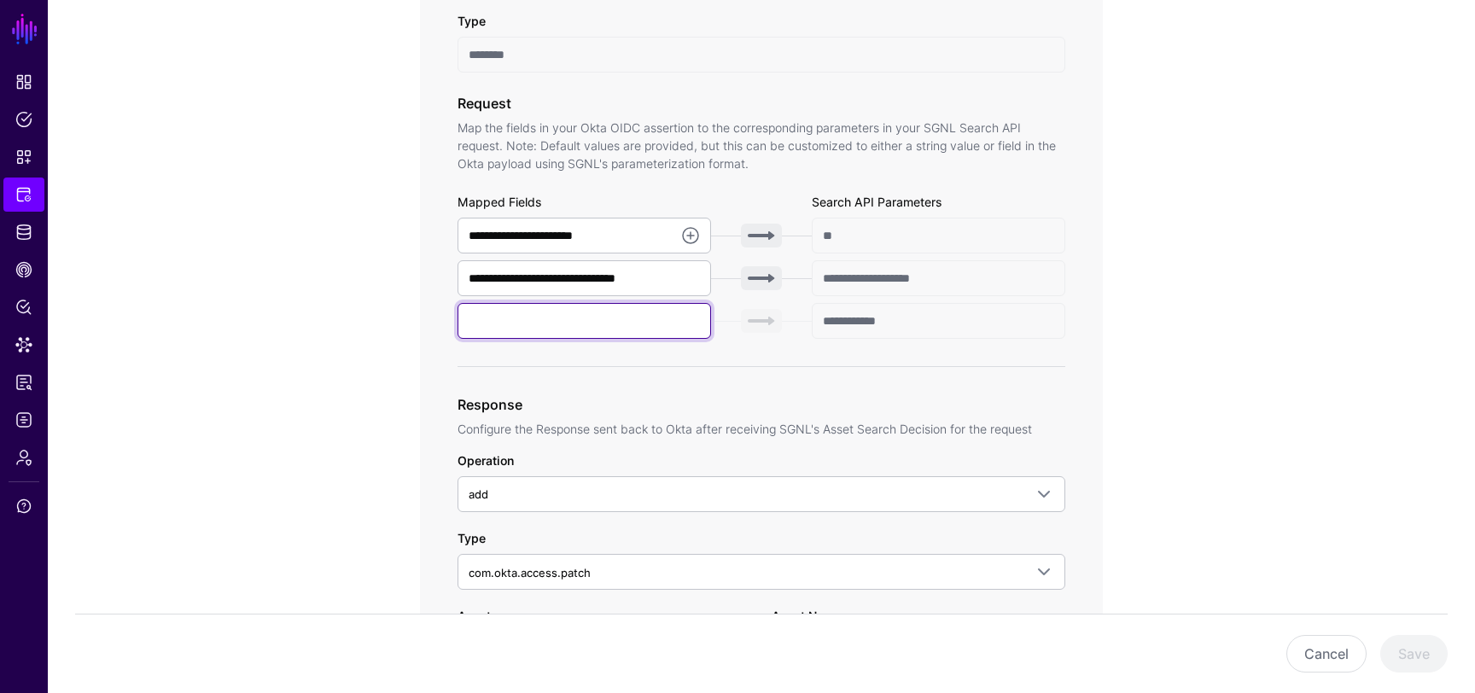
click at [552, 306] on input "text" at bounding box center [585, 321] width 254 height 36
type input "******"
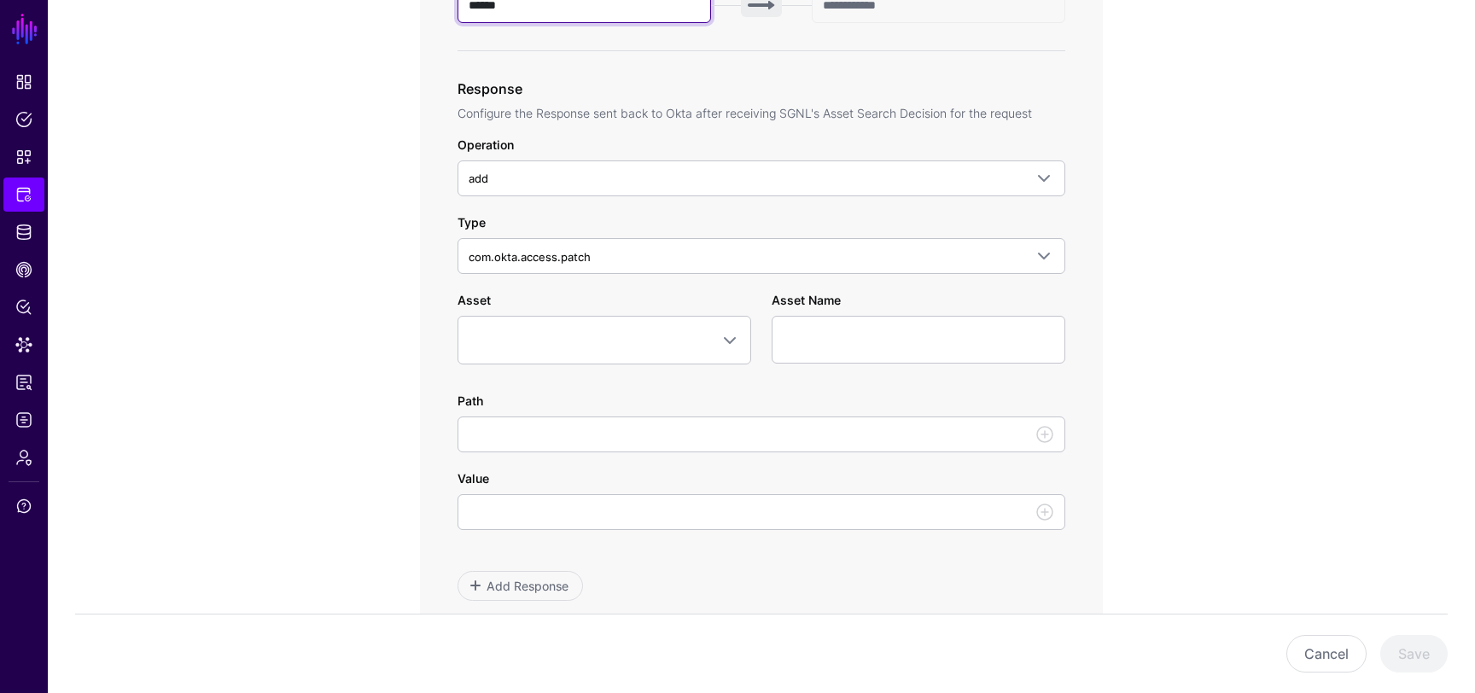
scroll to position [799, 0]
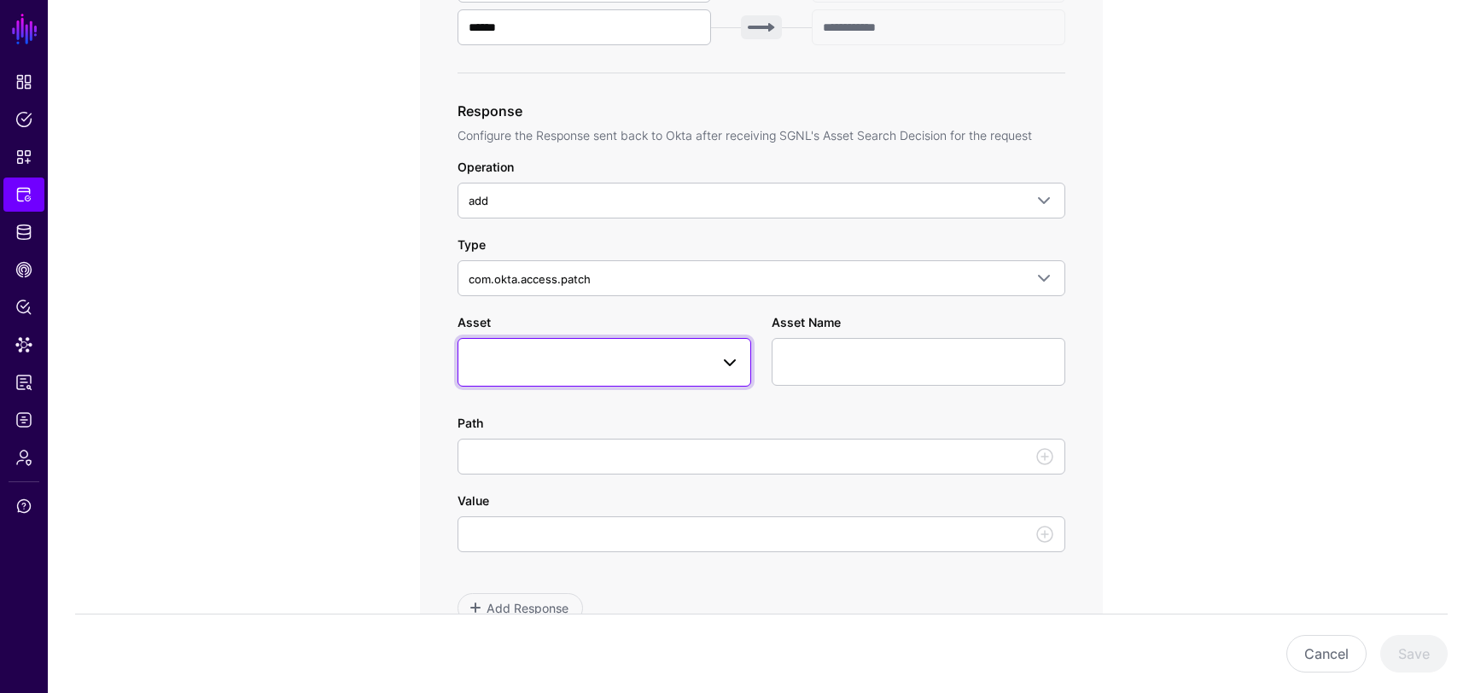
click at [647, 354] on span at bounding box center [605, 362] width 272 height 20
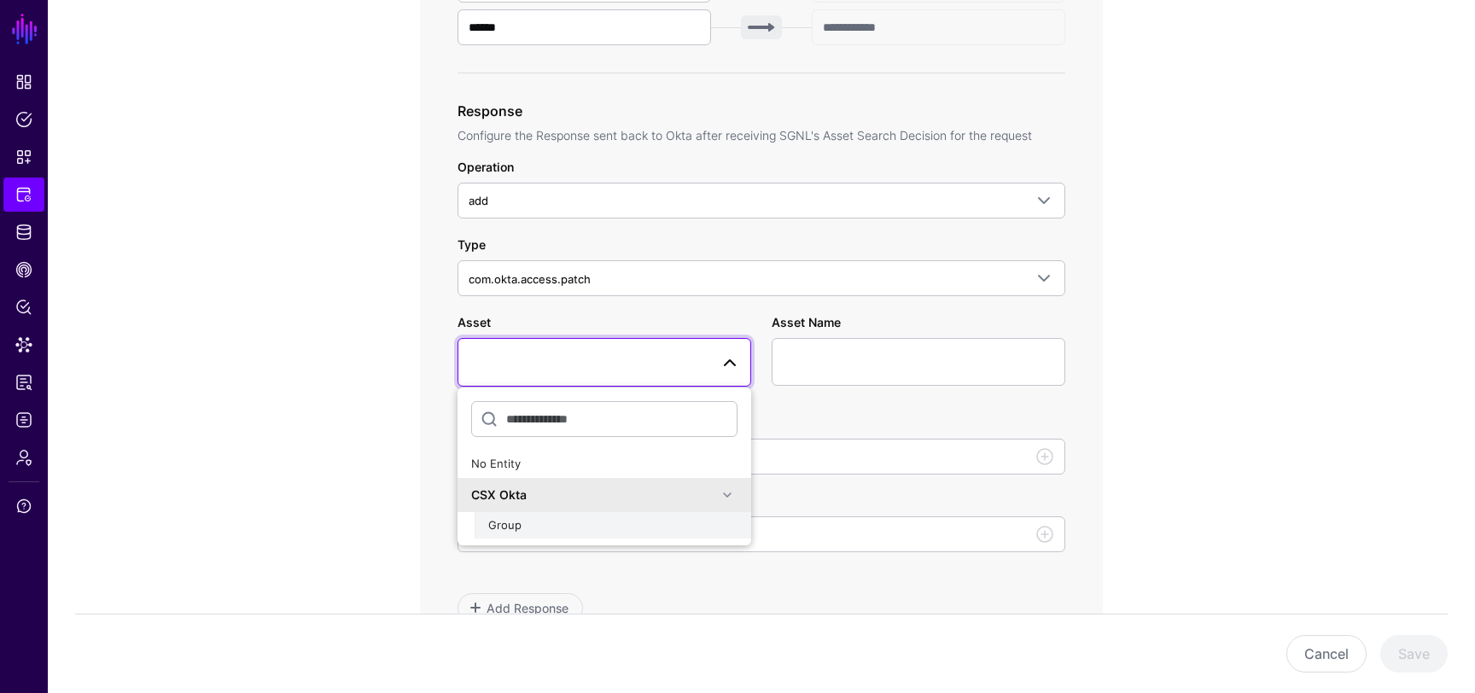
click at [602, 523] on div "Group" at bounding box center [612, 525] width 249 height 17
type input "**********"
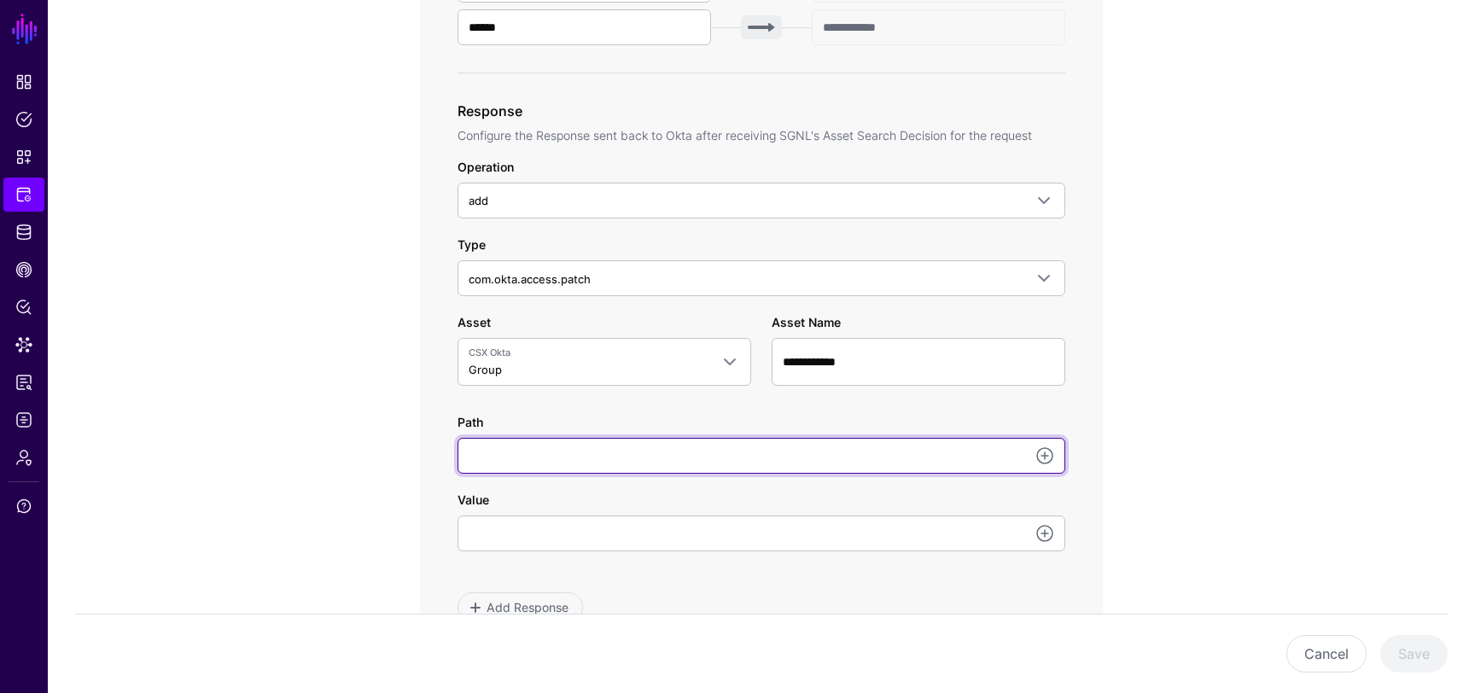
click at [749, 456] on input "Path" at bounding box center [762, 456] width 608 height 36
type input "**********"
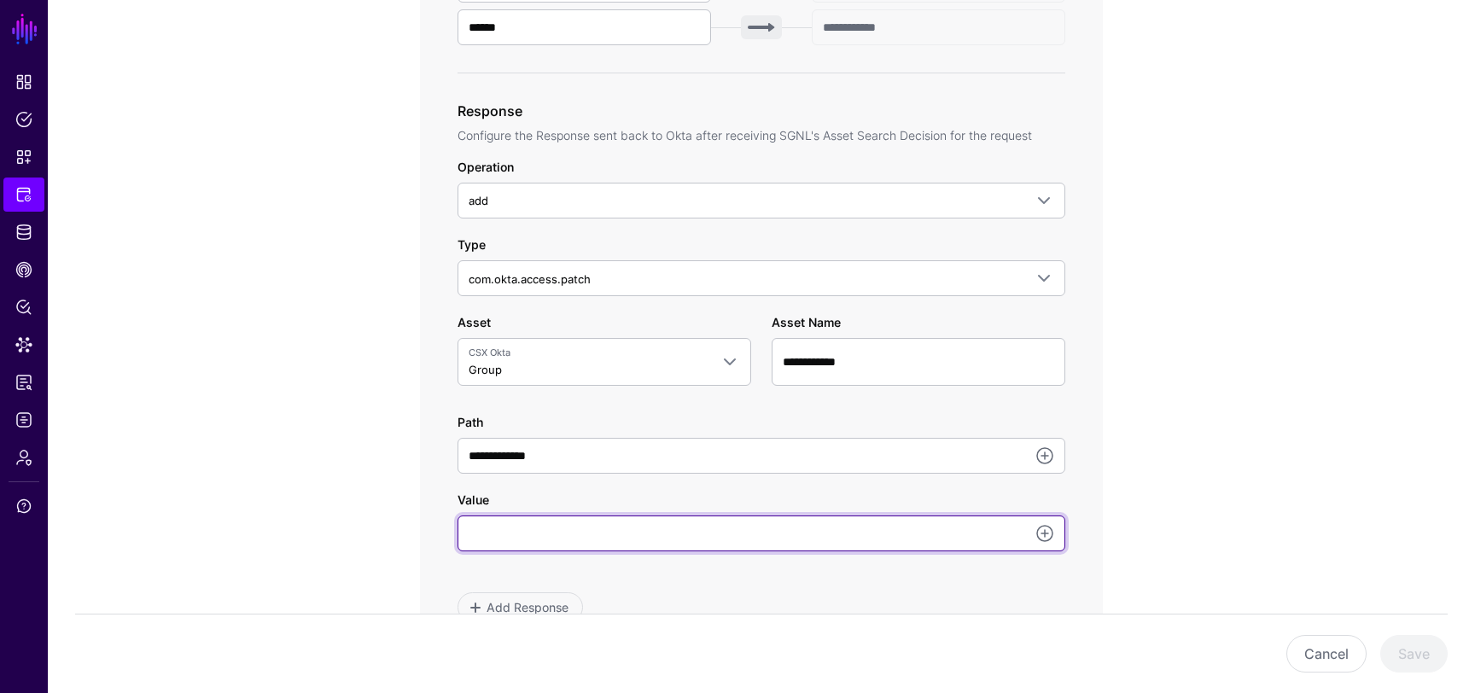
click at [678, 539] on input "Value" at bounding box center [762, 534] width 608 height 36
type input "**********"
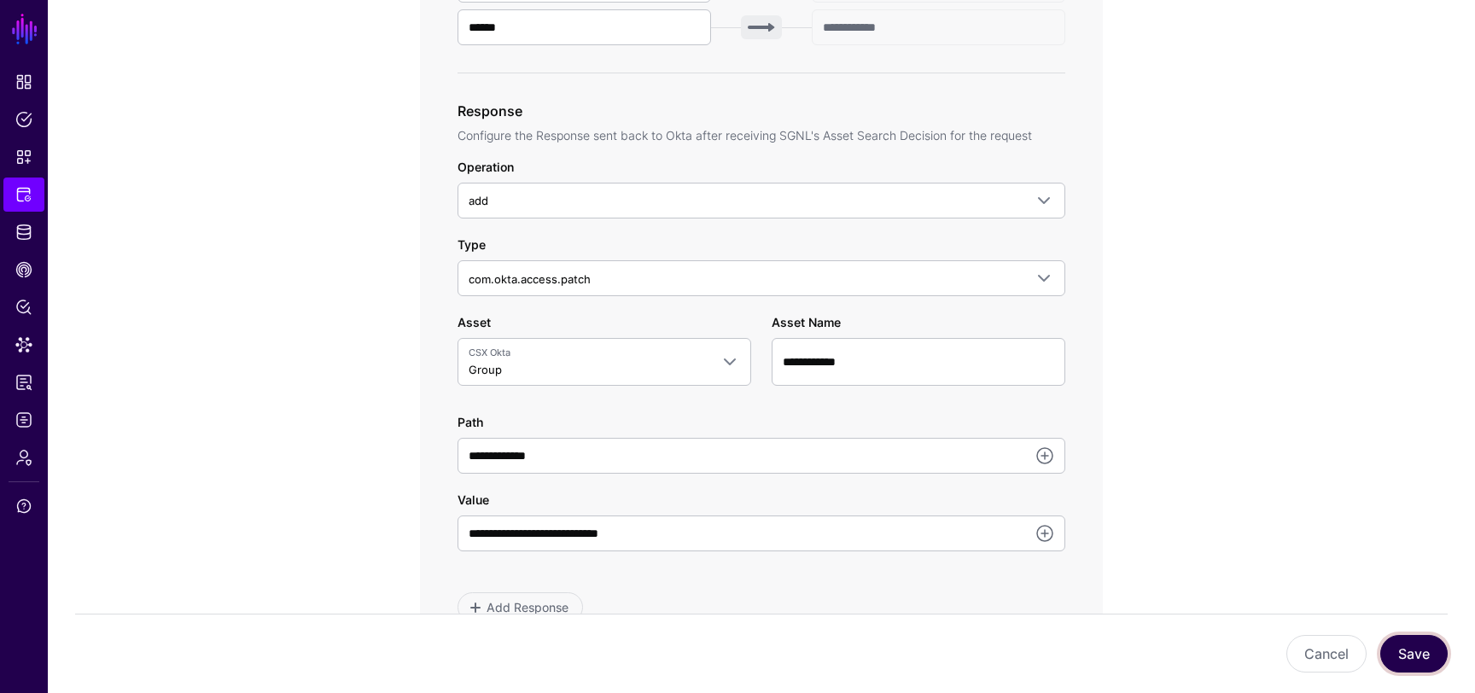
click at [1416, 644] on button "Save" at bounding box center [1414, 654] width 67 height 38
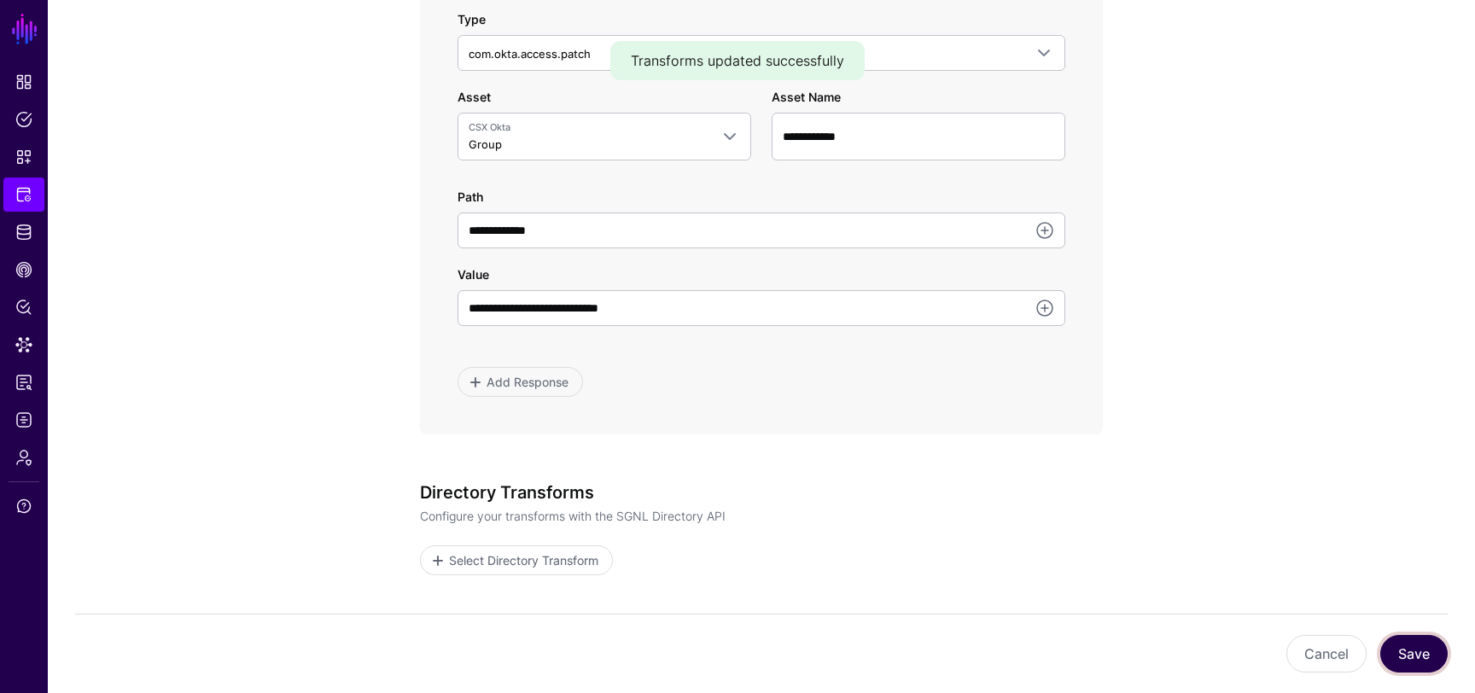
scroll to position [1021, 0]
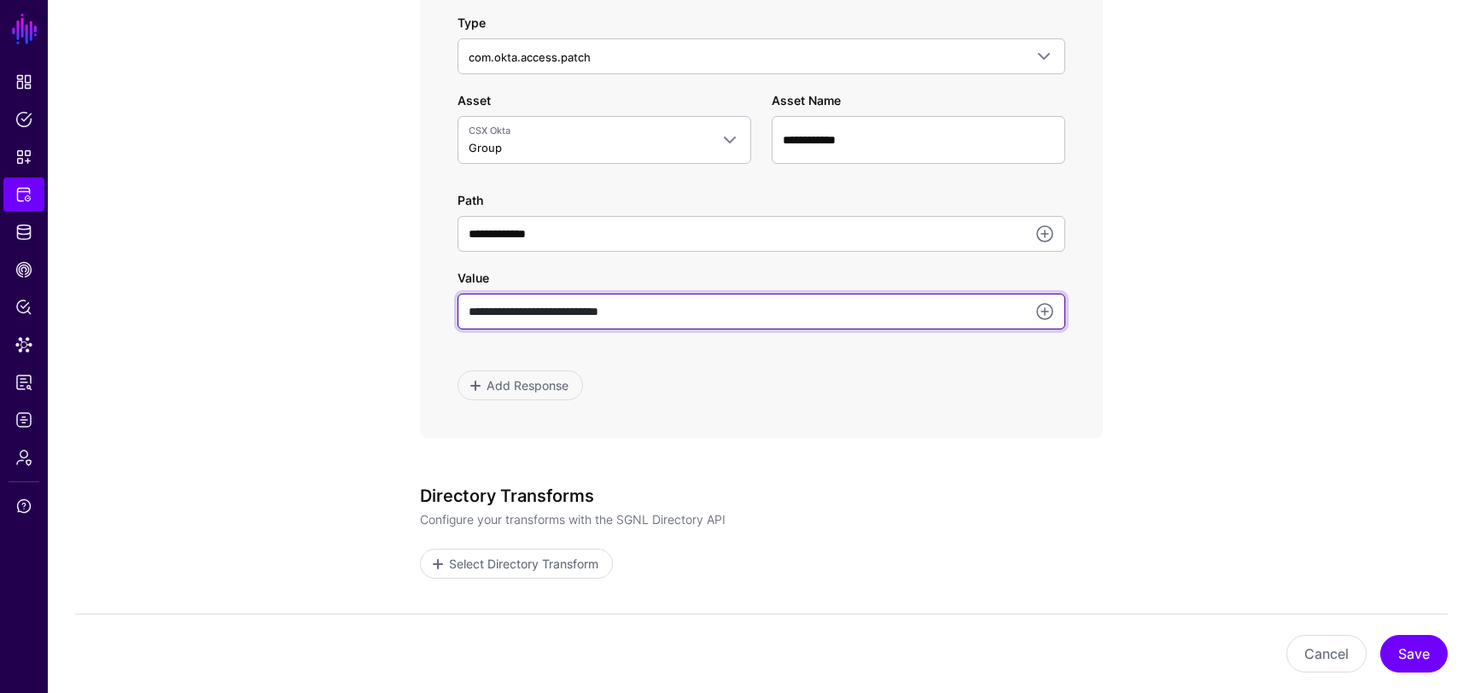
click at [719, 307] on input "**********" at bounding box center [762, 312] width 608 height 36
click at [651, 313] on input "**********" at bounding box center [762, 312] width 608 height 36
paste input "**********"
click at [665, 313] on input "**********" at bounding box center [762, 312] width 608 height 36
click at [752, 312] on input "**********" at bounding box center [762, 312] width 608 height 36
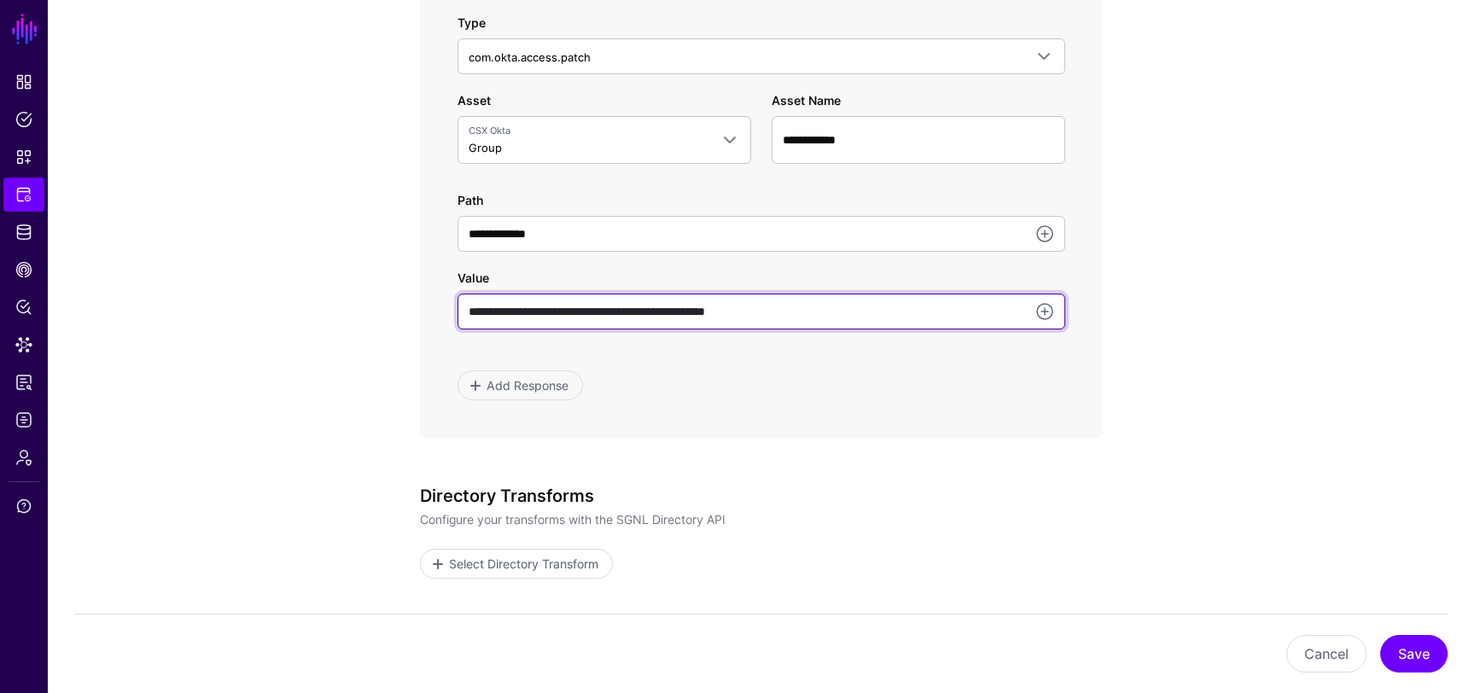
click at [752, 312] on input "**********" at bounding box center [762, 312] width 608 height 36
type input "**********"
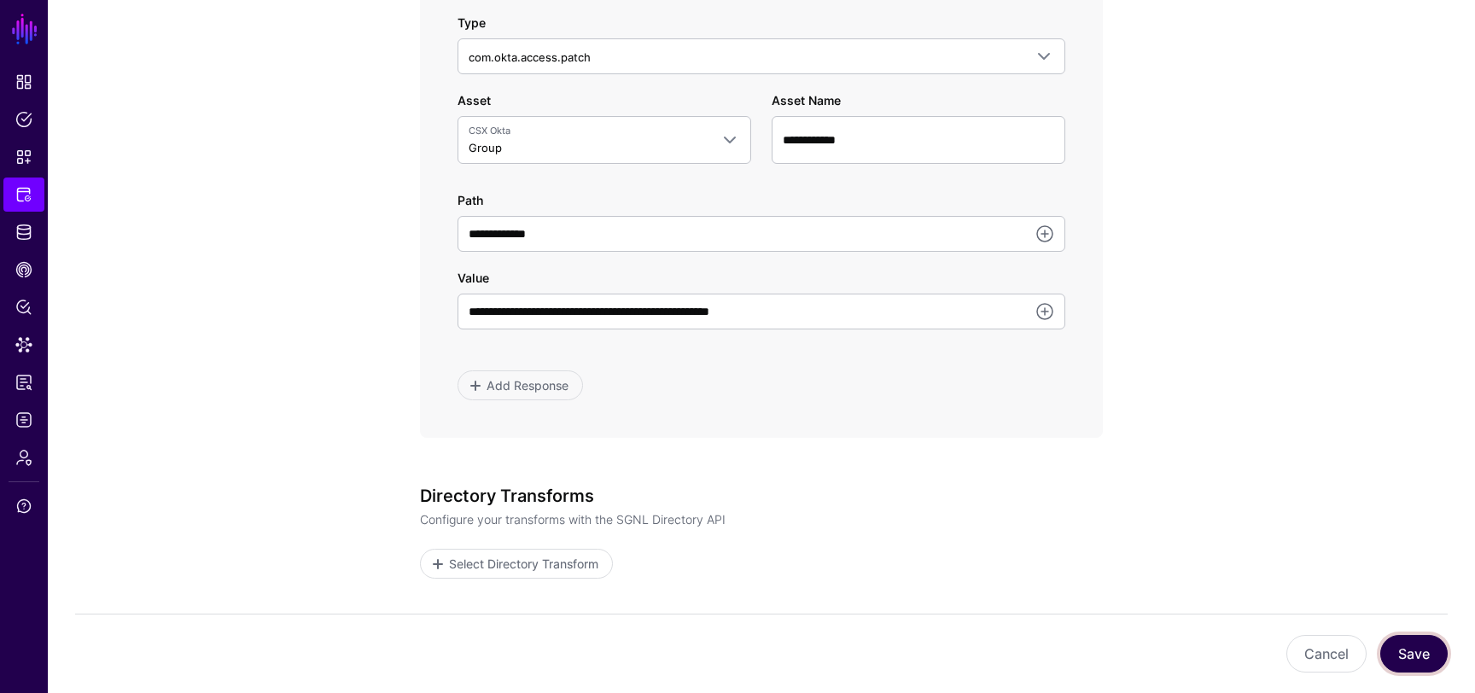
click at [1428, 651] on button "Save" at bounding box center [1414, 654] width 67 height 38
click at [20, 452] on span "Admin" at bounding box center [23, 457] width 17 height 17
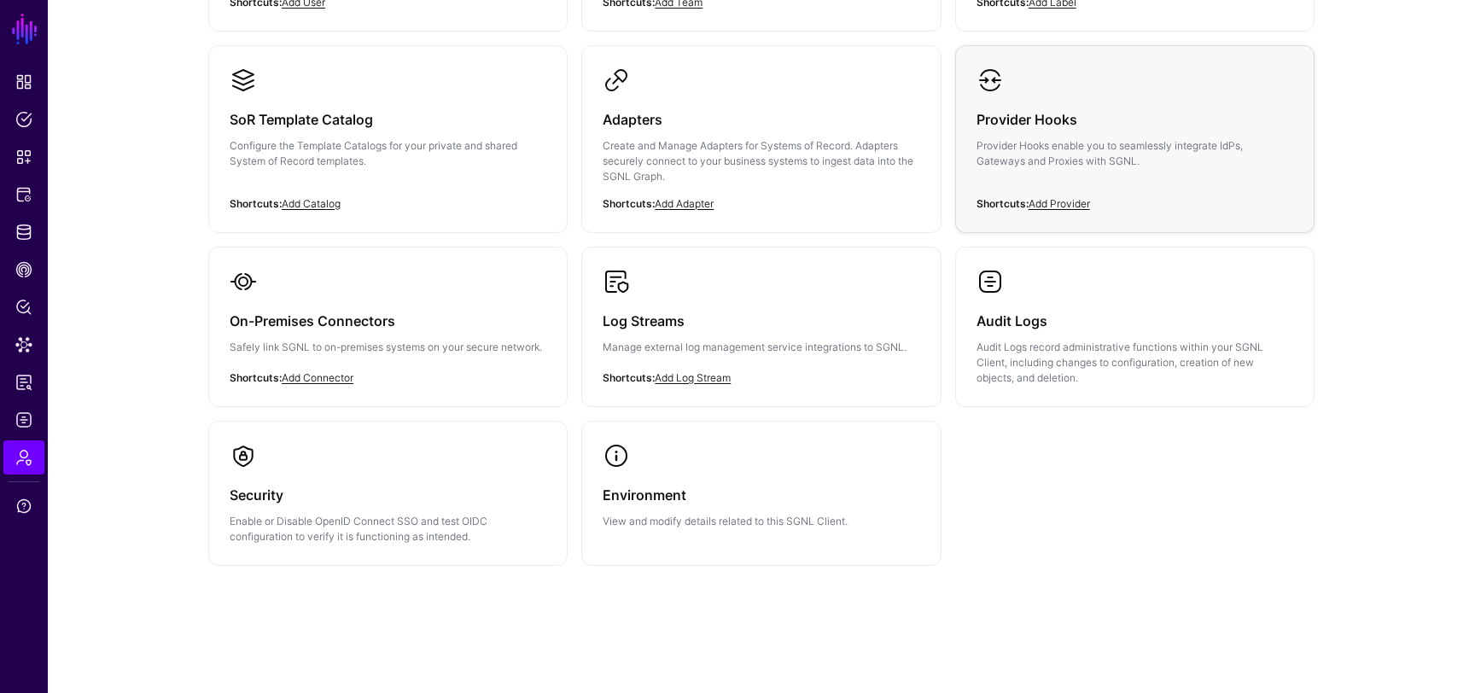
click at [1054, 101] on div "Provider Hooks Provider Hooks enable you to seamlessly integrate IdPs, Gateways…" at bounding box center [1135, 145] width 317 height 102
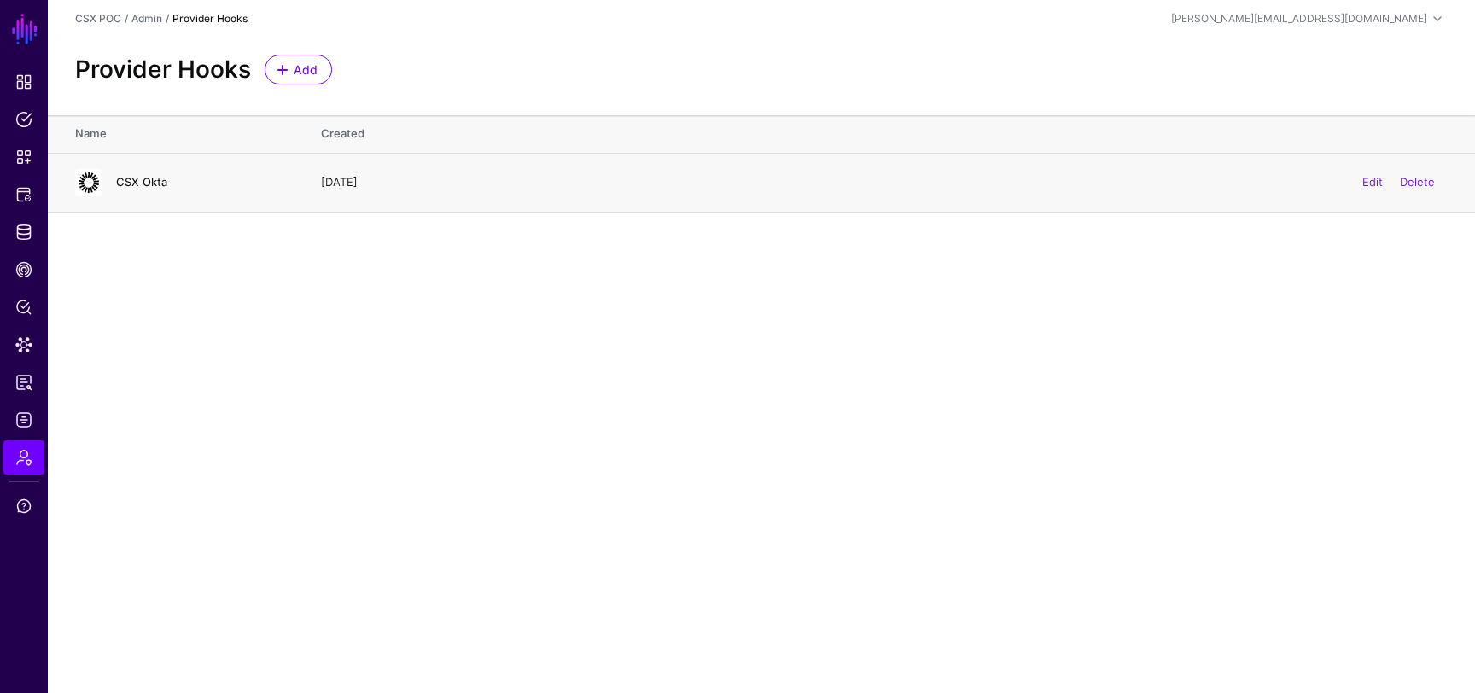
click at [142, 184] on link "CSX Okta" at bounding box center [141, 182] width 51 height 14
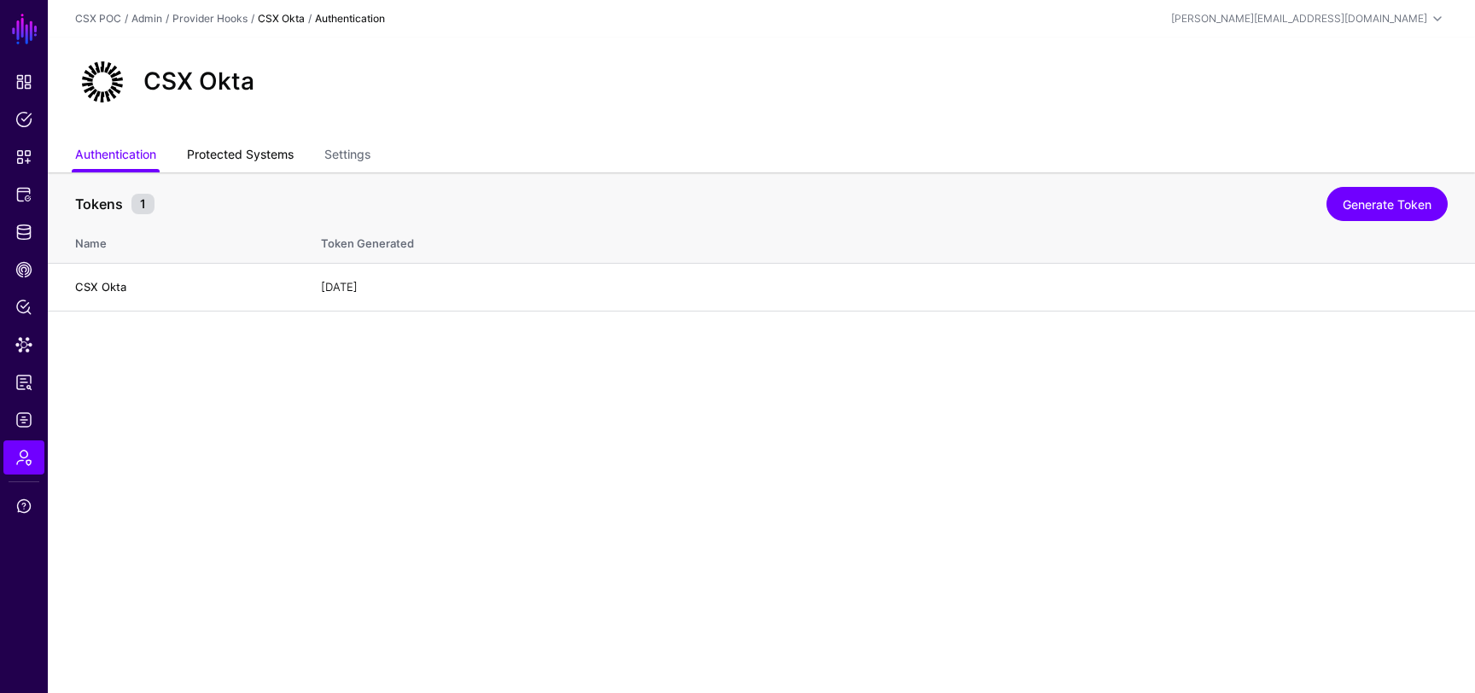
click at [267, 143] on link "Protected Systems" at bounding box center [240, 156] width 107 height 32
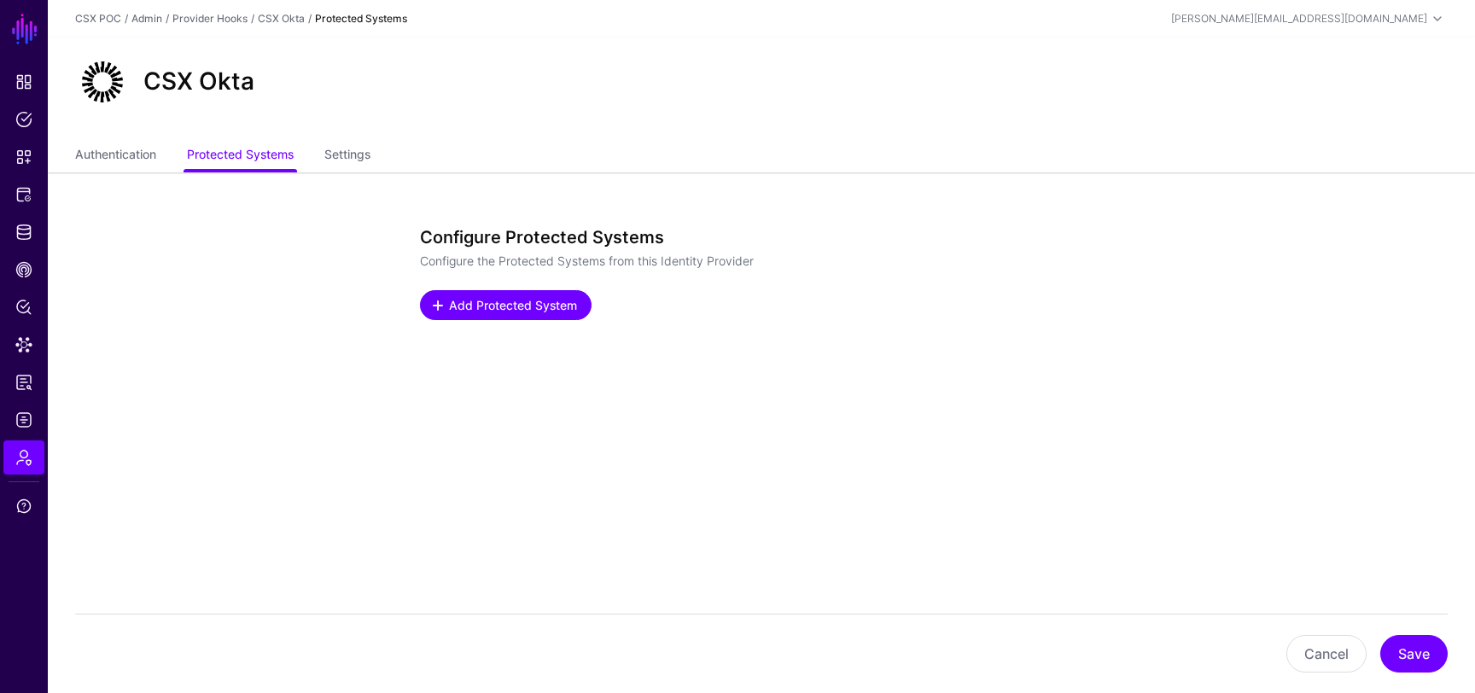
click at [554, 308] on span "Add Protected System" at bounding box center [513, 305] width 132 height 18
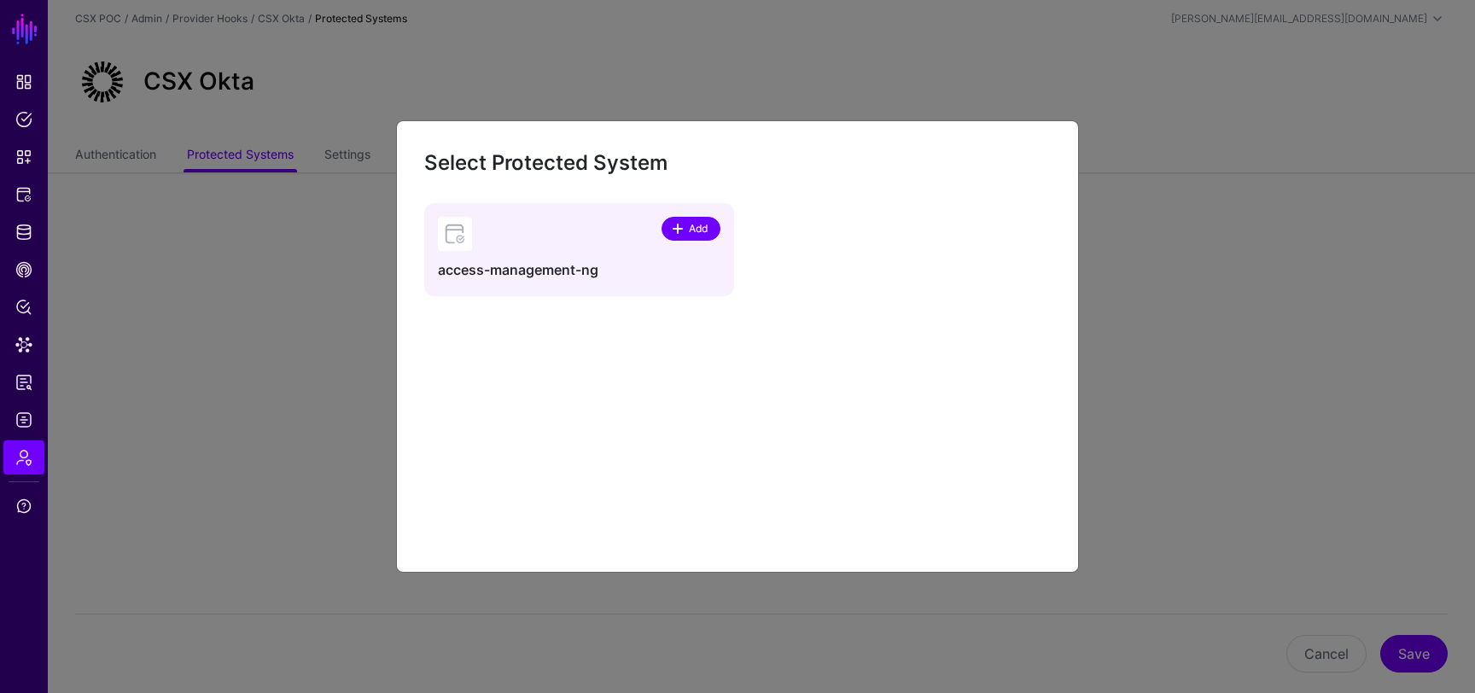
click at [696, 237] on link "Add" at bounding box center [691, 229] width 59 height 24
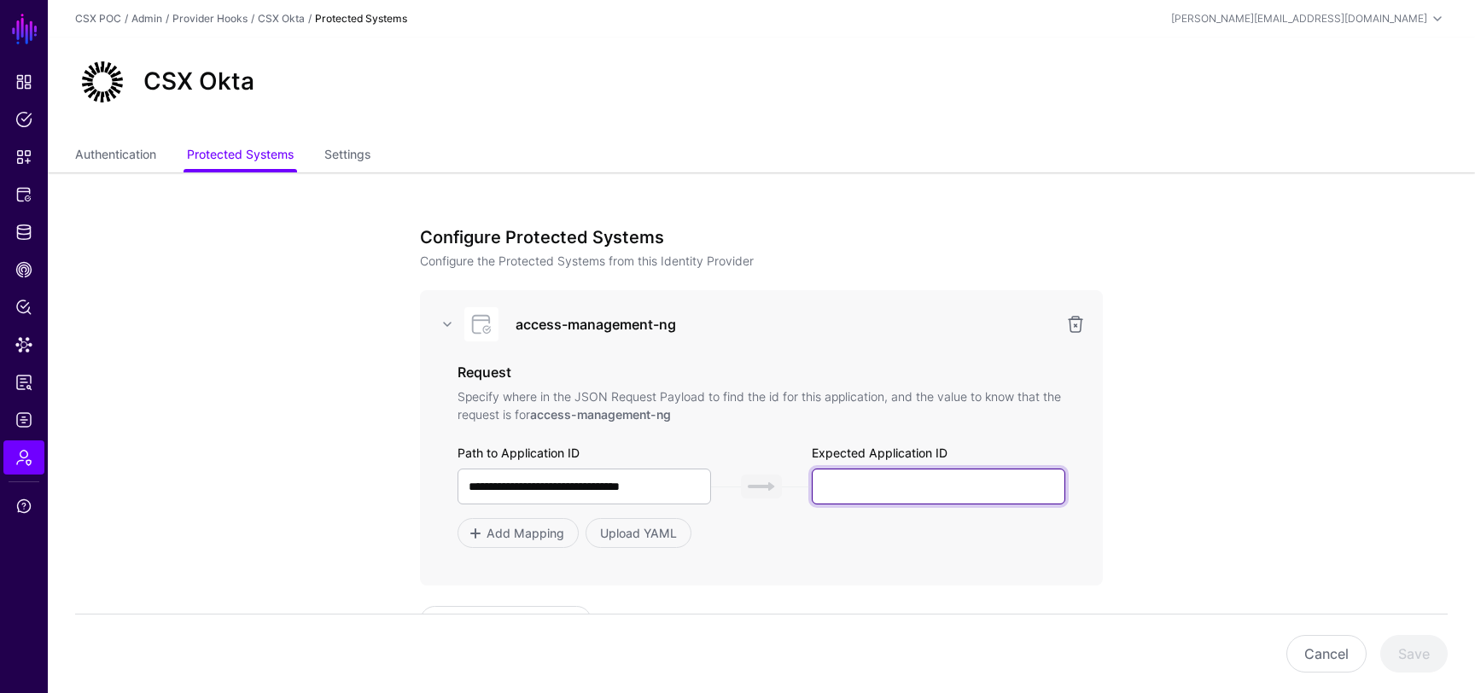
click at [892, 488] on input "text" at bounding box center [939, 487] width 254 height 36
type input "**********"
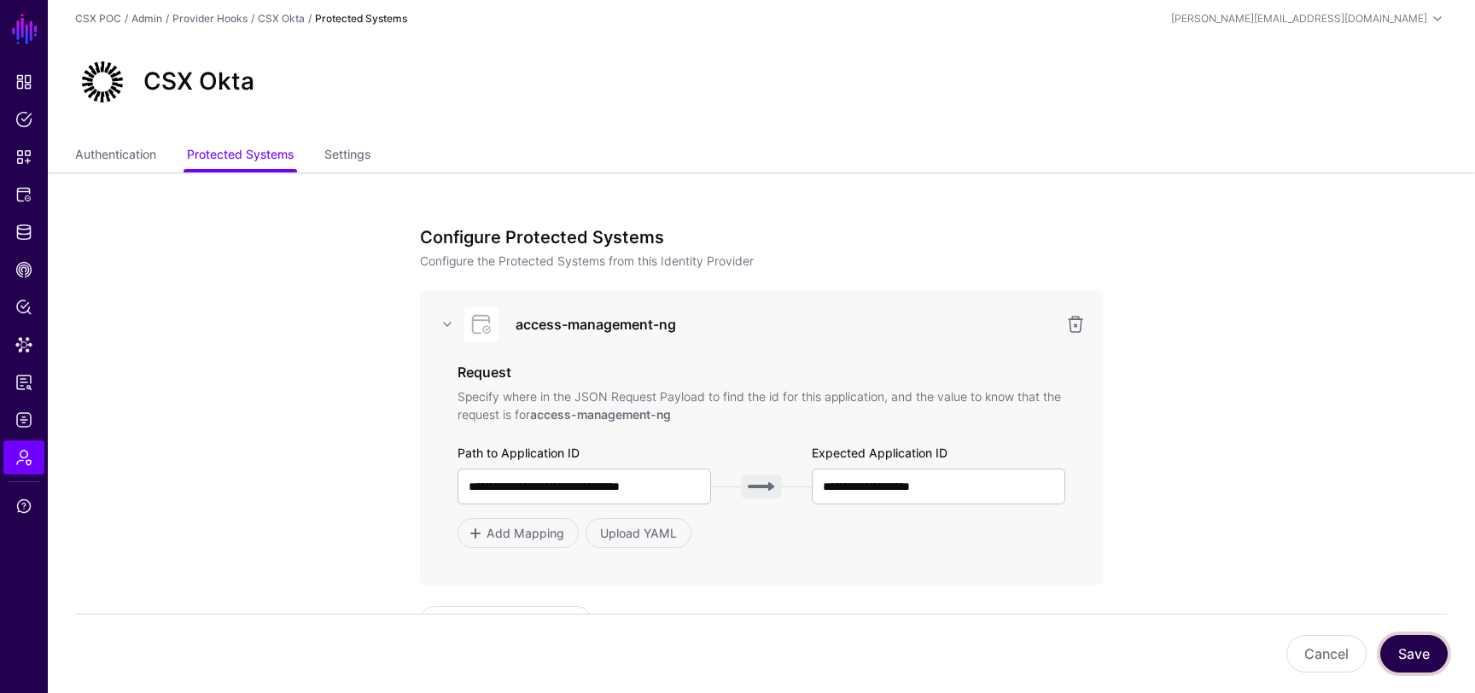
click at [1431, 648] on button "Save" at bounding box center [1414, 654] width 67 height 38
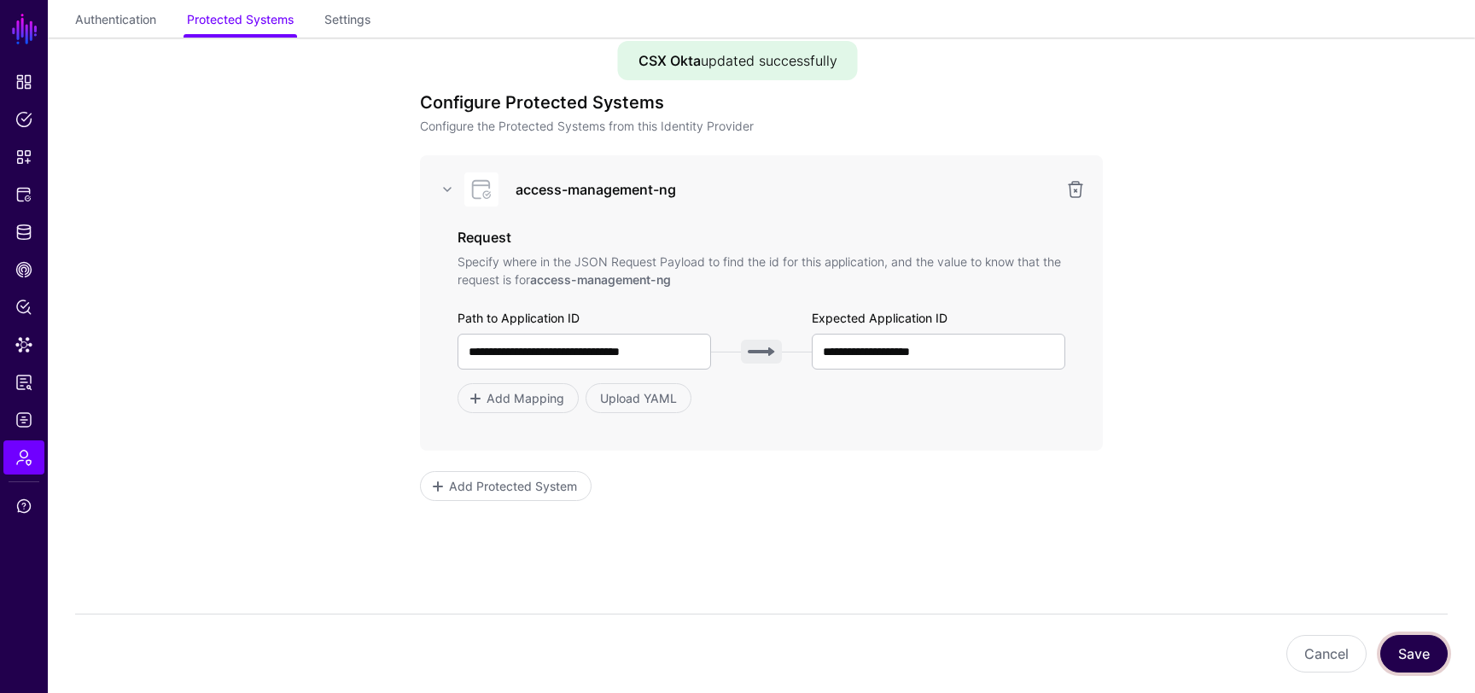
scroll to position [167, 0]
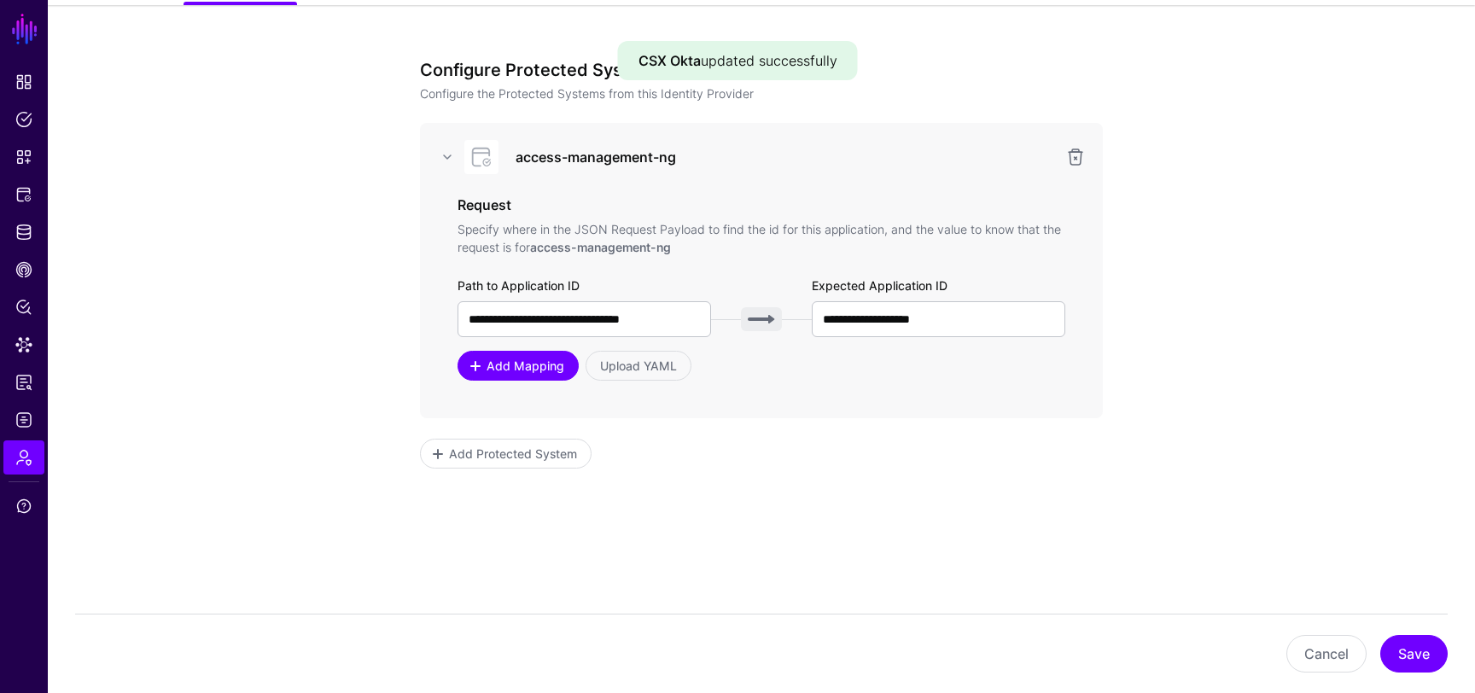
click at [544, 369] on span "Add Mapping" at bounding box center [526, 366] width 82 height 18
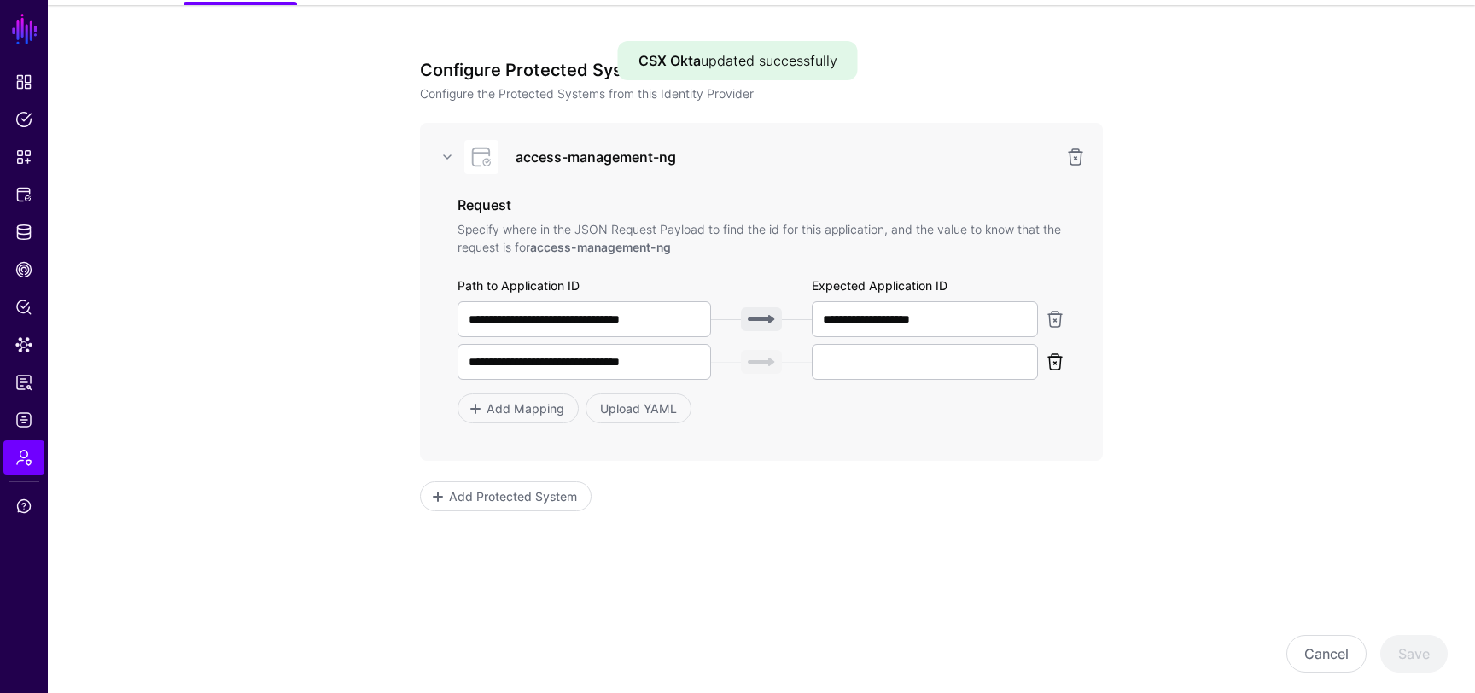
click at [1056, 368] on link at bounding box center [1055, 362] width 20 height 20
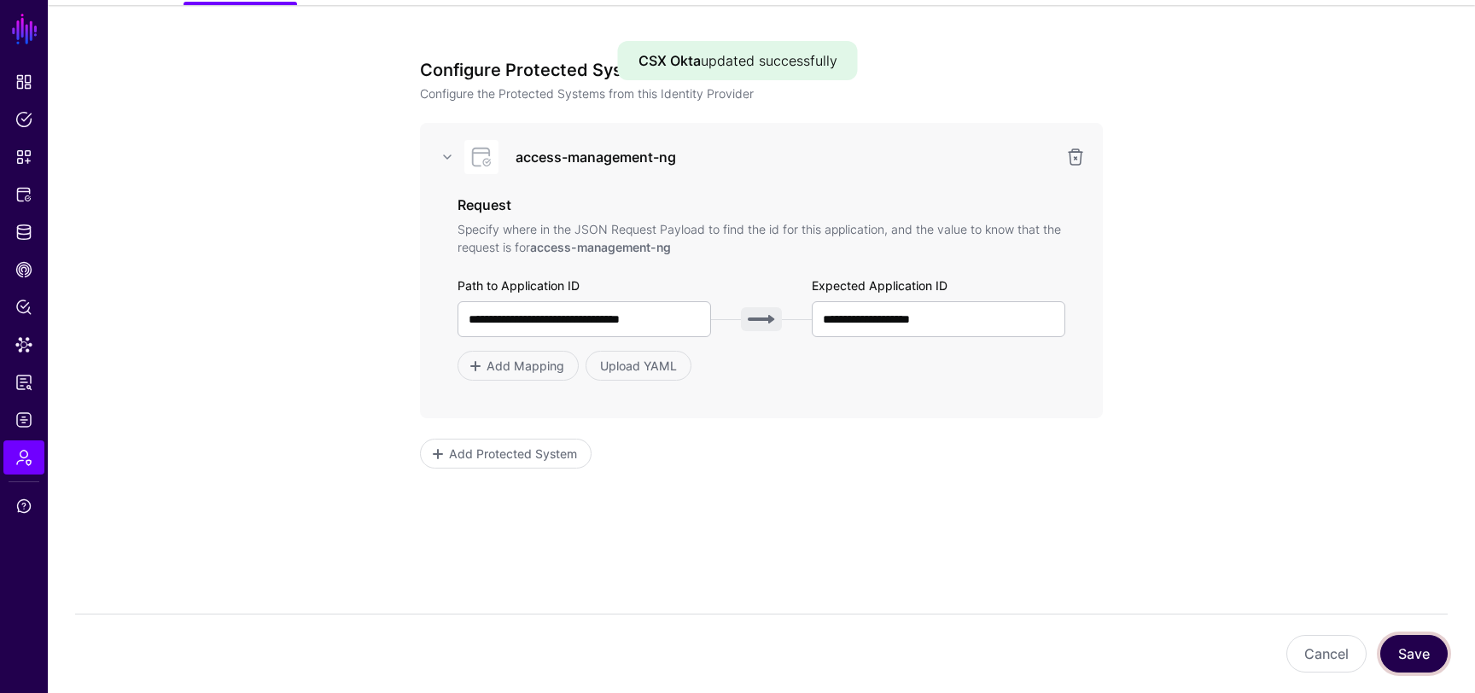
click at [1431, 636] on button "Save" at bounding box center [1414, 654] width 67 height 38
click at [1406, 638] on button "Save" at bounding box center [1414, 654] width 67 height 38
click at [1413, 652] on button "Save" at bounding box center [1414, 654] width 67 height 38
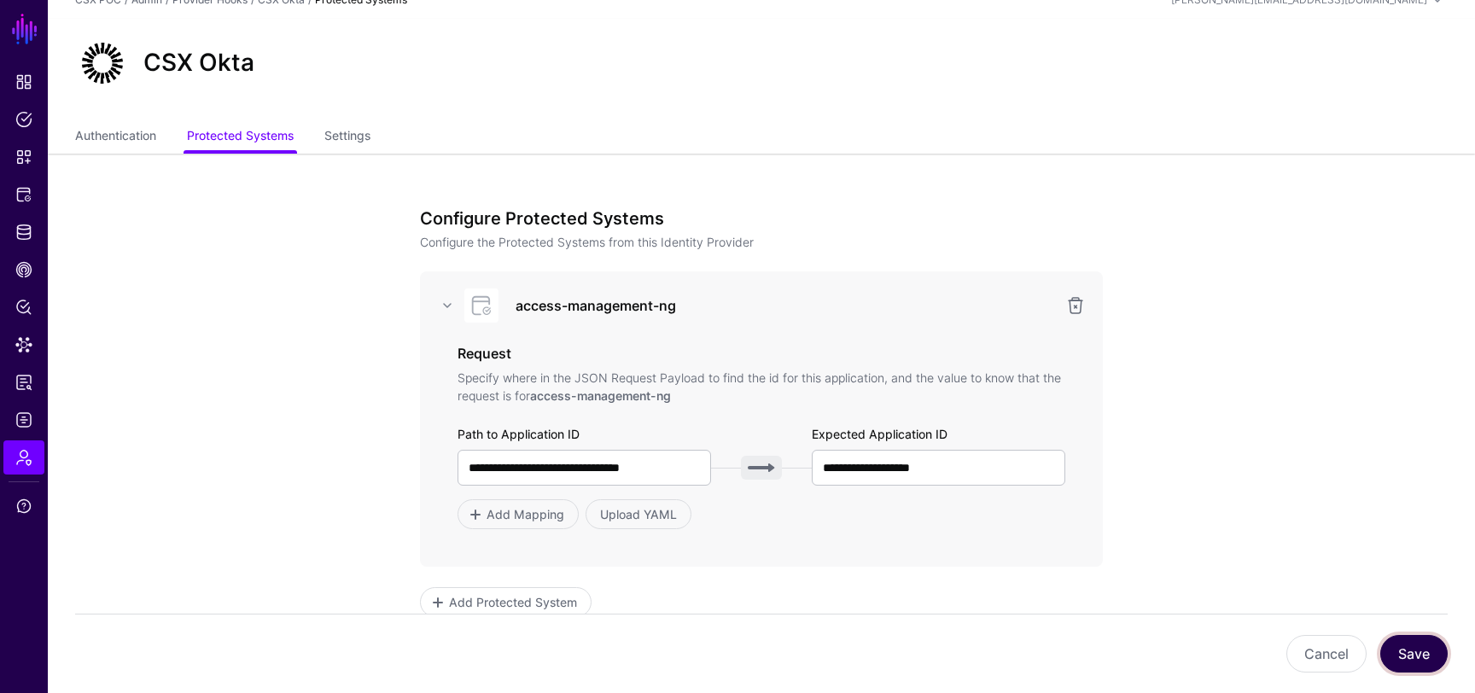
scroll to position [0, 0]
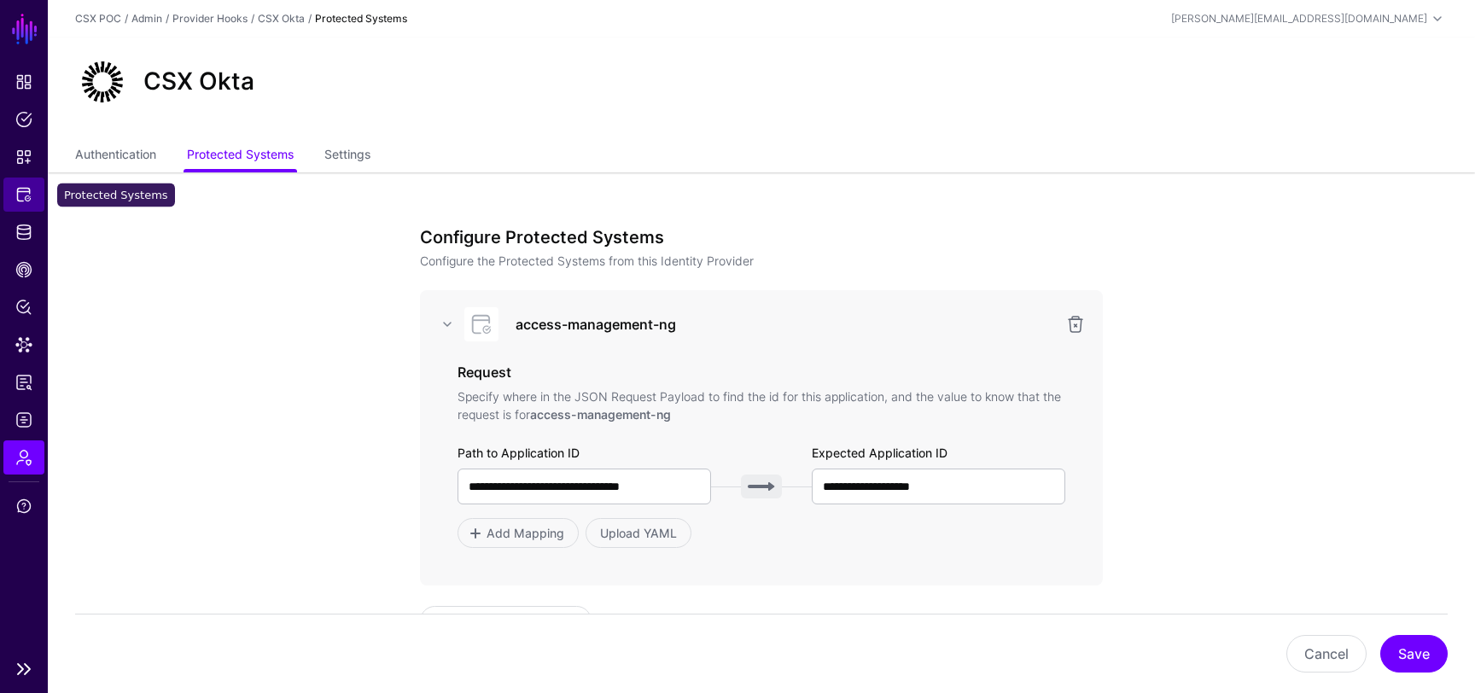
click at [22, 196] on span "Protected Systems" at bounding box center [23, 194] width 17 height 17
